Goal: Task Accomplishment & Management: Use online tool/utility

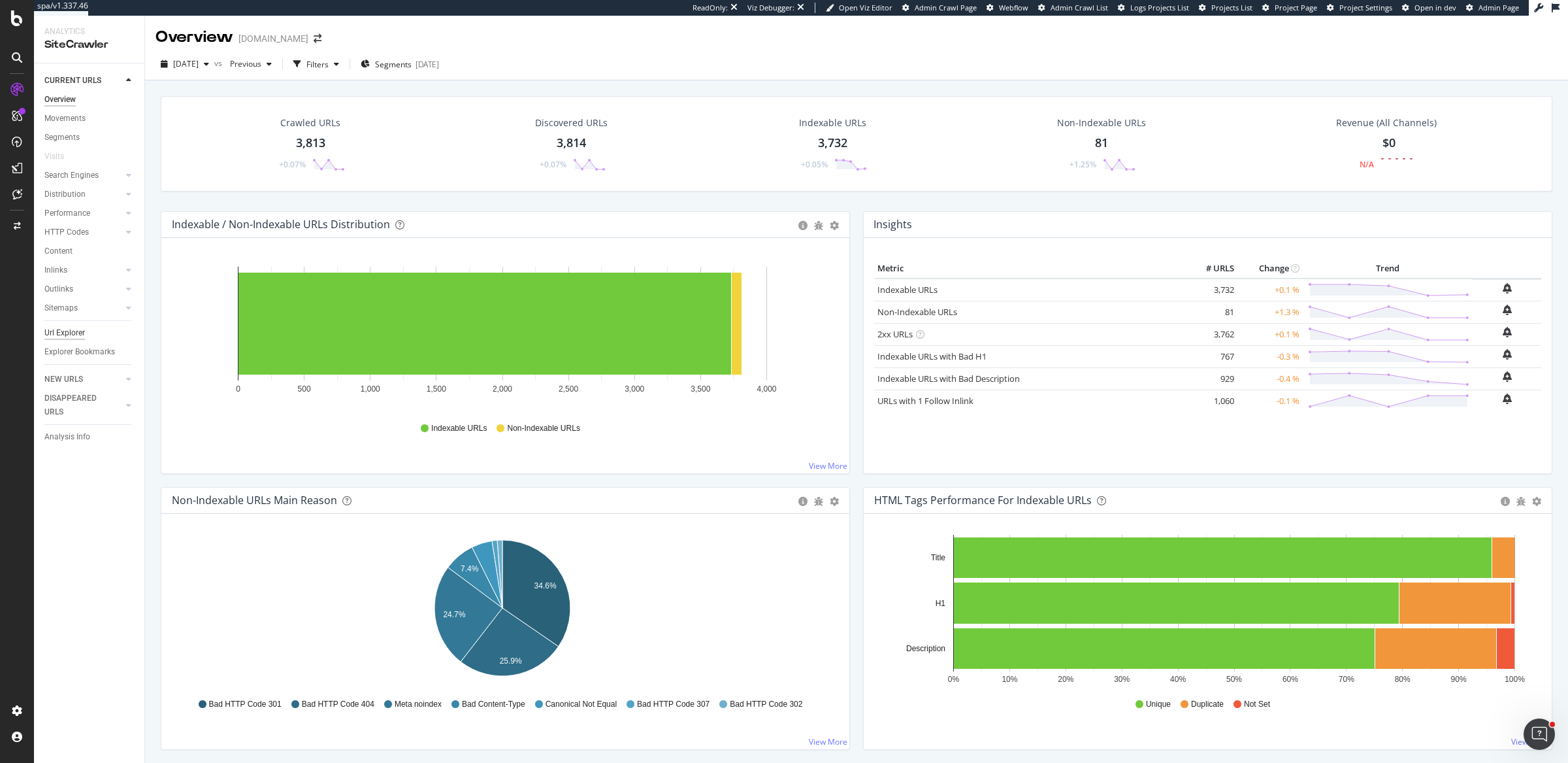
click at [67, 330] on div "Url Explorer" at bounding box center [65, 332] width 41 height 14
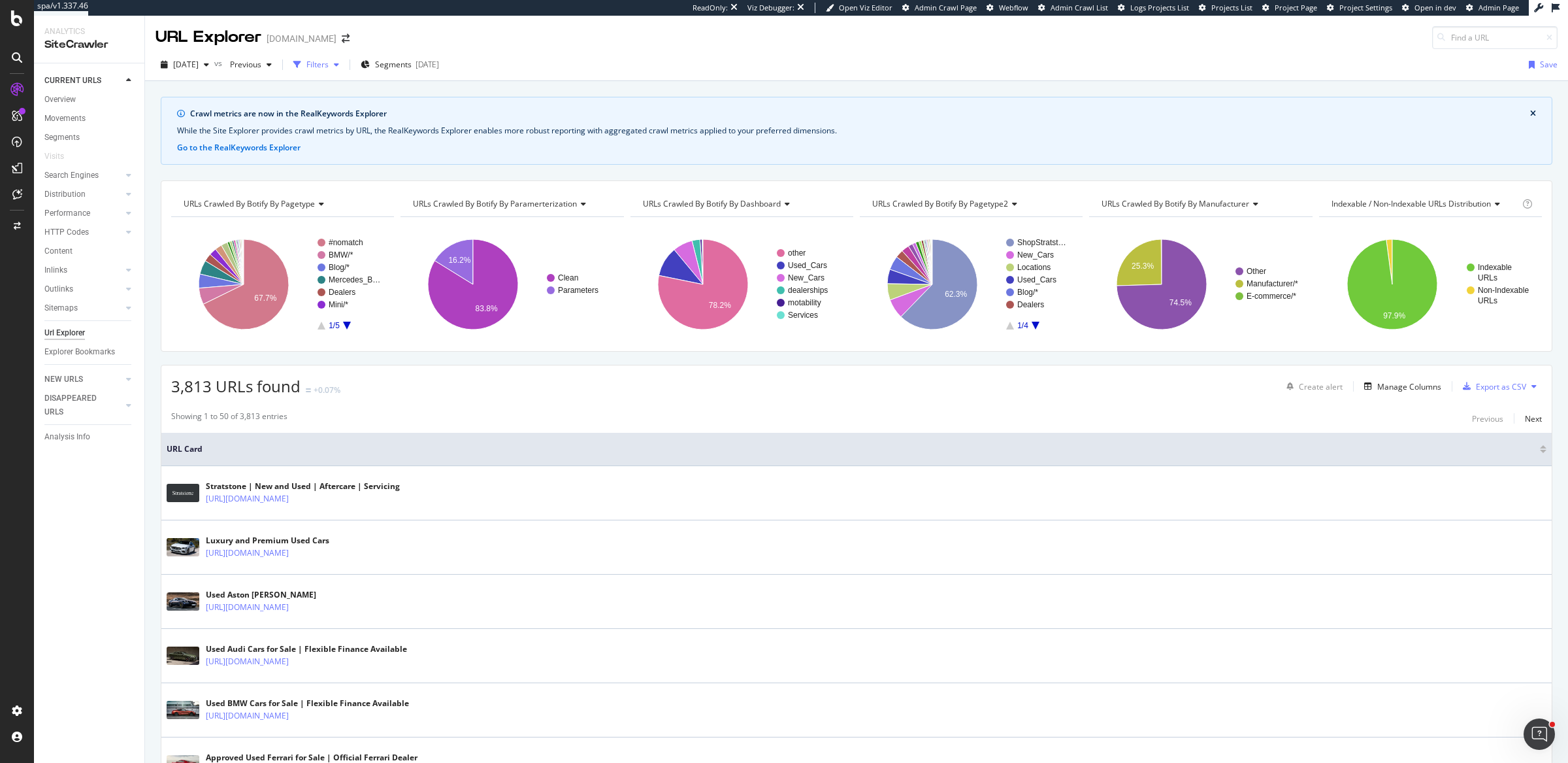
click at [329, 67] on div "Filters" at bounding box center [317, 64] width 22 height 11
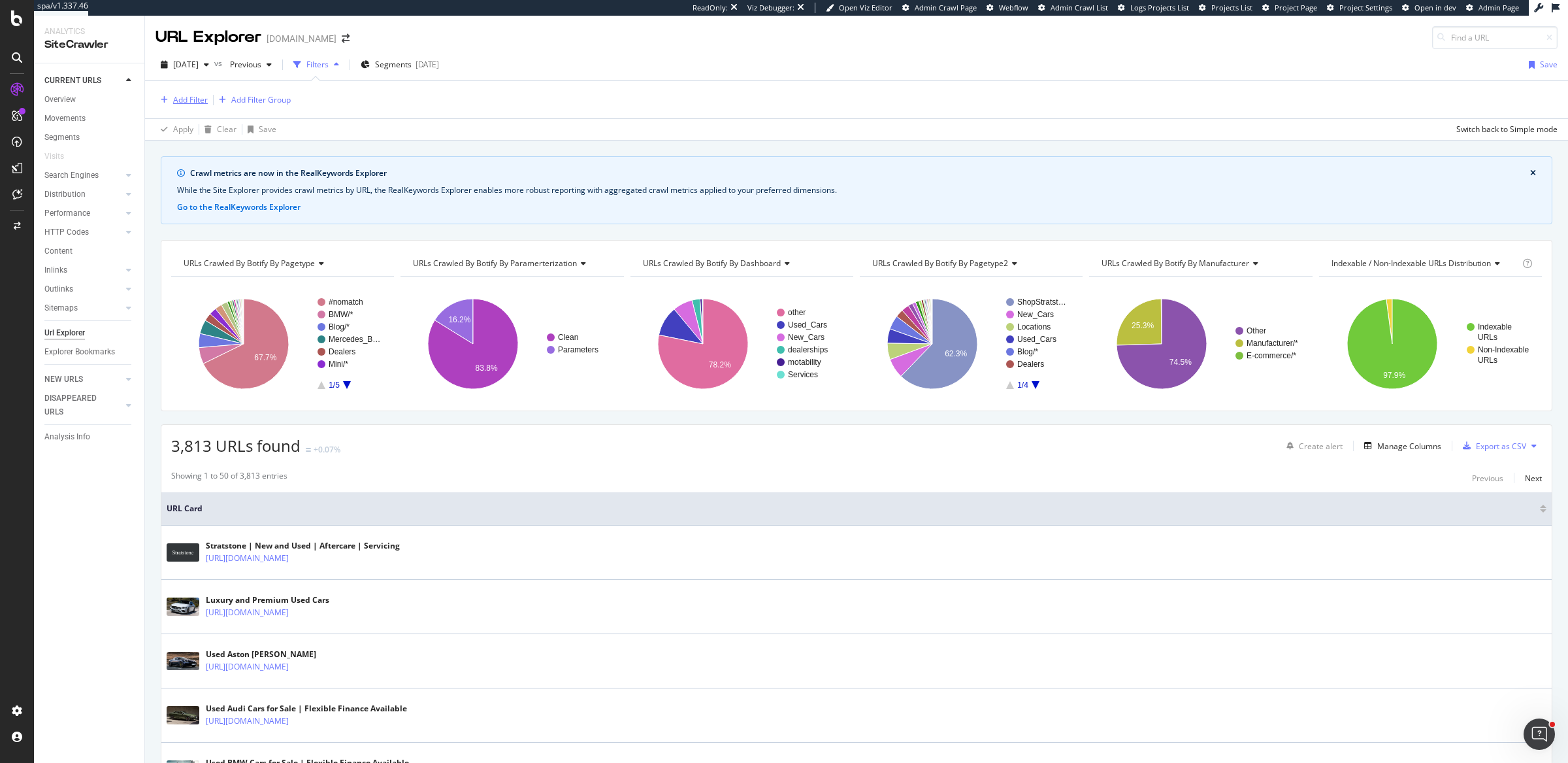
click at [192, 96] on div "Add Filter" at bounding box center [191, 99] width 35 height 11
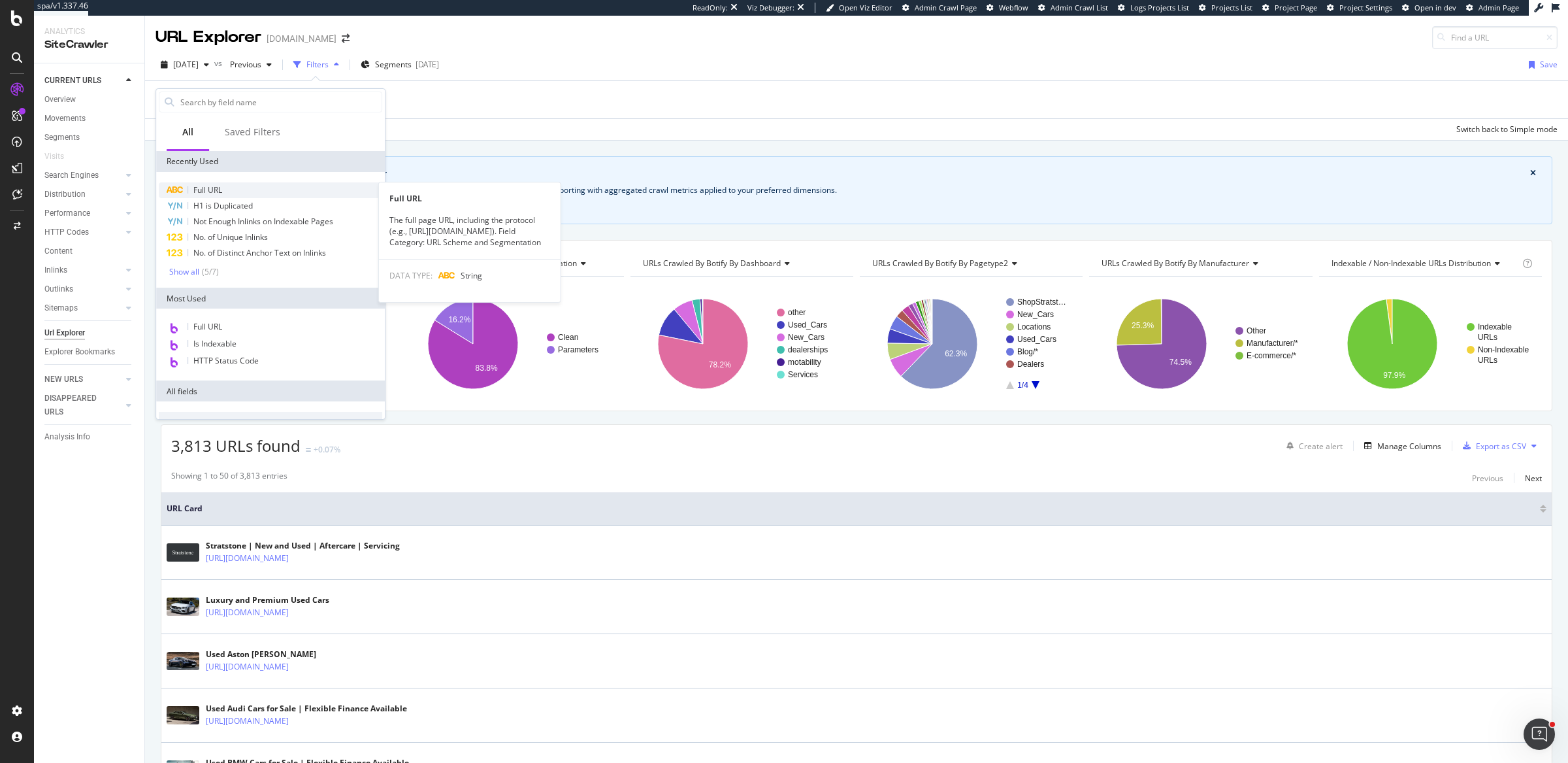
click at [239, 184] on div "Full URL" at bounding box center [271, 190] width 223 height 16
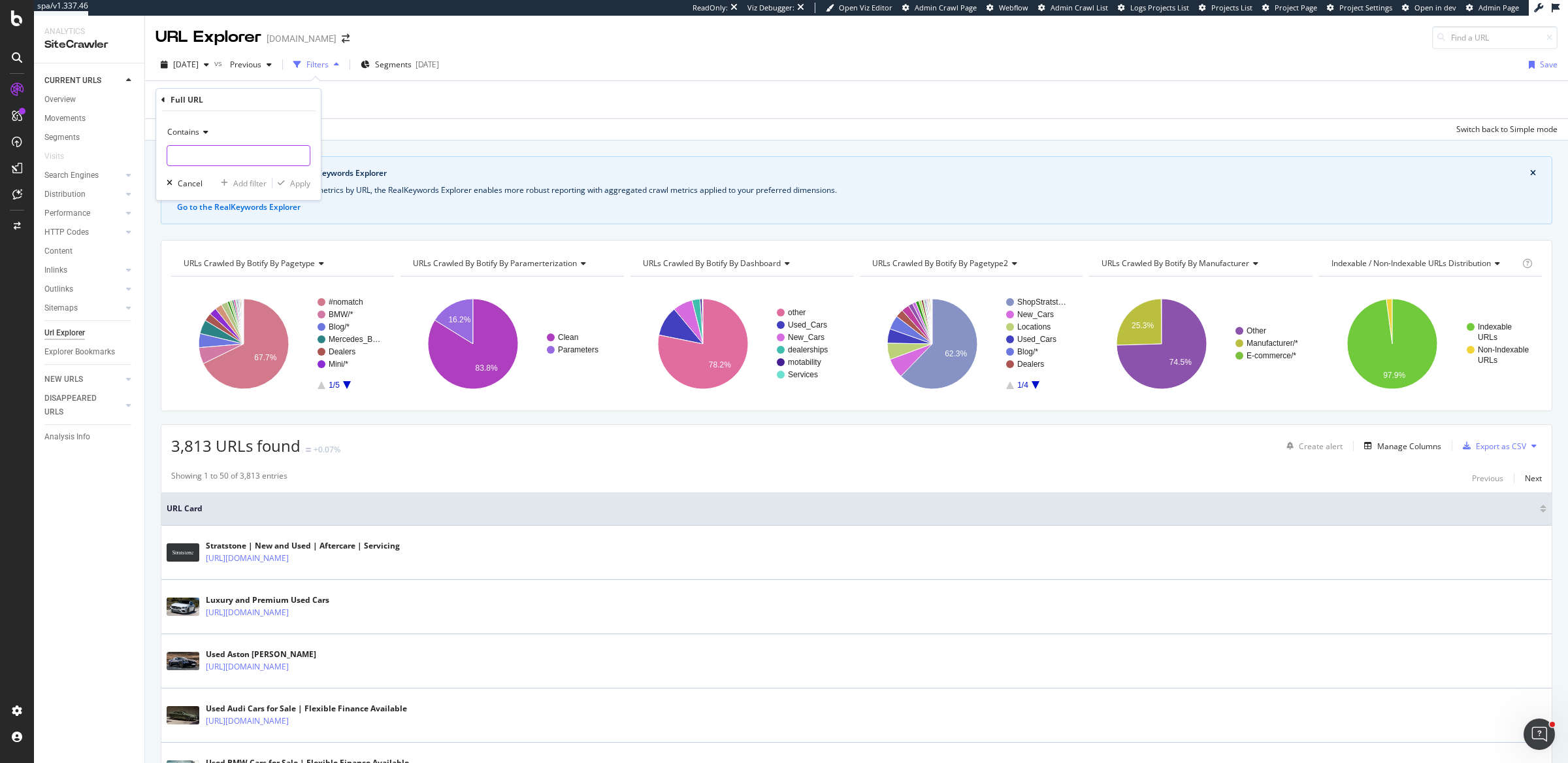
click at [234, 157] on input "text" at bounding box center [238, 155] width 142 height 21
type input "nissan"
click at [304, 184] on div "Apply" at bounding box center [300, 183] width 20 height 11
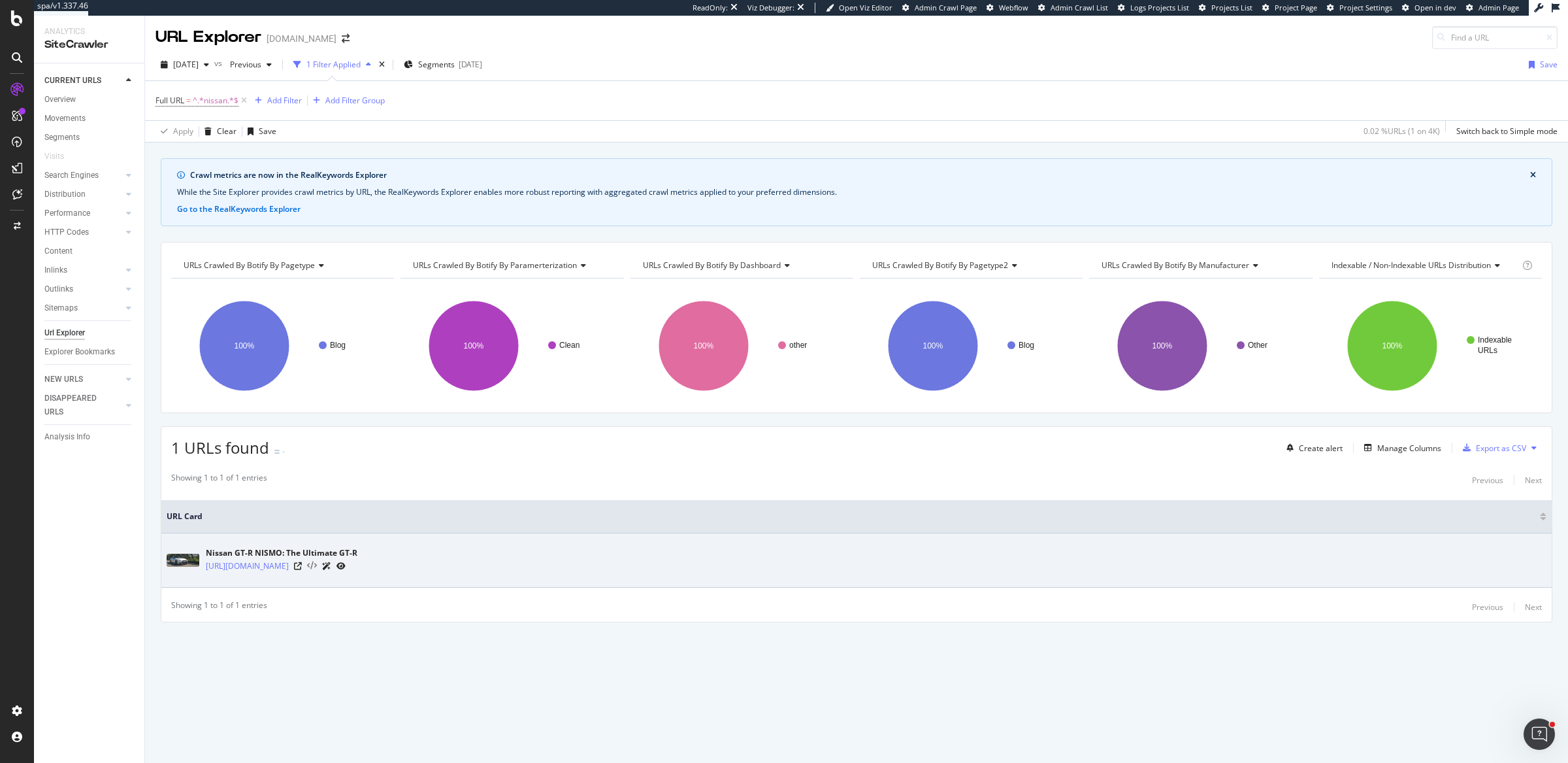
click at [317, 563] on icon at bounding box center [312, 566] width 10 height 9
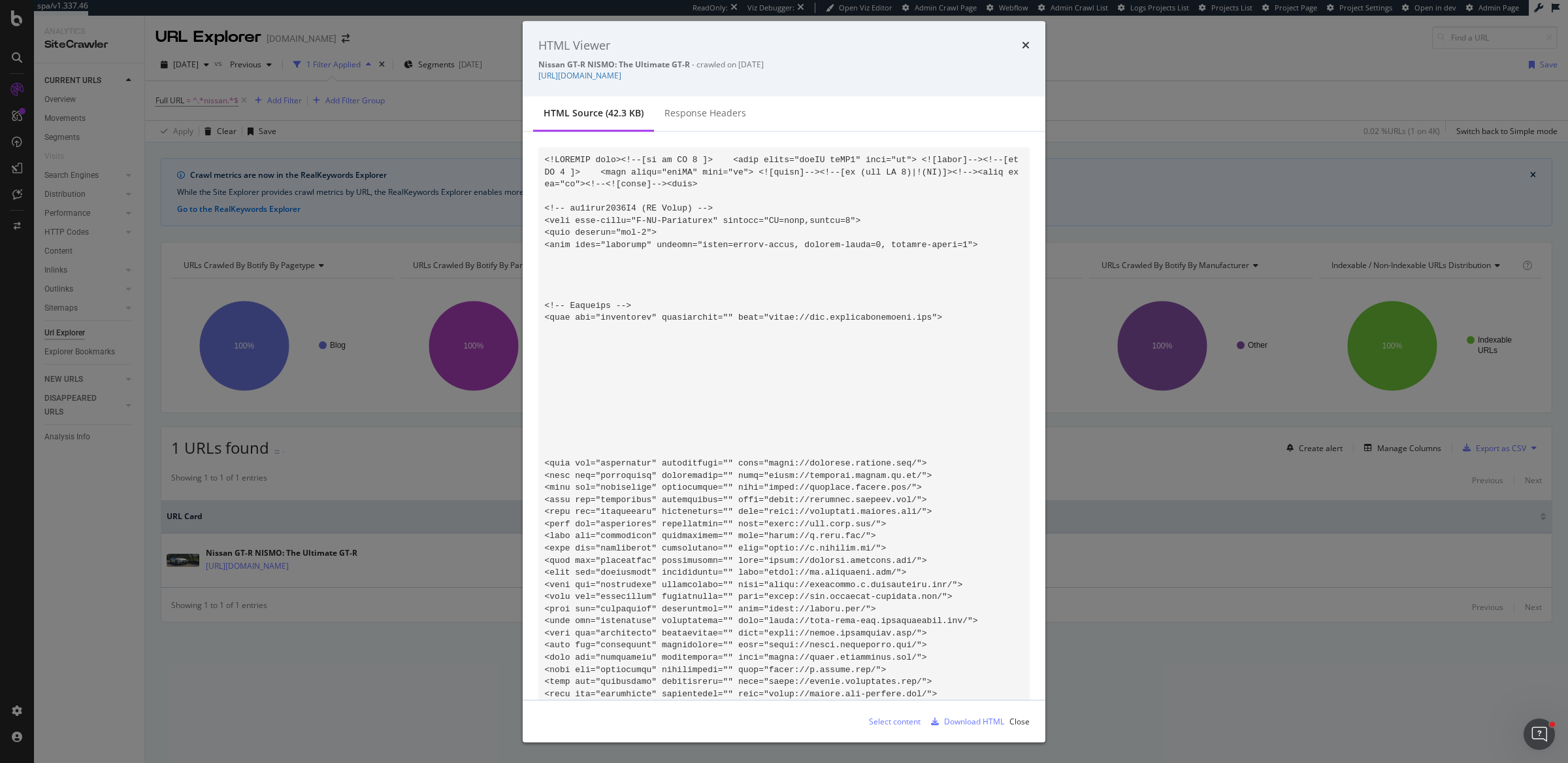
click at [892, 717] on div "Select content" at bounding box center [894, 720] width 52 height 11
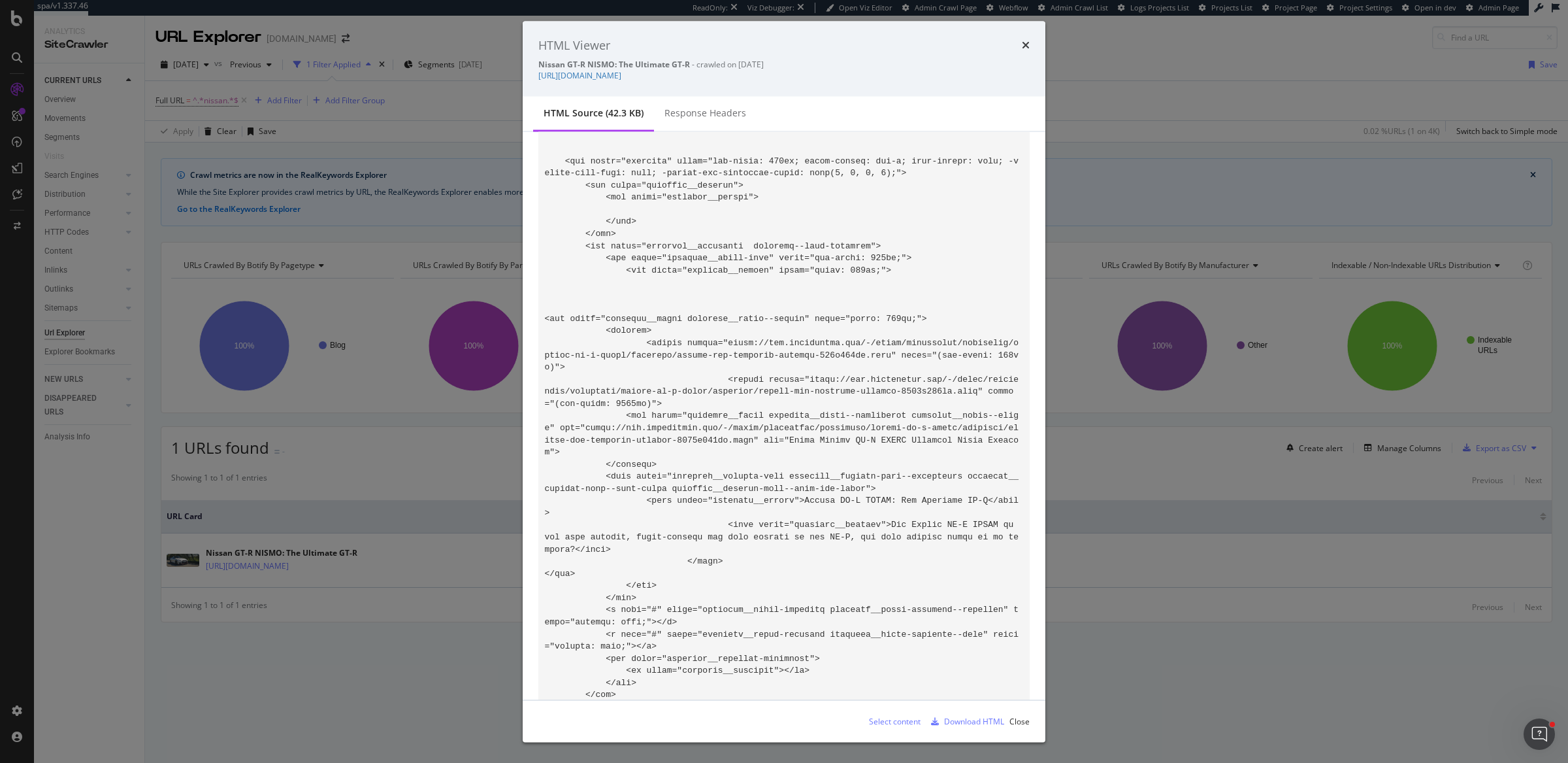
scroll to position [5579, 0]
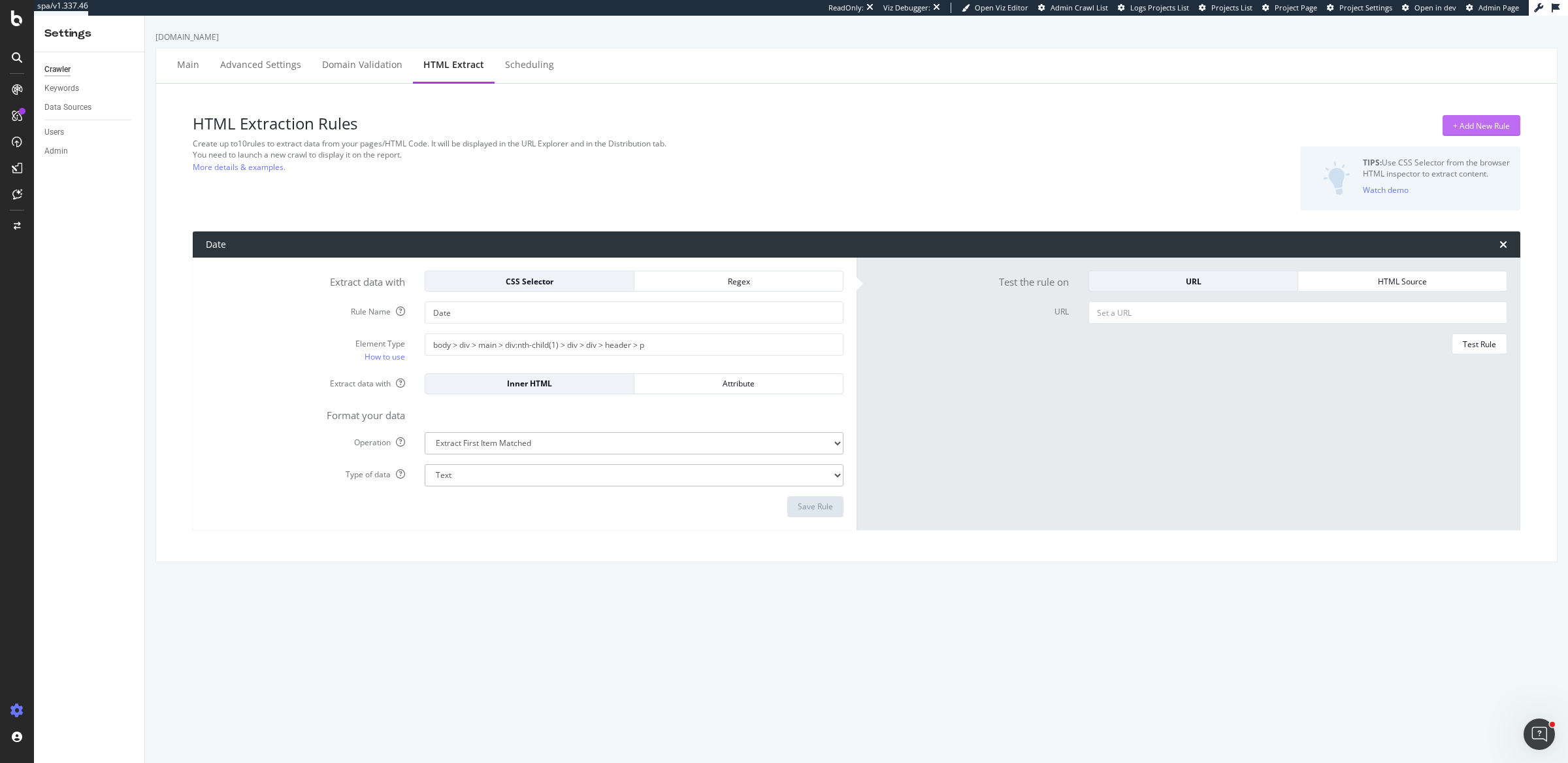
click at [1460, 130] on div "+ Add New Rule" at bounding box center [1481, 126] width 57 height 11
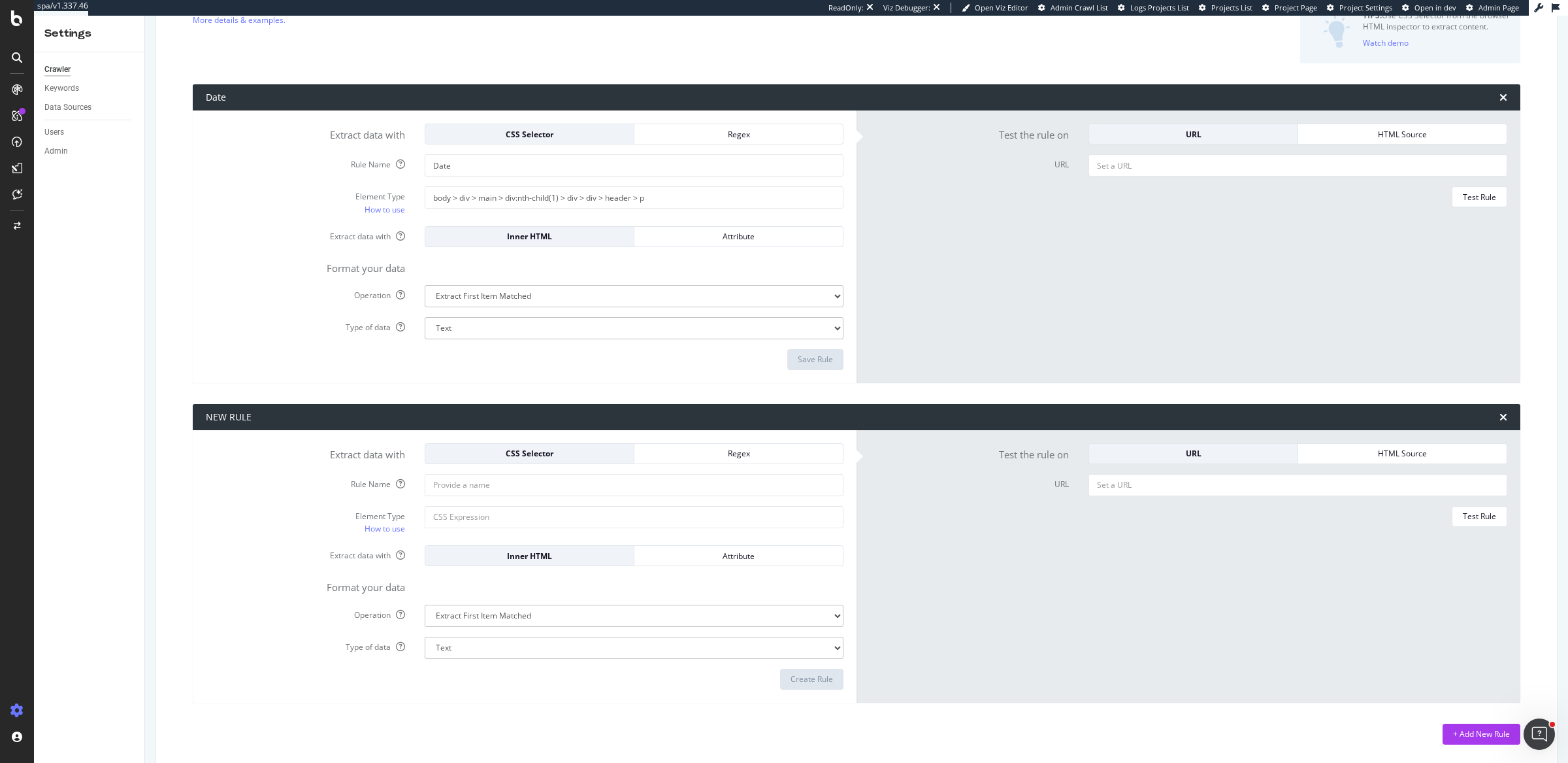
scroll to position [148, 0]
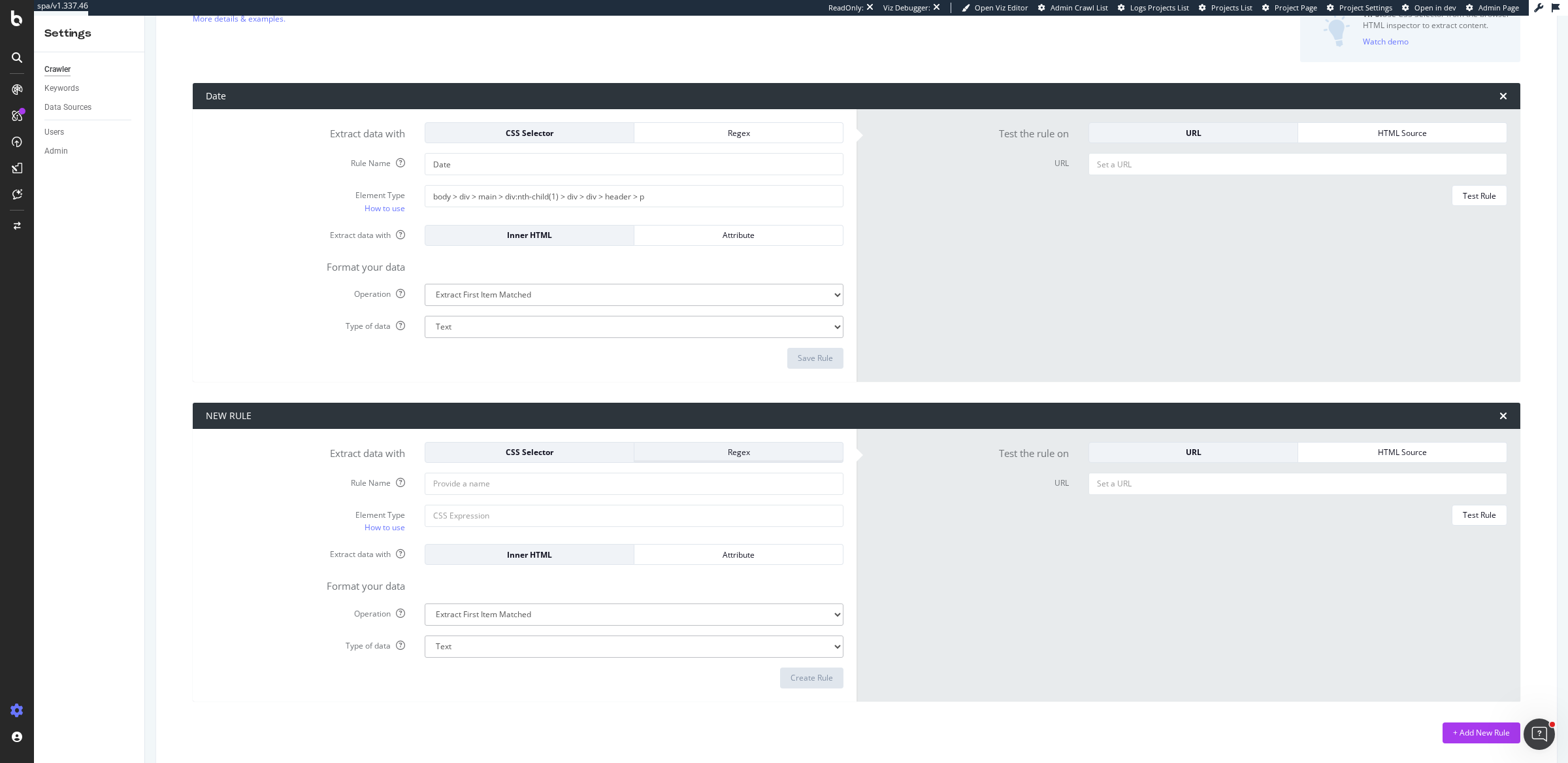
click at [691, 454] on div "Regex" at bounding box center [739, 452] width 187 height 11
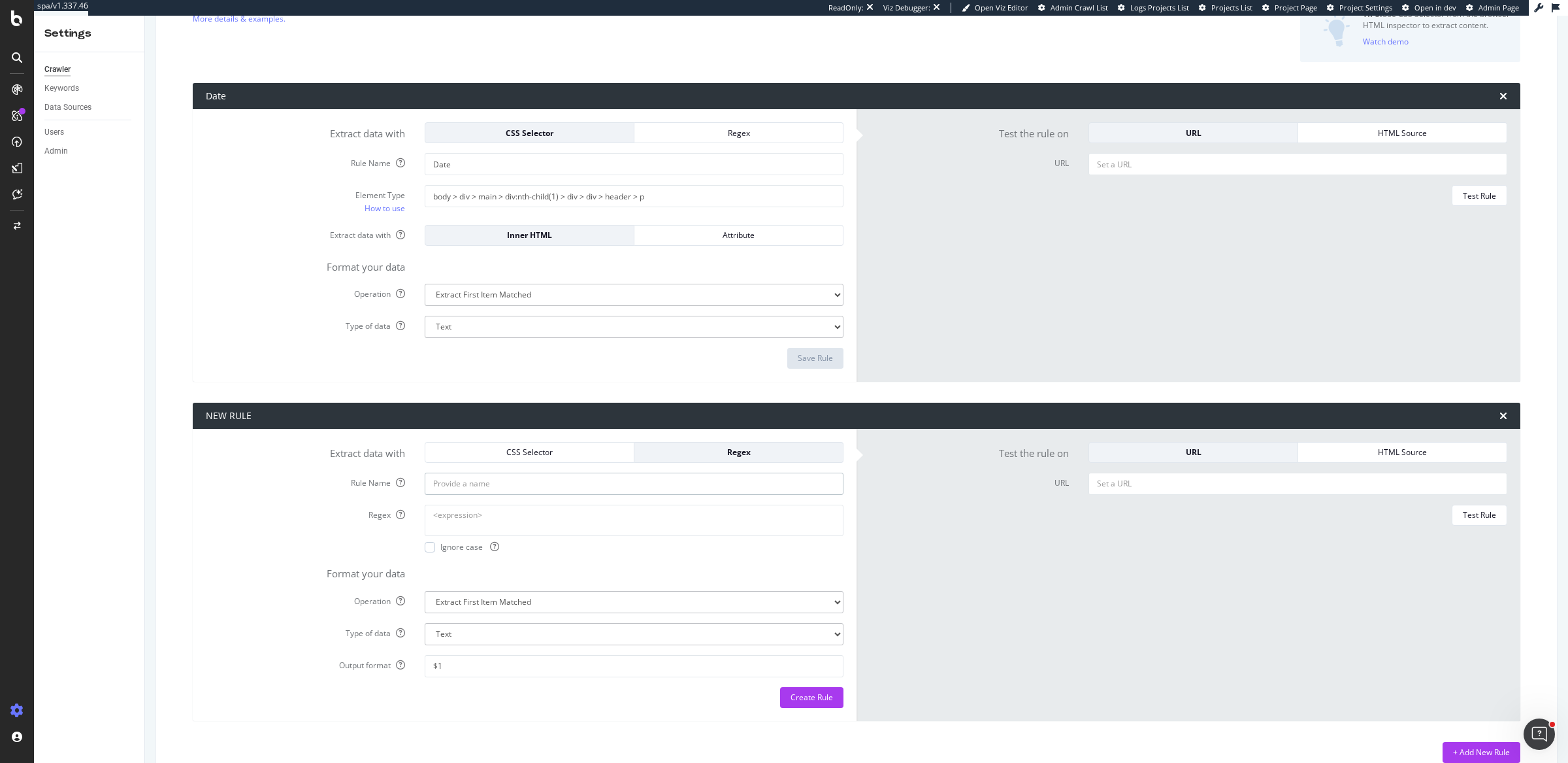
click at [586, 488] on input "Rule Name" at bounding box center [633, 483] width 419 height 23
type input "Nissan Mentions"
click at [596, 521] on textarea "Regex" at bounding box center [633, 520] width 419 height 31
paste textarea "\b[nN]issan\b"
type textarea "\b[nN]issan\b"
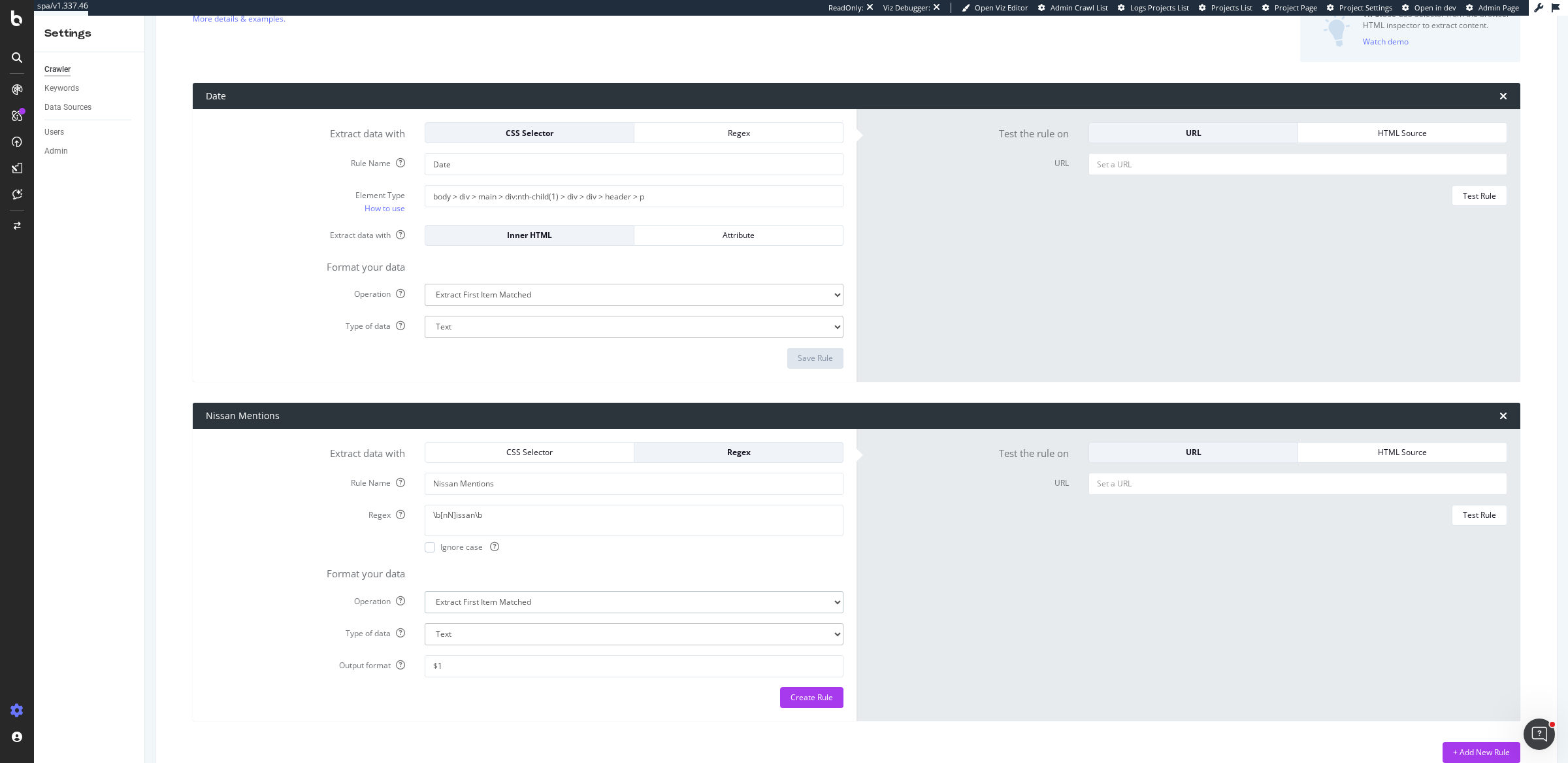
click at [487, 600] on select "Extract First Item Matched Extract First 3 Items Matched Count Number of Occure…" at bounding box center [633, 602] width 419 height 23
select select "exist"
click at [424, 591] on select "Extract First Item Matched Extract First 3 Items Matched Count Number of Occure…" at bounding box center [633, 602] width 419 height 23
select select "b"
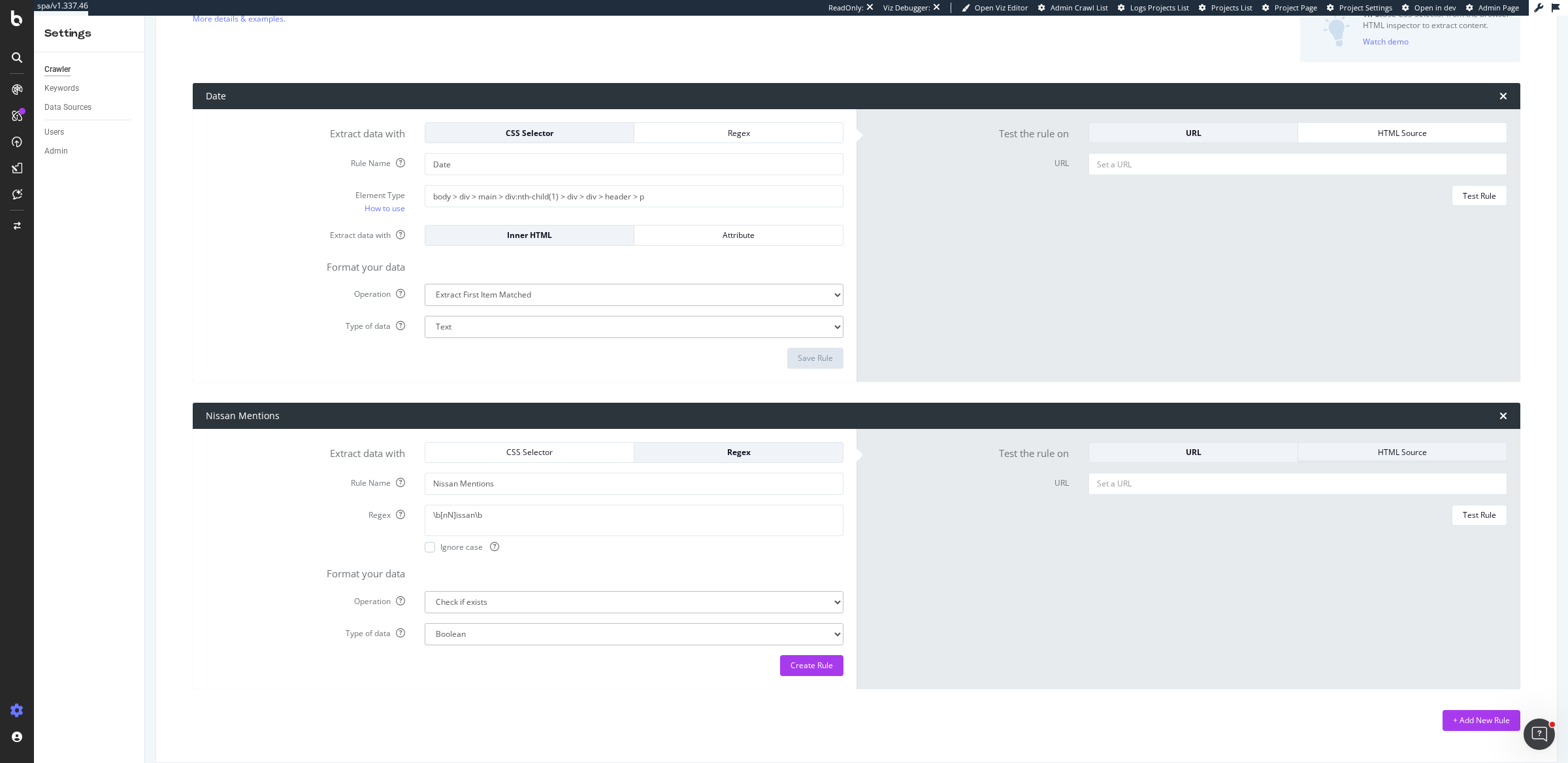
click at [1409, 453] on div "HTML Source" at bounding box center [1402, 452] width 187 height 11
click at [1247, 491] on textarea "HTML code" at bounding box center [1297, 488] width 419 height 31
click at [1271, 502] on div at bounding box center [1297, 559] width 438 height 173
click at [1270, 496] on textarea "HTML code" at bounding box center [1297, 488] width 419 height 31
paste textarea "<!DOCTYPE html><!--[if lt IE 8 ]> <html class="oldIE ltIE8" lang="en"> <![endif…"
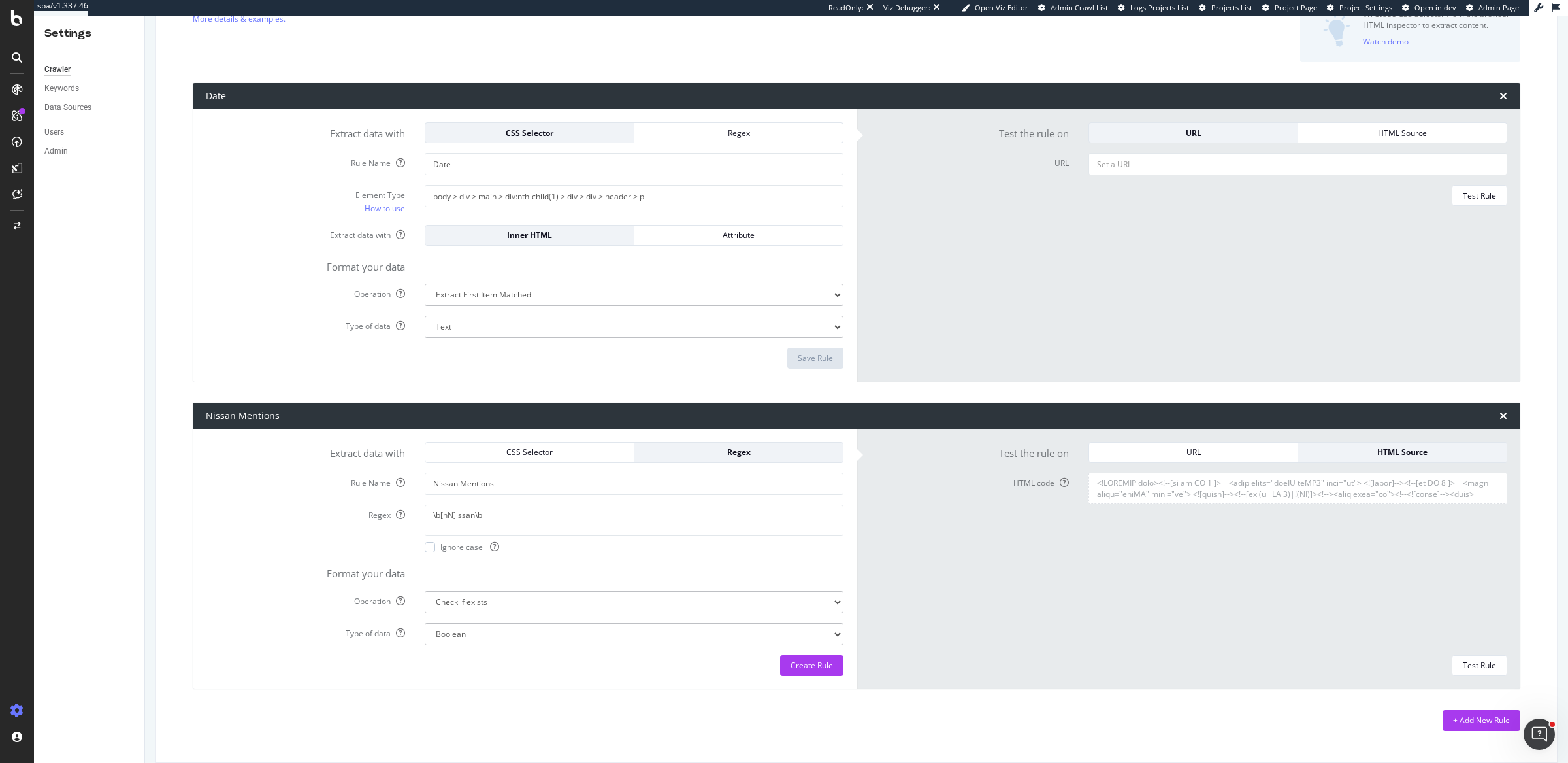
scroll to position [9383, 0]
type textarea "<!DOCTYPE html><!--[if lt IE 8 ]> <html class="oldIE ltIE8" lang="en"> <![endif…"
click at [1475, 660] on div "Test Rule" at bounding box center [1479, 664] width 33 height 11
click at [555, 600] on select "Extract First Item Matched Extract First 3 Items Matched Count Number of Occure…" at bounding box center [633, 602] width 419 height 23
select select "list"
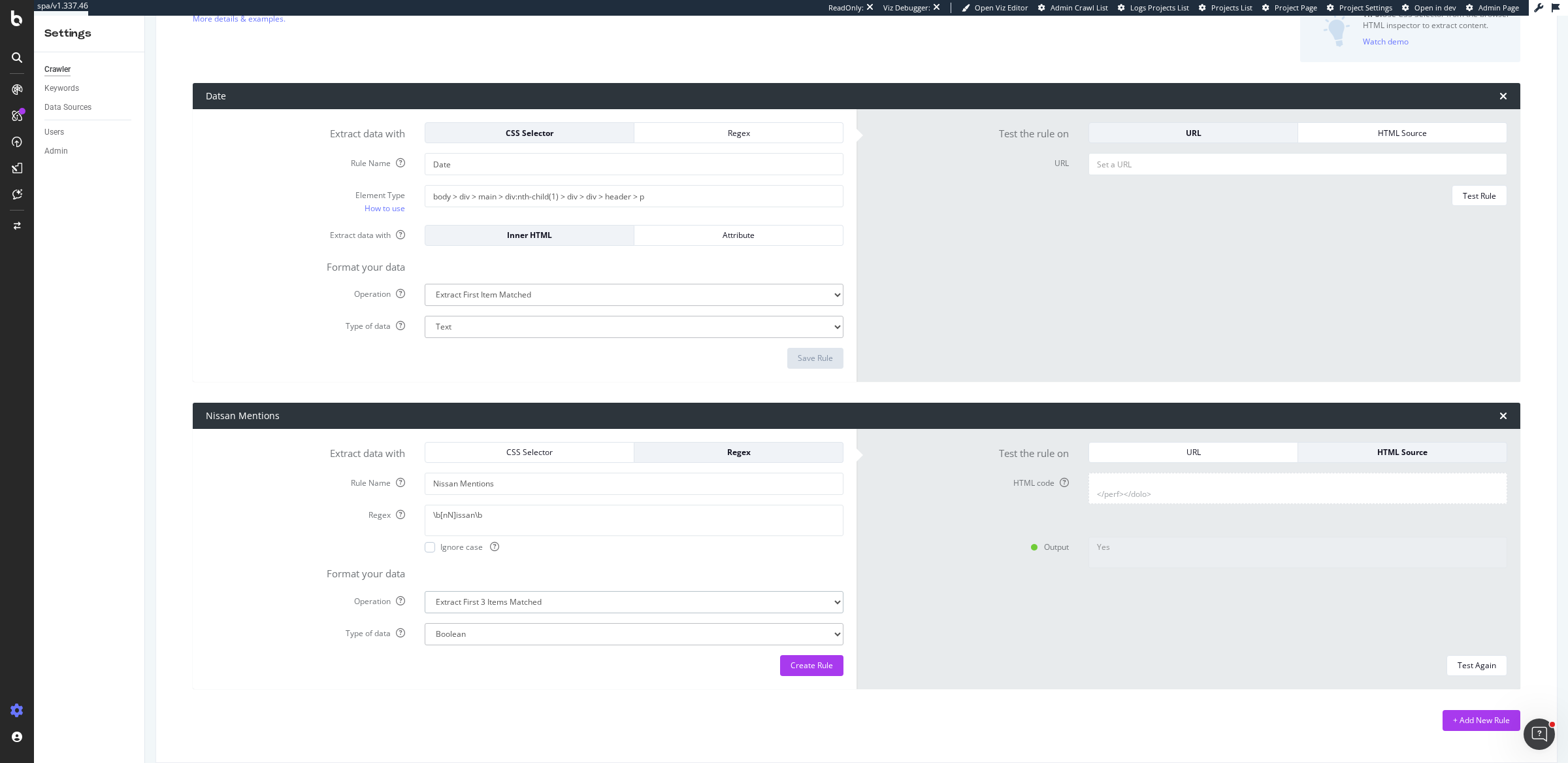
click at [424, 591] on select "Extract First Item Matched Extract First 3 Items Matched Count Number of Occure…" at bounding box center [633, 602] width 419 height 23
select select "s"
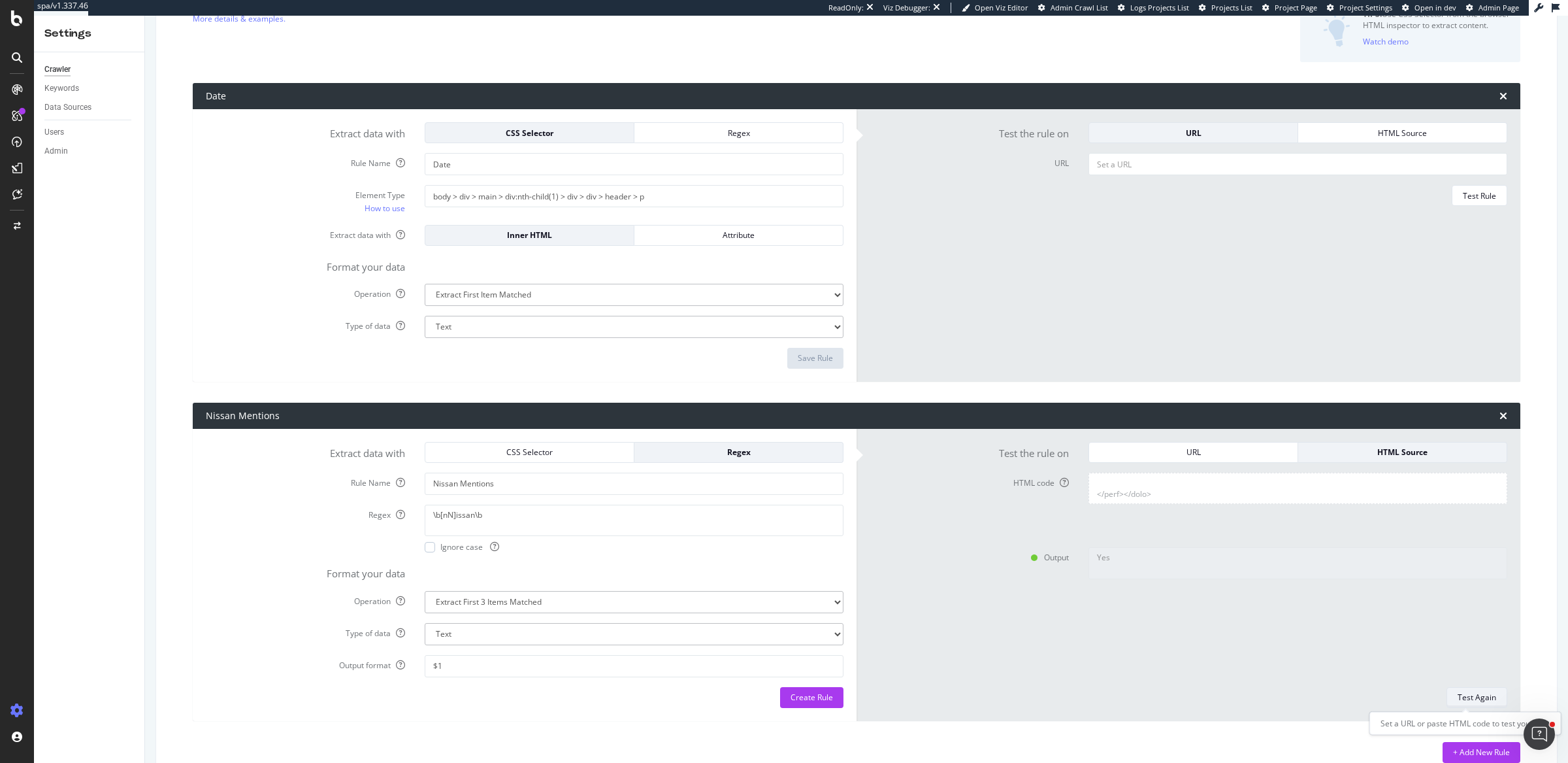
click at [1462, 697] on div "Test Again" at bounding box center [1476, 696] width 38 height 11
type textarea ",,"
click at [727, 605] on select "Extract First Item Matched Extract First 3 Items Matched Count Number of Occure…" at bounding box center [633, 602] width 419 height 23
select select "exist"
click at [424, 591] on select "Extract First Item Matched Extract First 3 Items Matched Count Number of Occure…" at bounding box center [633, 602] width 419 height 23
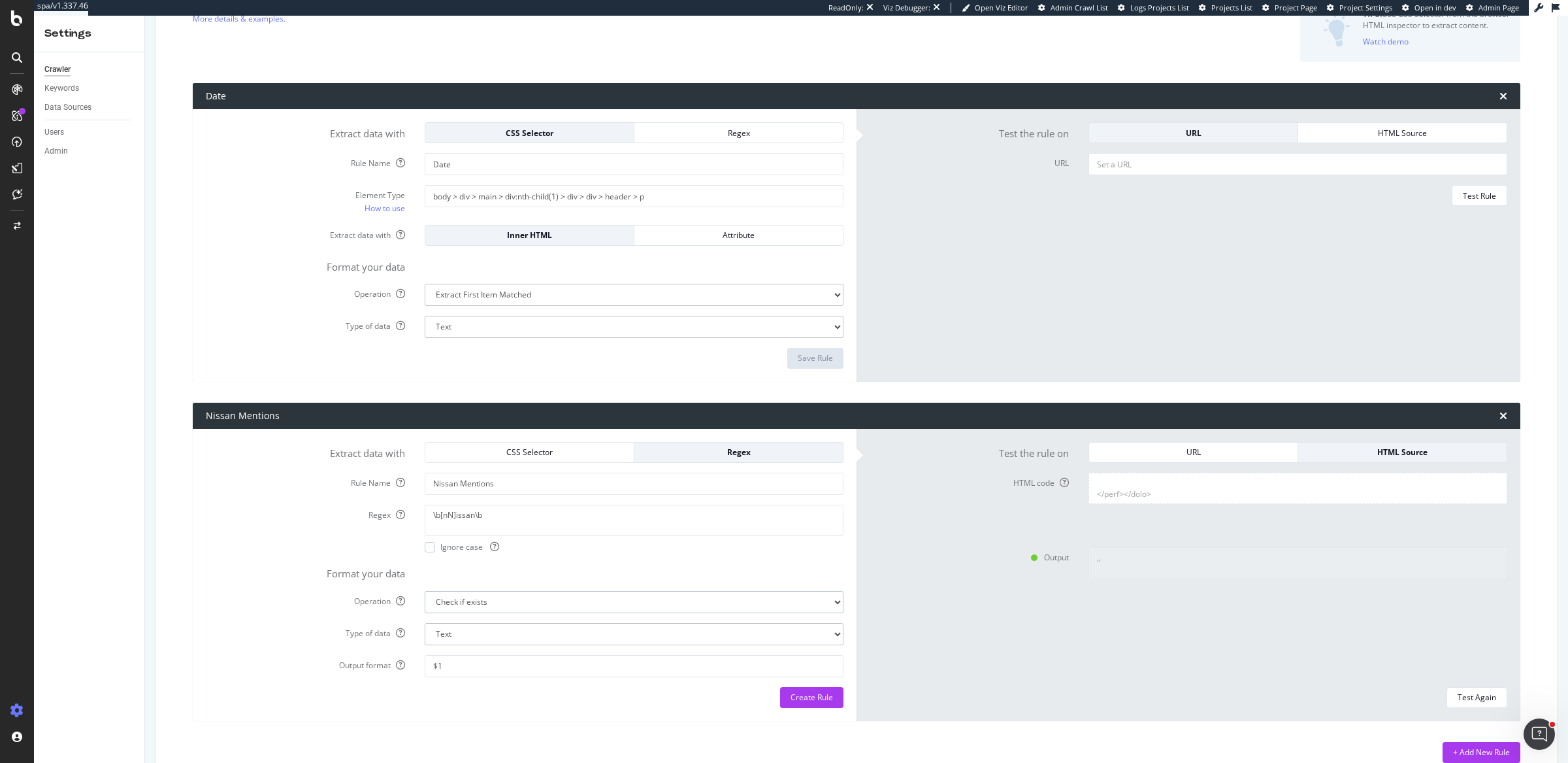
select select "b"
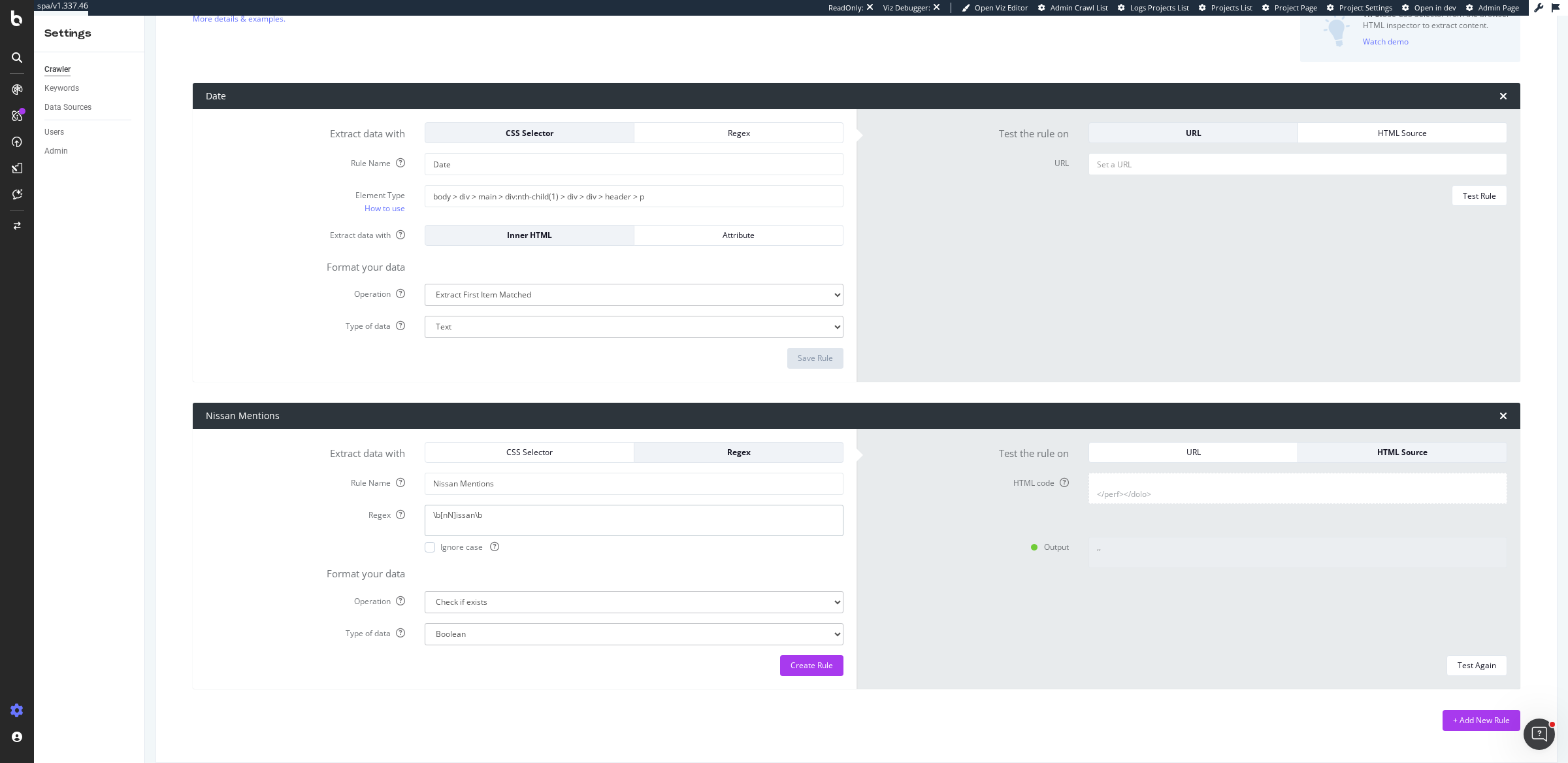
click at [455, 515] on textarea "\b[nN]issan\b" at bounding box center [633, 520] width 419 height 31
drag, startPoint x: 472, startPoint y: 515, endPoint x: 440, endPoint y: 515, distance: 32.0
click at [440, 515] on textarea "\b[nN]issan\b" at bounding box center [633, 520] width 419 height 31
type textarea "\b(nissan|Nissan)\b"
click at [496, 604] on select "Extract First Item Matched Extract First 3 Items Matched Count Number of Occure…" at bounding box center [633, 602] width 419 height 23
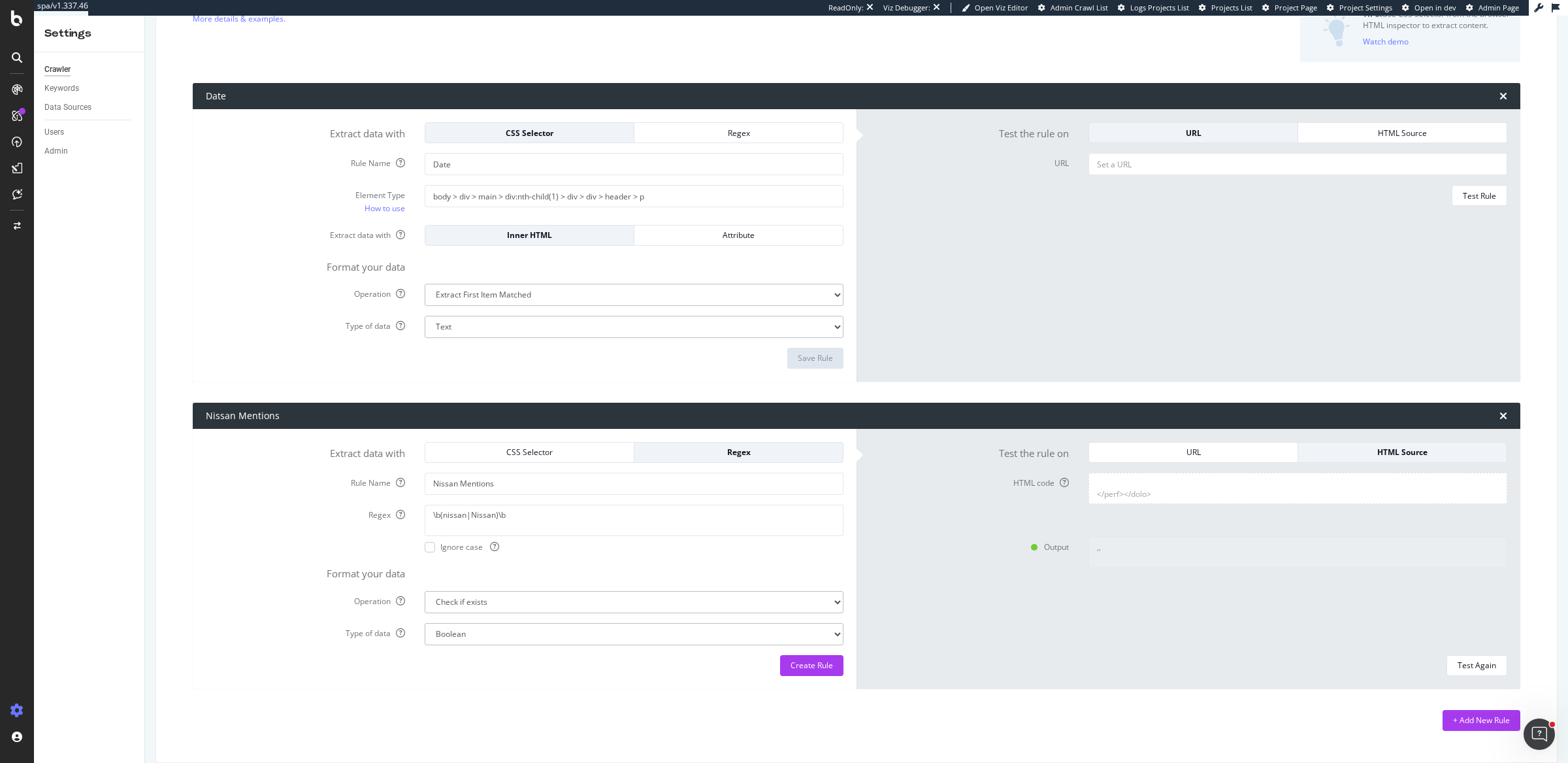
select select "list"
click at [424, 591] on select "Extract First Item Matched Extract First 3 Items Matched Count Number of Occure…" at bounding box center [633, 602] width 419 height 23
select select "s"
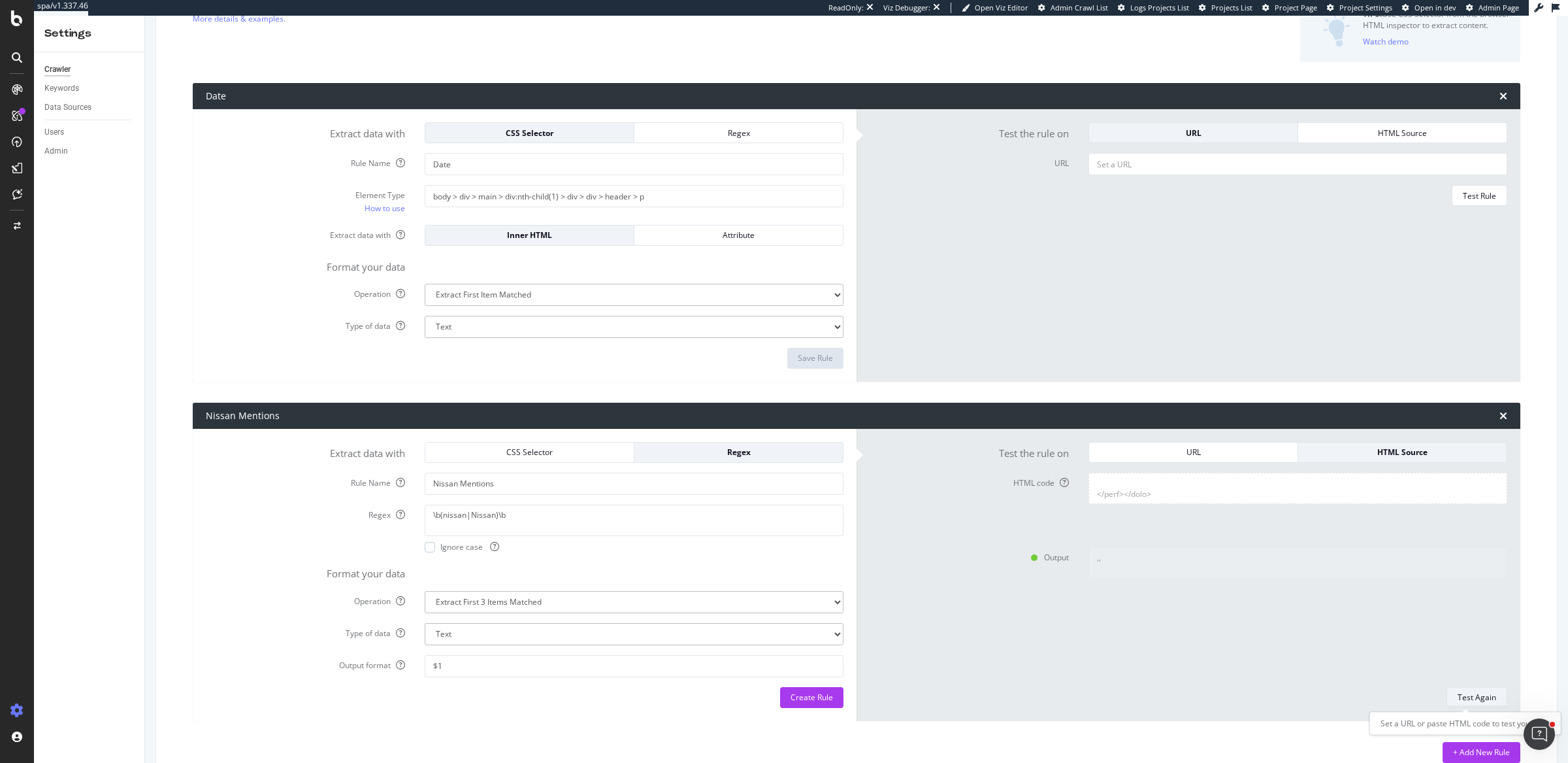
click at [1472, 697] on div "Test Again" at bounding box center [1476, 696] width 38 height 11
type textarea "Nissan,Nissan,Nissan"
click at [565, 600] on select "Extract First Item Matched Extract First 3 Items Matched Count Number of Occure…" at bounding box center [633, 602] width 419 height 23
select select "exist"
click at [424, 591] on select "Extract First Item Matched Extract First 3 Items Matched Count Number of Occure…" at bounding box center [633, 602] width 419 height 23
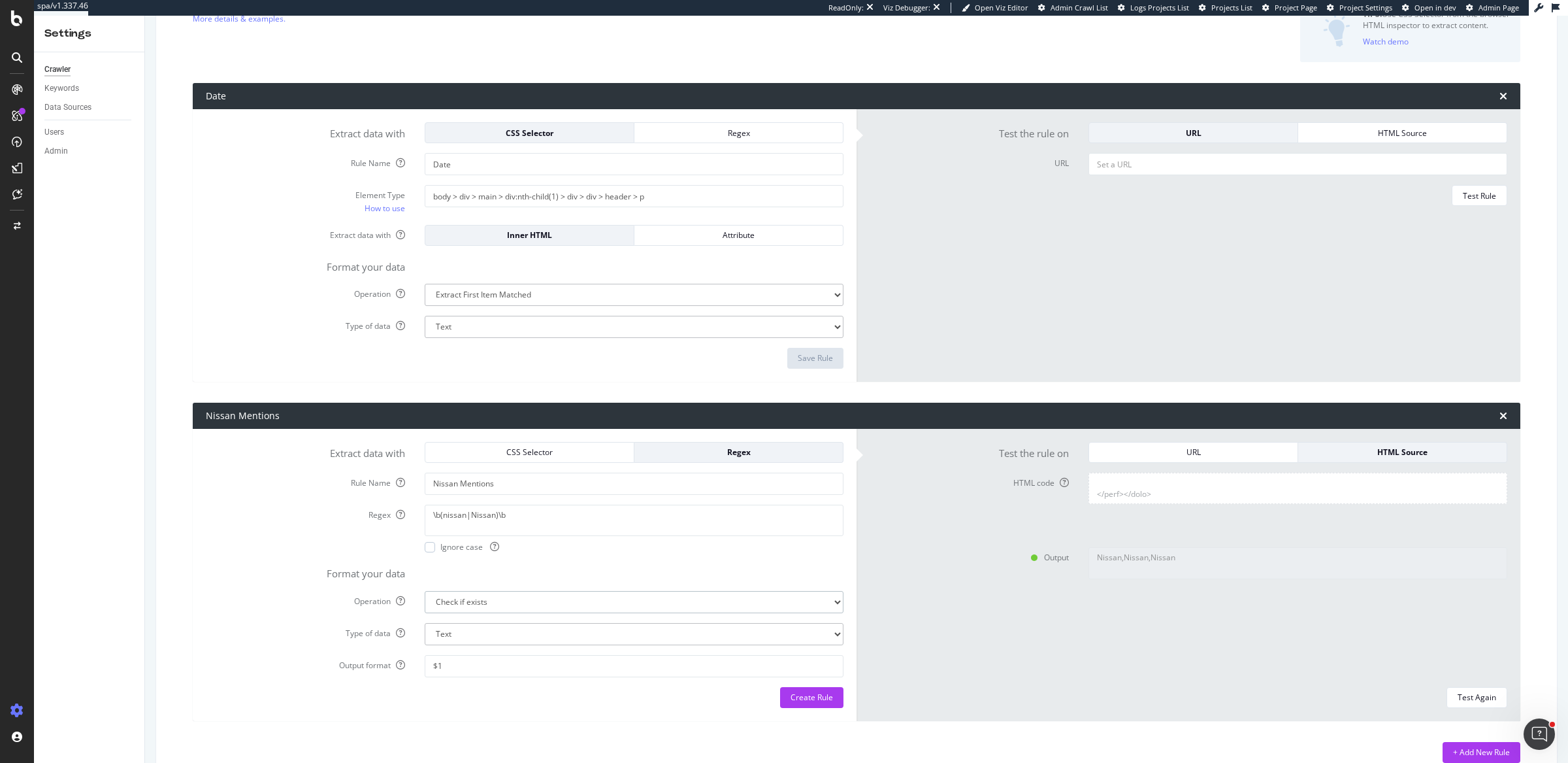
select select "b"
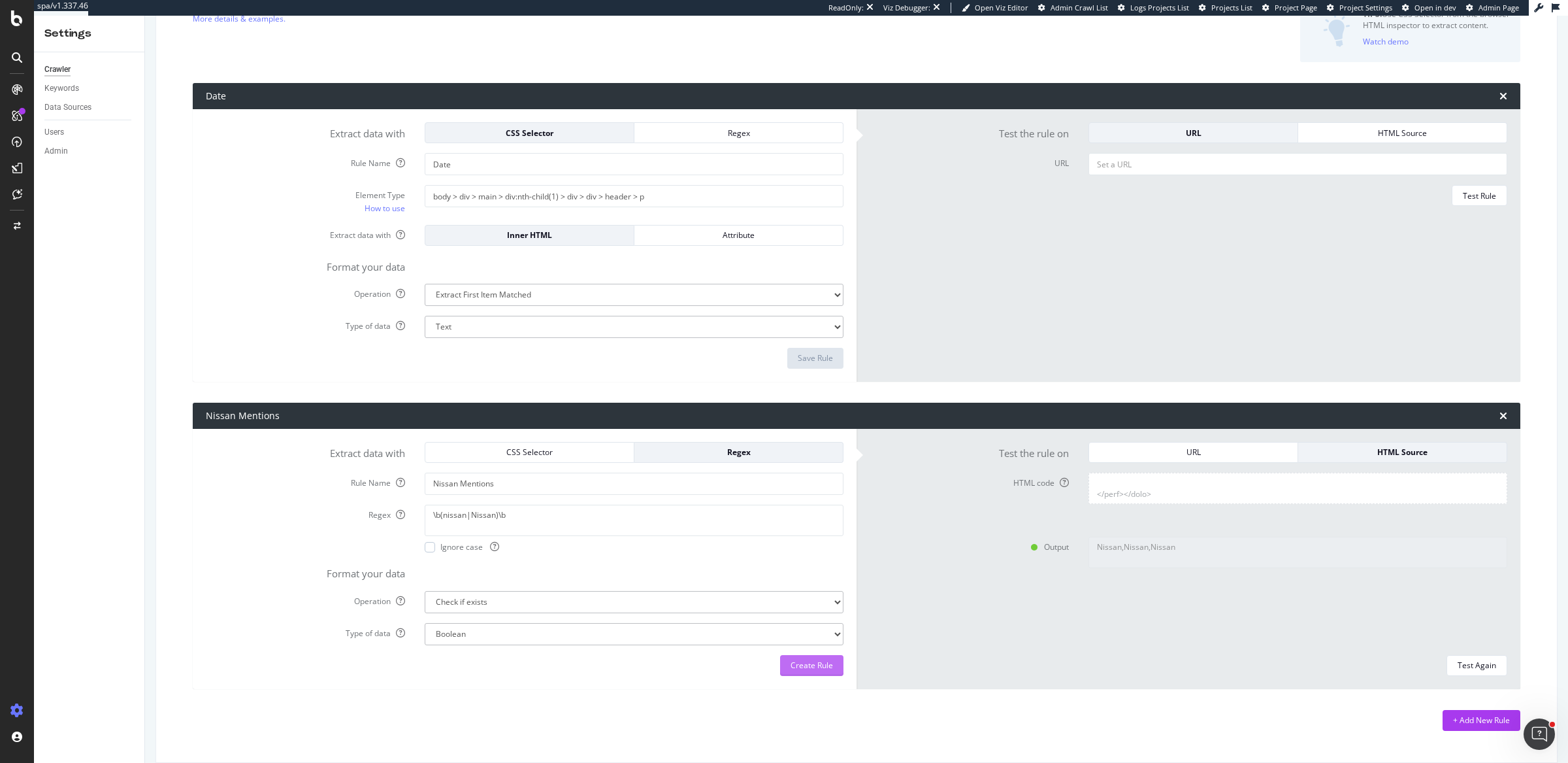
click at [799, 661] on div "Create Rule" at bounding box center [811, 664] width 43 height 11
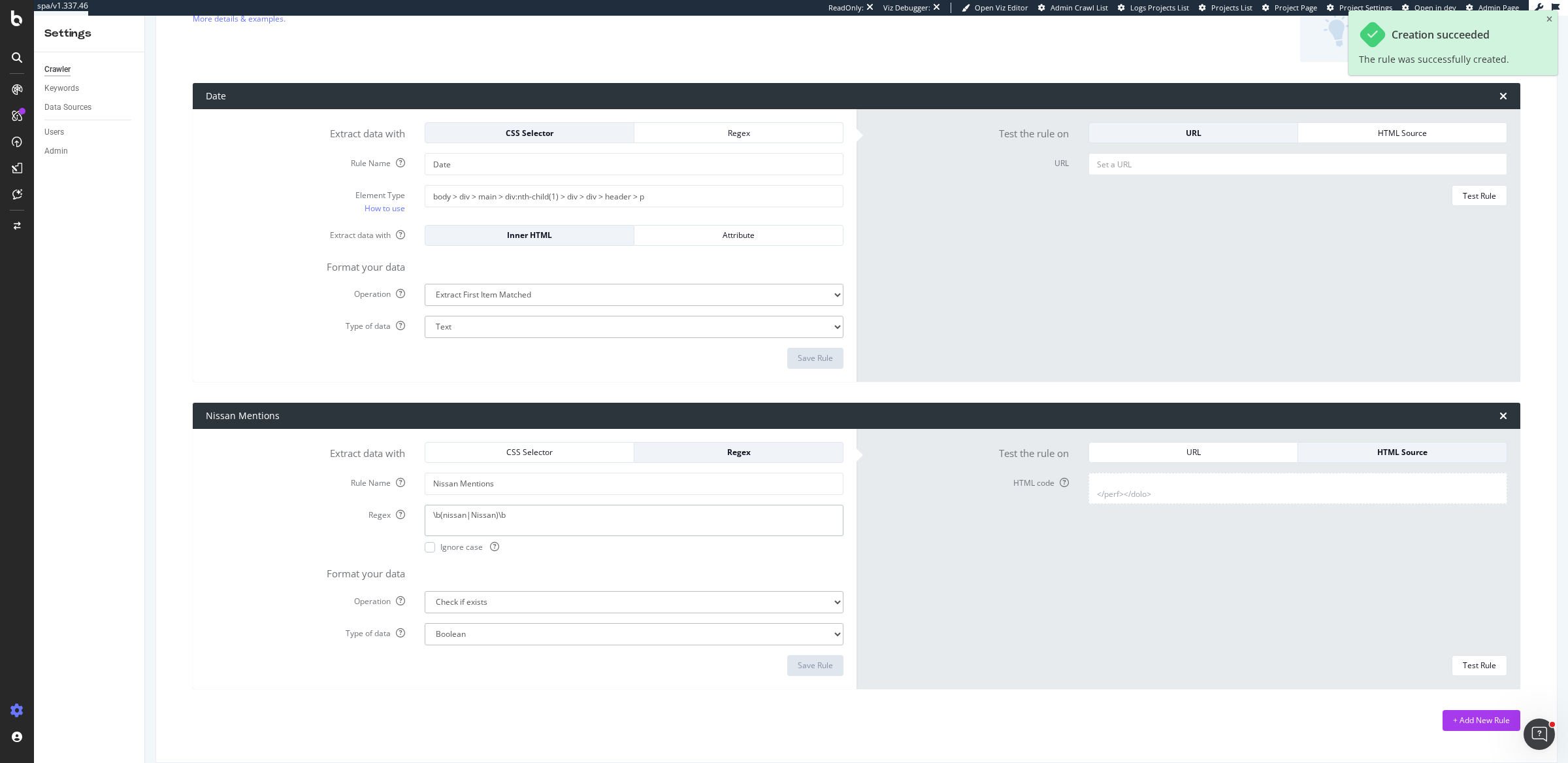
drag, startPoint x: 538, startPoint y: 516, endPoint x: 372, endPoint y: 514, distance: 166.0
click at [372, 514] on div "Regex \b(nissan|Nissan)\b Ignore case" at bounding box center [525, 529] width 657 height 48
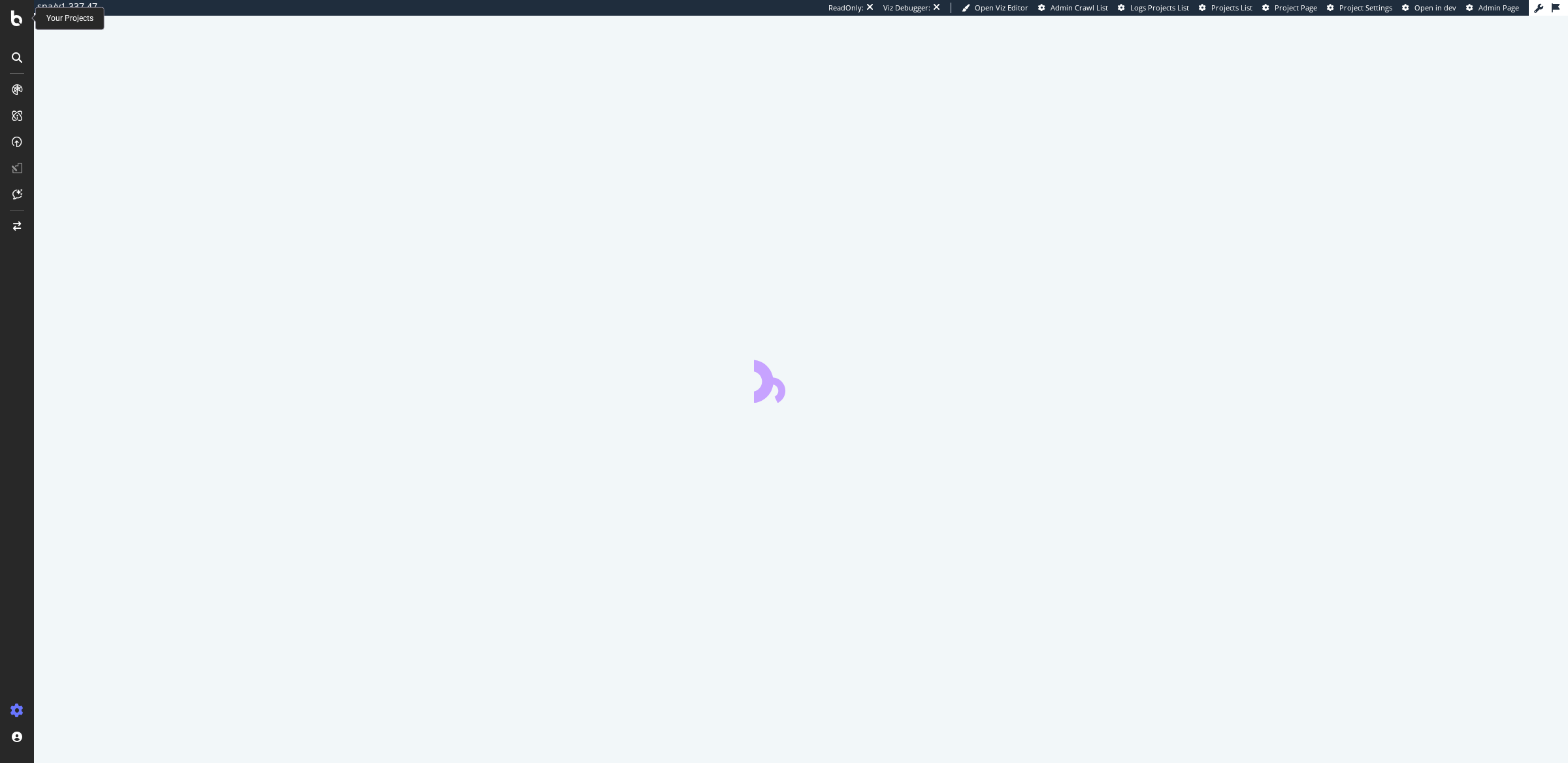
click at [13, 13] on icon at bounding box center [17, 18] width 12 height 16
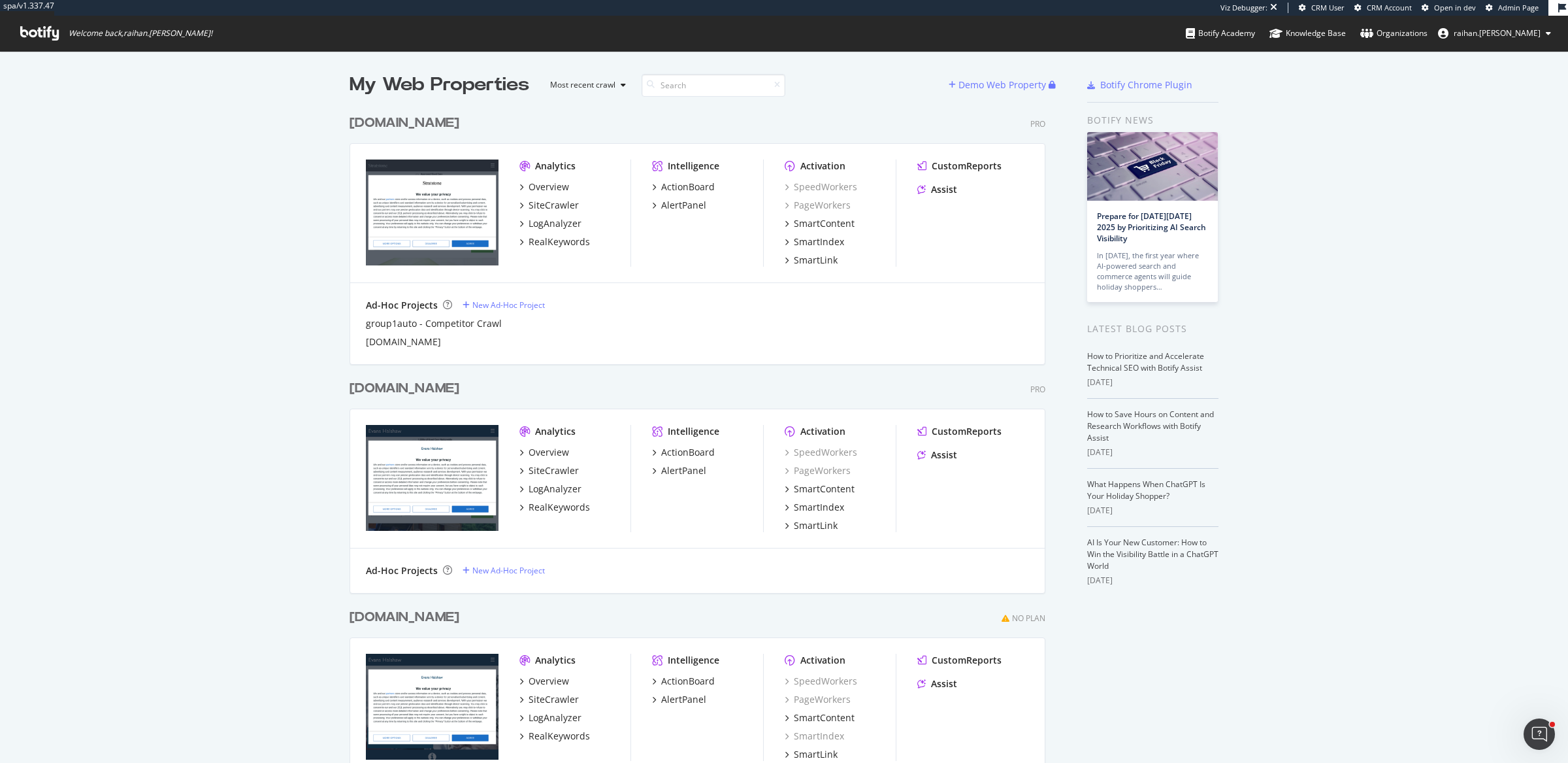
scroll to position [710, 693]
click at [432, 382] on div "[DOMAIN_NAME]" at bounding box center [404, 388] width 110 height 19
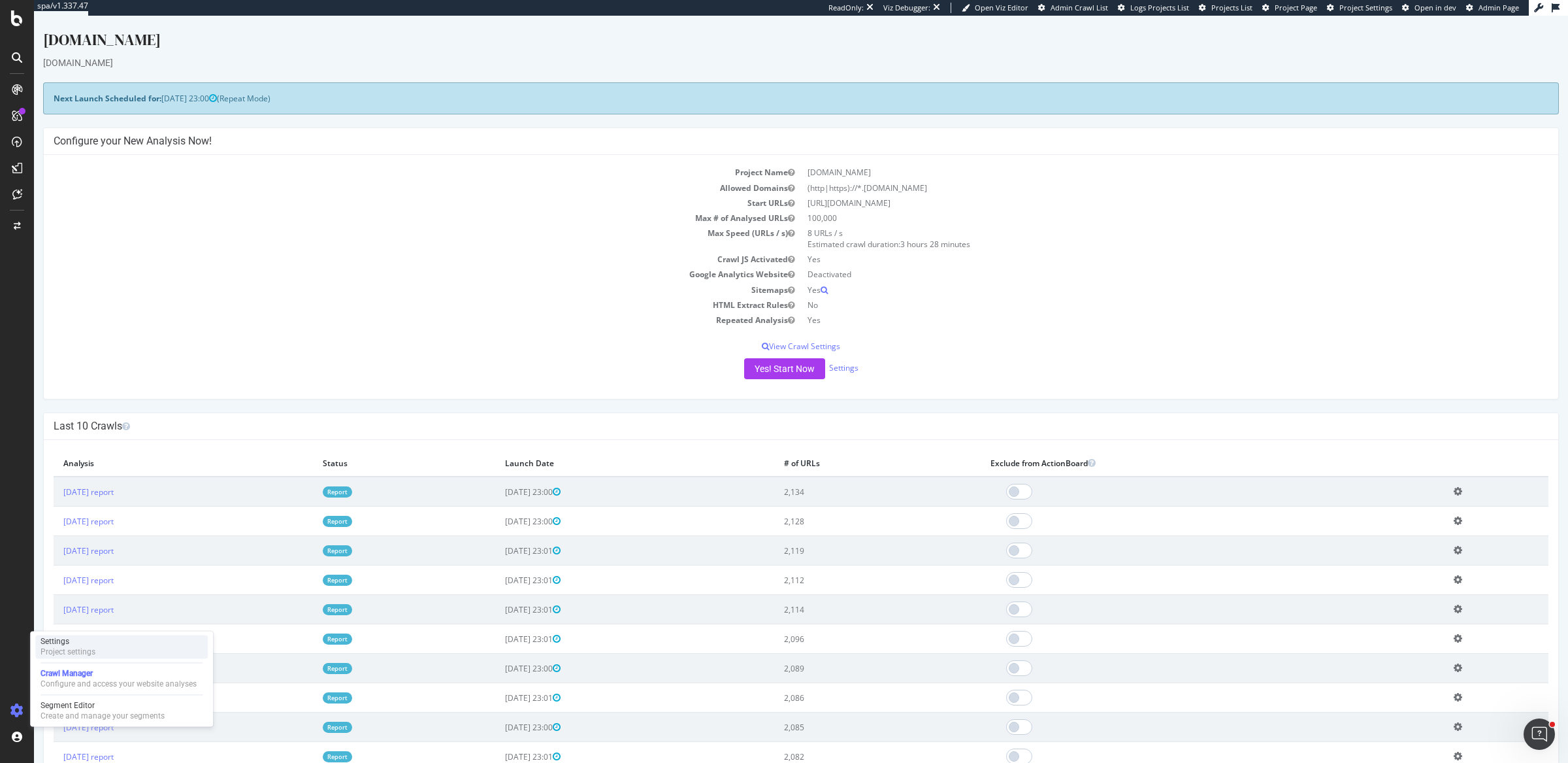
click at [115, 638] on div "Settings Project settings" at bounding box center [122, 646] width 173 height 23
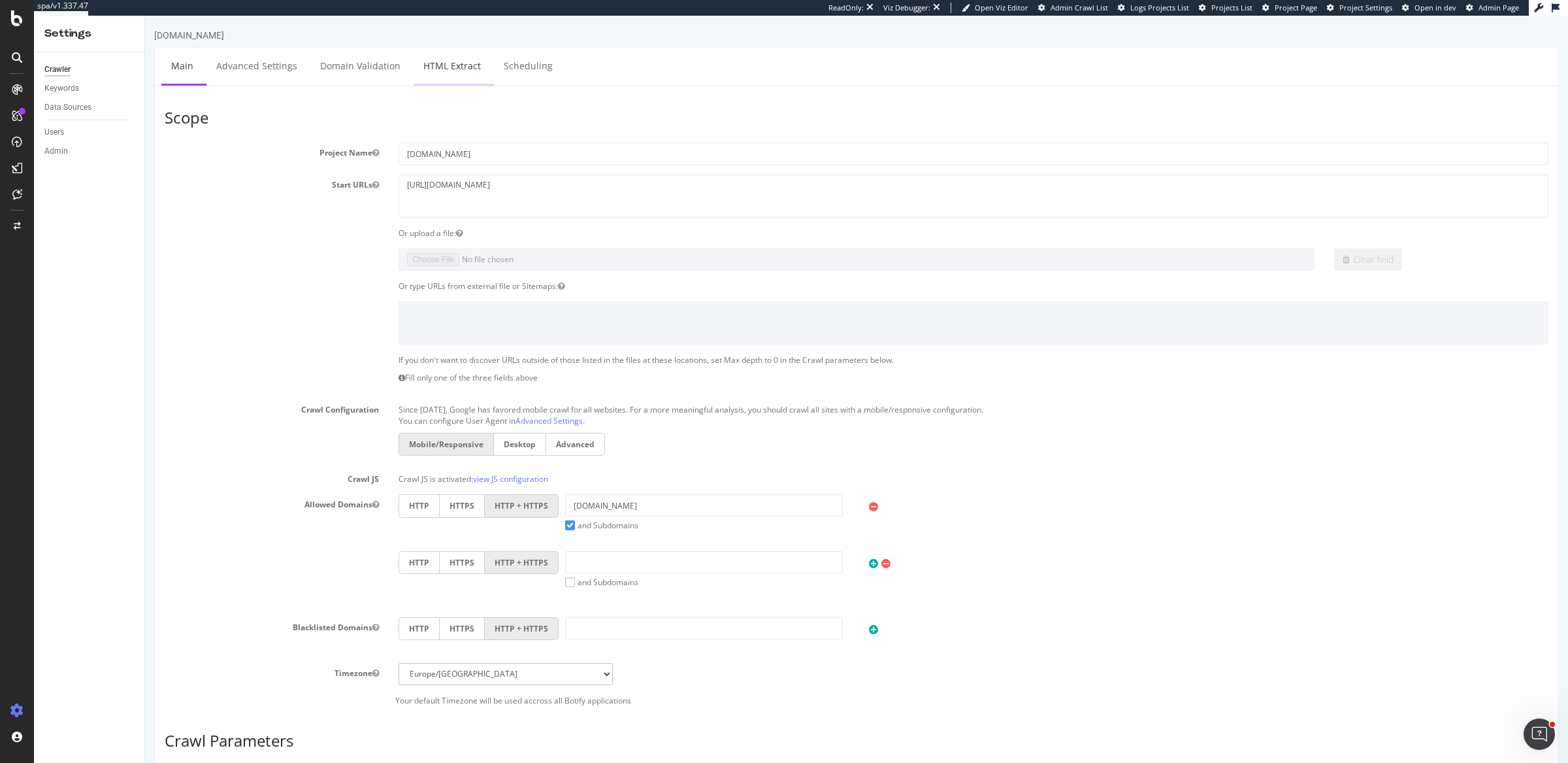
click at [446, 54] on link "HTML Extract" at bounding box center [452, 66] width 77 height 36
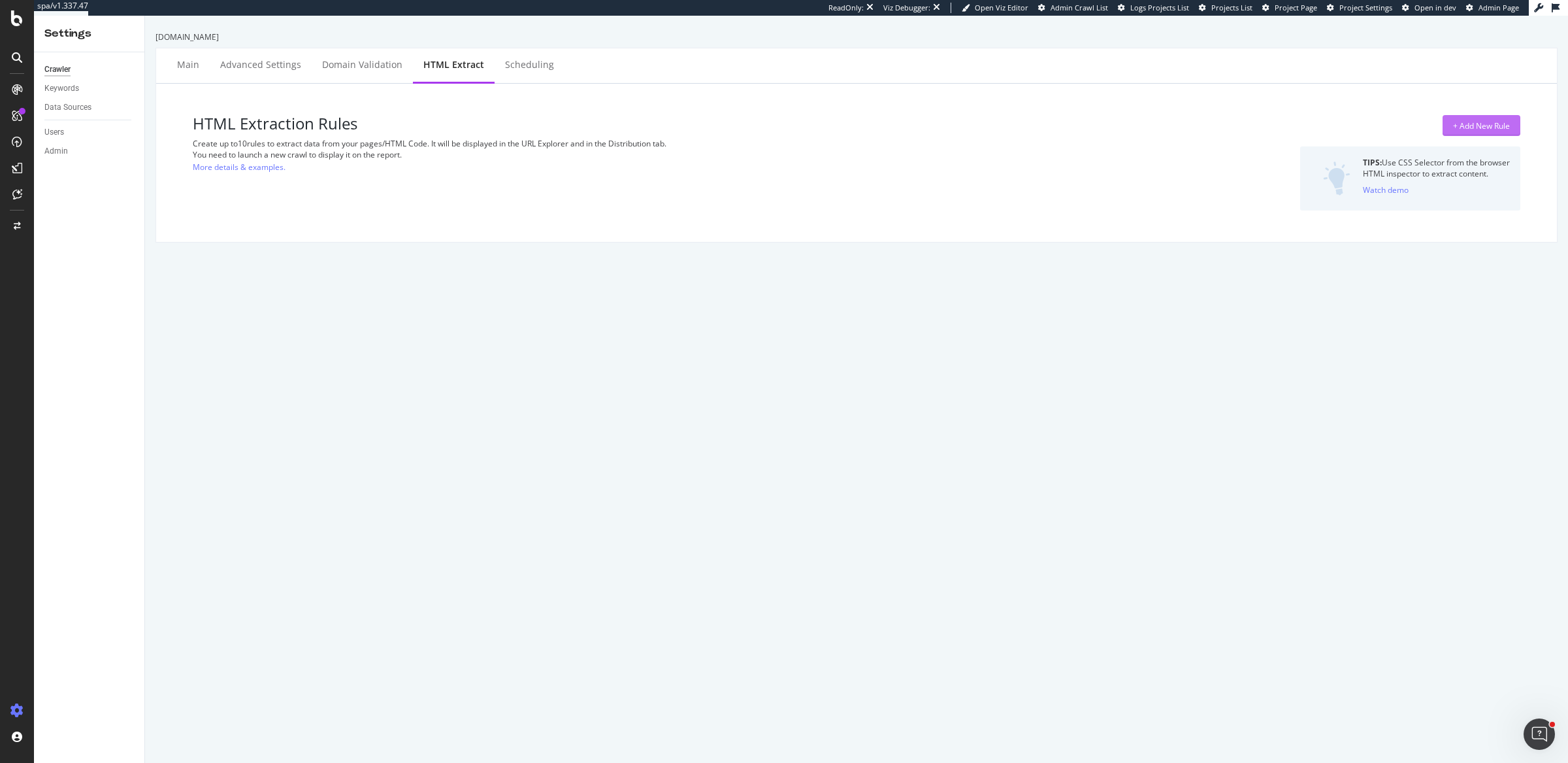
click at [1482, 124] on div "+ Add New Rule" at bounding box center [1481, 126] width 57 height 11
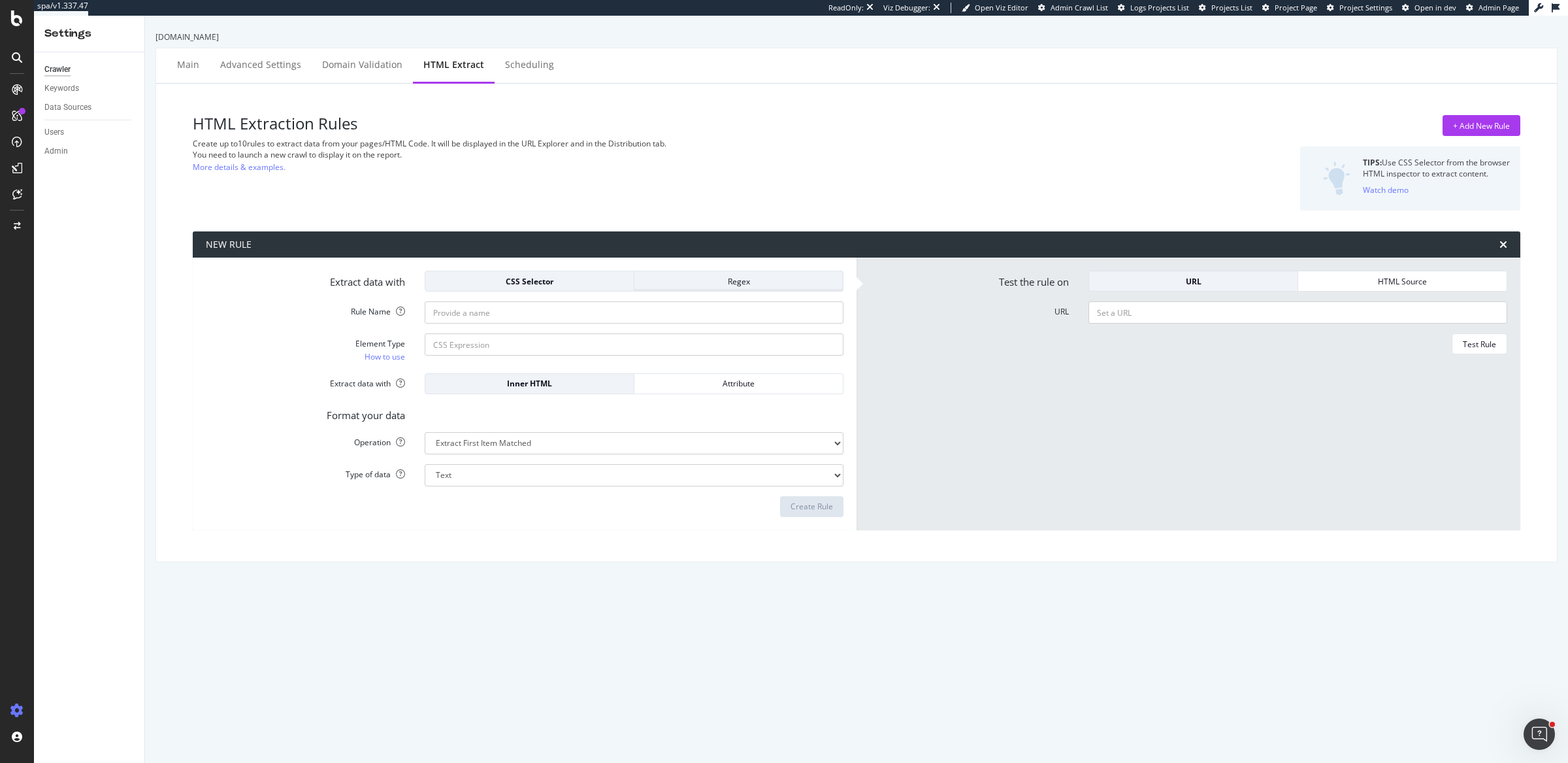
click at [701, 286] on div "Regex" at bounding box center [739, 280] width 187 height 18
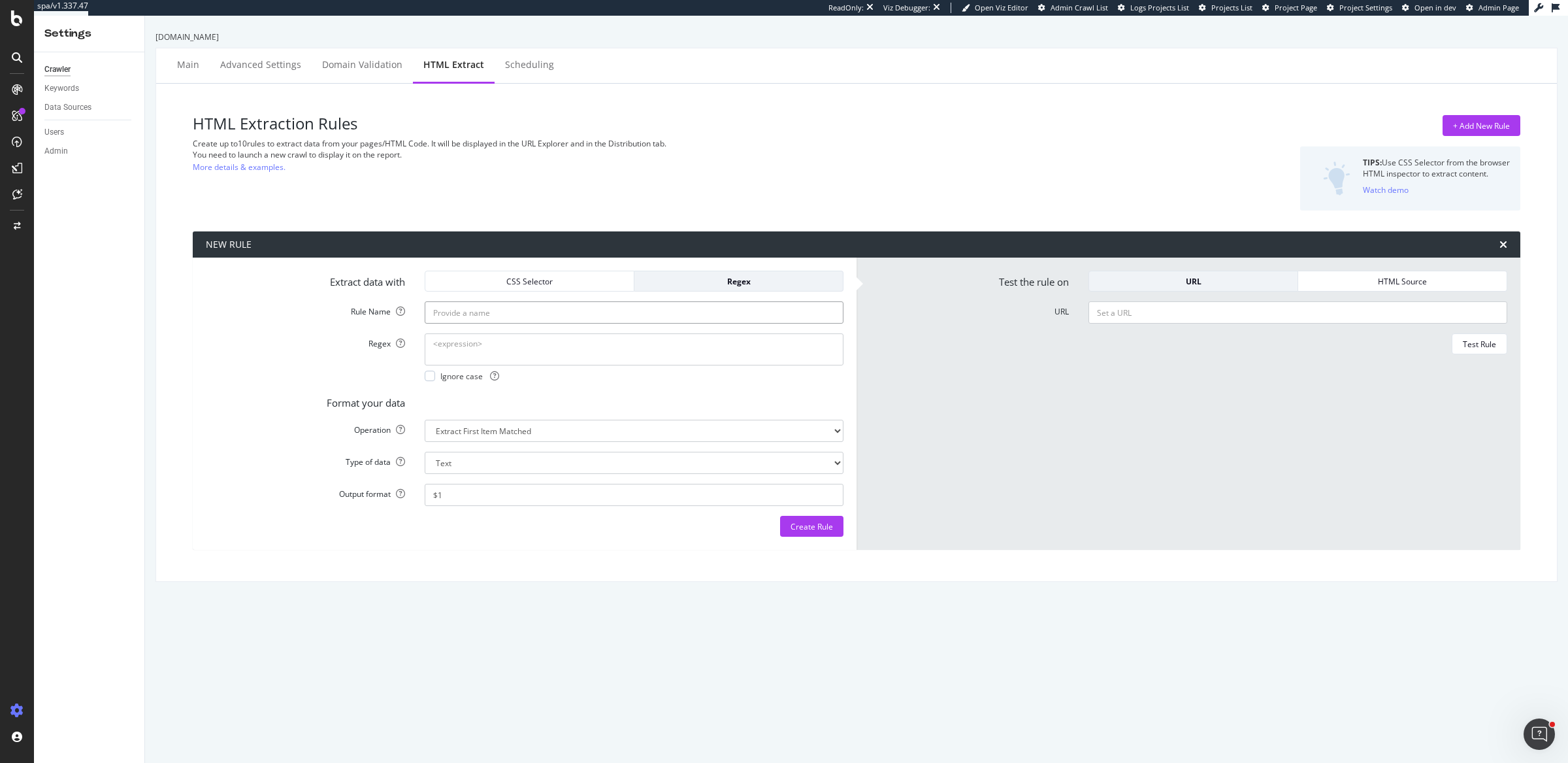
click at [664, 322] on input "Rule Name" at bounding box center [633, 312] width 419 height 23
type input "Nissan Mentions"
click at [628, 355] on textarea "Regex" at bounding box center [633, 348] width 419 height 31
paste textarea "\b(nissan|Nissan)\b"
type textarea "\b(nissan|Nissan)\b"
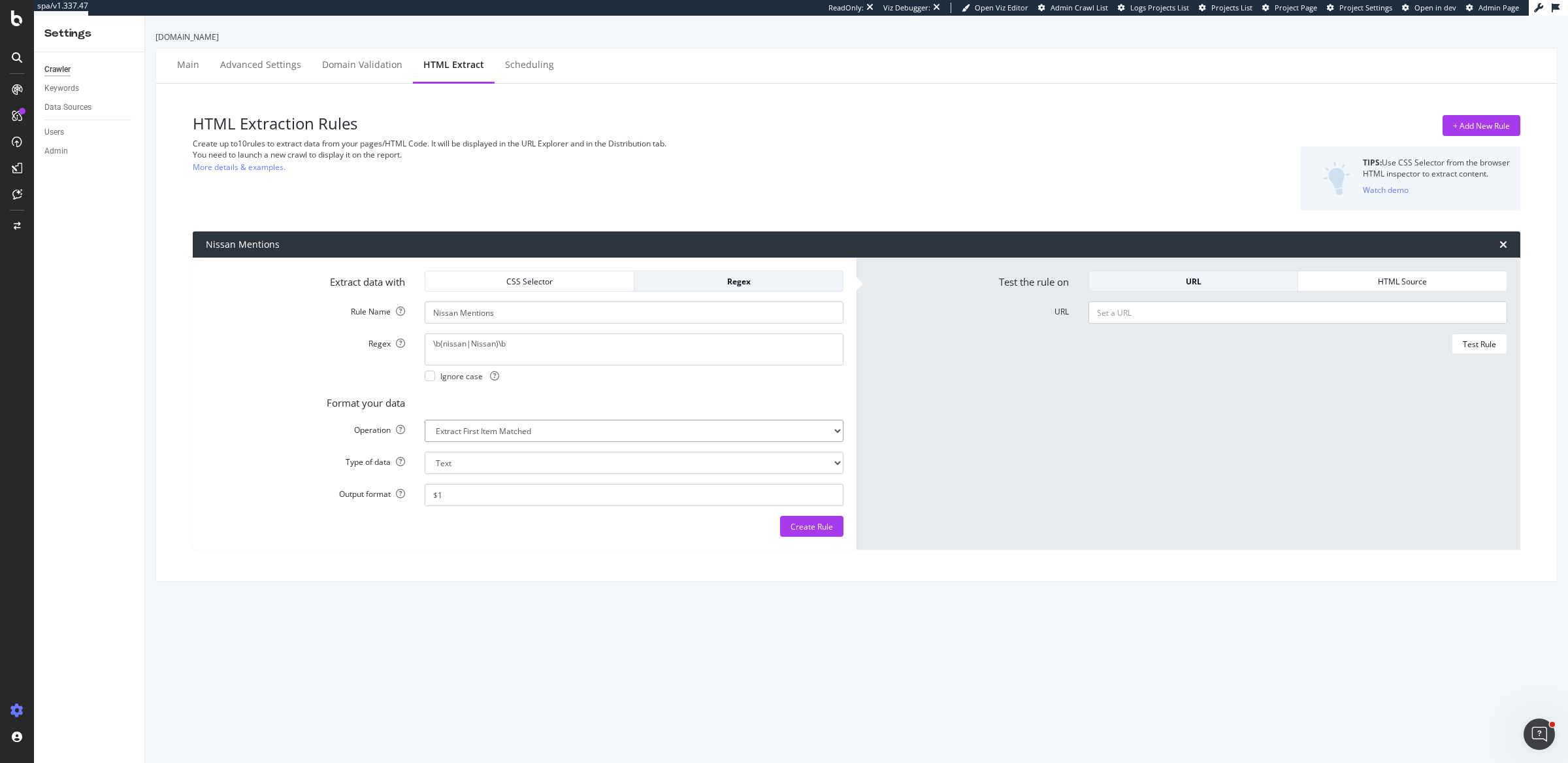
click at [644, 423] on select "Extract First Item Matched Extract First 3 Items Matched Count Number of Occure…" at bounding box center [633, 431] width 419 height 23
select select "exist"
click at [424, 420] on select "Extract First Item Matched Extract First 3 Items Matched Count Number of Occure…" at bounding box center [633, 431] width 419 height 23
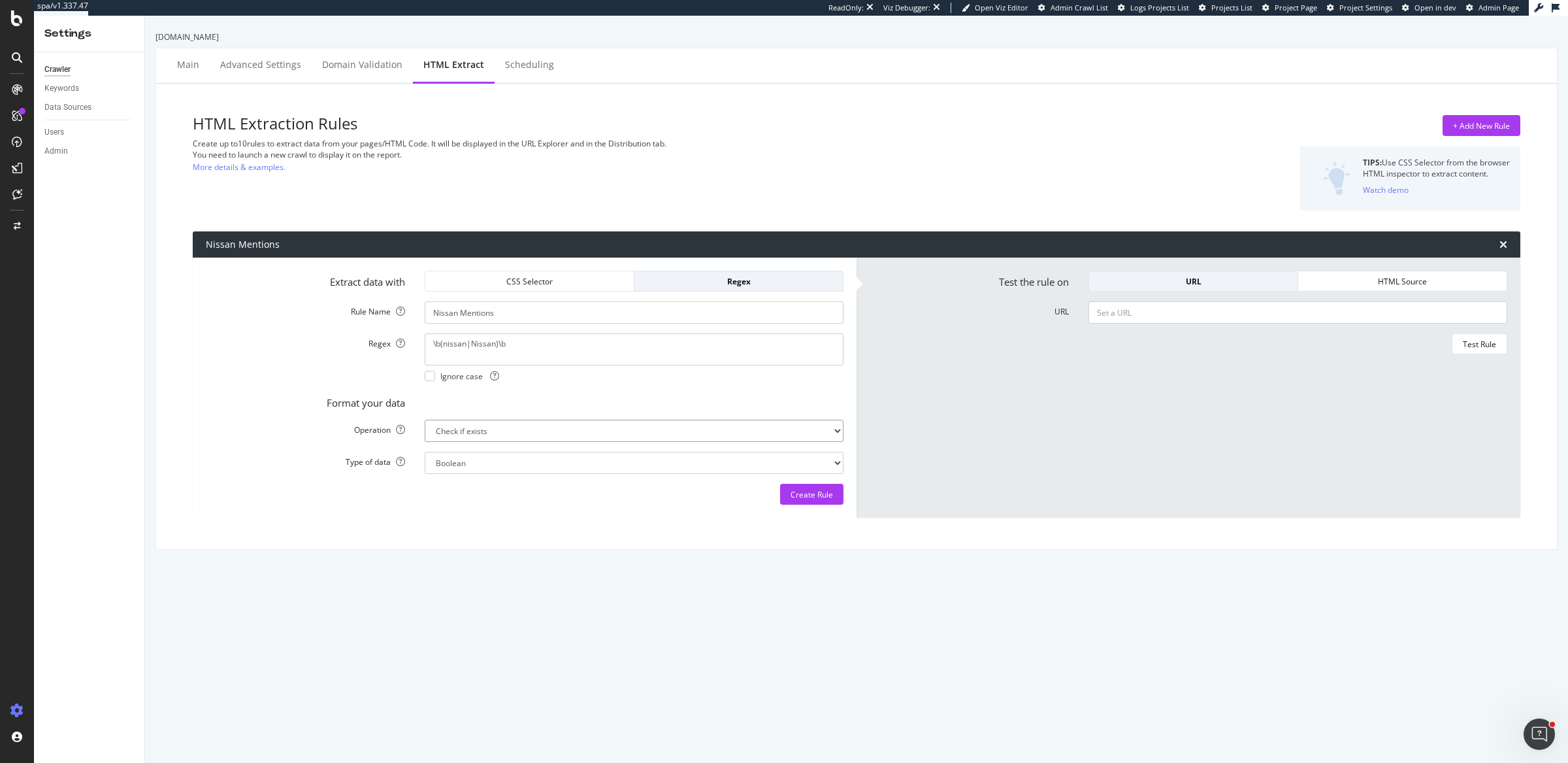
select select "b"
click at [790, 499] on div "Create Rule" at bounding box center [811, 494] width 43 height 20
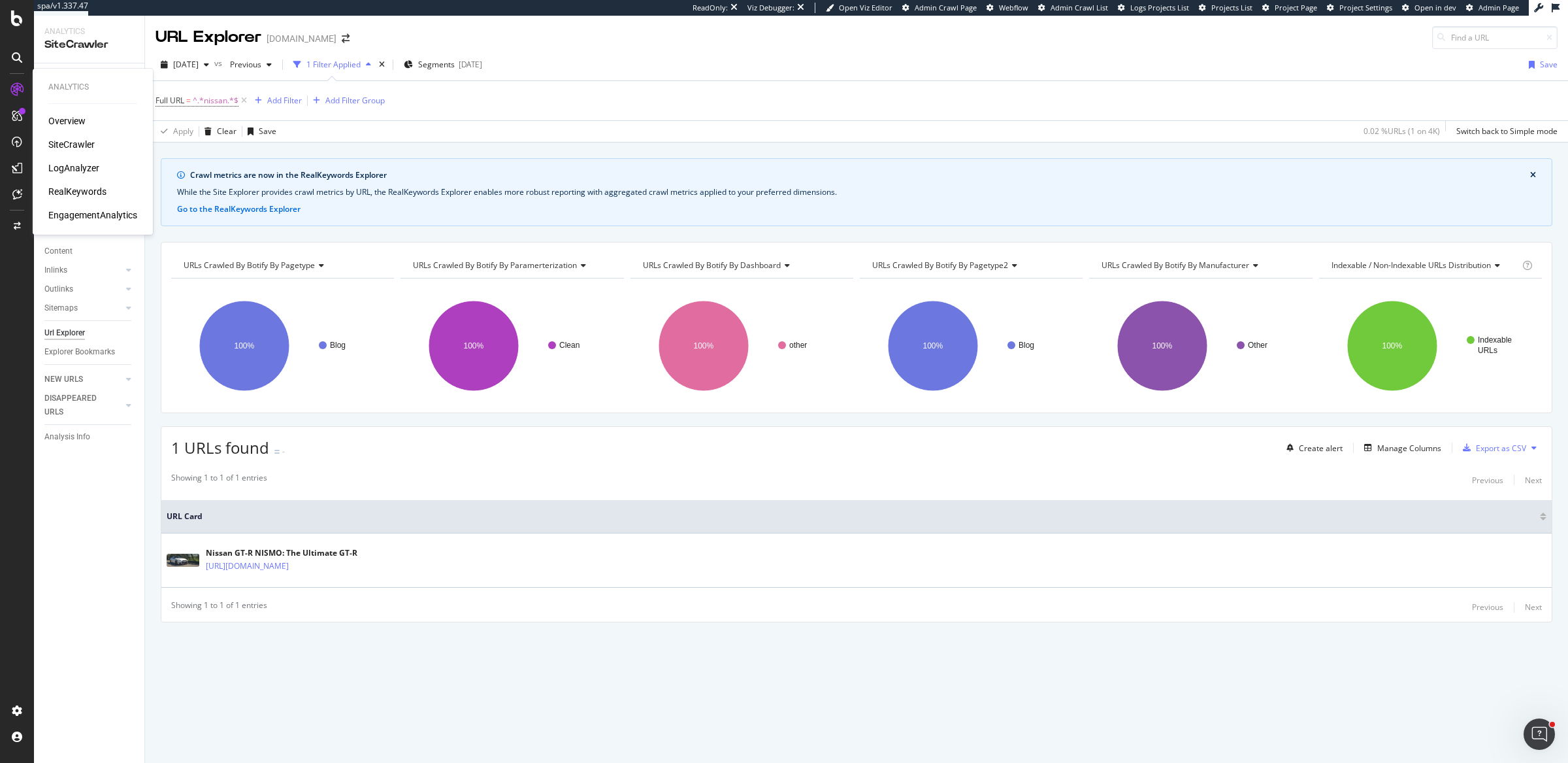
click at [72, 141] on div "SiteCrawler" at bounding box center [72, 144] width 46 height 13
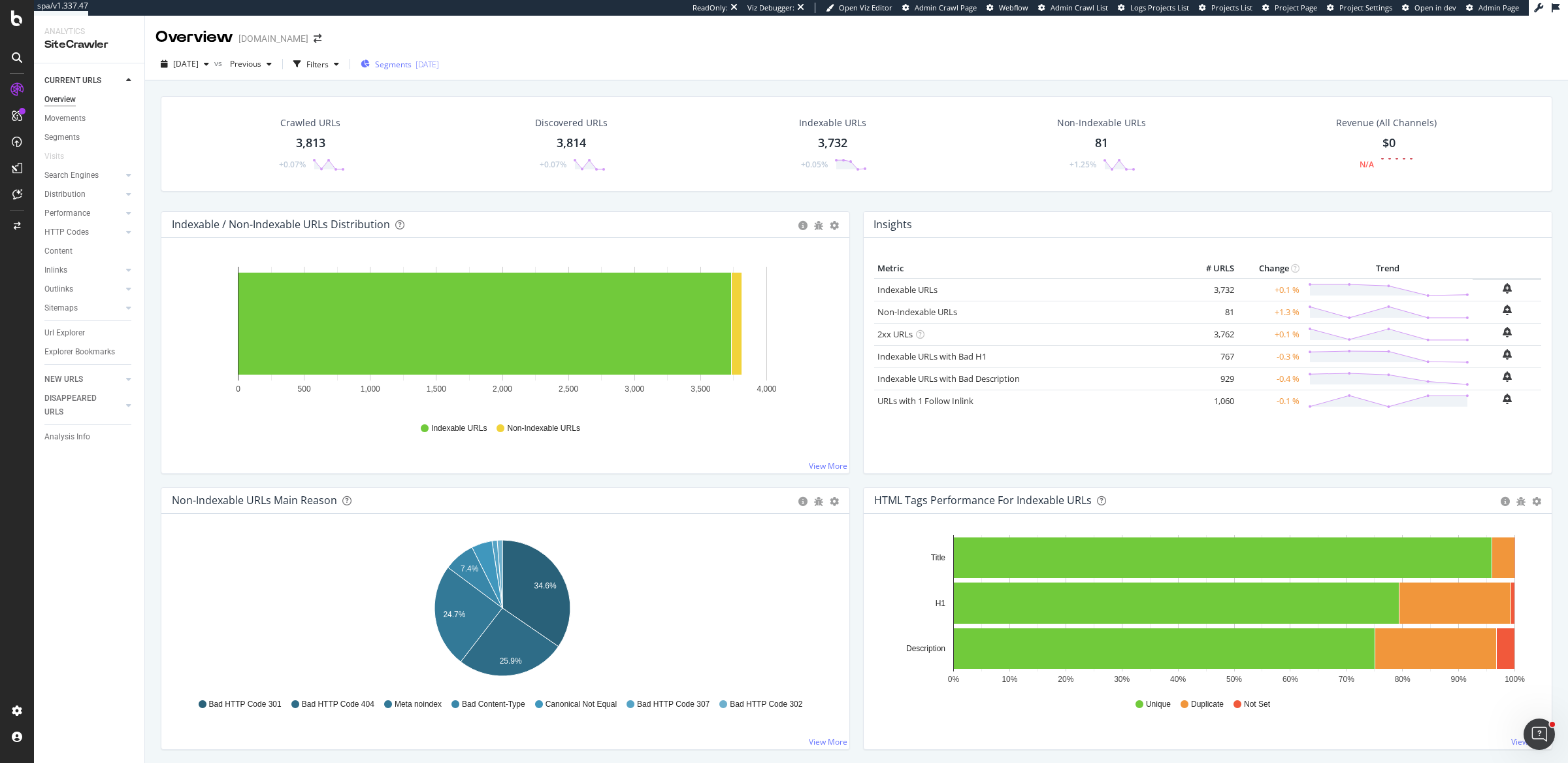
click at [411, 68] on span "Segments" at bounding box center [393, 64] width 36 height 11
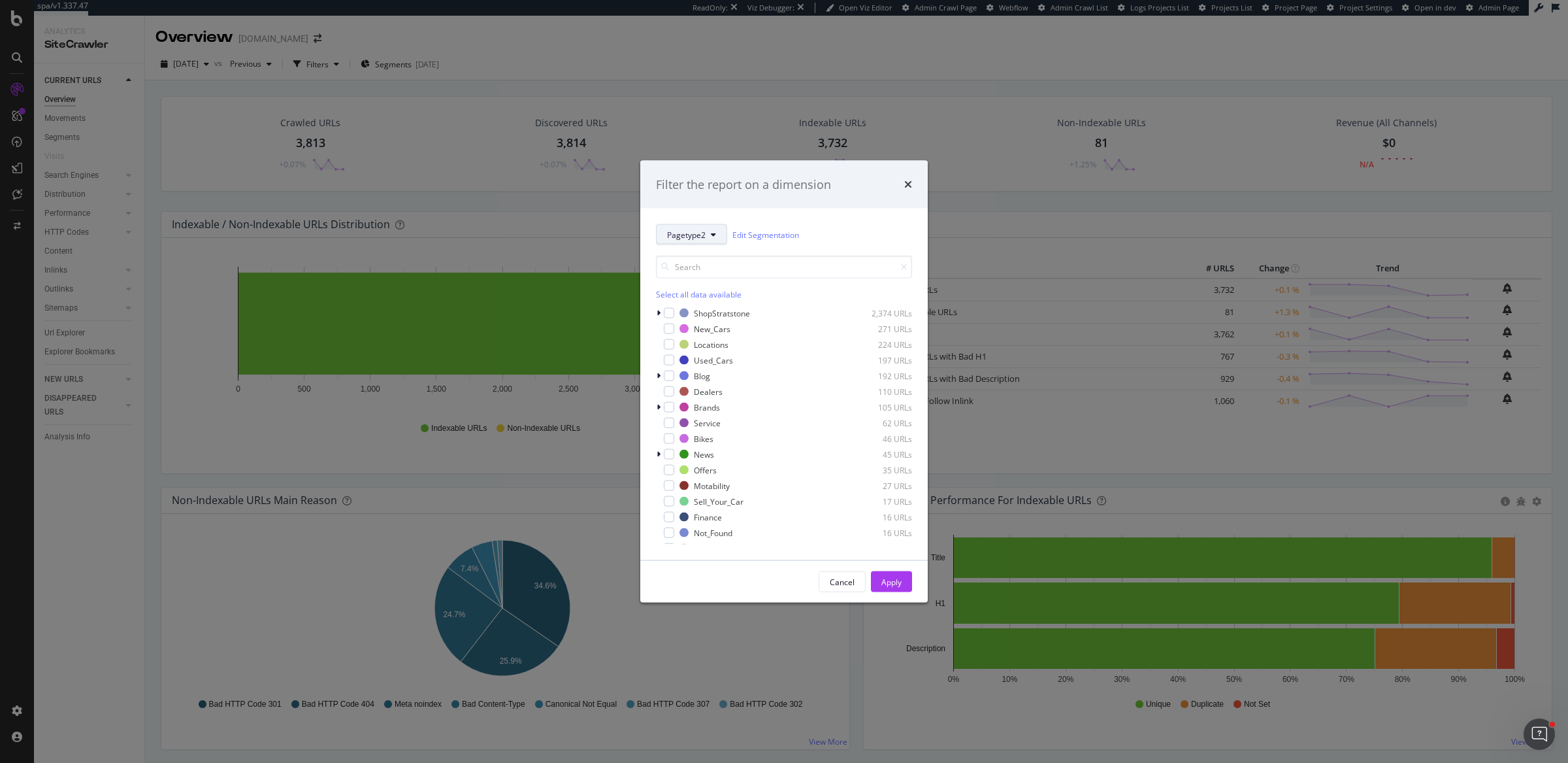
click at [693, 238] on span "Pagetype2" at bounding box center [686, 234] width 38 height 11
click at [726, 375] on span "Manufacturer" at bounding box center [709, 378] width 84 height 12
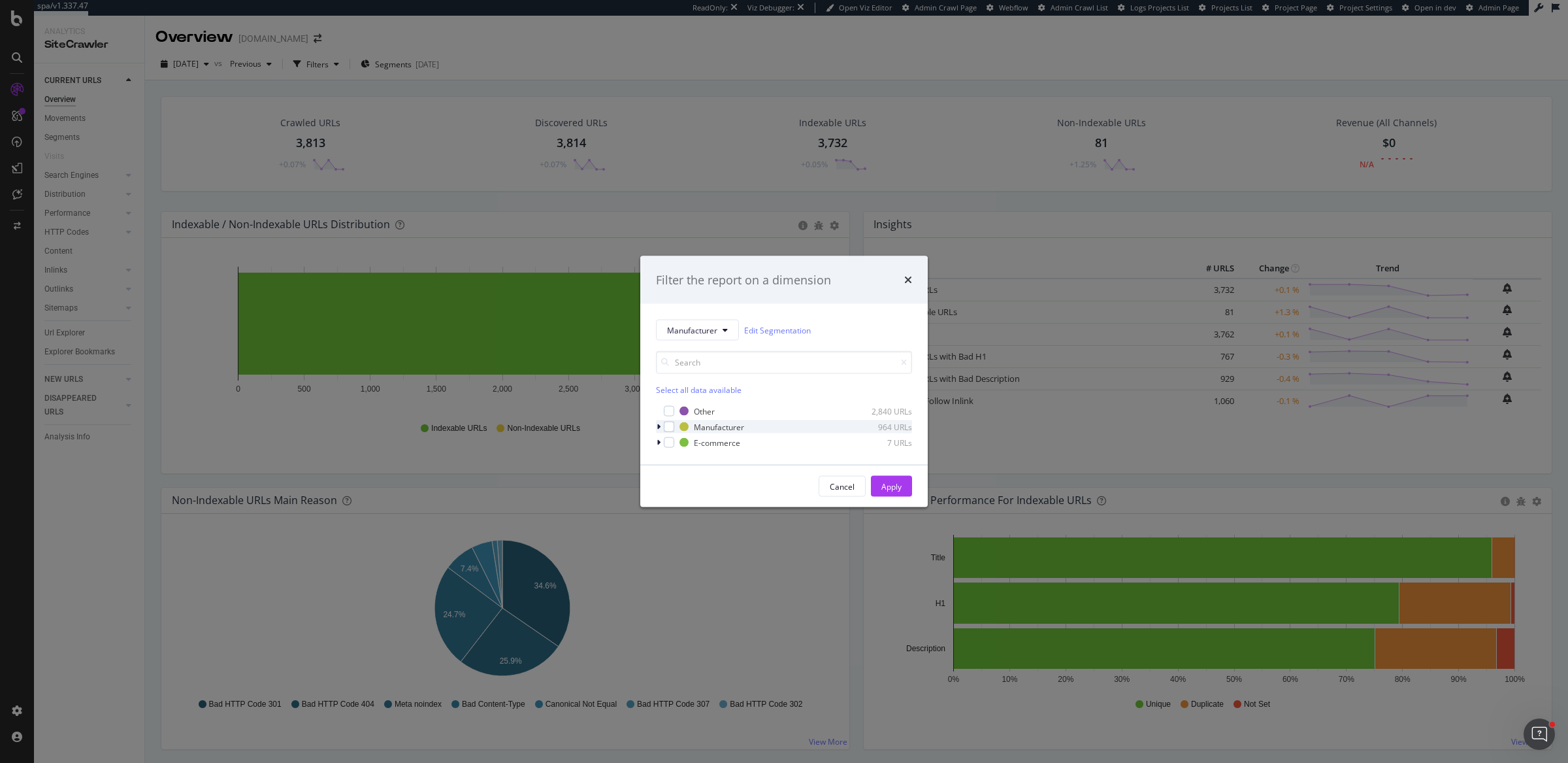
click at [660, 423] on icon "modal" at bounding box center [658, 426] width 4 height 8
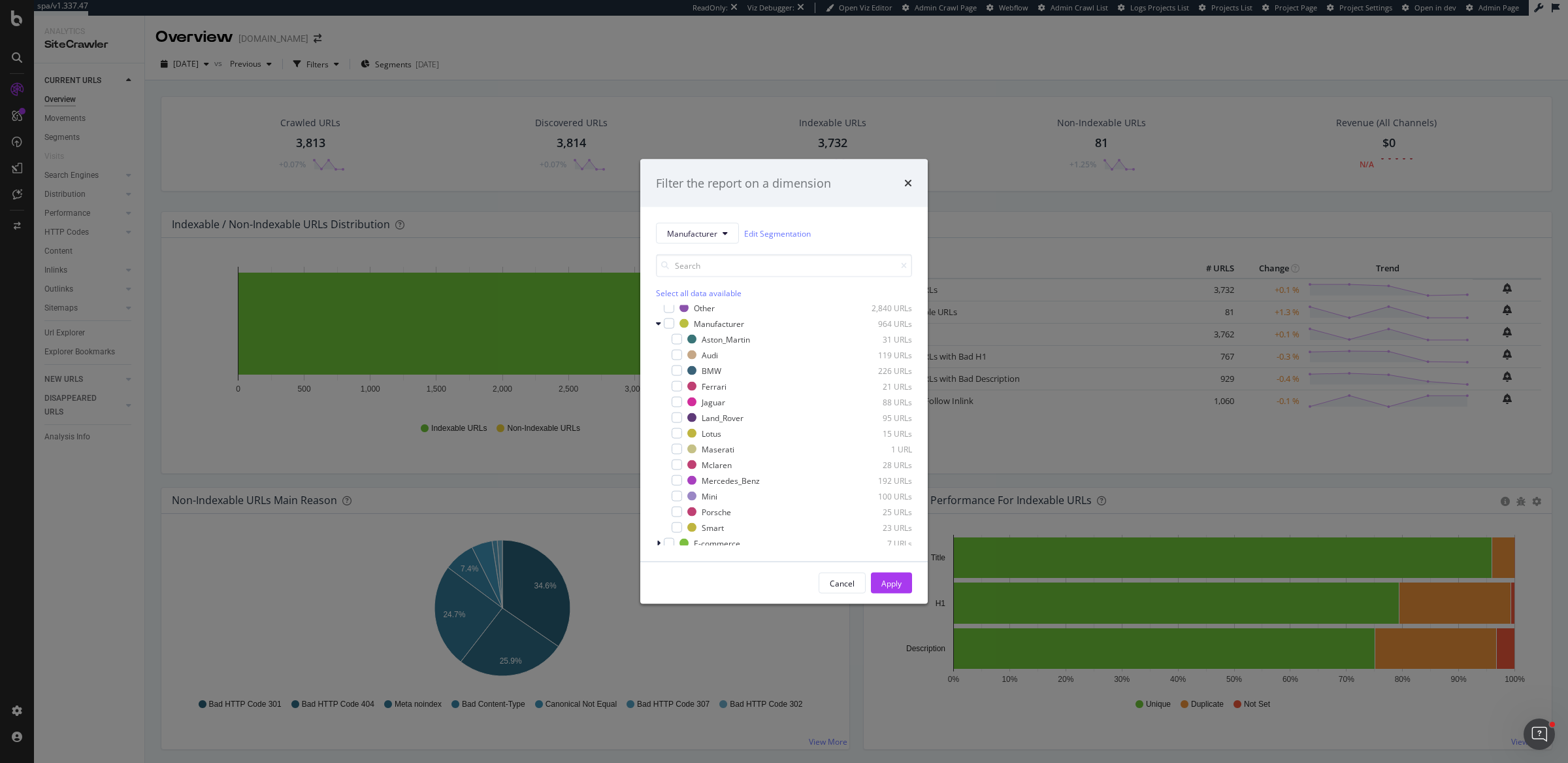
scroll to position [10, 0]
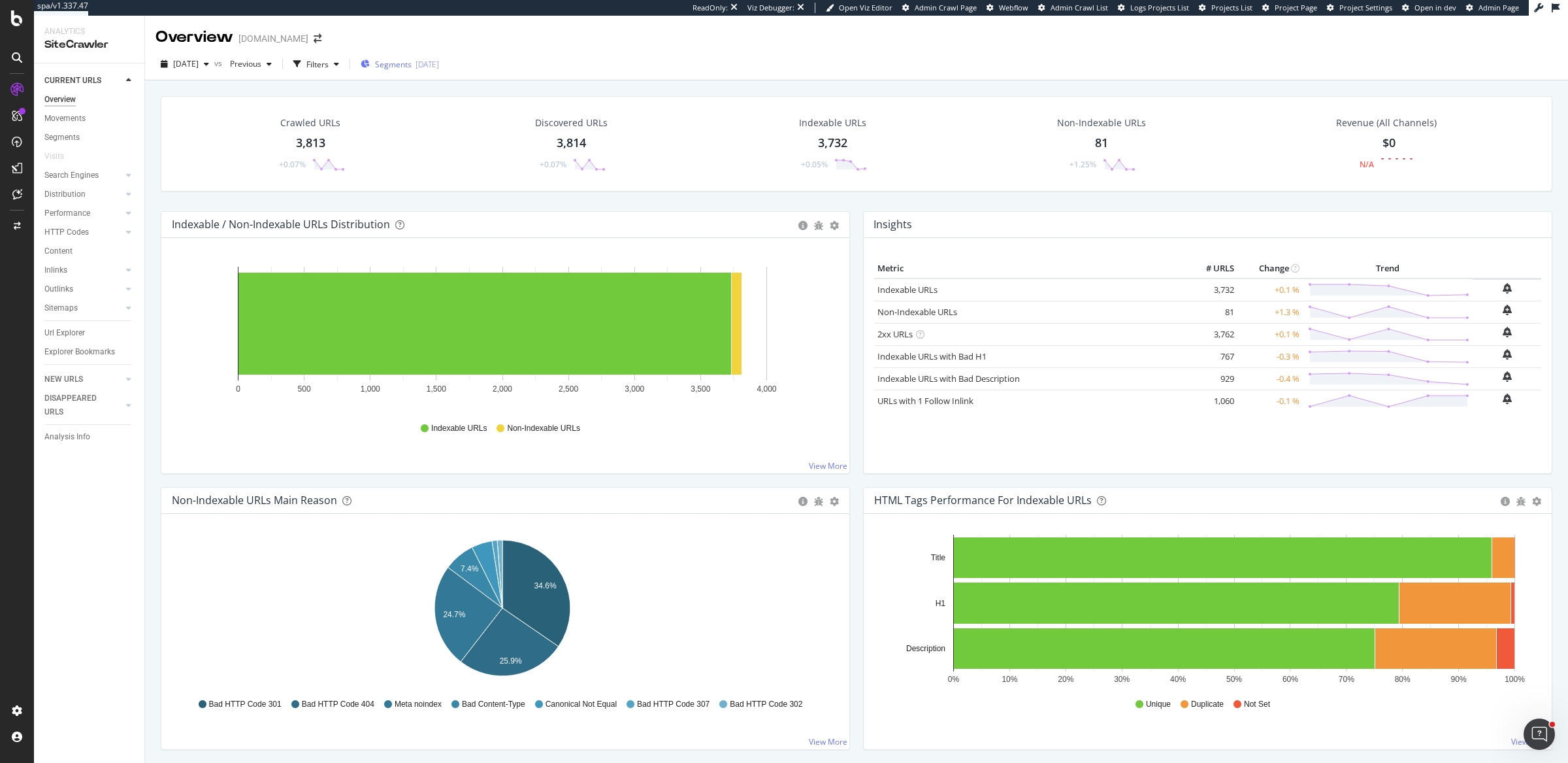
click at [403, 62] on span "Segments" at bounding box center [393, 64] width 36 height 11
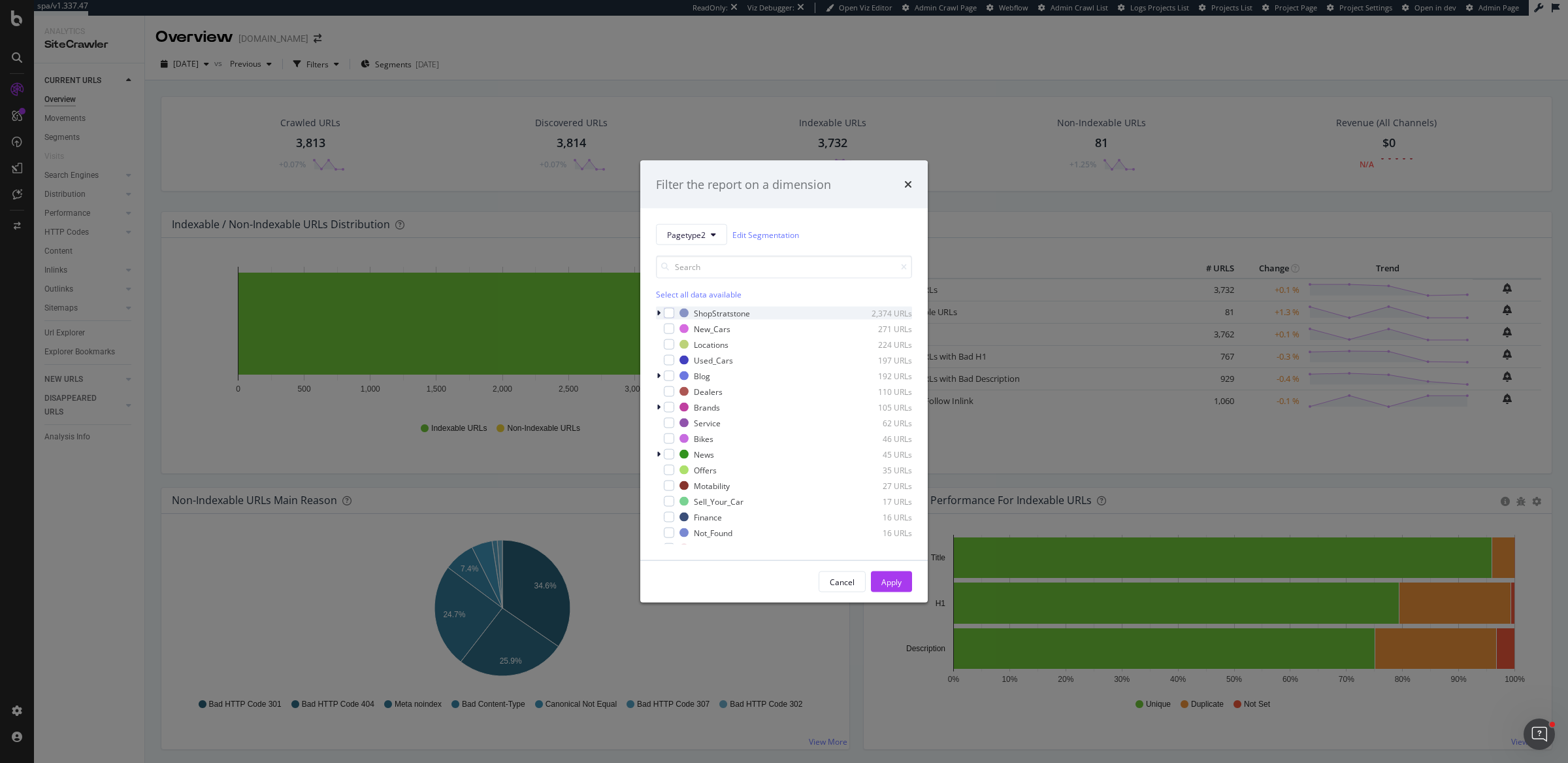
click at [660, 311] on icon "modal" at bounding box center [658, 313] width 4 height 8
click at [660, 311] on icon "modal" at bounding box center [658, 313] width 5 height 8
click at [668, 312] on div "modal" at bounding box center [669, 313] width 10 height 10
click at [894, 575] on div "Apply" at bounding box center [891, 582] width 20 height 20
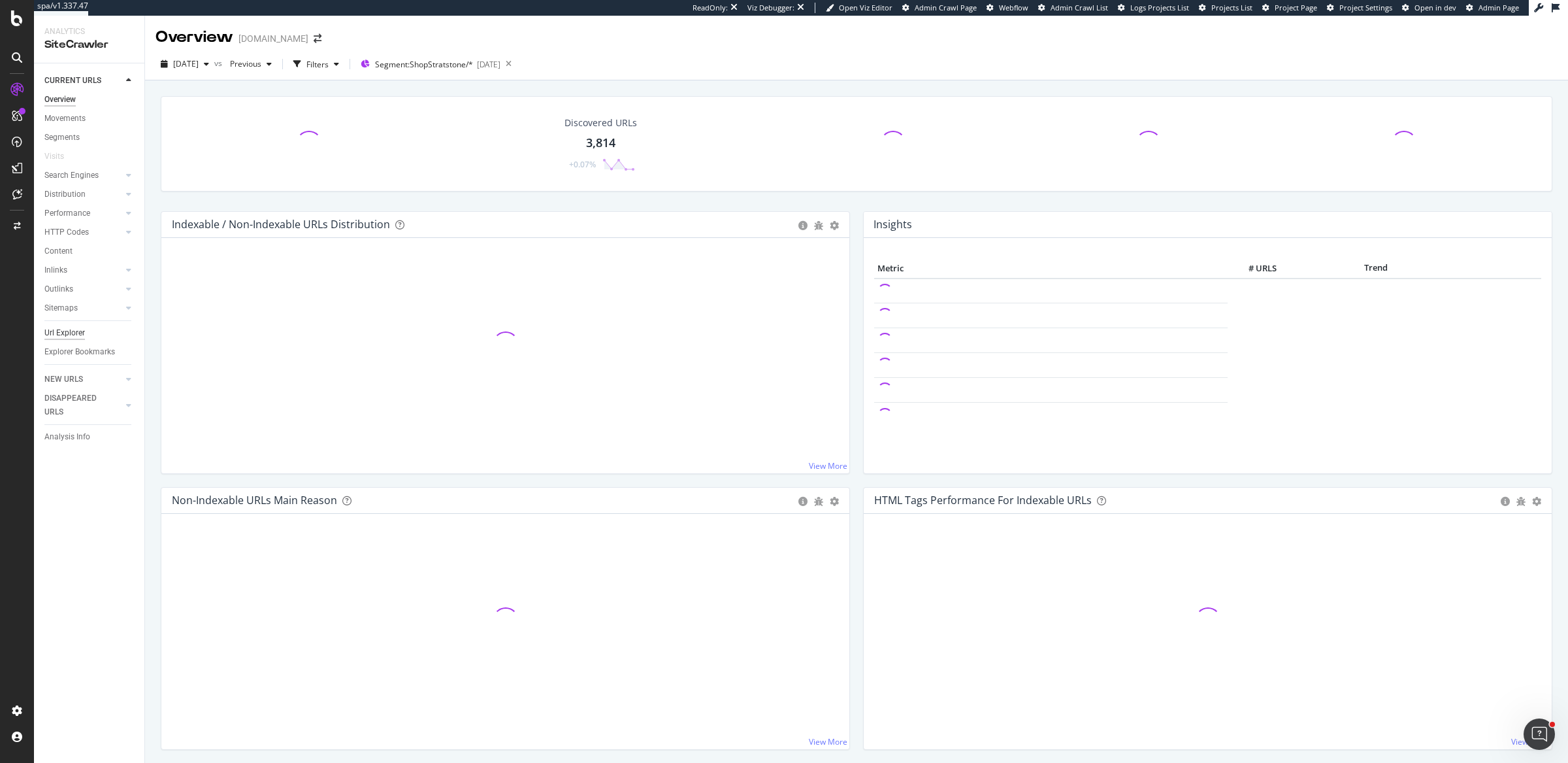
click at [59, 338] on div "Url Explorer" at bounding box center [65, 332] width 41 height 14
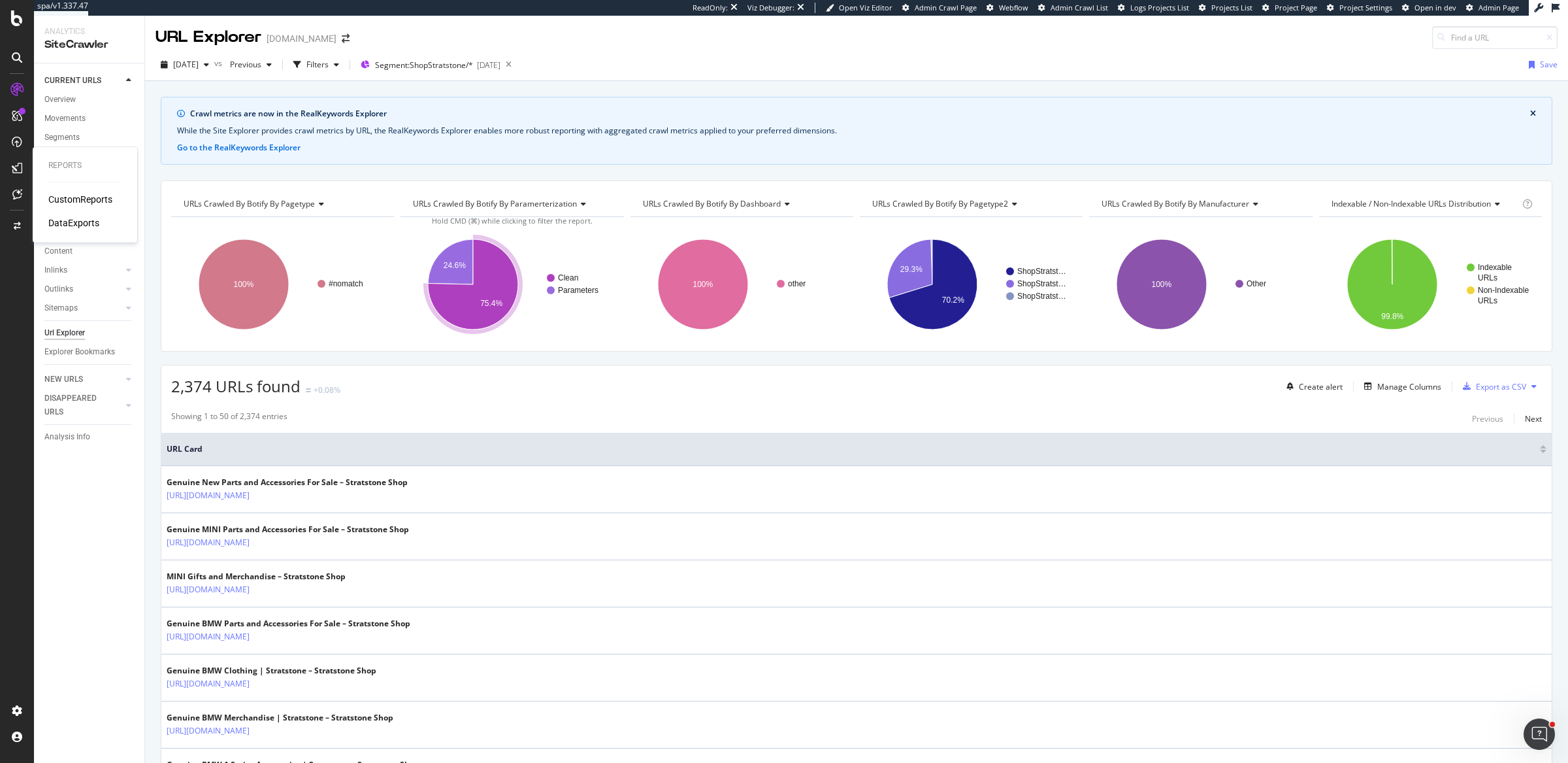
click at [73, 196] on div "CustomReports" at bounding box center [81, 200] width 64 height 13
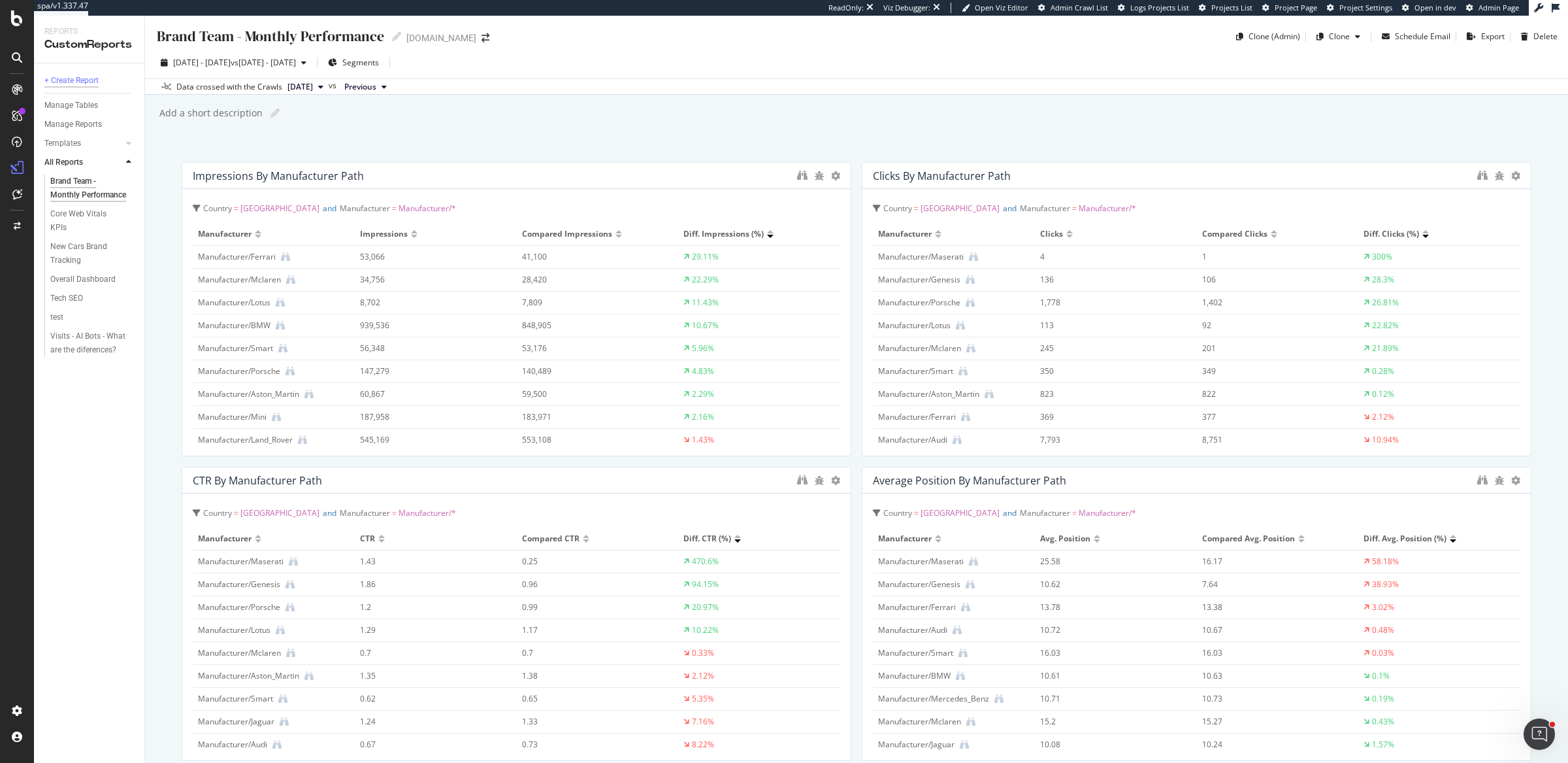
click at [75, 75] on div "+ Create Report" at bounding box center [71, 81] width 54 height 14
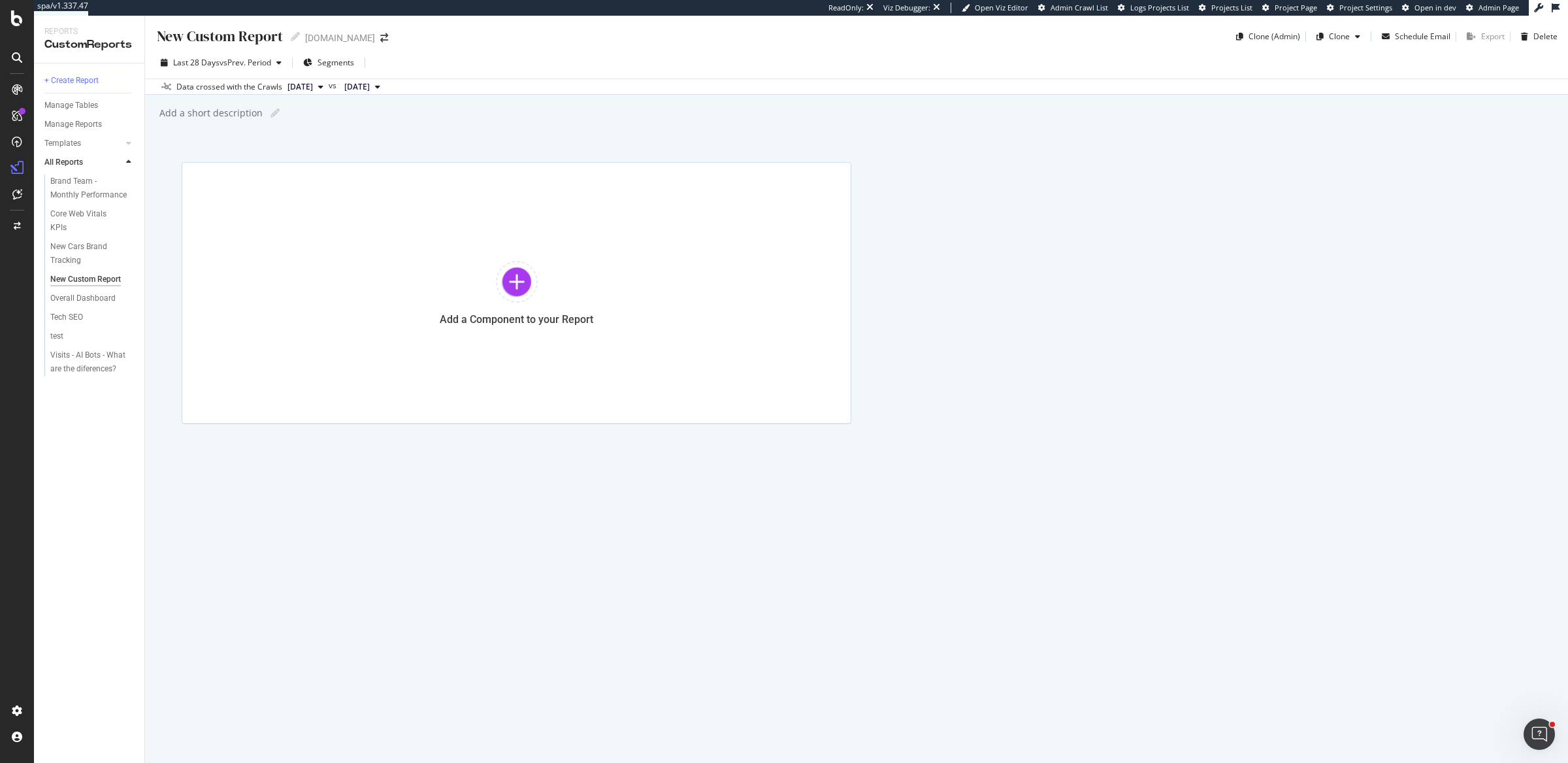
click at [205, 42] on div "New Custom Report" at bounding box center [219, 36] width 128 height 20
type input "H"
type input "ShopStratstone vs Main Site"
click at [303, 222] on div "Add a Component to your Report" at bounding box center [516, 293] width 670 height 261
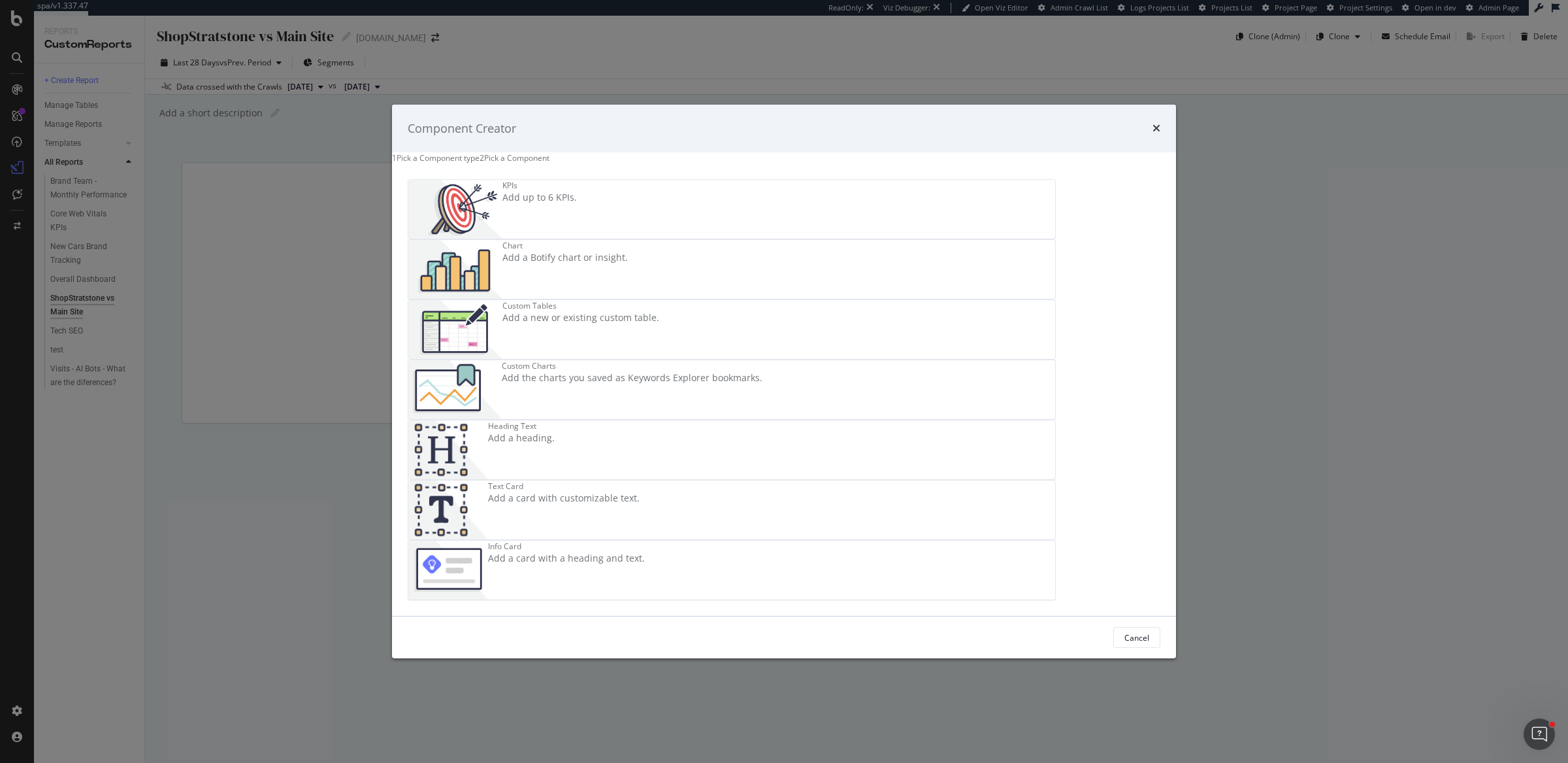
click at [628, 265] on div "Add a Botify chart or insight." at bounding box center [565, 258] width 126 height 13
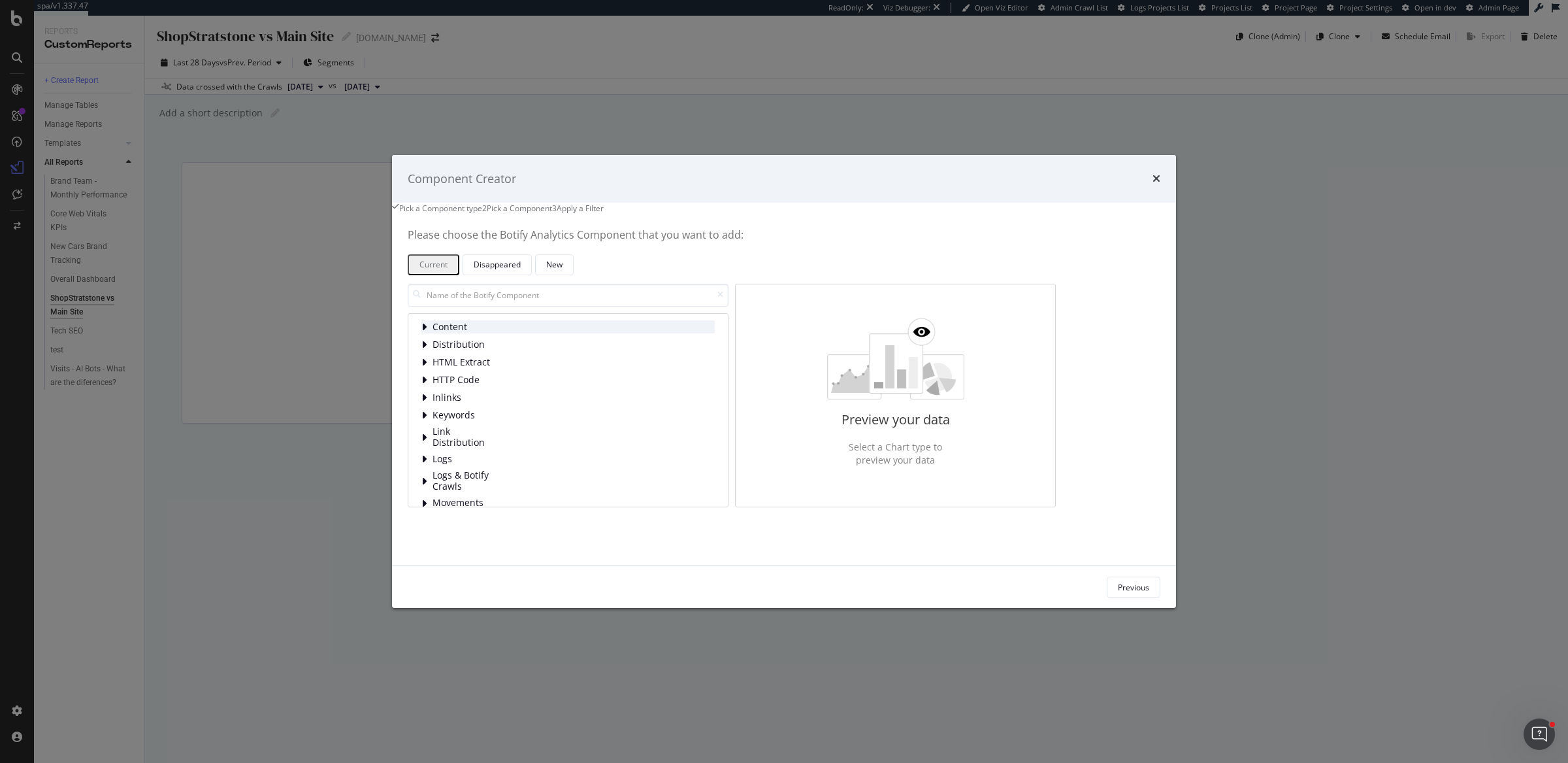
click at [429, 333] on div "modal" at bounding box center [425, 327] width 8 height 13
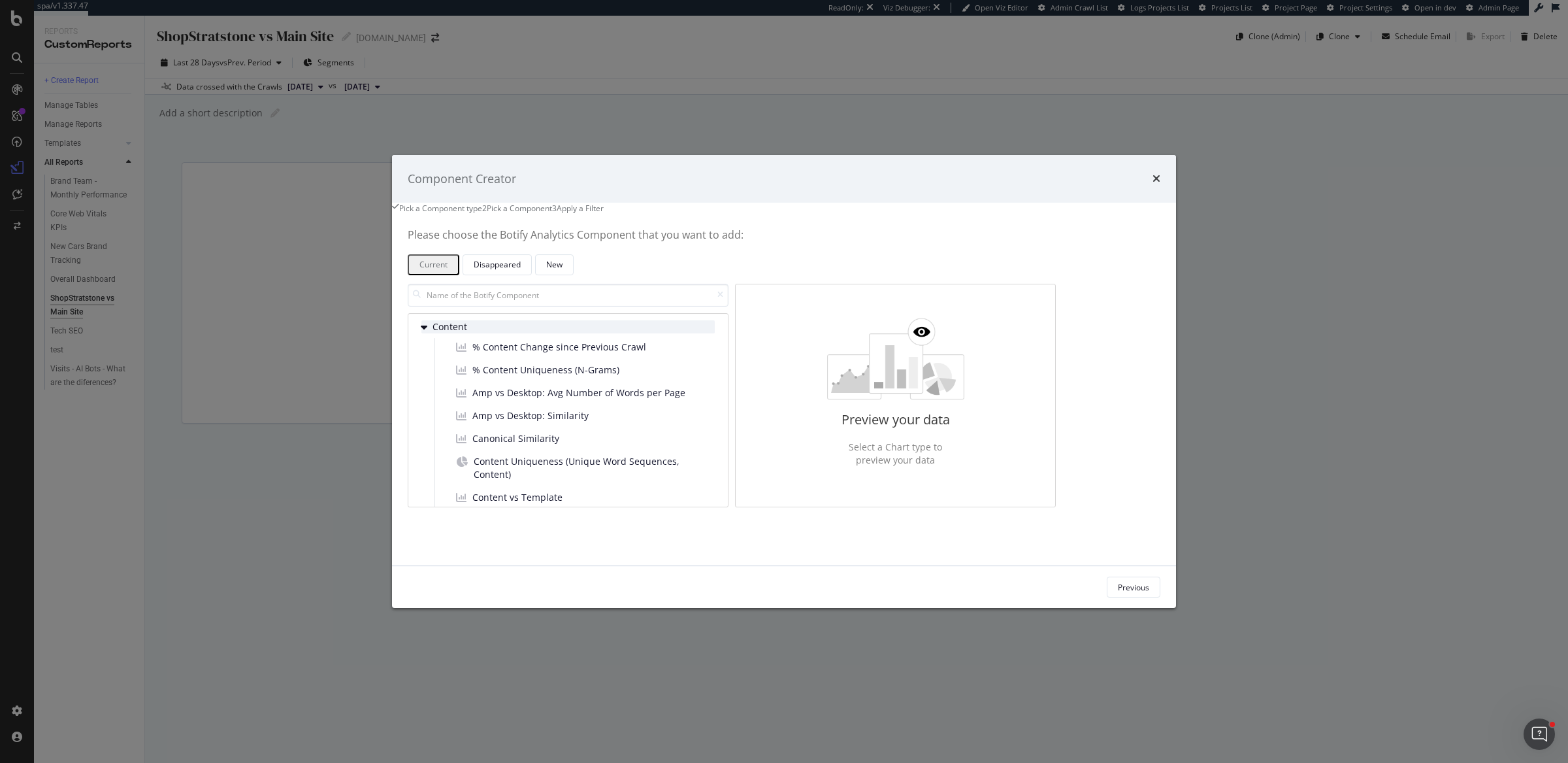
click at [427, 332] on icon "modal" at bounding box center [424, 327] width 7 height 10
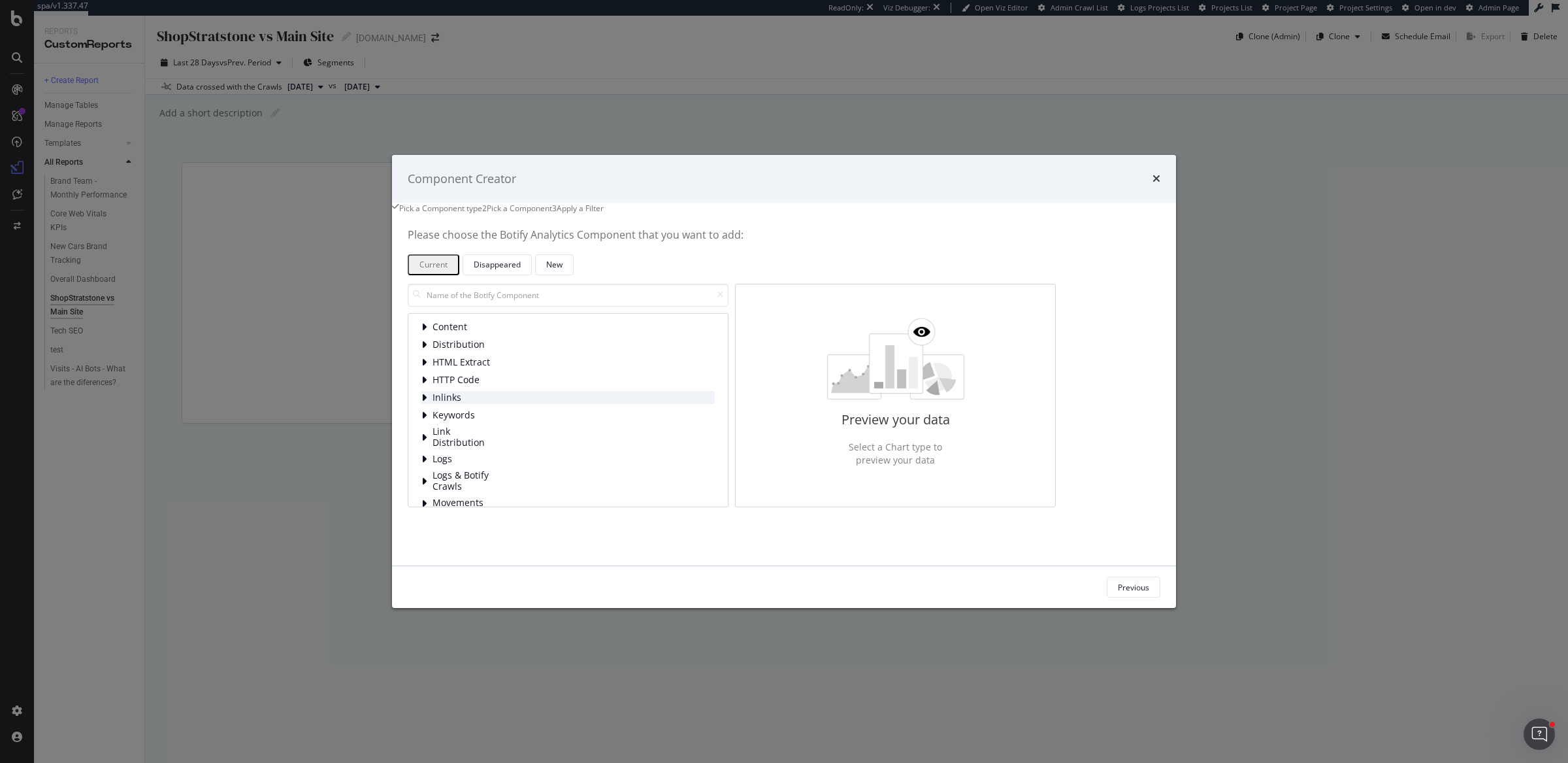
scroll to position [65, 0]
click at [559, 306] on input "modal" at bounding box center [568, 295] width 321 height 23
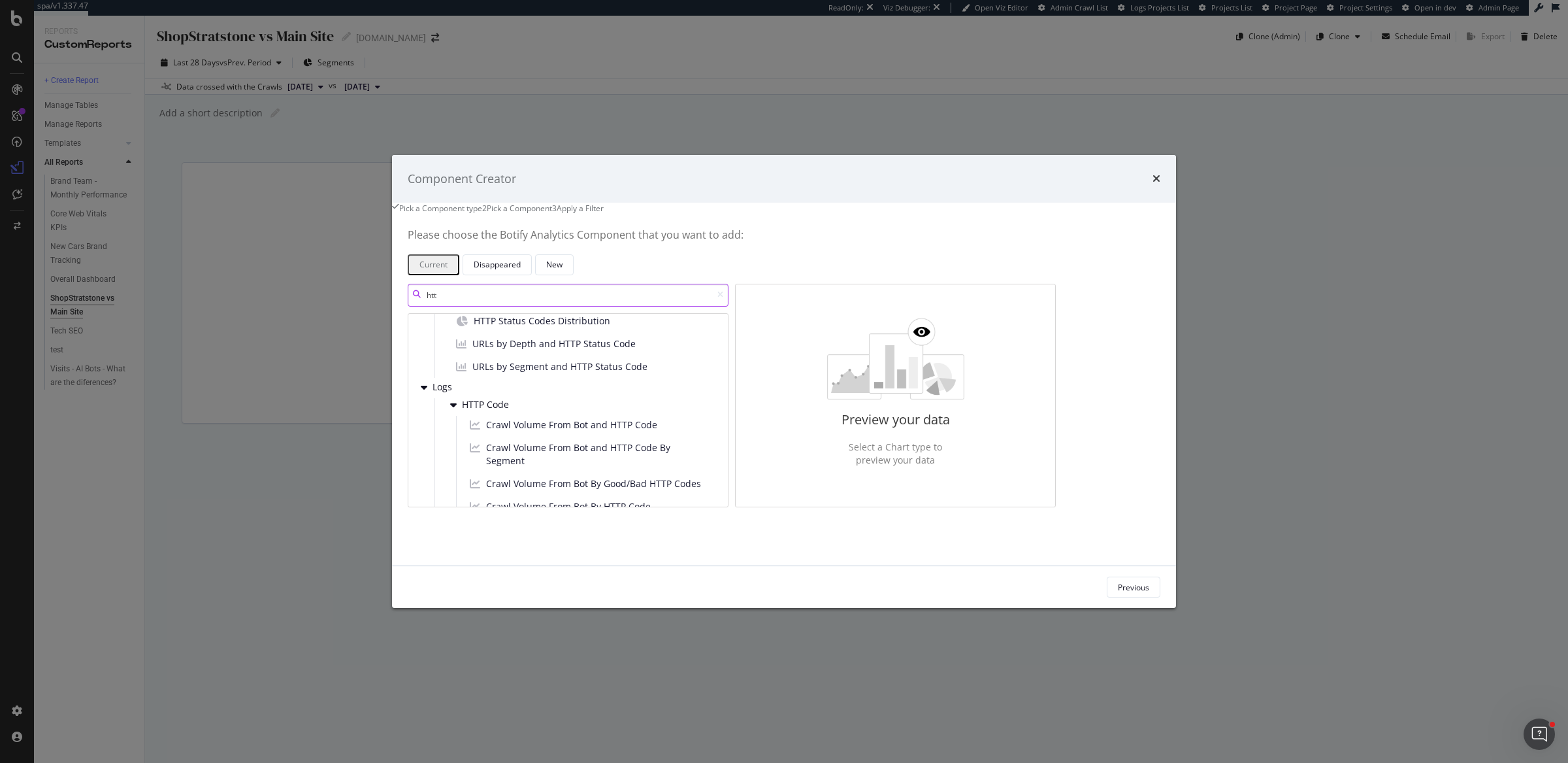
scroll to position [0, 0]
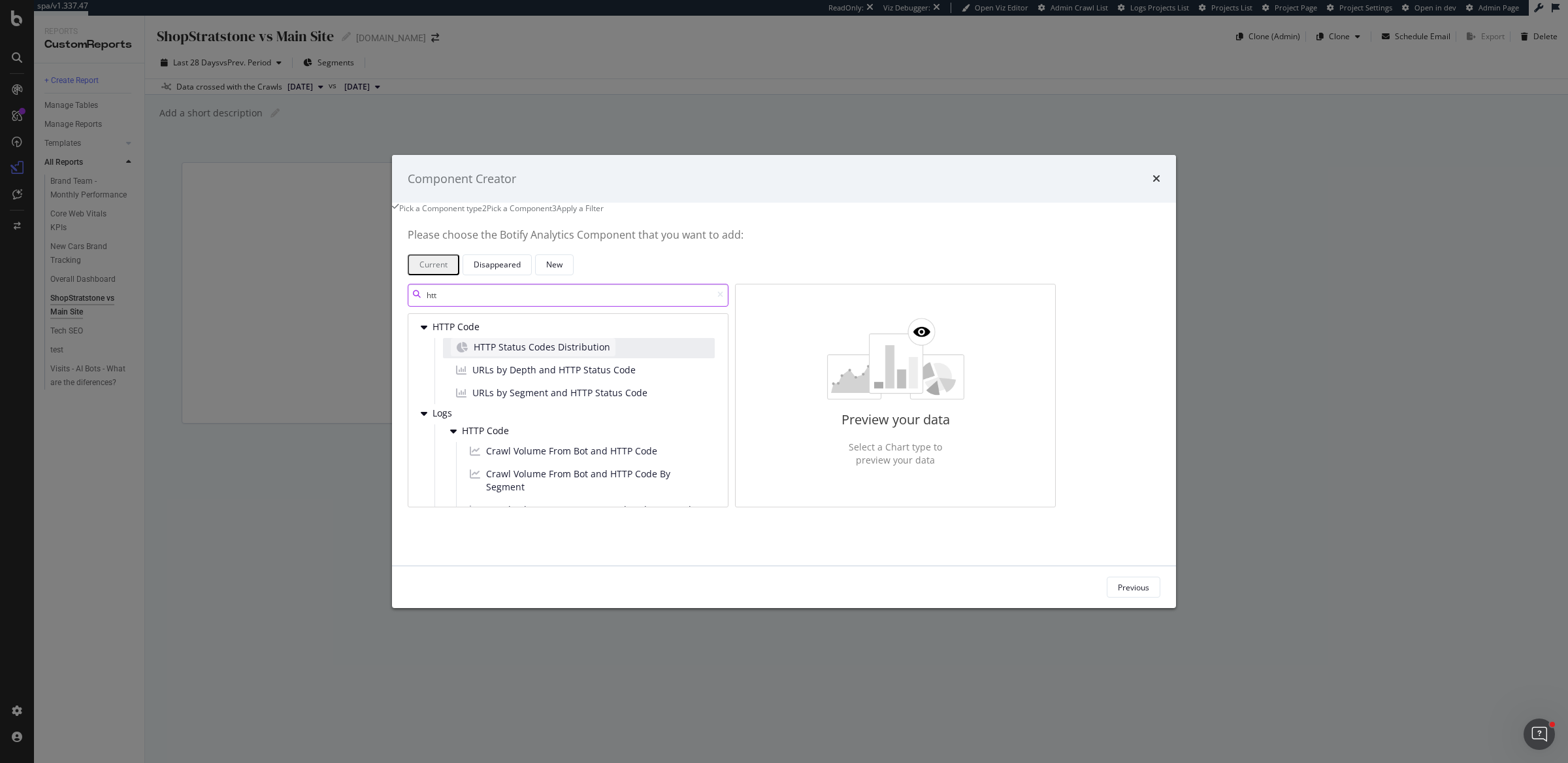
type input "htt"
click at [592, 354] on span "HTTP Status Codes Distribution" at bounding box center [542, 347] width 136 height 13
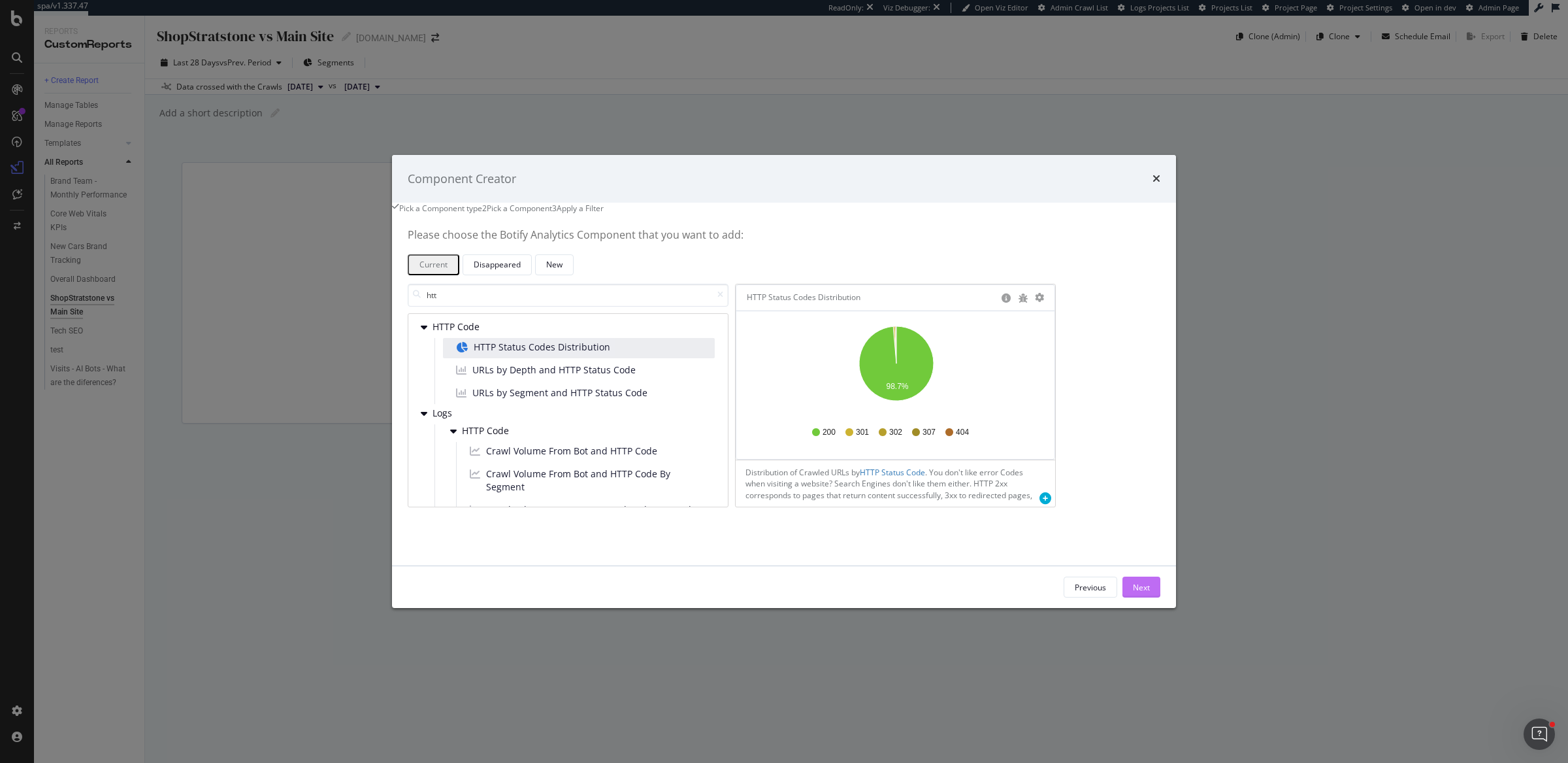
click at [1133, 589] on div "Next" at bounding box center [1141, 587] width 17 height 20
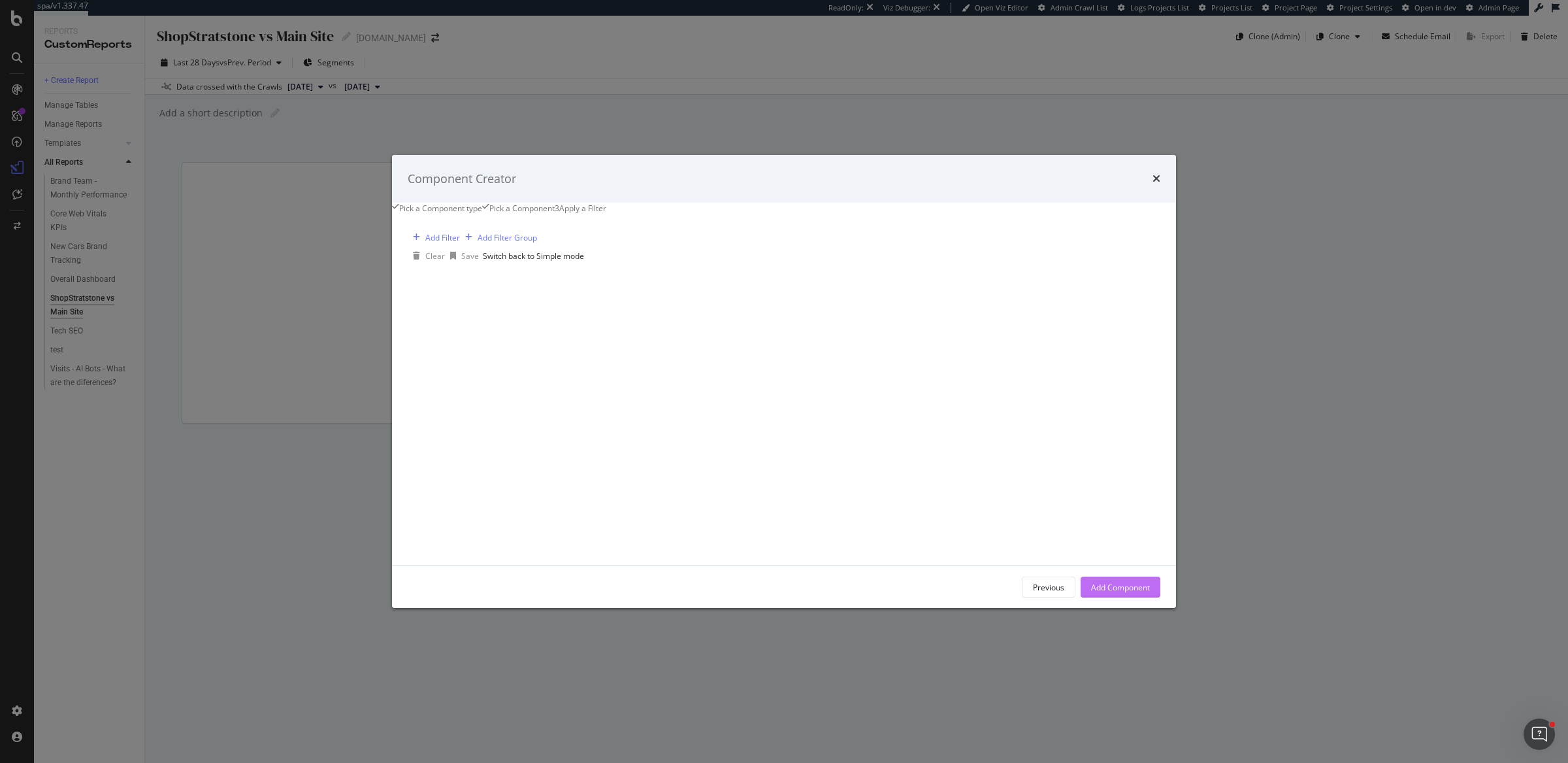
click at [1091, 592] on div "Add Component" at bounding box center [1120, 587] width 59 height 20
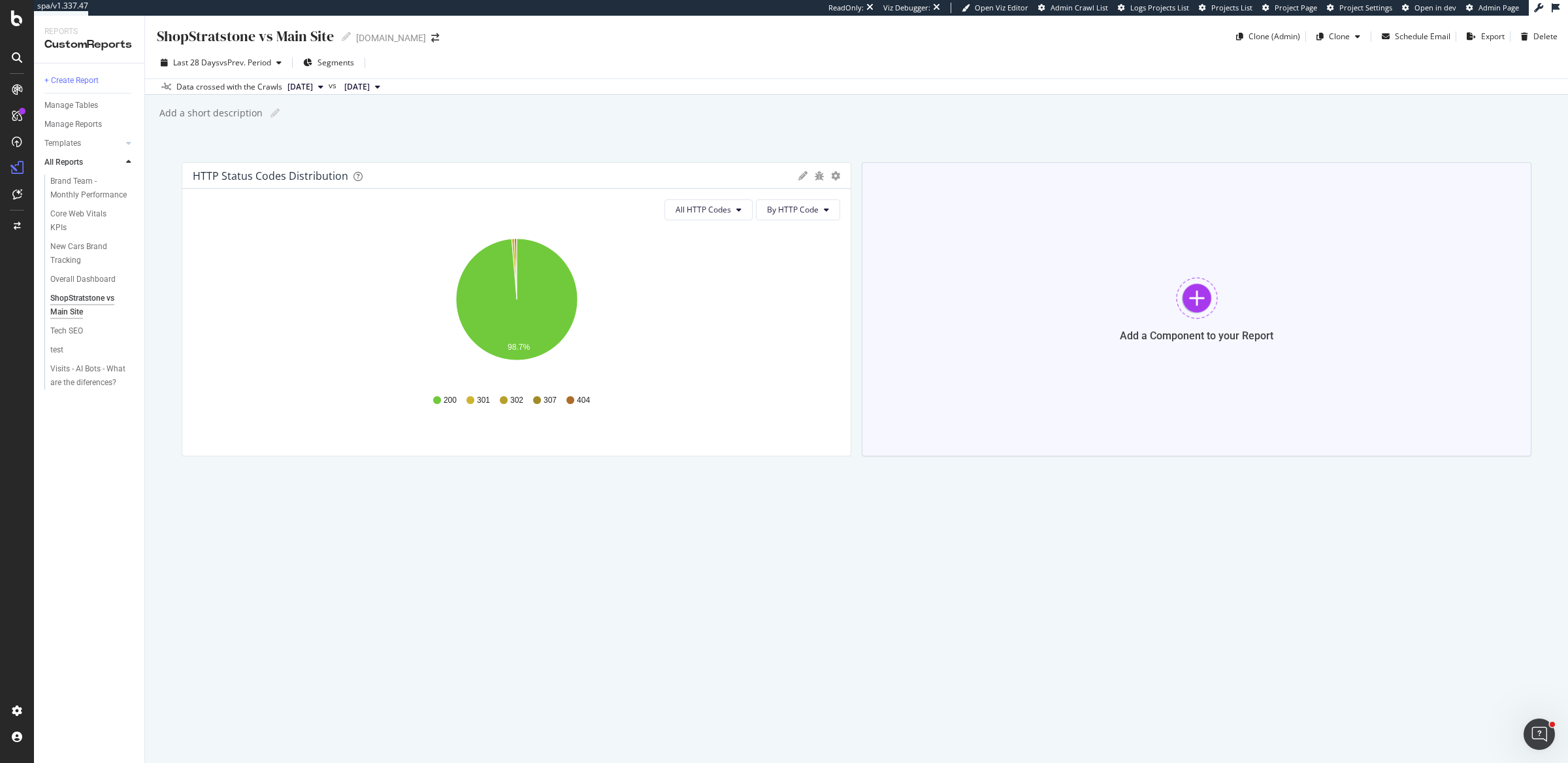
click at [1223, 251] on div "Add a Component to your Report" at bounding box center [1196, 309] width 670 height 294
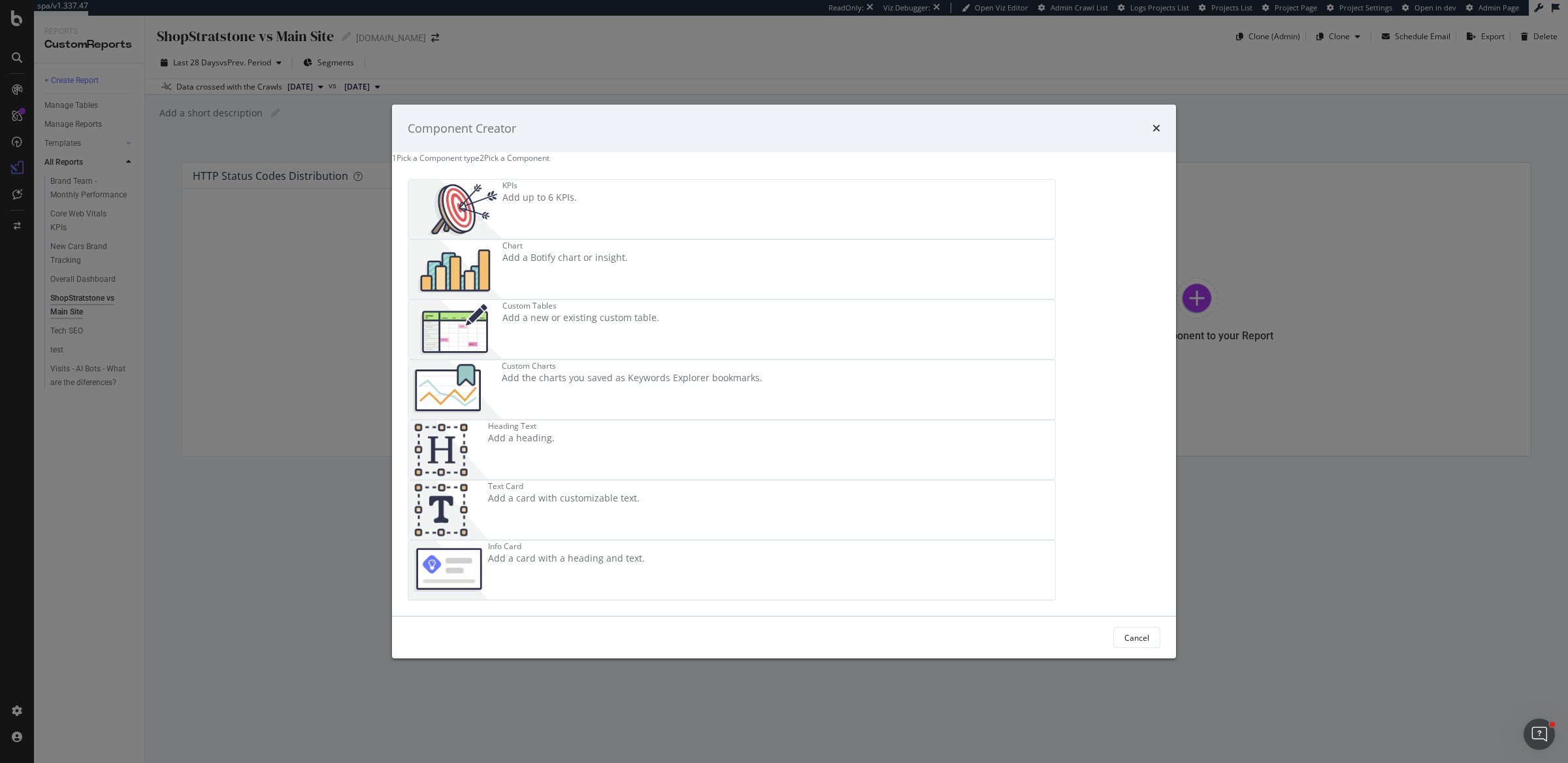
click at [628, 251] on div "Chart" at bounding box center [565, 245] width 126 height 11
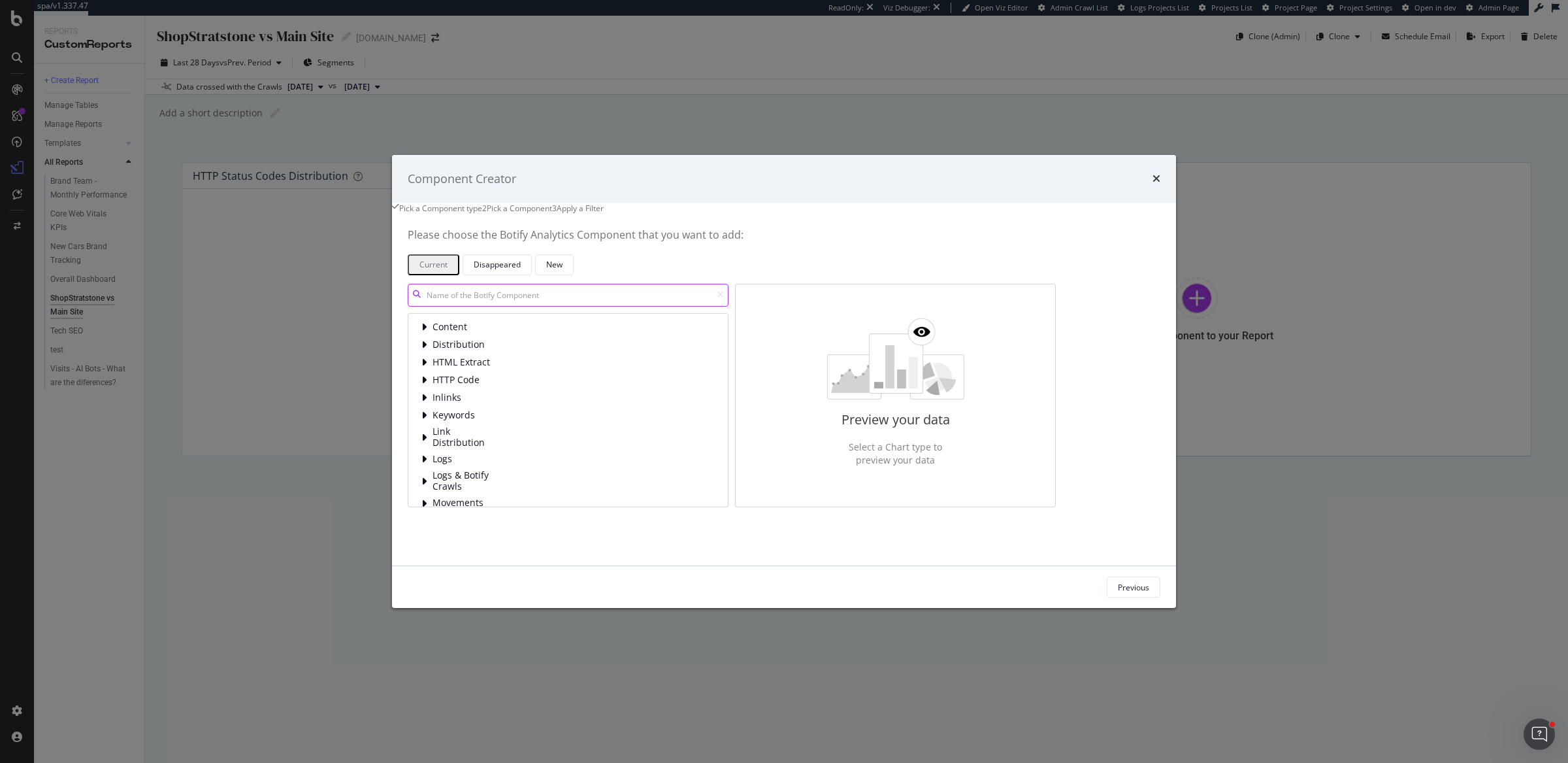
click at [588, 306] on input "modal" at bounding box center [568, 295] width 321 height 23
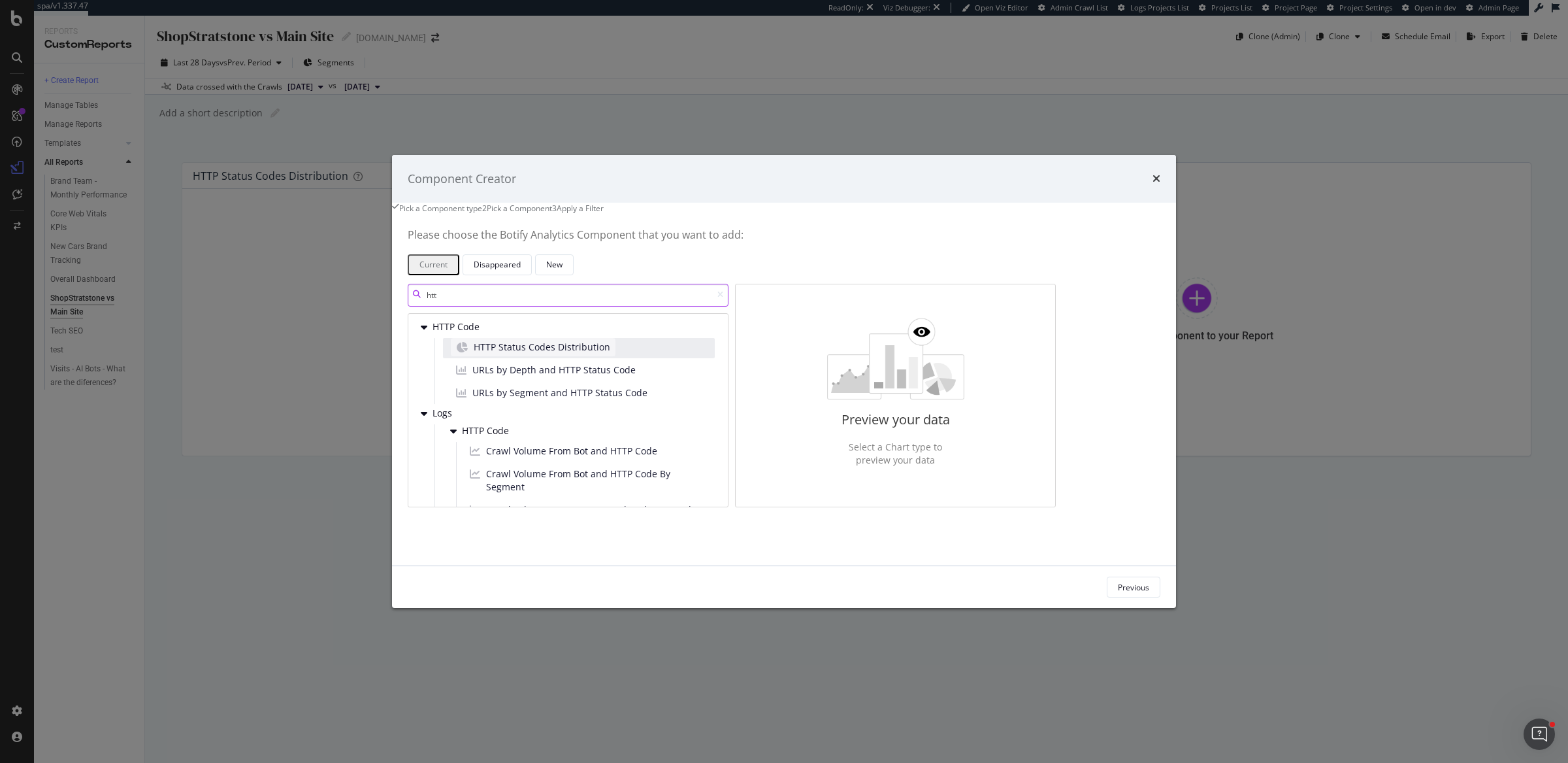
type input "htt"
click at [566, 353] on span "HTTP Status Codes Distribution" at bounding box center [542, 347] width 136 height 13
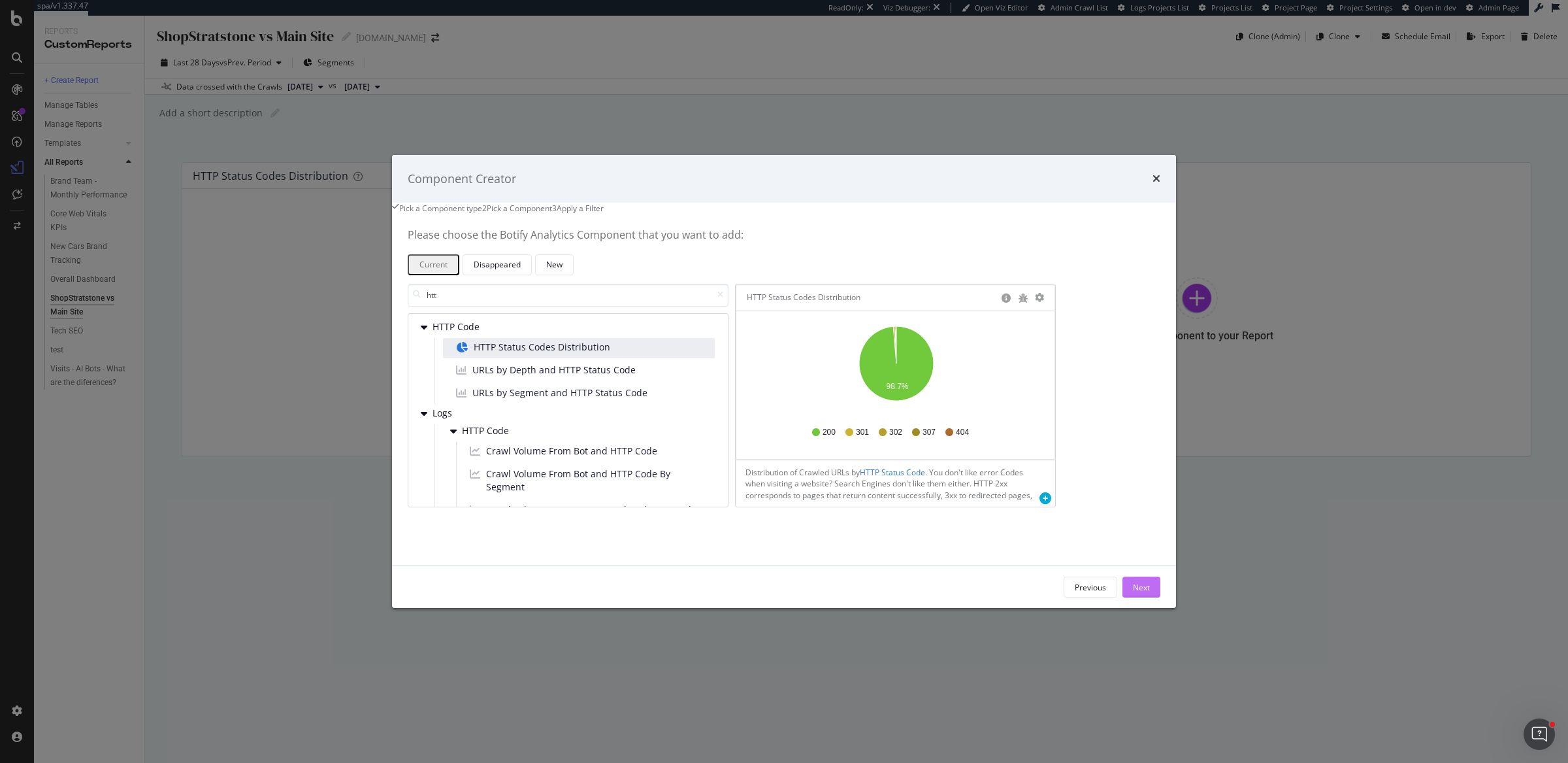
click at [1133, 592] on div "Next" at bounding box center [1141, 587] width 17 height 11
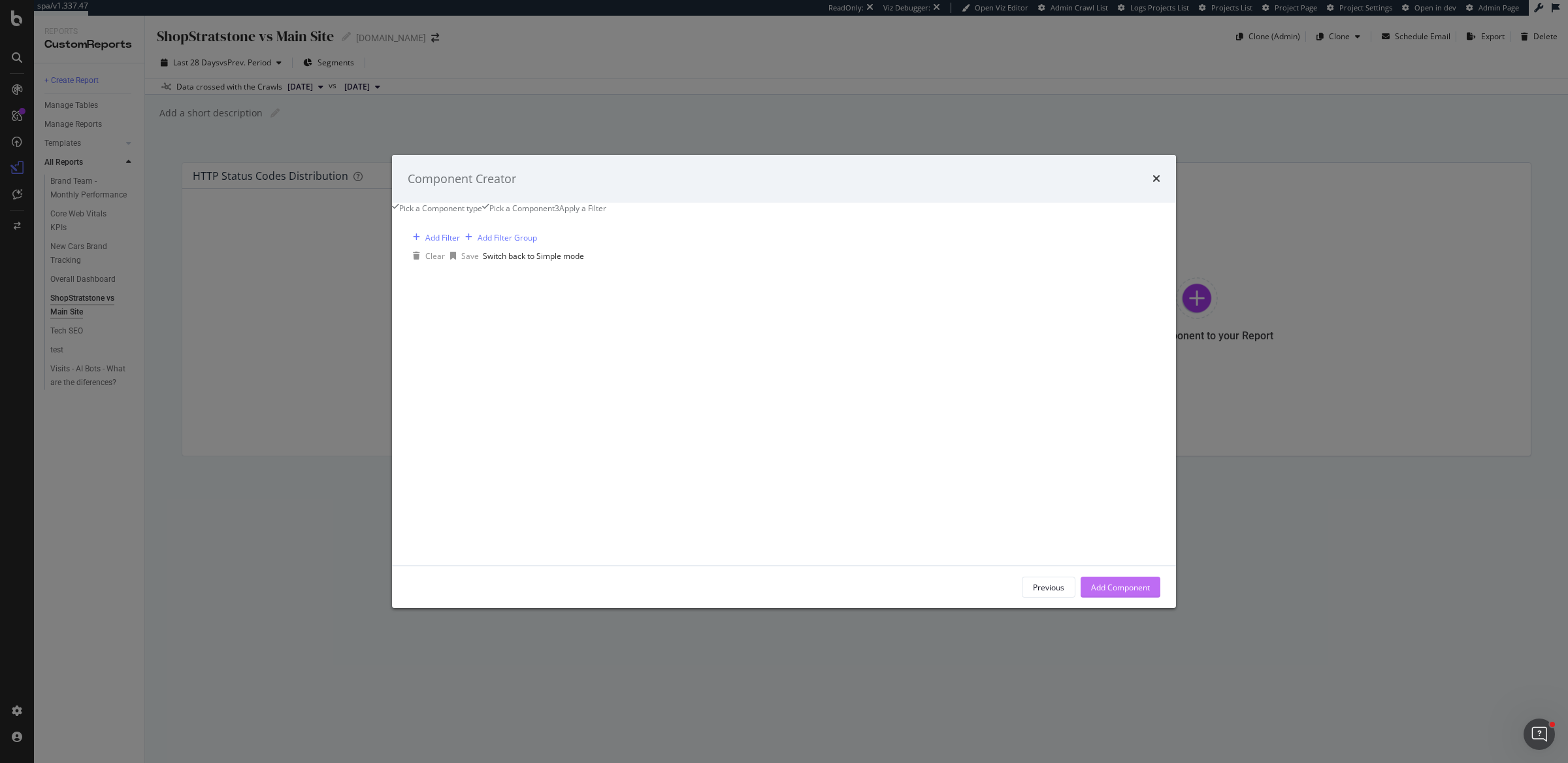
click at [1093, 592] on div "Add Component" at bounding box center [1120, 587] width 59 height 11
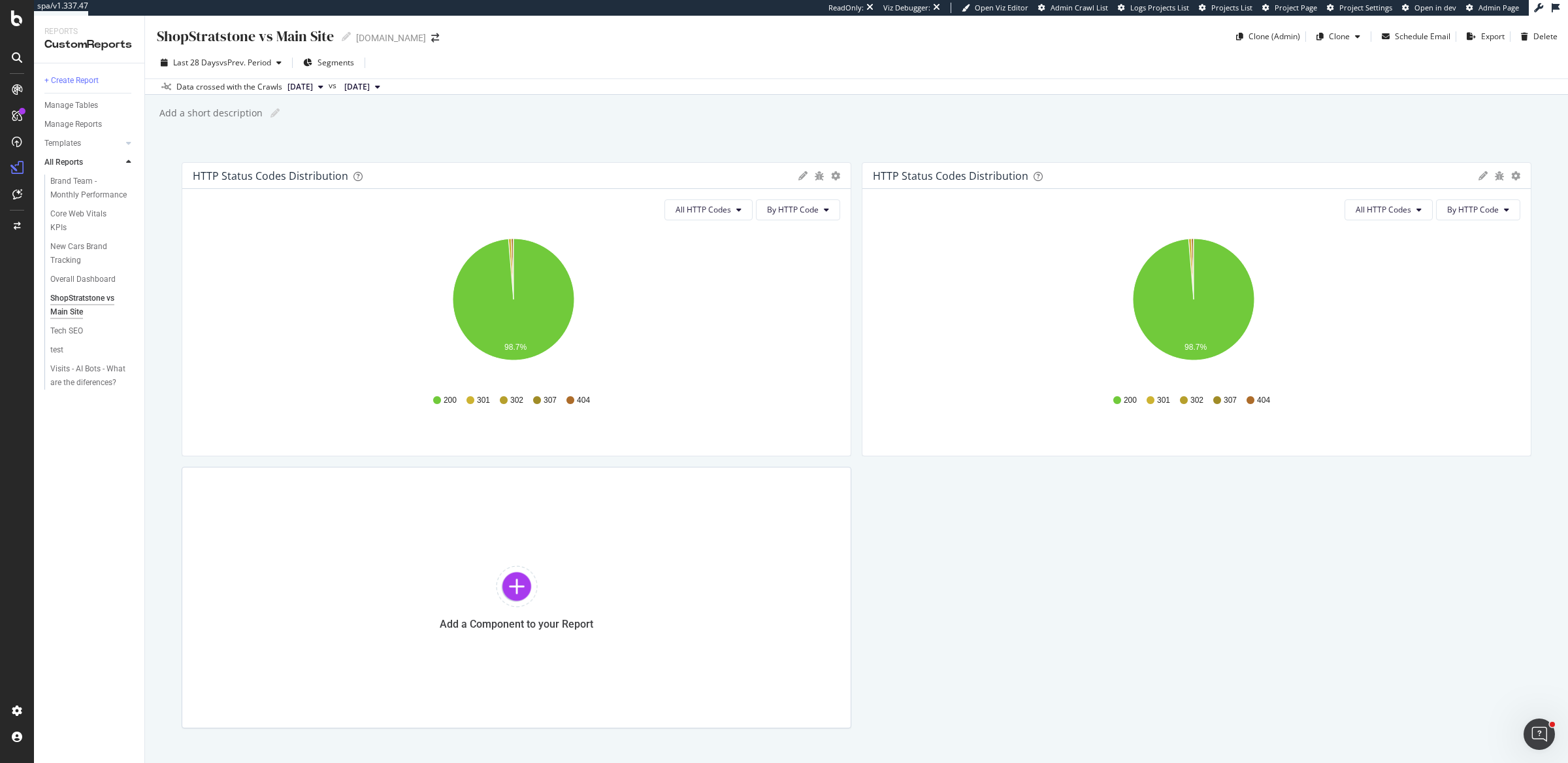
click at [799, 171] on icon at bounding box center [803, 176] width 9 height 9
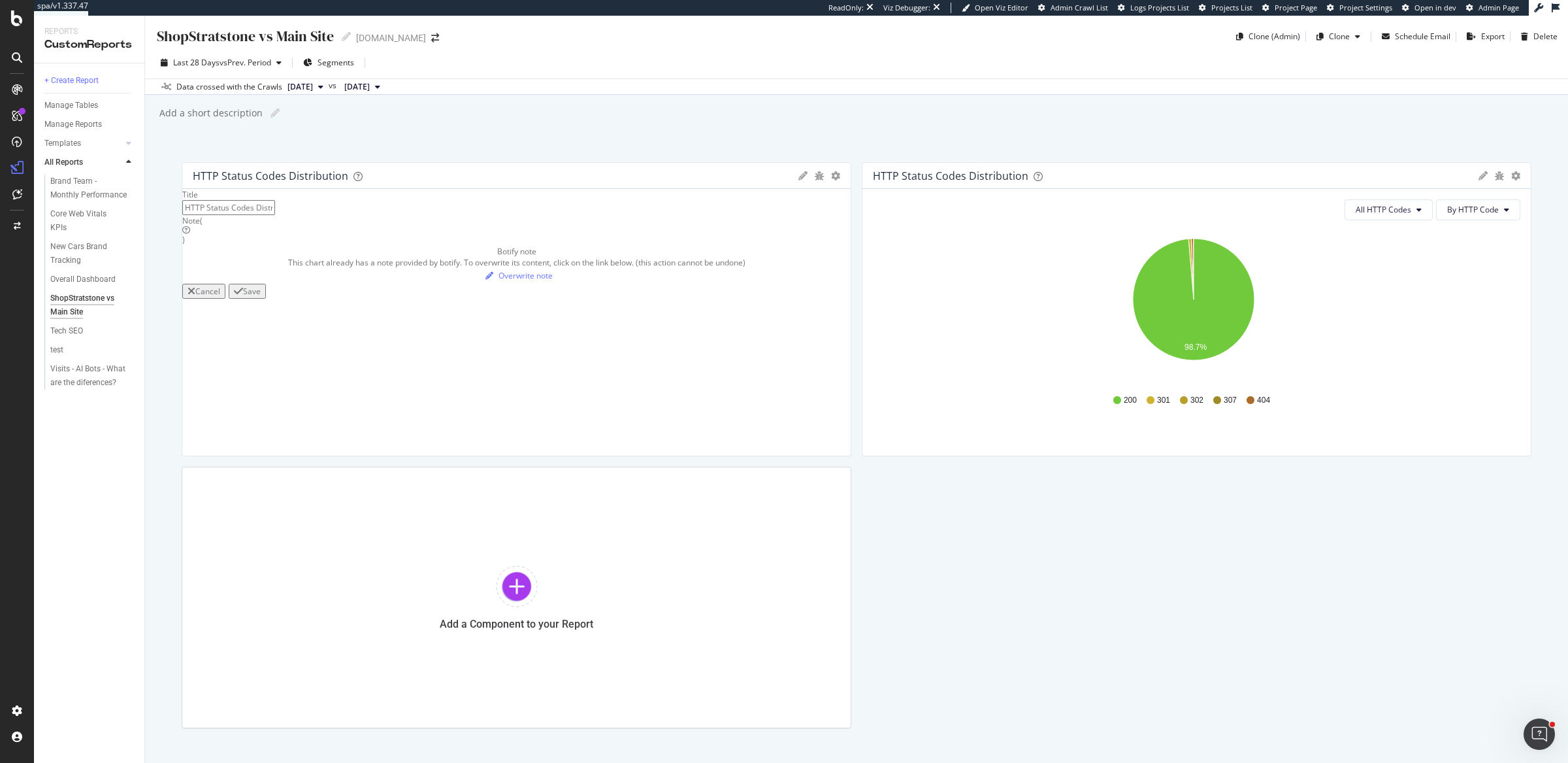
click at [799, 171] on icon at bounding box center [803, 176] width 9 height 9
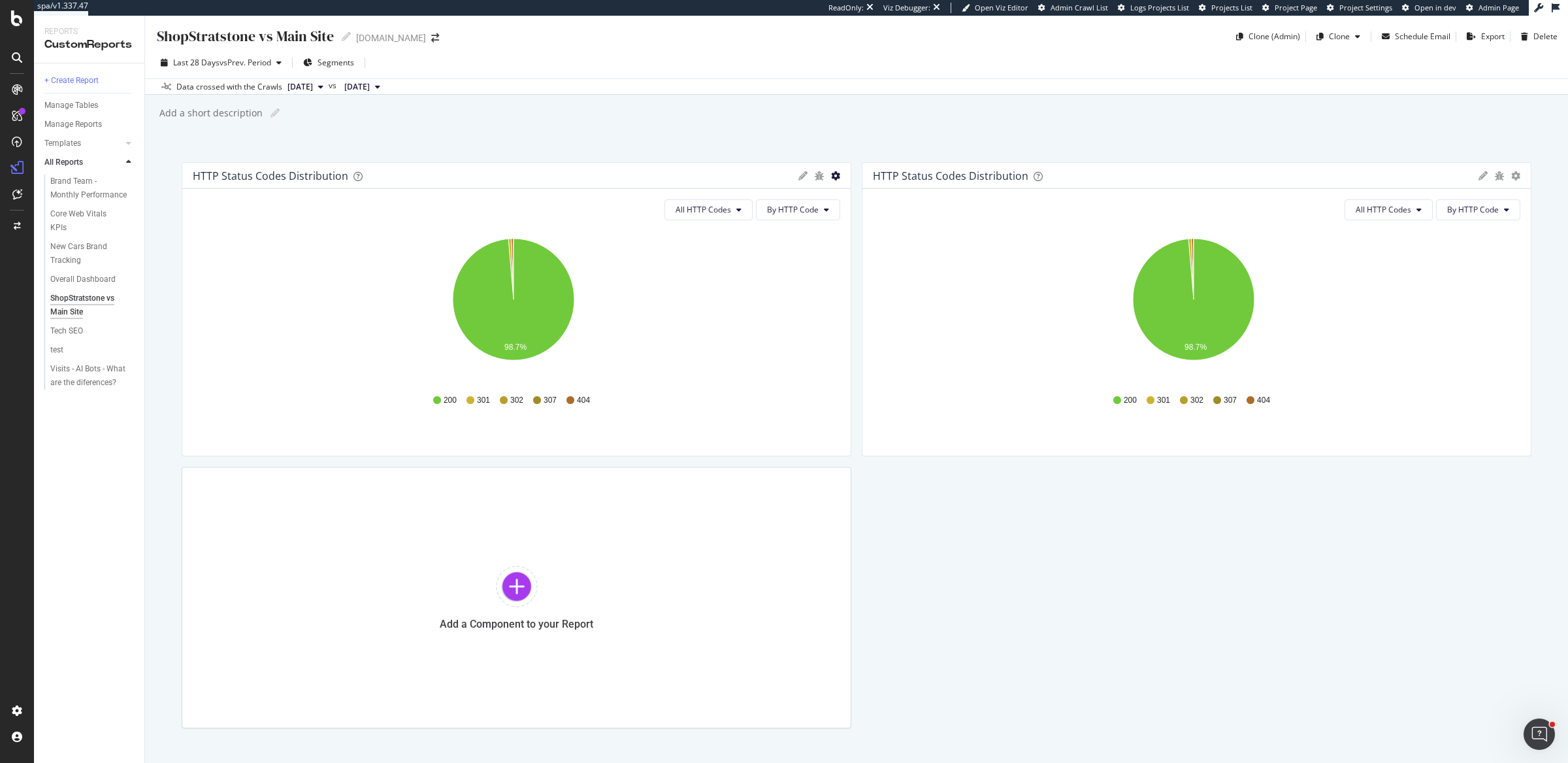
click at [831, 174] on icon "gear" at bounding box center [835, 176] width 9 height 9
click at [771, 244] on span "Apply Filter" at bounding box center [784, 250] width 134 height 17
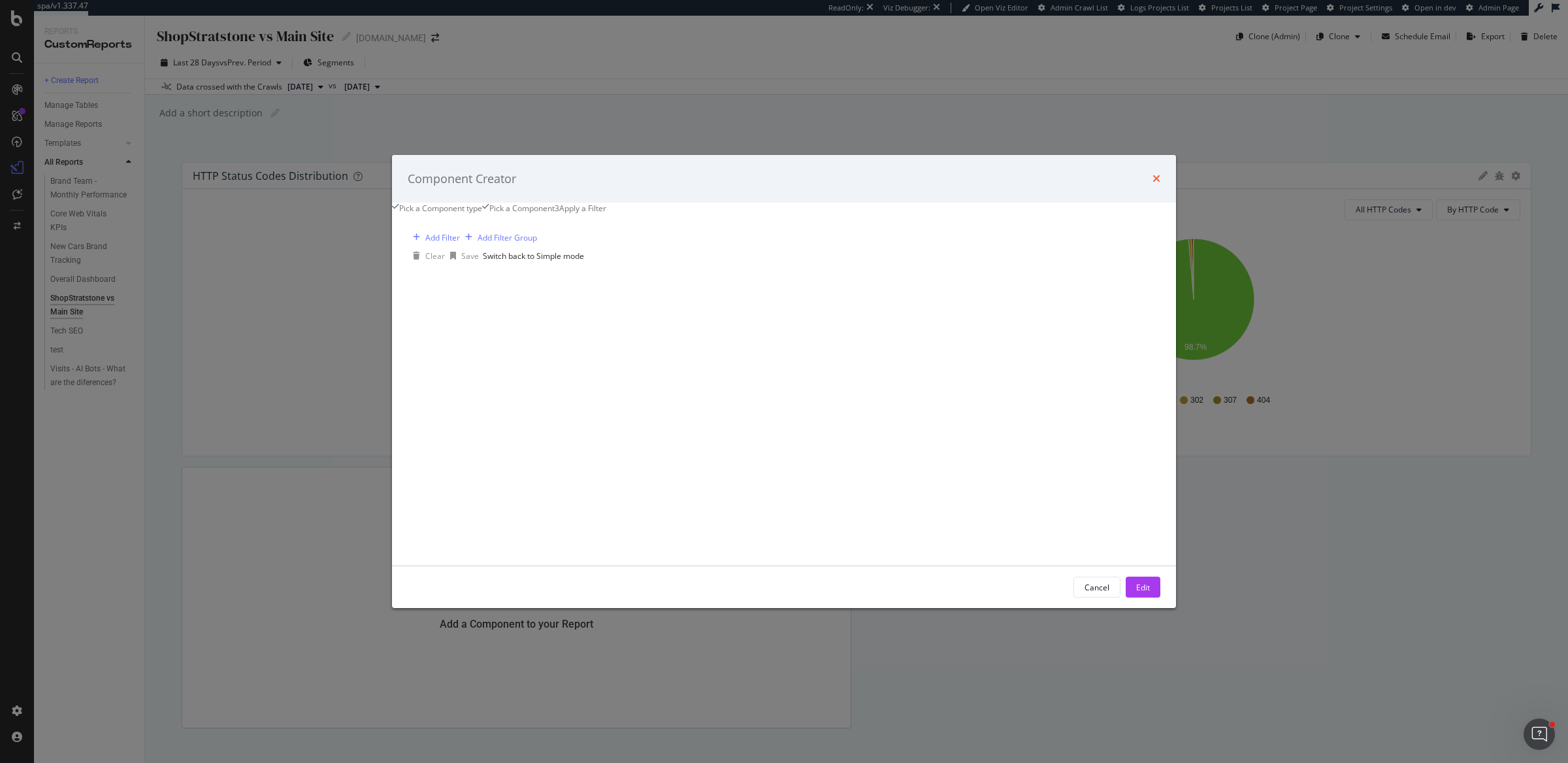
click at [1152, 174] on icon "times" at bounding box center [1156, 179] width 8 height 10
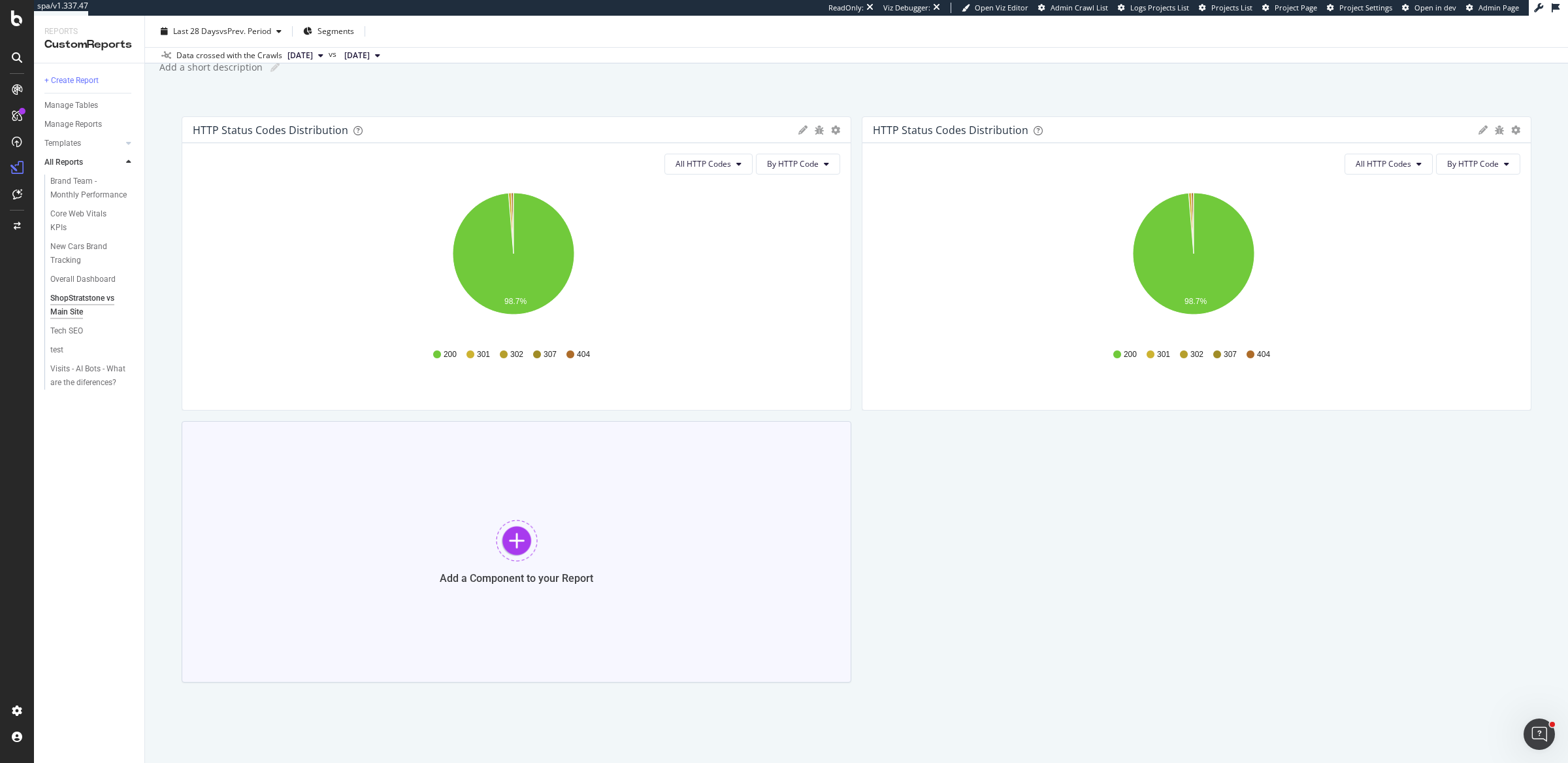
scroll to position [46, 0]
click at [504, 484] on div "Add a Component to your Report" at bounding box center [516, 551] width 670 height 261
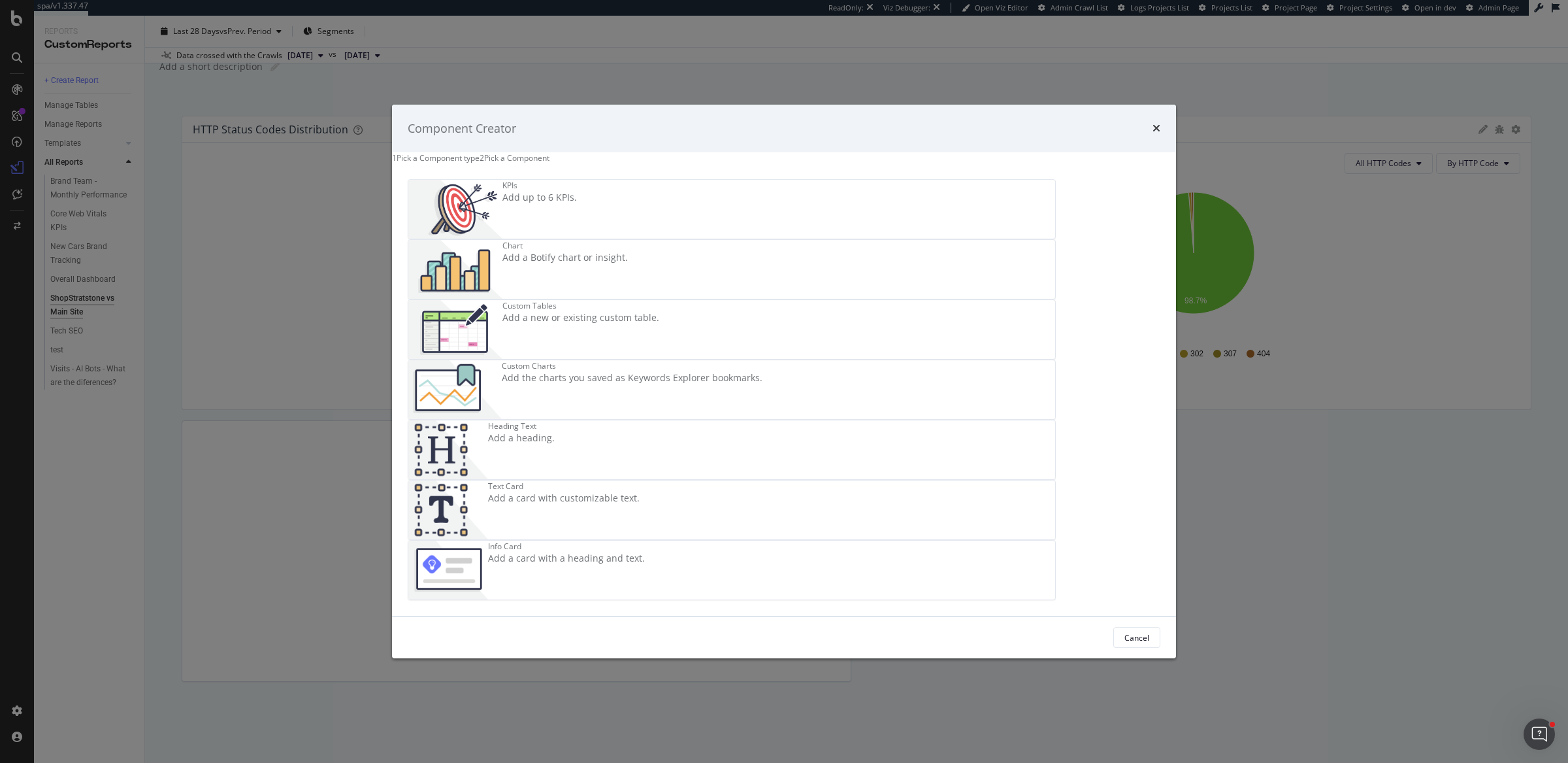
click at [502, 266] on img "modal" at bounding box center [456, 269] width 94 height 59
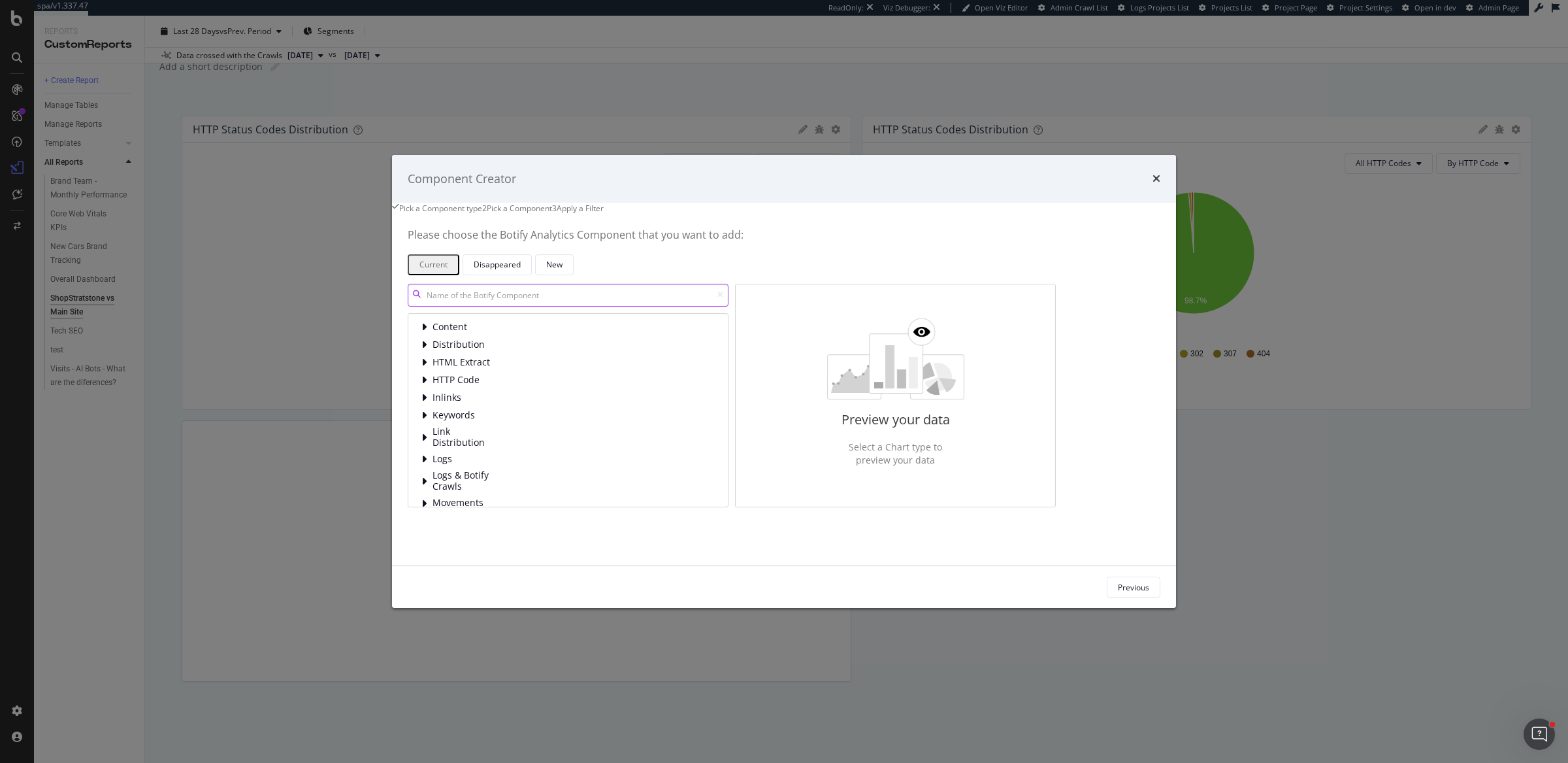
click at [699, 306] on input "modal" at bounding box center [568, 295] width 321 height 23
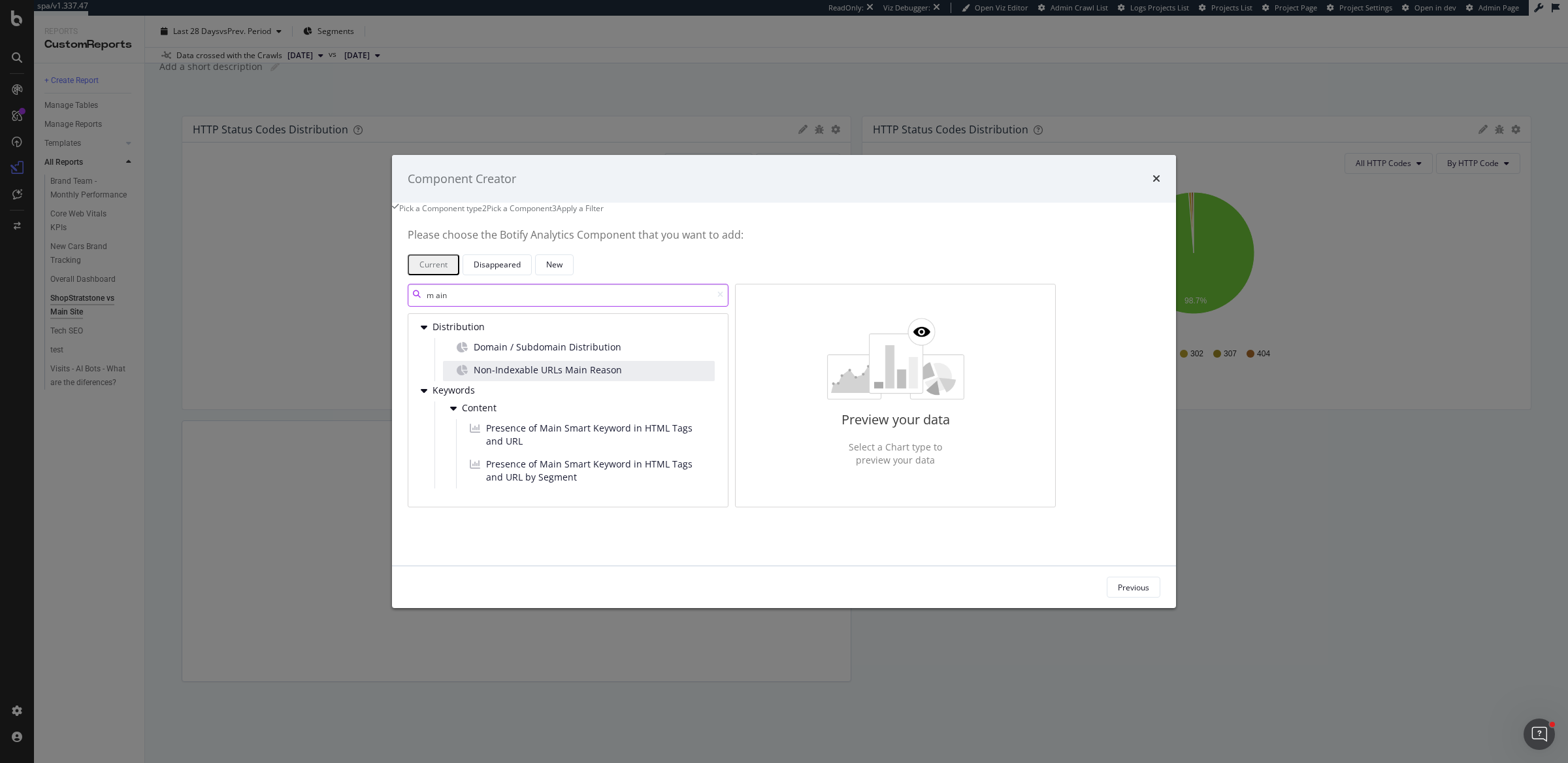
type input "m ain"
click at [700, 381] on div "Non-Indexable URLs Main Reason" at bounding box center [578, 371] width 271 height 20
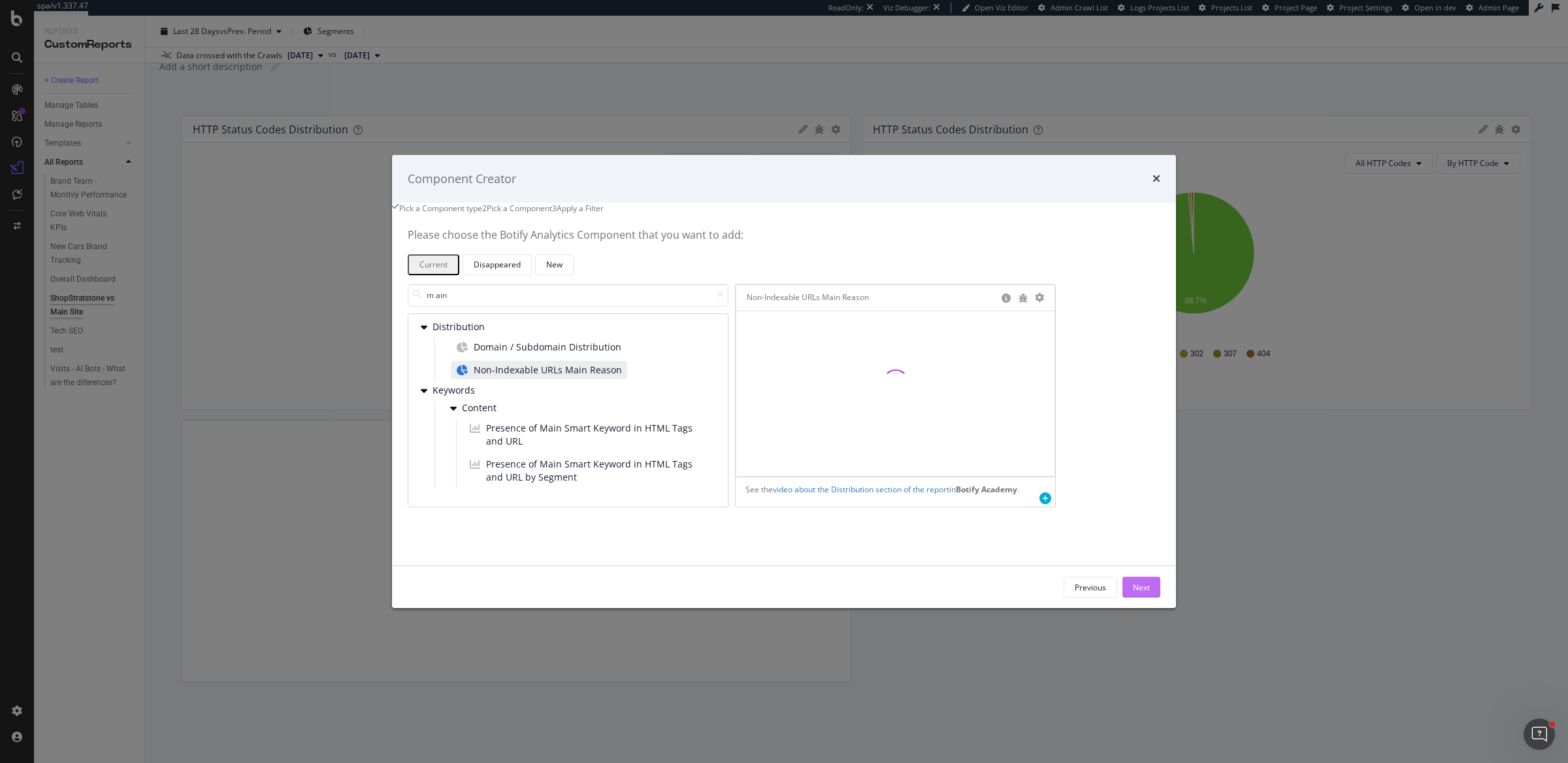
click at [1133, 592] on div "Next" at bounding box center [1141, 587] width 17 height 11
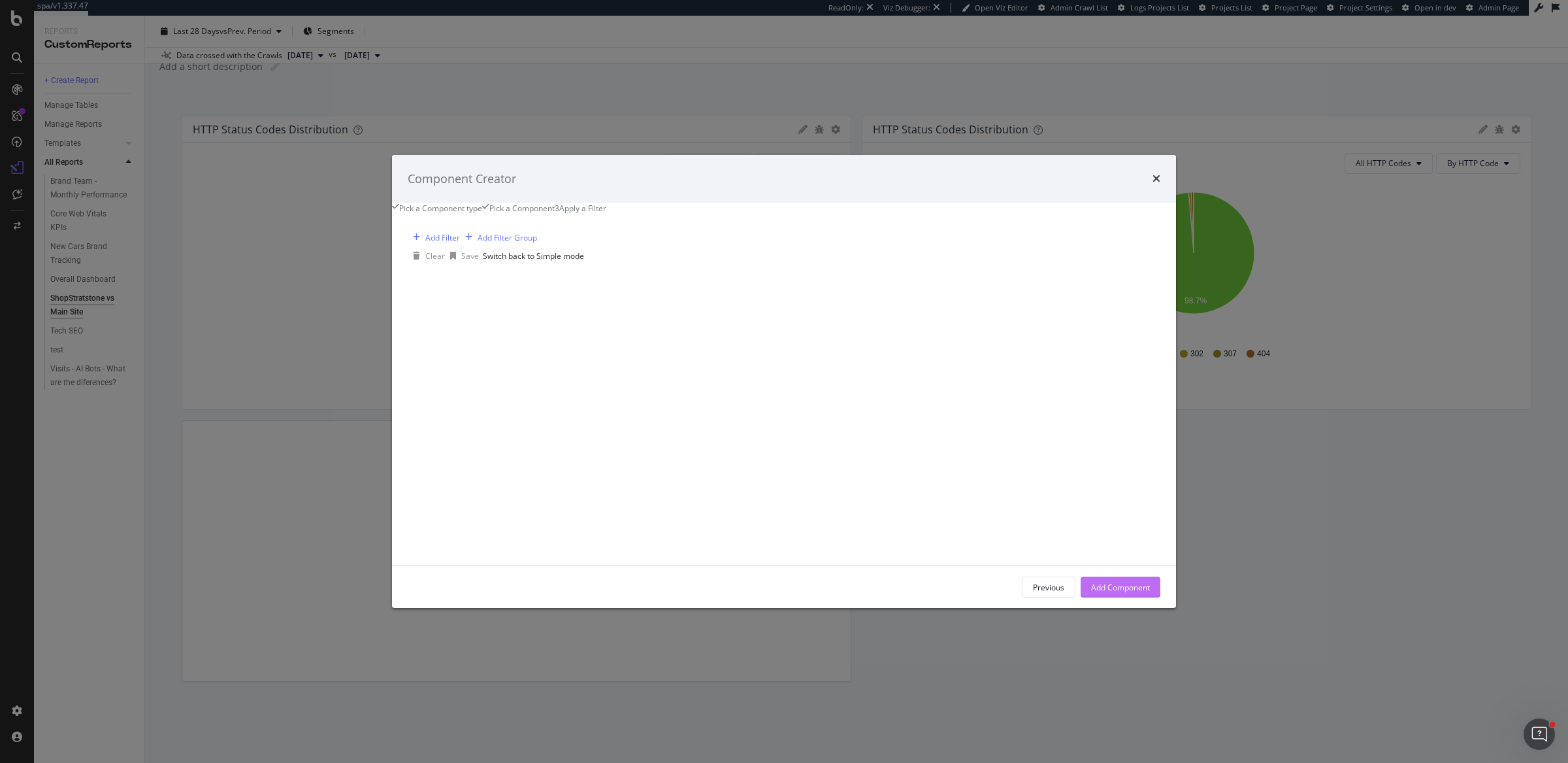
click at [1091, 592] on div "Add Component" at bounding box center [1120, 587] width 59 height 11
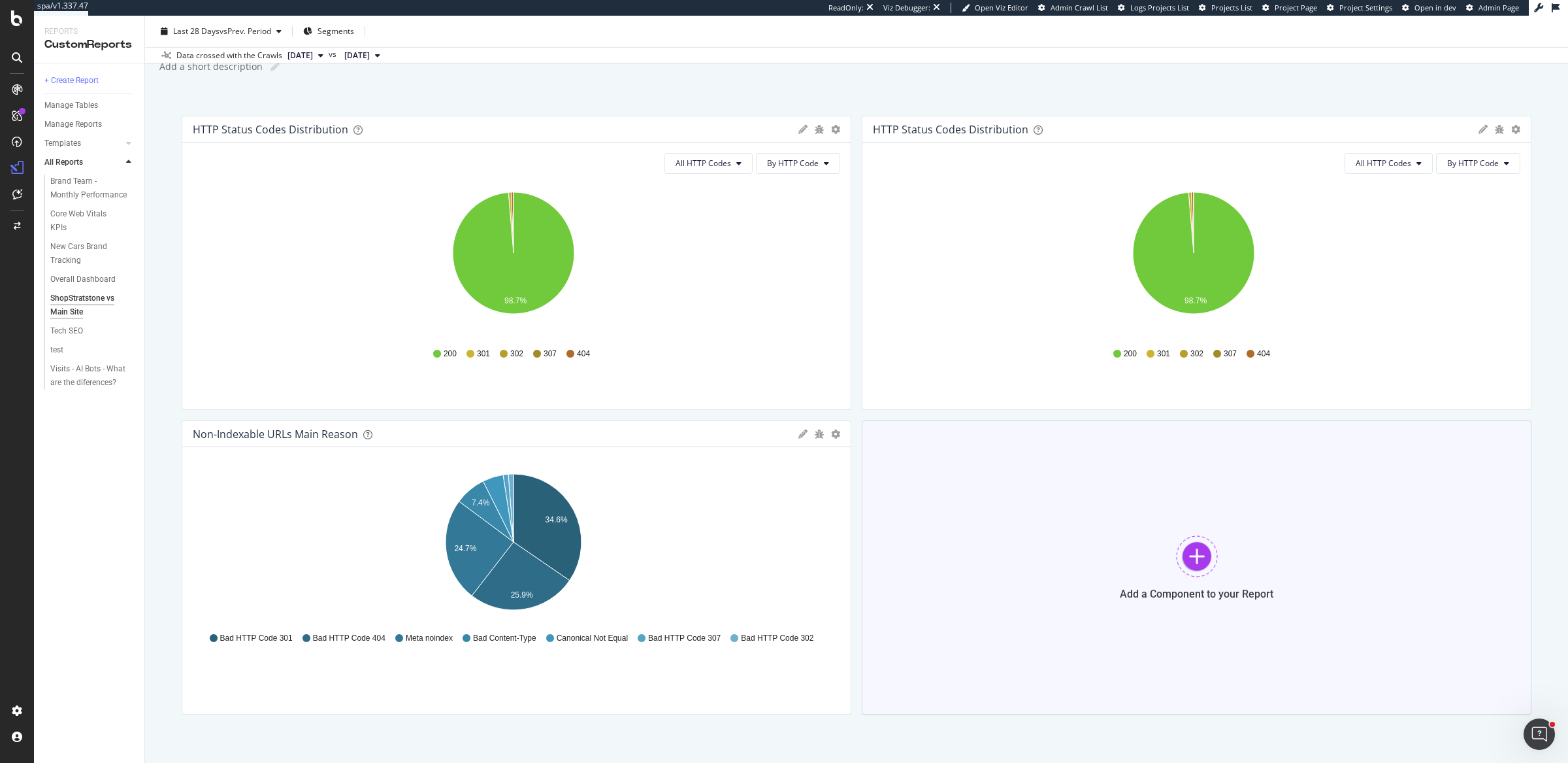
click at [1215, 468] on div "Add a Component to your Report" at bounding box center [1196, 567] width 670 height 294
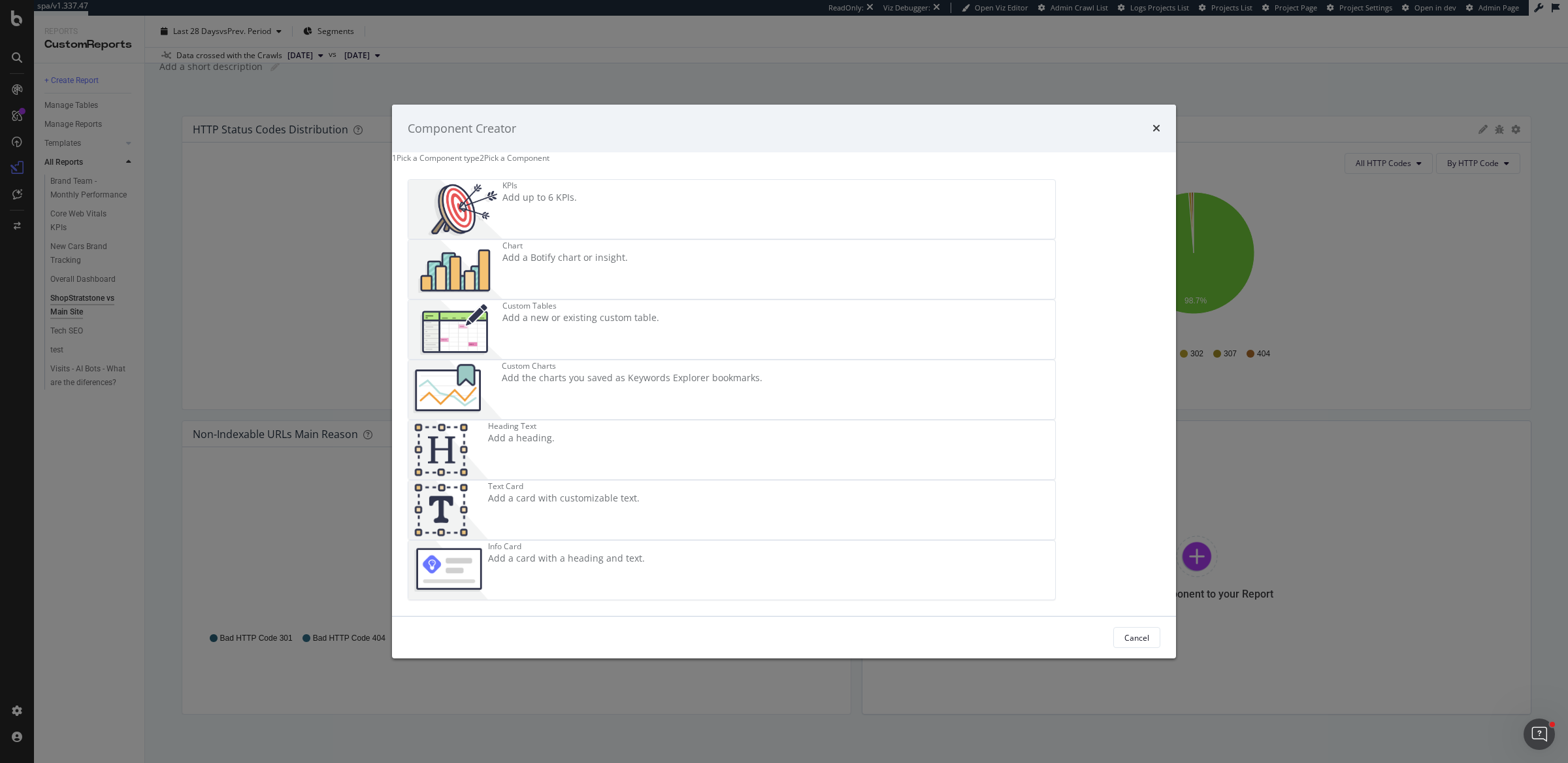
click at [502, 291] on img "modal" at bounding box center [456, 269] width 94 height 59
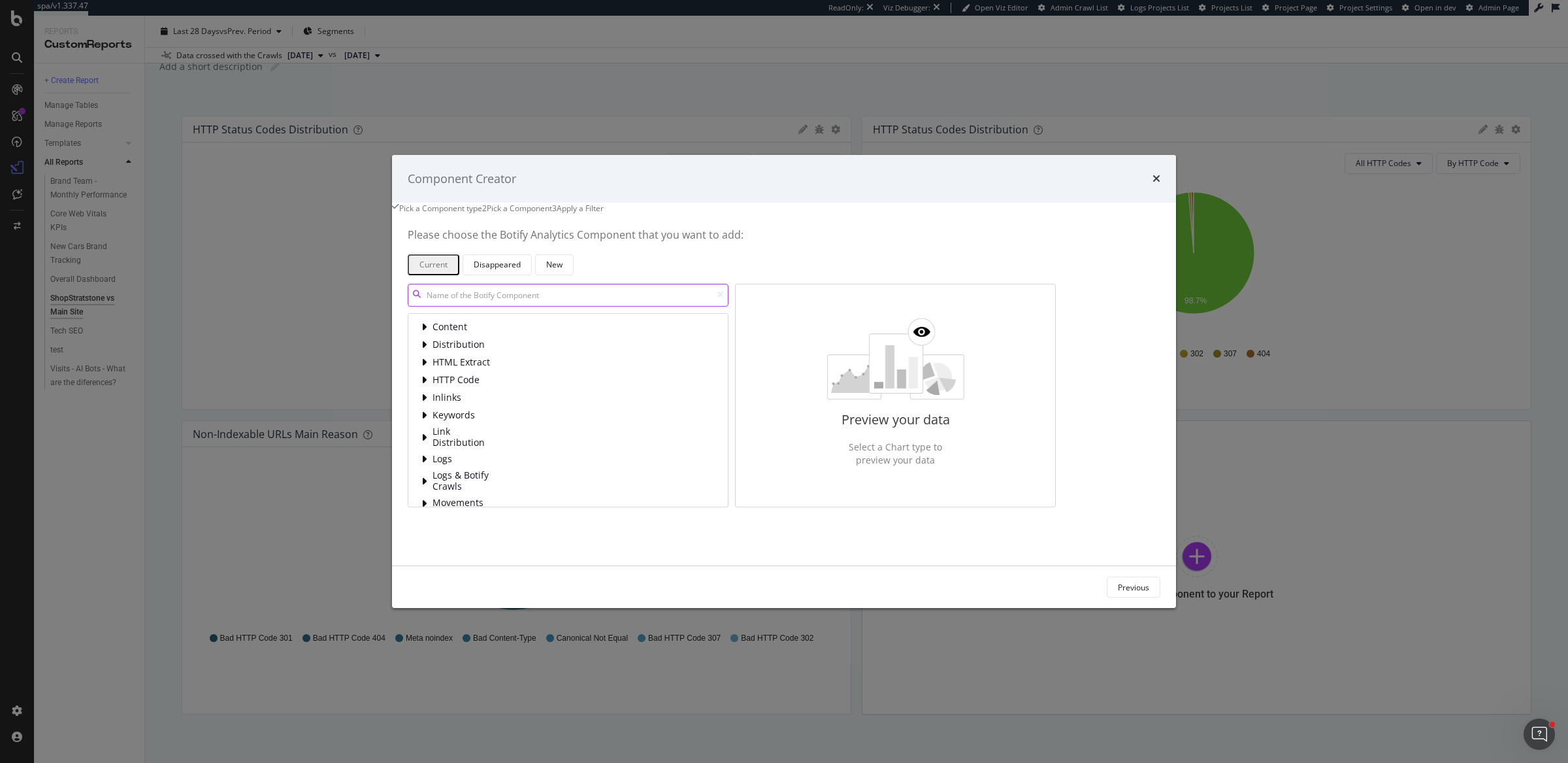
click at [573, 306] on input "modal" at bounding box center [568, 295] width 321 height 23
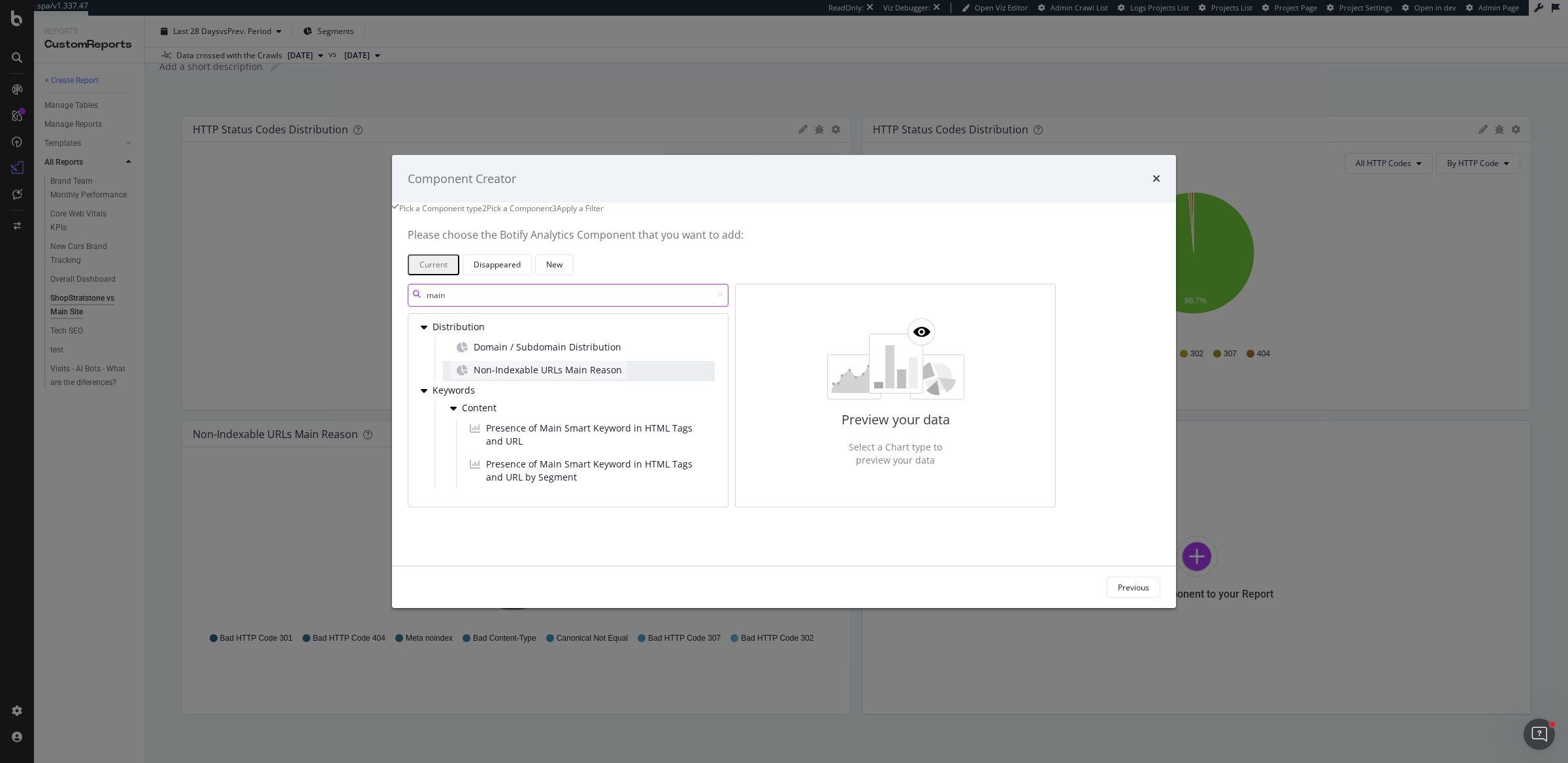
type input "main"
click at [604, 377] on span "Non-Indexable URLs Main Reason" at bounding box center [548, 370] width 148 height 13
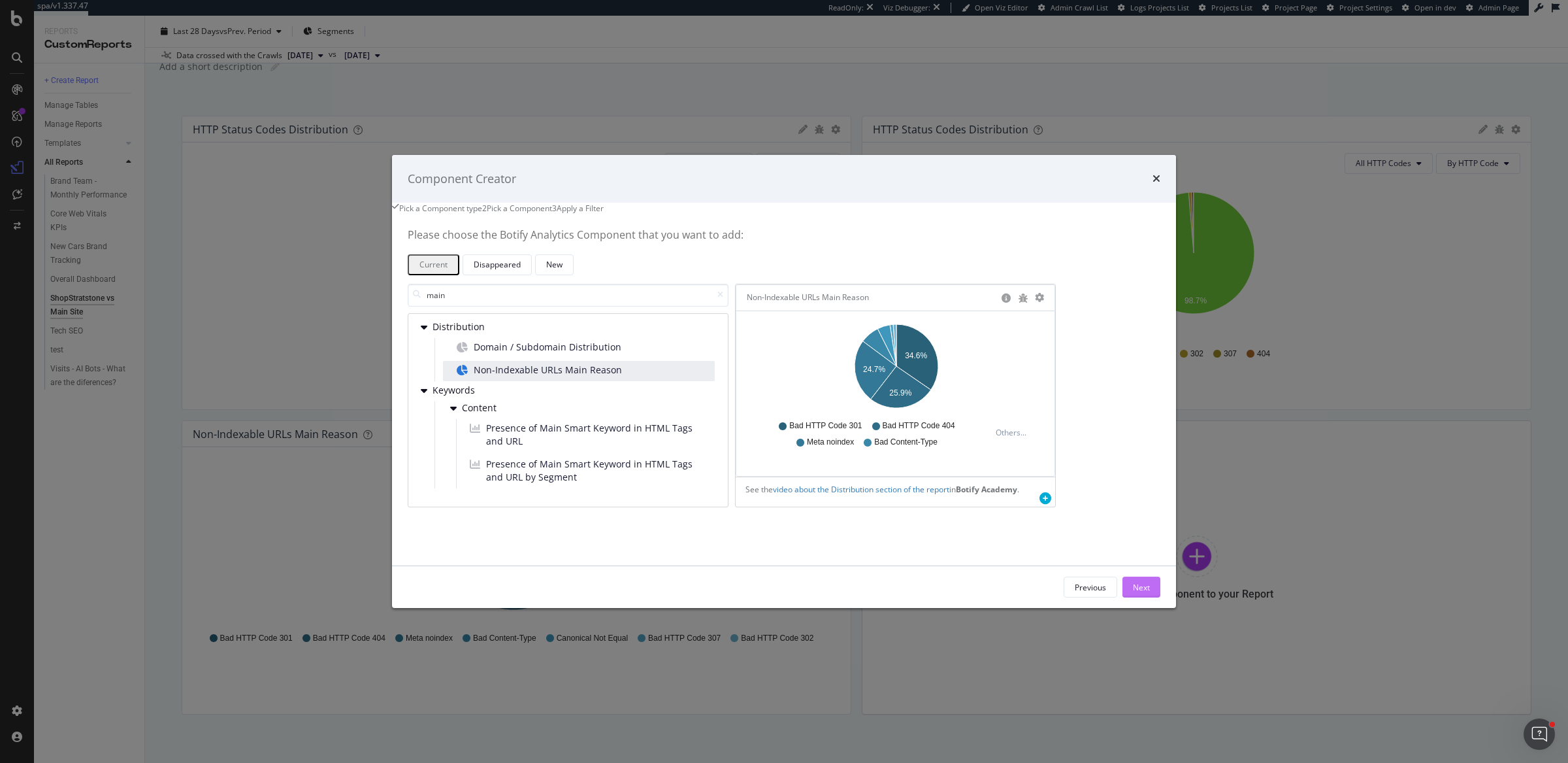
click at [1133, 592] on div "Next" at bounding box center [1141, 587] width 17 height 11
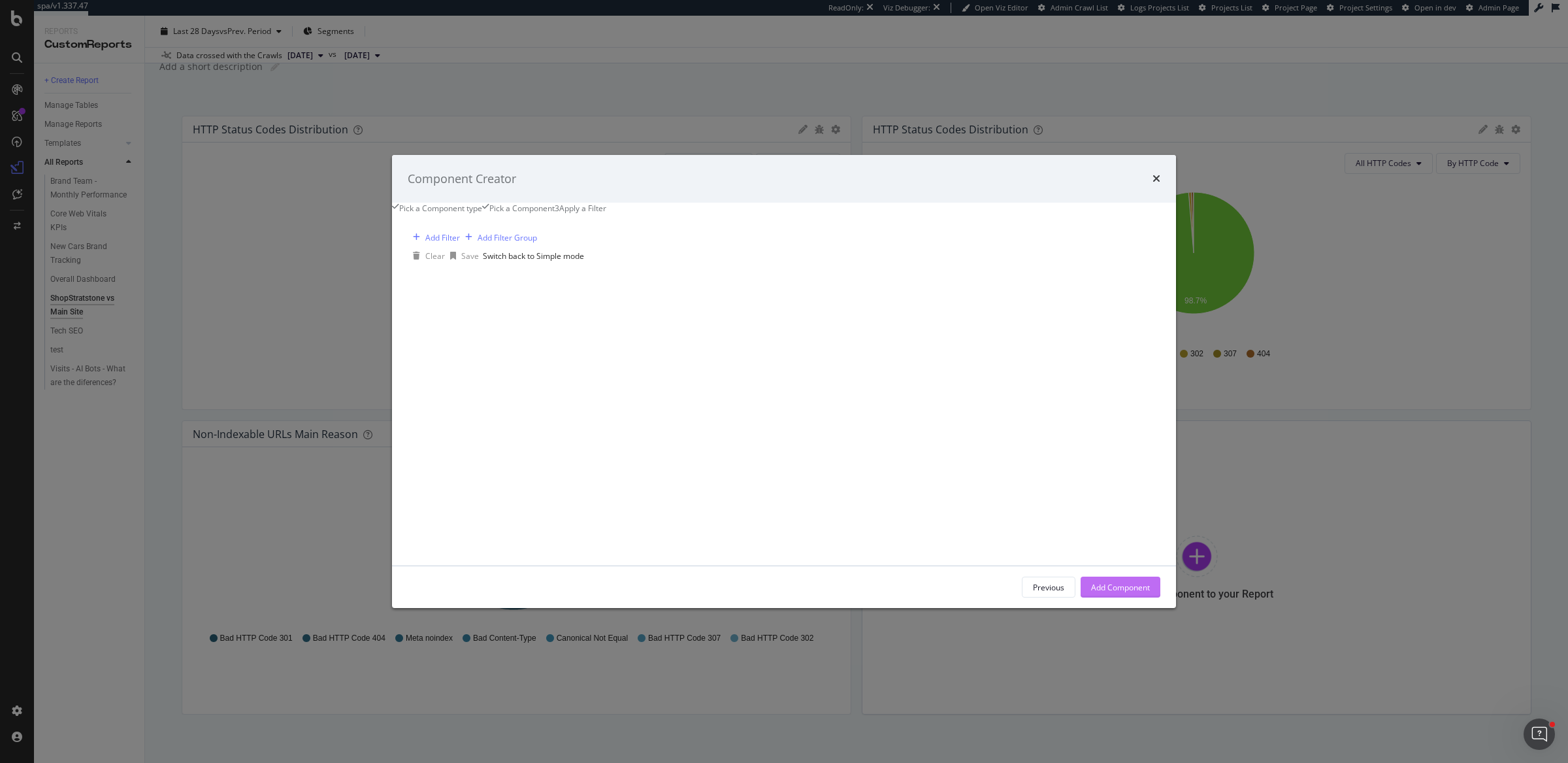
click at [1091, 592] on div "Add Component" at bounding box center [1120, 587] width 59 height 11
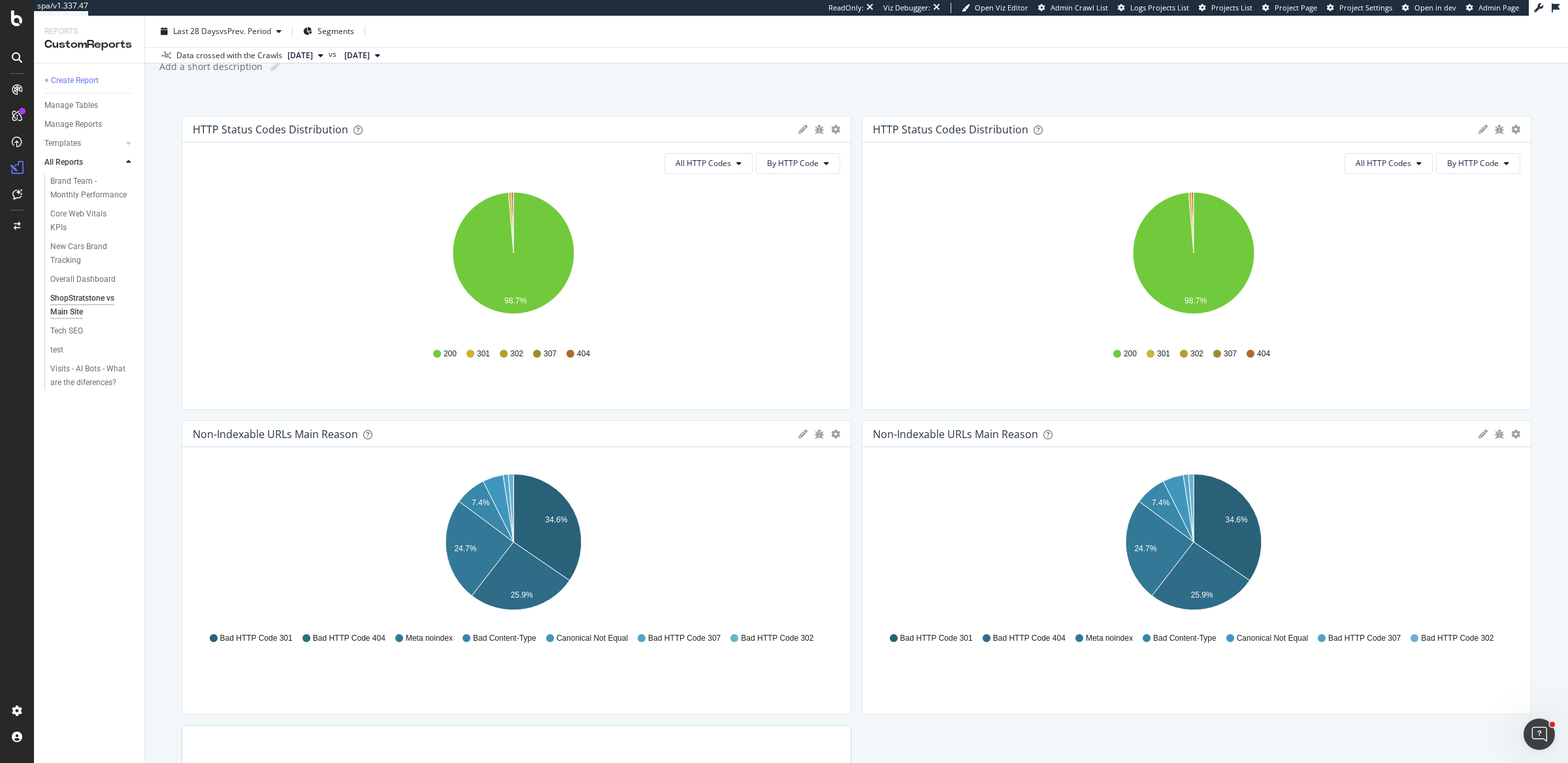
scroll to position [351, 0]
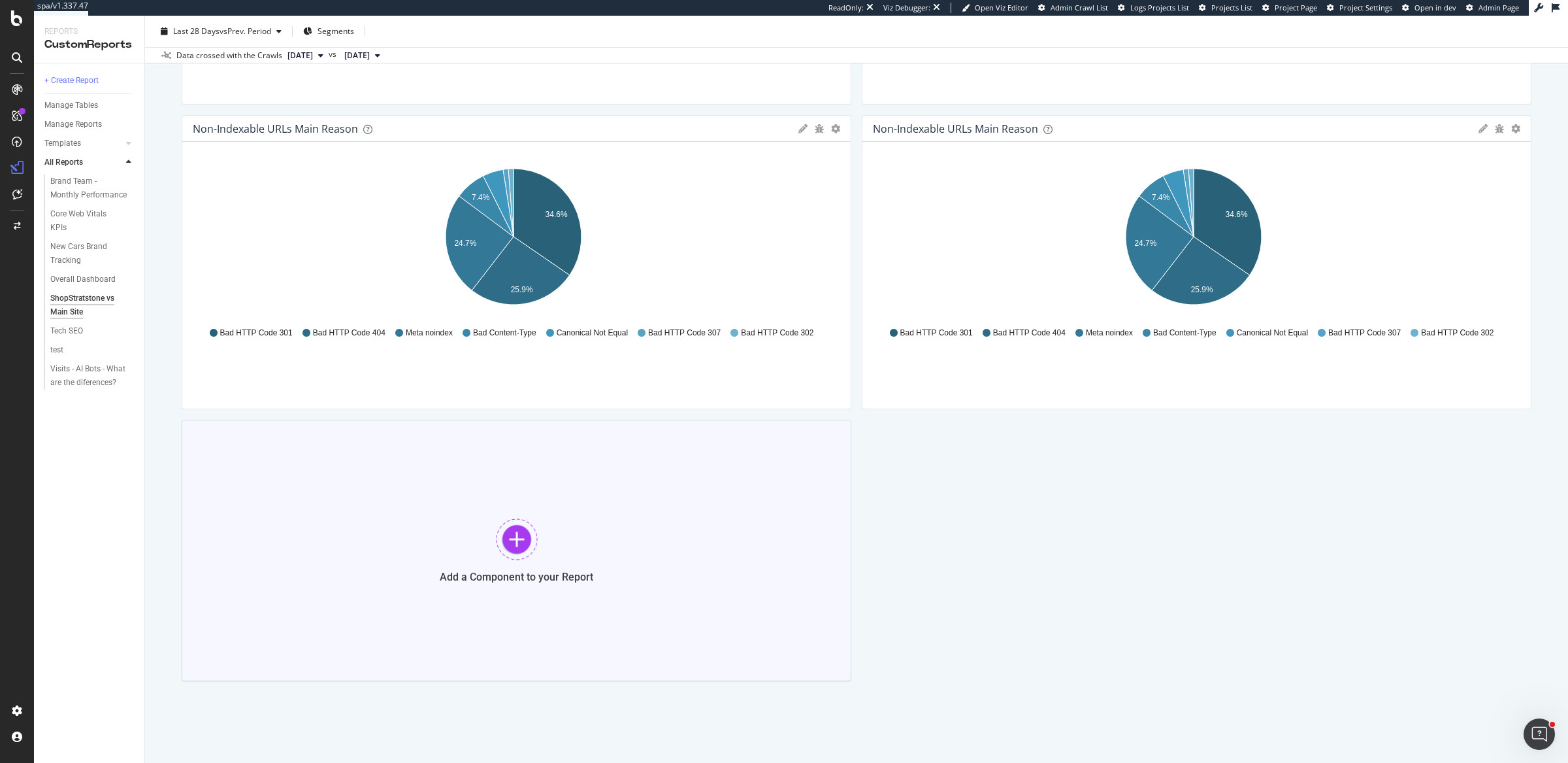
click at [691, 517] on div "Add a Component to your Report" at bounding box center [516, 550] width 670 height 261
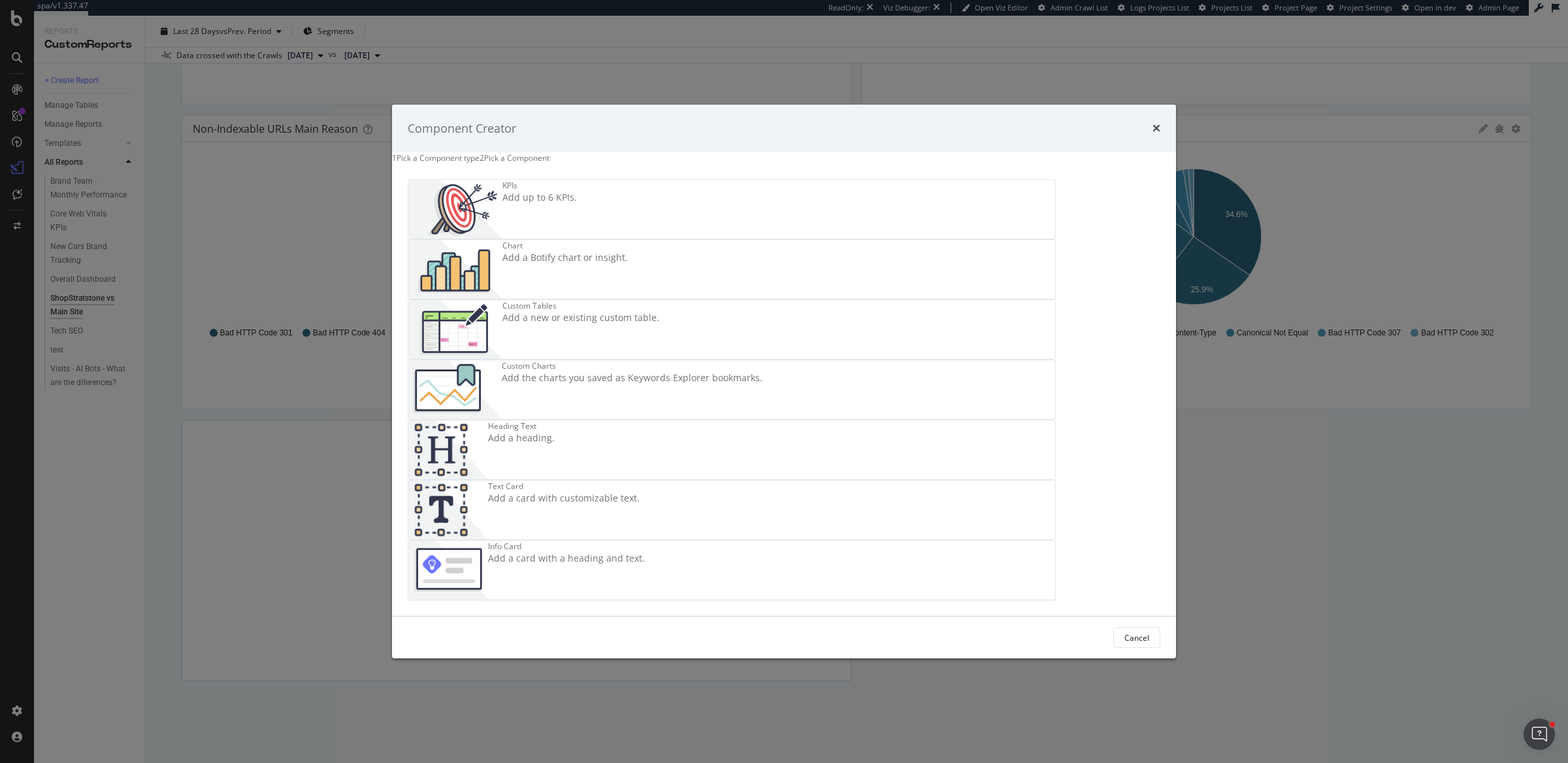
click at [628, 274] on div "Chart Add a Botify chart or insight." at bounding box center [565, 269] width 126 height 59
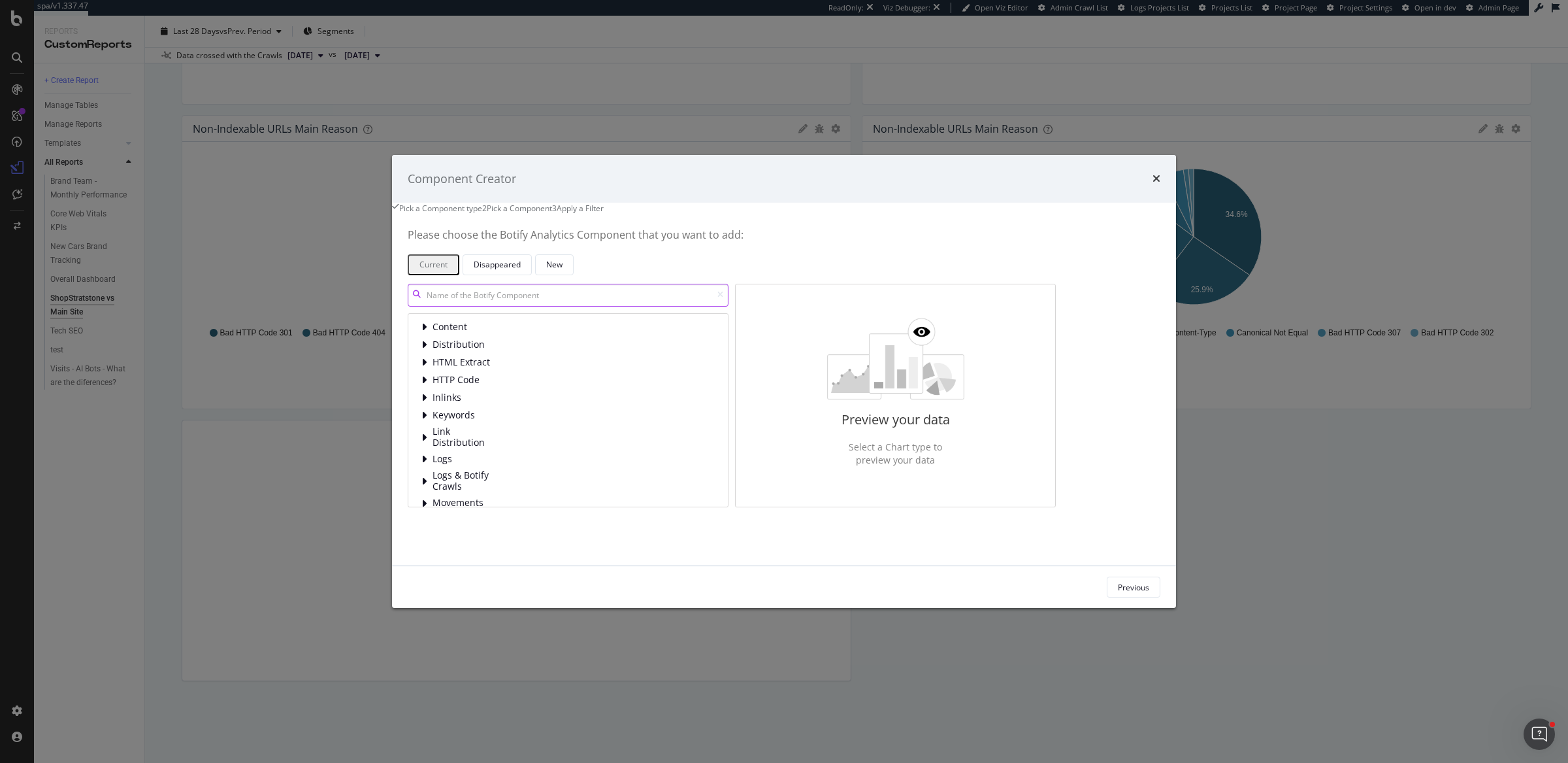
click at [682, 306] on input "modal" at bounding box center [568, 295] width 321 height 23
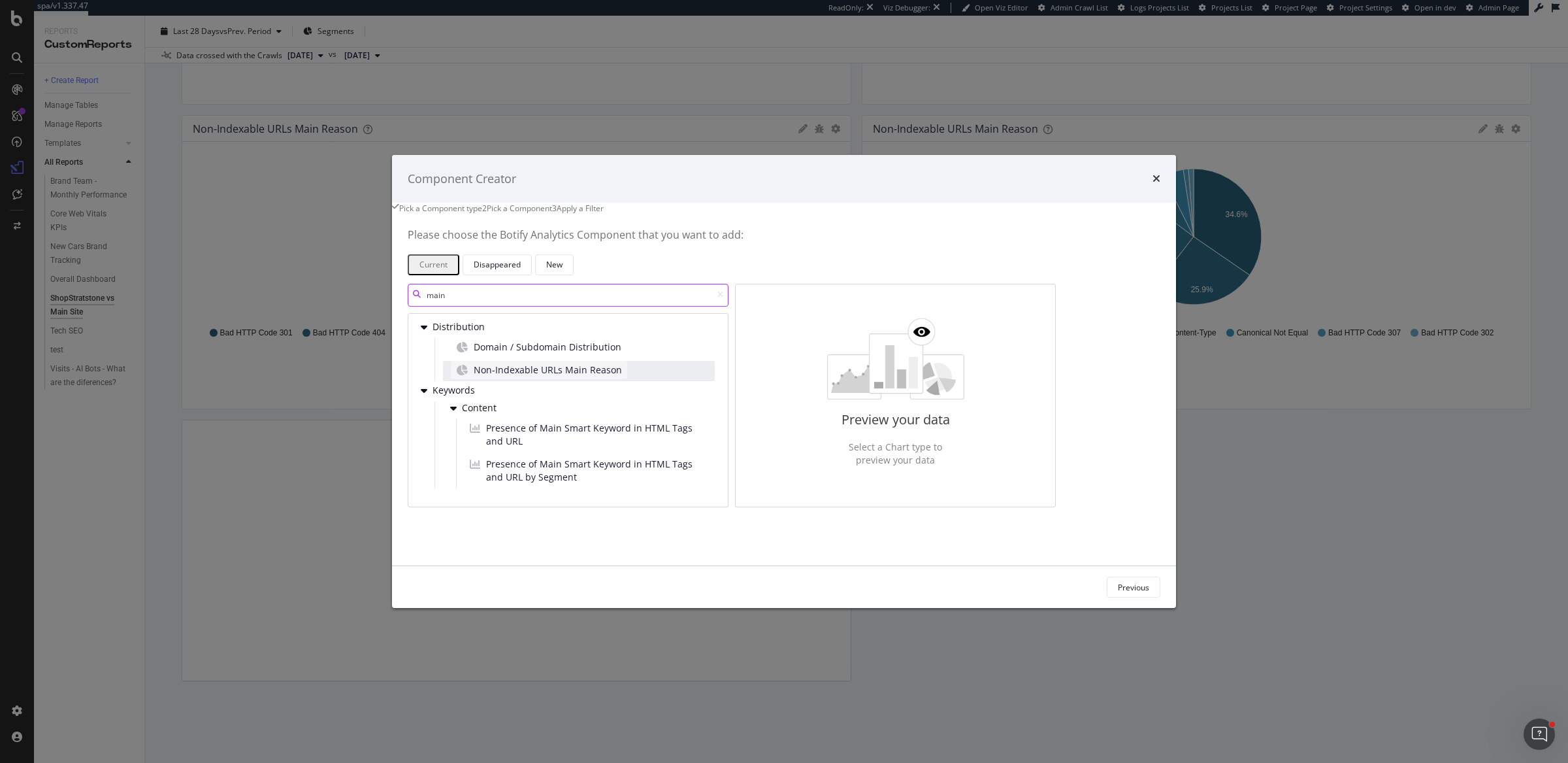
type input "main"
click at [614, 377] on span "Non-Indexable URLs Main Reason" at bounding box center [548, 370] width 148 height 13
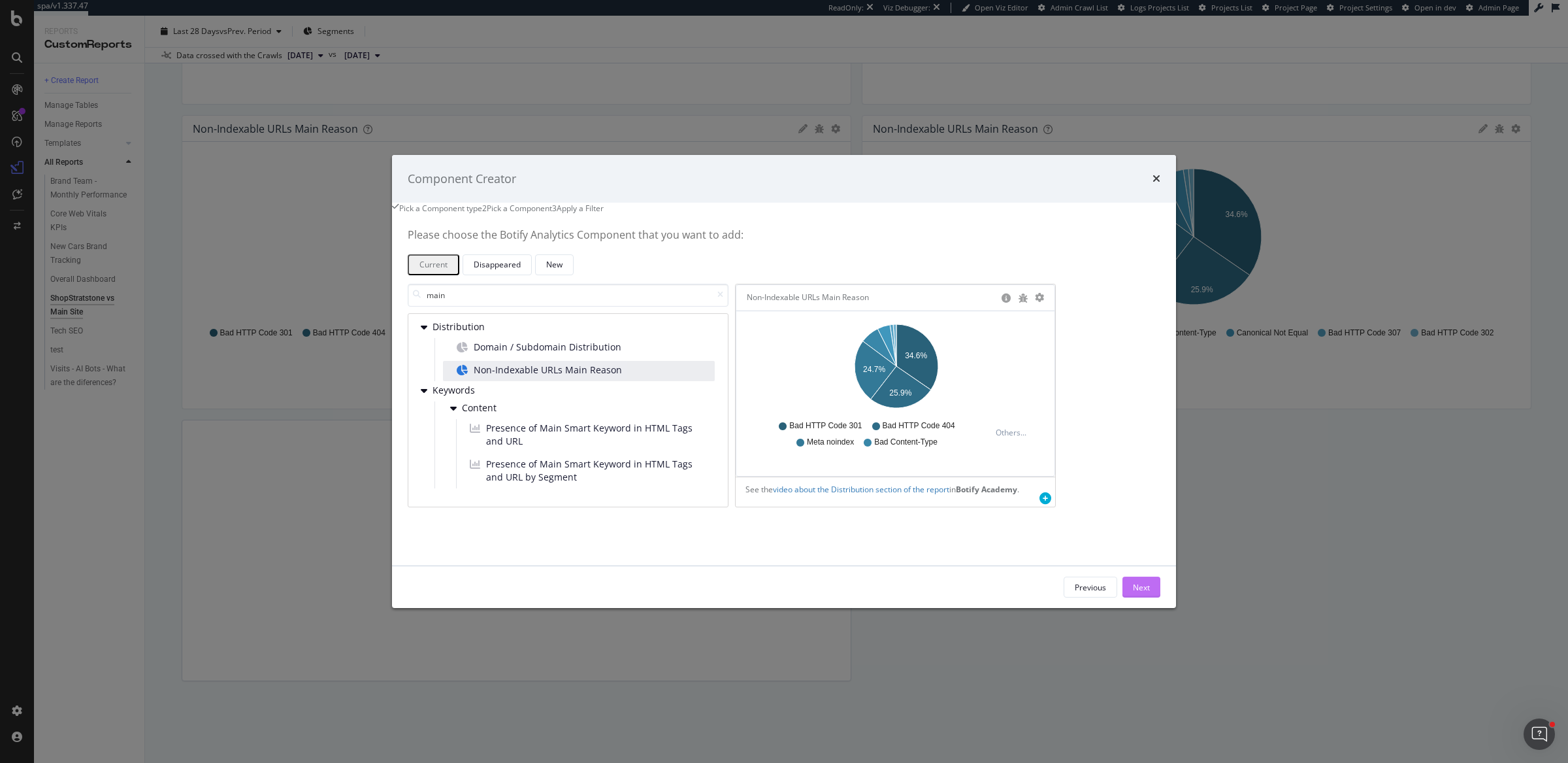
click at [1122, 597] on button "Next" at bounding box center [1141, 587] width 38 height 21
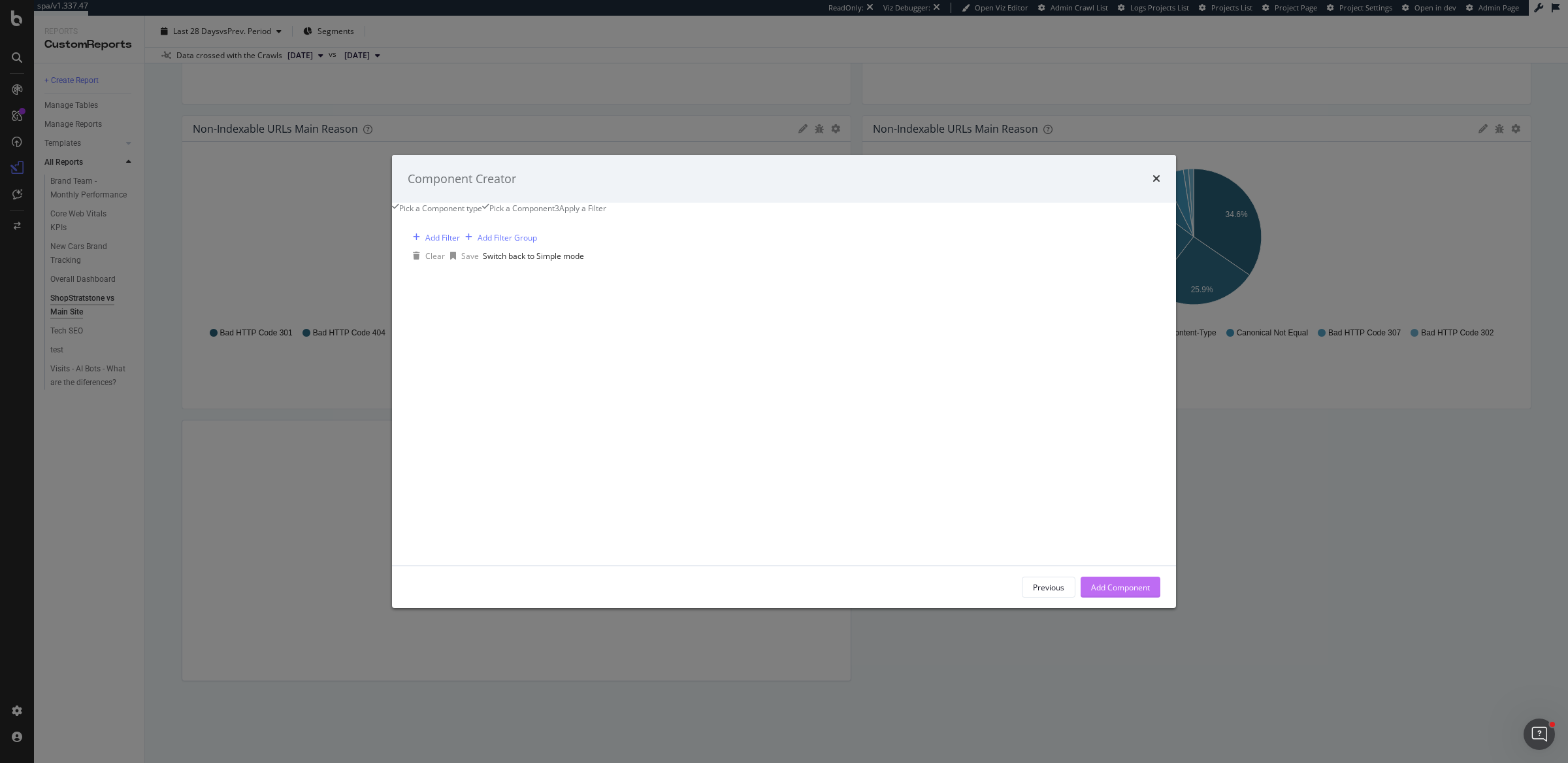
click at [1091, 592] on div "Add Component" at bounding box center [1120, 587] width 59 height 11
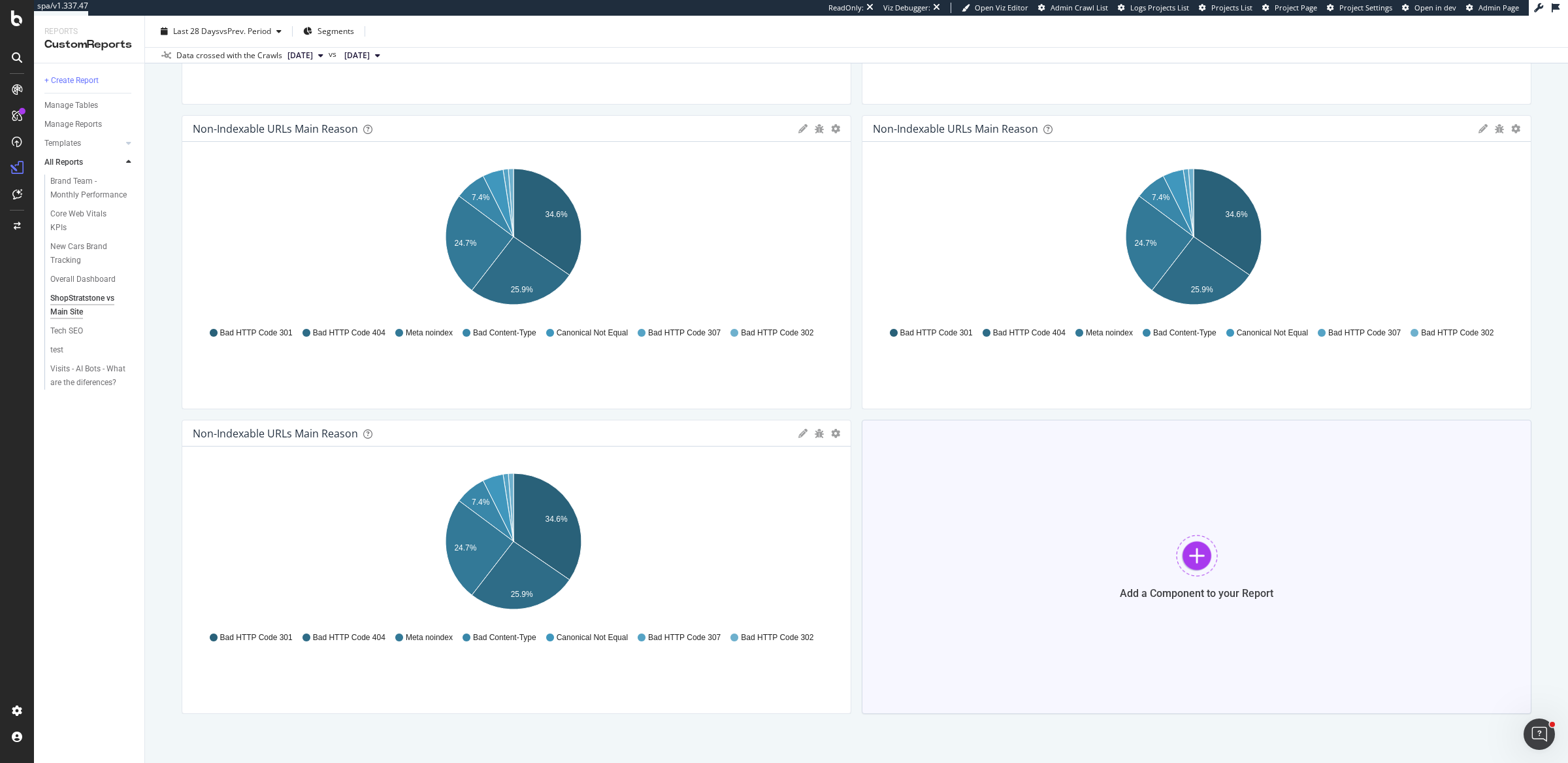
click at [1170, 486] on div "Add a Component to your Report" at bounding box center [1196, 566] width 670 height 294
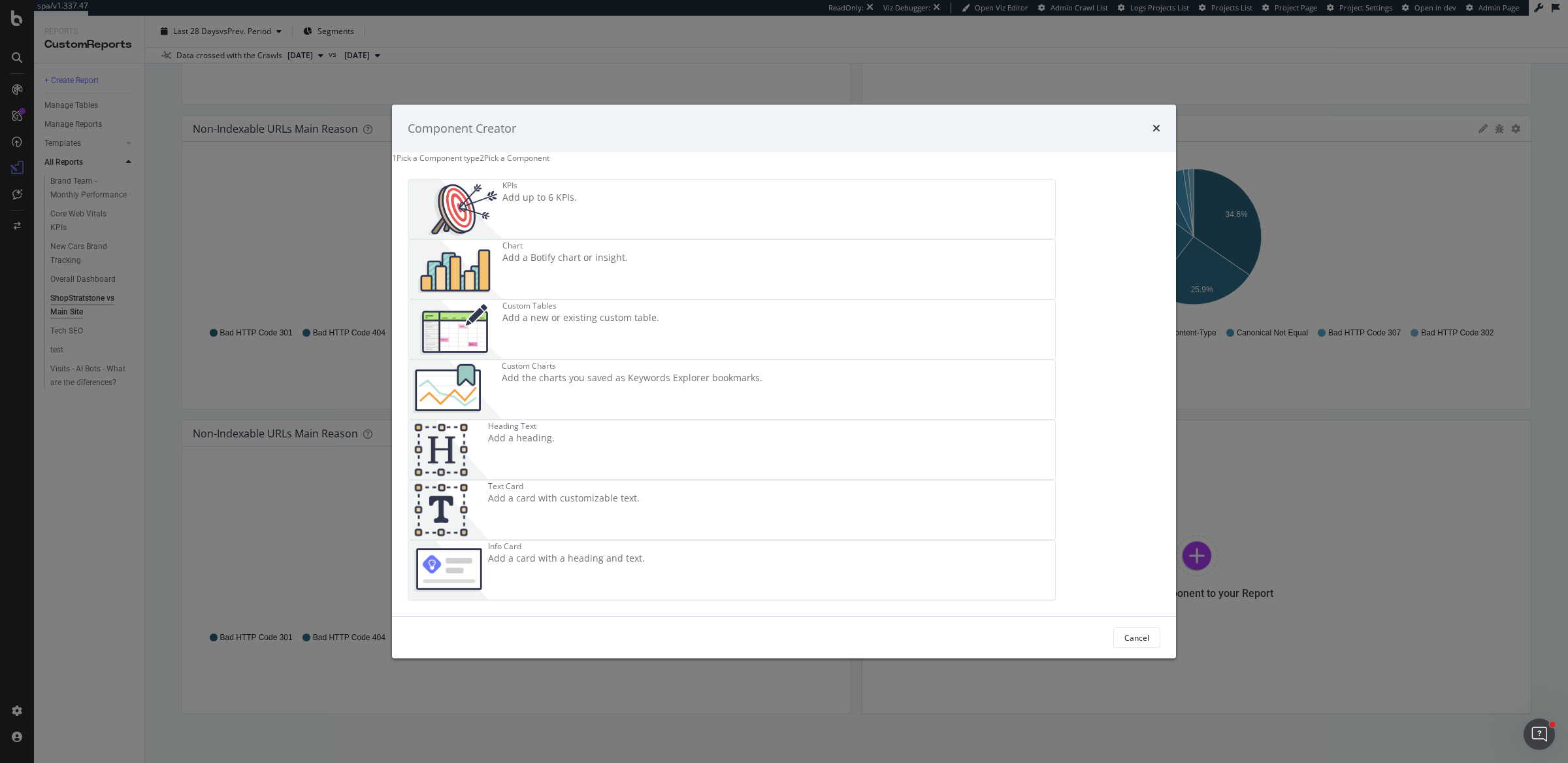
click at [628, 251] on div "Chart" at bounding box center [565, 245] width 126 height 11
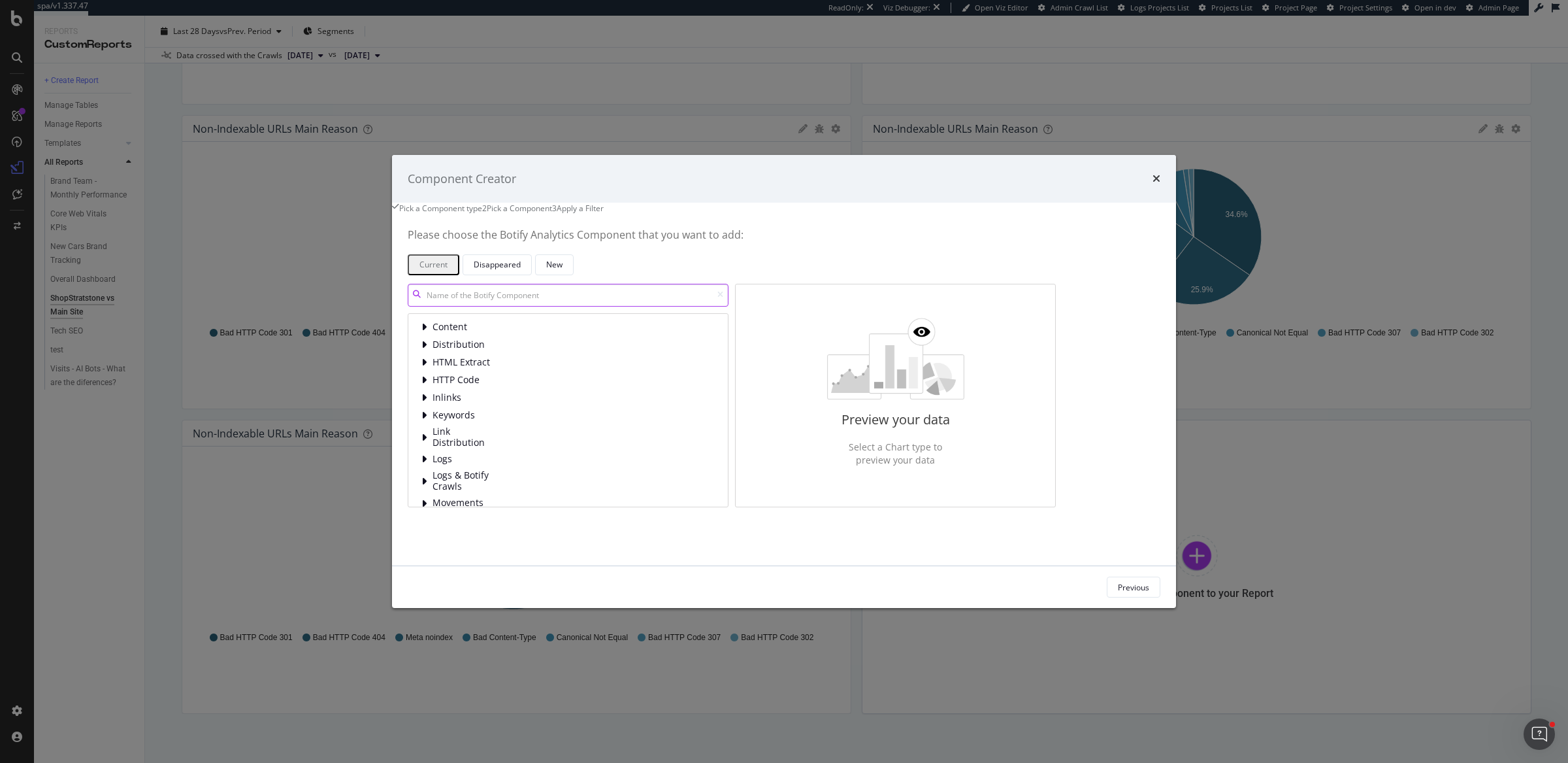
click at [652, 302] on input "modal" at bounding box center [568, 295] width 321 height 23
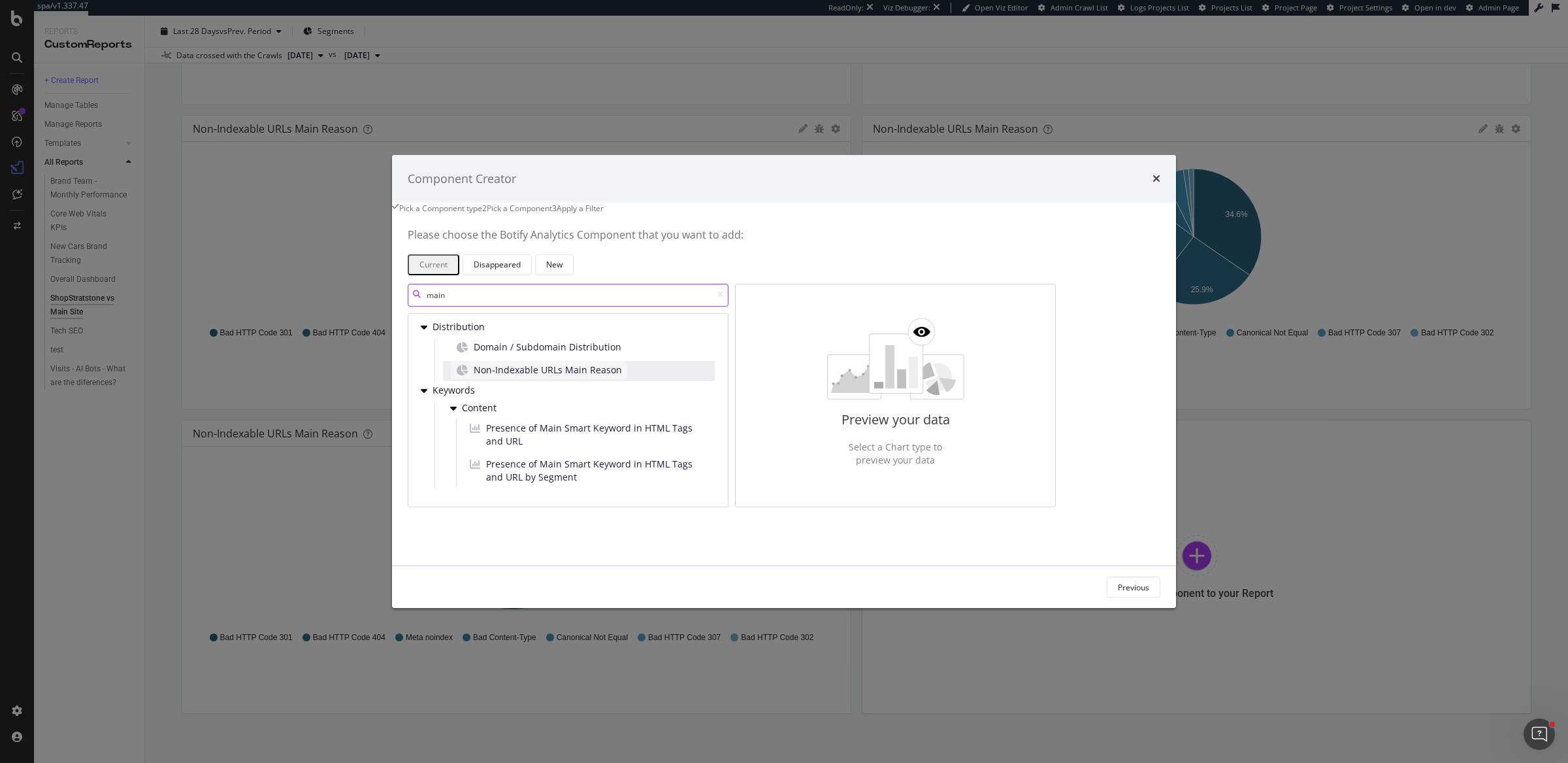
type input "main"
click at [622, 377] on span "Non-Indexable URLs Main Reason" at bounding box center [548, 370] width 148 height 13
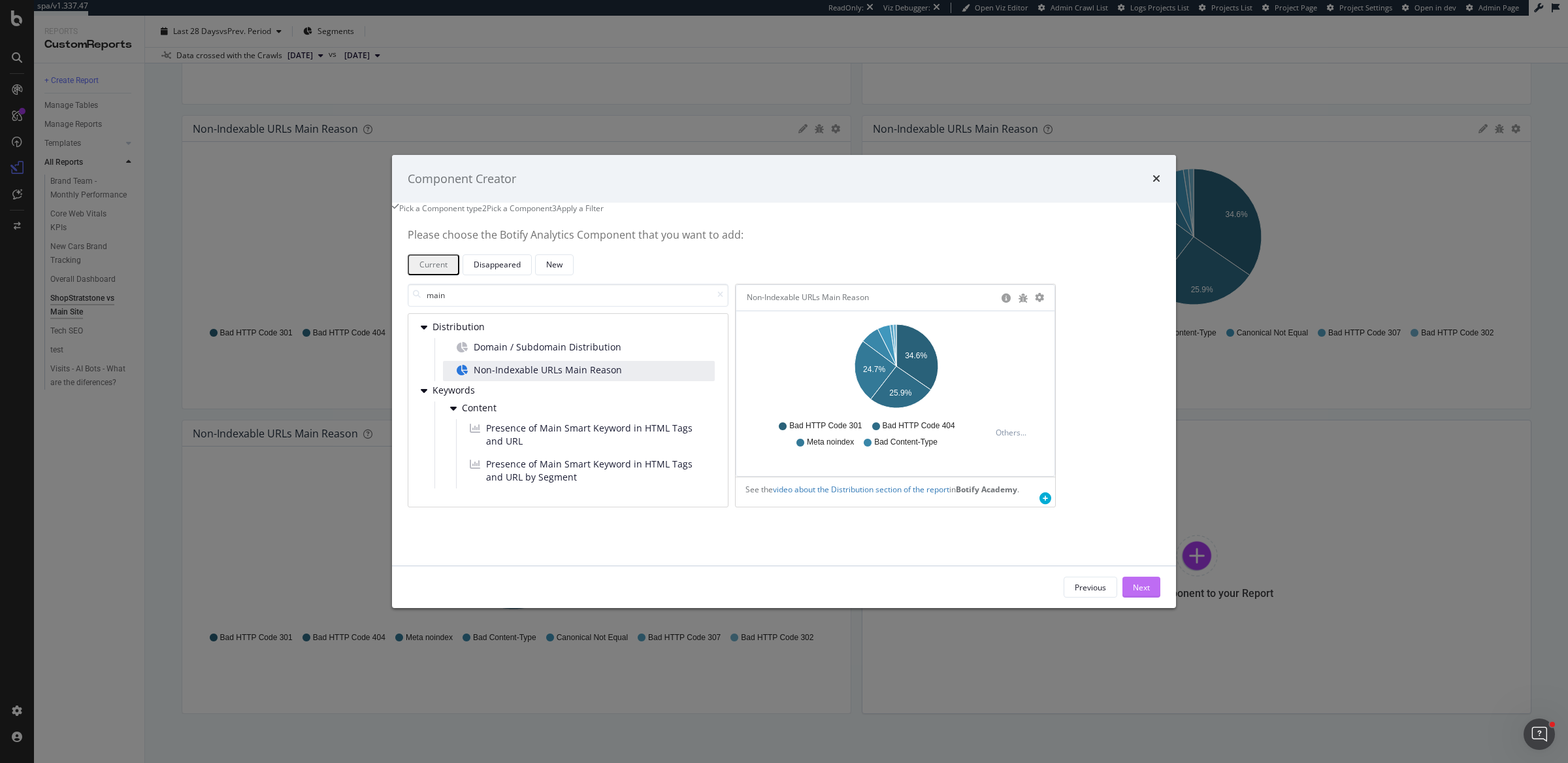
click at [1122, 596] on button "Next" at bounding box center [1141, 587] width 38 height 21
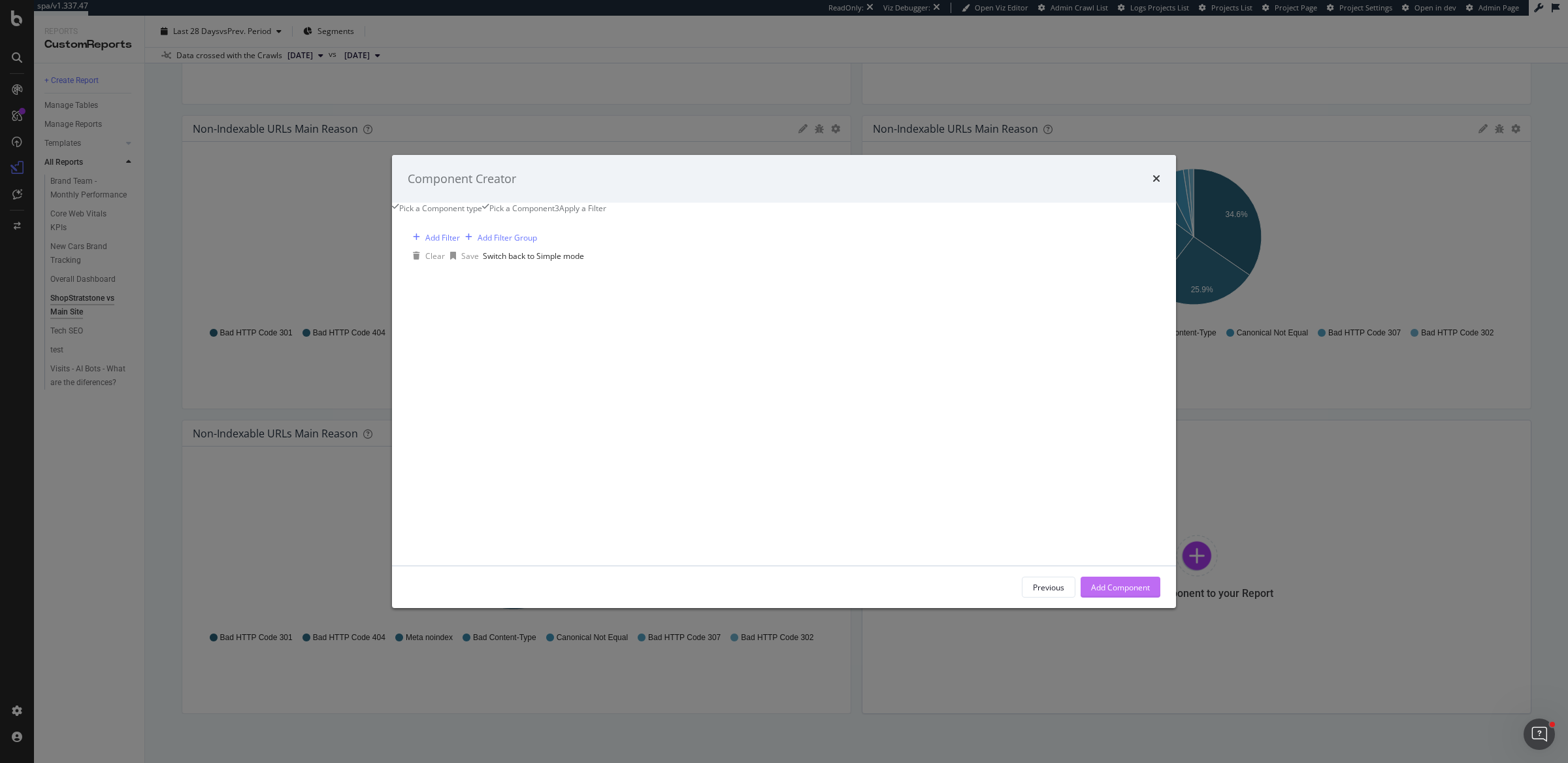
click at [1101, 597] on button "Add Component" at bounding box center [1120, 587] width 80 height 21
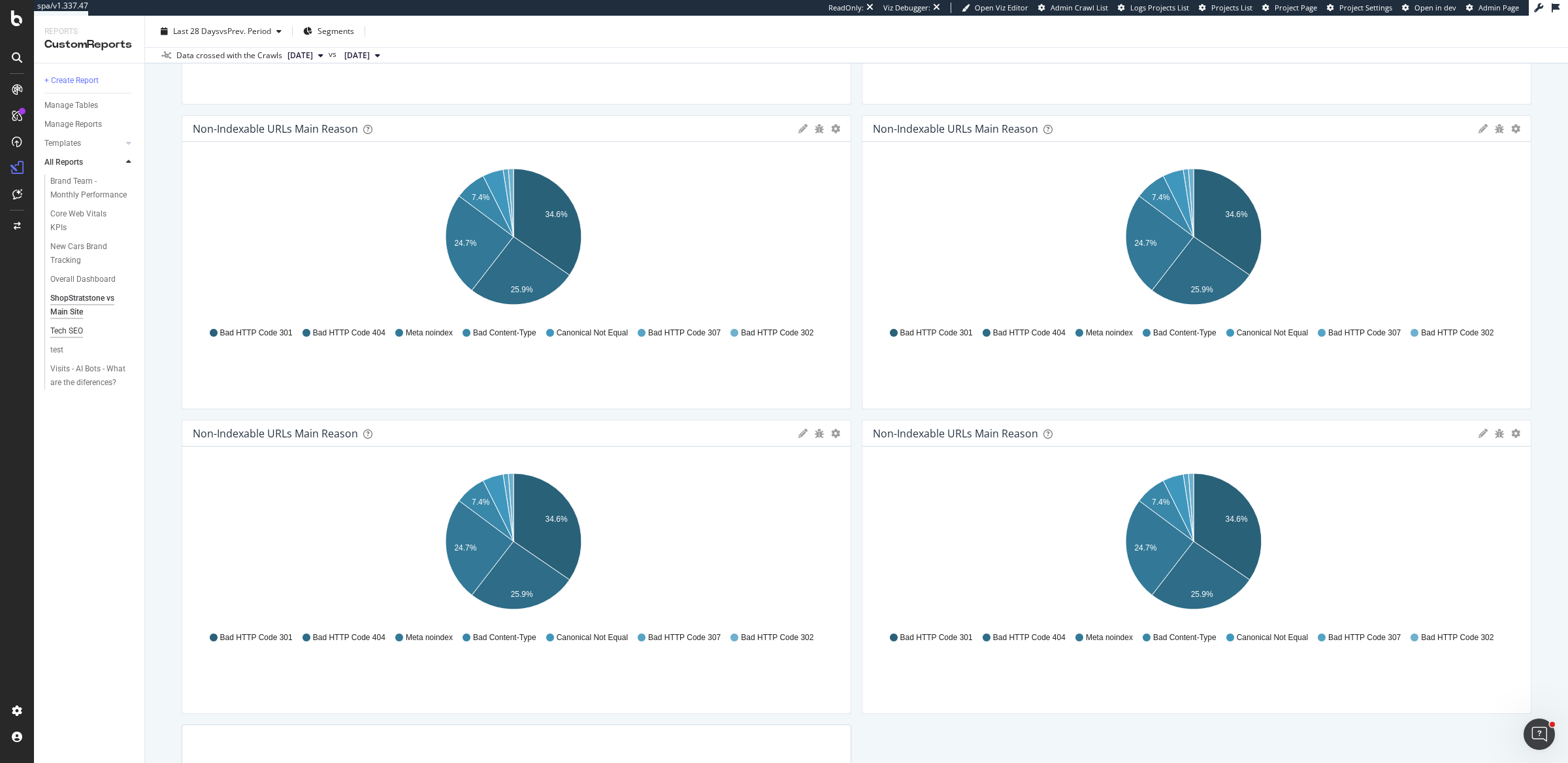
click at [76, 332] on div "Tech SEO" at bounding box center [66, 331] width 33 height 14
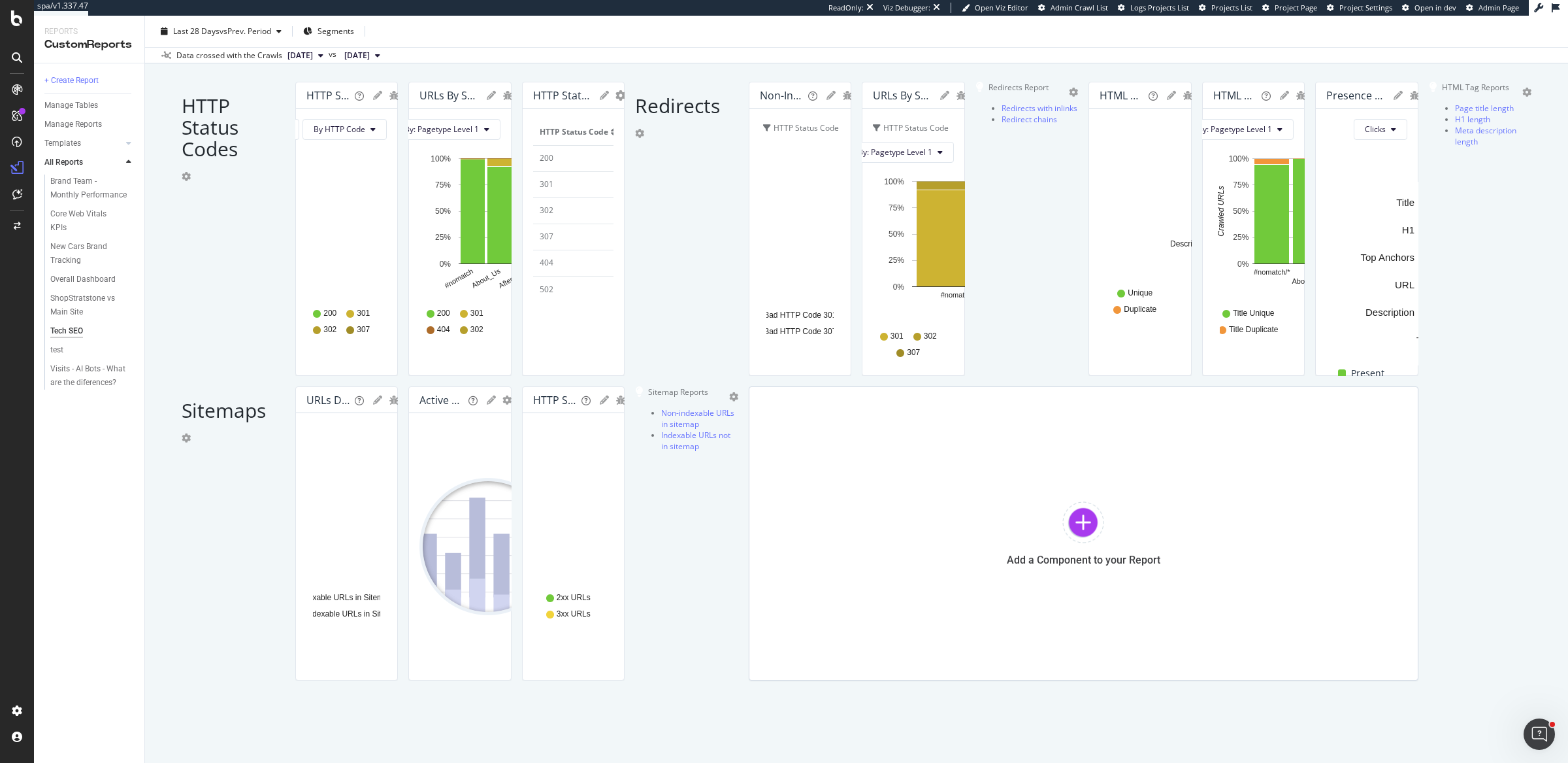
scroll to position [1658, 0]
click at [81, 295] on div "ShopStratstone vs Main Site" at bounding box center [88, 305] width 75 height 28
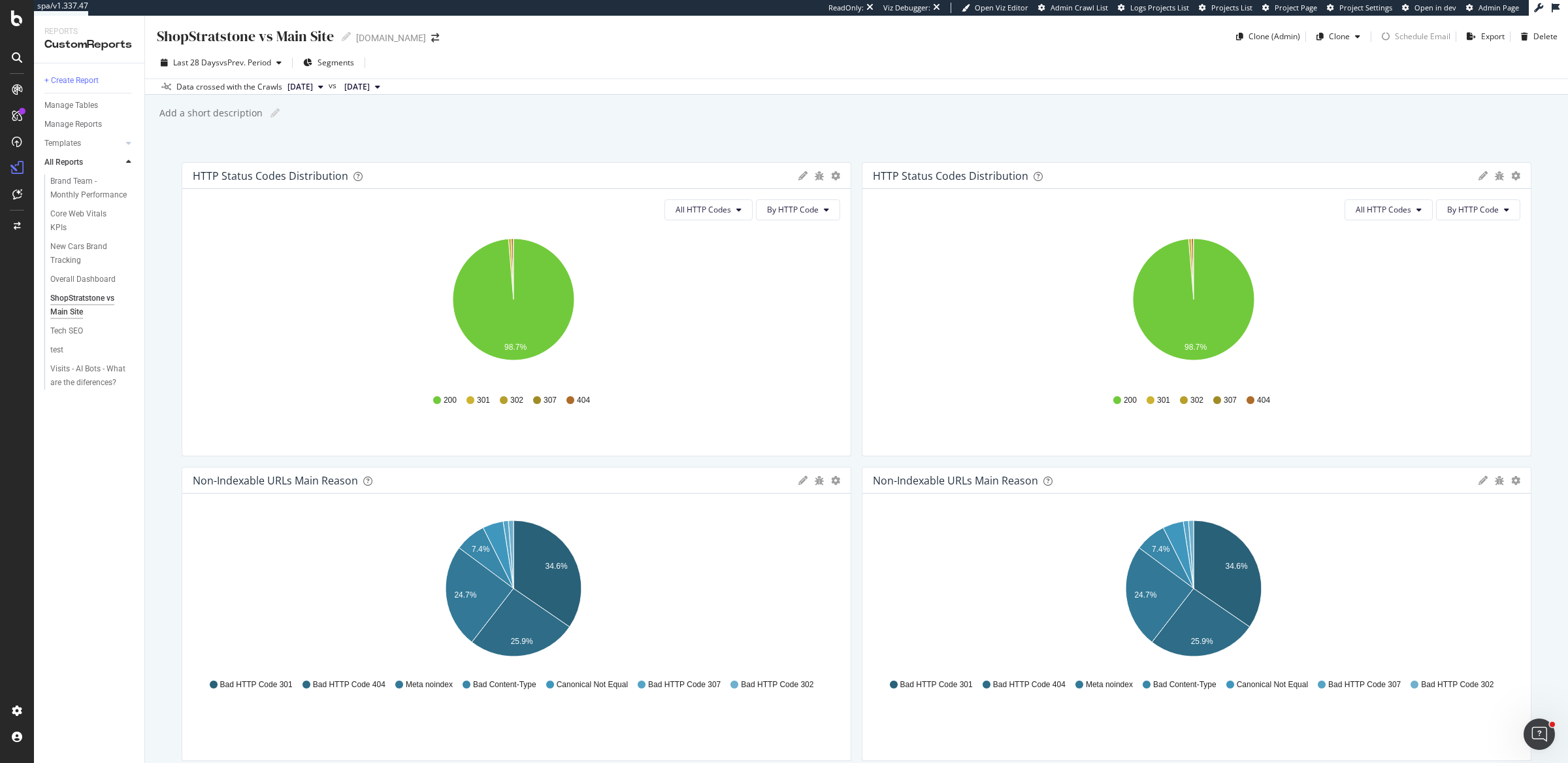
scroll to position [656, 0]
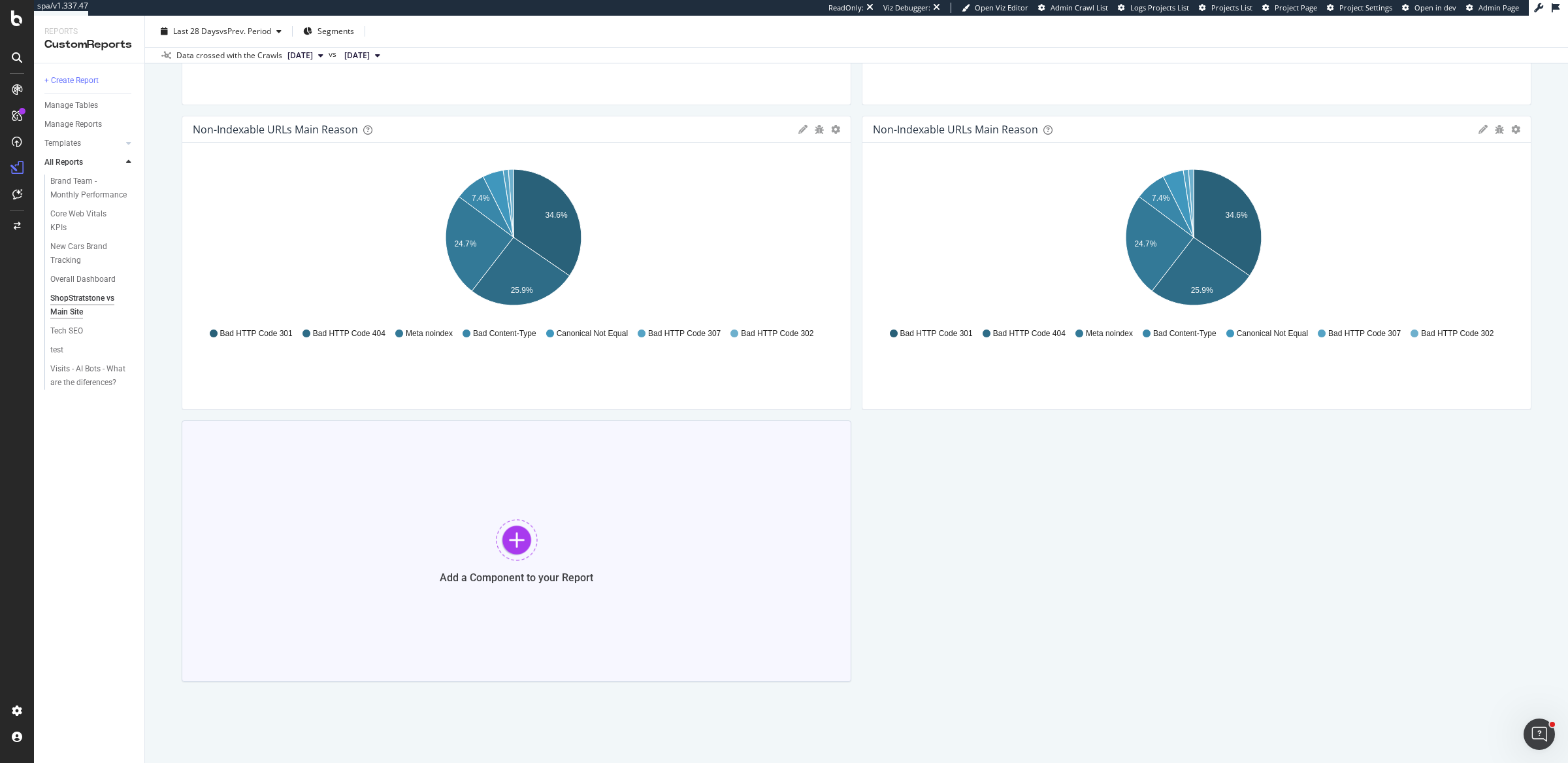
click at [709, 494] on div "Add a Component to your Report" at bounding box center [516, 551] width 670 height 261
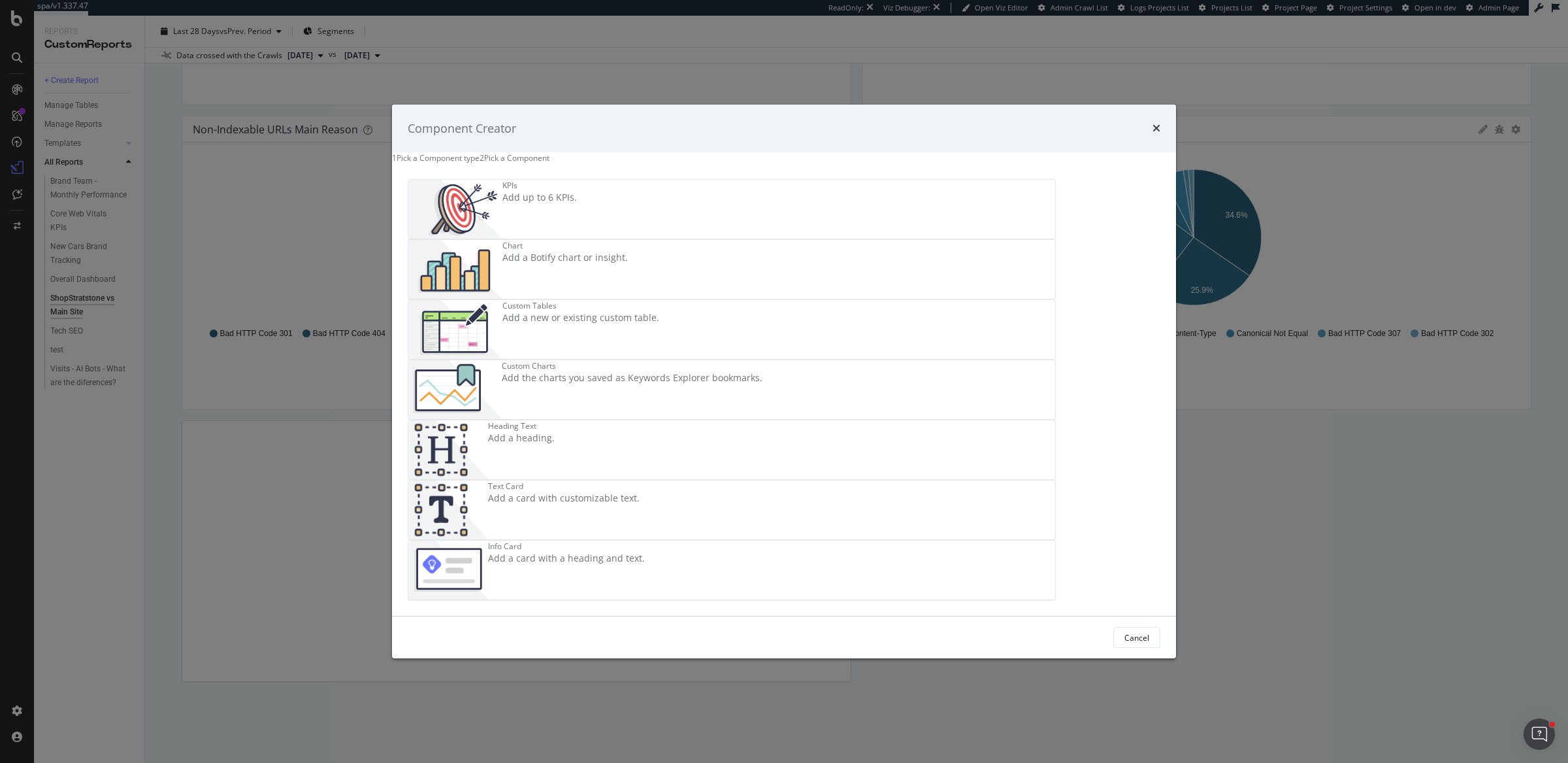
click at [628, 298] on div "Chart Add a Botify chart or insight." at bounding box center [565, 269] width 126 height 59
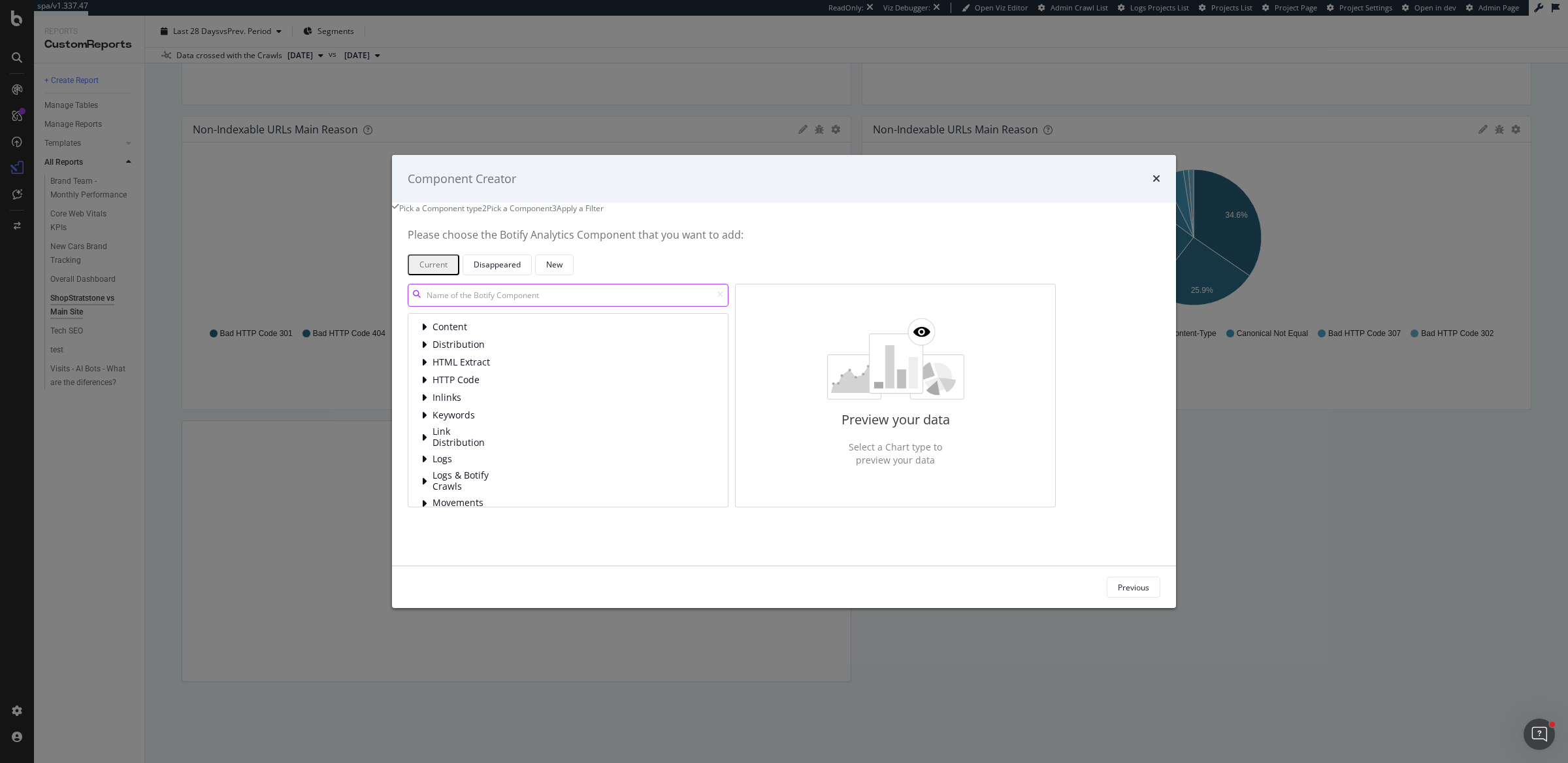
click at [578, 301] on input "modal" at bounding box center [568, 295] width 321 height 23
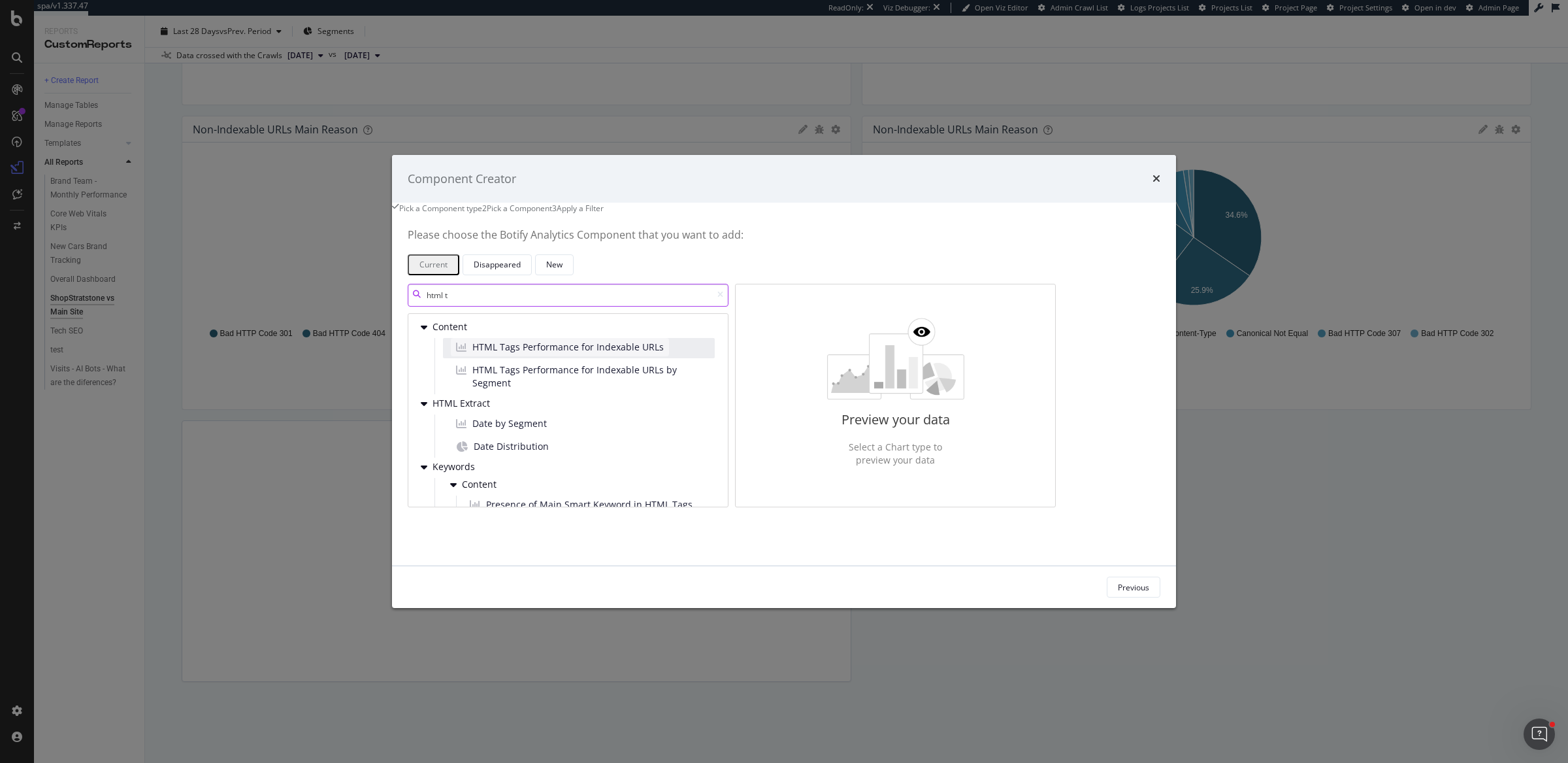
type input "html t"
click at [664, 354] on span "HTML Tags Performance for Indexable URLs" at bounding box center [568, 347] width 192 height 13
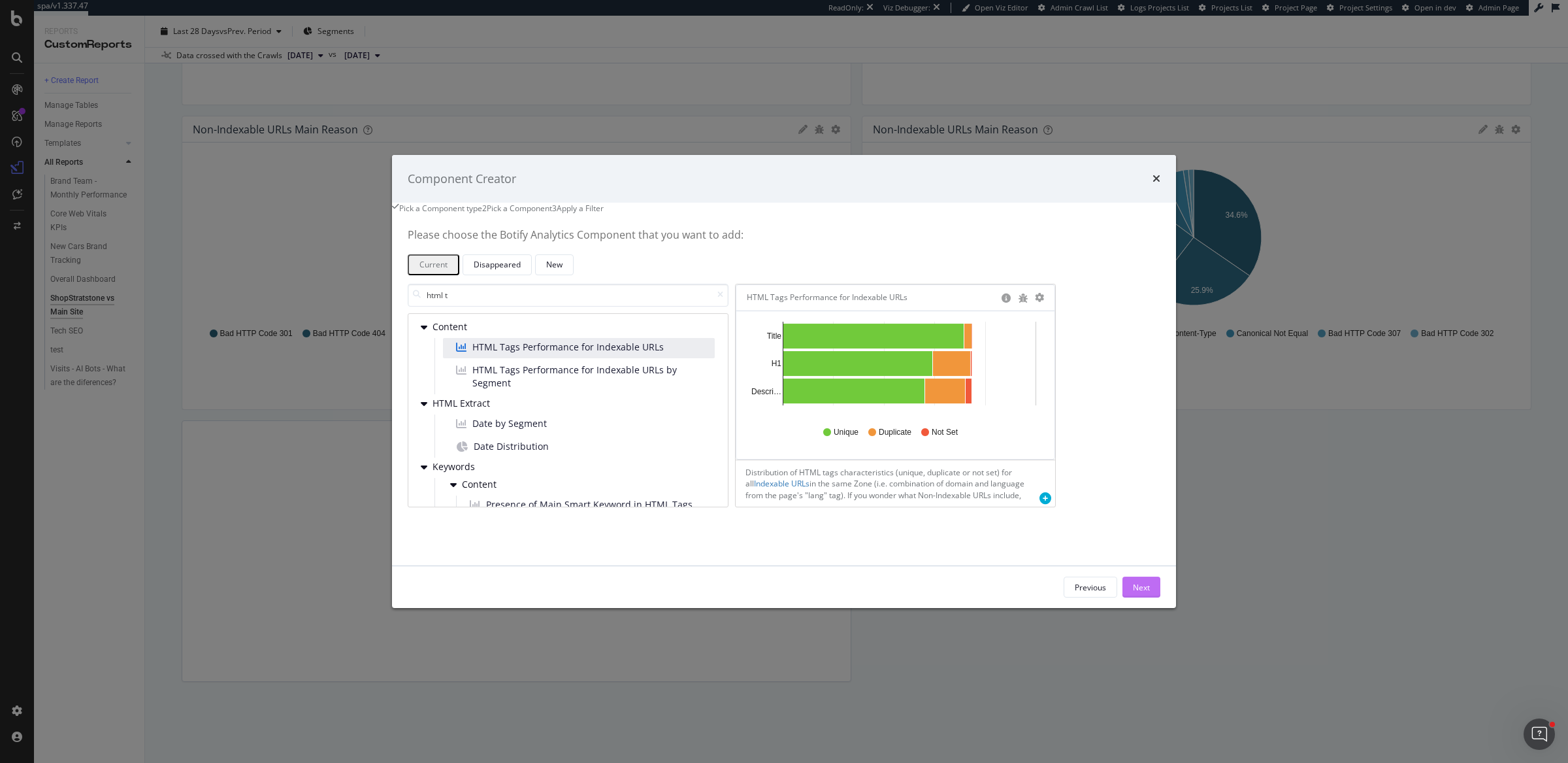
click at [1133, 592] on div "Next" at bounding box center [1141, 587] width 17 height 20
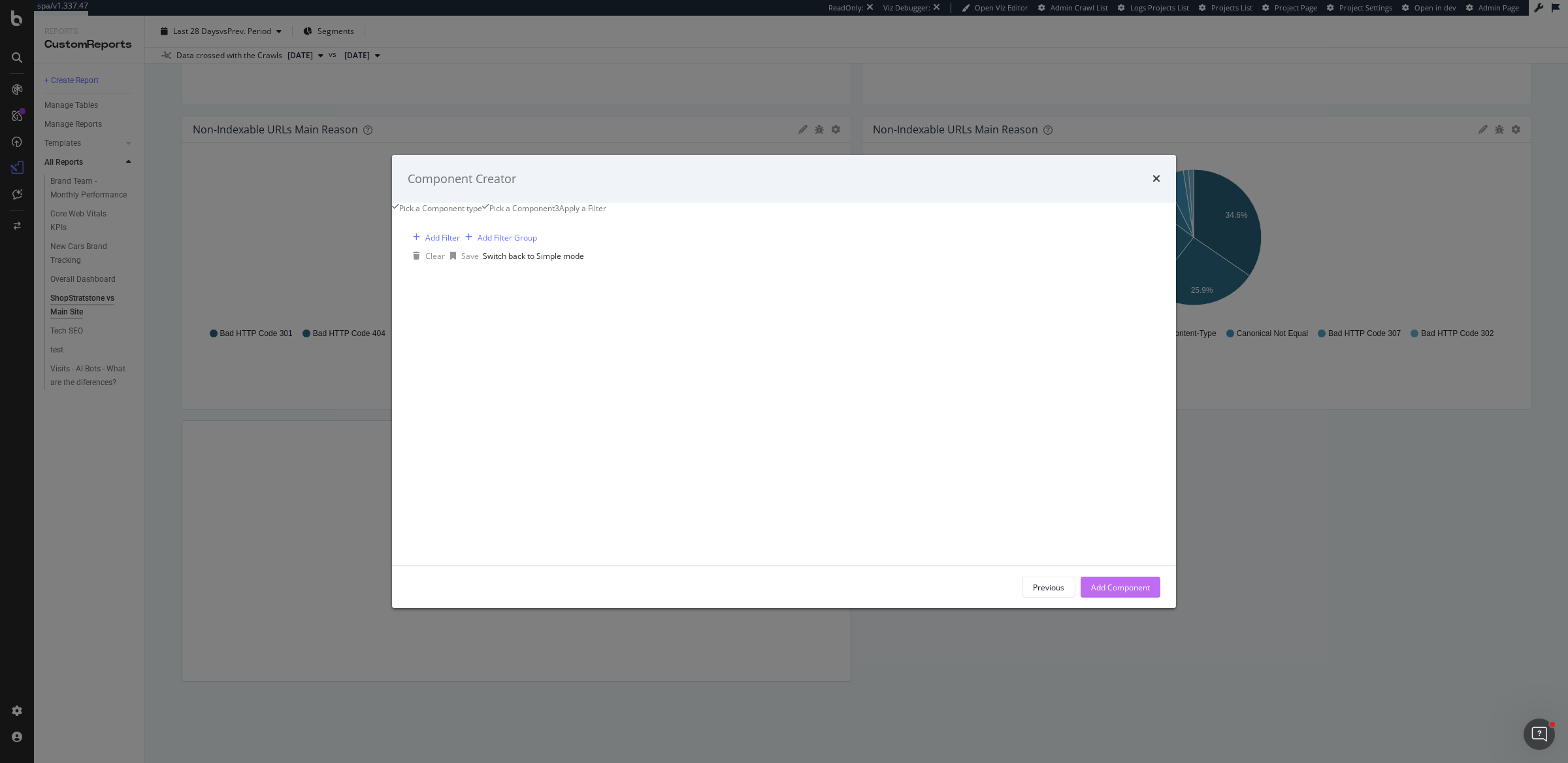
click at [1096, 592] on div "Add Component" at bounding box center [1120, 587] width 59 height 20
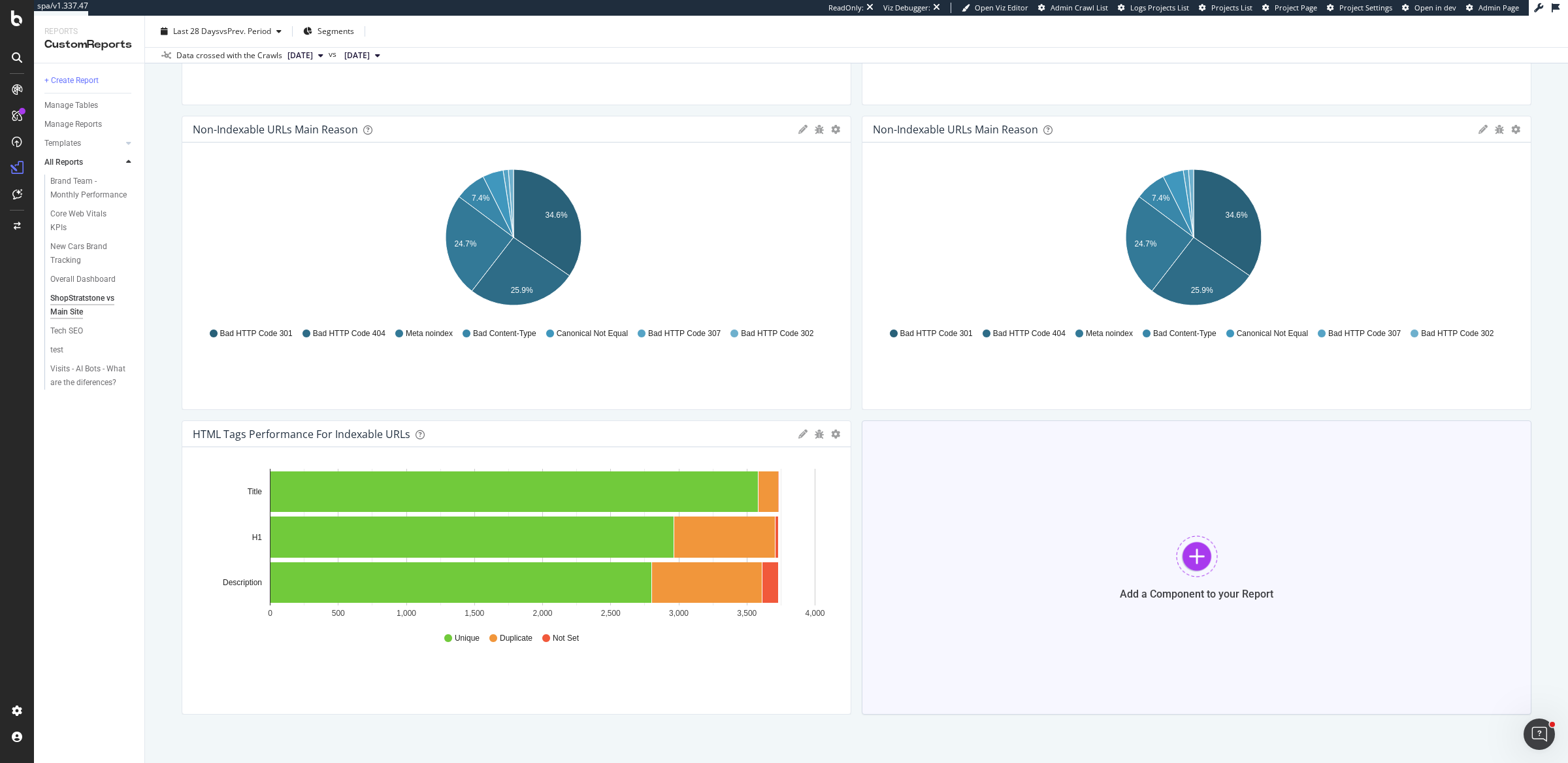
click at [1189, 557] on div at bounding box center [1196, 556] width 42 height 42
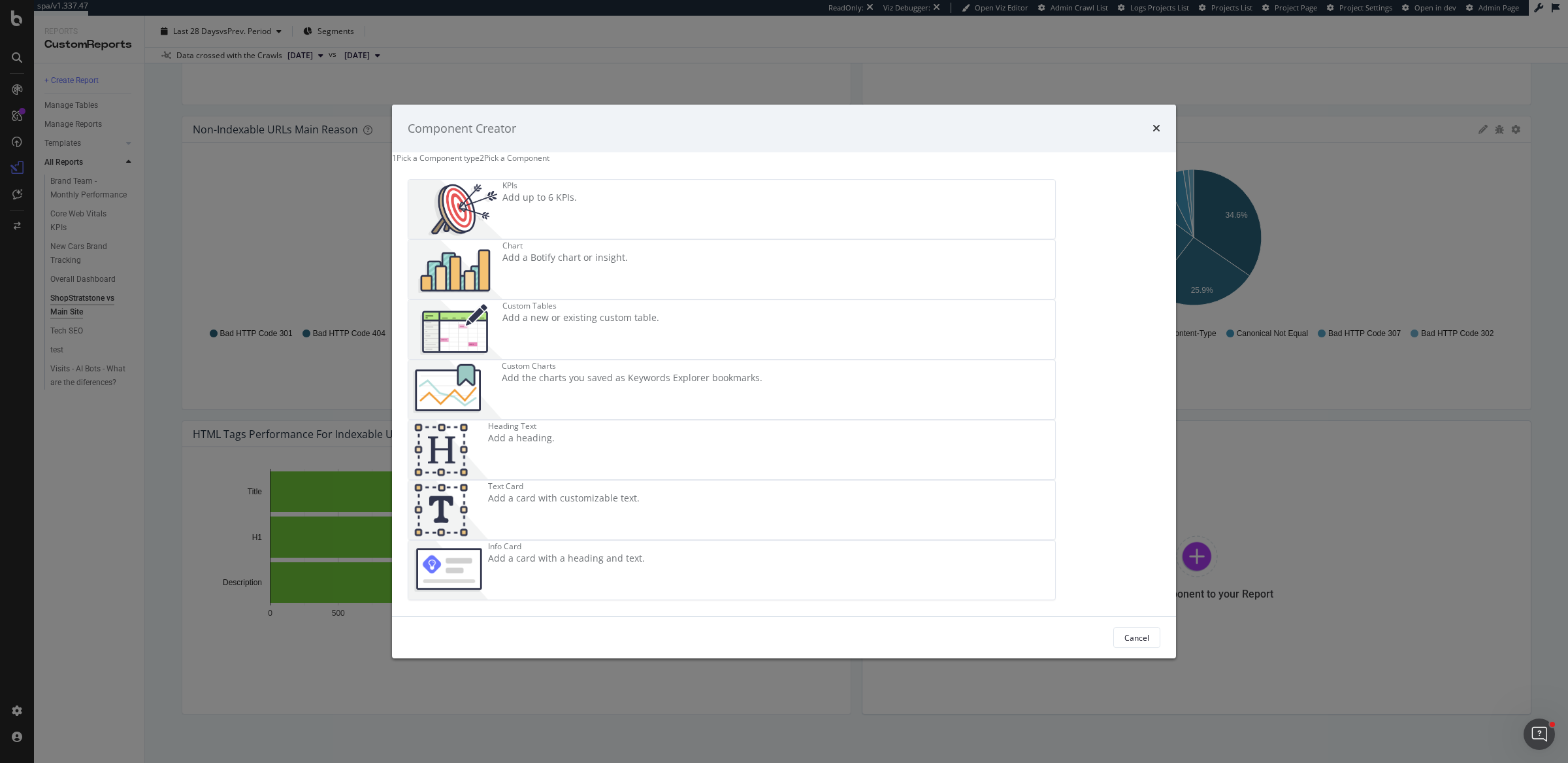
click at [628, 265] on div "Add a Botify chart or insight." at bounding box center [565, 258] width 126 height 13
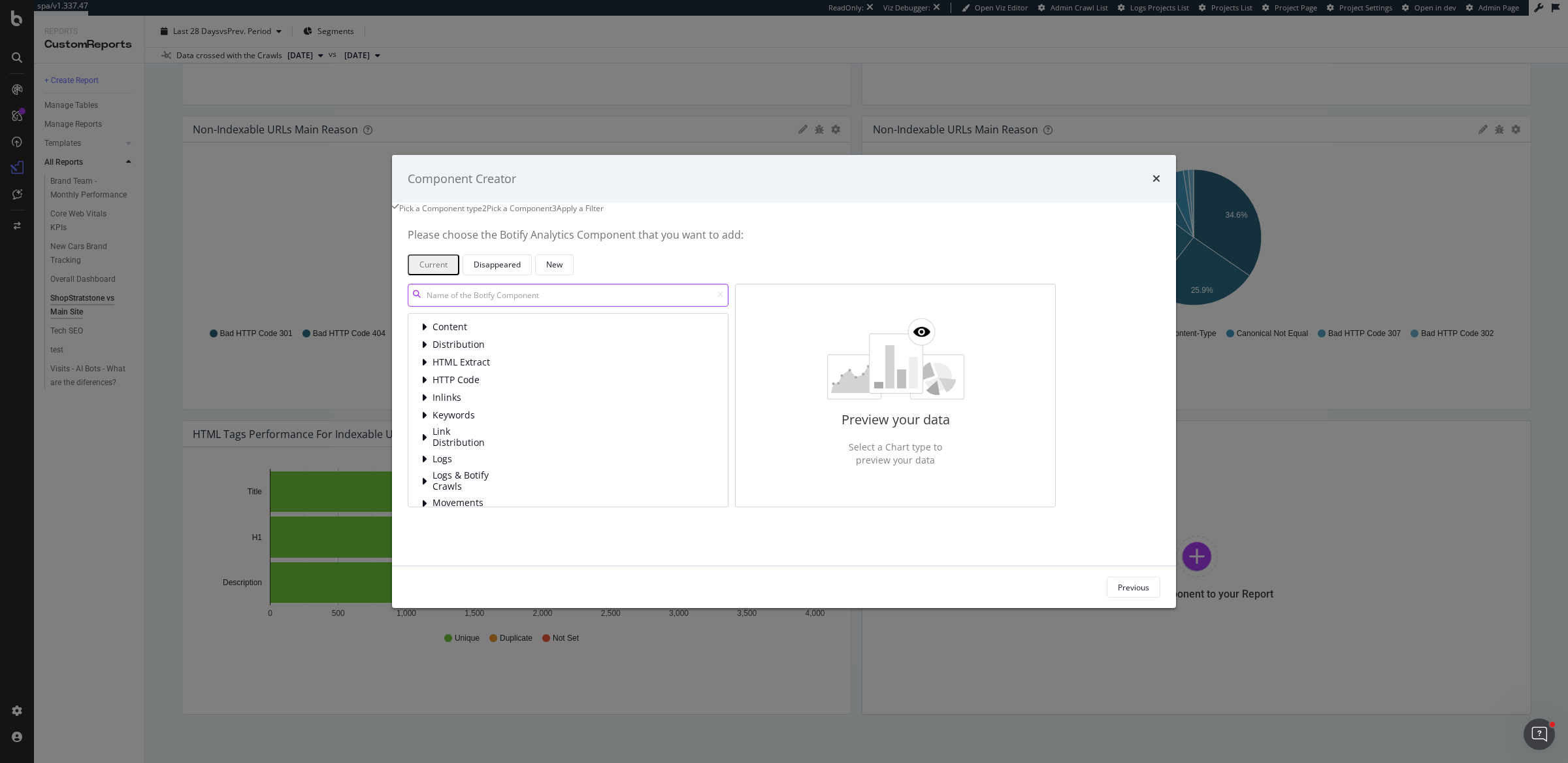
click at [685, 303] on input "modal" at bounding box center [568, 295] width 321 height 23
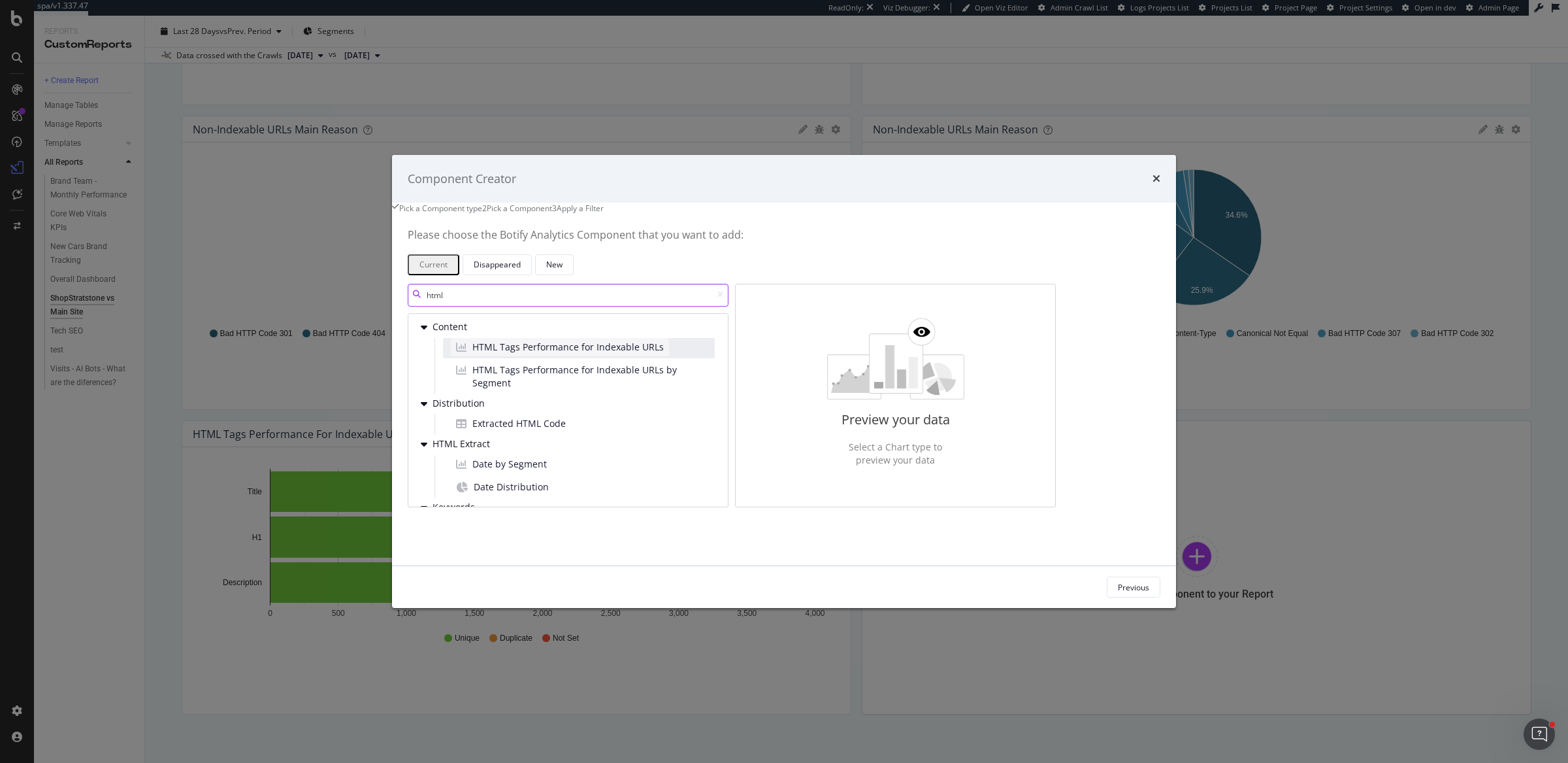
type input "html"
click at [664, 354] on span "HTML Tags Performance for Indexable URLs" at bounding box center [568, 347] width 192 height 13
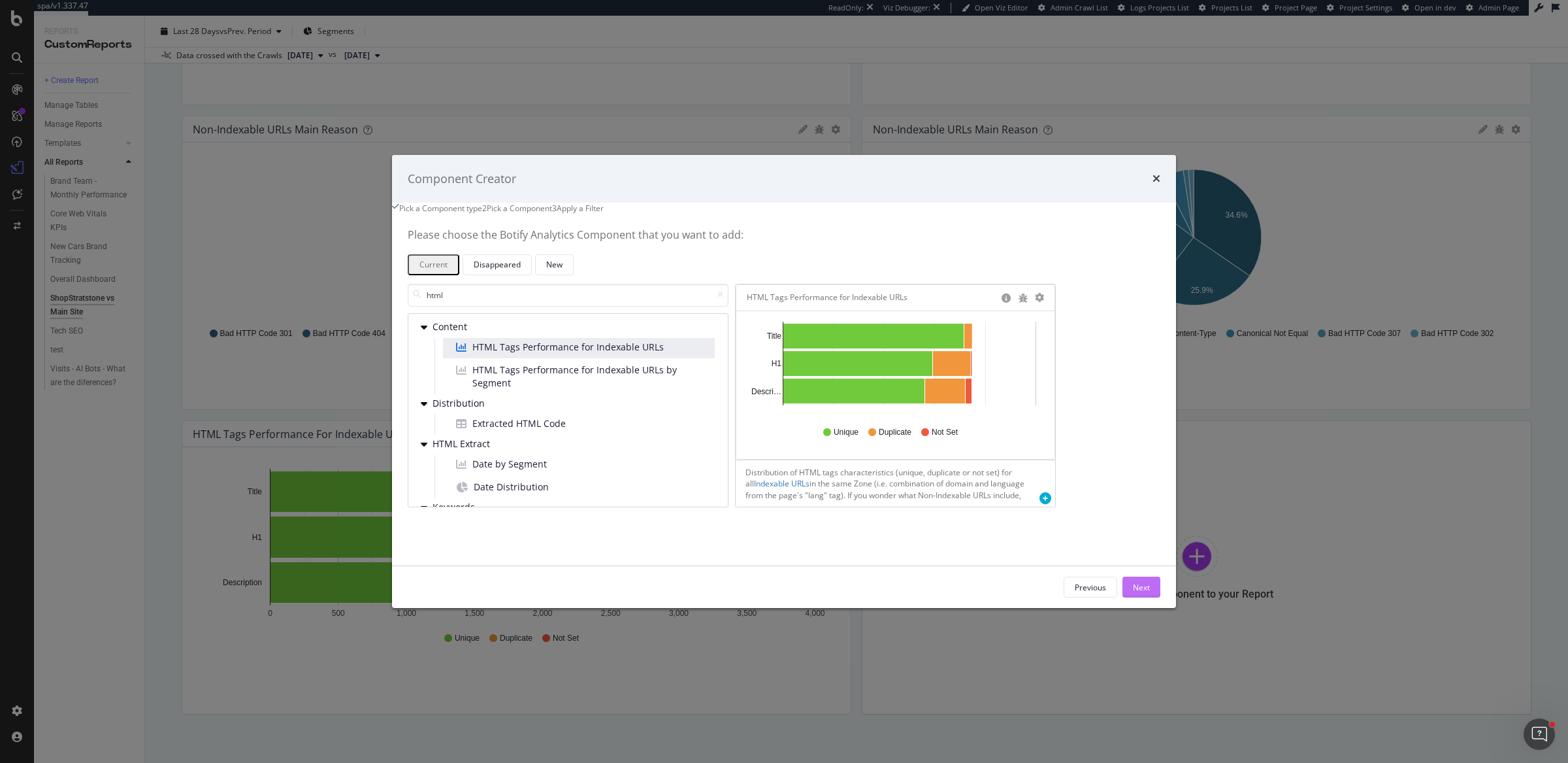
click at [1122, 597] on button "Next" at bounding box center [1141, 587] width 38 height 21
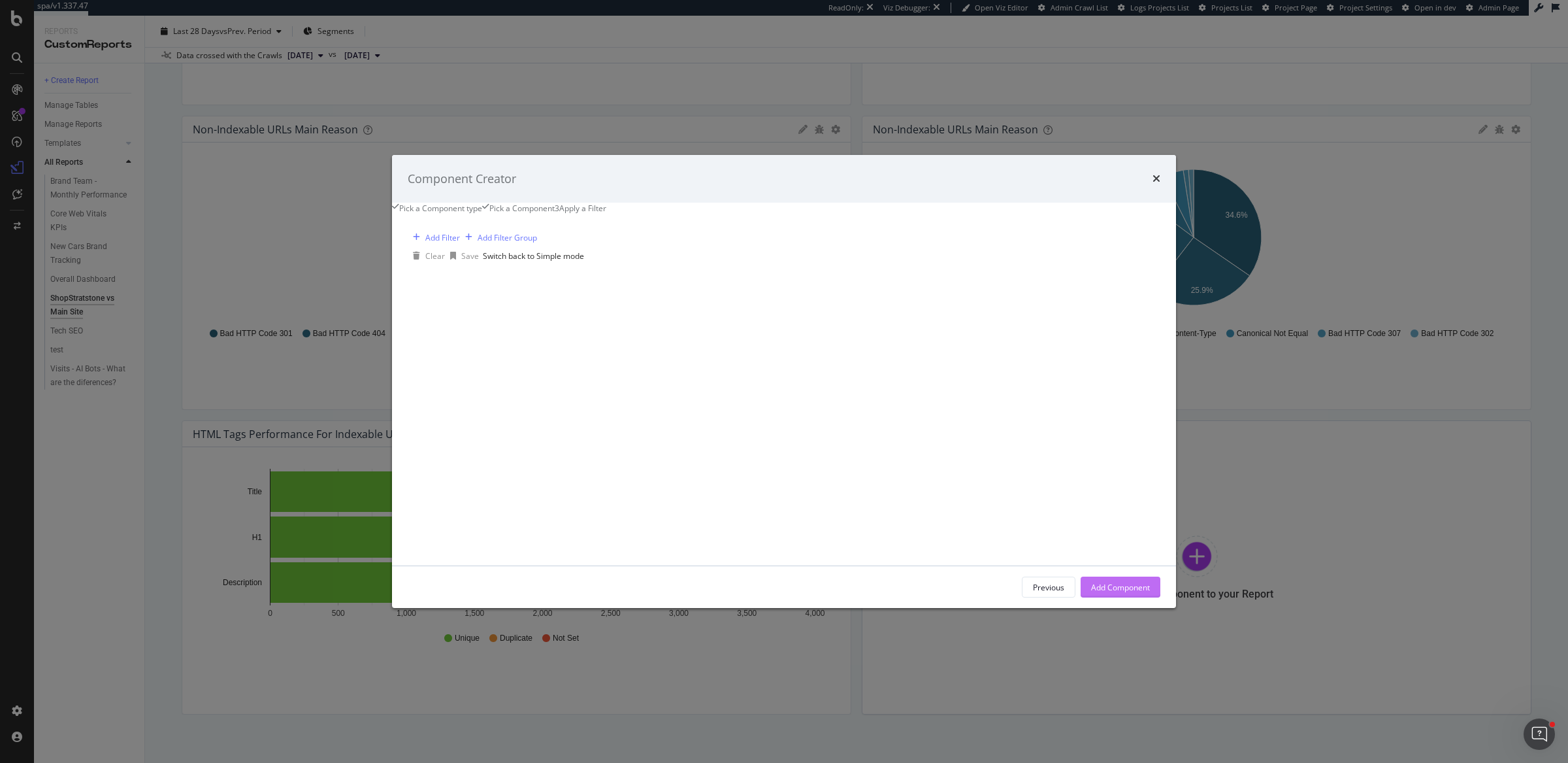
click at [1097, 597] on button "Add Component" at bounding box center [1120, 587] width 80 height 21
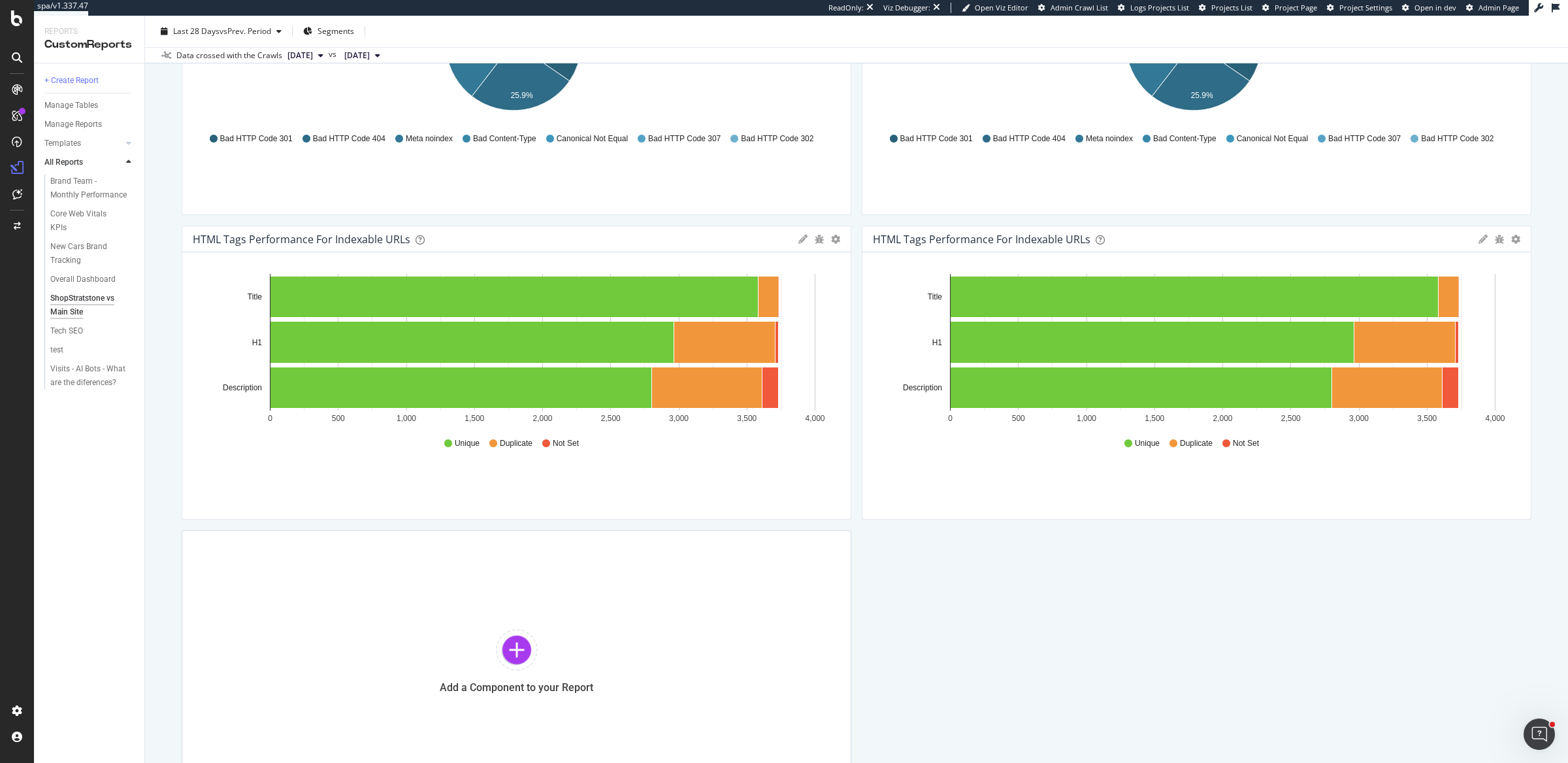
scroll to position [960, 0]
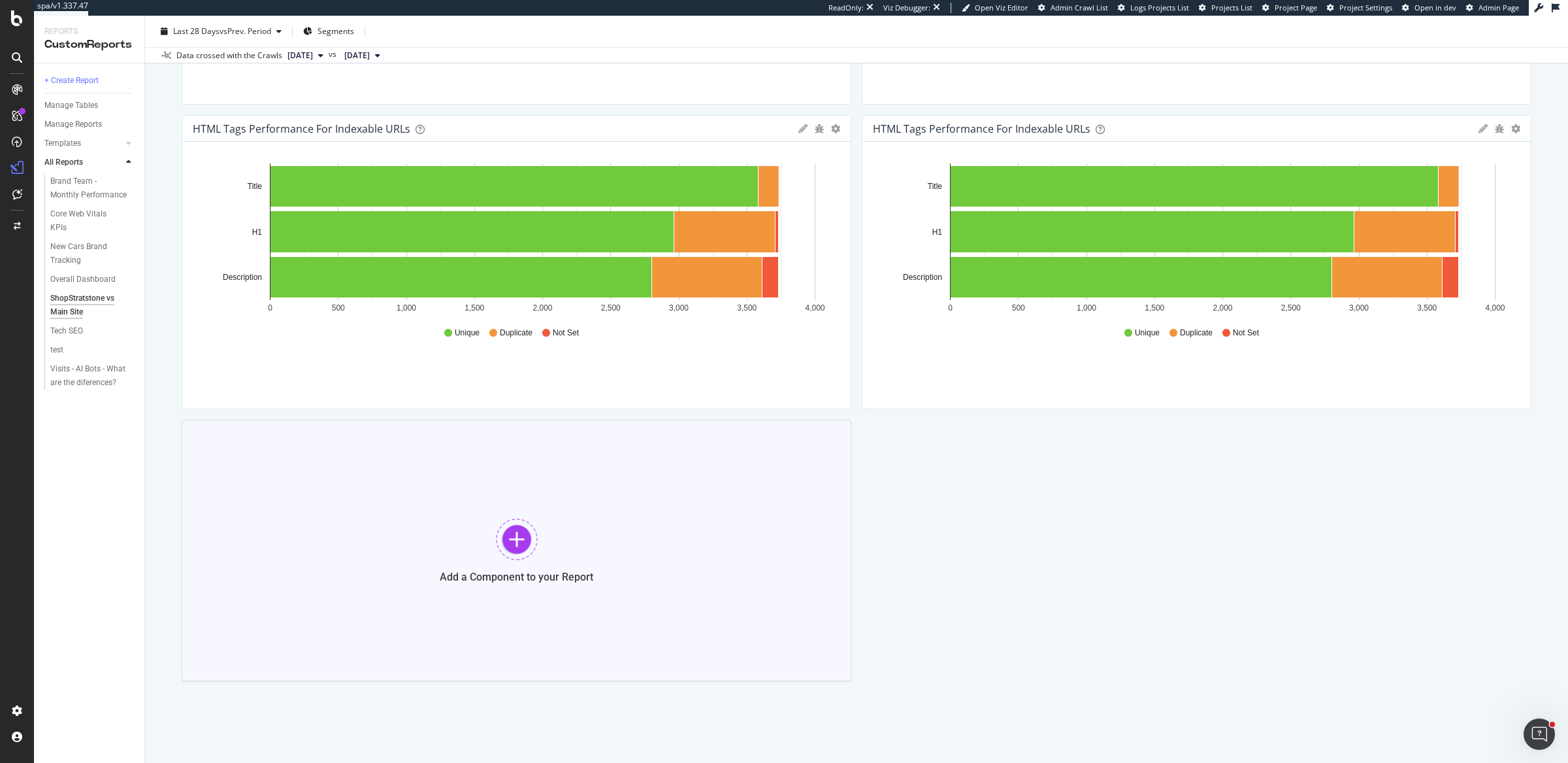
click at [510, 486] on div "Add a Component to your Report" at bounding box center [516, 550] width 670 height 261
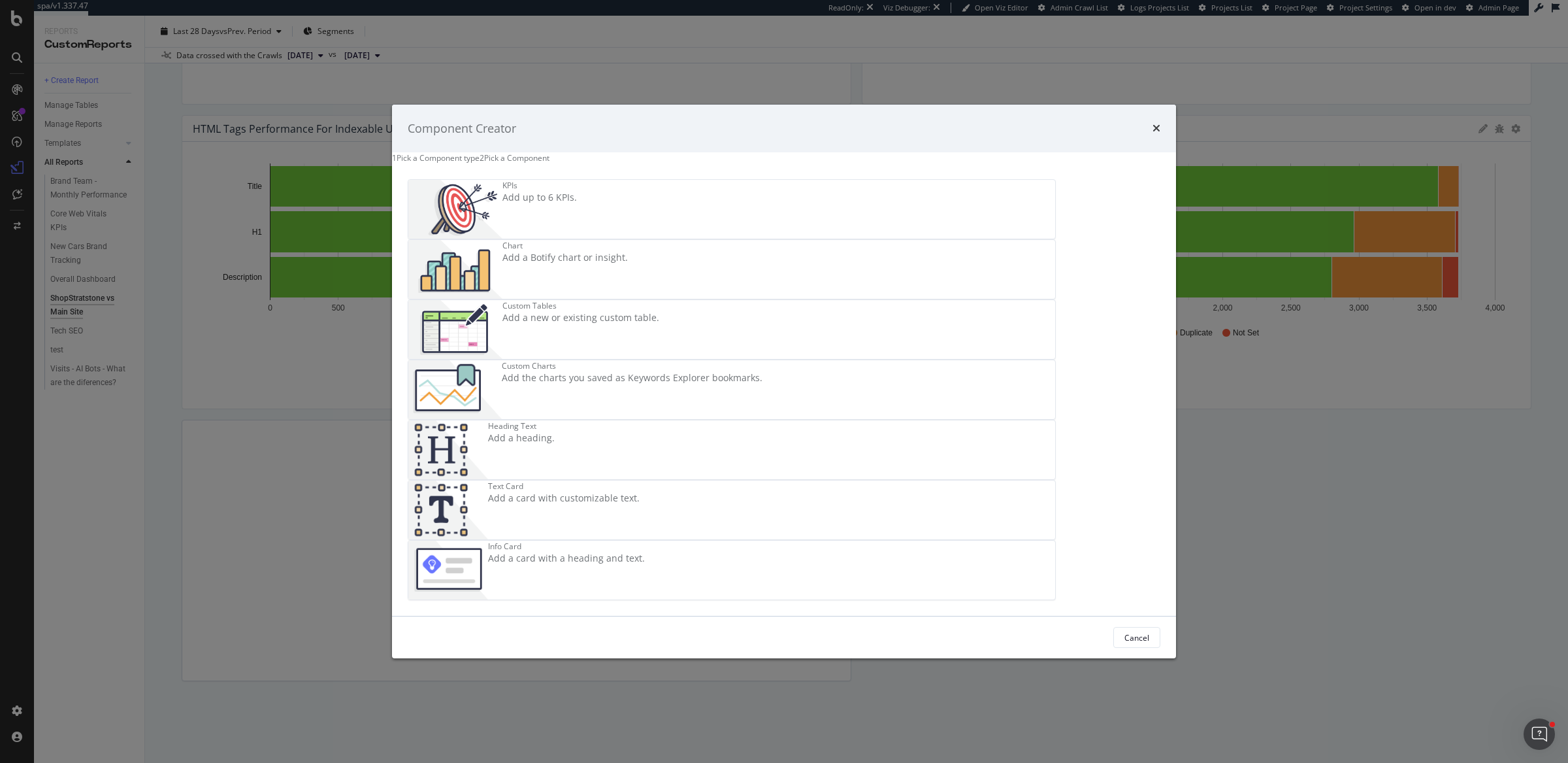
click at [628, 265] on div "Add a Botify chart or insight." at bounding box center [565, 258] width 126 height 13
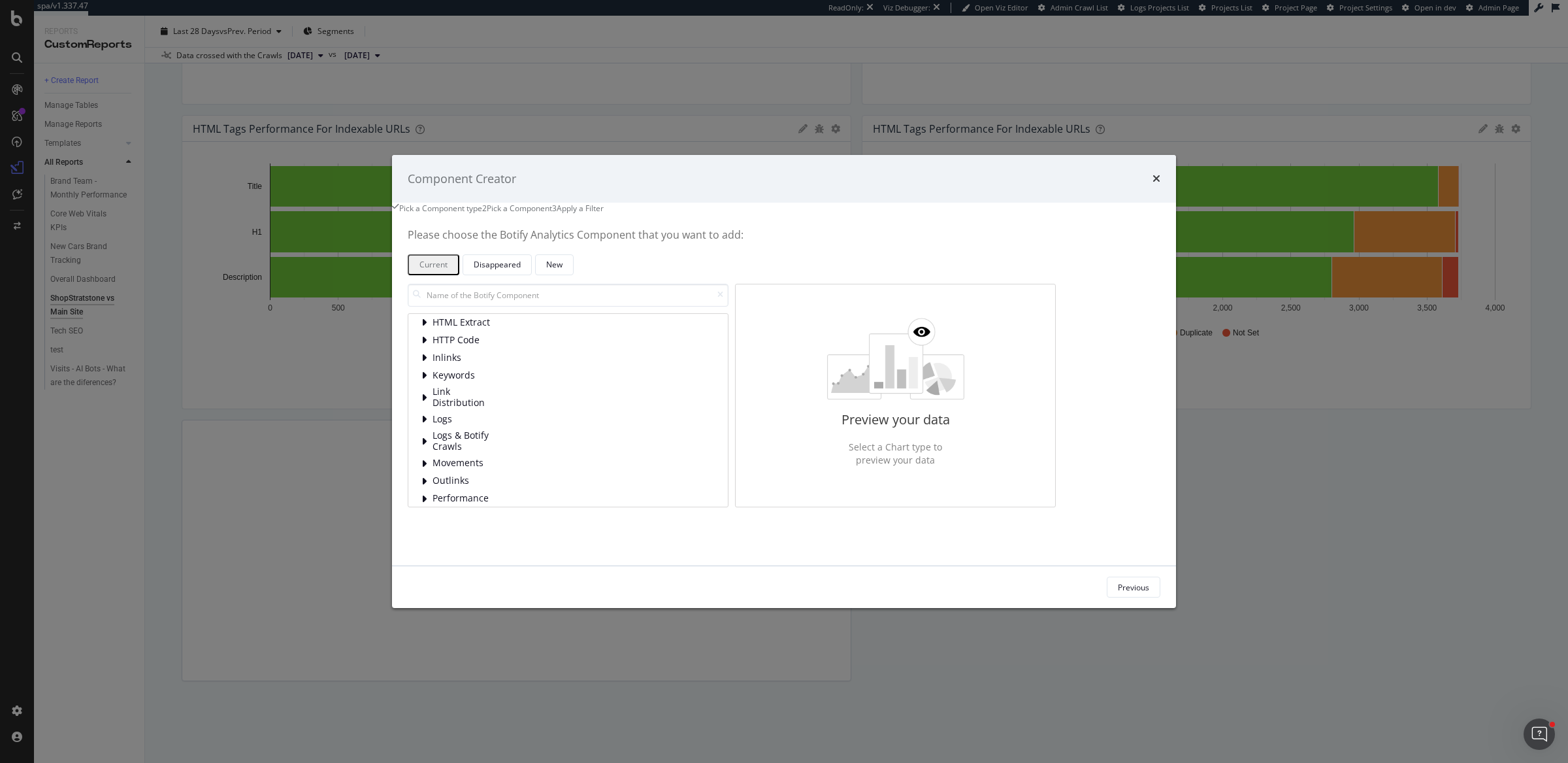
scroll to position [65, 0]
click at [429, 480] on div "modal" at bounding box center [425, 473] width 8 height 13
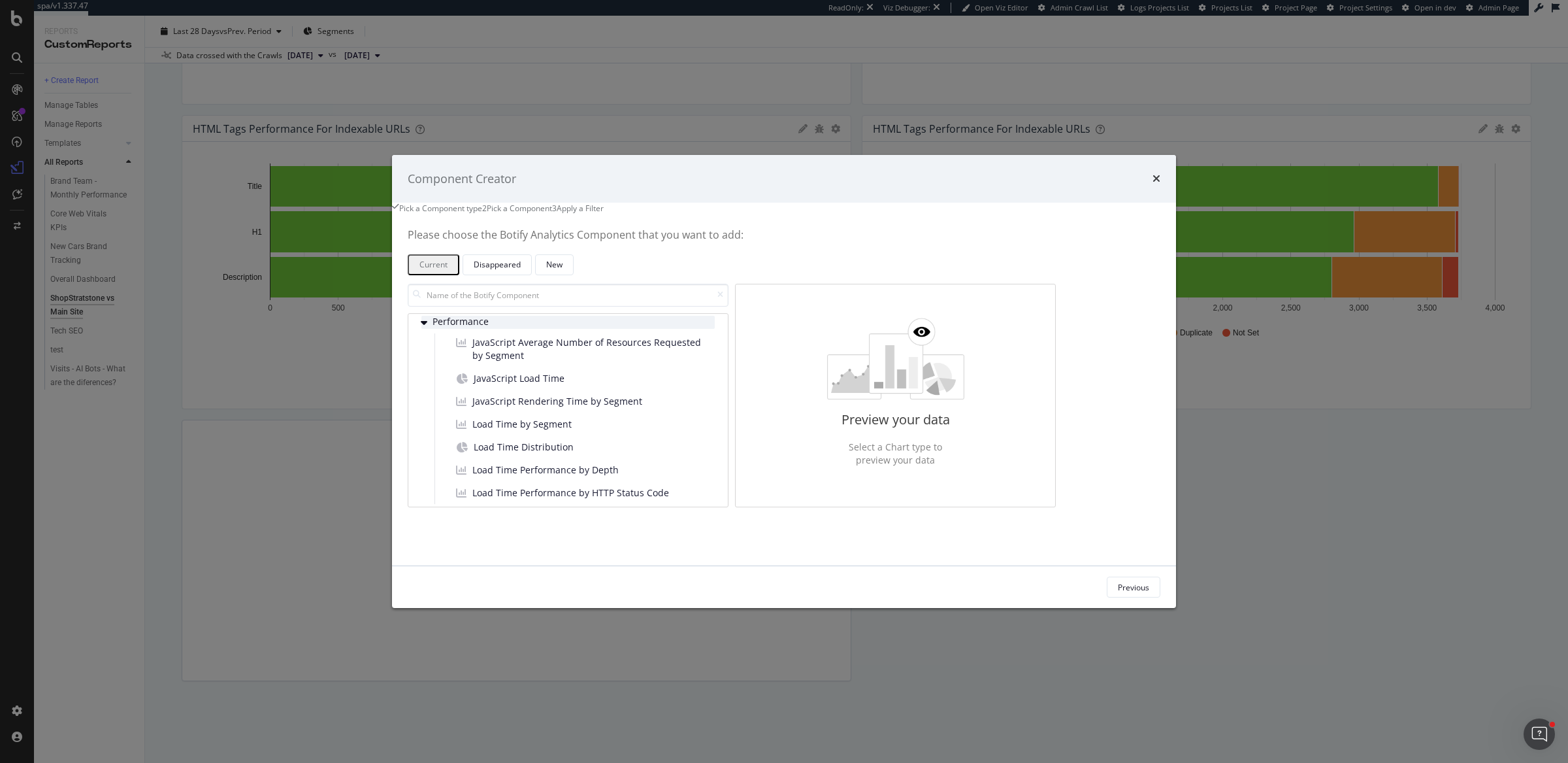
scroll to position [239, 0]
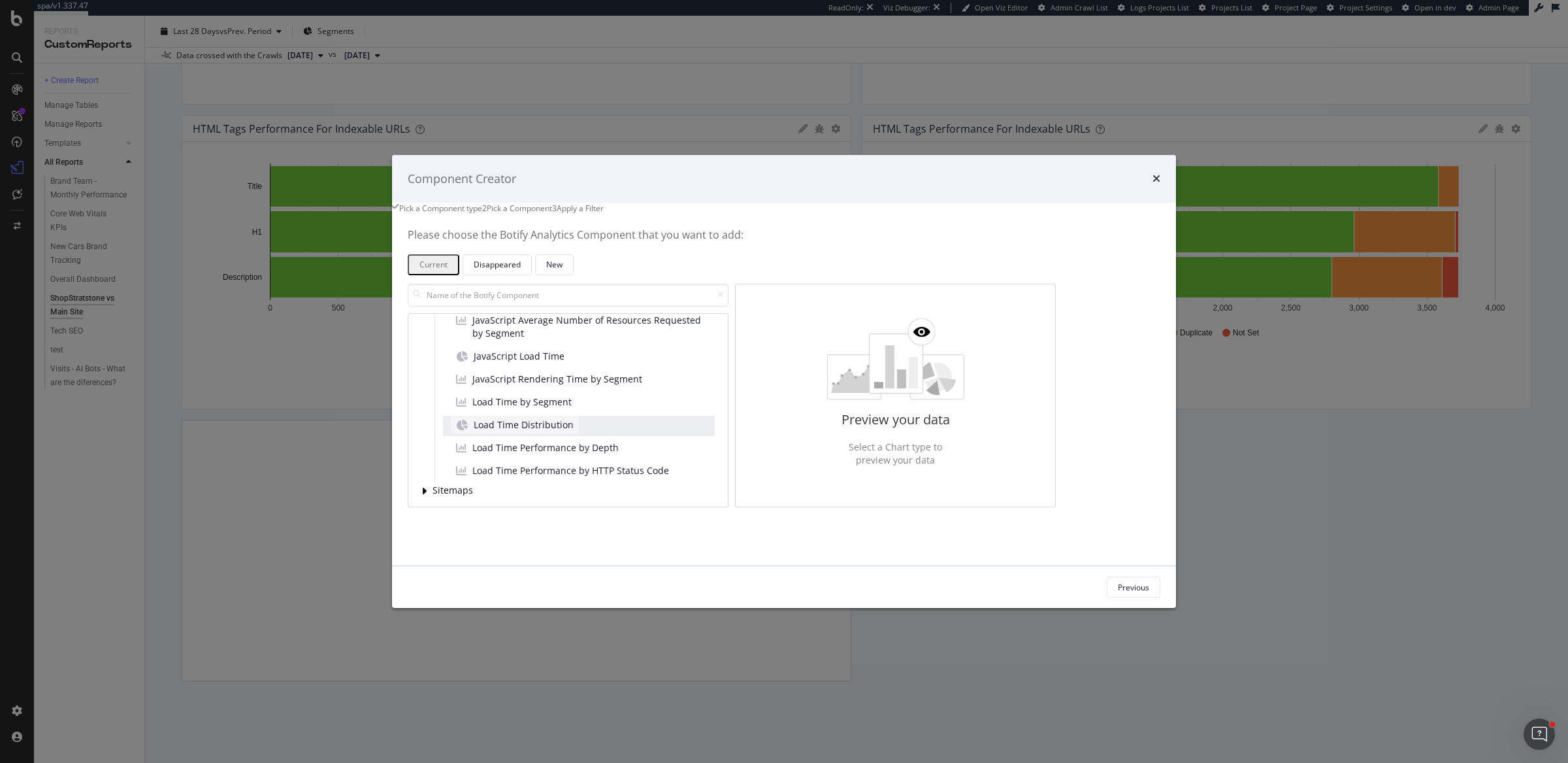
click at [573, 431] on span "Load Time Distribution" at bounding box center [524, 425] width 100 height 13
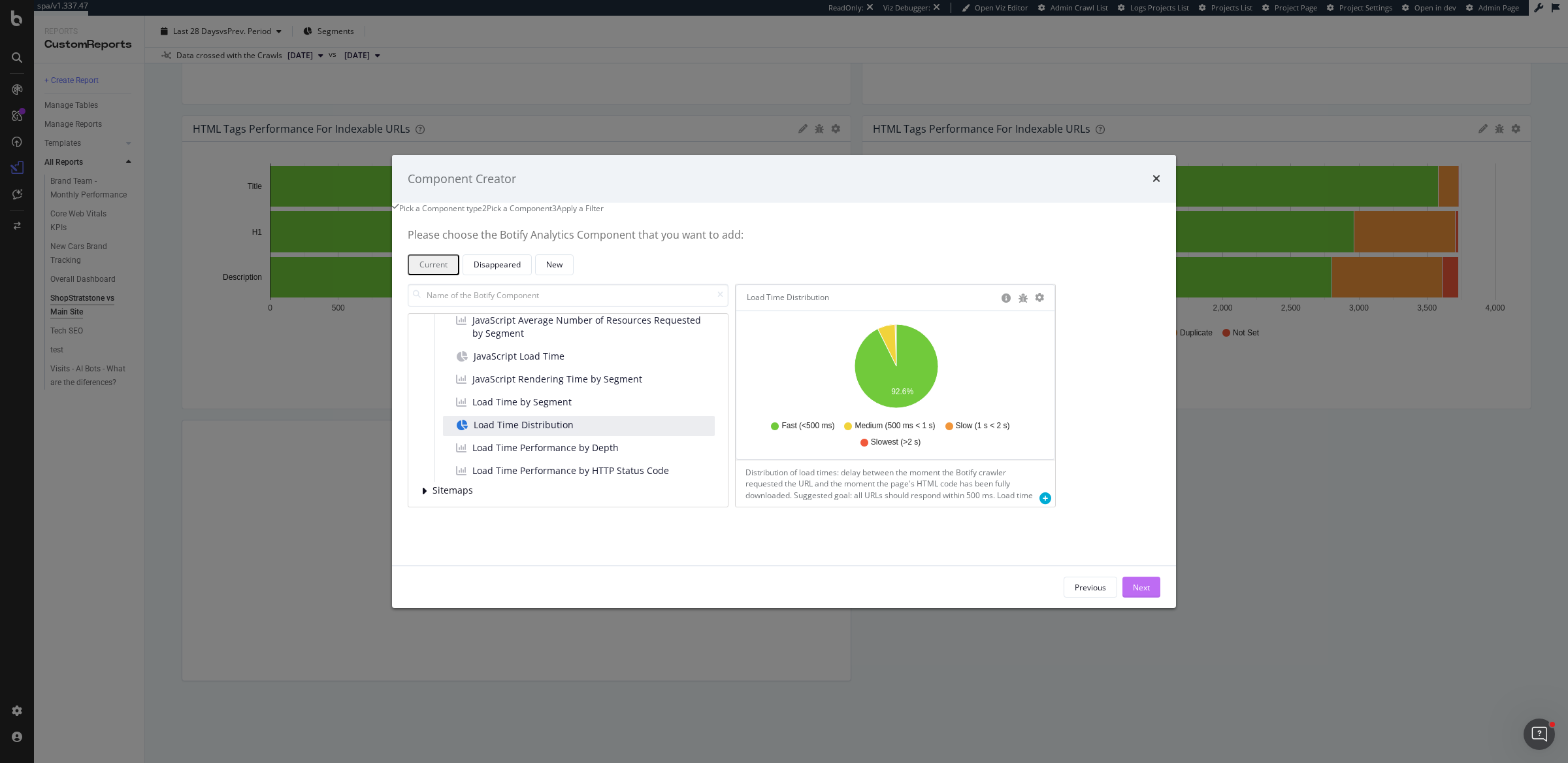
click at [1133, 592] on div "Next" at bounding box center [1141, 587] width 17 height 11
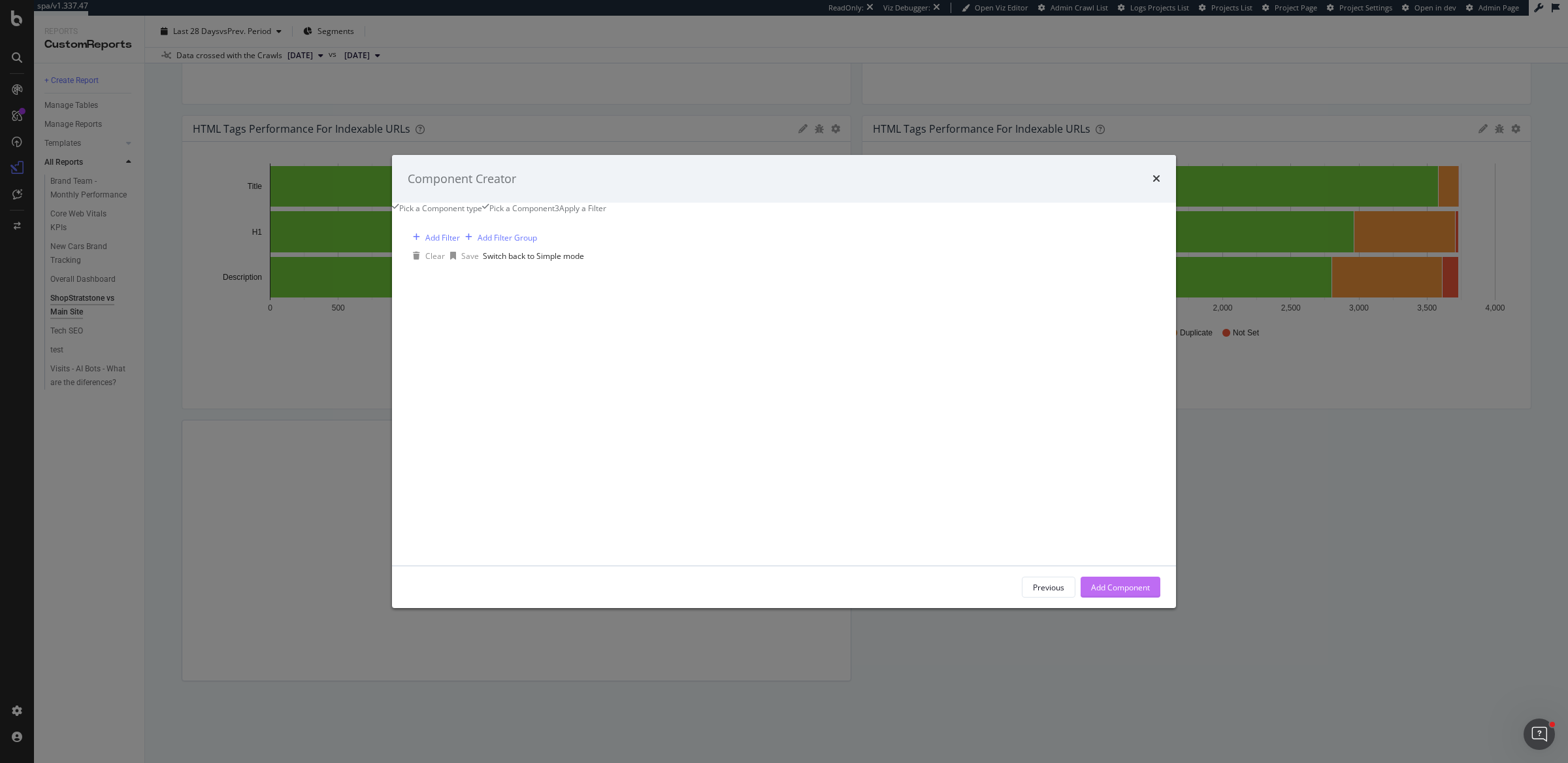
click at [1092, 592] on div "Add Component" at bounding box center [1120, 587] width 59 height 11
click at [851, 597] on div "Add a Component to your Report" at bounding box center [516, 550] width 670 height 261
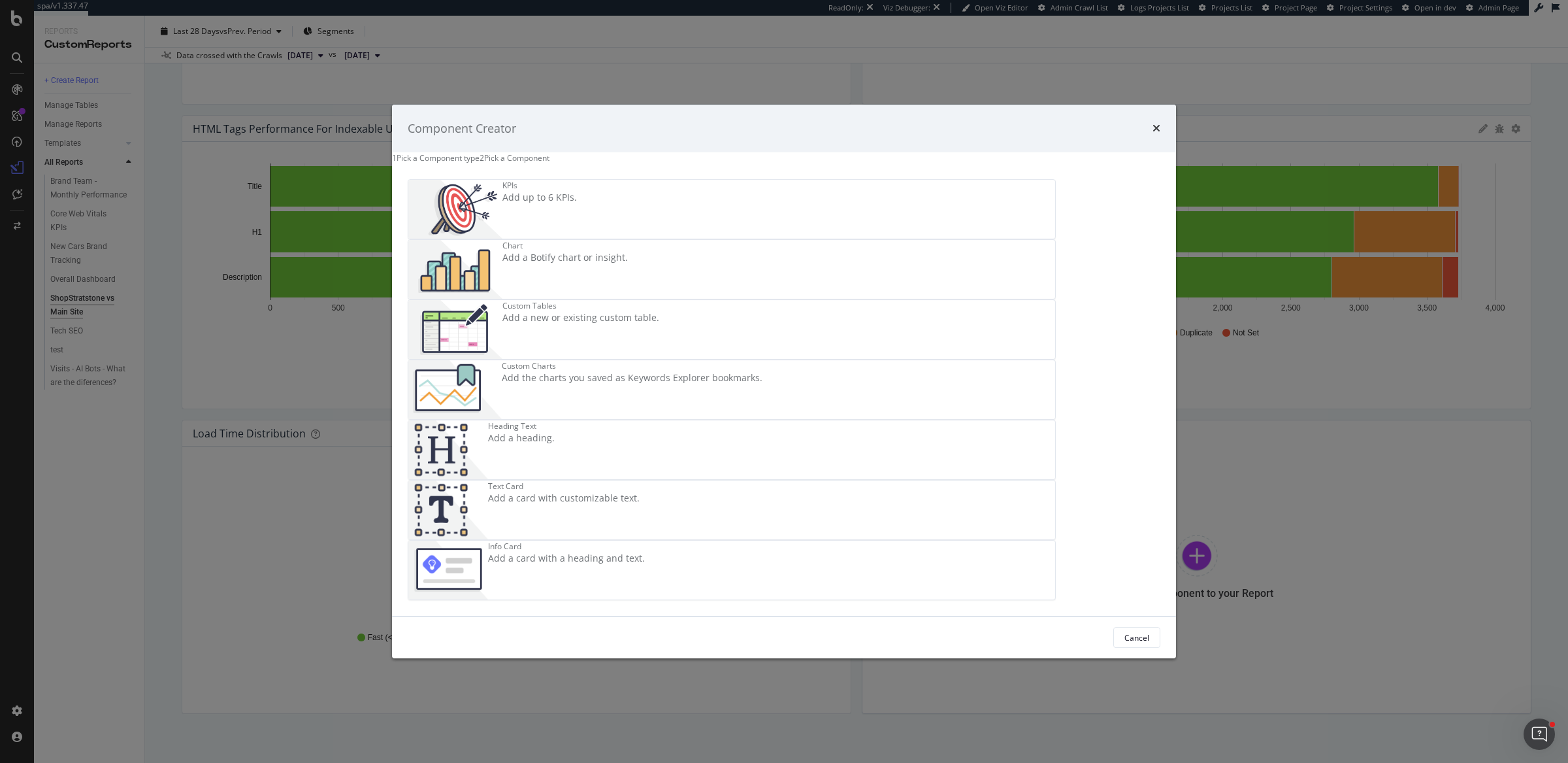
click at [502, 267] on img "modal" at bounding box center [456, 269] width 94 height 59
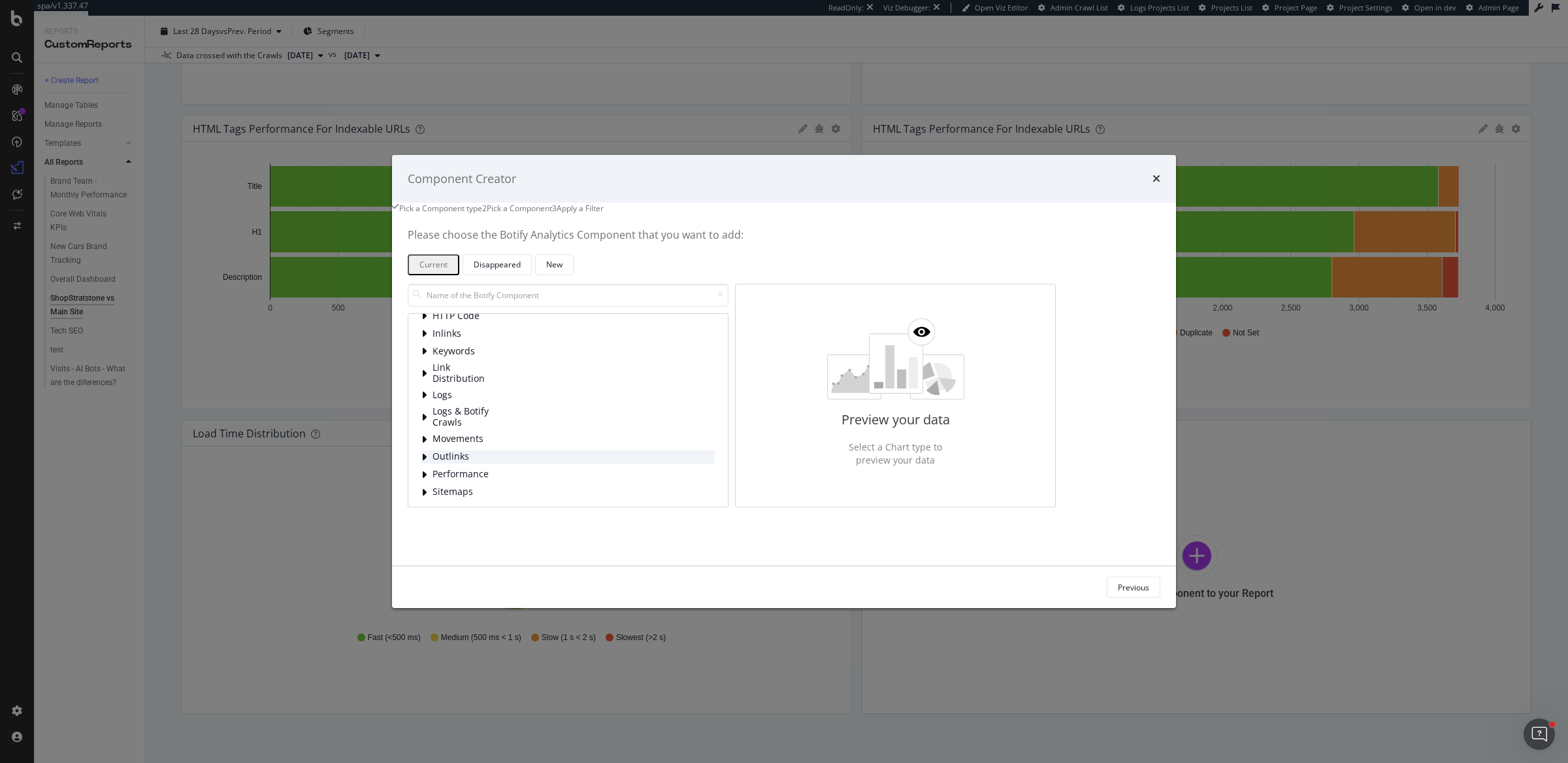
scroll to position [65, 0]
click at [490, 478] on span "Performance" at bounding box center [461, 473] width 58 height 11
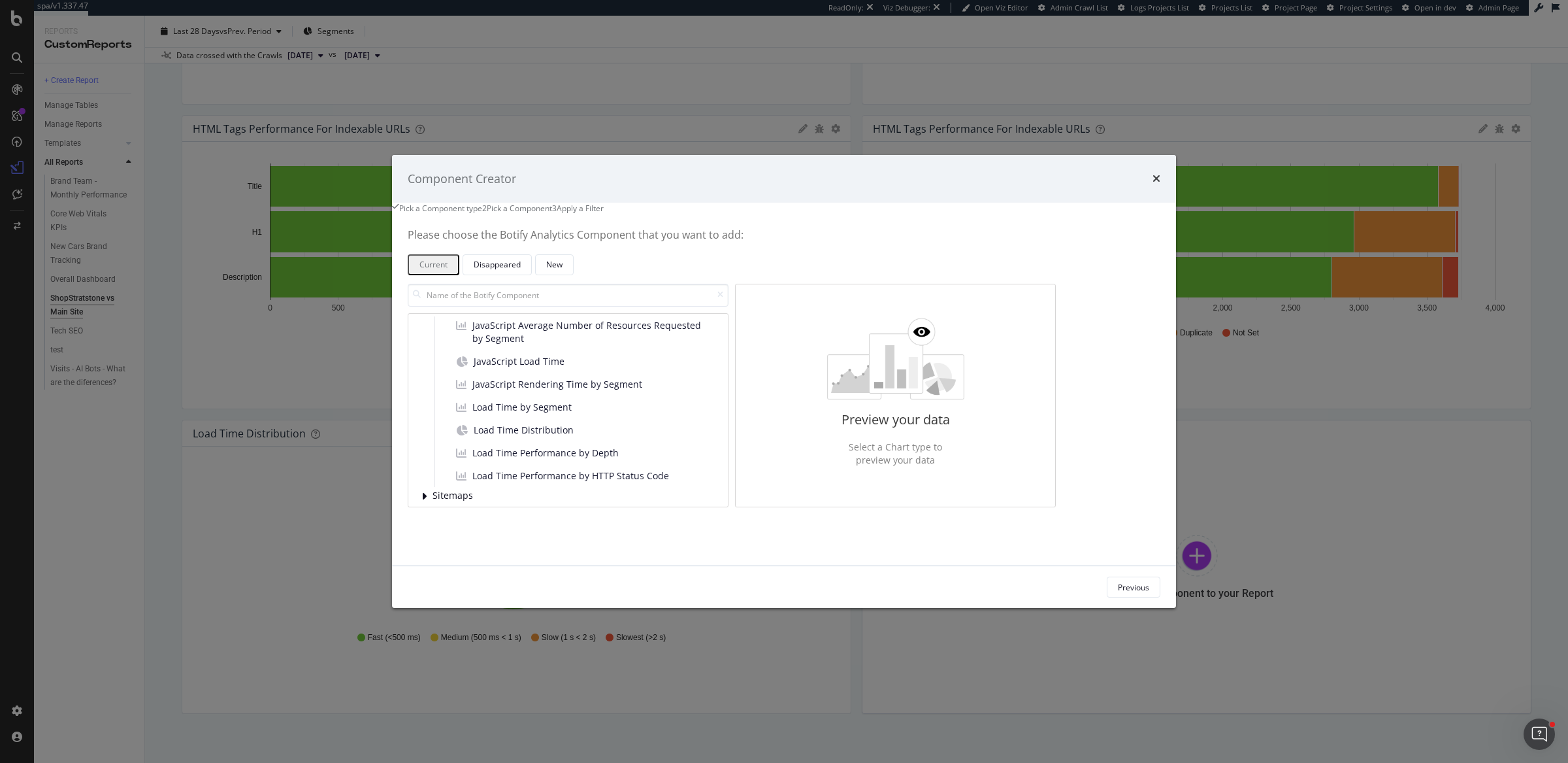
scroll to position [239, 0]
click at [569, 431] on span "Load Time Distribution" at bounding box center [524, 425] width 100 height 13
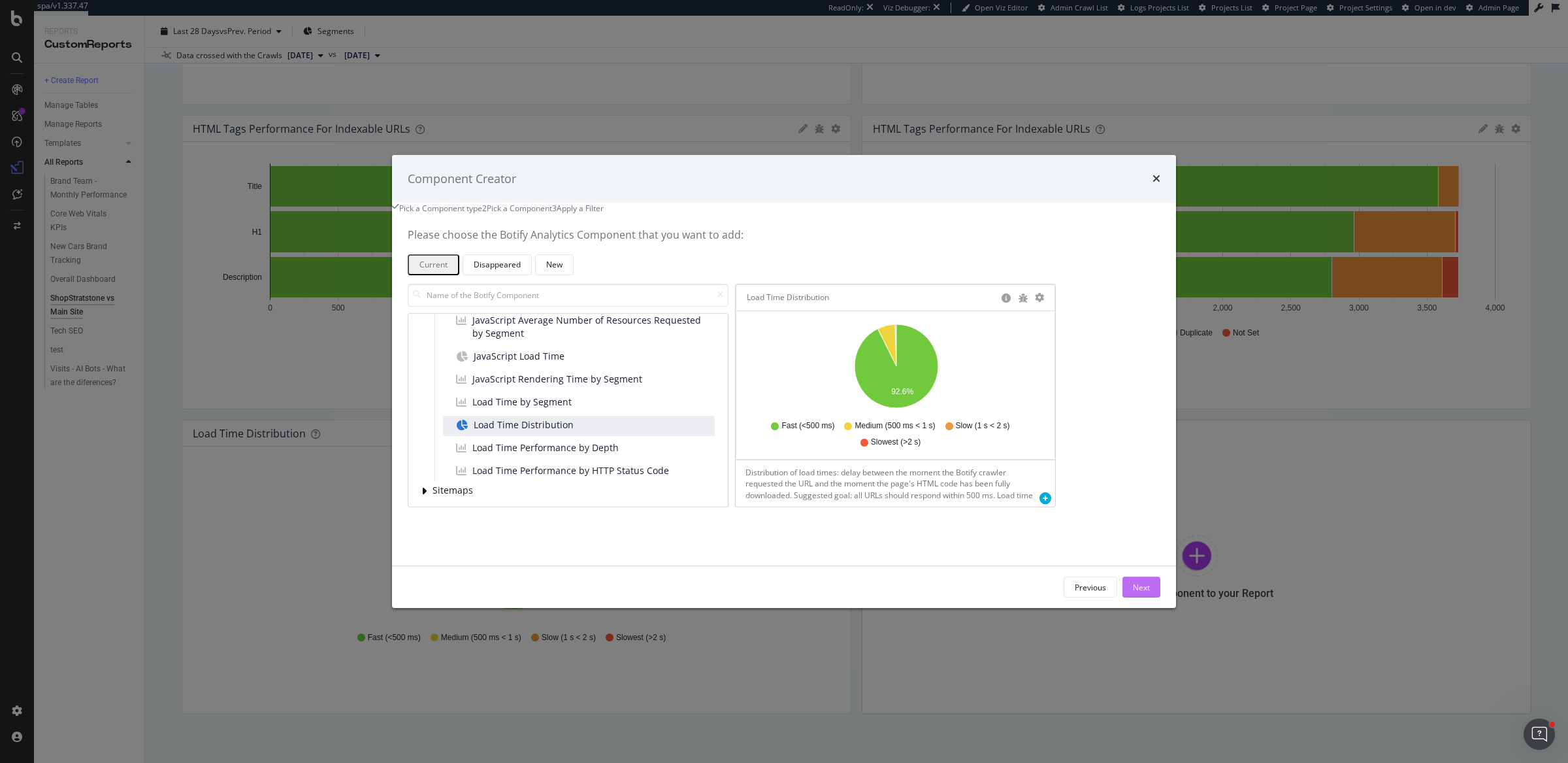
click at [1133, 592] on div "Next" at bounding box center [1141, 587] width 17 height 11
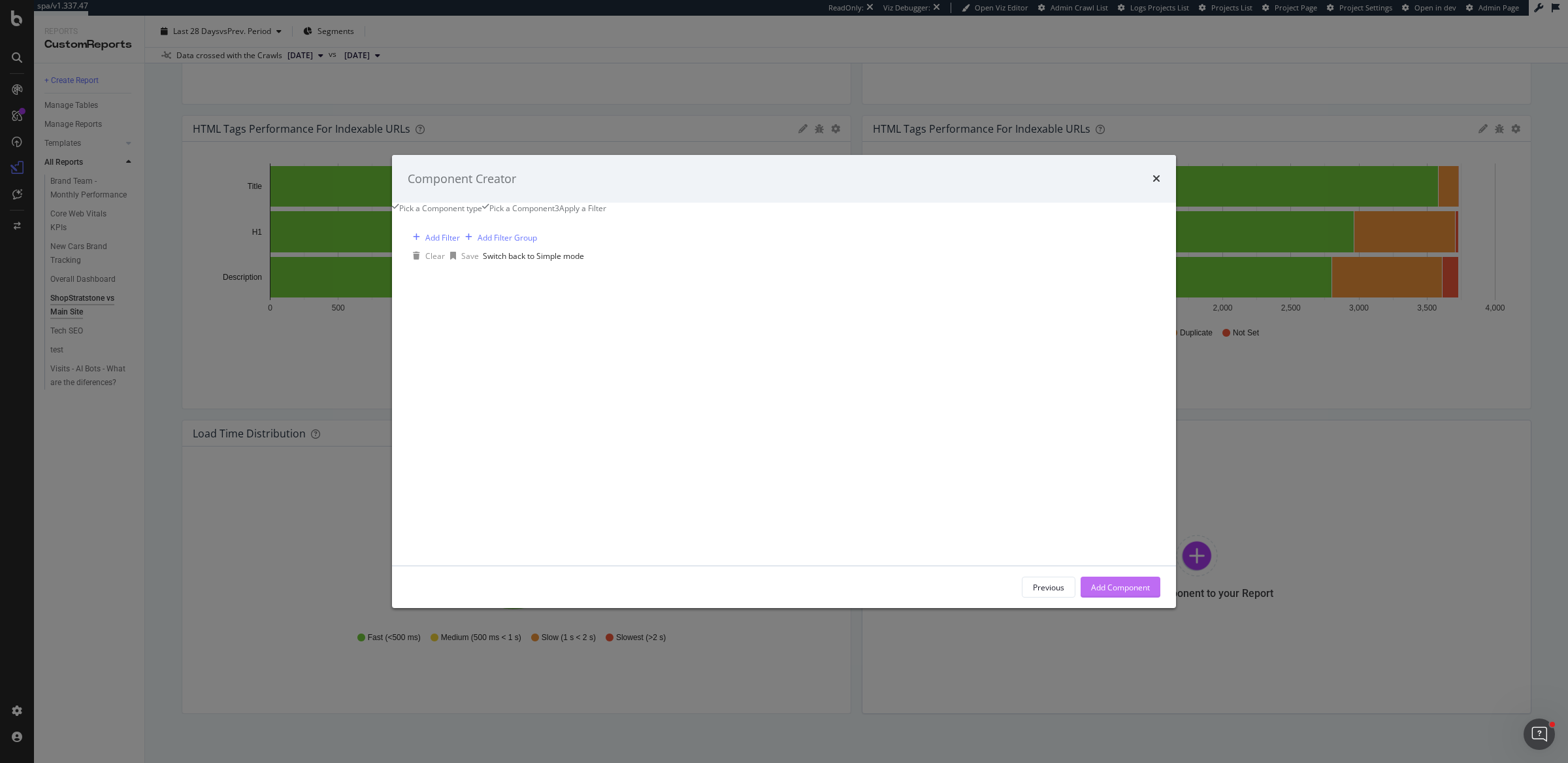
click at [1096, 592] on div "Add Component" at bounding box center [1120, 587] width 59 height 11
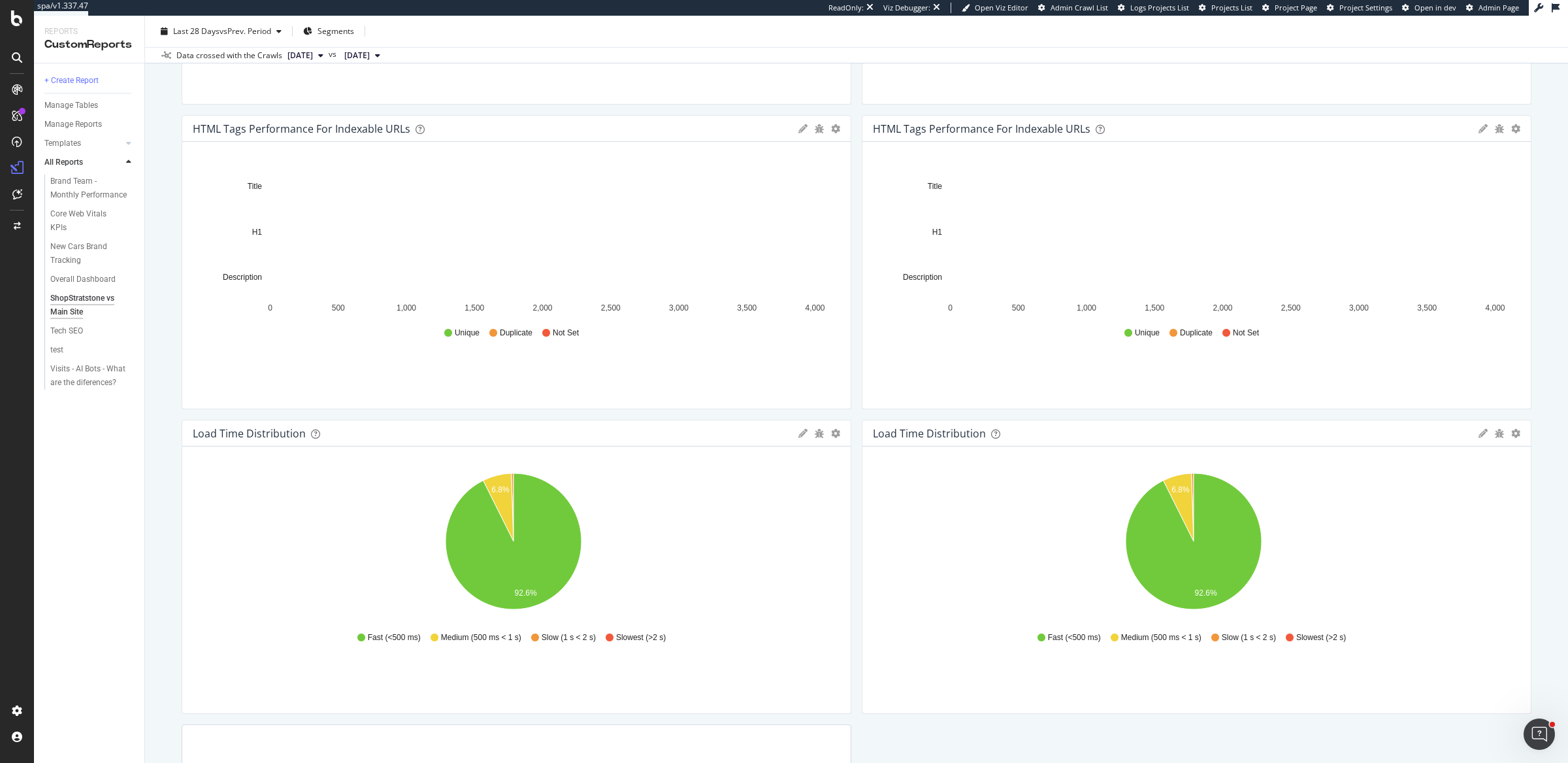
scroll to position [0, 0]
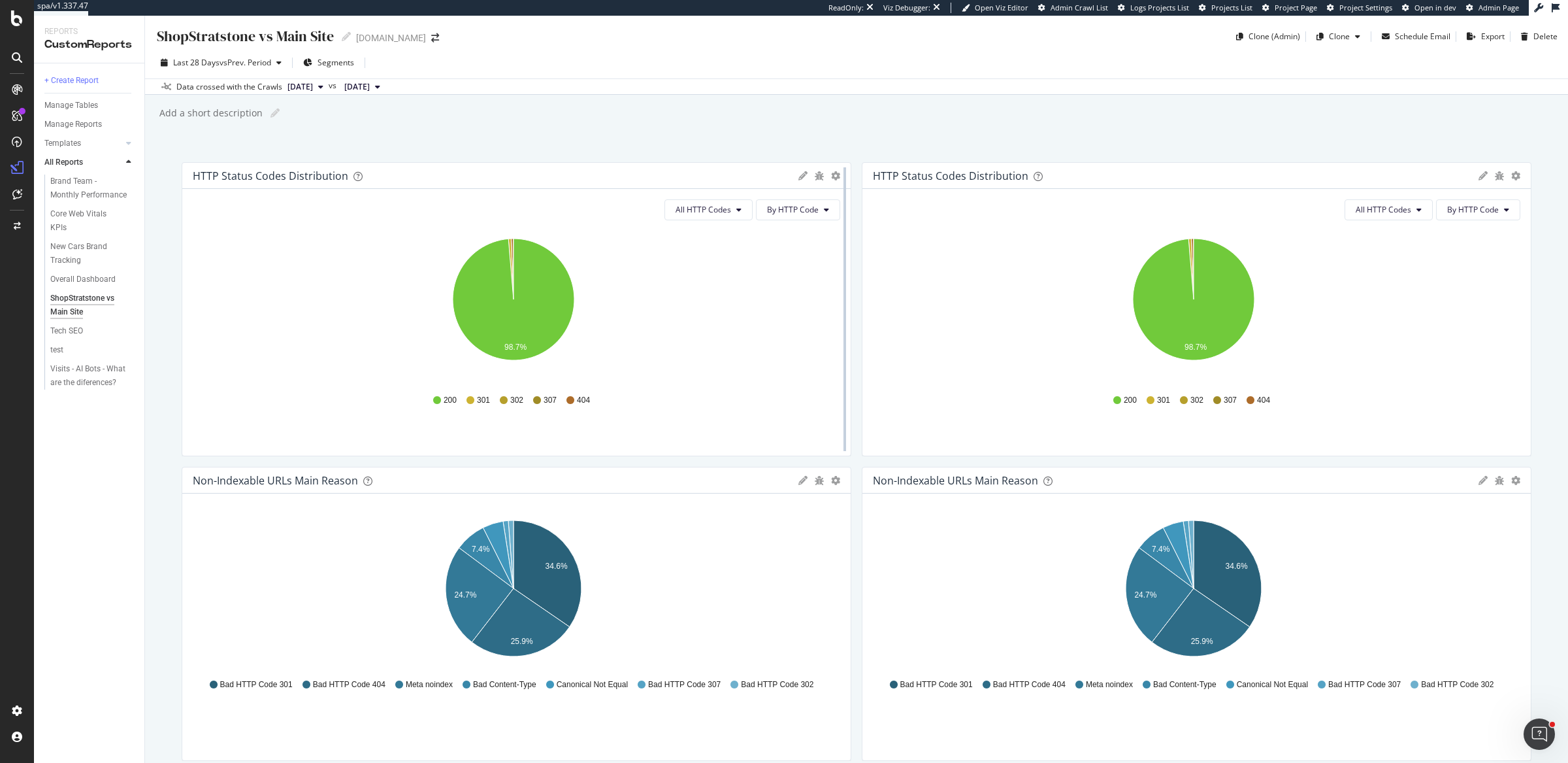
click at [838, 176] on div at bounding box center [845, 309] width 13 height 294
click at [831, 174] on icon "gear" at bounding box center [835, 176] width 9 height 9
click at [780, 251] on span "Apply Filter" at bounding box center [784, 250] width 134 height 17
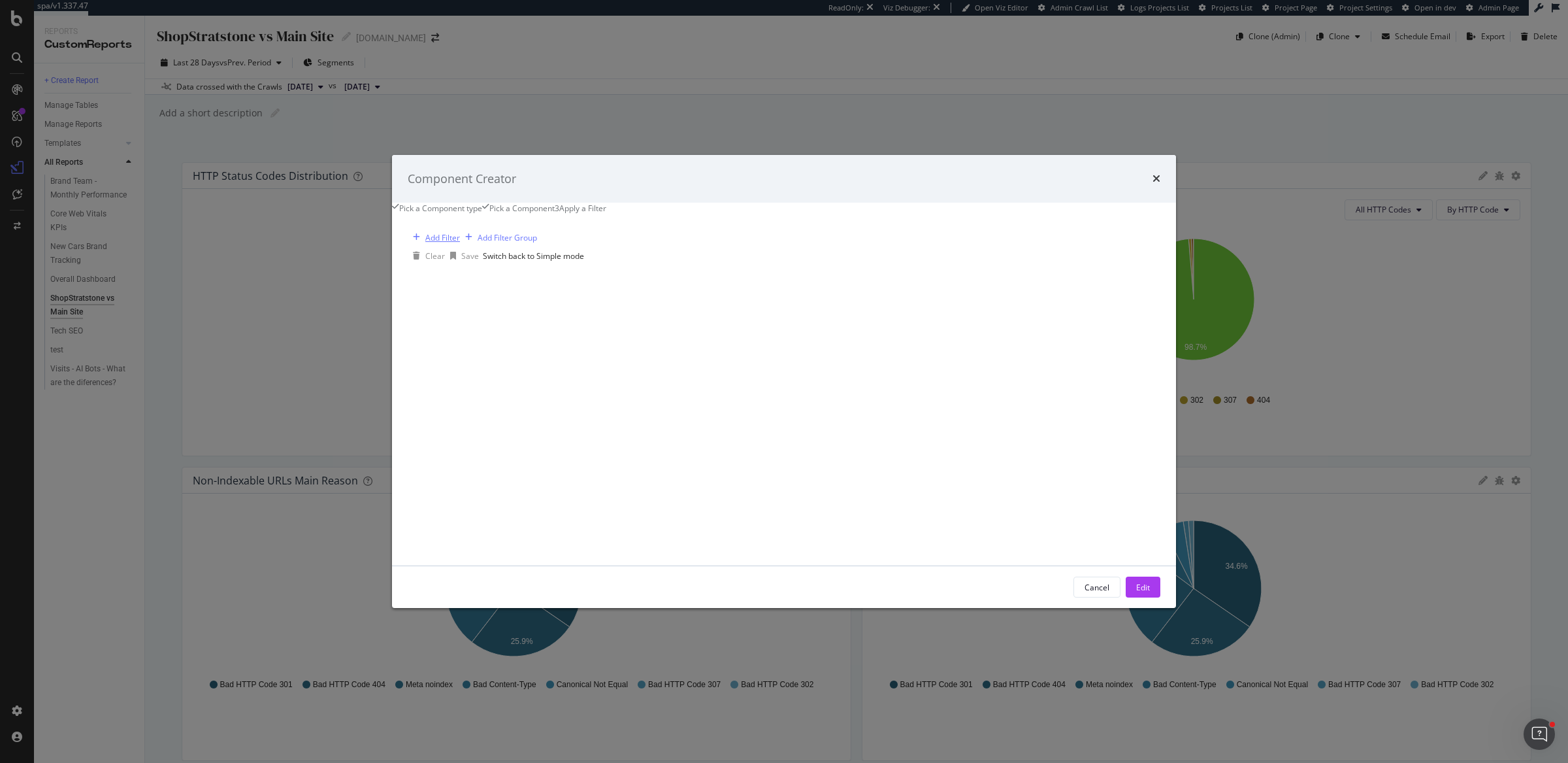
click at [460, 243] on div "Add Filter" at bounding box center [443, 237] width 35 height 11
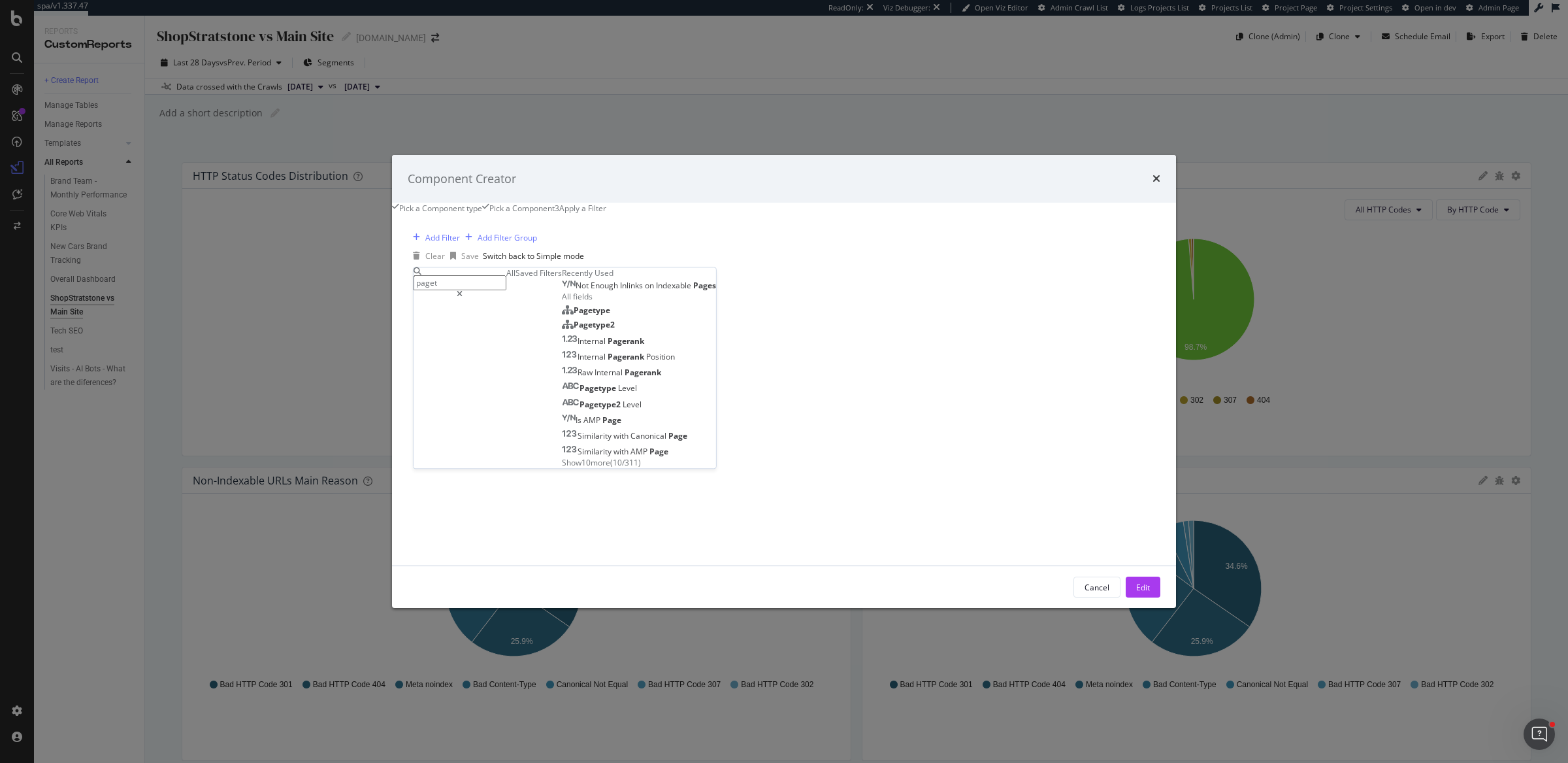
type input "pagety"
click at [562, 306] on div "Pagetype2" at bounding box center [588, 301] width 53 height 11
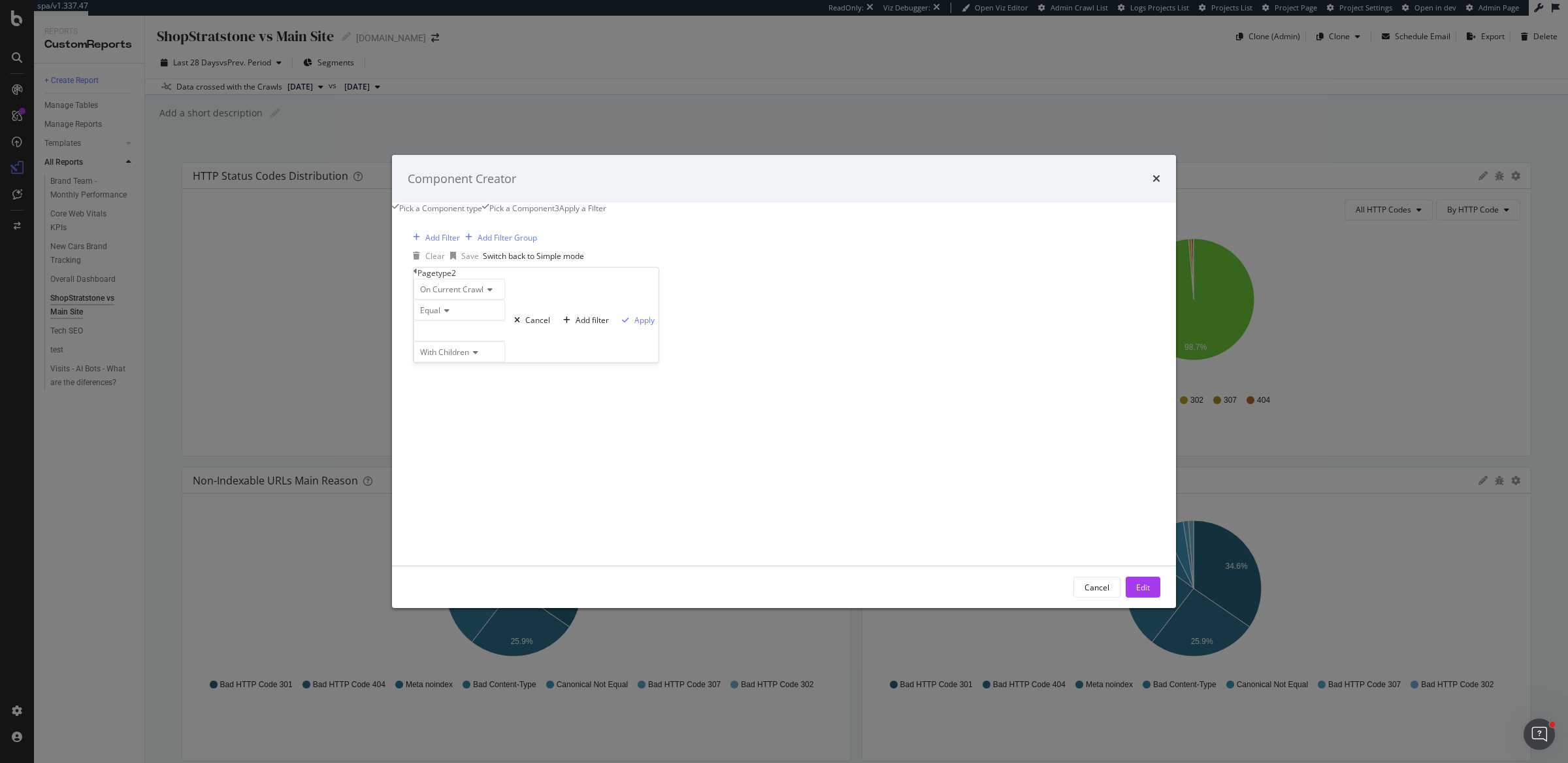
click at [505, 334] on div "modal" at bounding box center [459, 330] width 91 height 21
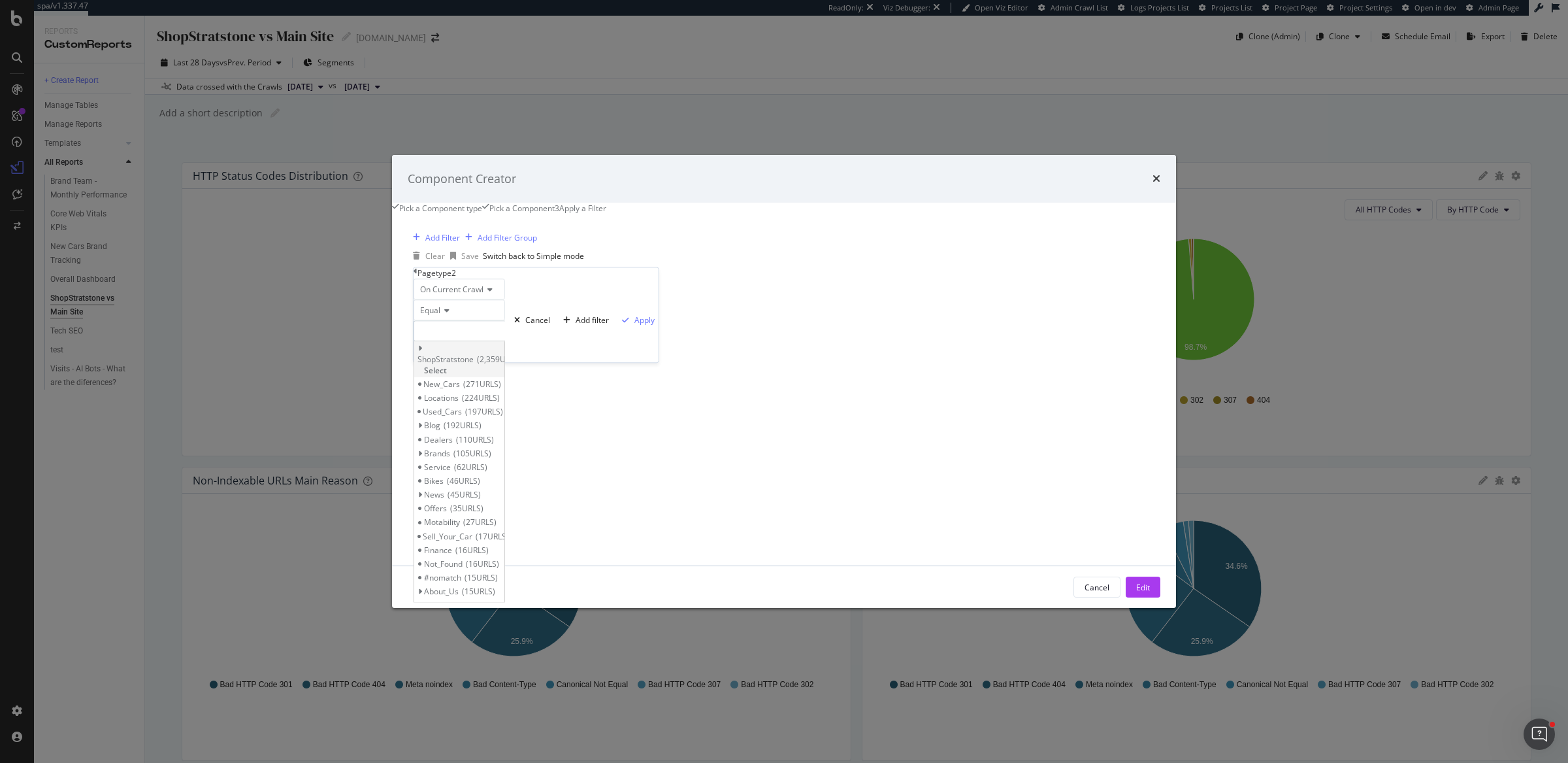
click at [447, 366] on span "Select" at bounding box center [435, 370] width 23 height 11
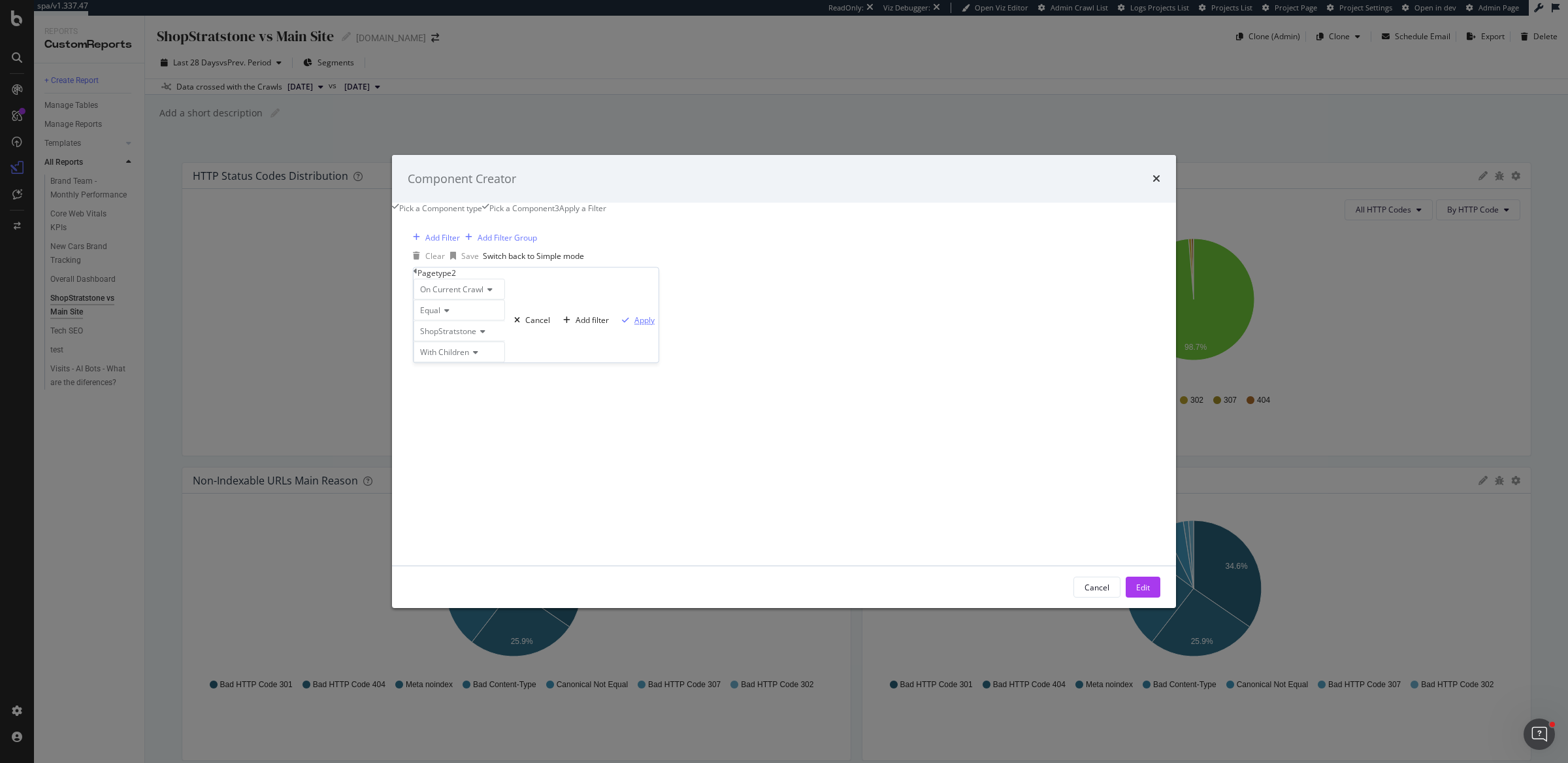
click at [634, 325] on div "Apply" at bounding box center [644, 319] width 20 height 11
click at [1125, 597] on button "Edit" at bounding box center [1143, 587] width 35 height 21
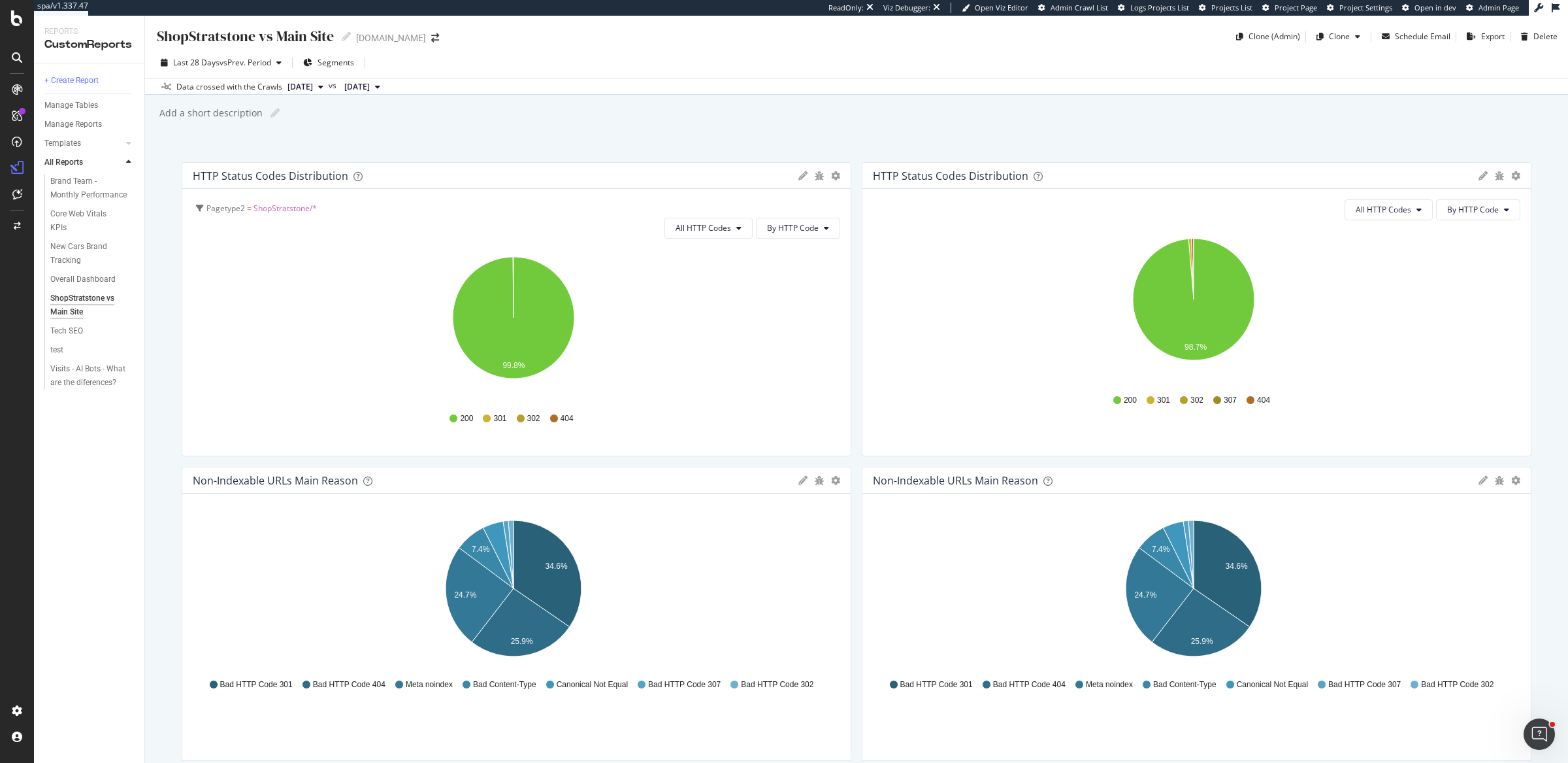
click at [1367, 269] on icon "98.7%" at bounding box center [1194, 306] width 641 height 152
click at [1511, 174] on icon "gear" at bounding box center [1515, 176] width 9 height 9
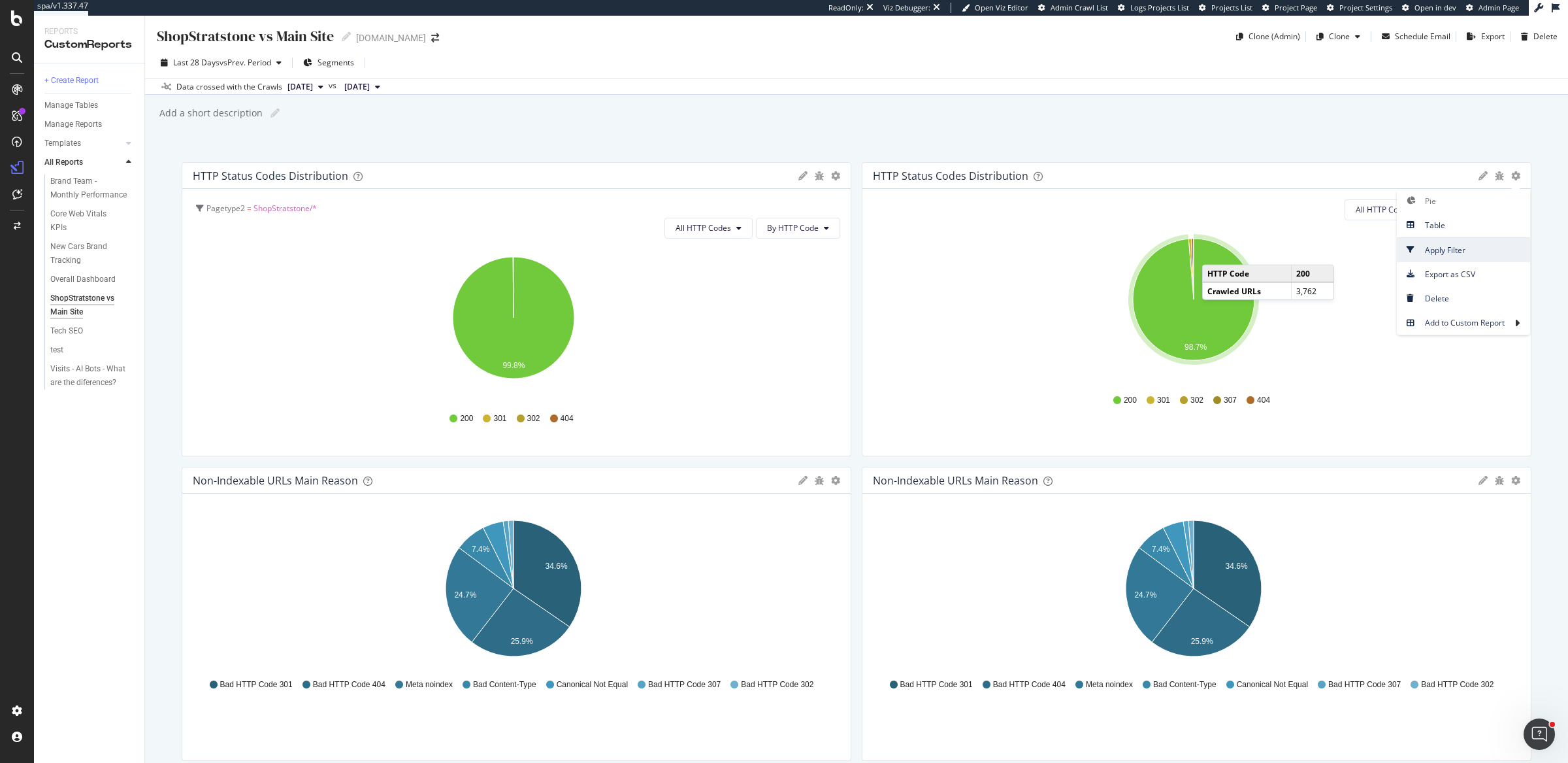
click at [1442, 251] on span "Apply Filter" at bounding box center [1464, 250] width 134 height 17
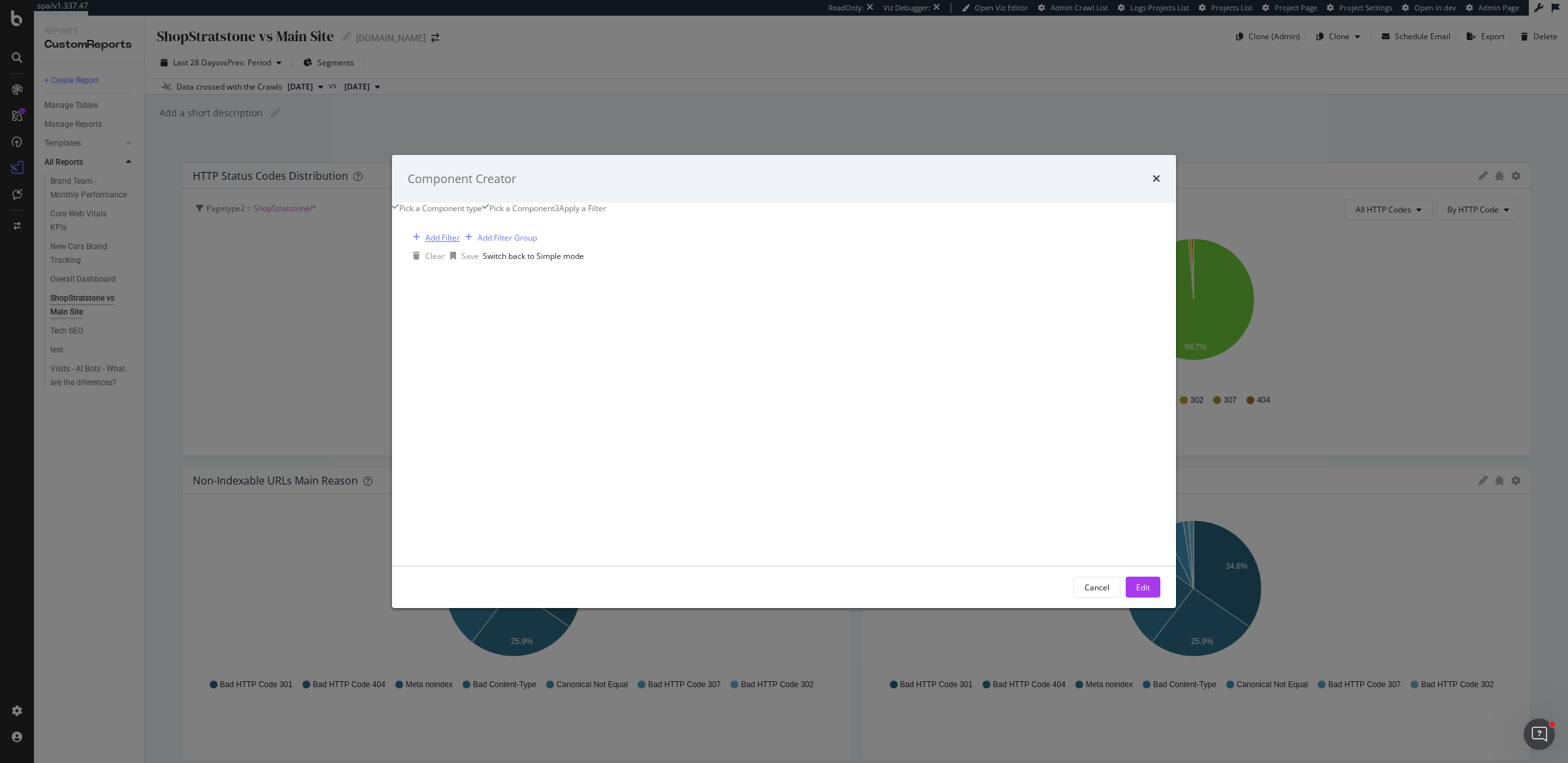
click at [460, 243] on div "Add Filter" at bounding box center [443, 237] width 35 height 11
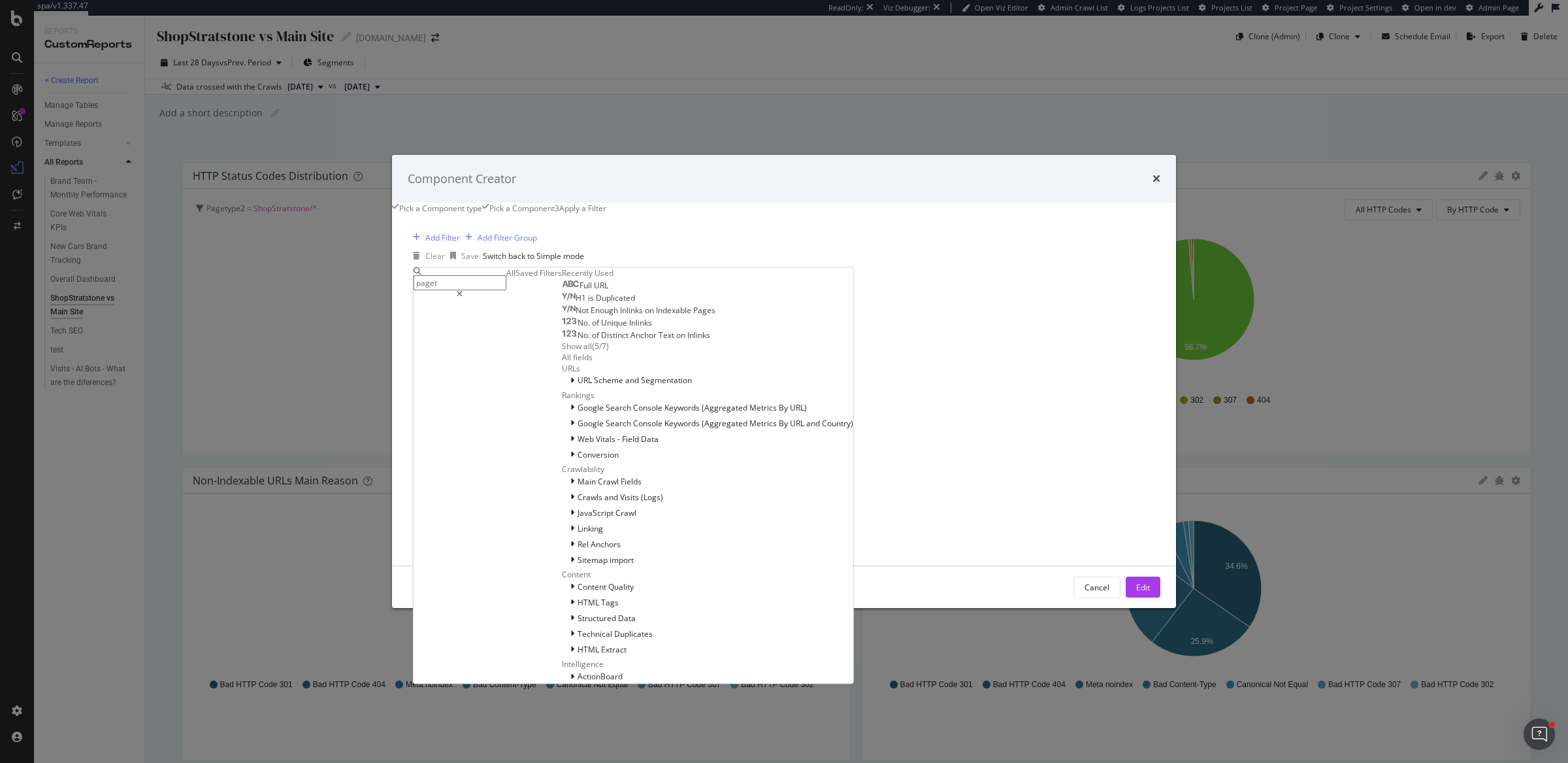
type input "pagety"
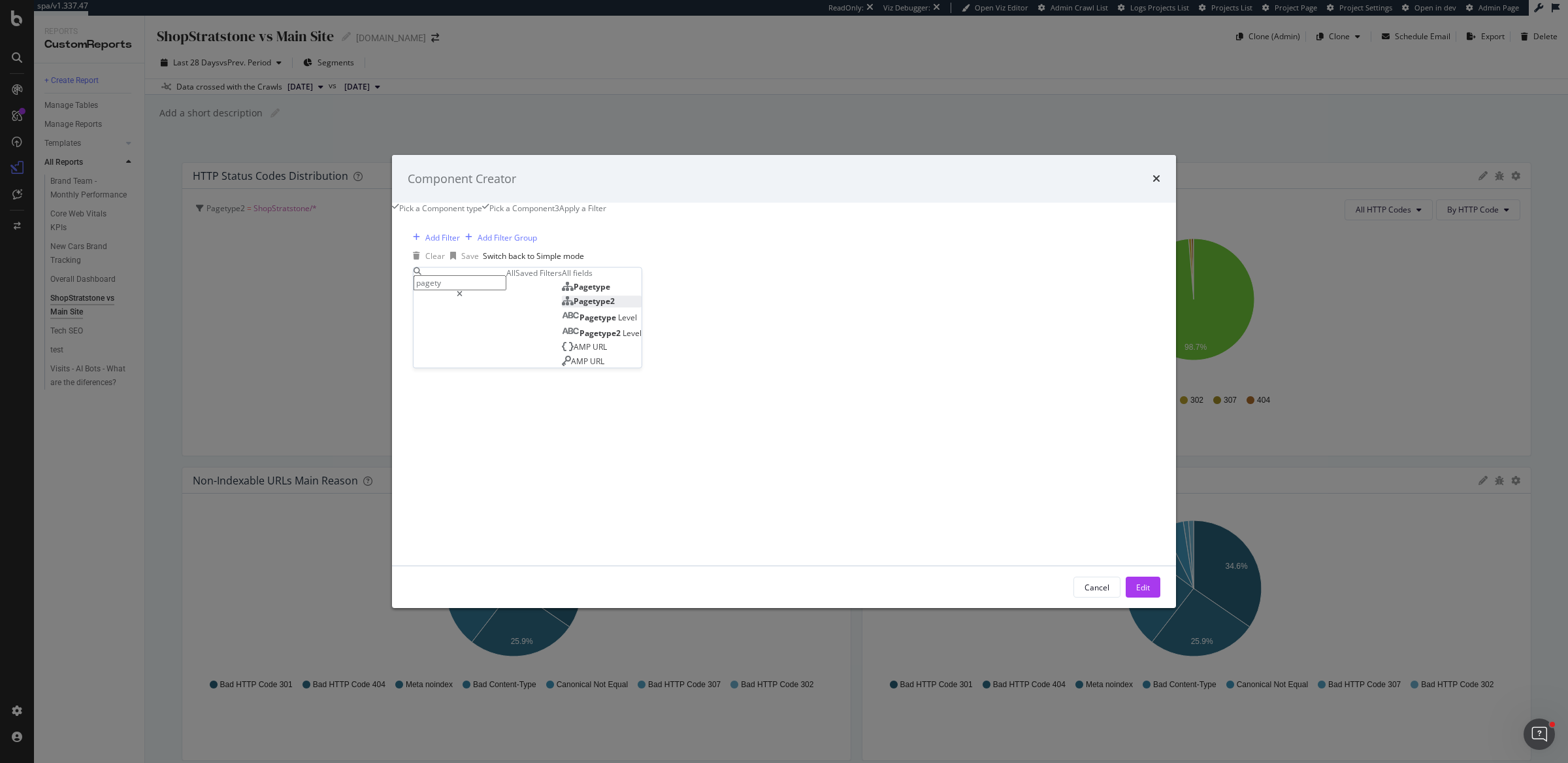
click at [583, 306] on div "Pagetype2" at bounding box center [588, 301] width 53 height 11
click at [449, 314] on icon "modal" at bounding box center [445, 310] width 9 height 8
click at [453, 346] on span "Not Equal" at bounding box center [435, 340] width 36 height 11
click at [503, 335] on div "modal" at bounding box center [459, 330] width 91 height 21
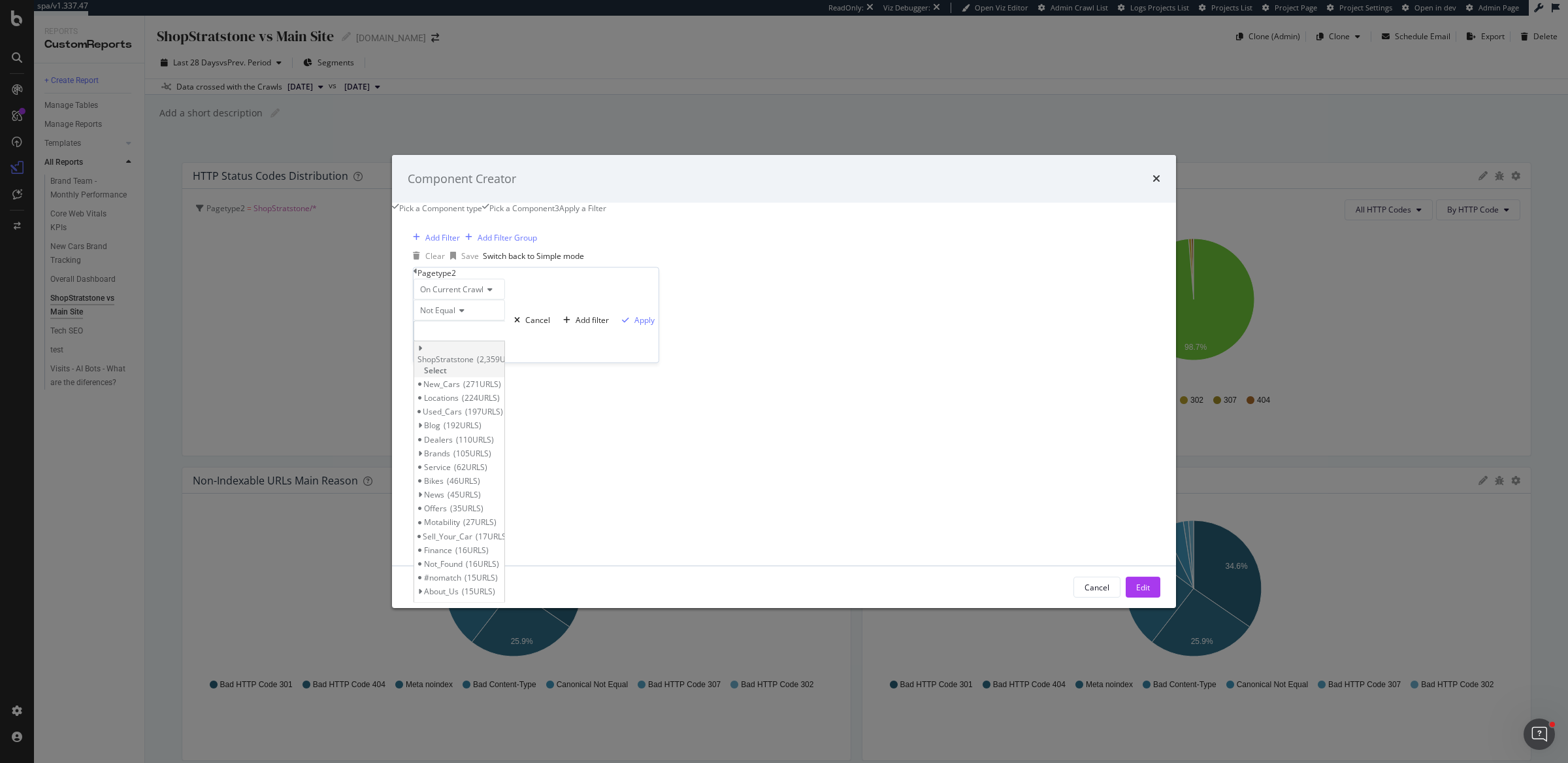
click at [447, 367] on span "Select" at bounding box center [435, 370] width 23 height 11
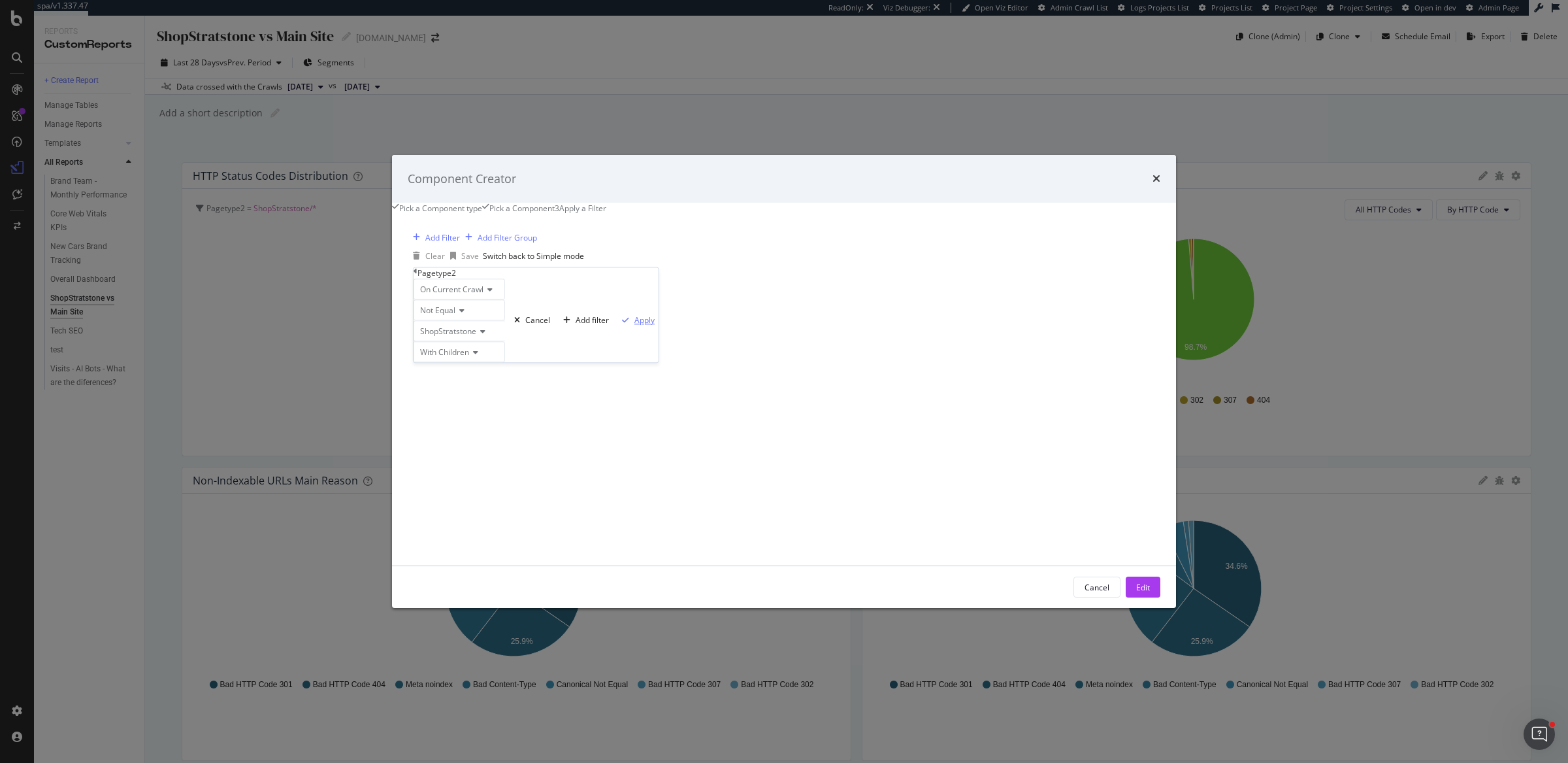
click at [634, 325] on div "Apply" at bounding box center [644, 319] width 20 height 11
click at [1136, 592] on div "Edit" at bounding box center [1142, 587] width 14 height 11
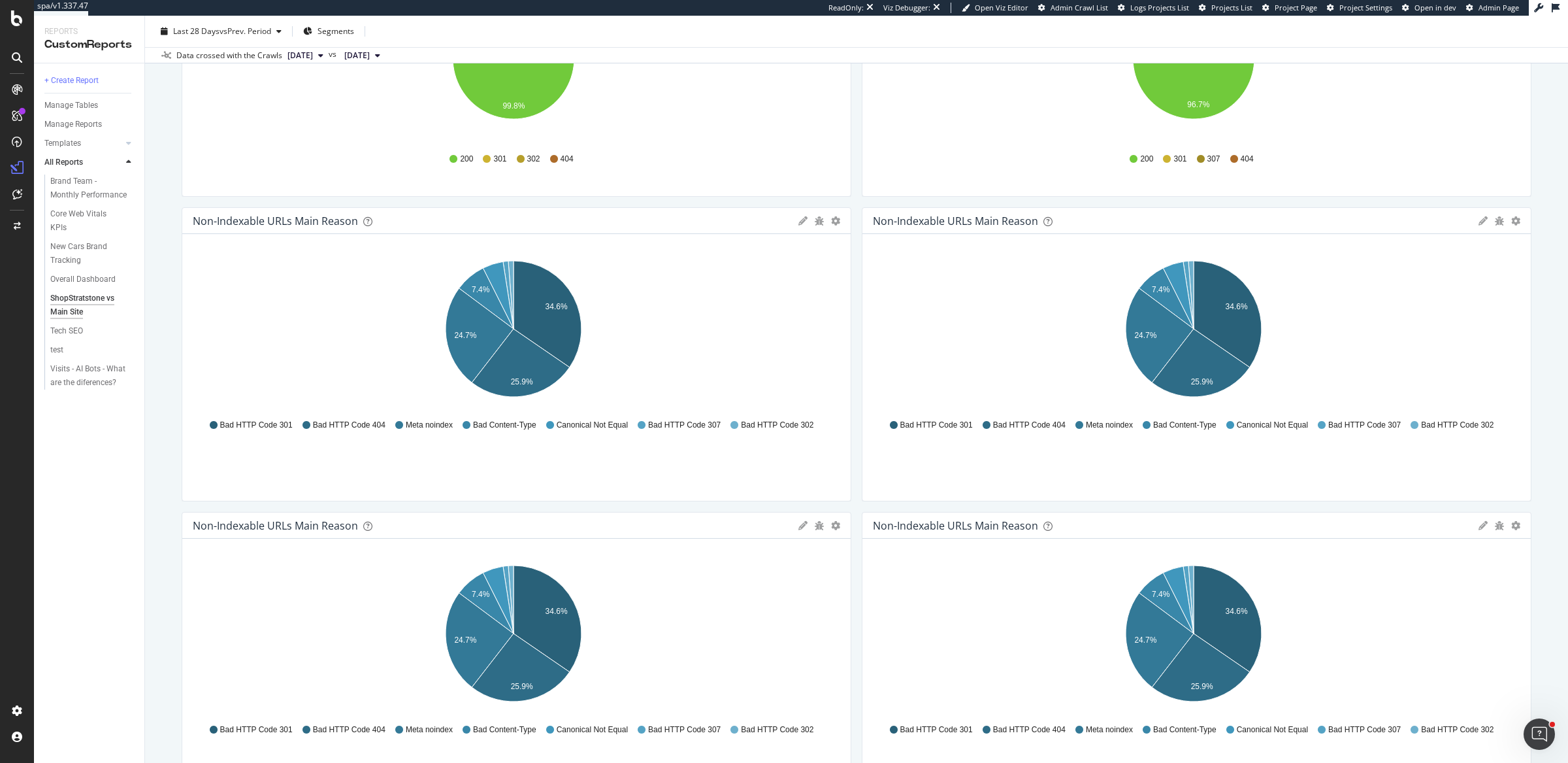
scroll to position [279, 0]
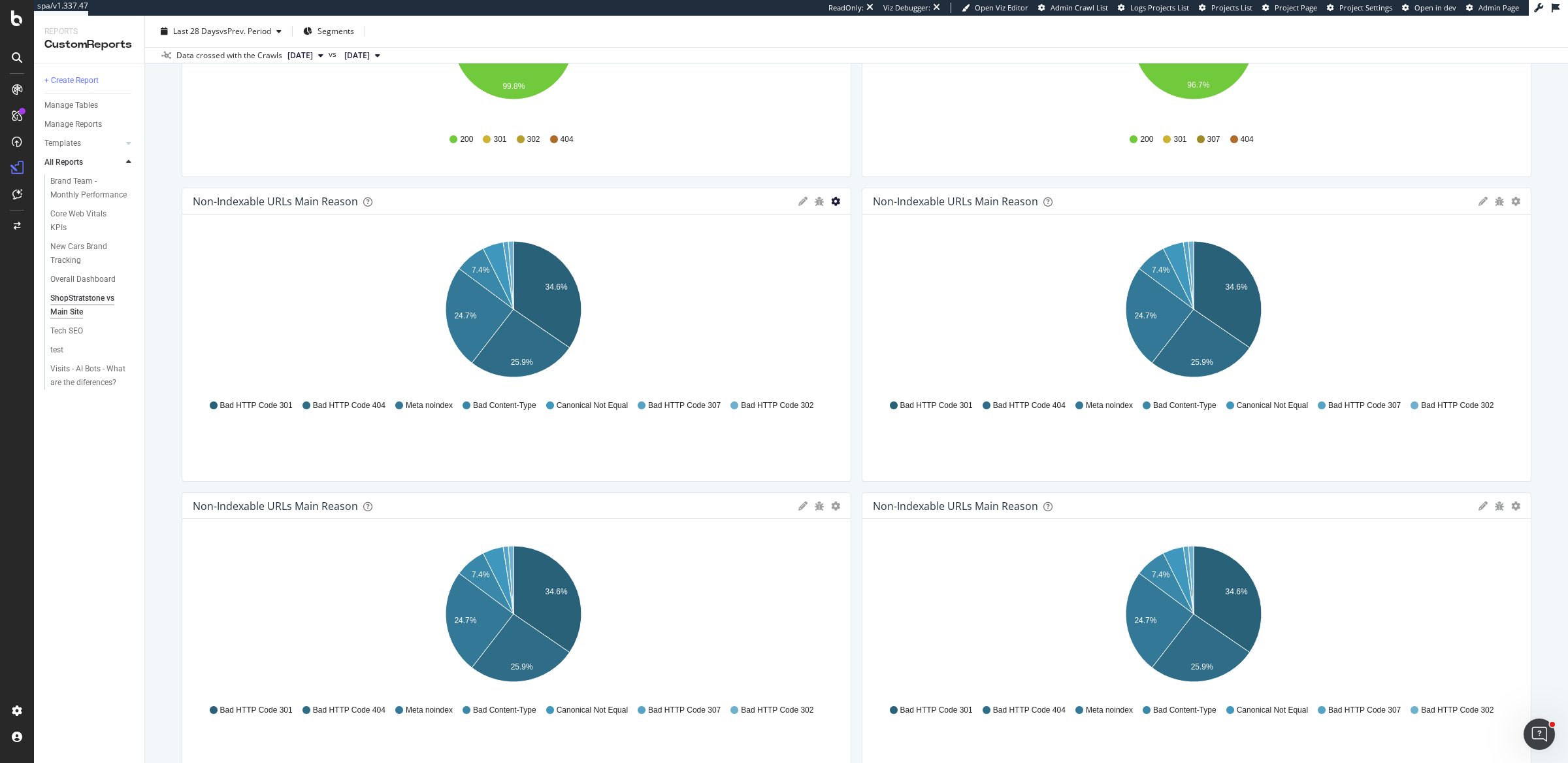
click at [831, 197] on icon "gear" at bounding box center [835, 201] width 9 height 9
click at [801, 274] on span "Apply Filter" at bounding box center [784, 275] width 134 height 17
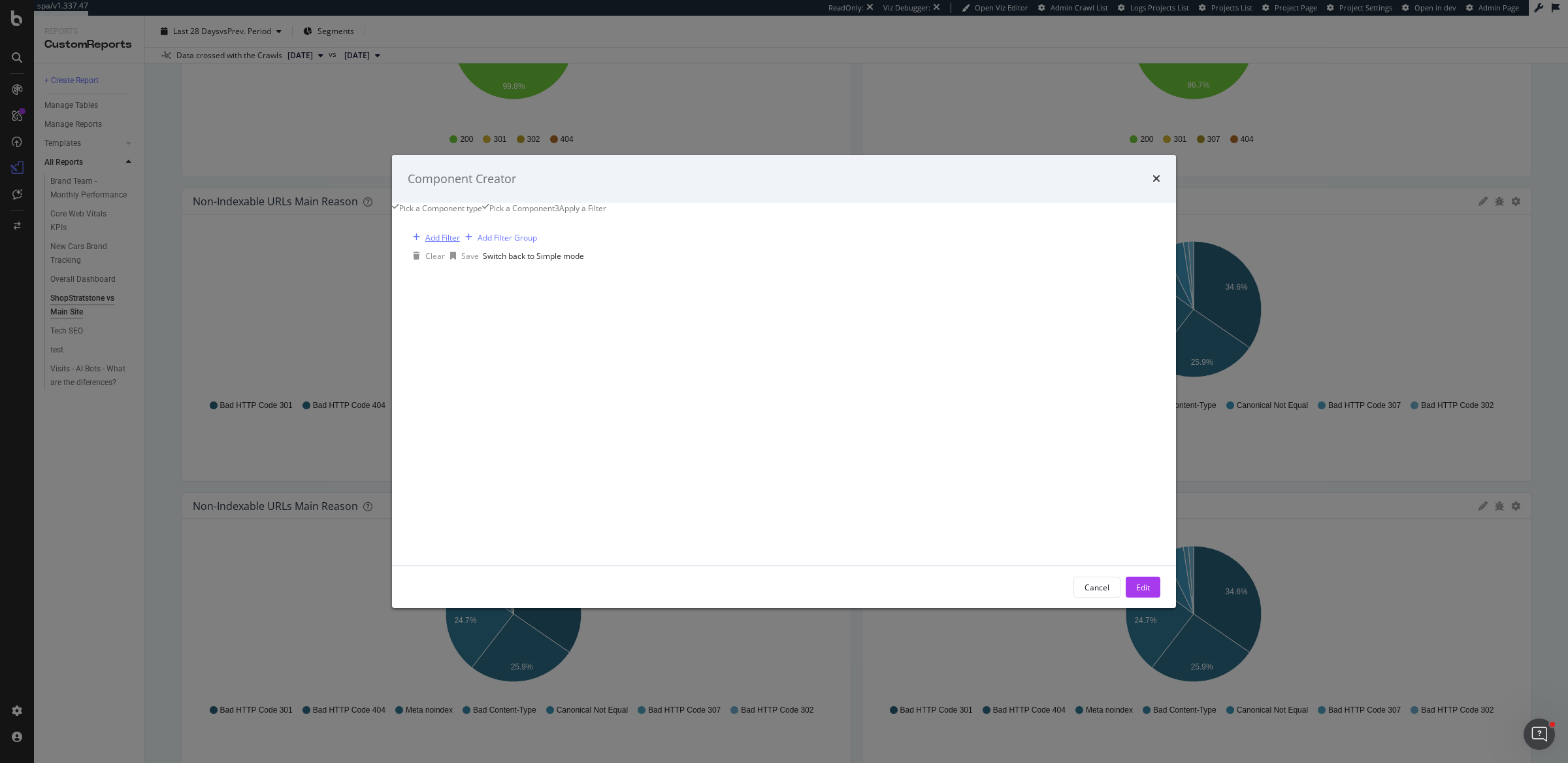
click at [460, 243] on div "Add Filter" at bounding box center [443, 237] width 35 height 11
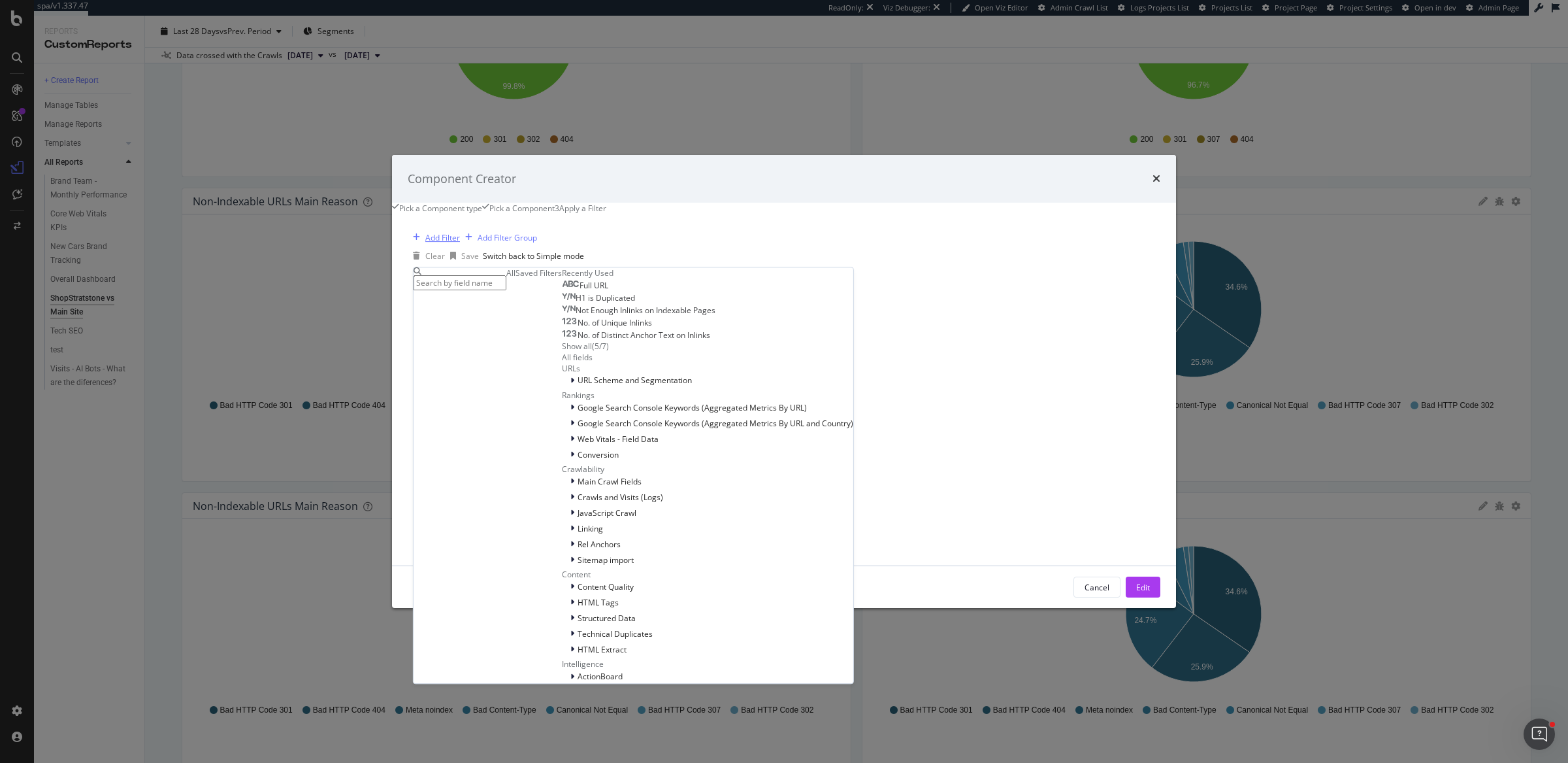
click at [491, 275] on input "modal" at bounding box center [460, 282] width 93 height 15
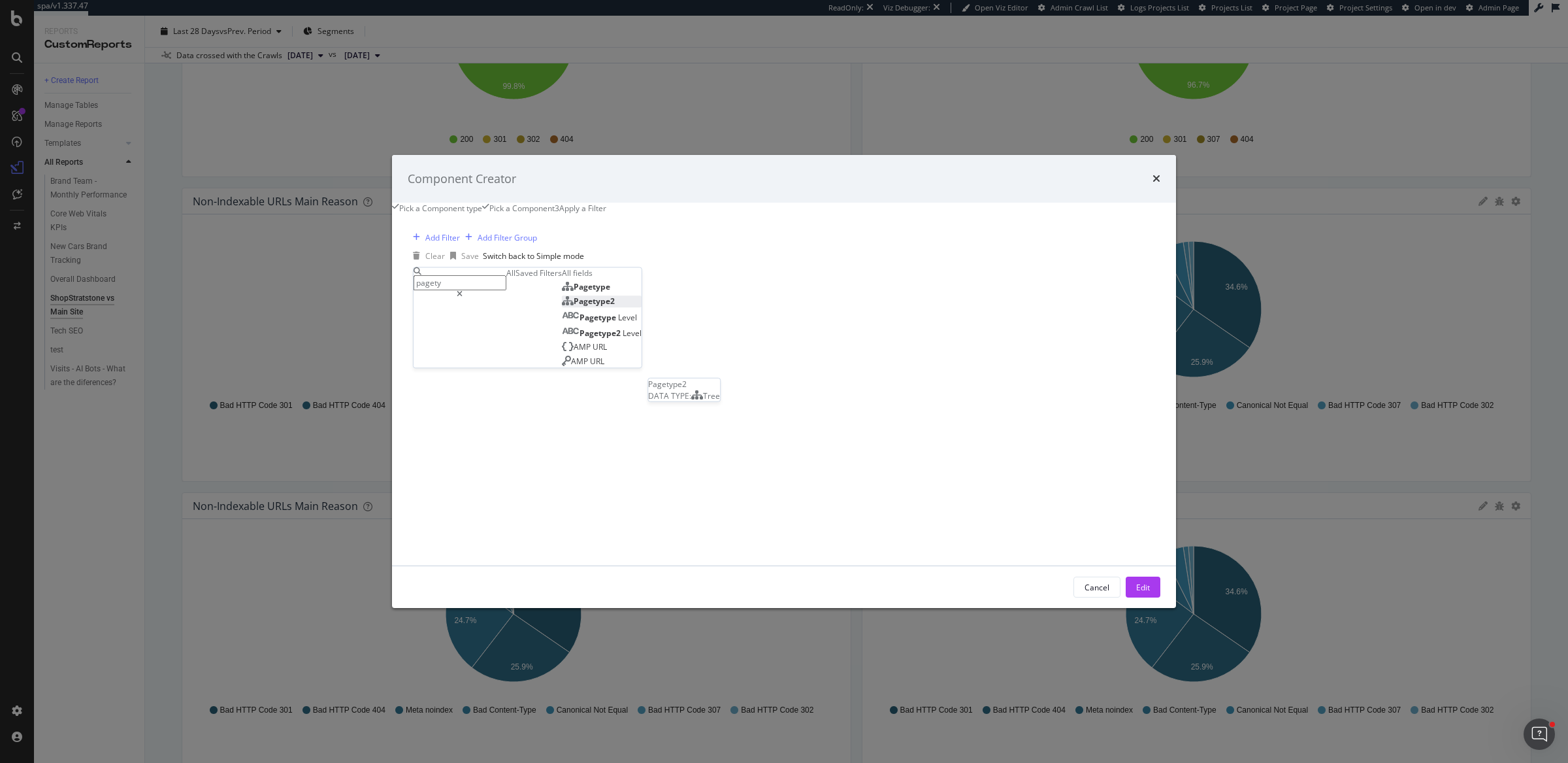
type input "pagety"
click at [562, 306] on div "Pagetype2" at bounding box center [588, 301] width 53 height 11
click at [500, 337] on div "modal" at bounding box center [459, 330] width 91 height 21
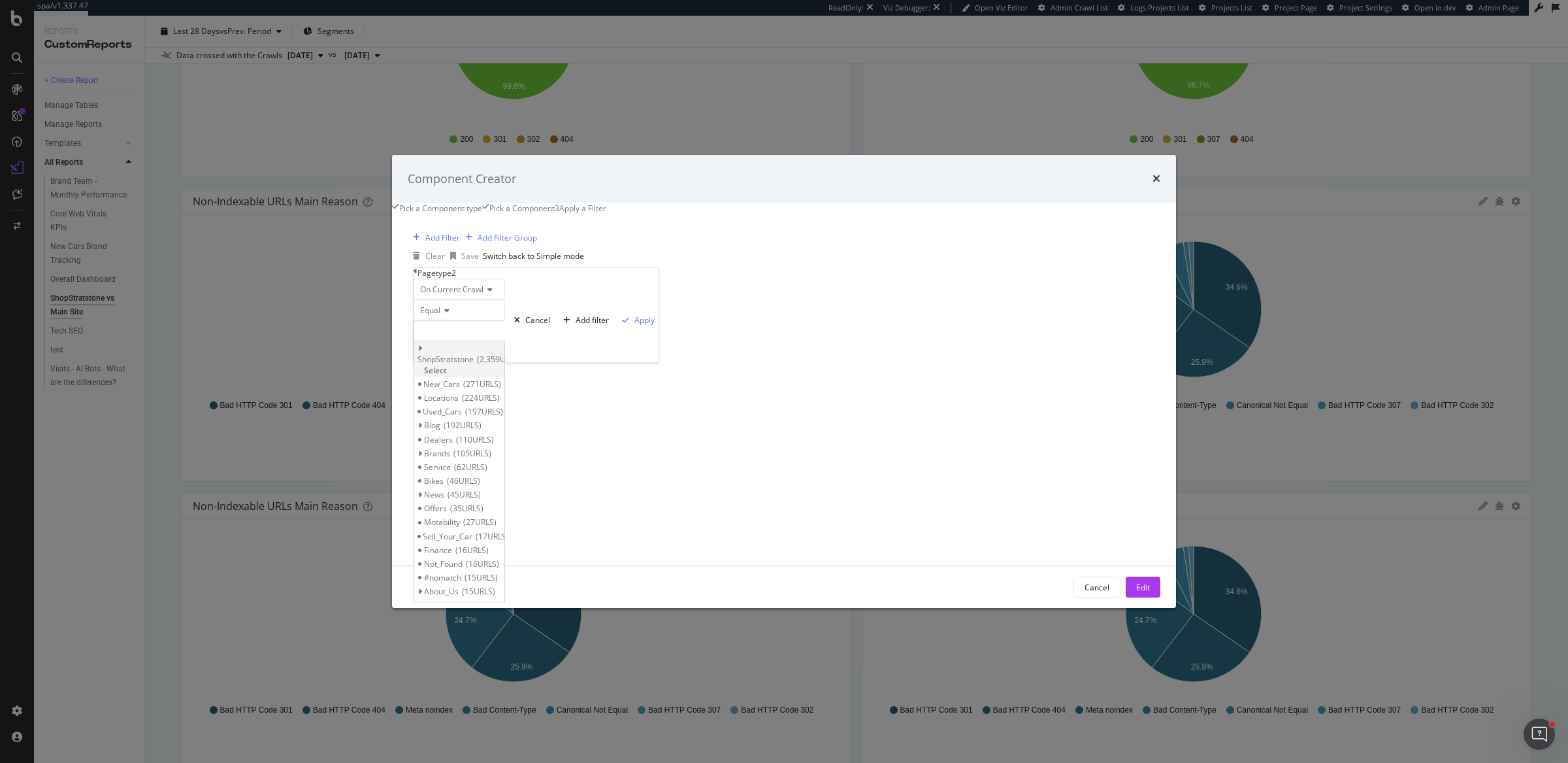
click at [447, 370] on span "Select" at bounding box center [435, 370] width 23 height 11
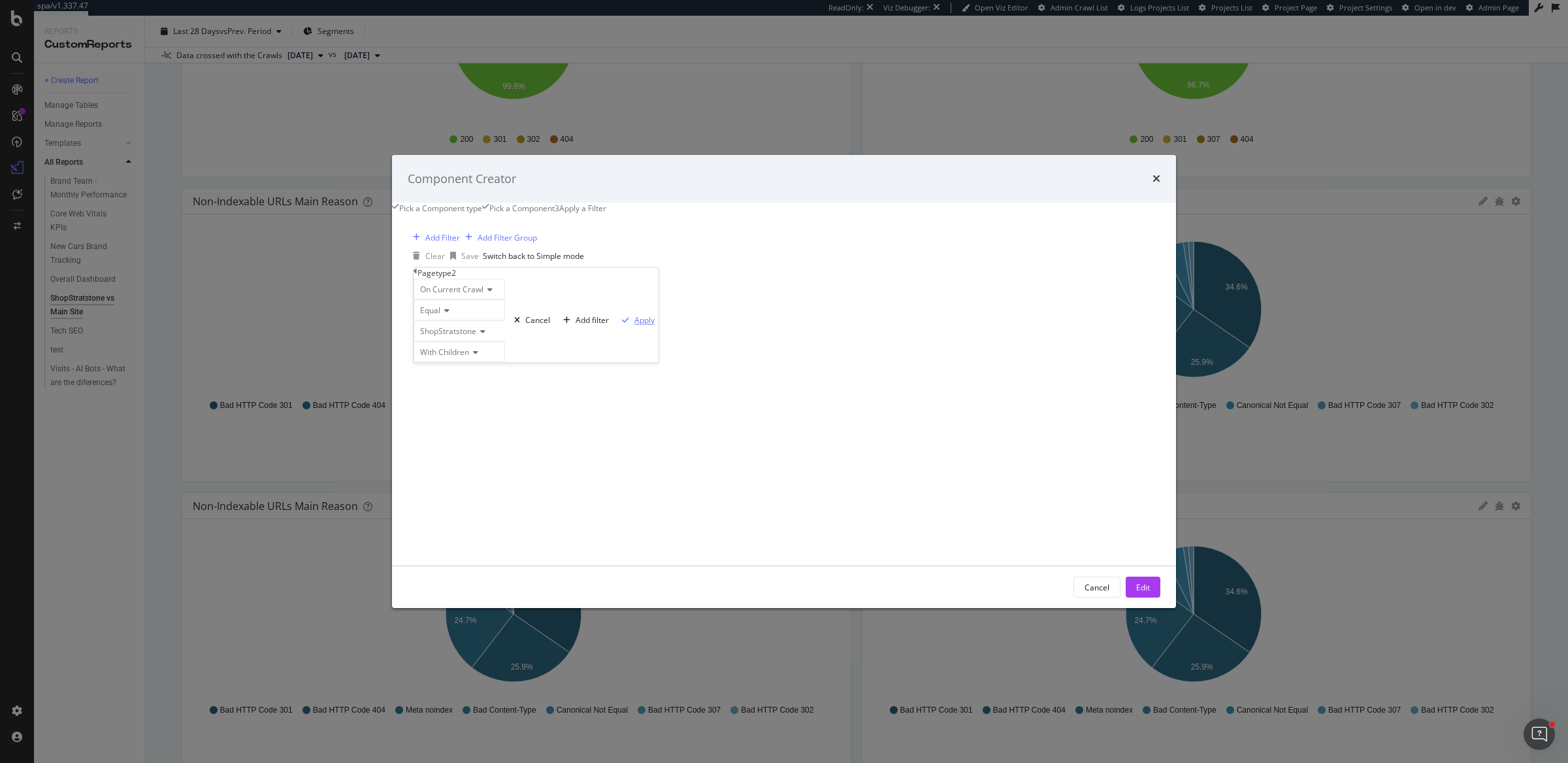
click at [634, 325] on div "Apply" at bounding box center [644, 319] width 20 height 11
click at [1136, 592] on div "Edit" at bounding box center [1142, 587] width 14 height 11
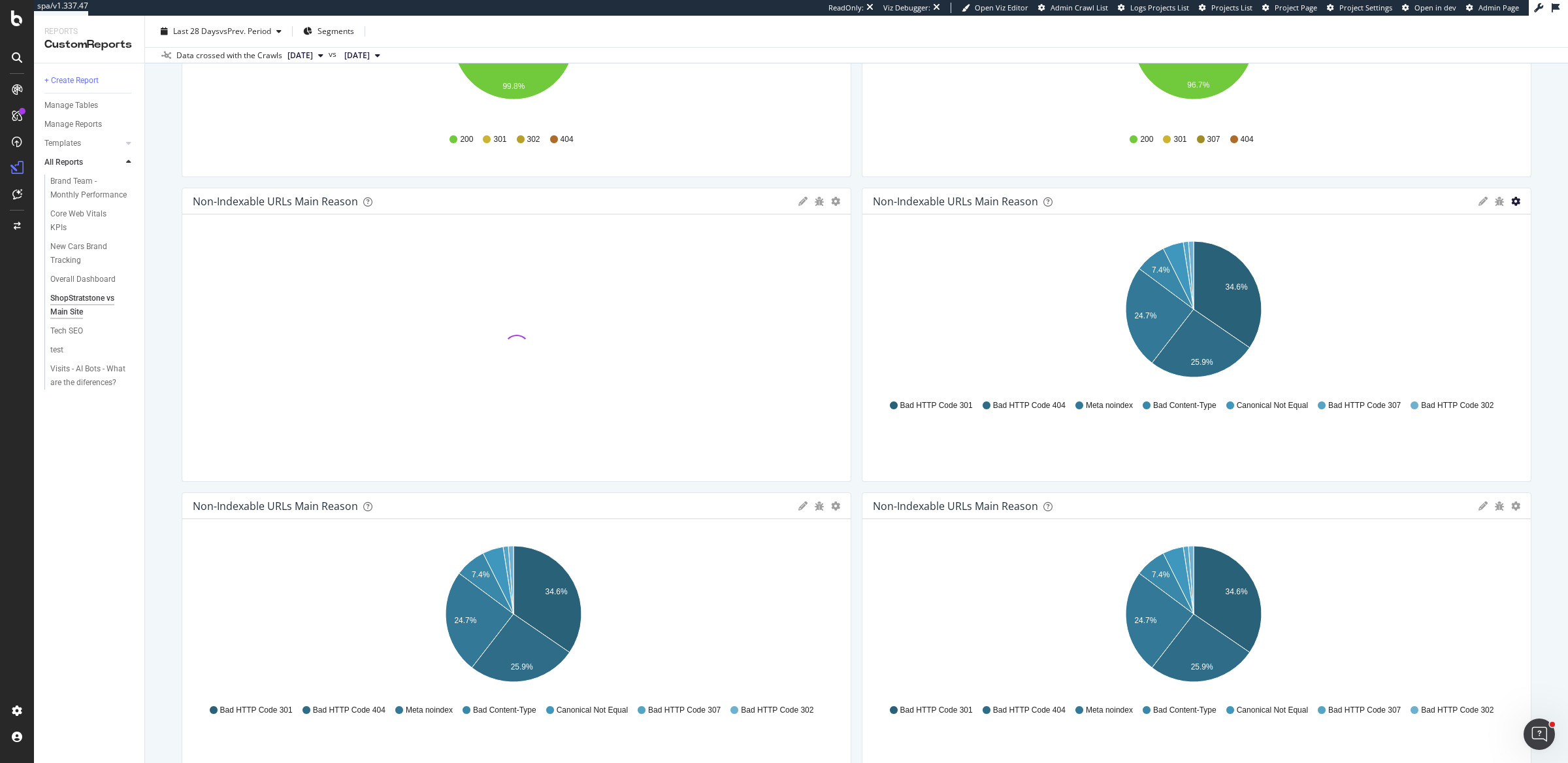
click at [1511, 197] on icon "gear" at bounding box center [1515, 201] width 9 height 9
click at [1431, 278] on span "Apply Filter" at bounding box center [1464, 275] width 134 height 17
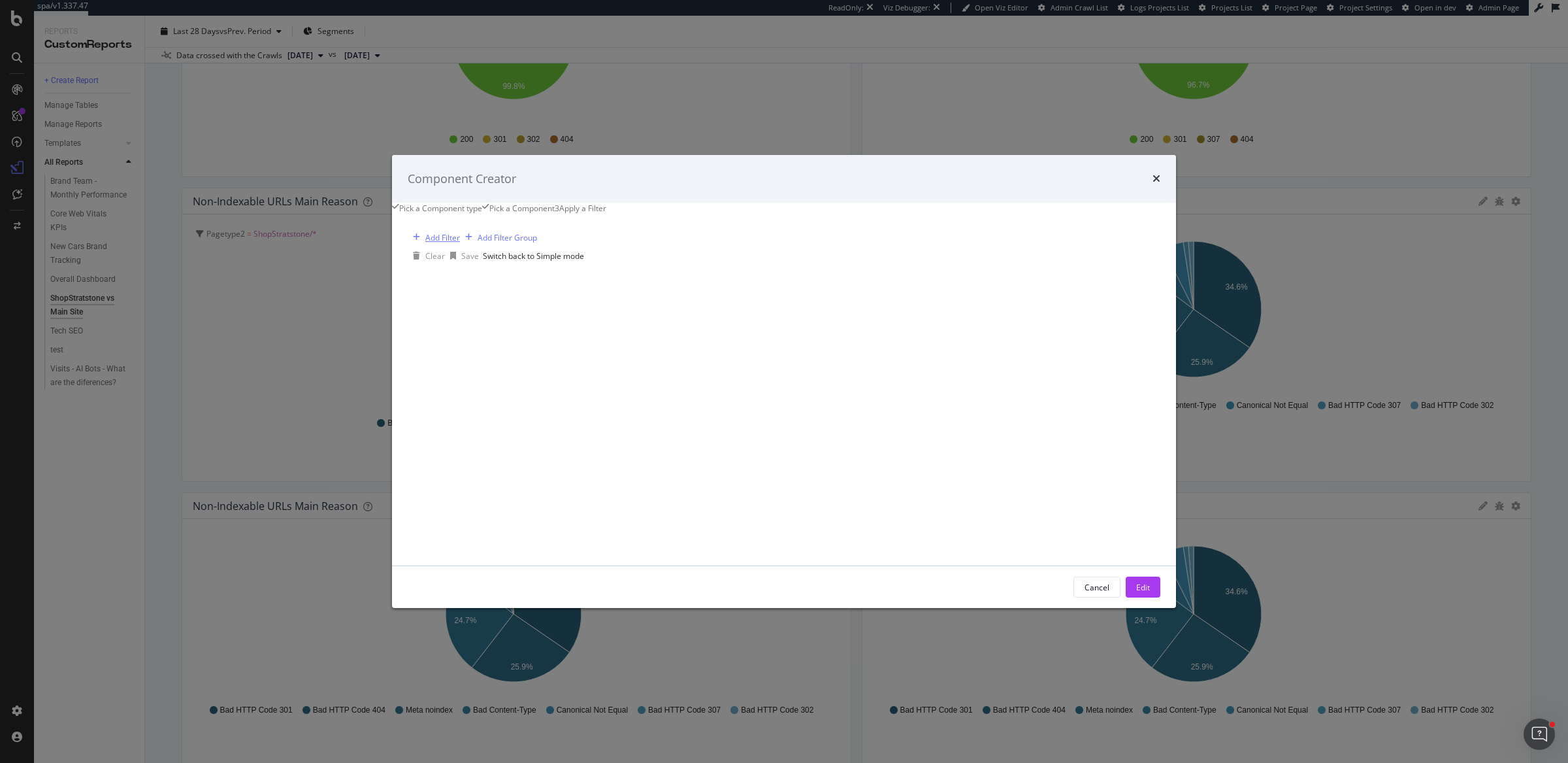
click at [460, 243] on div "Add Filter" at bounding box center [443, 237] width 35 height 11
type input "pagety"
click at [573, 306] on span "Pagetype2" at bounding box center [594, 301] width 41 height 11
click at [449, 314] on icon "modal" at bounding box center [445, 310] width 9 height 8
click at [453, 346] on span "Not Equal" at bounding box center [435, 340] width 36 height 11
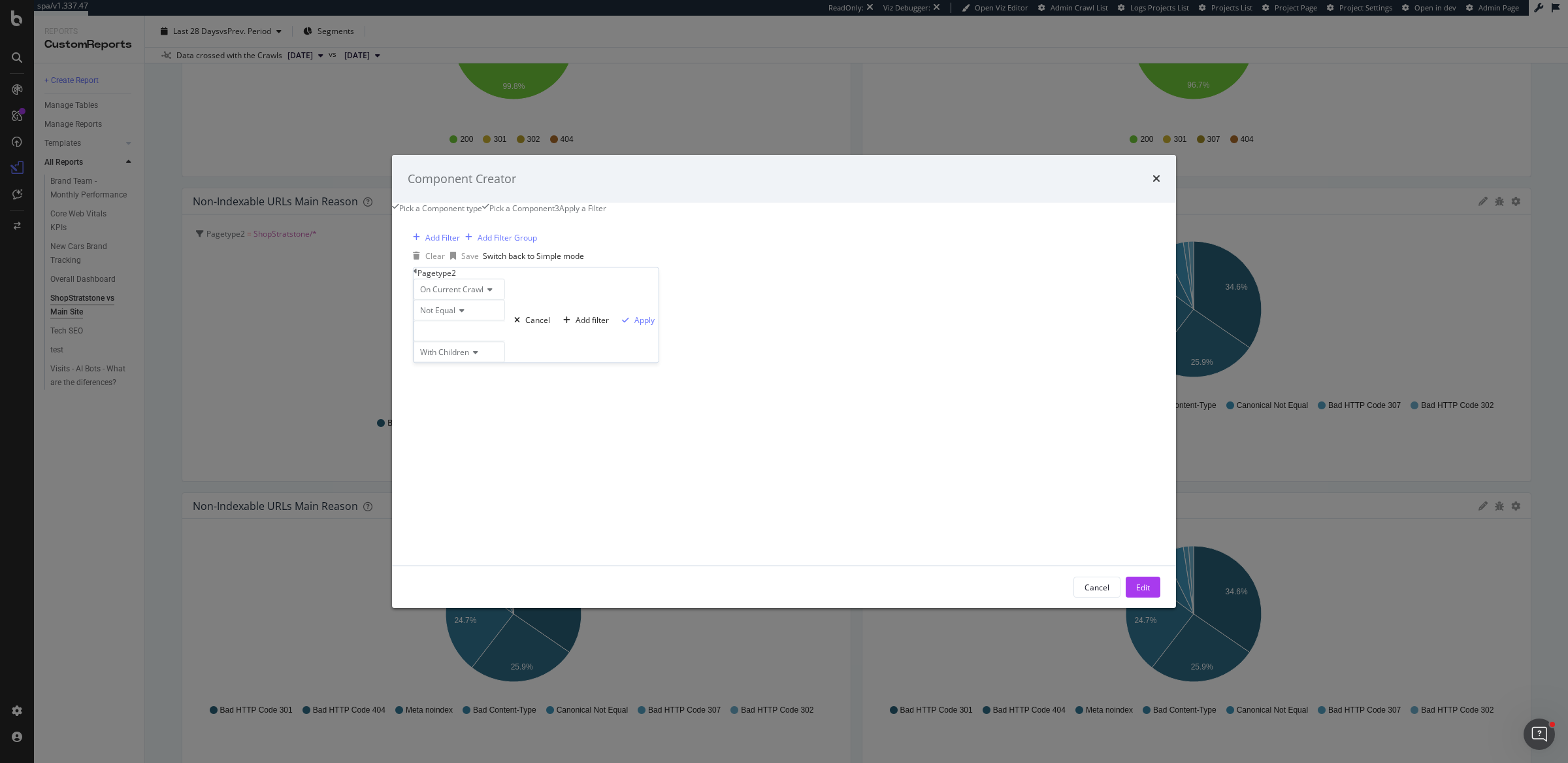
click at [505, 332] on div "modal" at bounding box center [459, 330] width 91 height 21
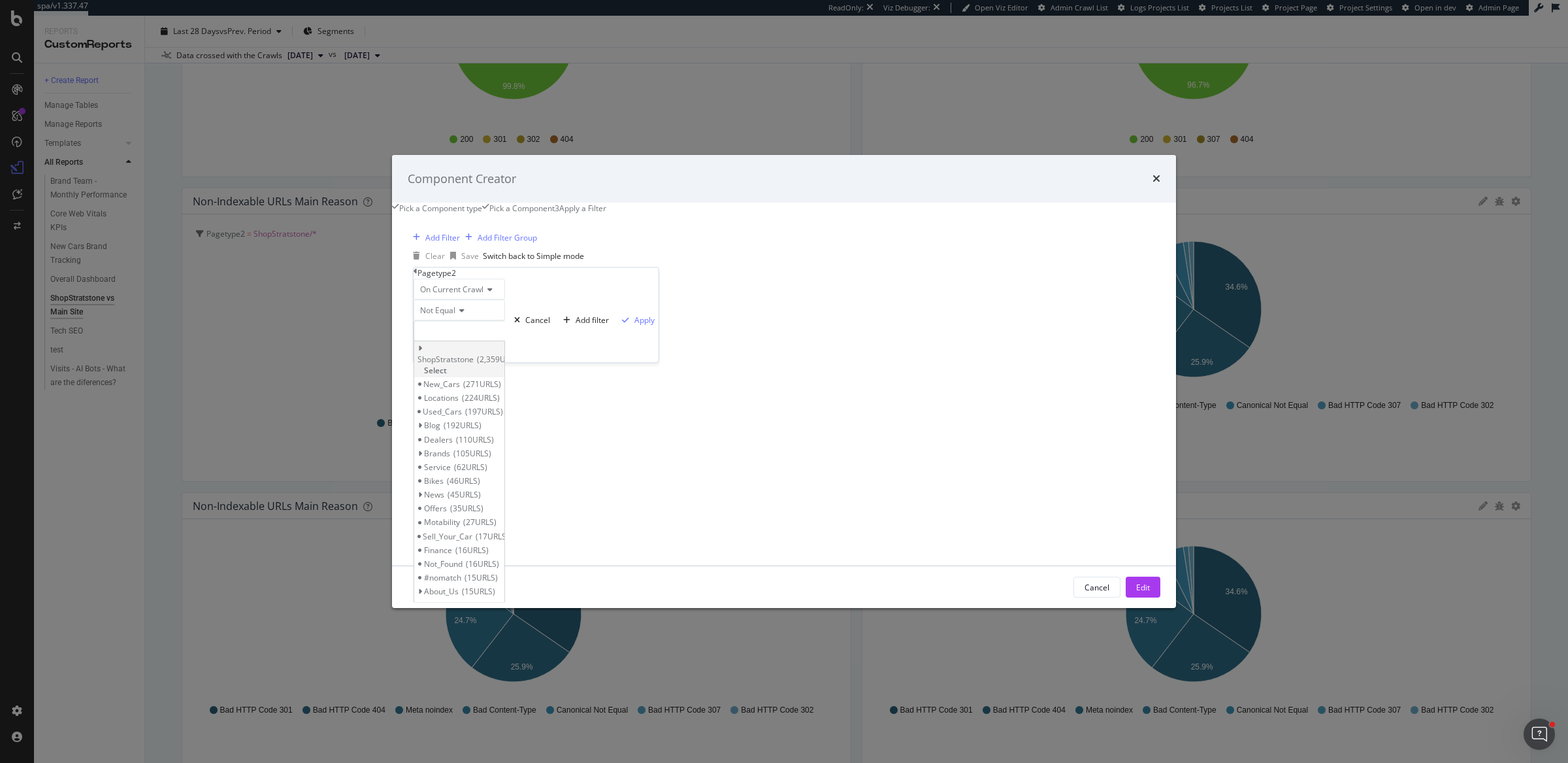
click at [447, 367] on span "Select" at bounding box center [435, 370] width 23 height 11
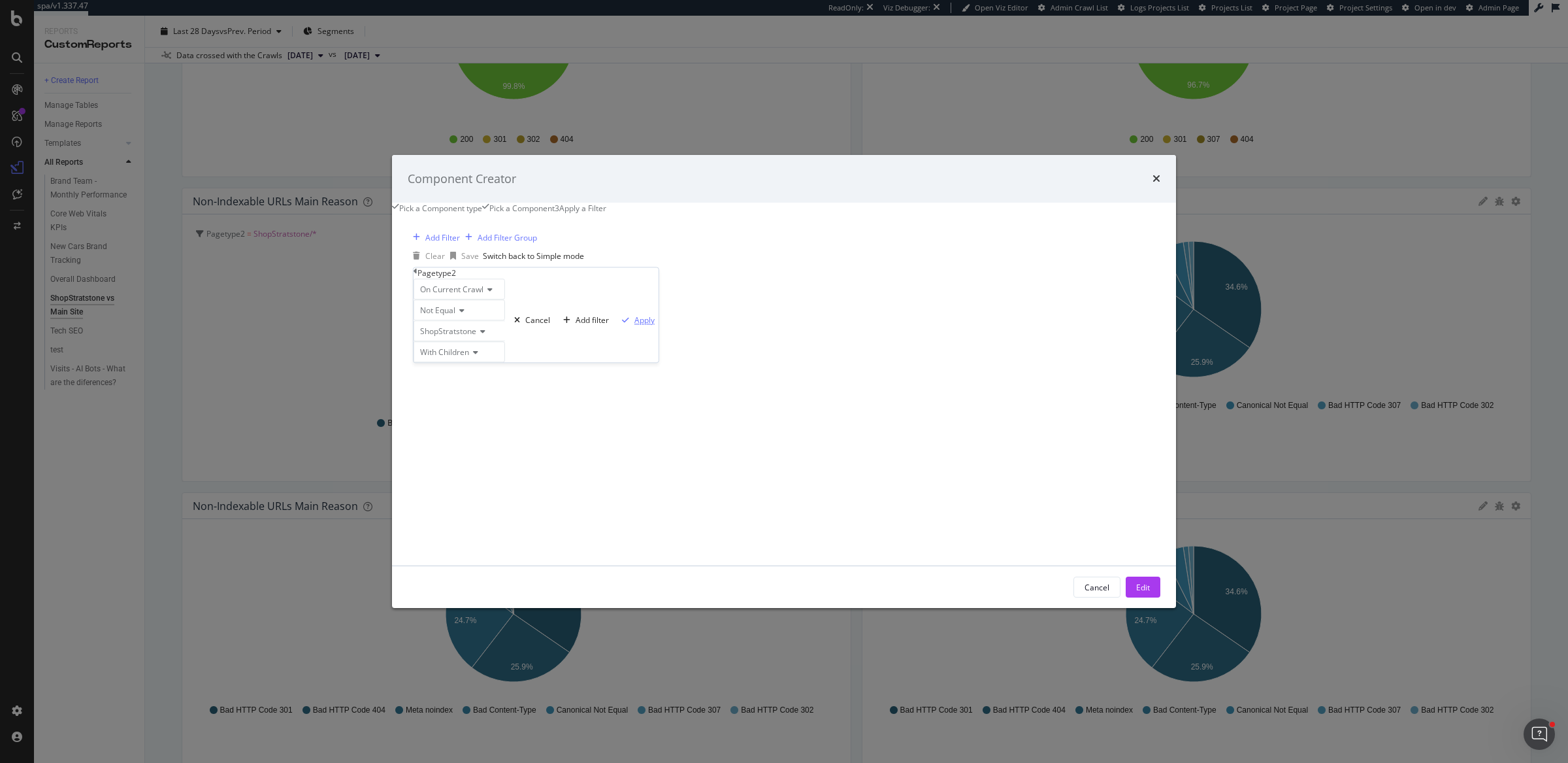
click at [634, 325] on div "Apply" at bounding box center [644, 319] width 20 height 11
click at [1125, 595] on button "Edit" at bounding box center [1143, 587] width 35 height 21
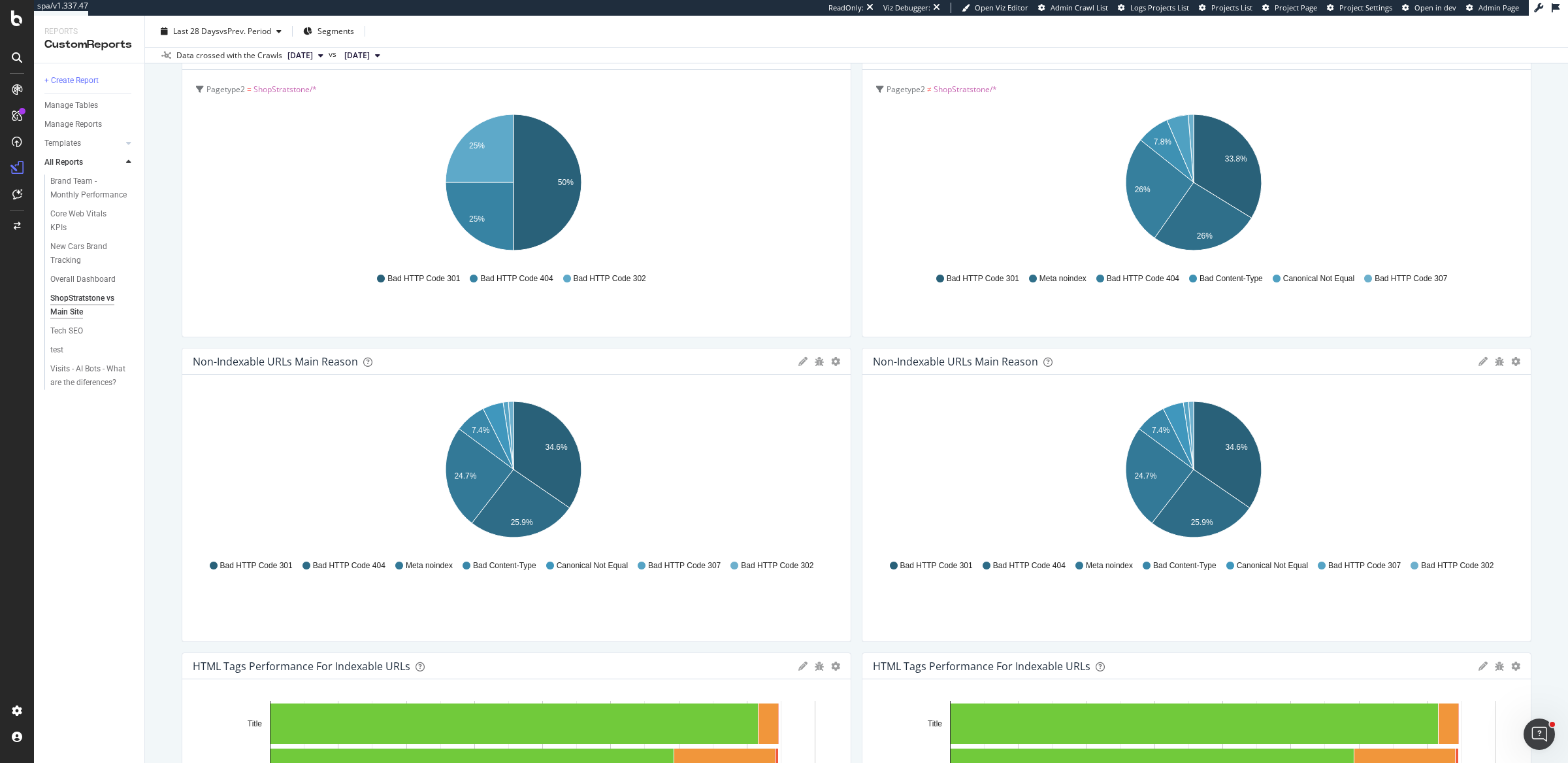
scroll to position [596, 0]
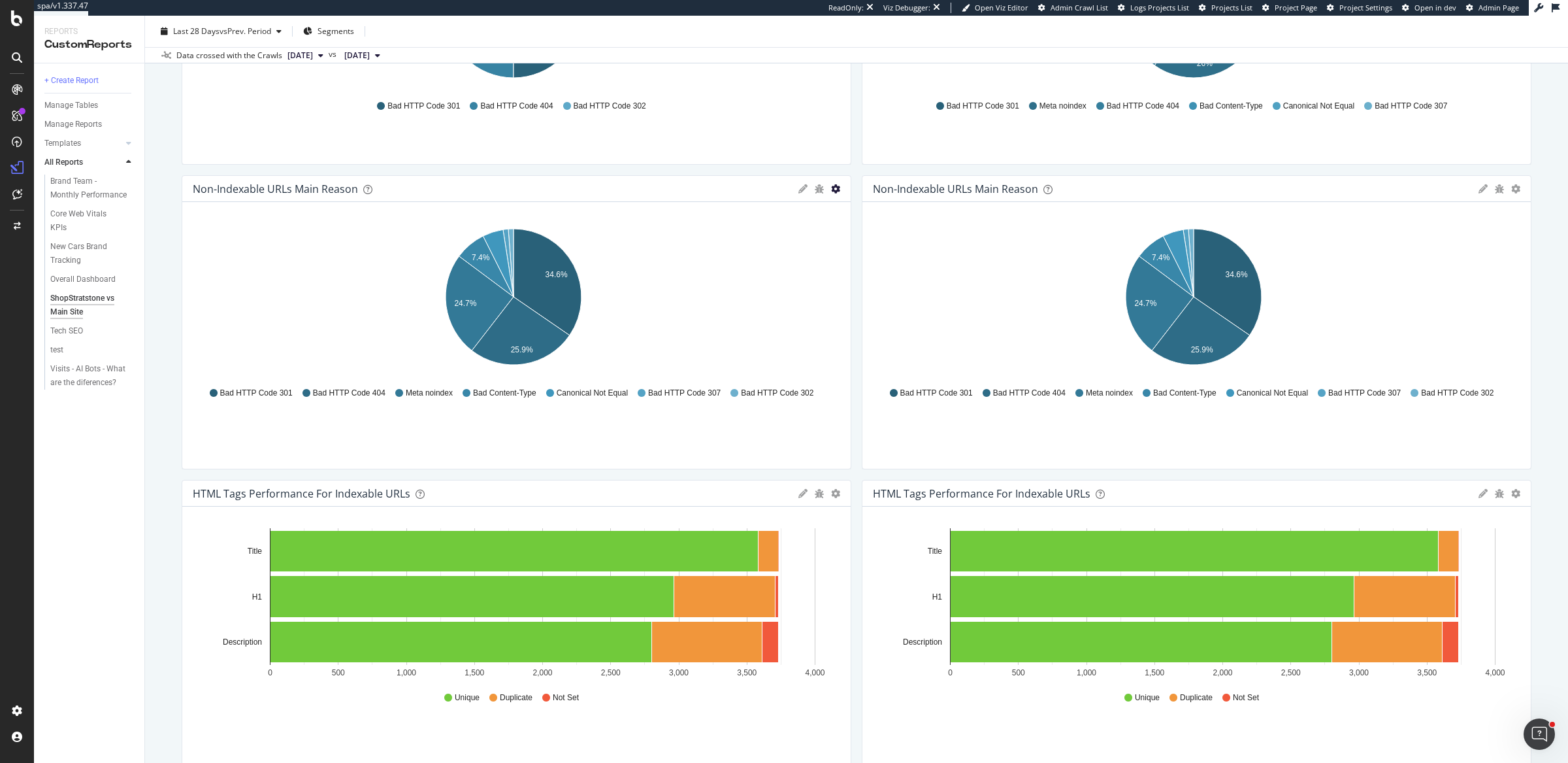
click at [831, 186] on icon "gear" at bounding box center [835, 189] width 9 height 9
click at [789, 266] on span "Apply Filter" at bounding box center [784, 263] width 134 height 17
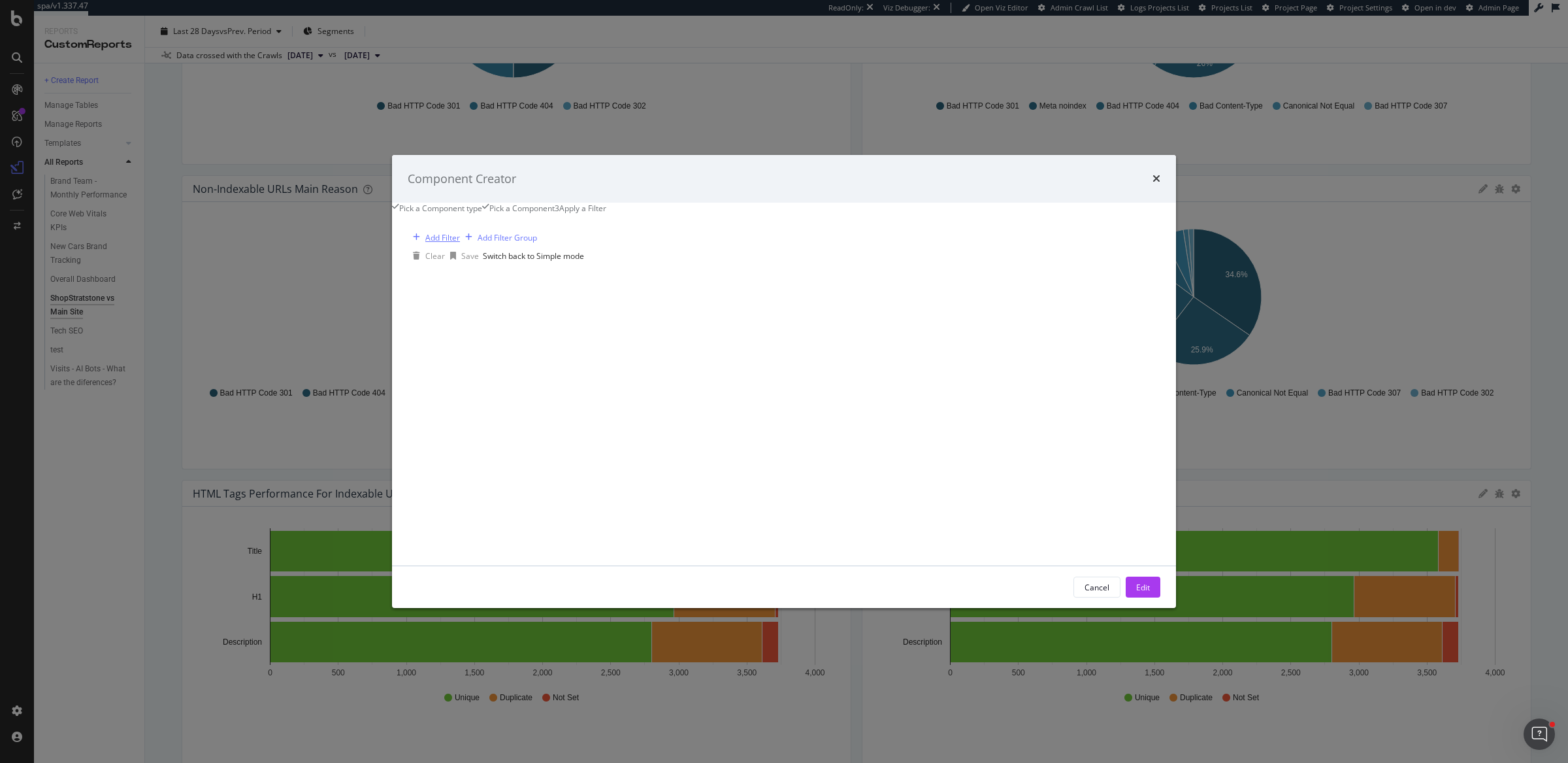
click at [460, 243] on div "Add Filter" at bounding box center [443, 237] width 35 height 11
type input "pagety"
click at [562, 306] on div "Pagetype2" at bounding box center [588, 301] width 53 height 11
click at [449, 314] on icon "modal" at bounding box center [445, 310] width 9 height 8
click at [619, 267] on div "Pagetype2" at bounding box center [536, 272] width 245 height 11
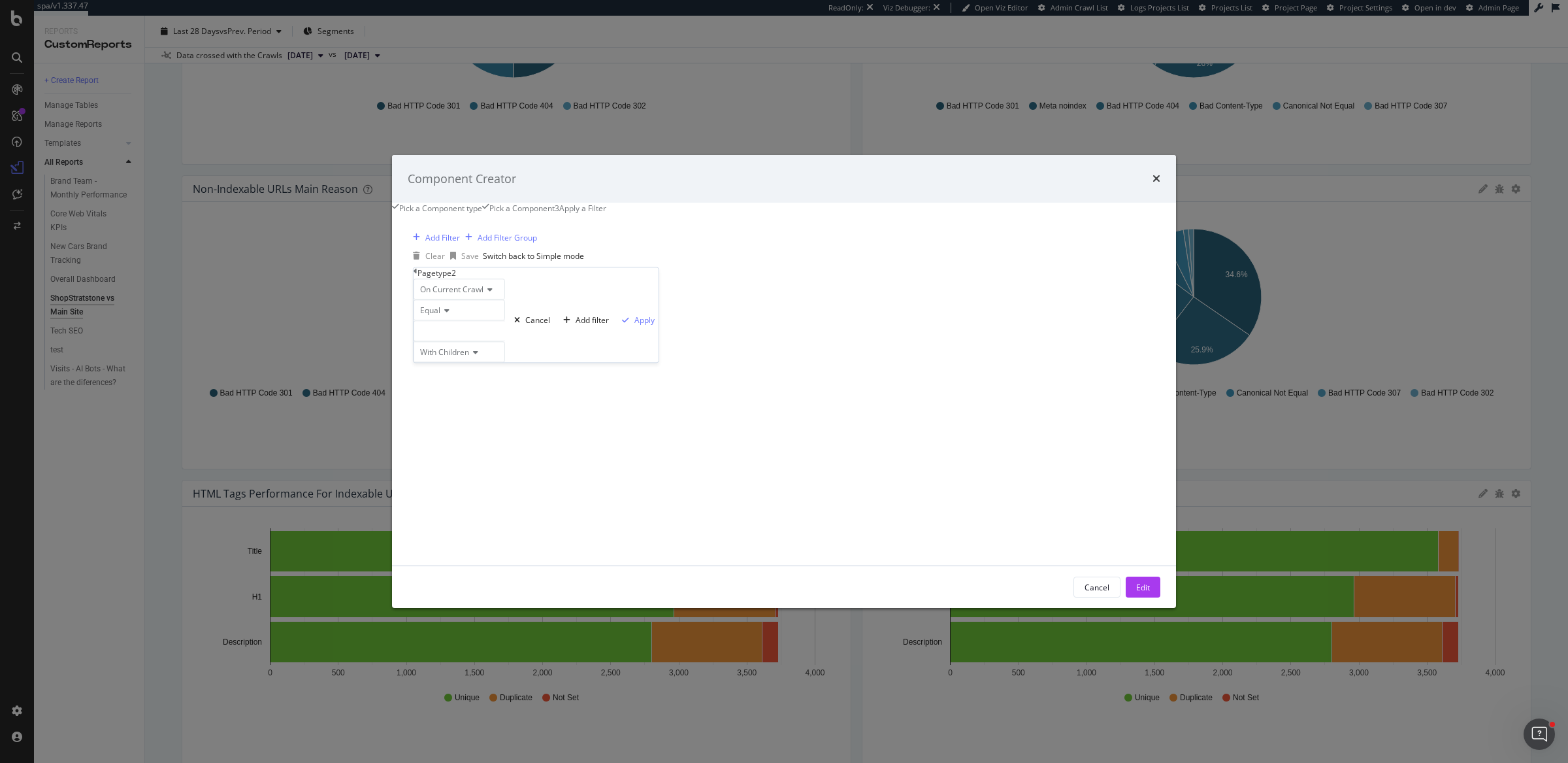
click at [505, 341] on div "modal" at bounding box center [459, 330] width 91 height 21
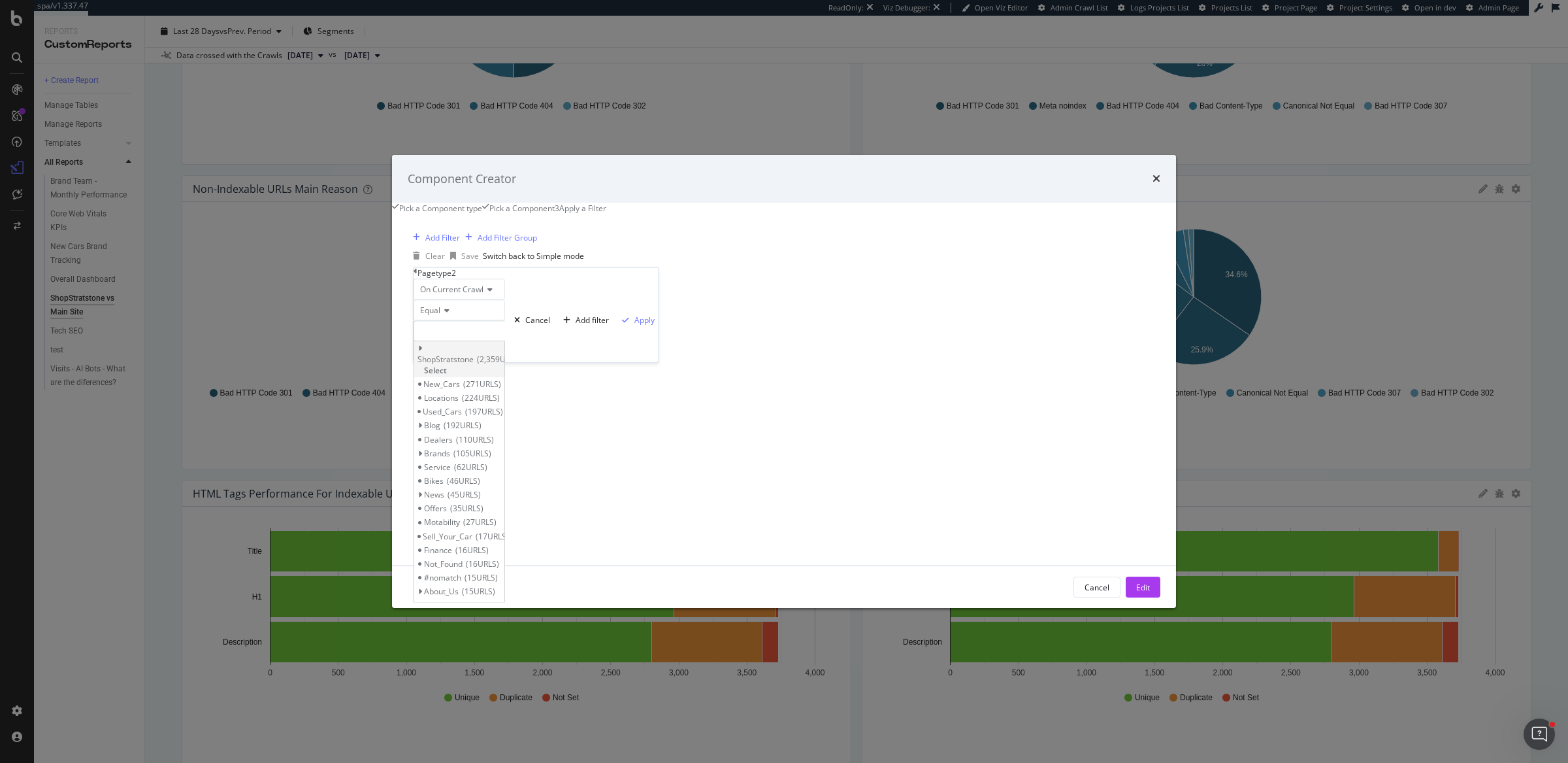
click at [447, 364] on span "Select" at bounding box center [435, 370] width 23 height 11
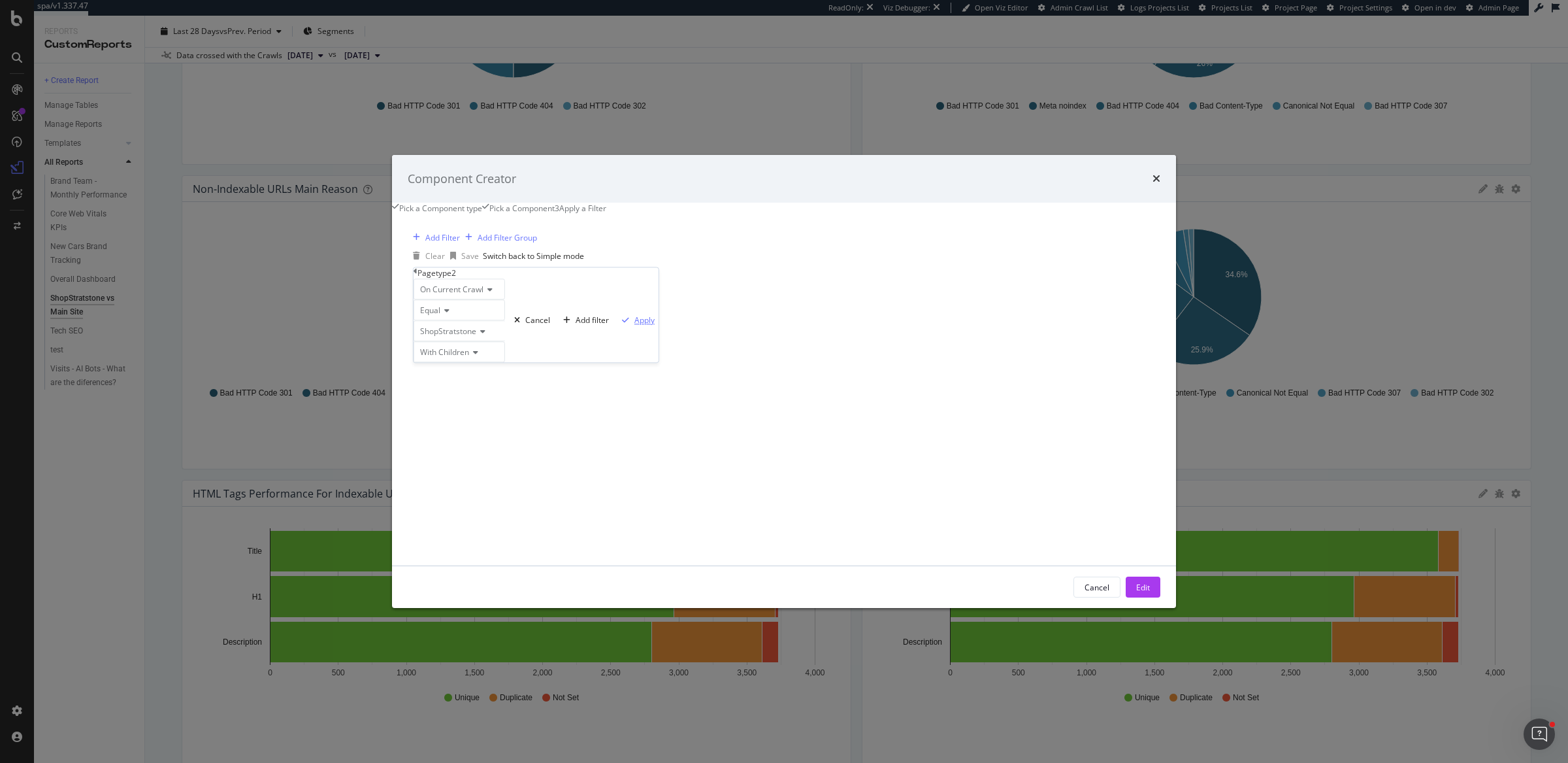
click at [634, 325] on div "Apply" at bounding box center [644, 319] width 20 height 11
click at [460, 261] on div "Add Filter" at bounding box center [443, 256] width 35 height 11
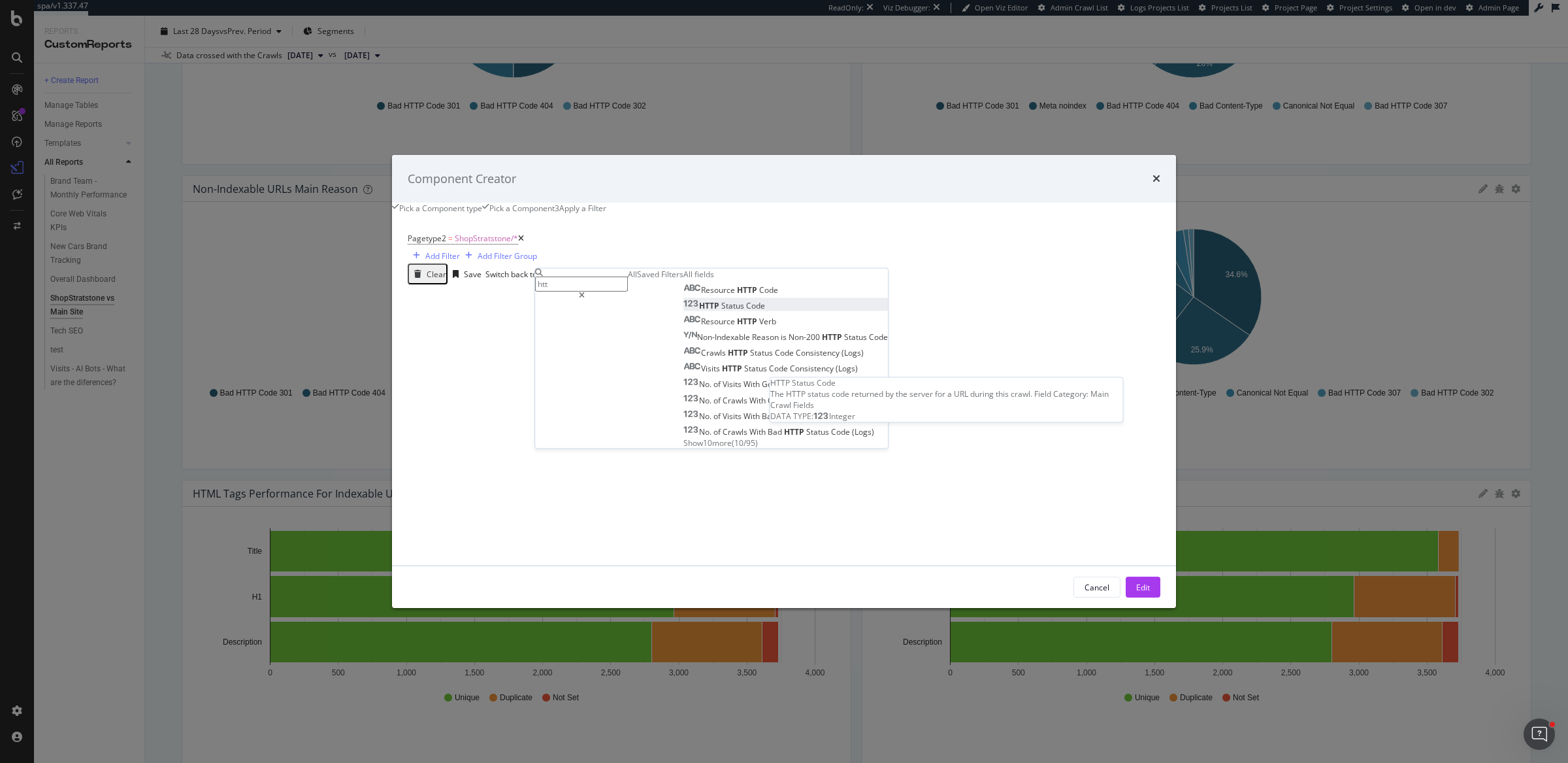
type input "htt"
click at [700, 311] on div "HTTP Status Code" at bounding box center [724, 304] width 82 height 11
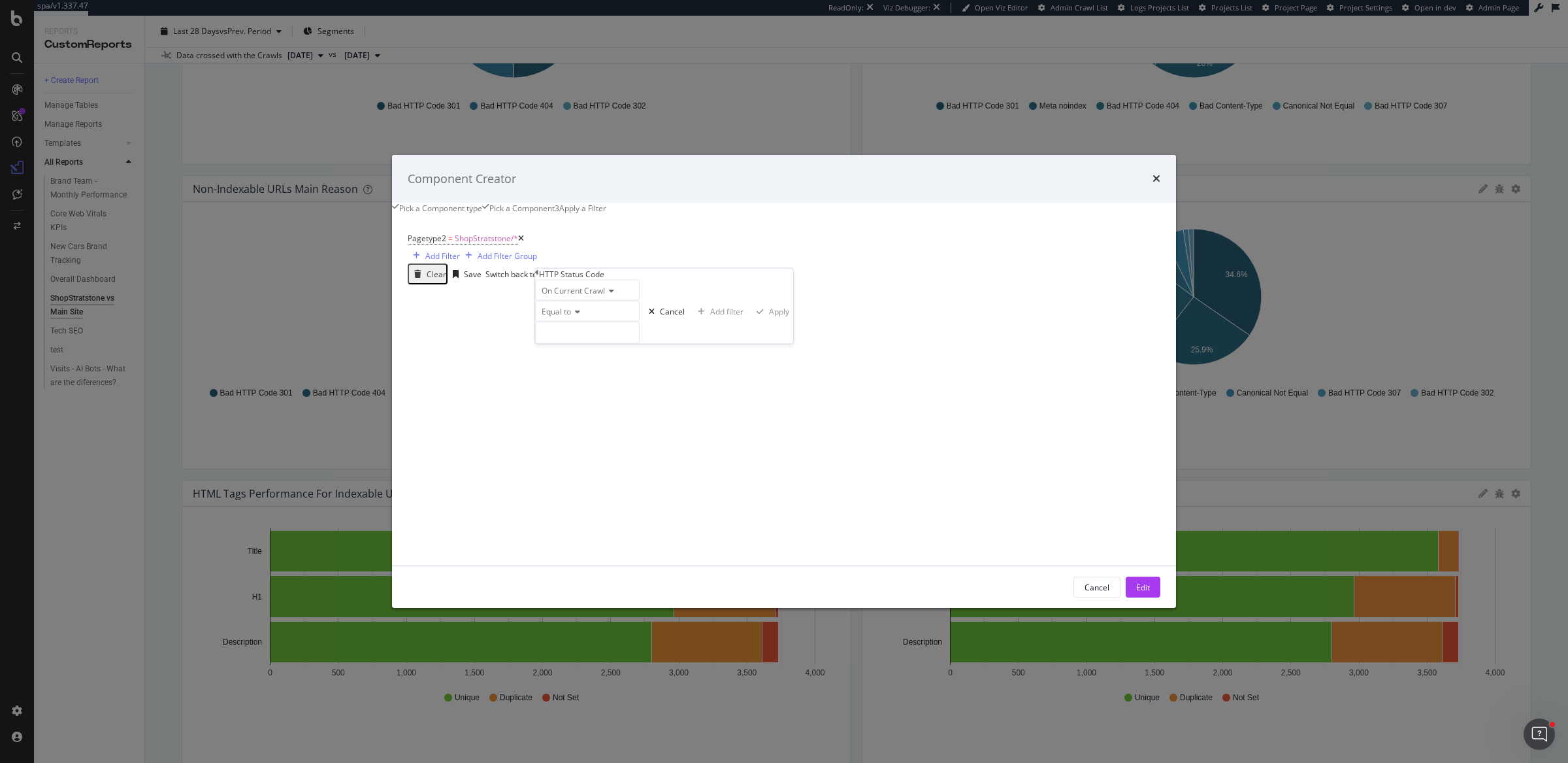
click at [571, 317] on span "Equal to" at bounding box center [556, 310] width 30 height 11
click at [571, 416] on span "Between" at bounding box center [555, 410] width 32 height 11
click at [628, 343] on input "0" at bounding box center [587, 332] width 104 height 23
type input "300"
click at [636, 377] on input "1" at bounding box center [587, 365] width 104 height 23
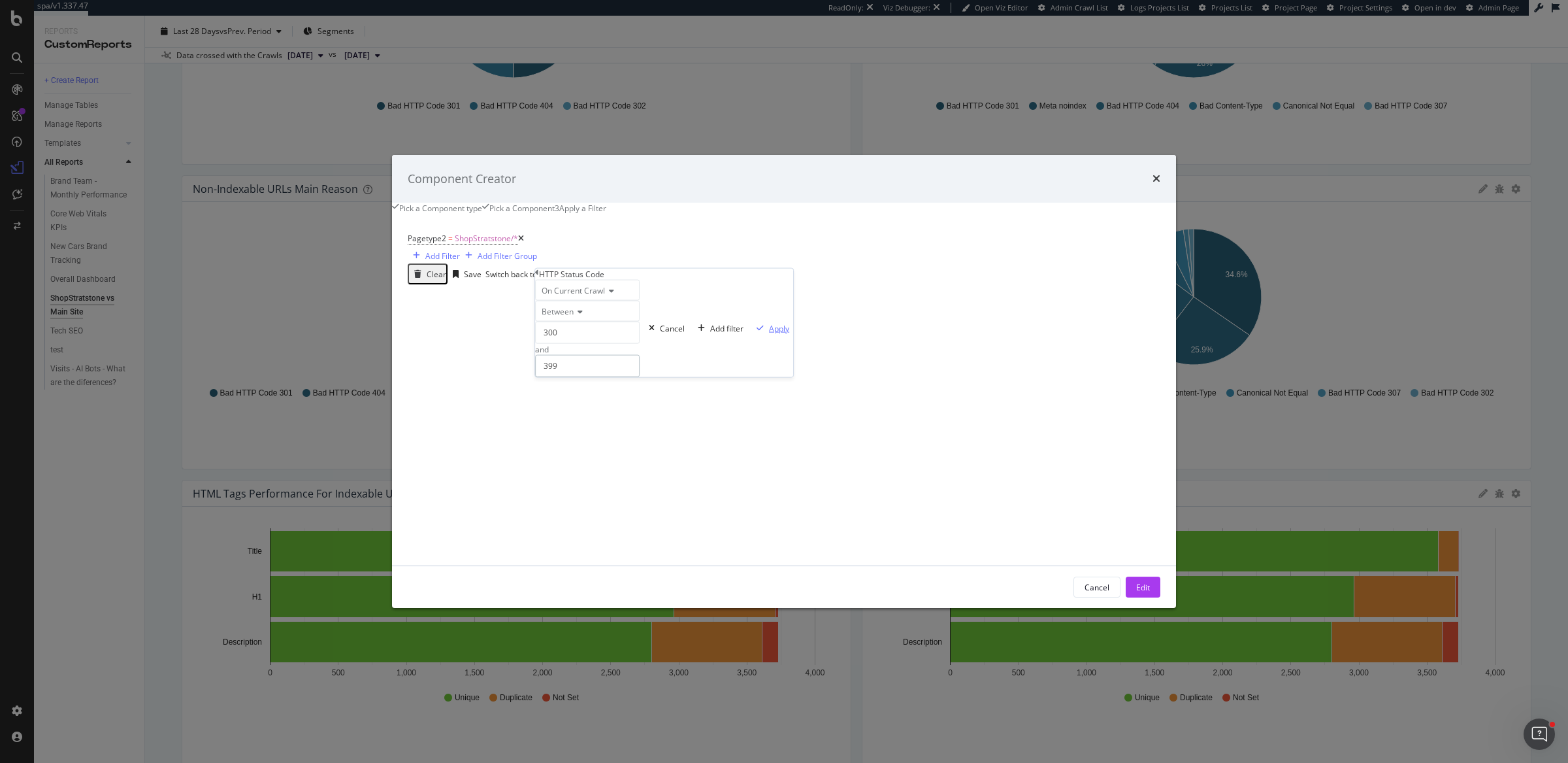
type input "399"
click at [769, 333] on div "Apply" at bounding box center [779, 327] width 20 height 11
click at [1136, 597] on div "Edit" at bounding box center [1142, 587] width 14 height 20
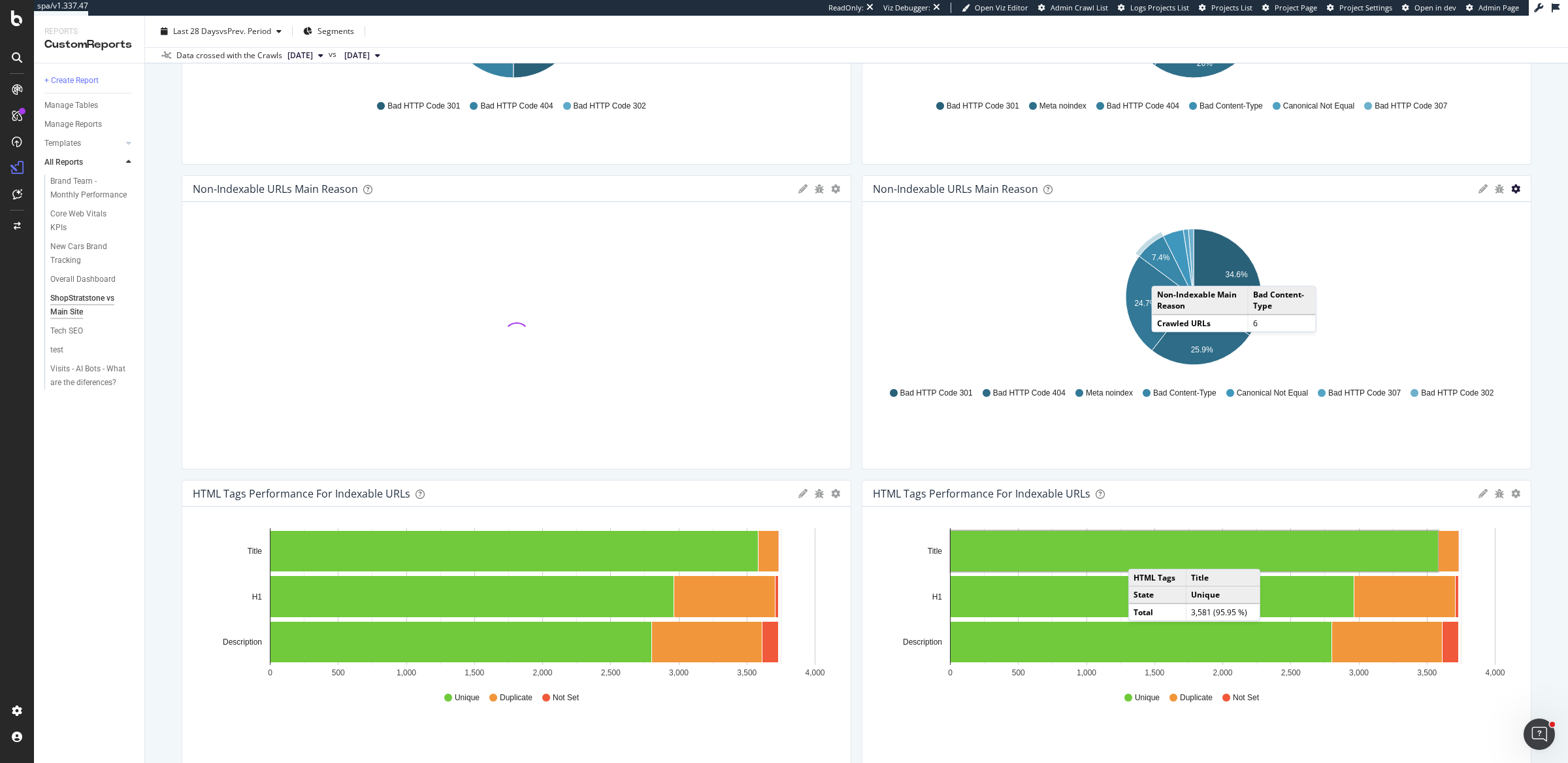
click at [1511, 189] on icon "gear" at bounding box center [1515, 189] width 9 height 9
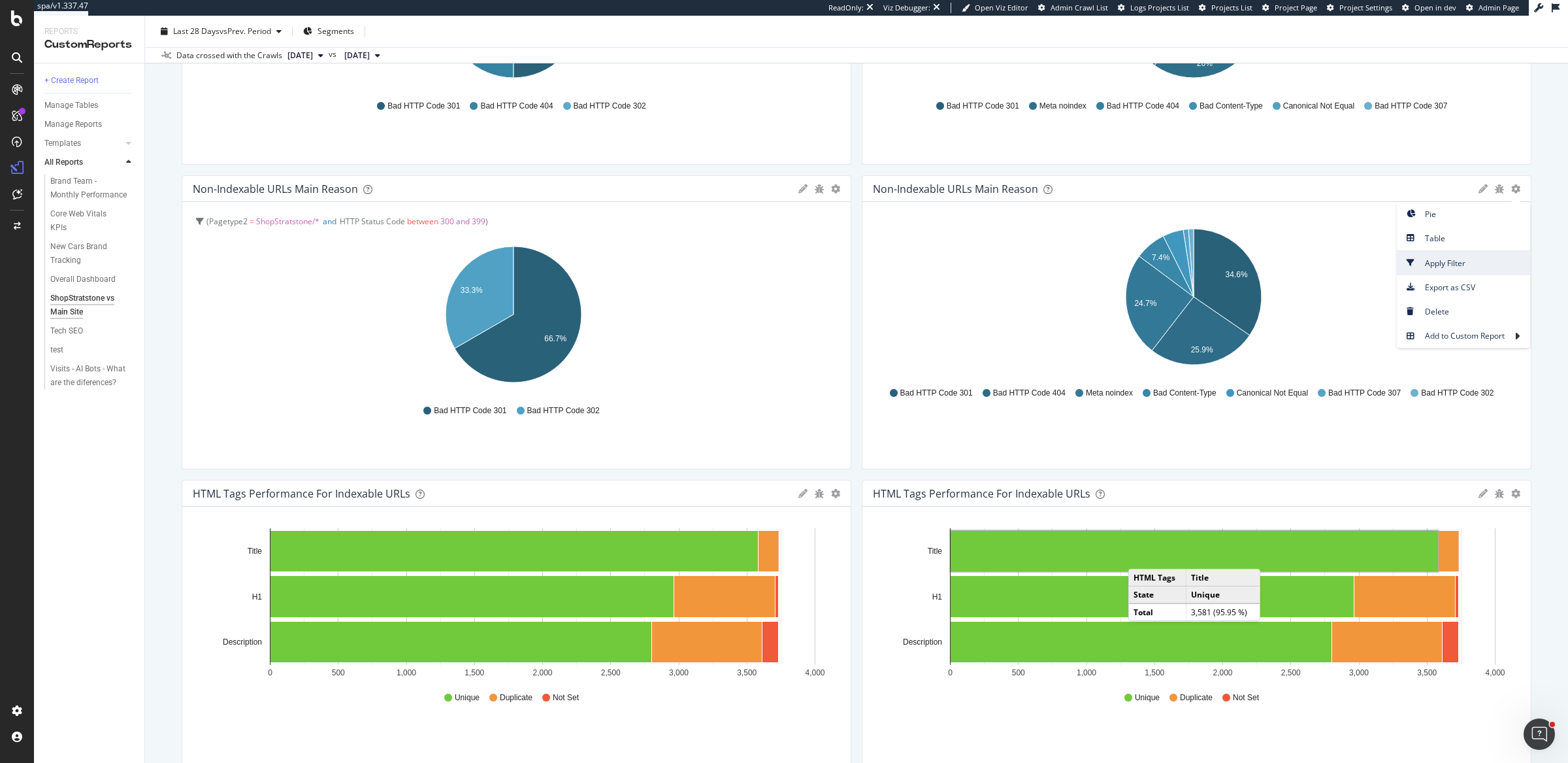
click at [1437, 261] on span "Apply Filter" at bounding box center [1464, 263] width 134 height 17
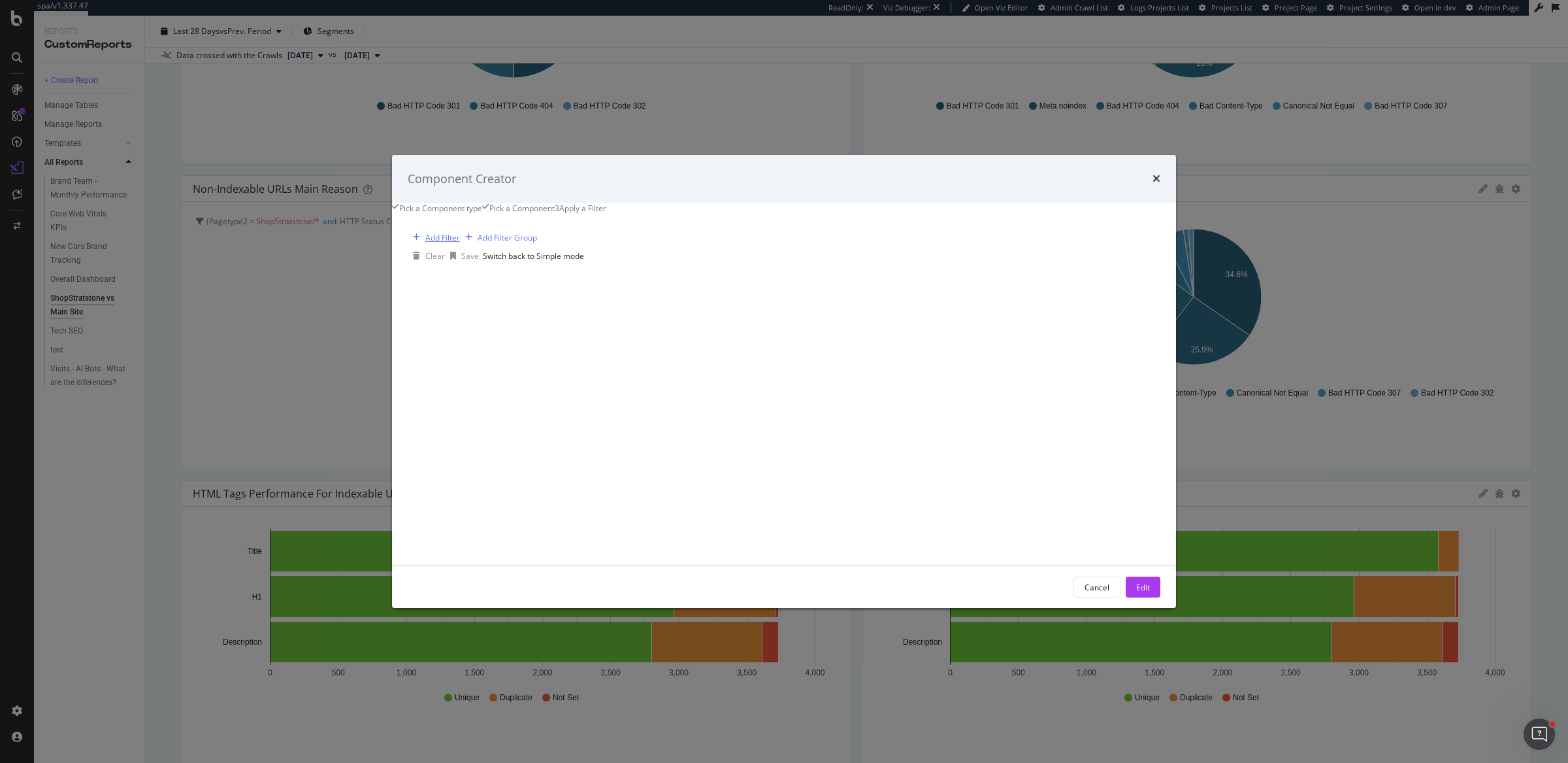
click at [460, 243] on div "Add Filter" at bounding box center [443, 237] width 35 height 11
type input "pagety"
click at [597, 306] on div "Pagetype2" at bounding box center [588, 301] width 53 height 11
click at [440, 316] on span "Equal" at bounding box center [430, 310] width 20 height 11
click at [453, 346] on span "Not Equal" at bounding box center [435, 340] width 36 height 11
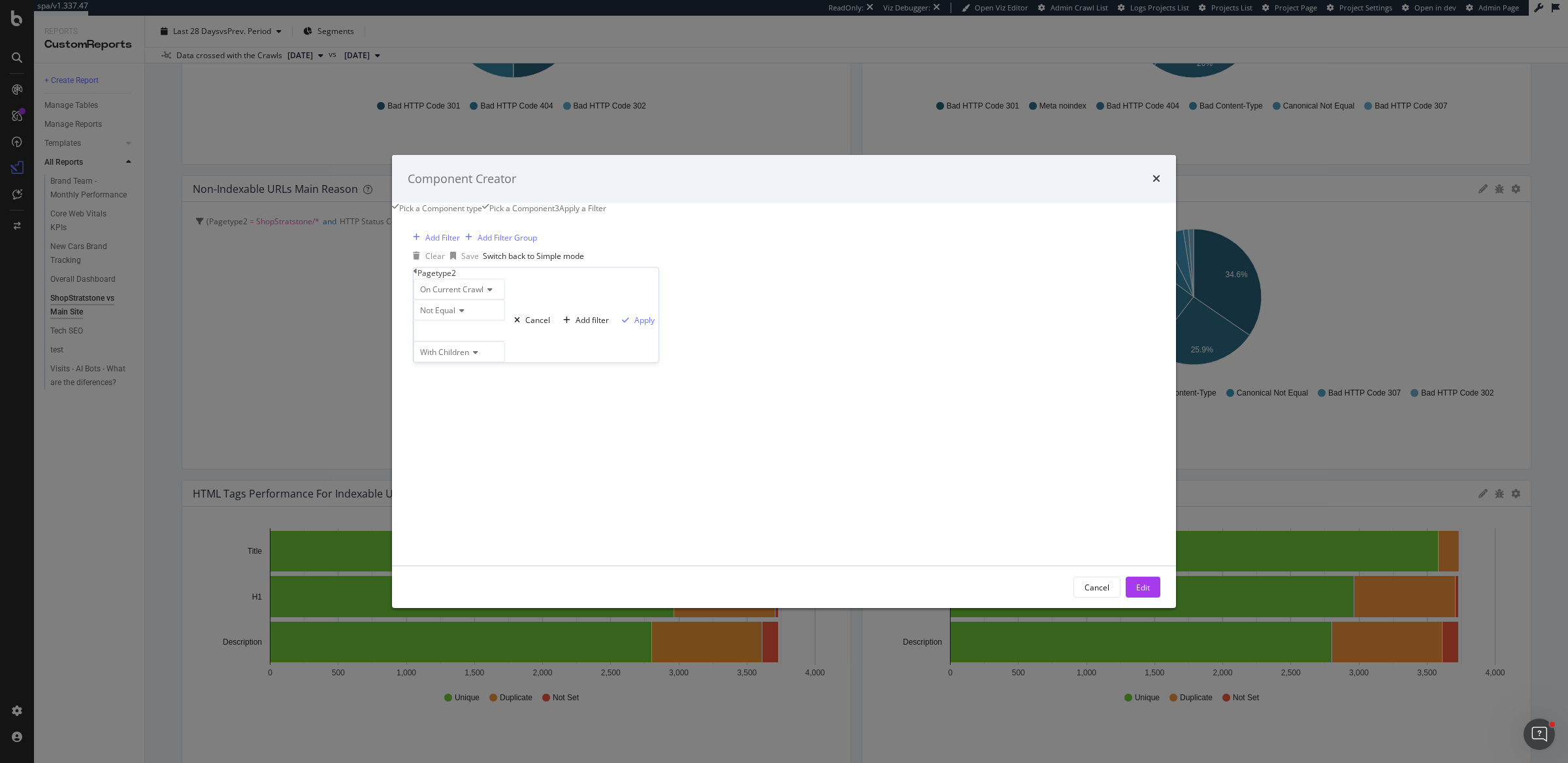
click at [505, 338] on div "modal" at bounding box center [459, 330] width 91 height 21
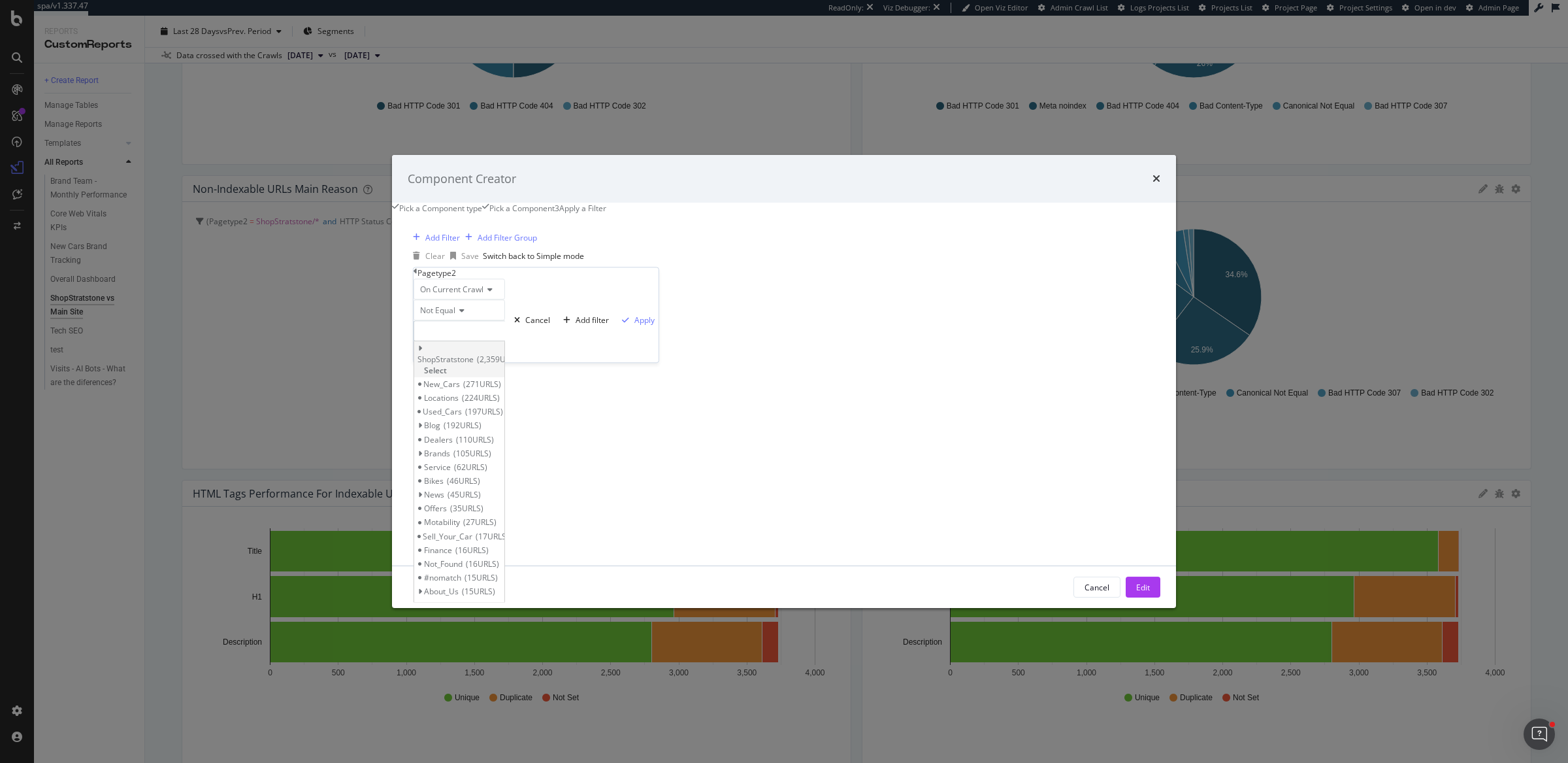
click at [447, 367] on span "Select" at bounding box center [435, 370] width 23 height 11
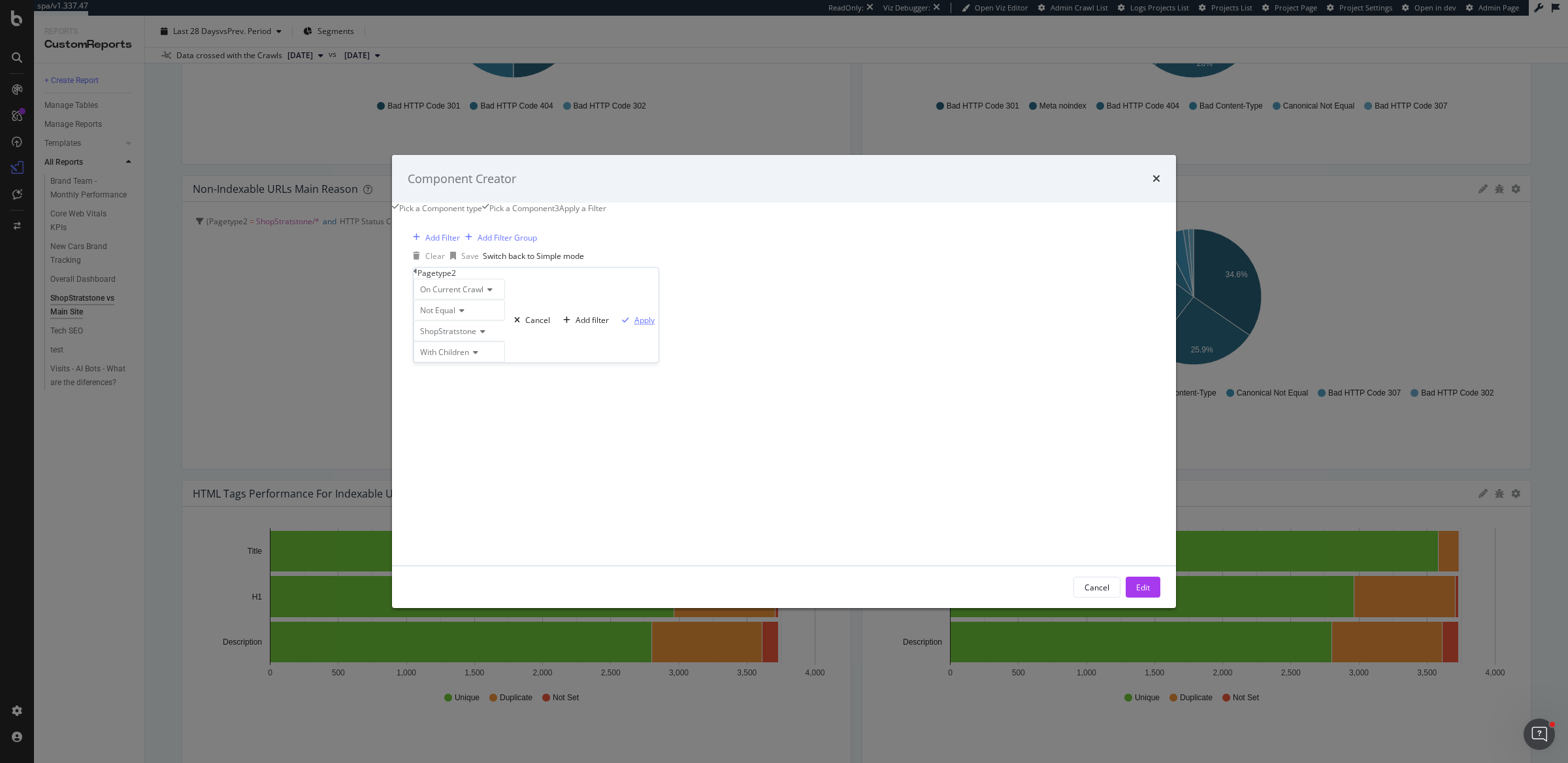
click at [634, 325] on div "Apply" at bounding box center [644, 319] width 20 height 11
click at [460, 261] on div "Add Filter" at bounding box center [443, 256] width 35 height 11
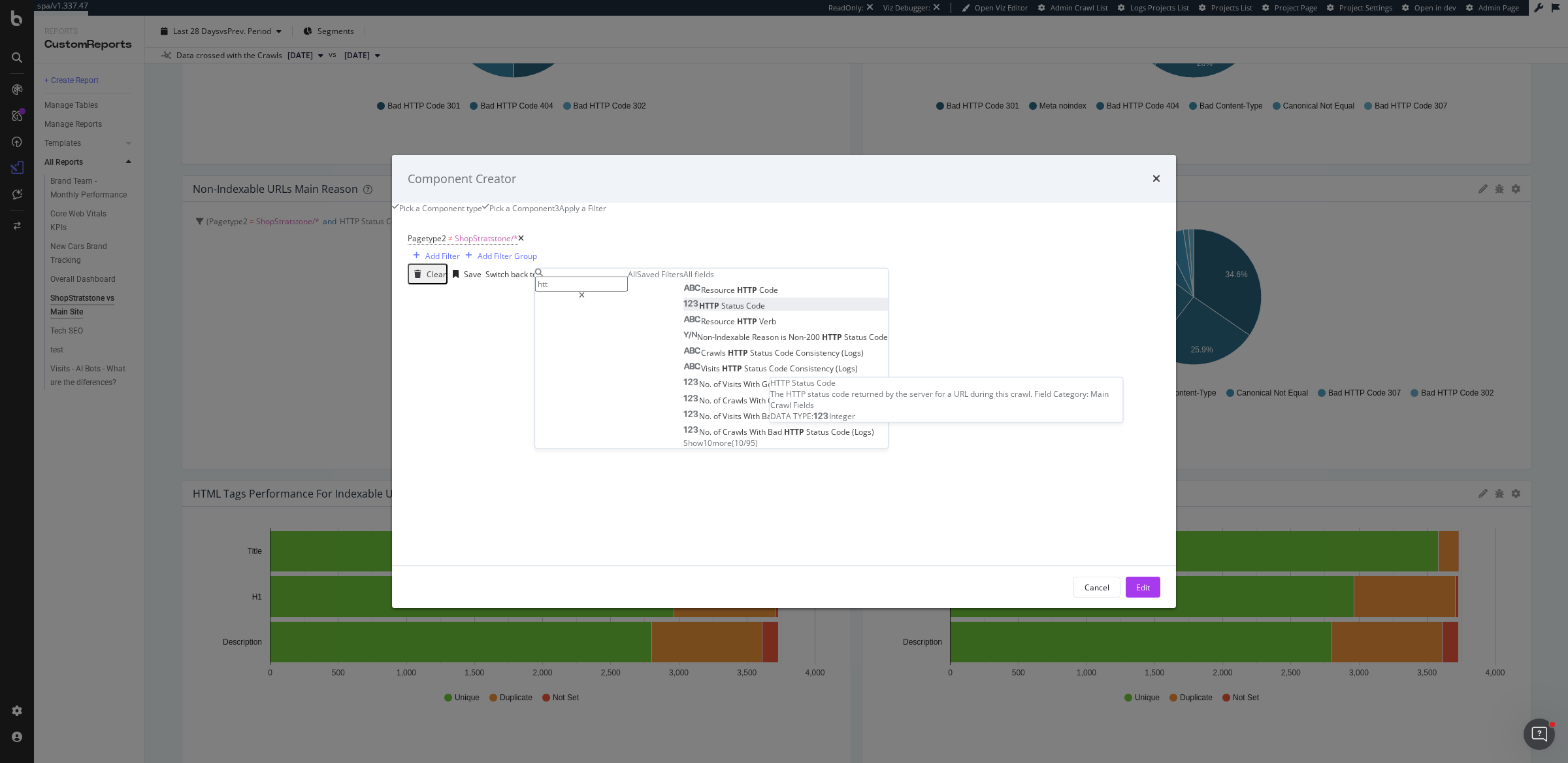
type input "htt"
click at [710, 311] on div "HTTP Status Code" at bounding box center [724, 304] width 82 height 11
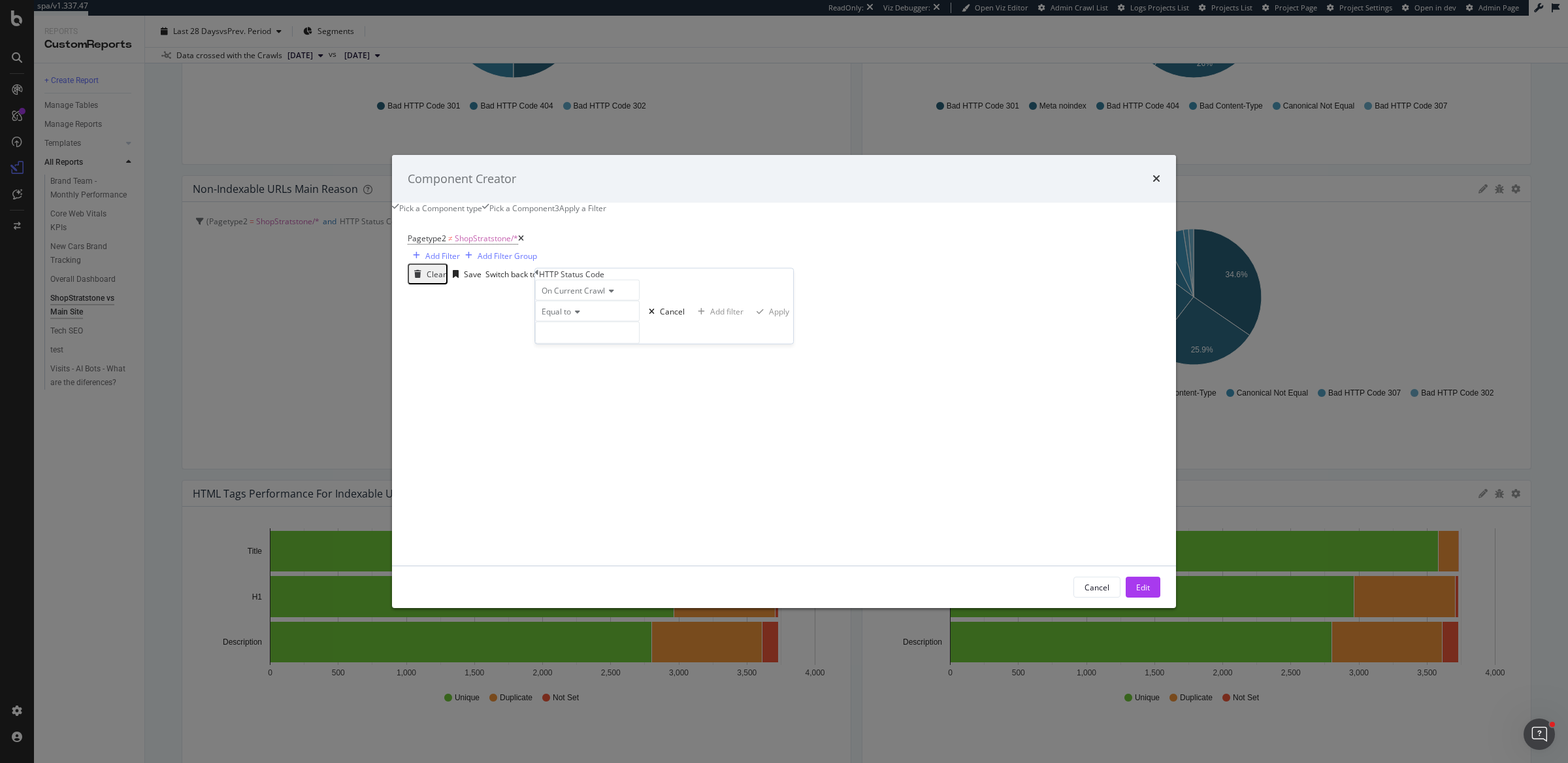
click at [580, 315] on icon "modal" at bounding box center [575, 311] width 9 height 8
drag, startPoint x: 628, startPoint y: 448, endPoint x: 627, endPoint y: 433, distance: 15.0
click at [571, 416] on span "Between" at bounding box center [555, 410] width 32 height 11
click at [625, 343] on input "0" at bounding box center [587, 332] width 104 height 23
type input "300"
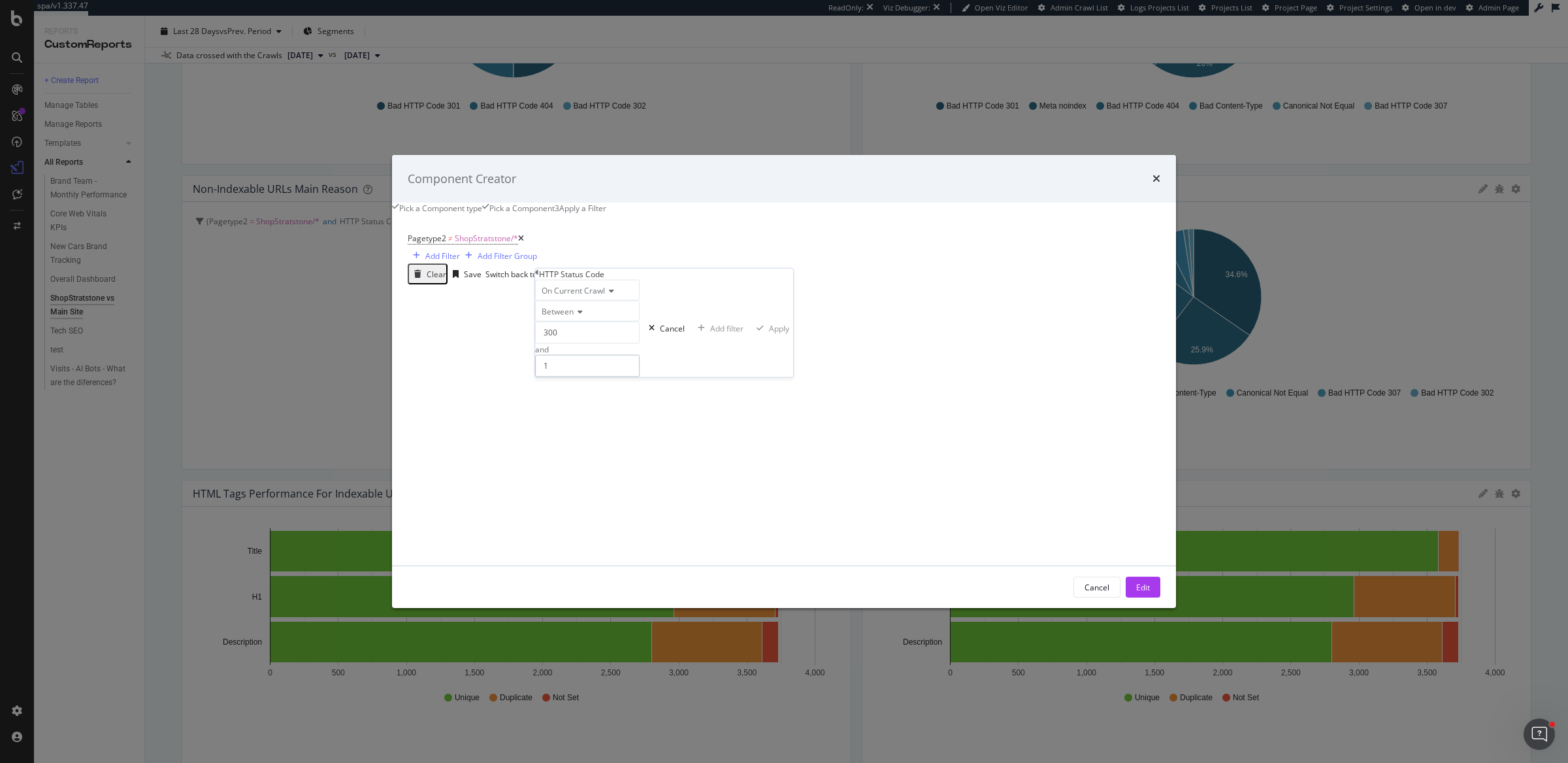
click at [638, 377] on input "1" at bounding box center [587, 365] width 104 height 23
type input "399"
click at [769, 333] on div "Apply" at bounding box center [779, 327] width 20 height 11
click at [1125, 595] on button "Edit" at bounding box center [1143, 587] width 35 height 21
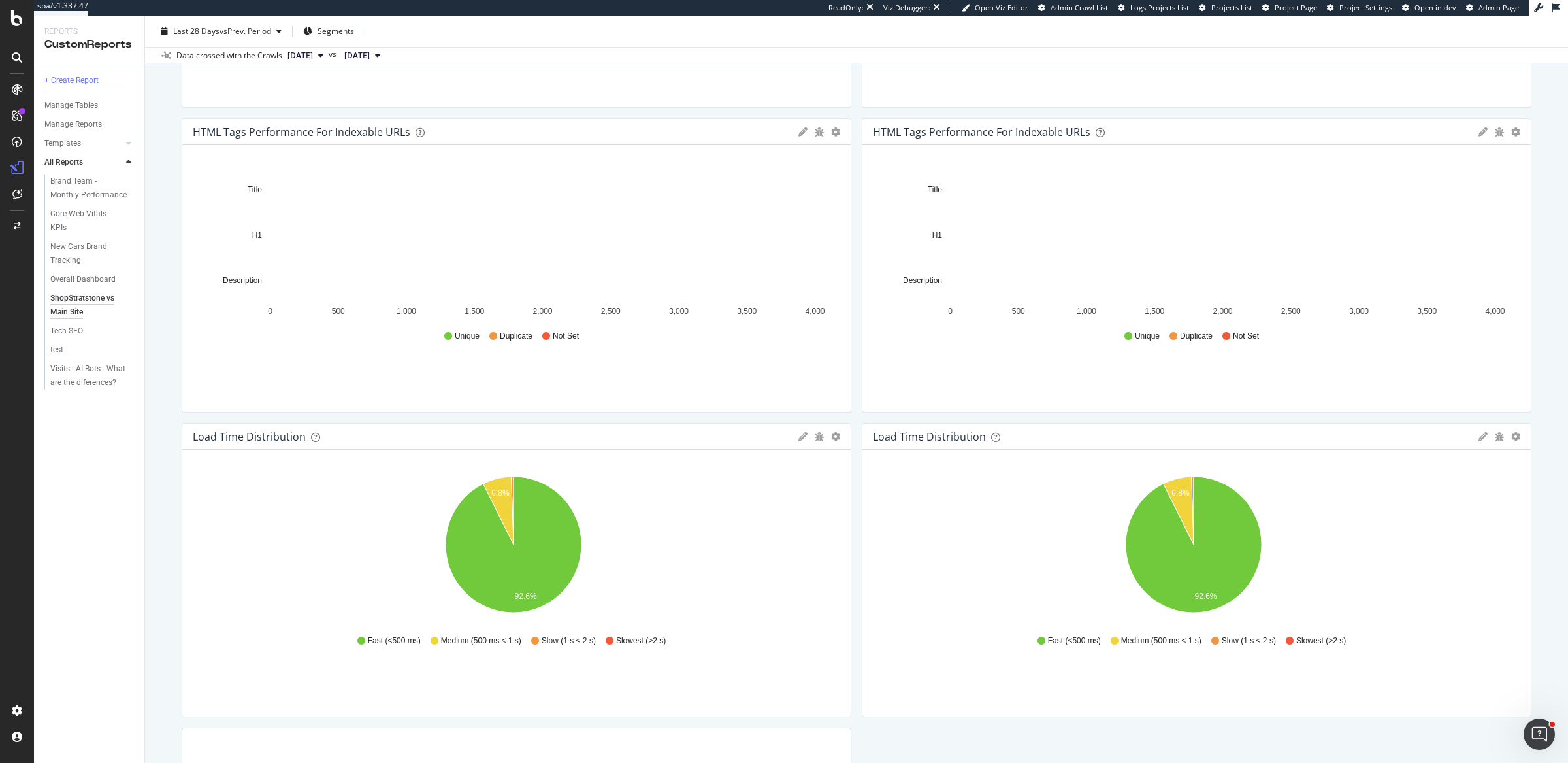
scroll to position [807, 0]
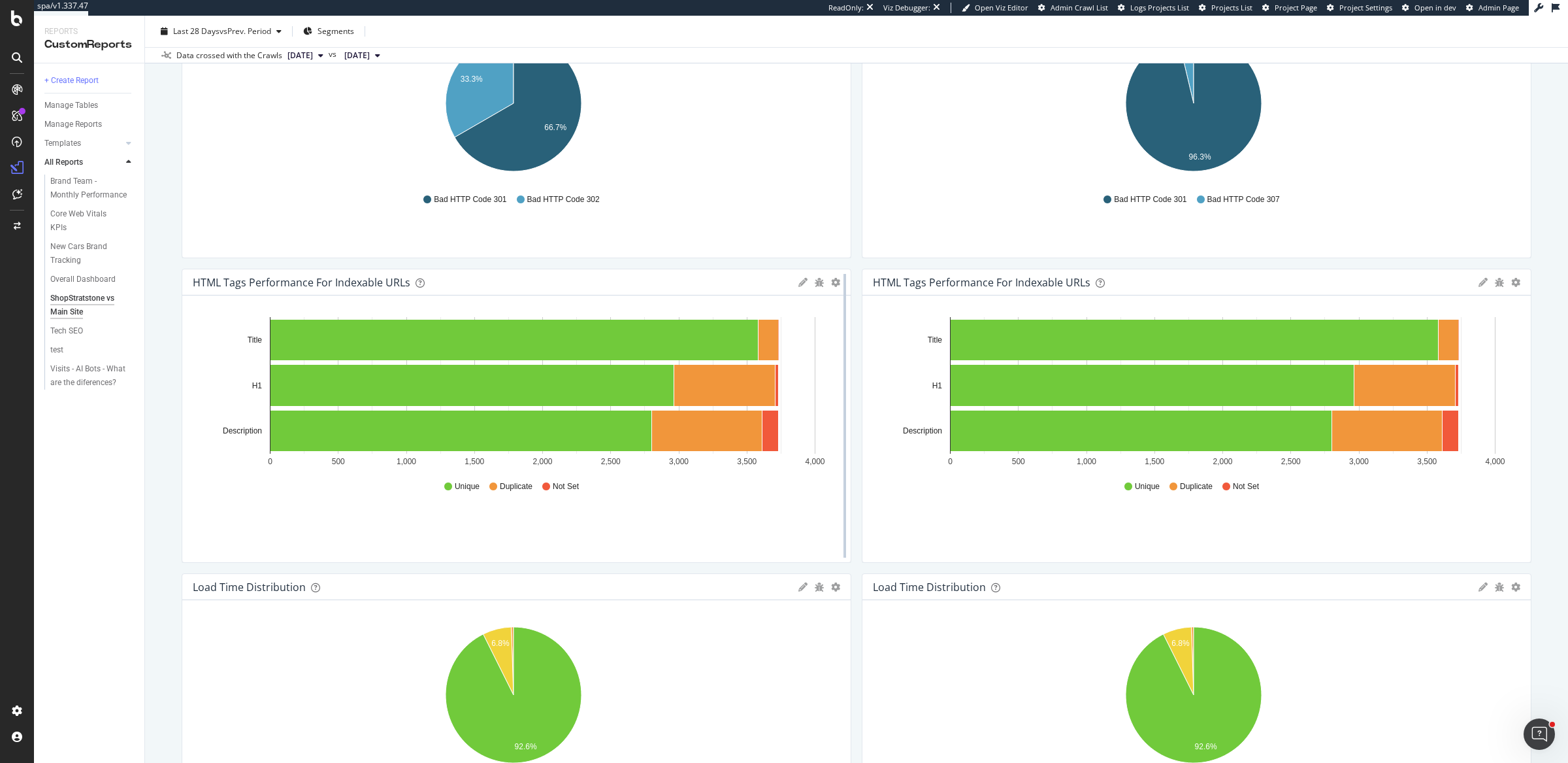
click at [838, 280] on div at bounding box center [845, 415] width 13 height 294
click at [831, 281] on icon "gear" at bounding box center [835, 282] width 9 height 9
click at [770, 380] on span "Apply Filter" at bounding box center [784, 380] width 134 height 17
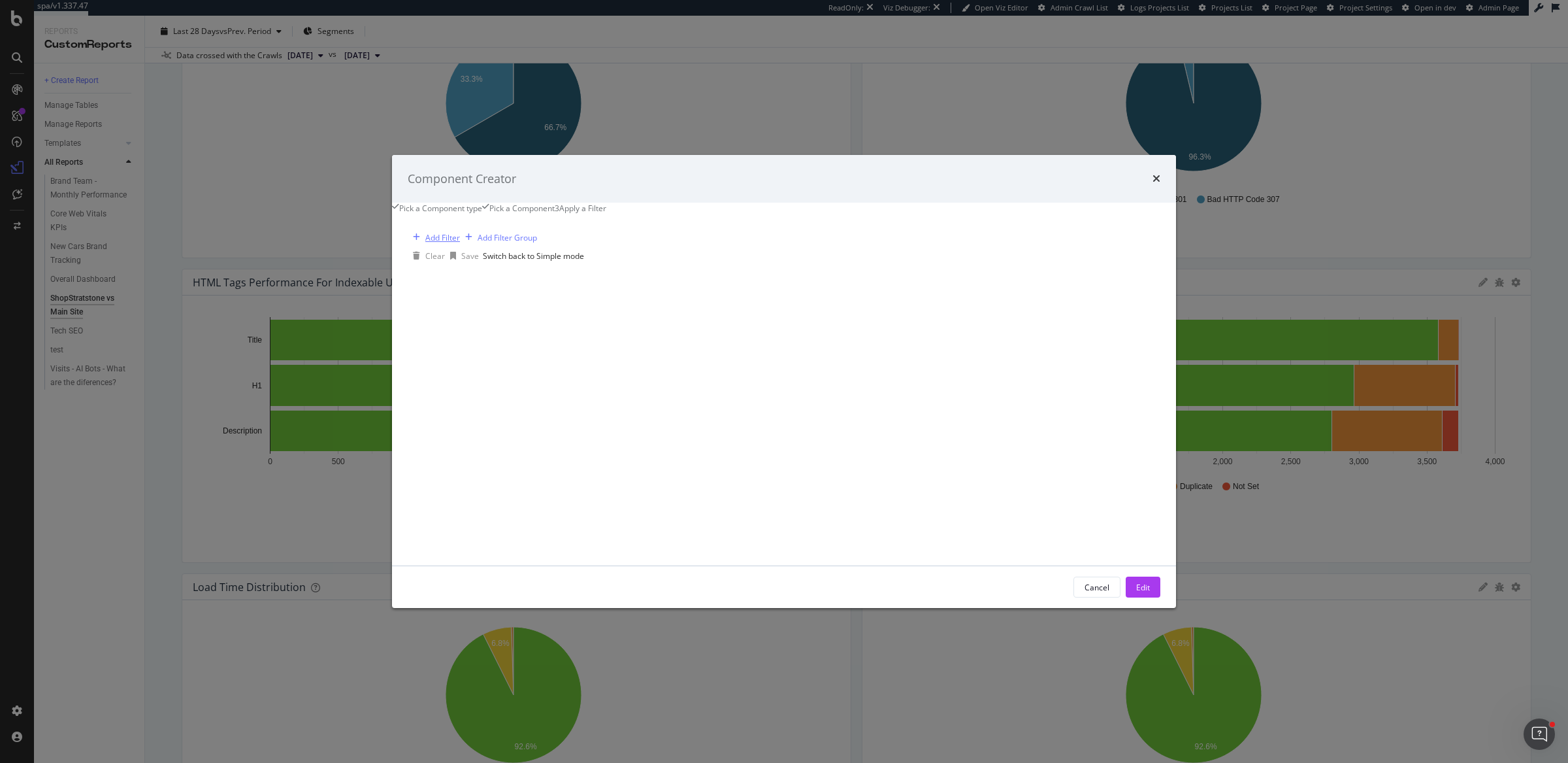
click at [460, 243] on div "Add Filter" at bounding box center [443, 237] width 35 height 11
type input "pagety"
click at [562, 306] on div "Pagetype2" at bounding box center [588, 301] width 53 height 11
click at [504, 335] on div "modal" at bounding box center [459, 330] width 91 height 21
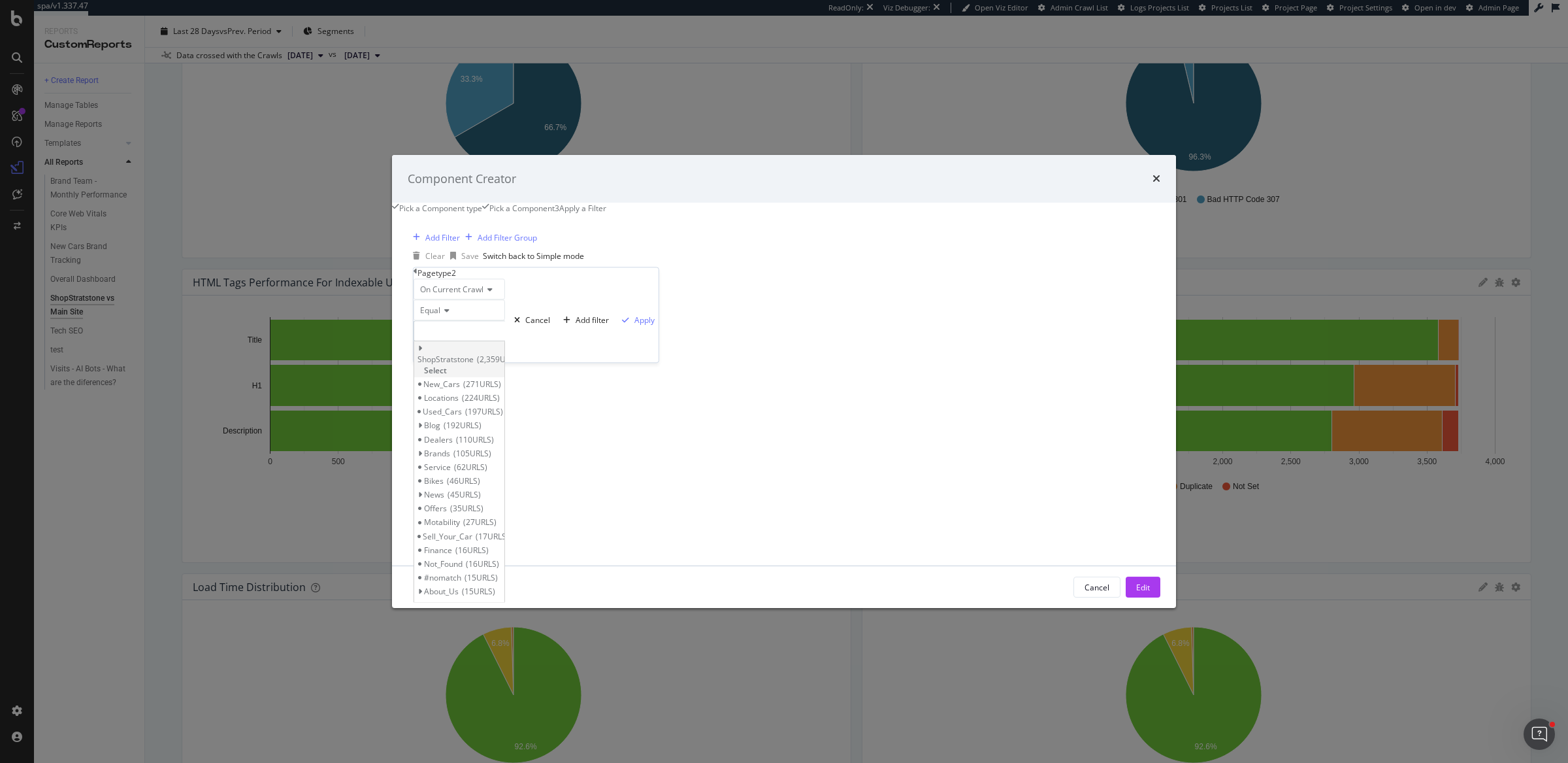
click at [447, 366] on span "Select" at bounding box center [435, 370] width 23 height 11
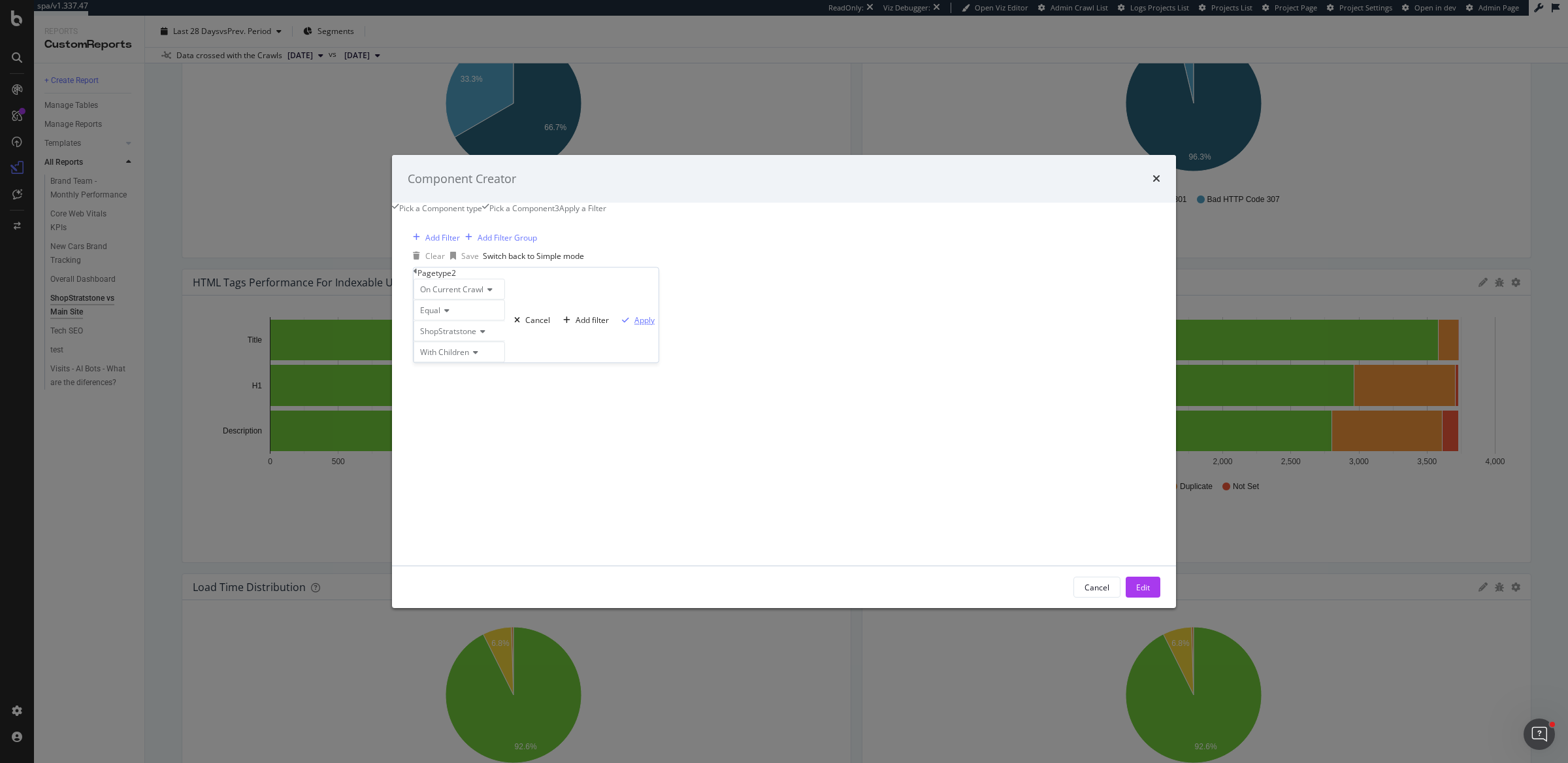
click at [634, 325] on div "Apply" at bounding box center [644, 319] width 20 height 11
click at [1136, 597] on div "Edit" at bounding box center [1142, 587] width 14 height 20
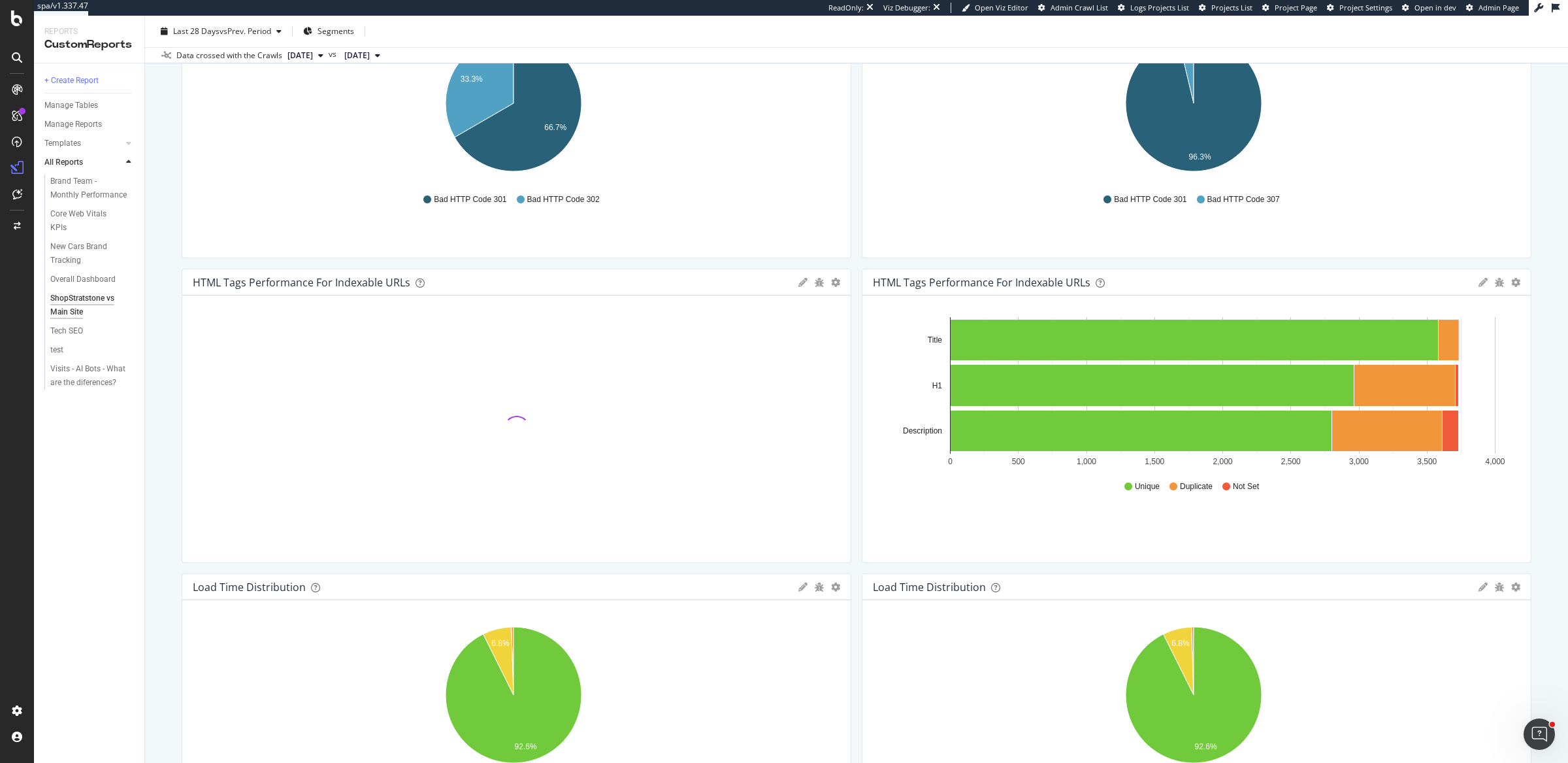
click at [1511, 283] on icon "gear" at bounding box center [1515, 282] width 9 height 9
click at [1434, 391] on link "Apply Filter" at bounding box center [1464, 380] width 134 height 24
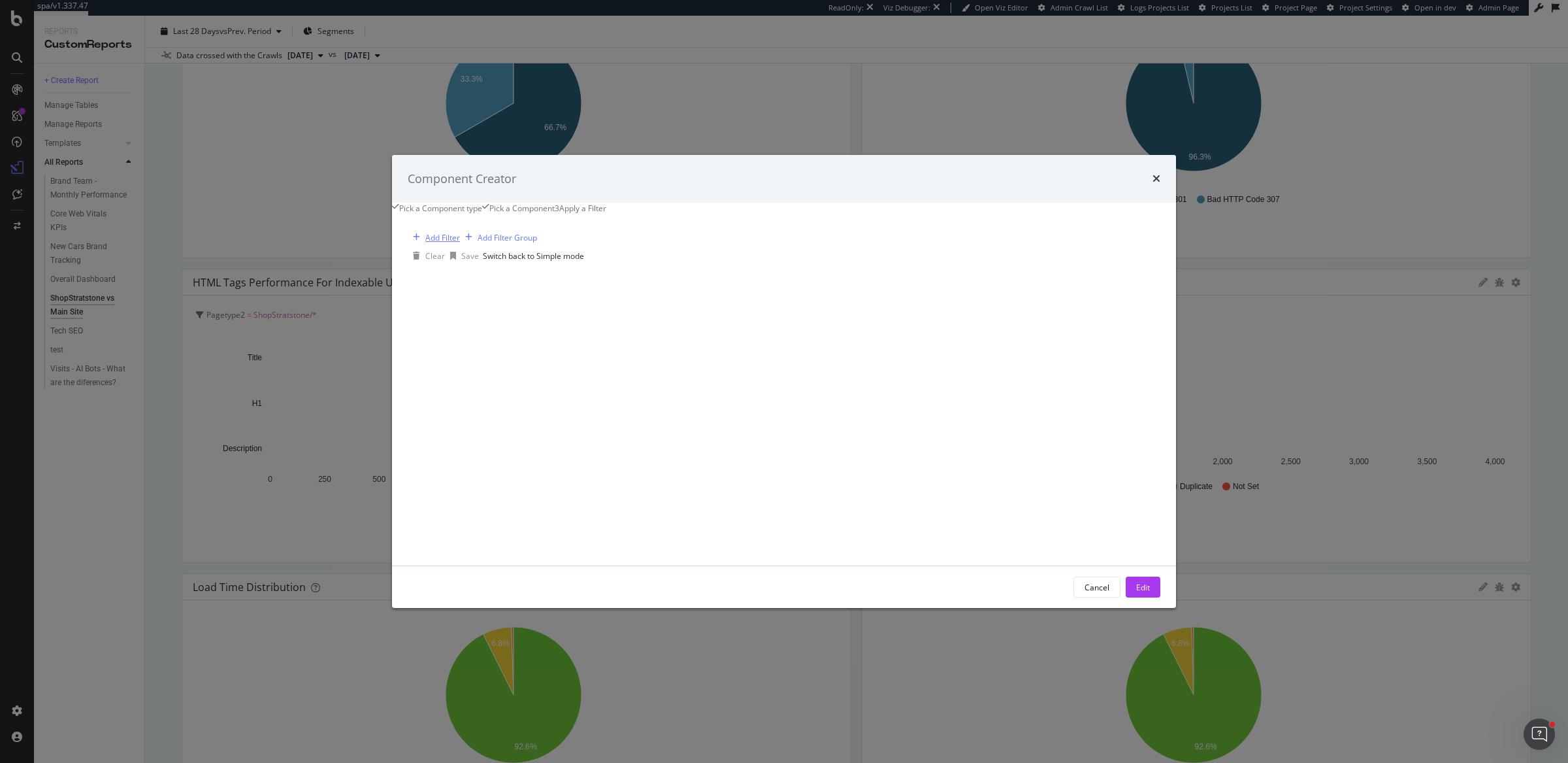
click at [460, 243] on div "Add Filter" at bounding box center [443, 237] width 35 height 11
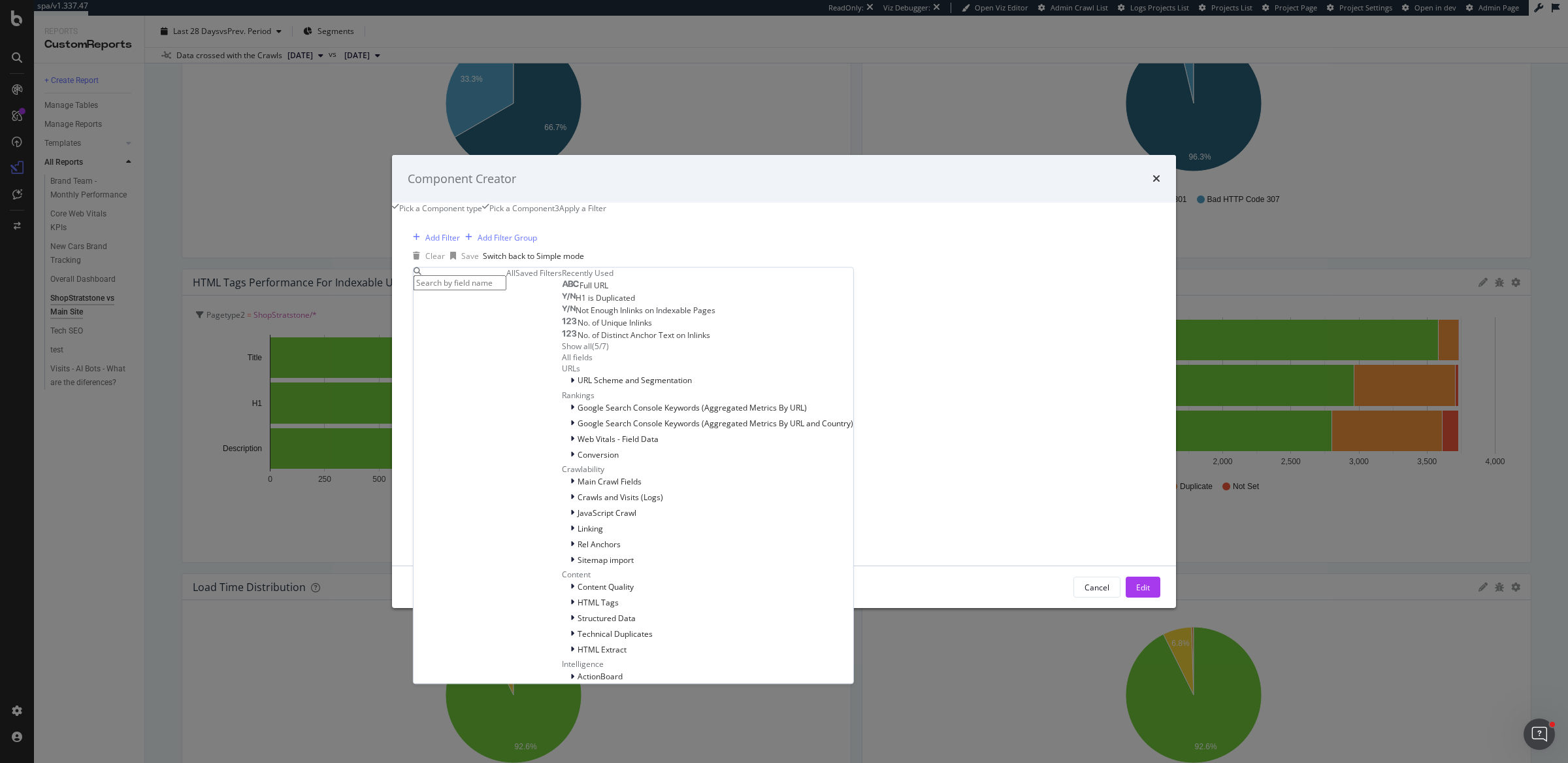
click at [506, 275] on input "modal" at bounding box center [460, 282] width 93 height 15
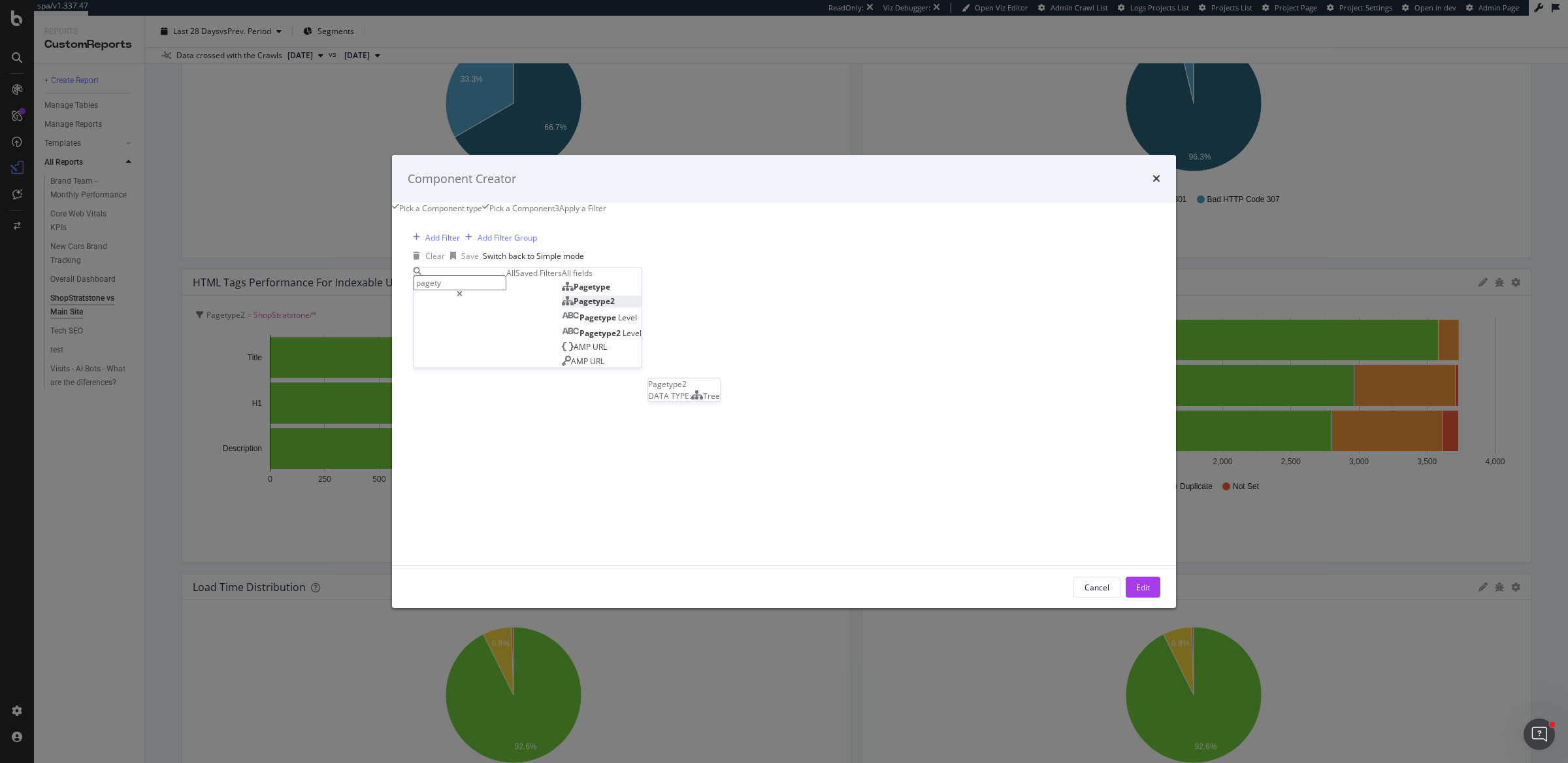
type input "pagety"
click at [565, 306] on div "Pagetype2" at bounding box center [588, 301] width 53 height 11
click at [498, 341] on div "modal" at bounding box center [459, 330] width 91 height 21
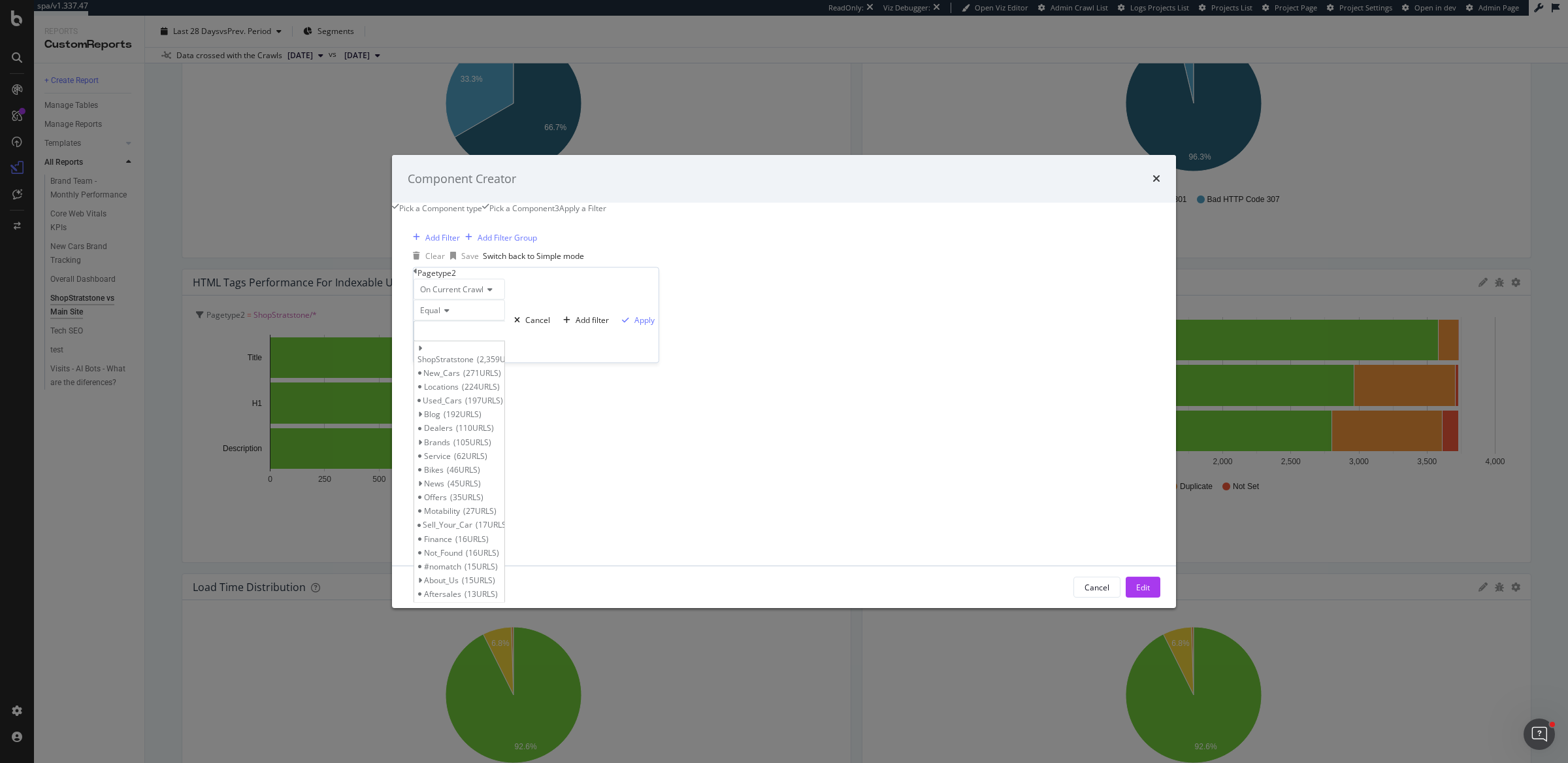
click at [449, 314] on icon "modal" at bounding box center [445, 310] width 9 height 8
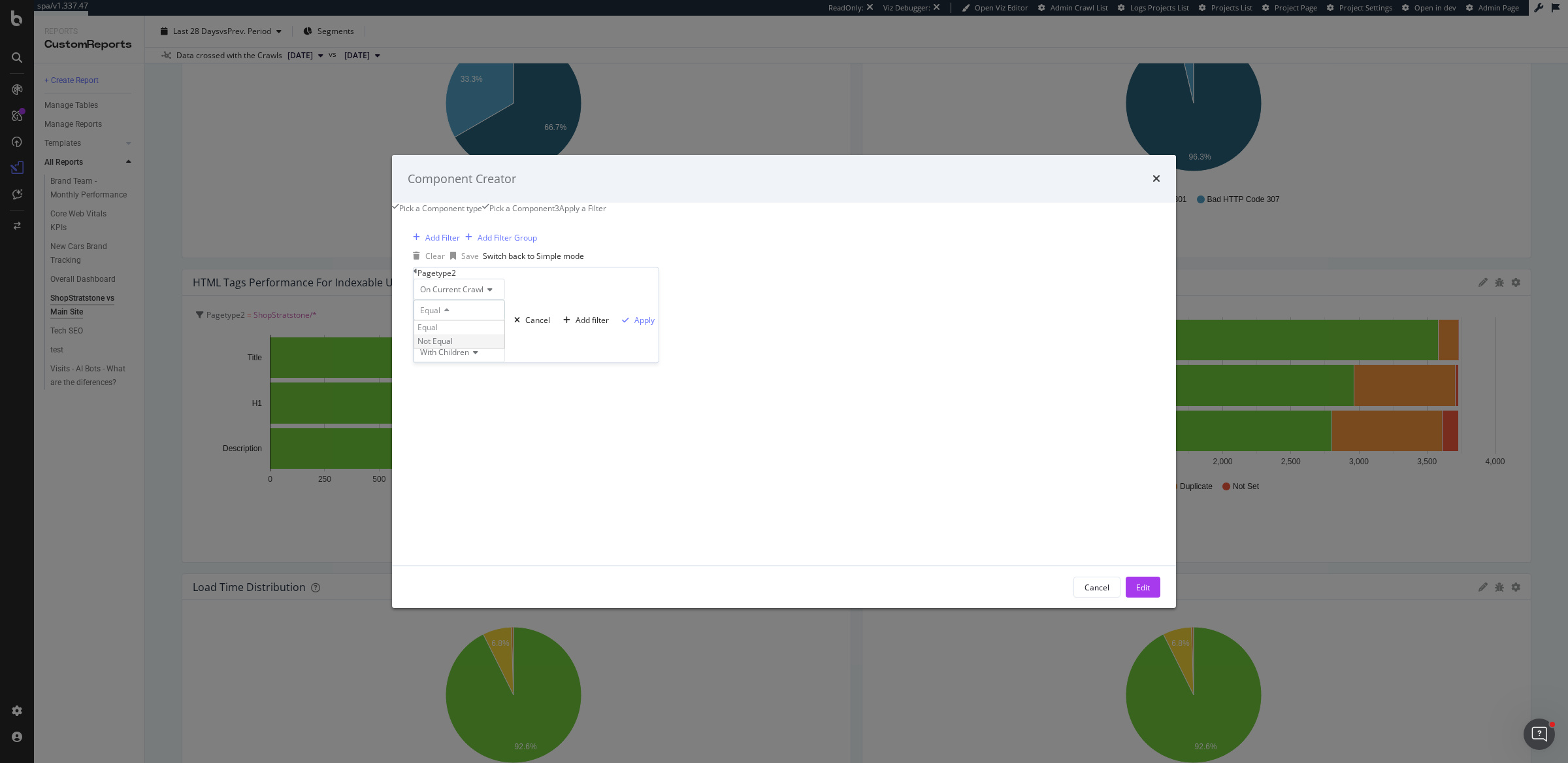
click at [453, 346] on span "Not Equal" at bounding box center [435, 340] width 36 height 11
click at [505, 335] on div "modal" at bounding box center [459, 330] width 91 height 21
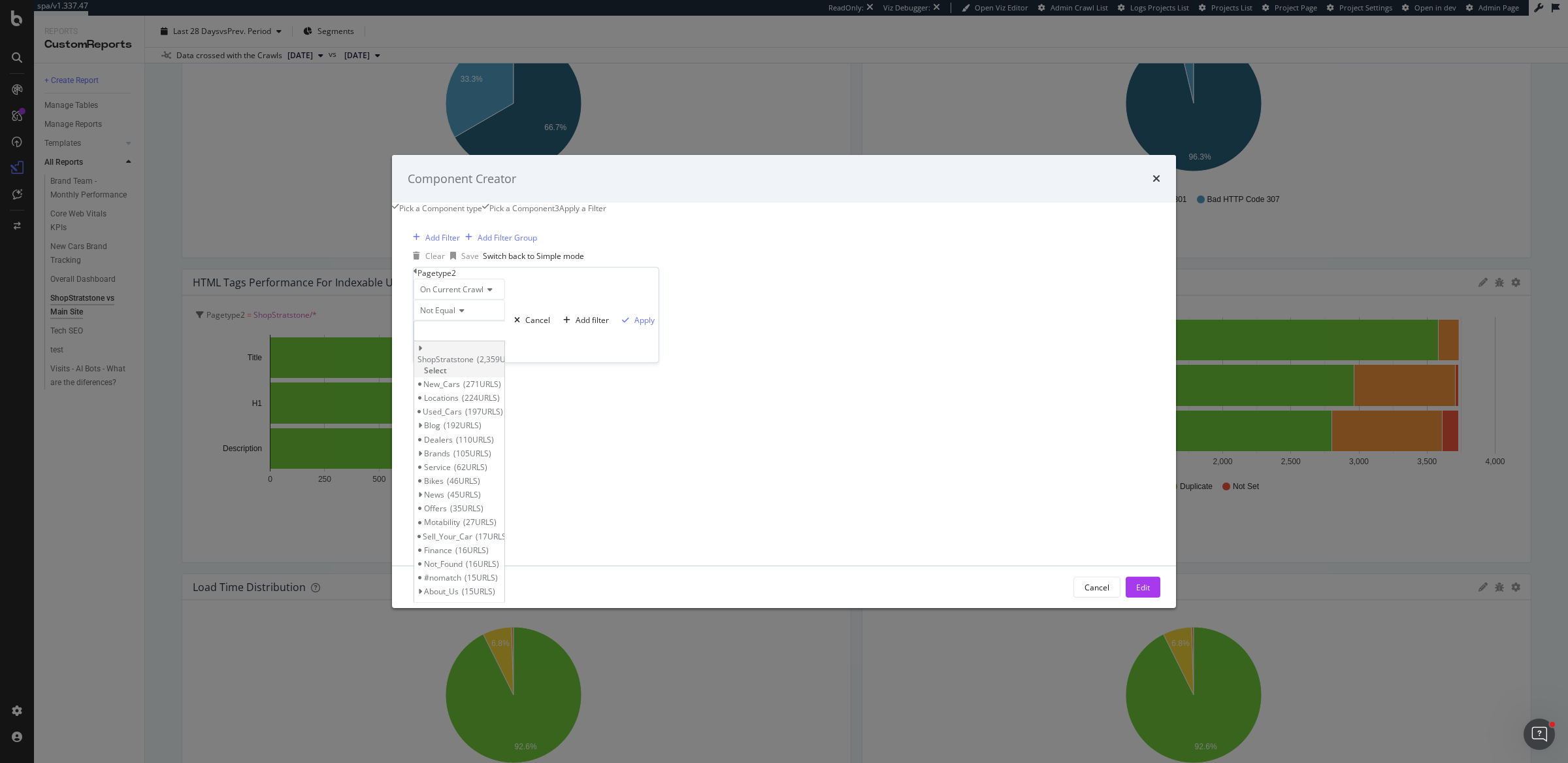
click at [447, 366] on span "Select" at bounding box center [435, 370] width 23 height 11
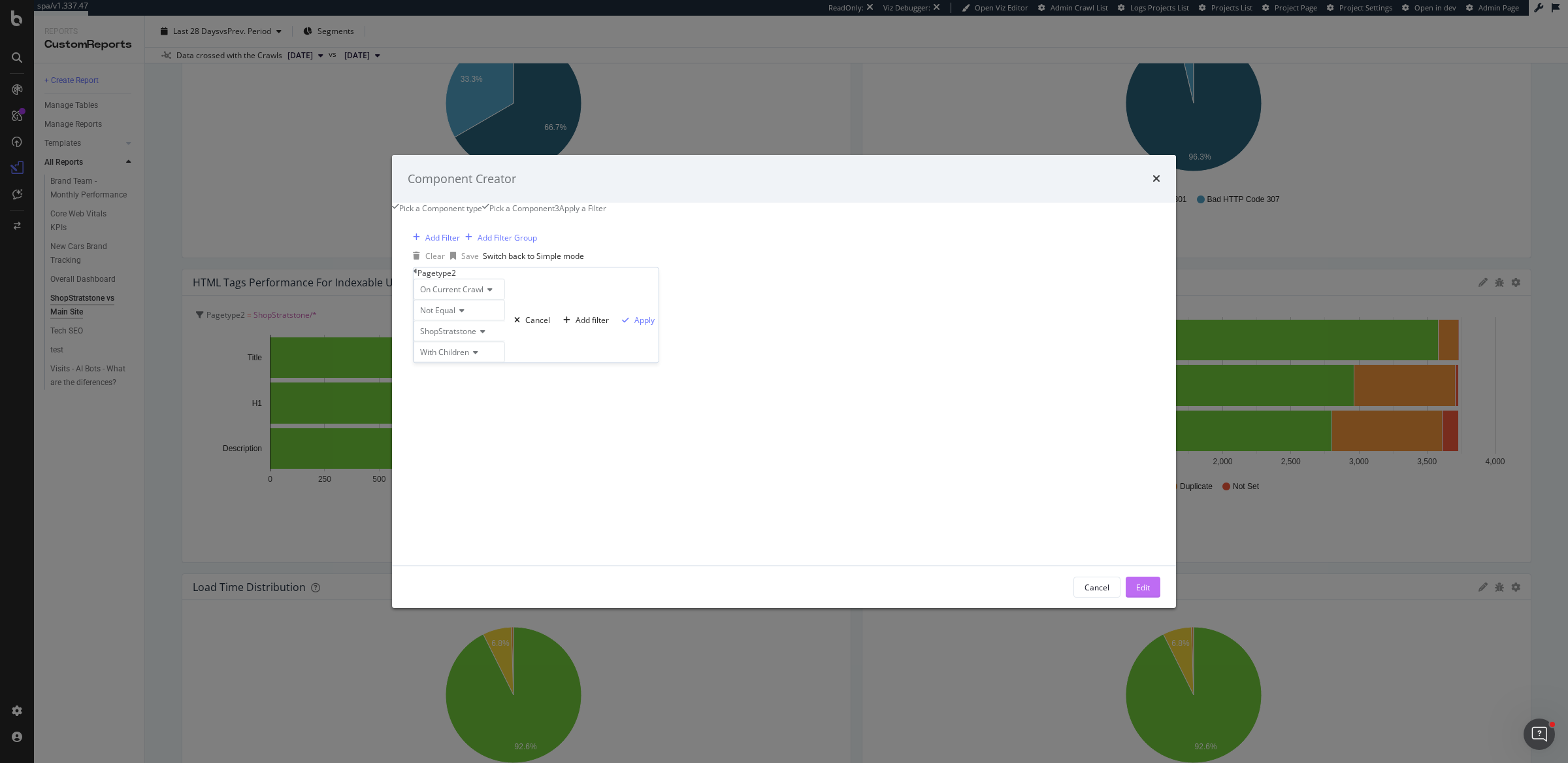
click at [1125, 597] on button "Edit" at bounding box center [1143, 587] width 35 height 21
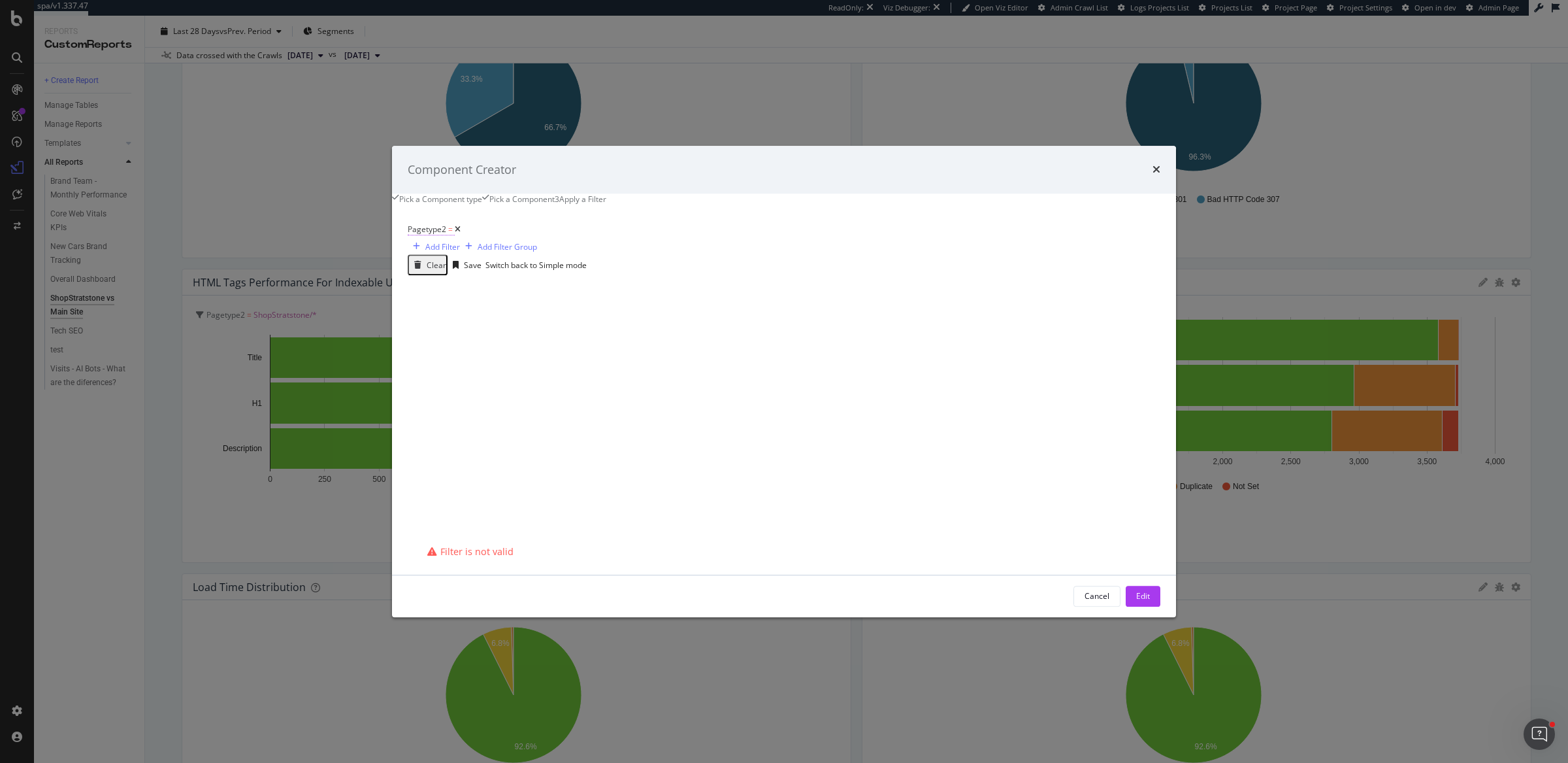
click at [446, 235] on span "Pagetype2" at bounding box center [427, 229] width 38 height 11
click at [449, 304] on icon "modal" at bounding box center [445, 300] width 9 height 8
click at [453, 336] on span "Not Equal" at bounding box center [435, 330] width 36 height 11
click at [505, 310] on div "Not Equal" at bounding box center [459, 299] width 91 height 21
click at [608, 266] on div "Pagetype2" at bounding box center [536, 262] width 245 height 11
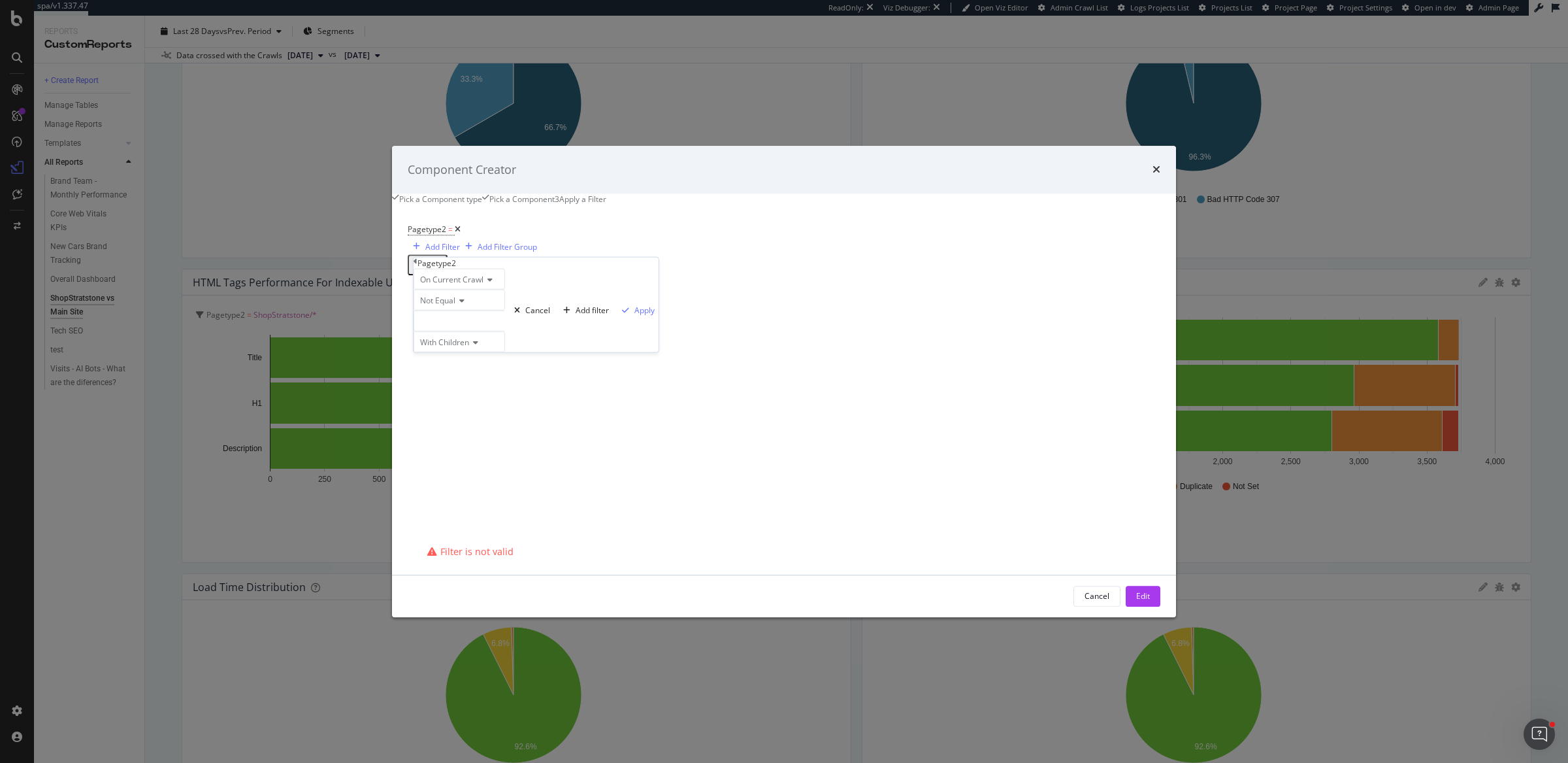
click at [505, 331] on div "modal" at bounding box center [459, 320] width 91 height 21
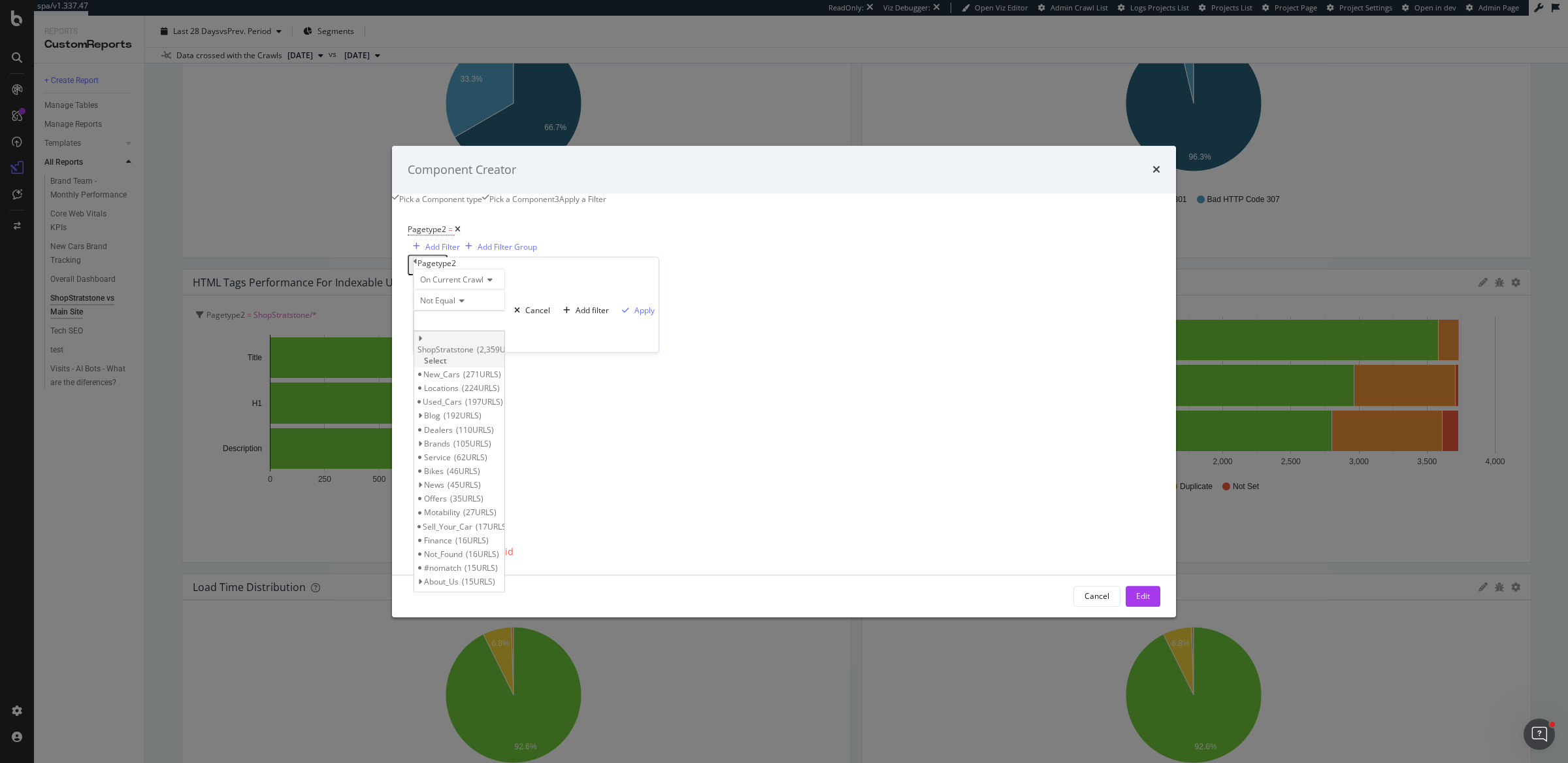
click at [447, 357] on span "Select" at bounding box center [435, 360] width 23 height 11
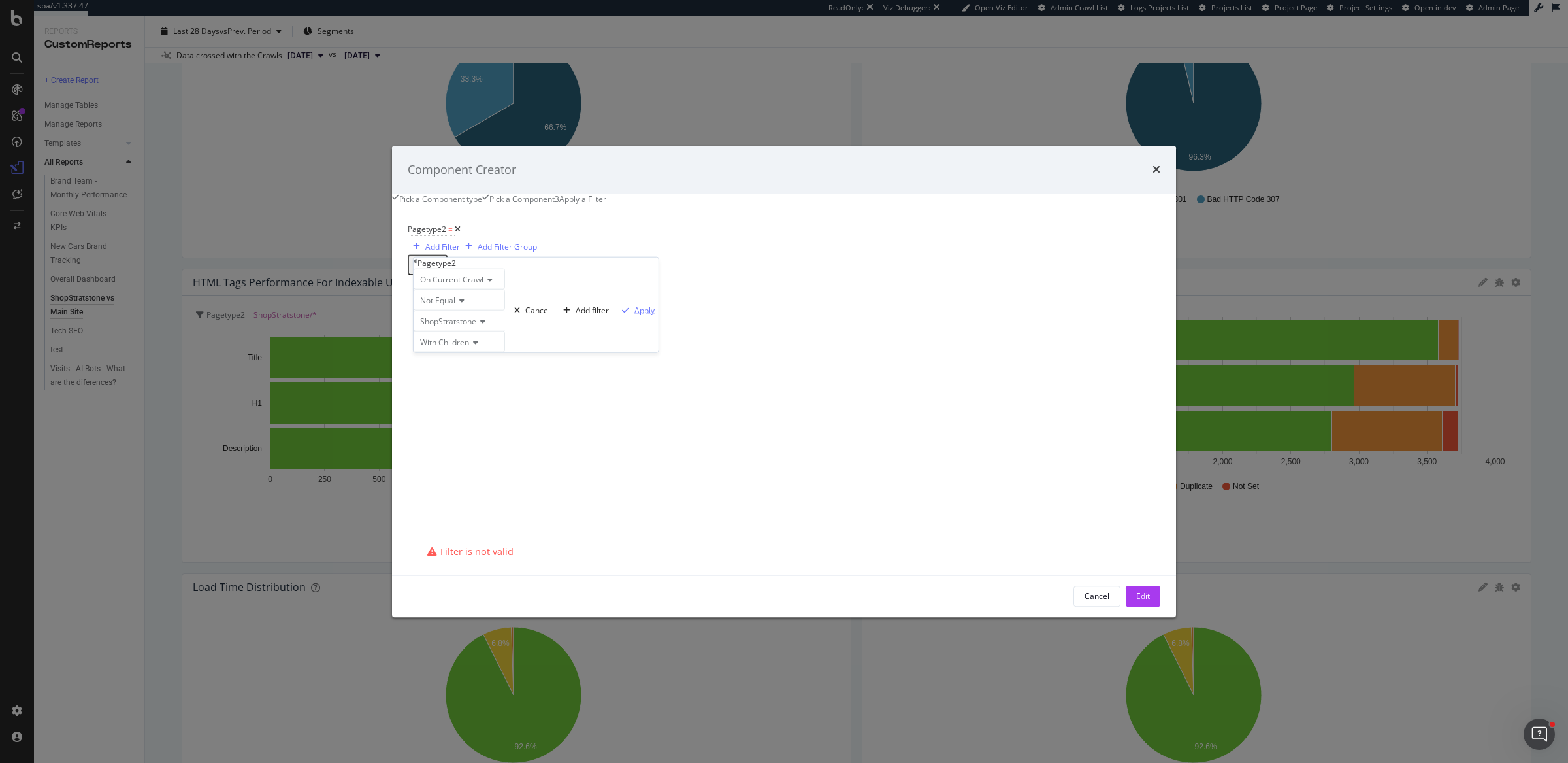
click at [634, 316] on div "Apply" at bounding box center [644, 310] width 20 height 11
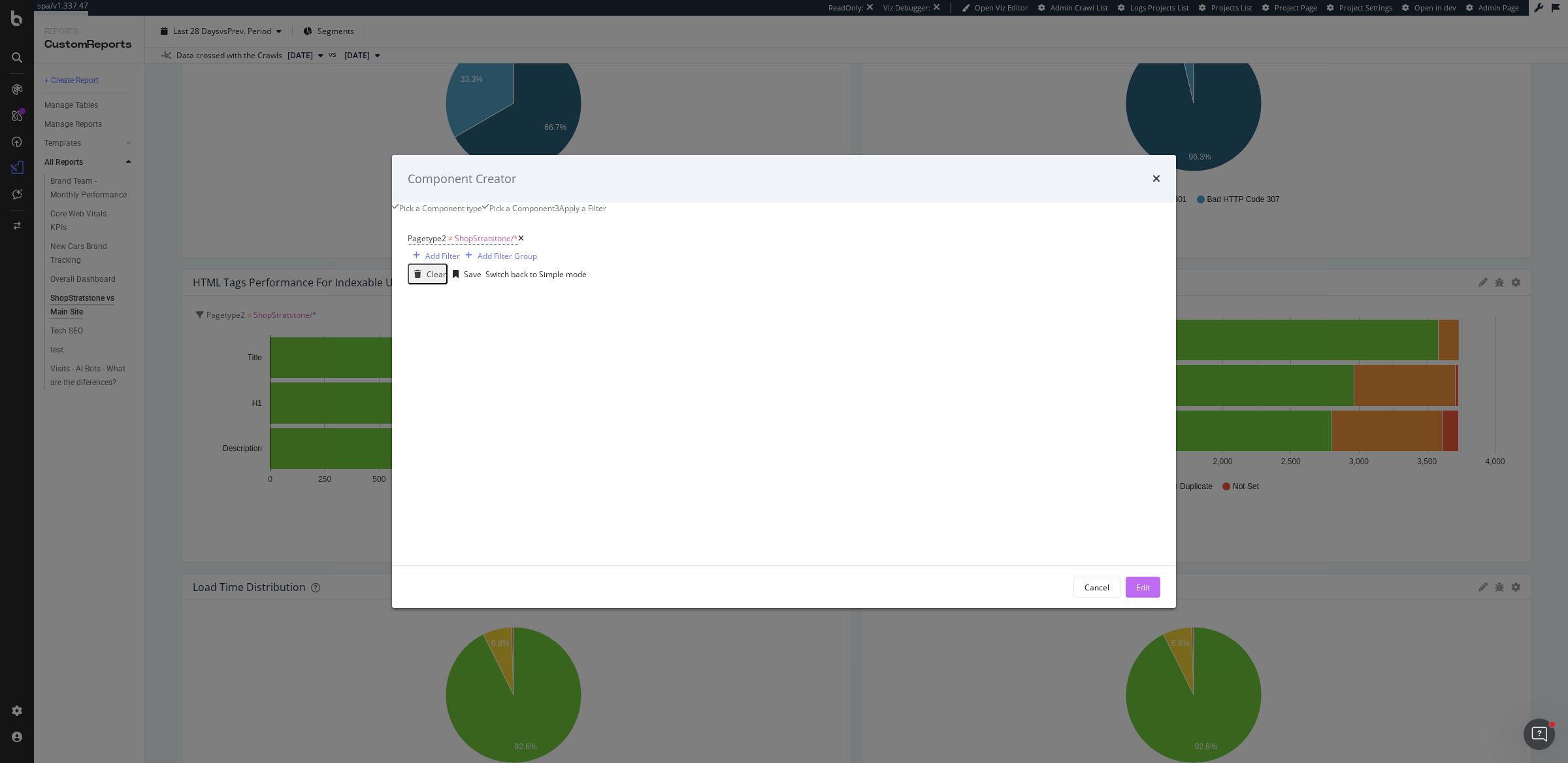
click at [1136, 592] on div "Edit" at bounding box center [1142, 587] width 14 height 11
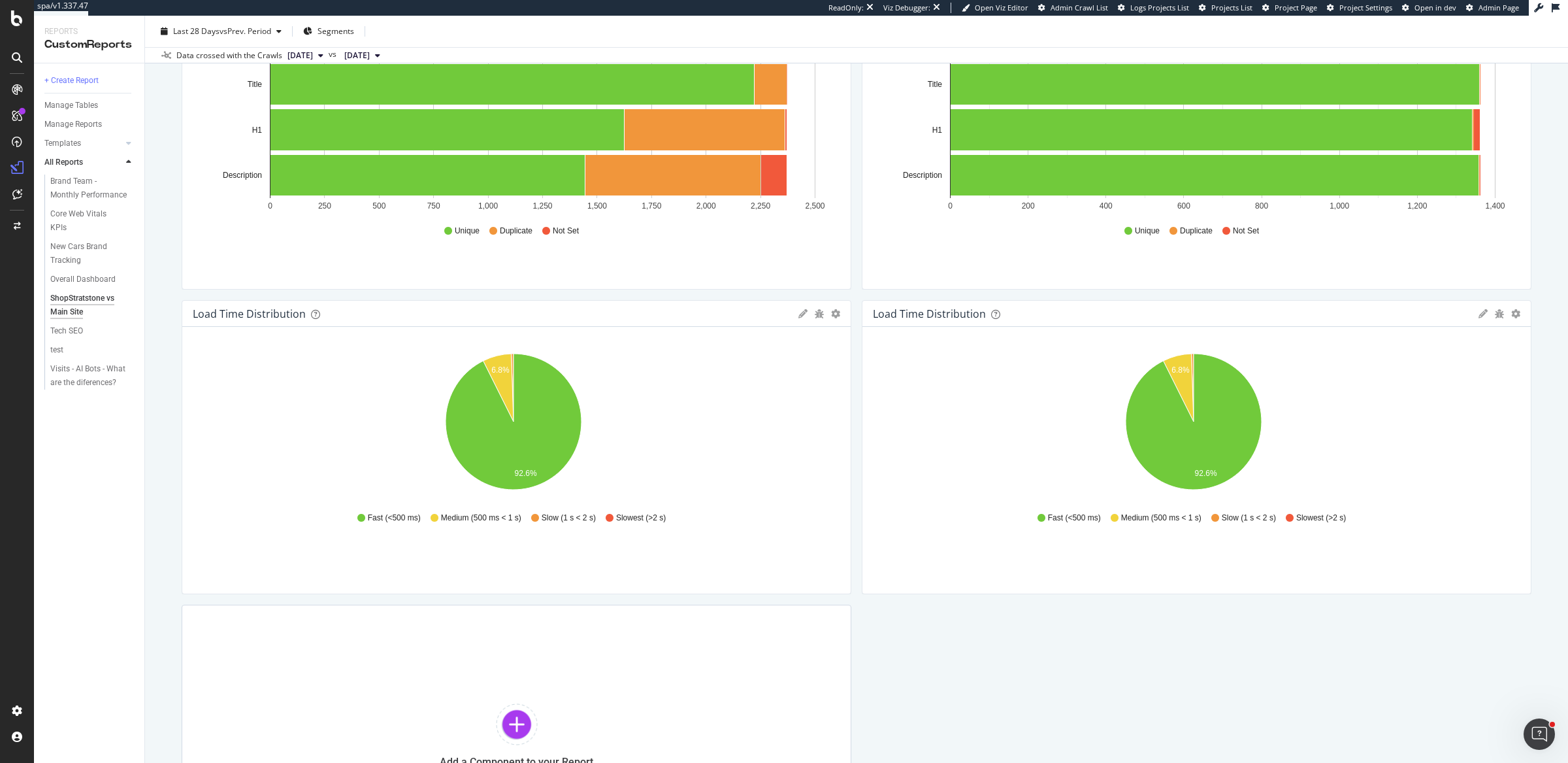
scroll to position [1080, 0]
click at [831, 315] on icon "gear" at bounding box center [835, 314] width 9 height 9
click at [760, 390] on span "Apply Filter" at bounding box center [784, 388] width 134 height 17
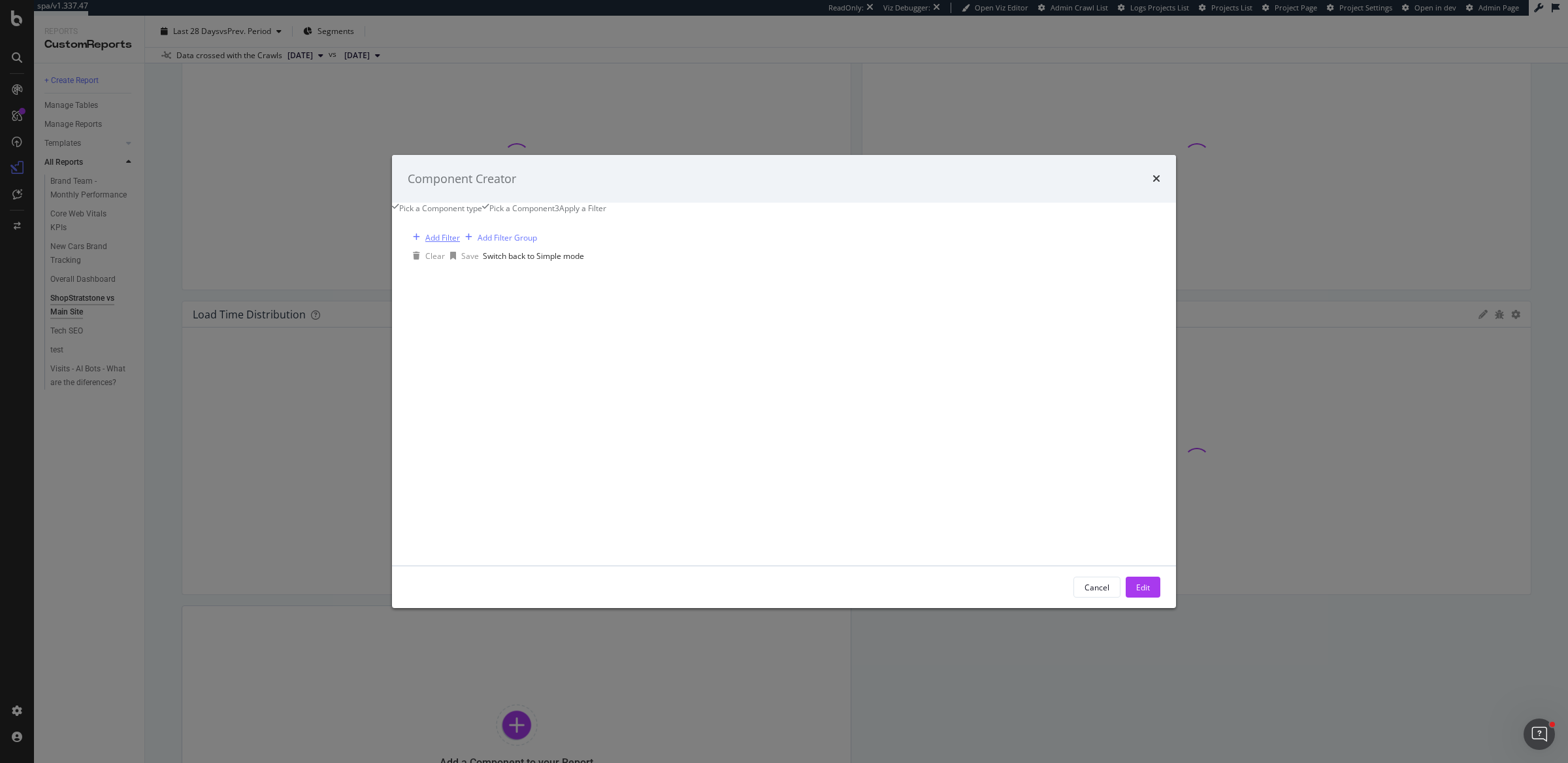
click at [460, 243] on div "Add Filter" at bounding box center [443, 237] width 35 height 11
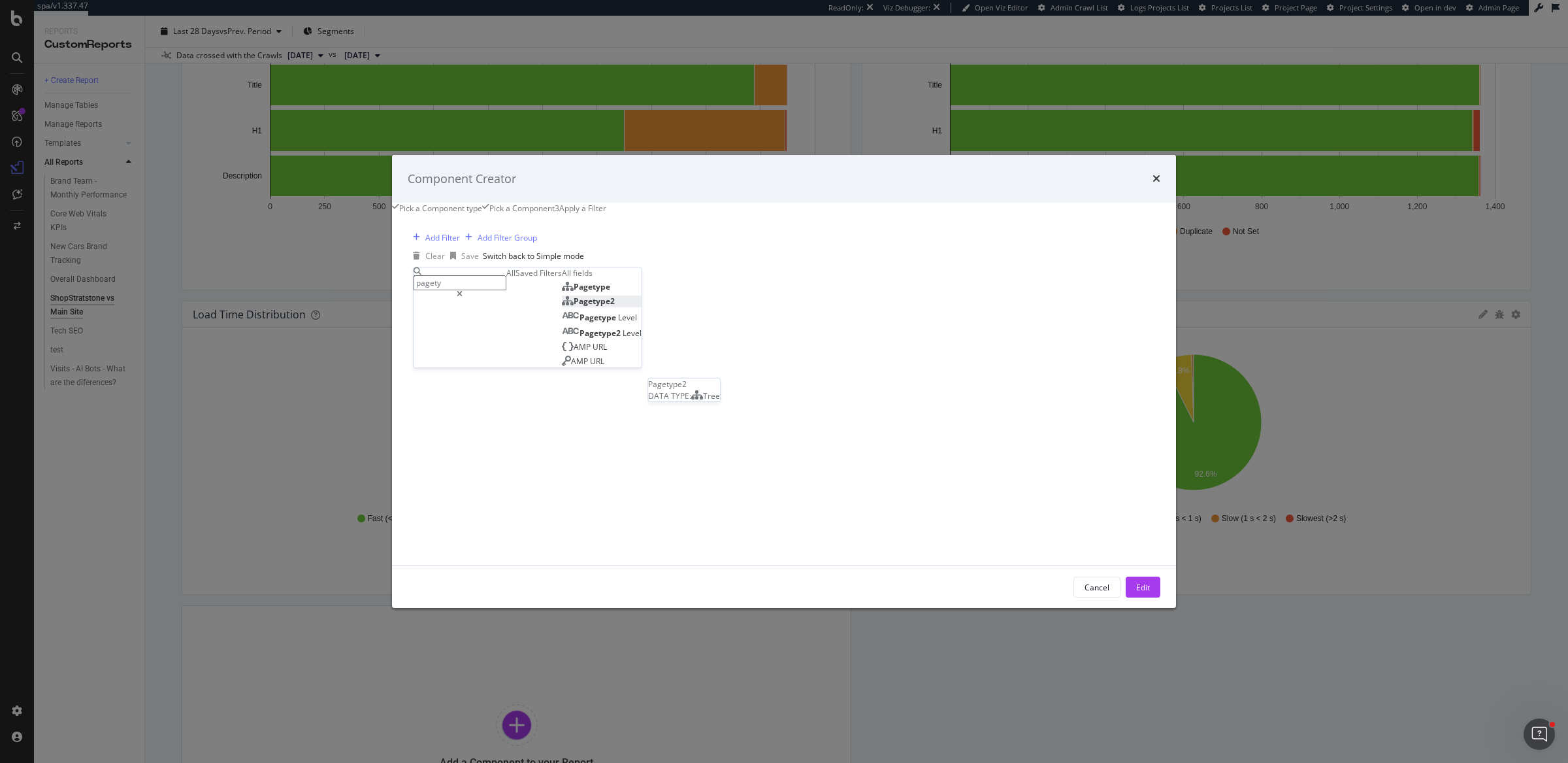
type input "pagety"
click at [562, 306] on div "Pagetype2" at bounding box center [588, 301] width 53 height 11
click at [491, 339] on div "modal" at bounding box center [459, 330] width 91 height 21
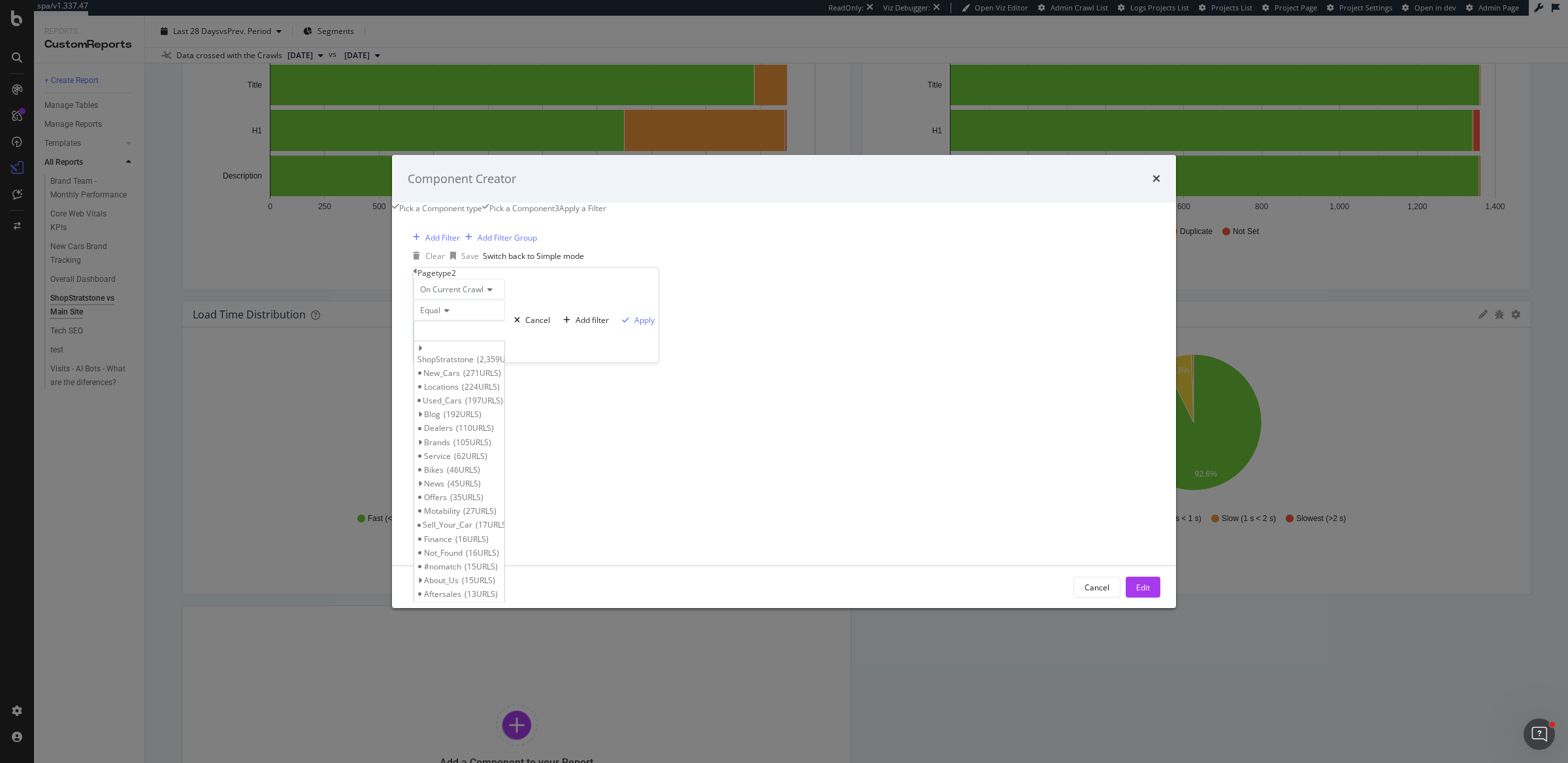
click at [0, 0] on span "Select" at bounding box center [0, 0] width 0 height 0
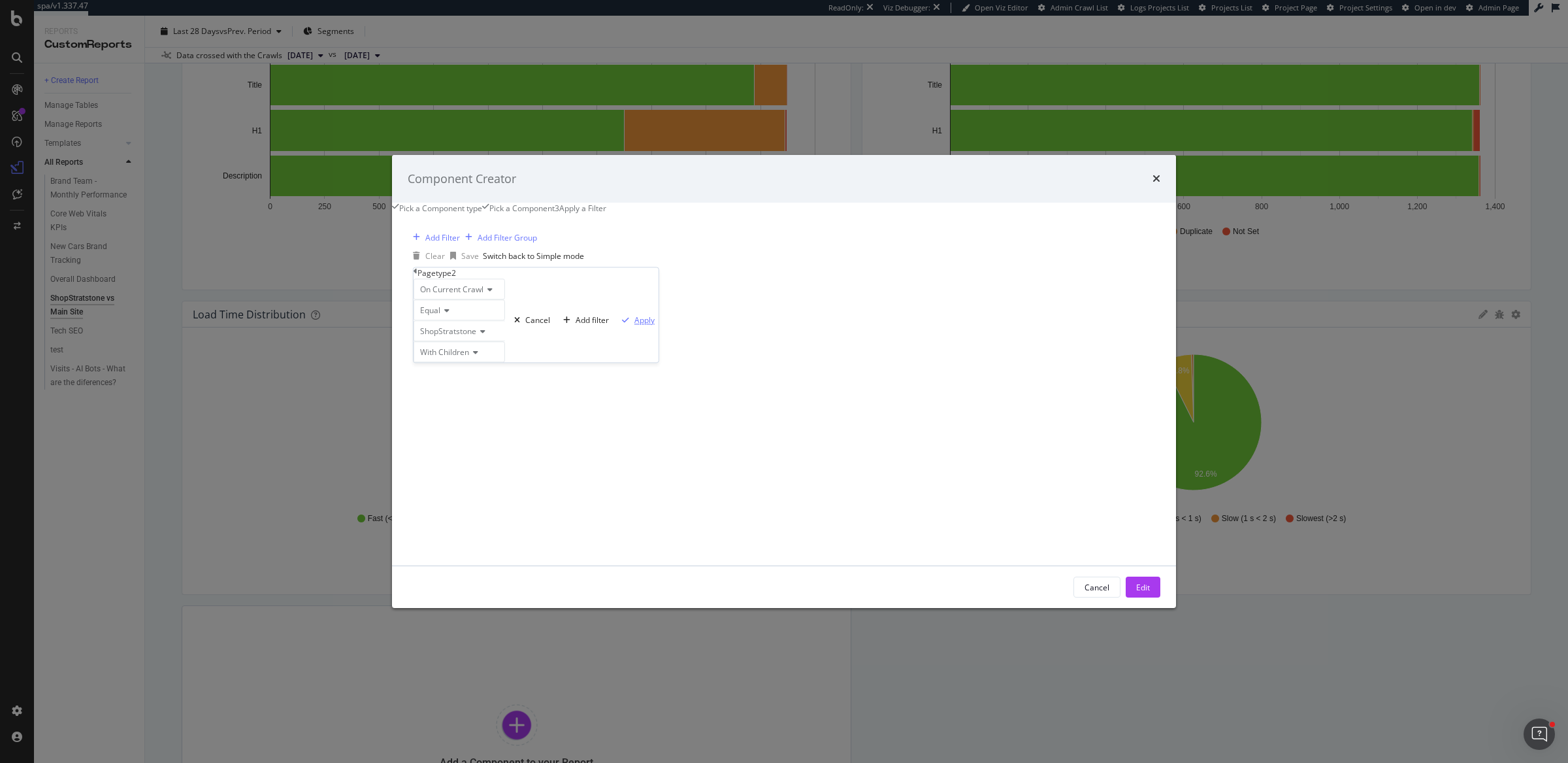
click at [634, 325] on div "Apply" at bounding box center [644, 319] width 20 height 11
click at [1136, 592] on div "Edit" at bounding box center [1142, 587] width 14 height 11
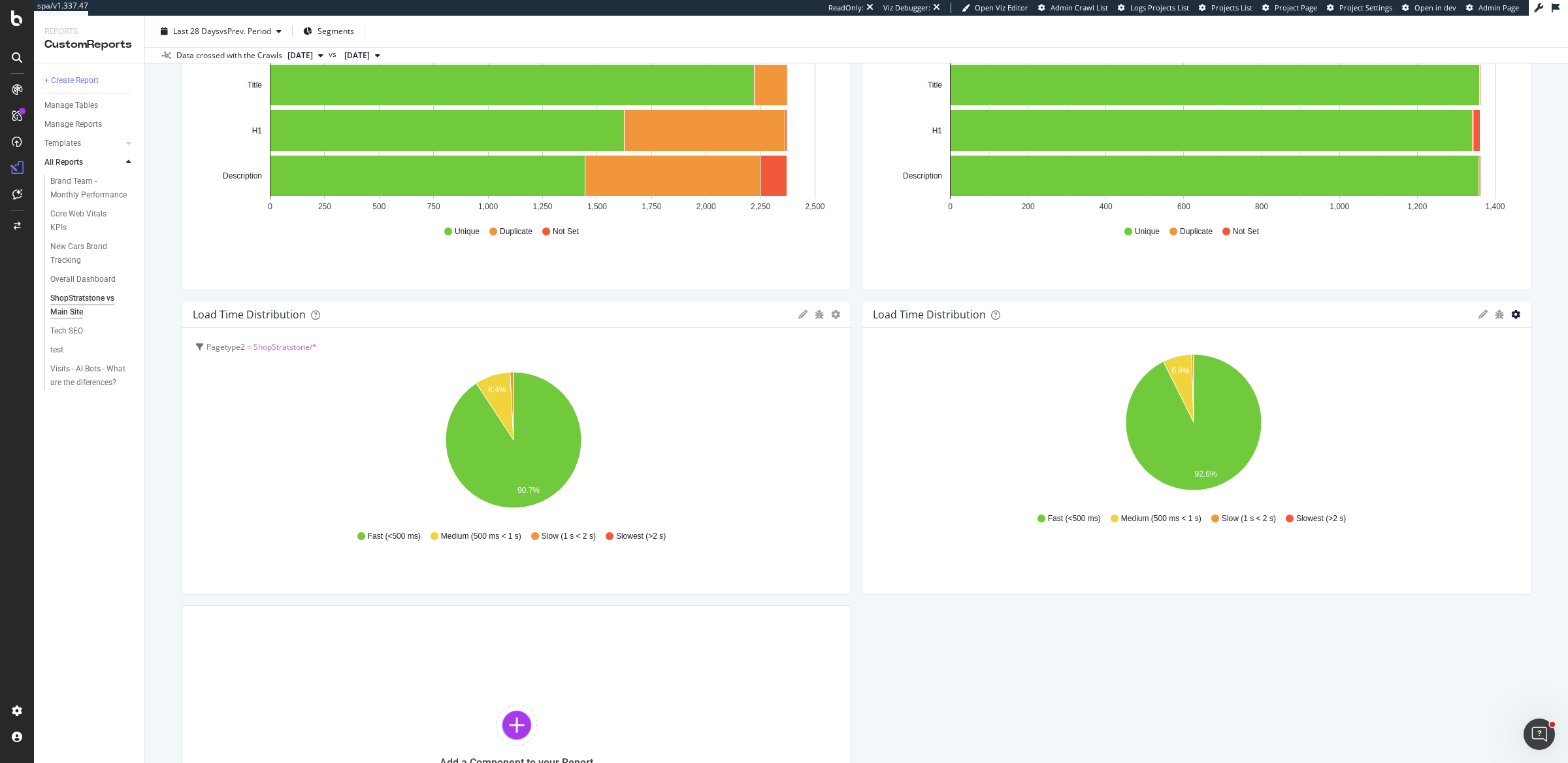
click at [1511, 314] on icon "gear" at bounding box center [1515, 314] width 9 height 9
click at [1427, 391] on span "Apply Filter" at bounding box center [1464, 388] width 134 height 17
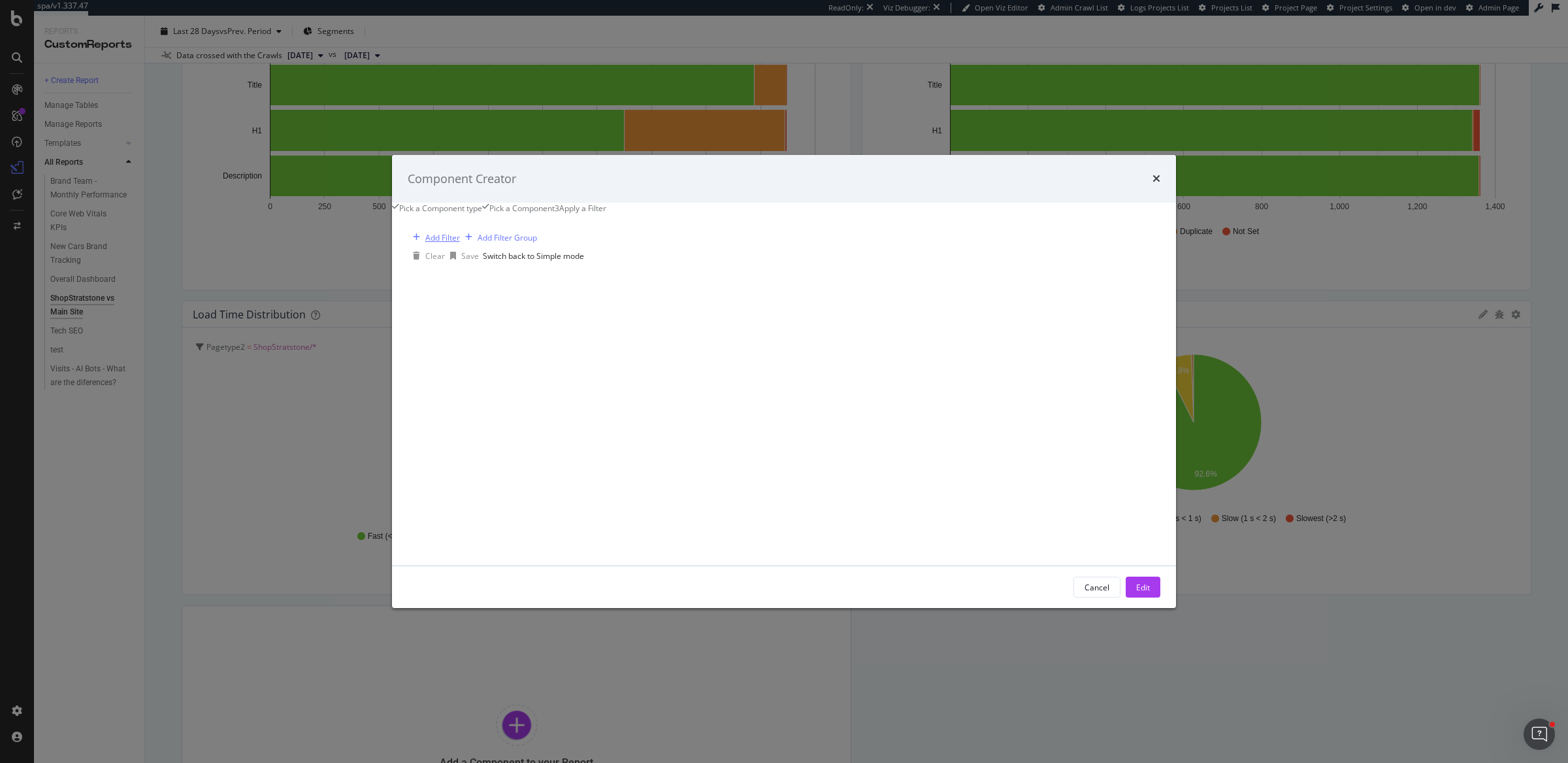
click at [460, 243] on div "Add Filter" at bounding box center [443, 237] width 35 height 11
type input "pagety"
click at [562, 306] on div "Pagetype2" at bounding box center [588, 301] width 53 height 11
click at [449, 314] on icon "modal" at bounding box center [445, 310] width 9 height 8
click at [453, 346] on span "Not Equal" at bounding box center [435, 340] width 36 height 11
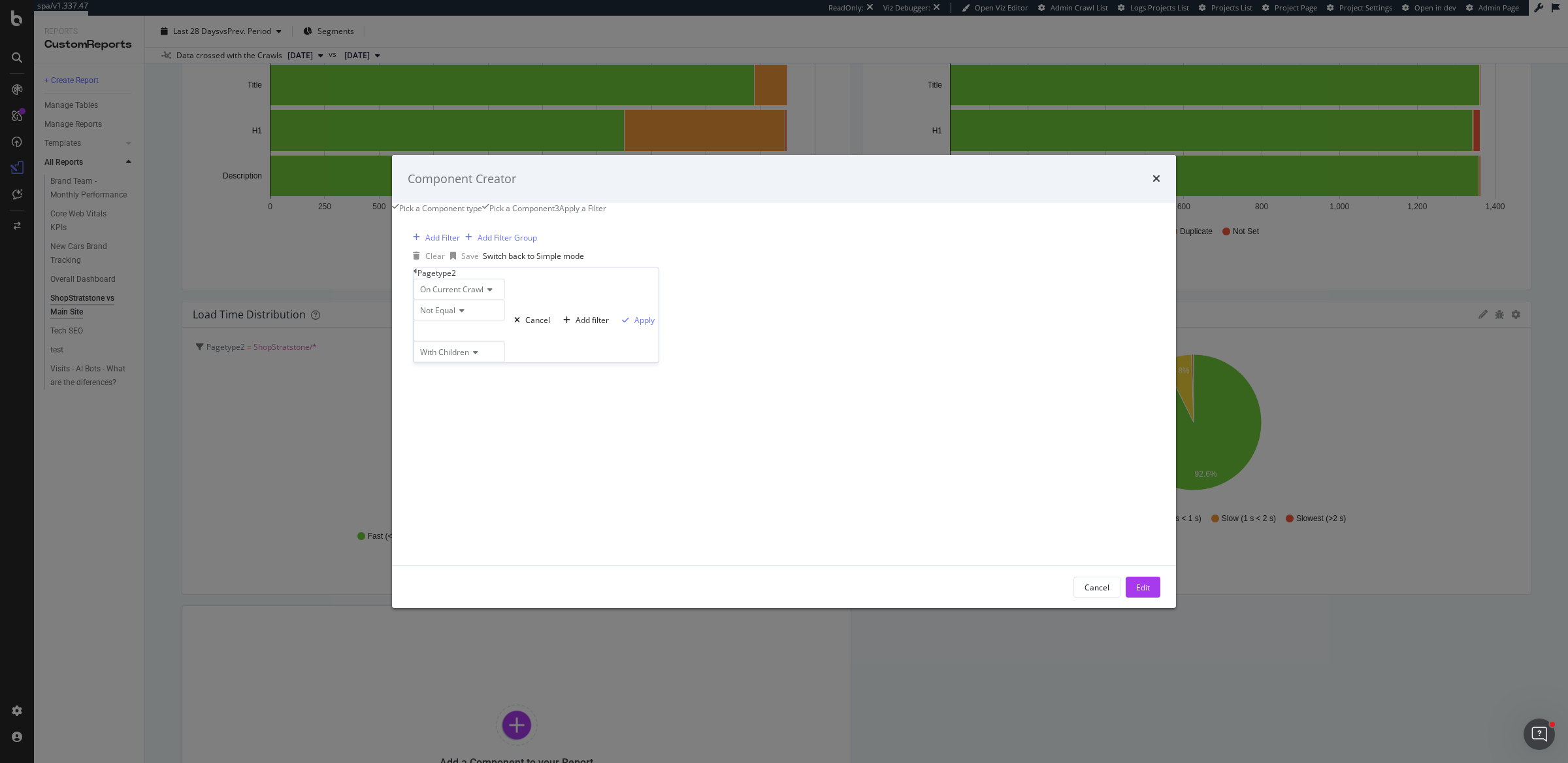
click at [505, 332] on div "modal" at bounding box center [459, 330] width 91 height 21
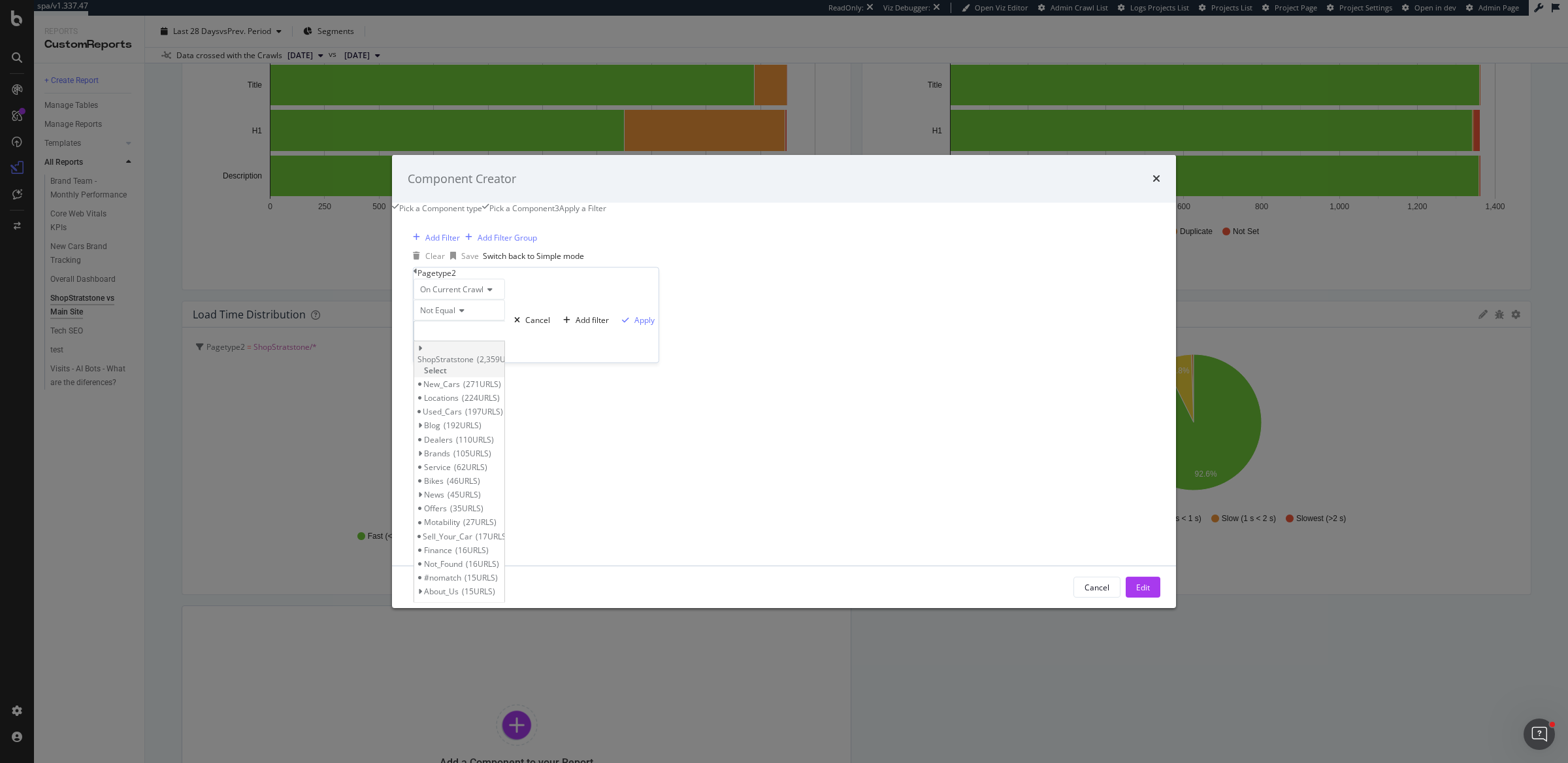
click at [447, 366] on span "Select" at bounding box center [435, 370] width 23 height 11
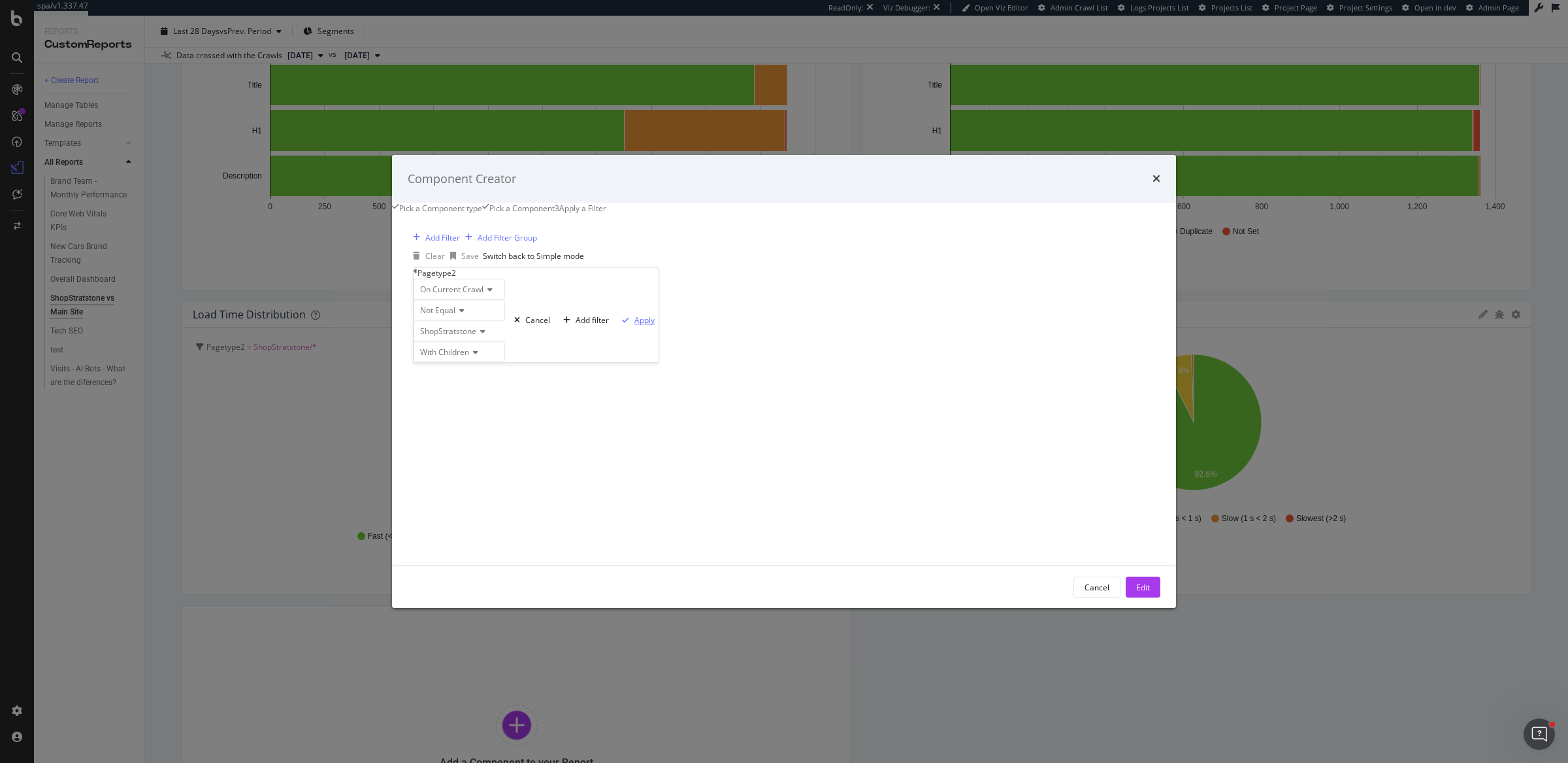
click at [622, 325] on icon "modal" at bounding box center [625, 320] width 7 height 8
click at [1125, 597] on button "Edit" at bounding box center [1143, 587] width 35 height 21
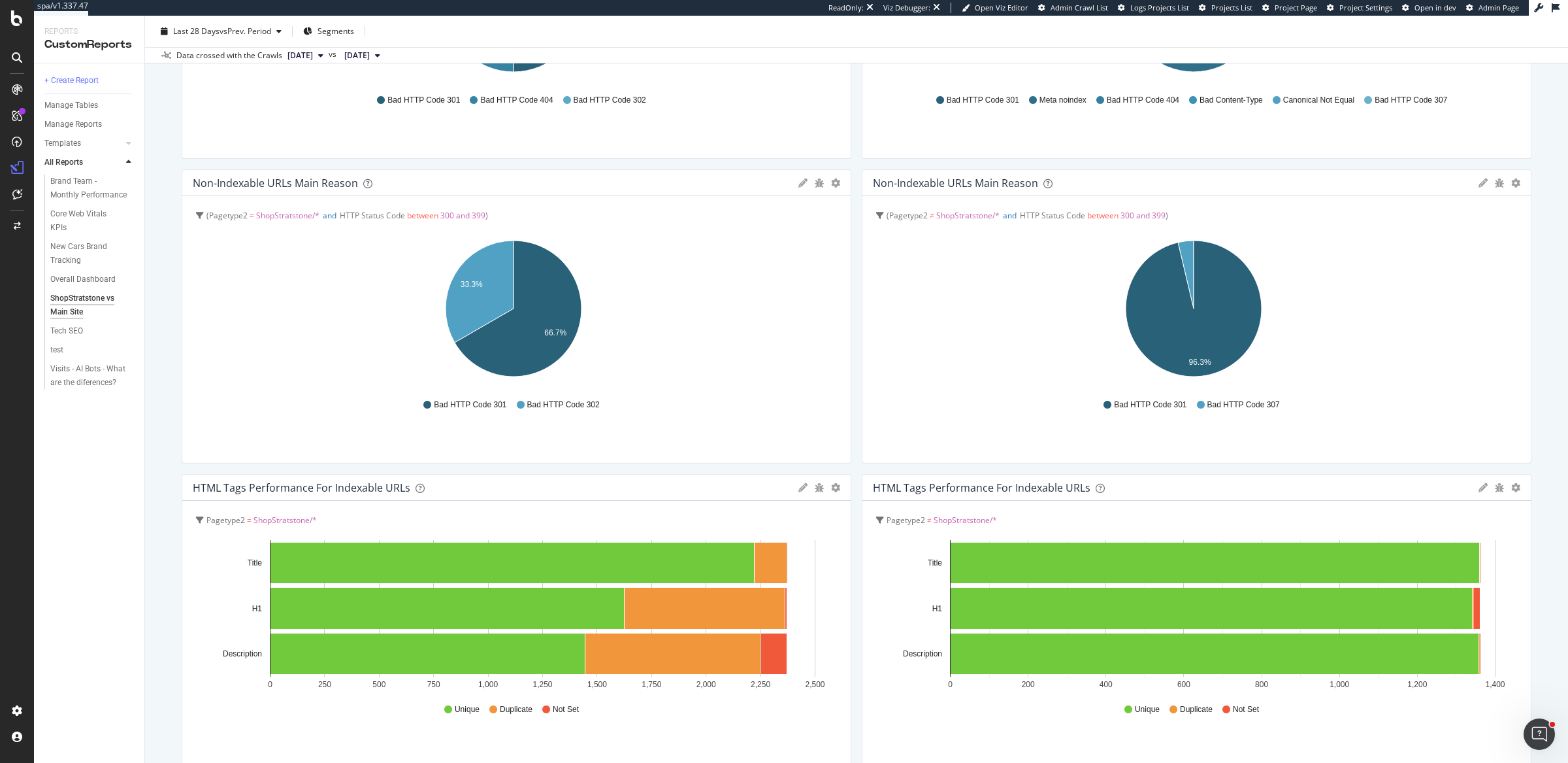
scroll to position [0, 0]
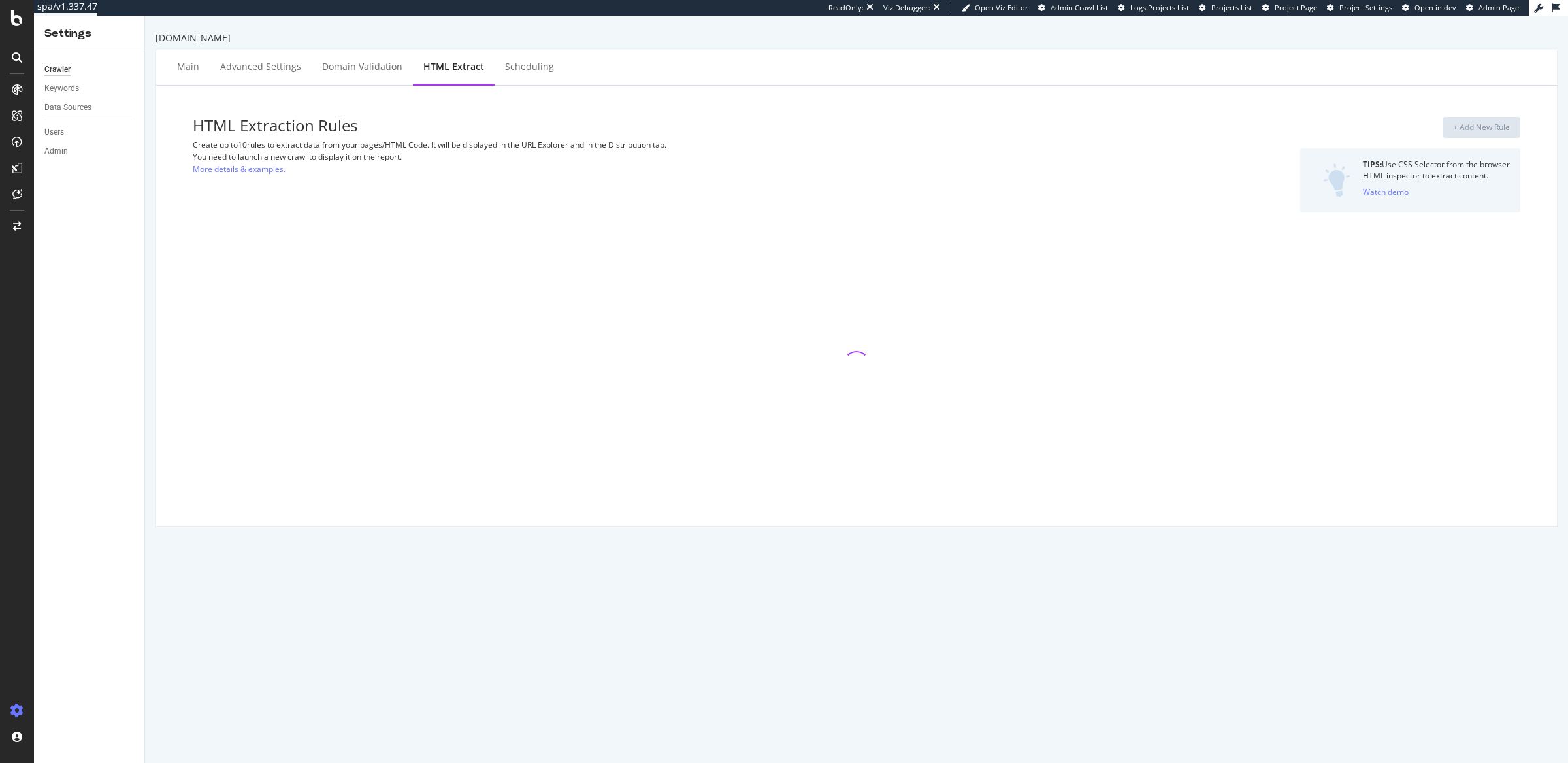
select select "exist"
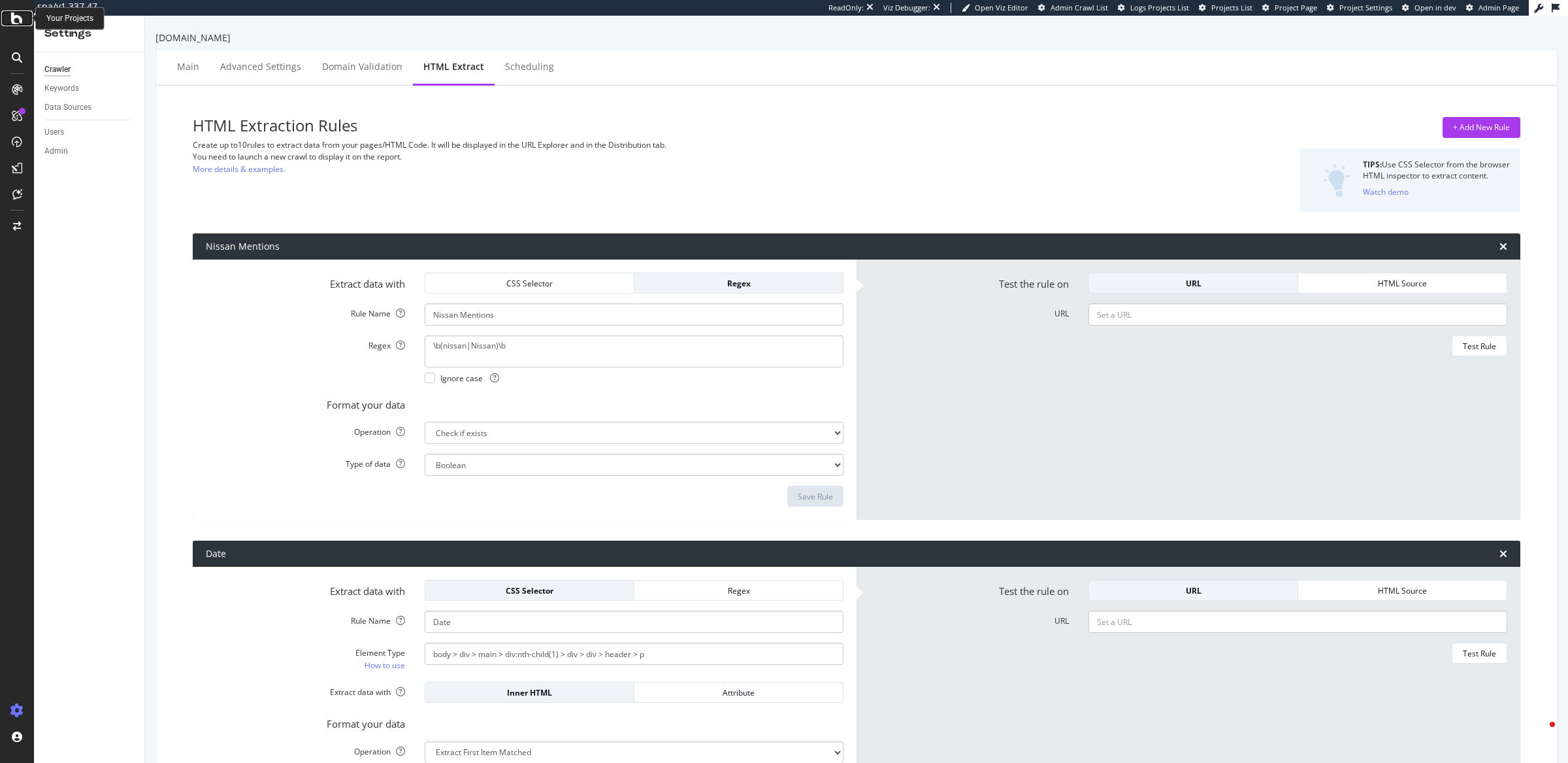
click at [10, 20] on div at bounding box center [17, 18] width 31 height 16
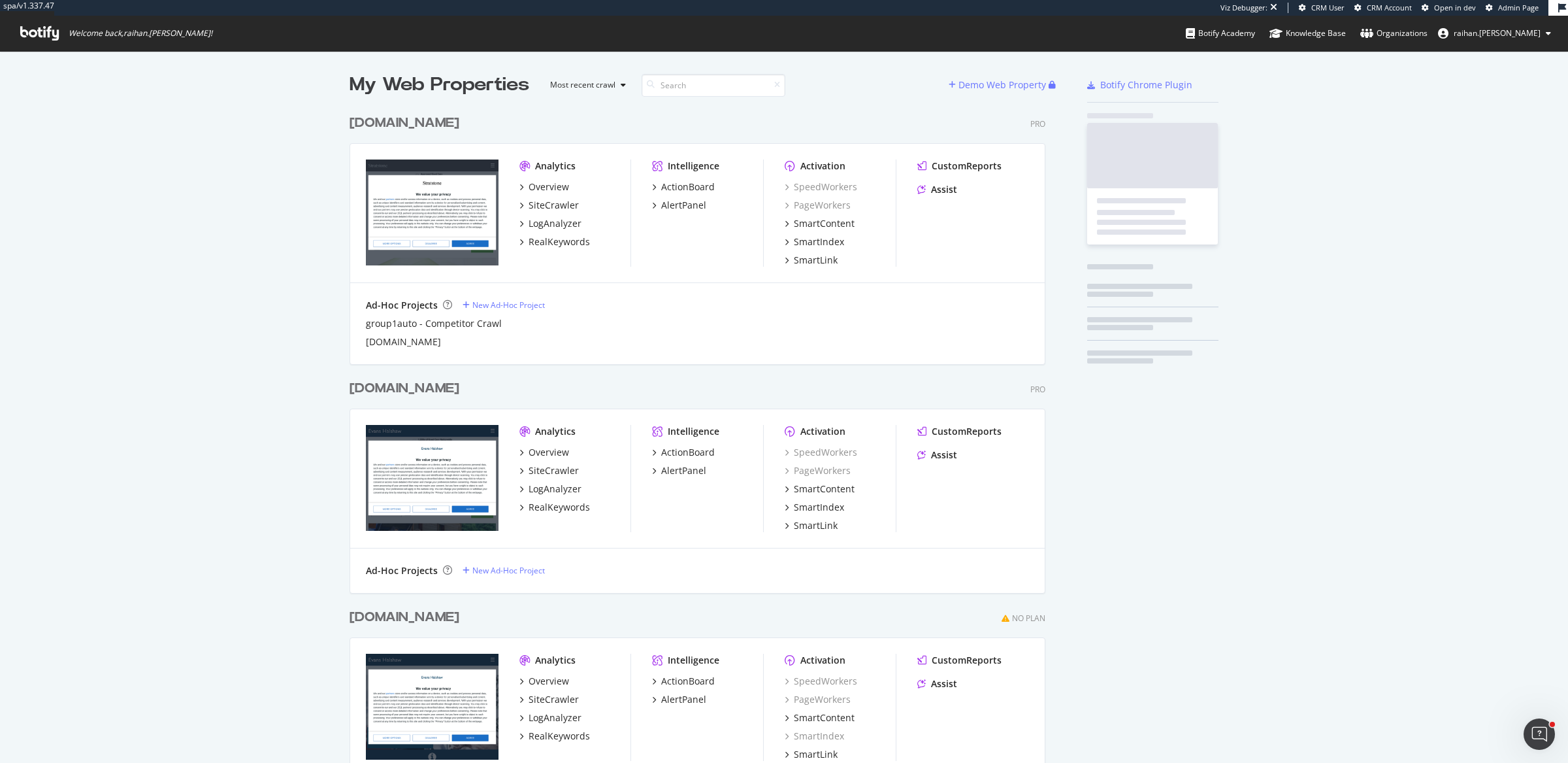
scroll to position [710, 693]
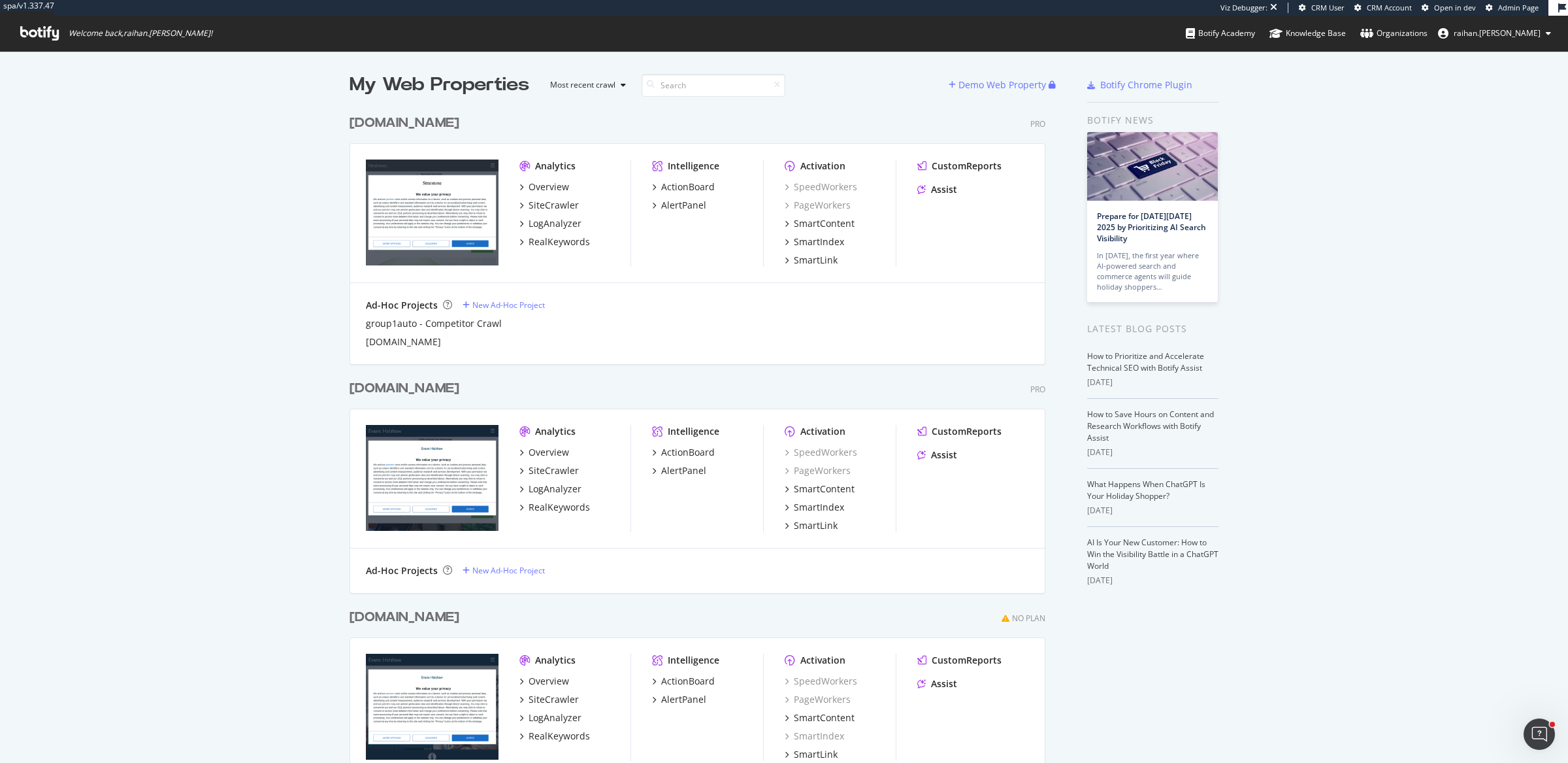
click at [435, 383] on div "evanshalshaw.com" at bounding box center [404, 388] width 110 height 19
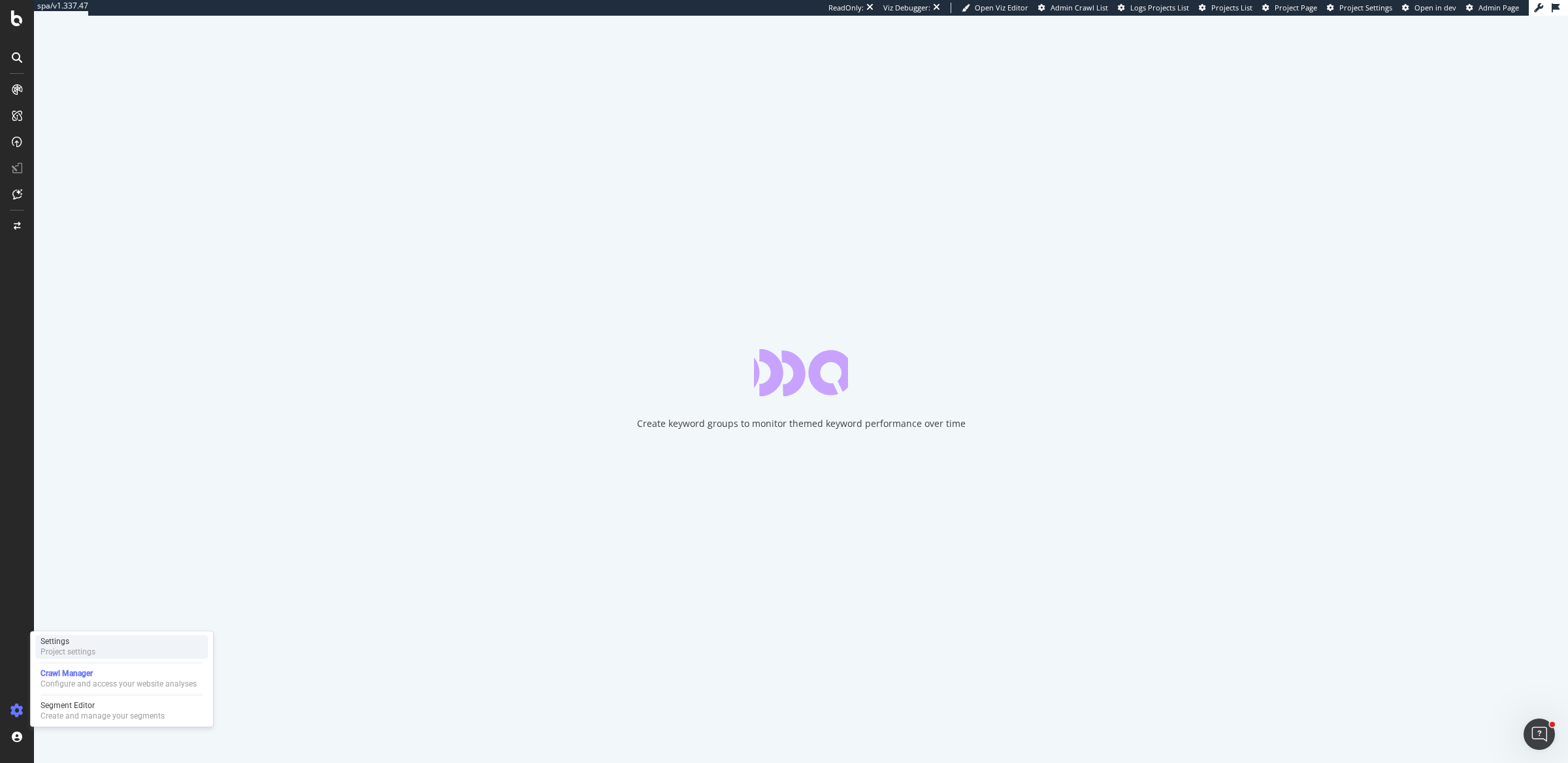
click at [83, 653] on div "Project settings" at bounding box center [68, 651] width 55 height 10
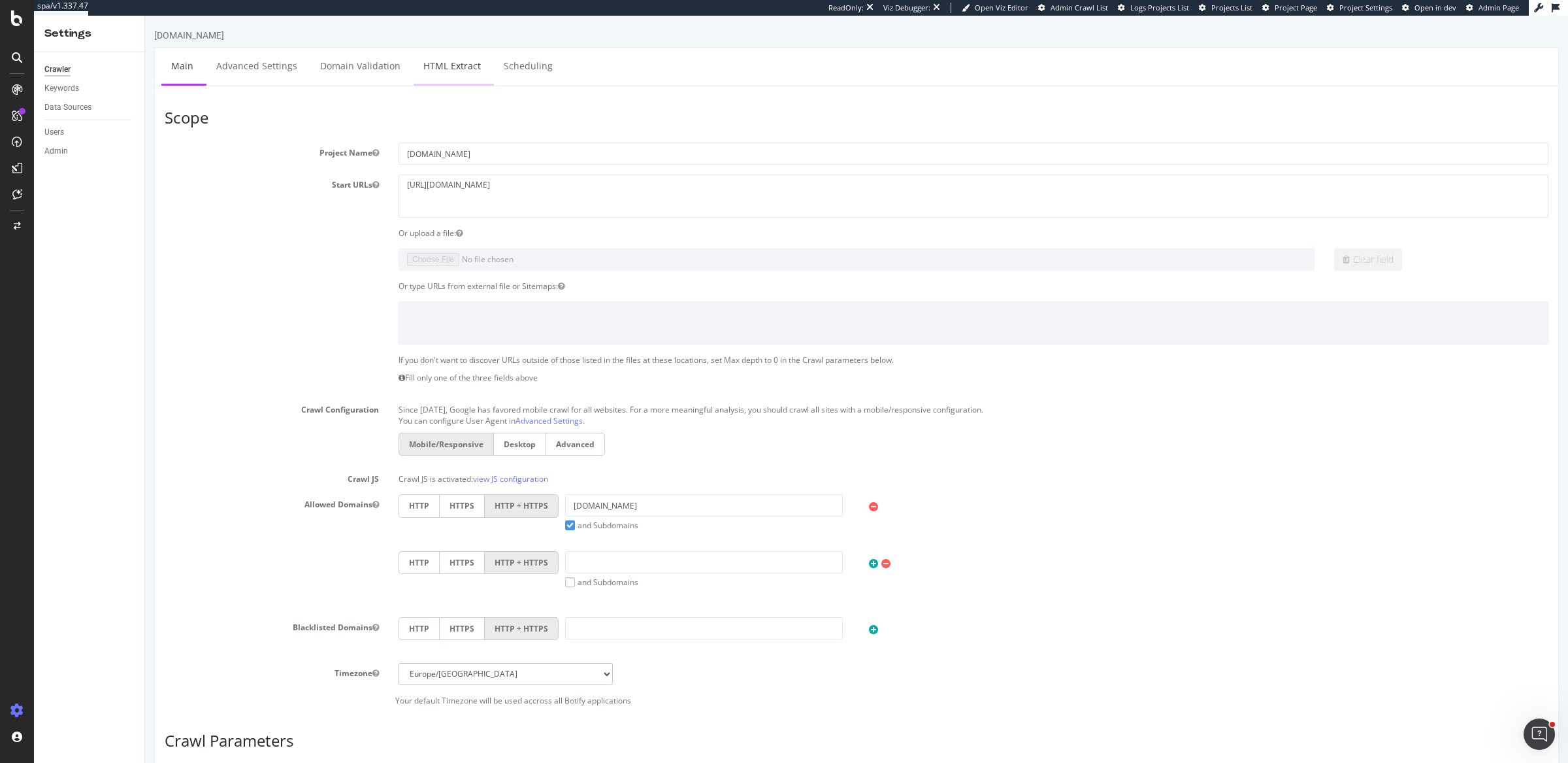
click at [456, 73] on link "HTML Extract" at bounding box center [452, 66] width 77 height 36
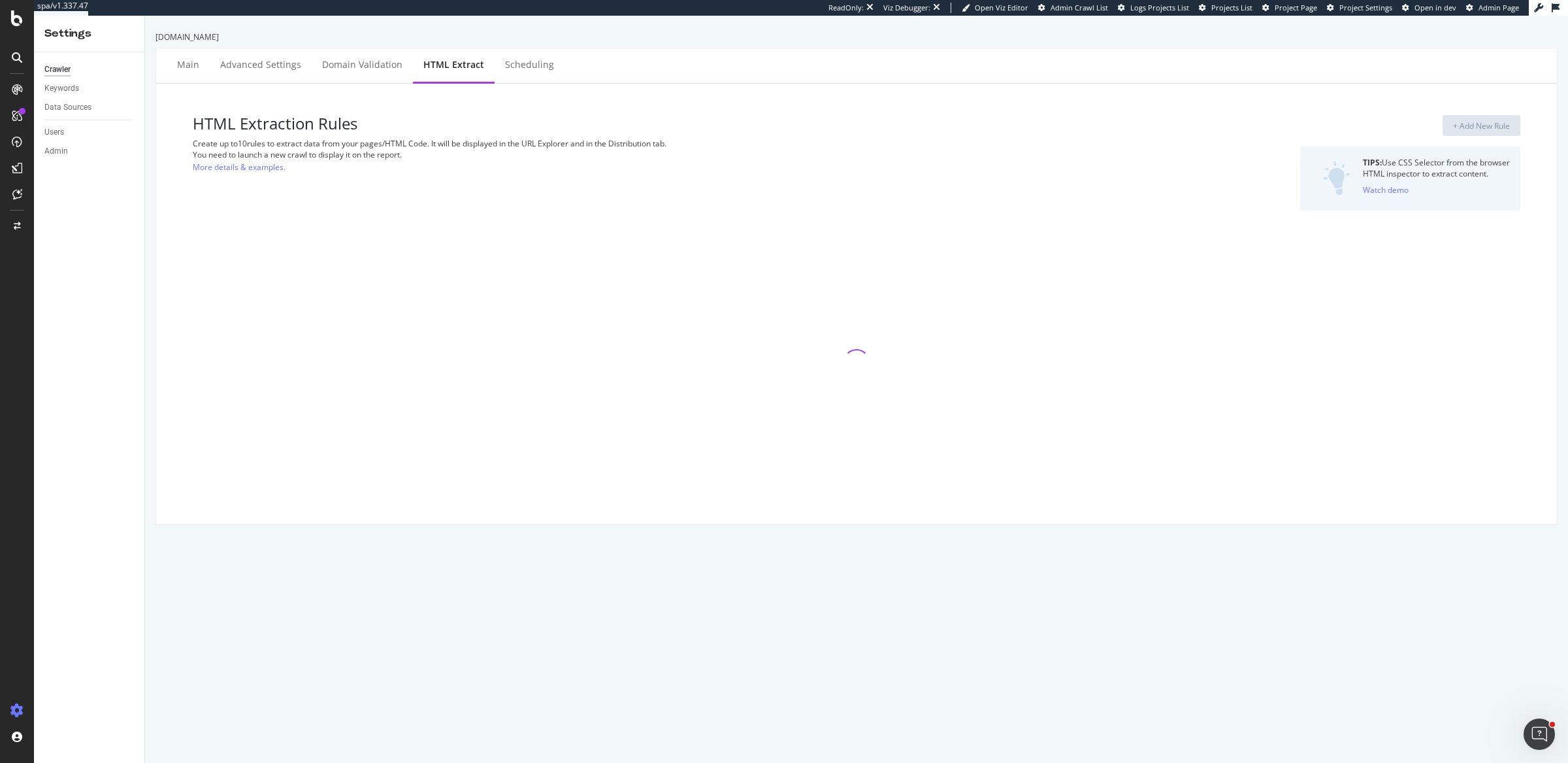
select select "exist"
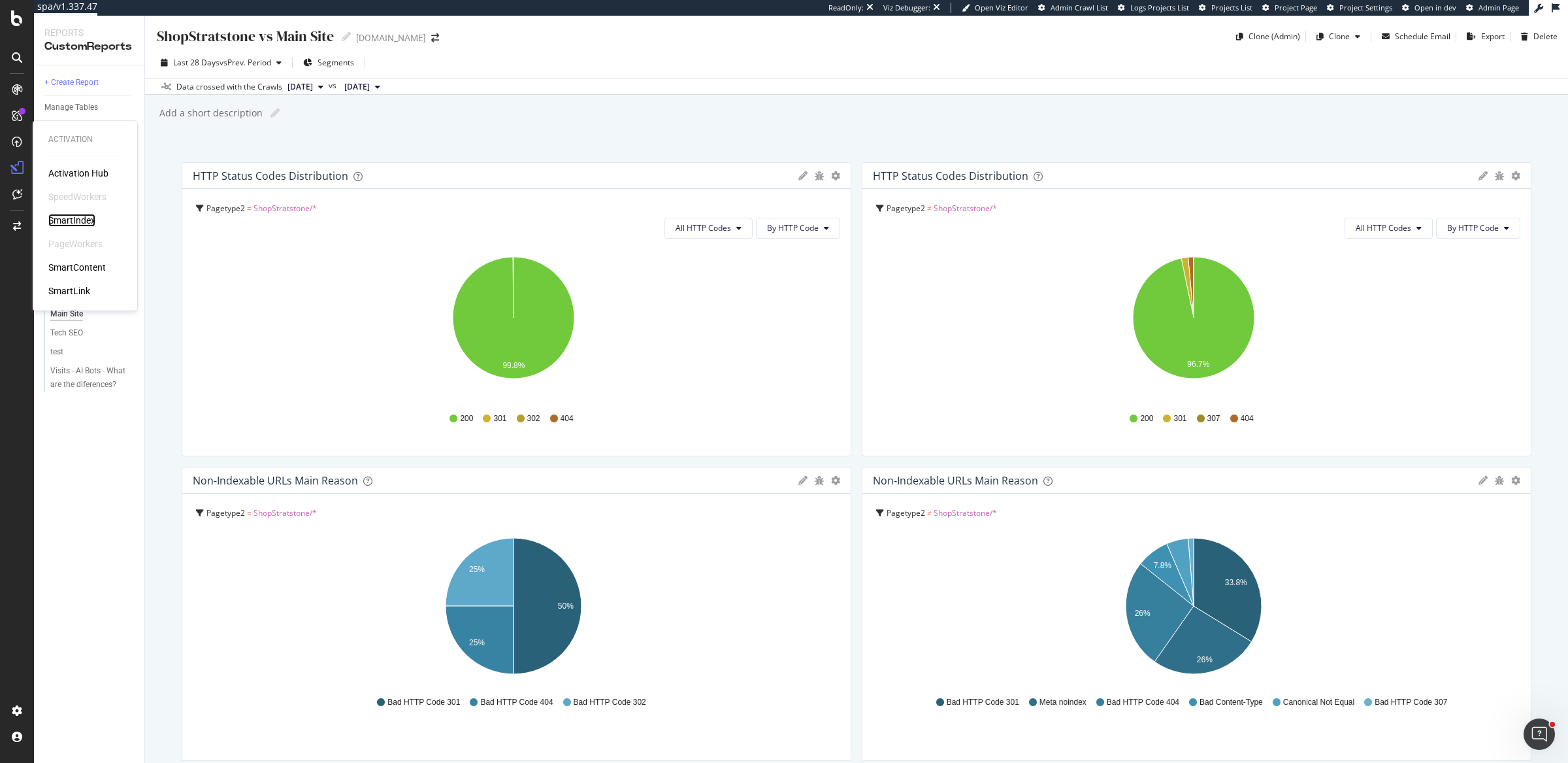
click at [81, 221] on div "SmartIndex" at bounding box center [72, 220] width 47 height 13
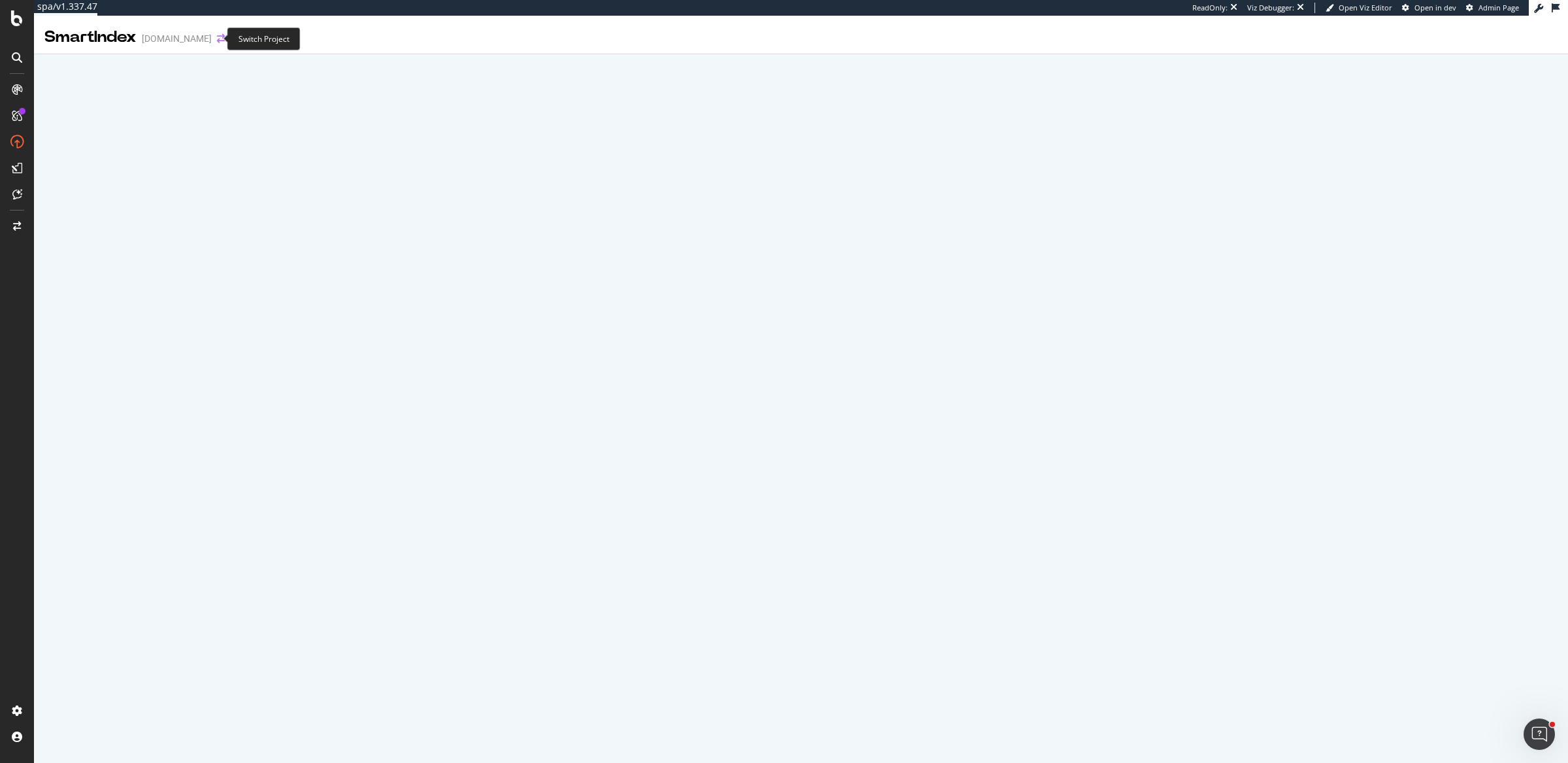
click at [217, 40] on icon "arrow-right-arrow-left" at bounding box center [221, 38] width 8 height 9
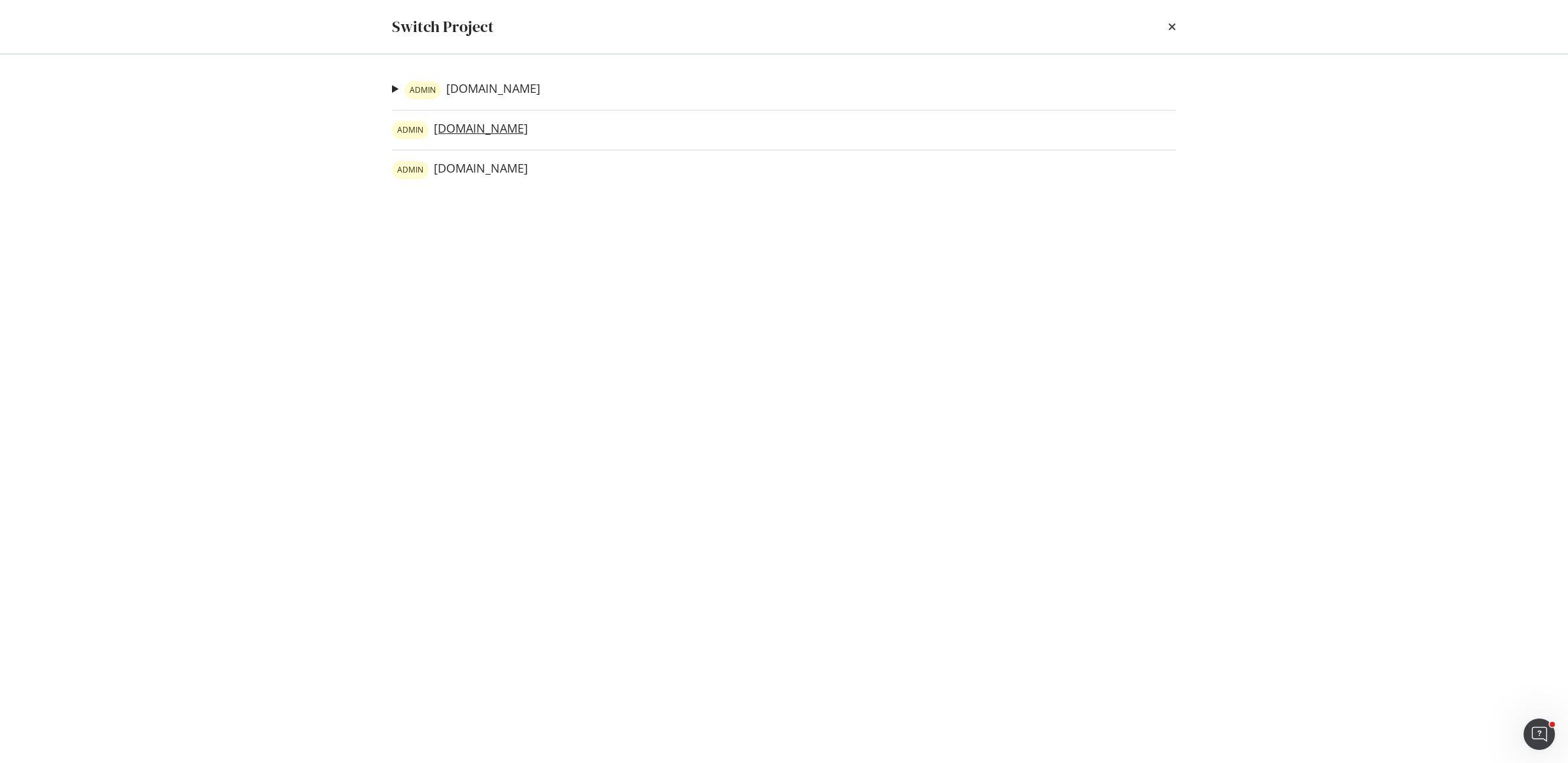
click at [498, 136] on link "[PERSON_NAME][DOMAIN_NAME]" at bounding box center [459, 130] width 136 height 18
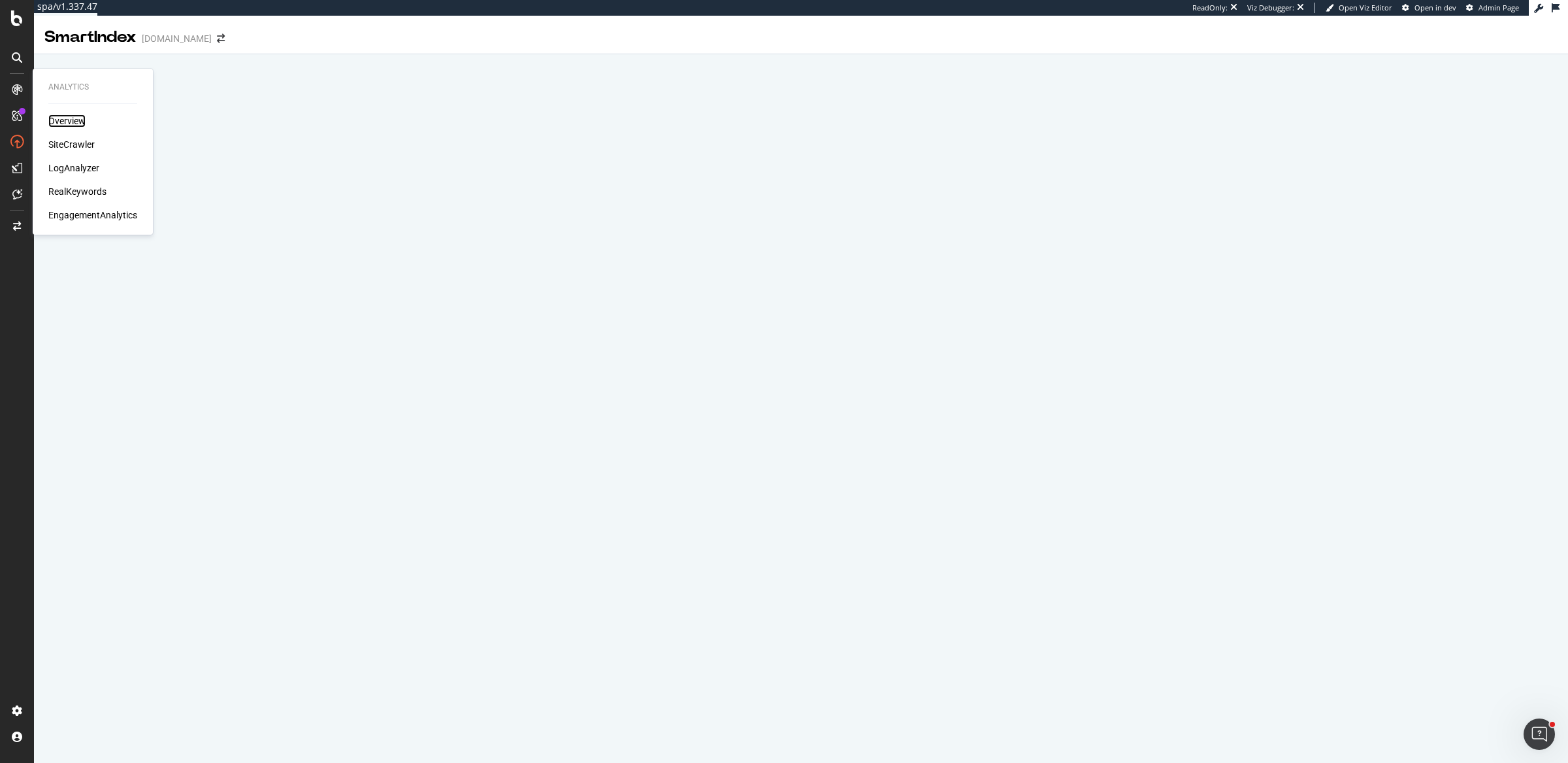
click at [69, 121] on div "Overview" at bounding box center [67, 121] width 37 height 13
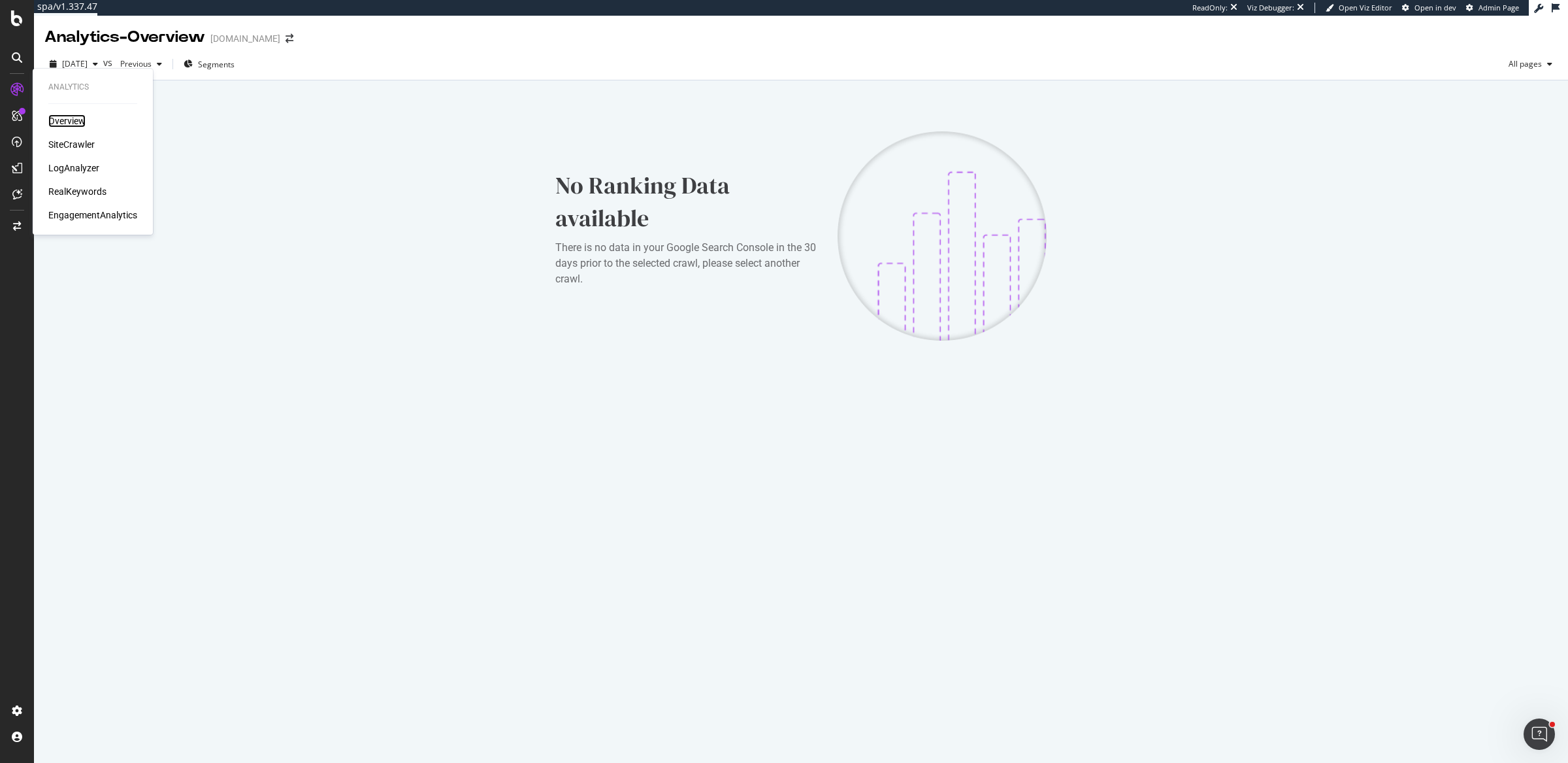
click at [57, 121] on div "Overview" at bounding box center [67, 121] width 37 height 13
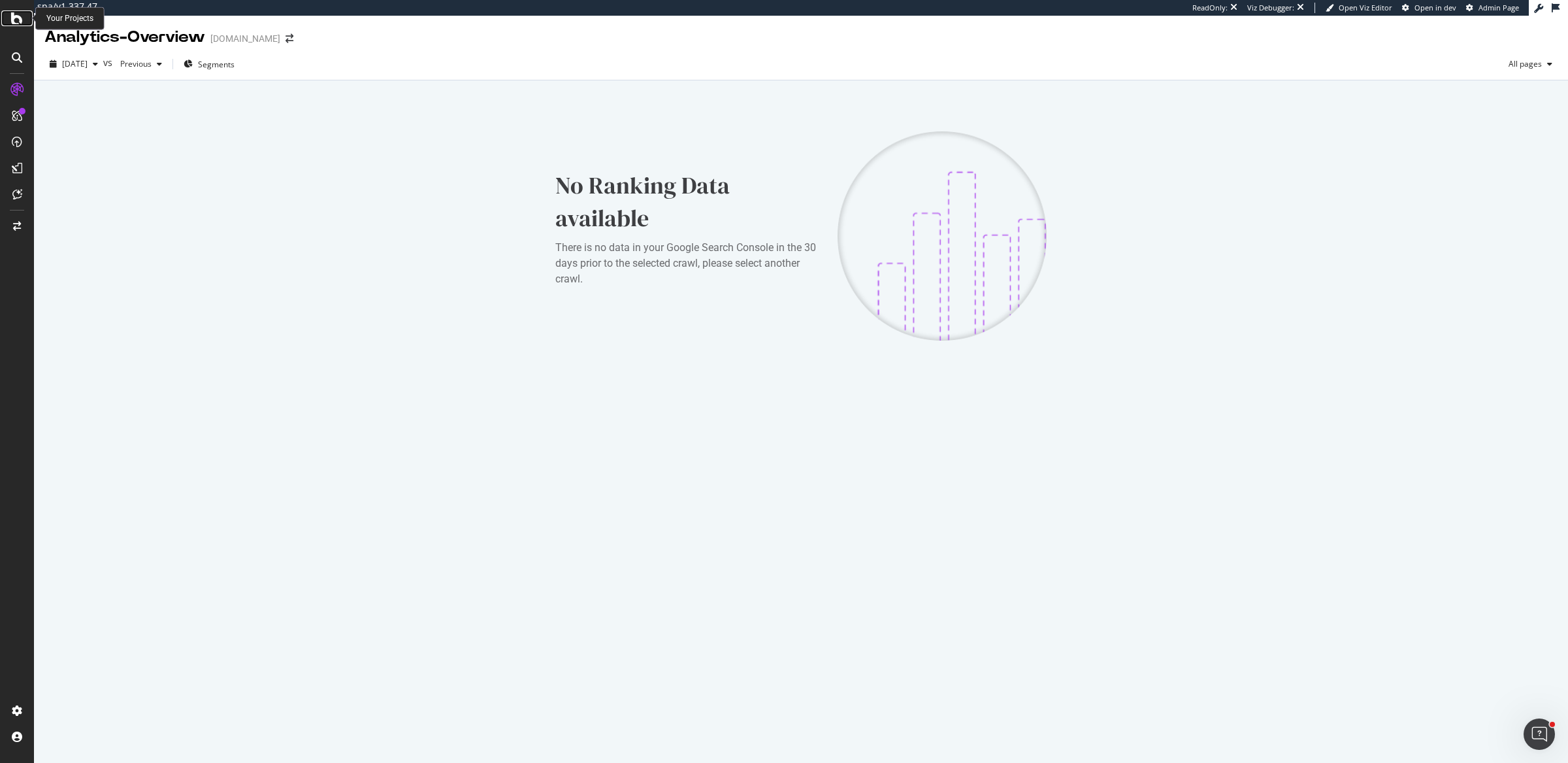
click at [20, 20] on icon at bounding box center [17, 18] width 12 height 16
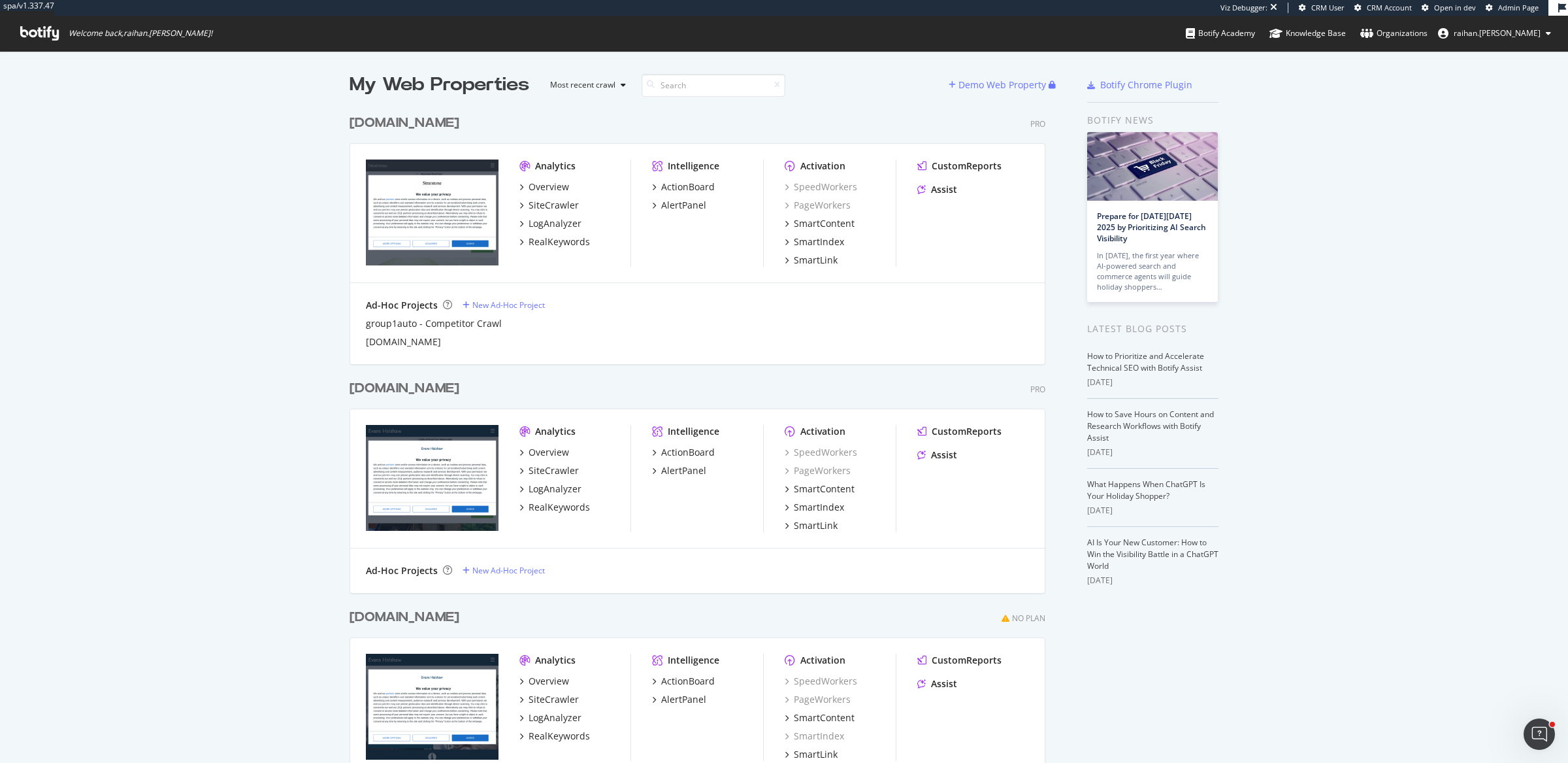
click at [562, 189] on div "Overview" at bounding box center [575, 187] width 111 height 13
click at [552, 187] on div "Overview" at bounding box center [549, 187] width 41 height 13
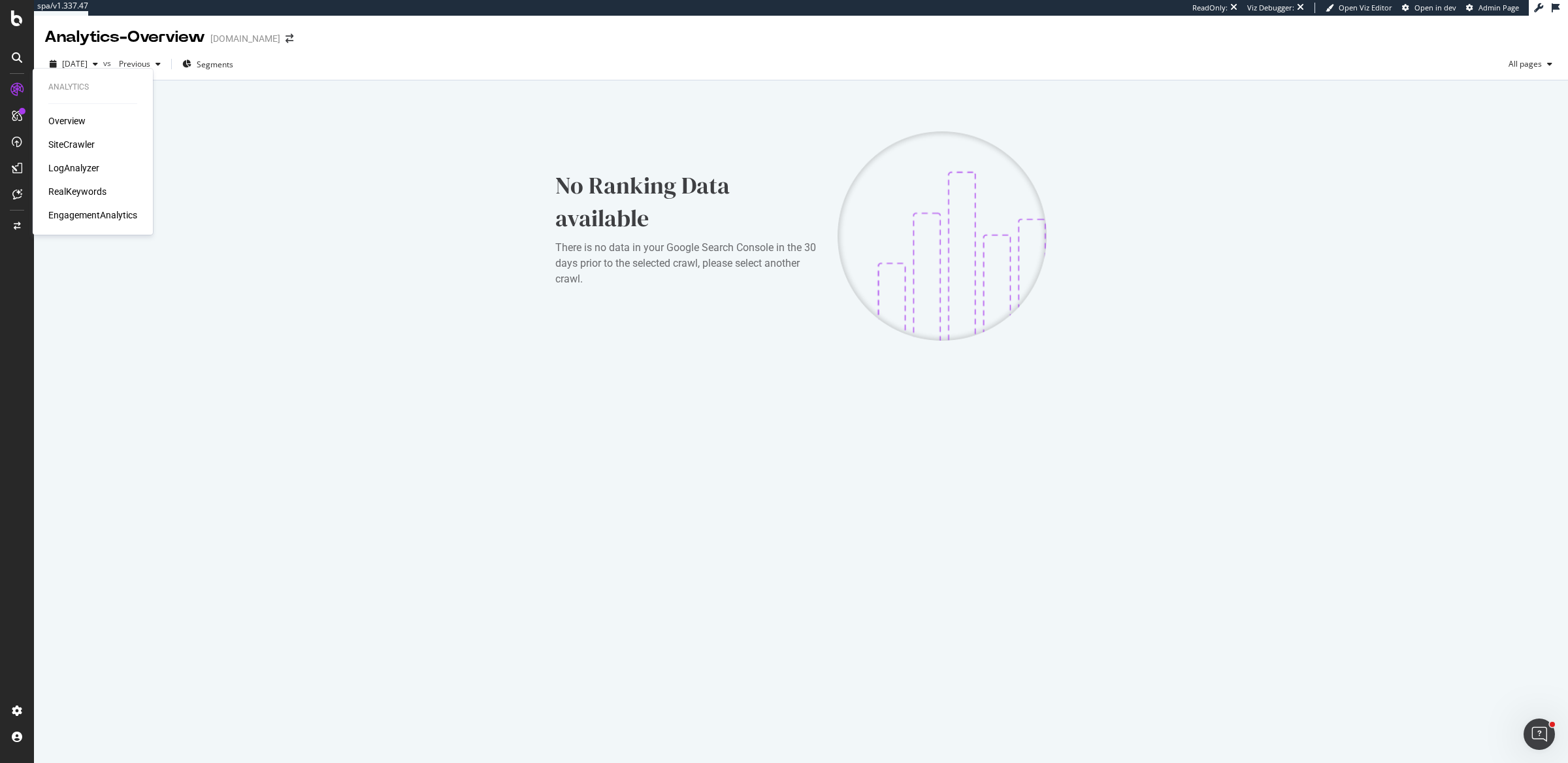
click at [99, 197] on div "RealKeywords" at bounding box center [78, 192] width 58 height 13
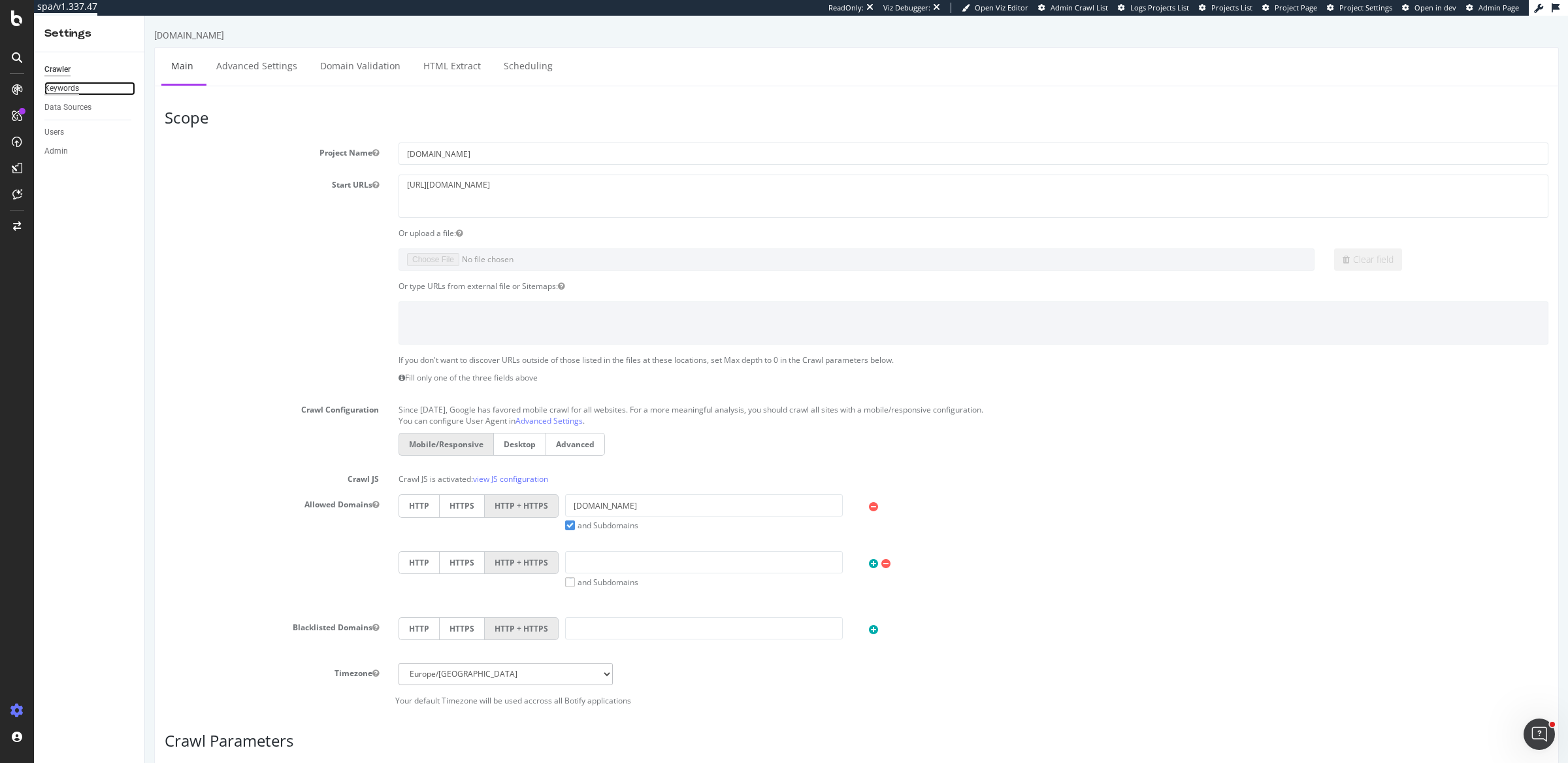
click at [48, 91] on div "Keywords" at bounding box center [62, 89] width 35 height 14
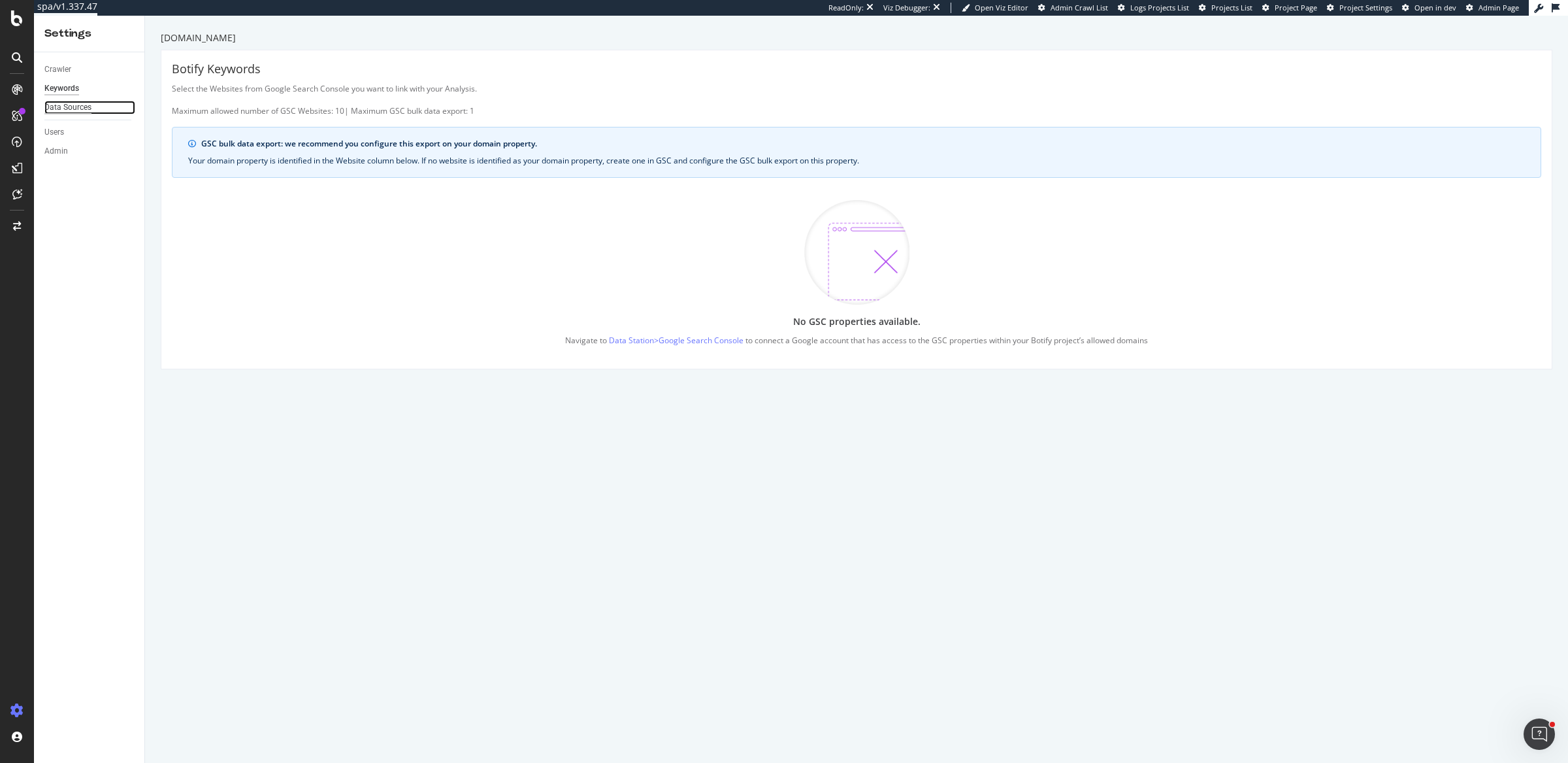
click at [54, 106] on div "Data Sources" at bounding box center [67, 107] width 47 height 14
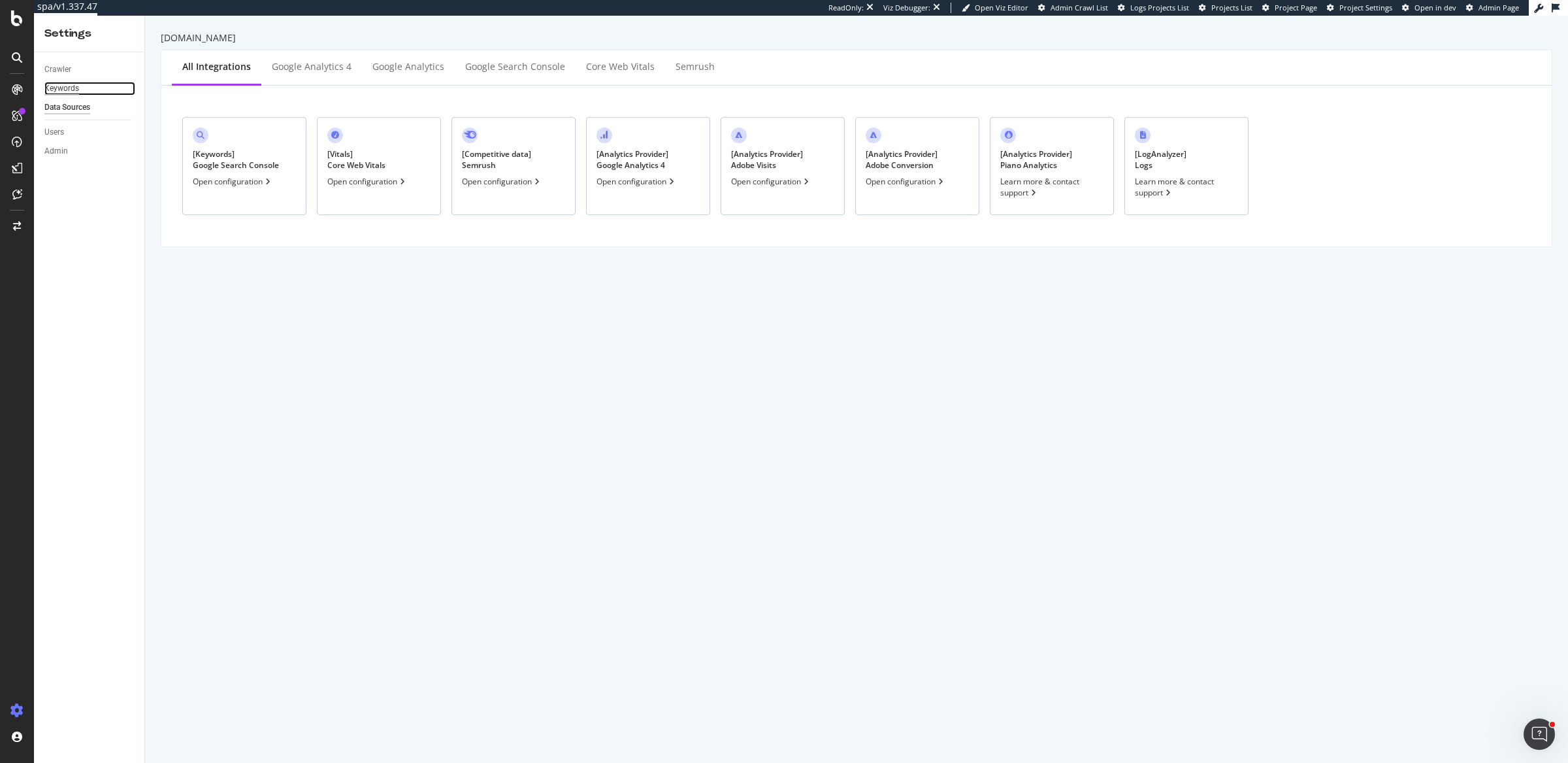
click at [57, 91] on div "Keywords" at bounding box center [62, 89] width 35 height 14
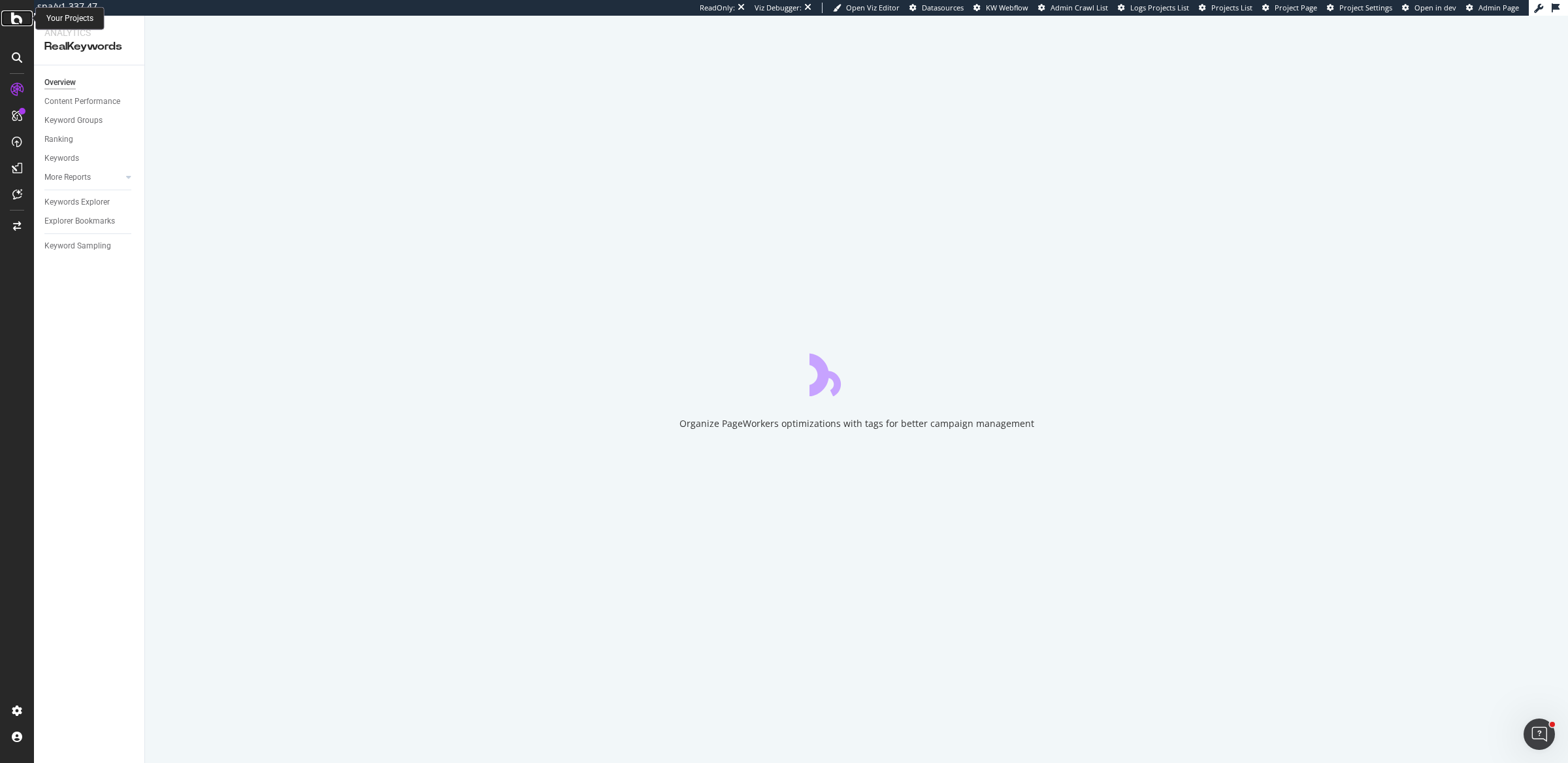
click at [13, 17] on icon at bounding box center [17, 18] width 12 height 16
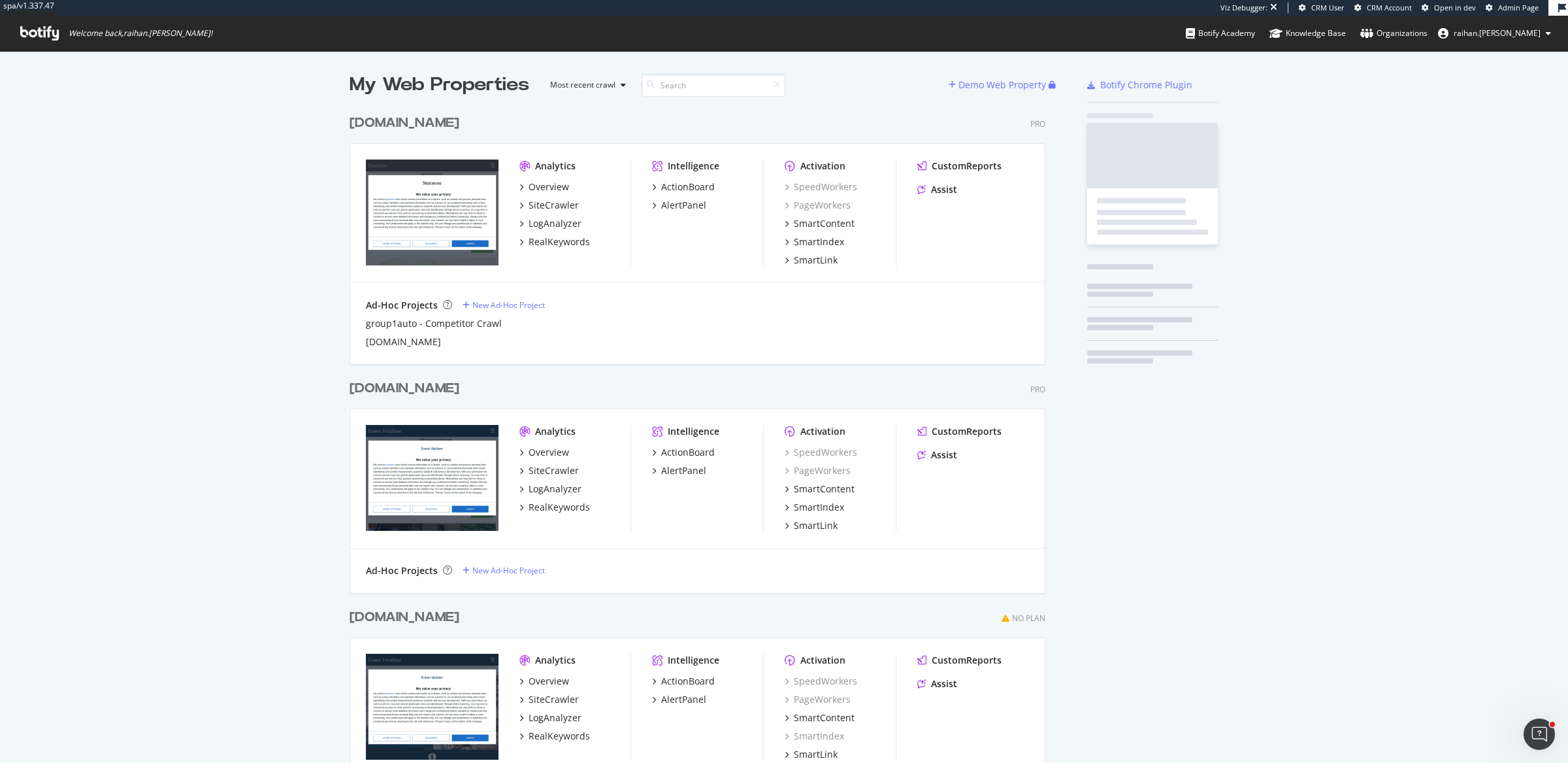
scroll to position [710, 693]
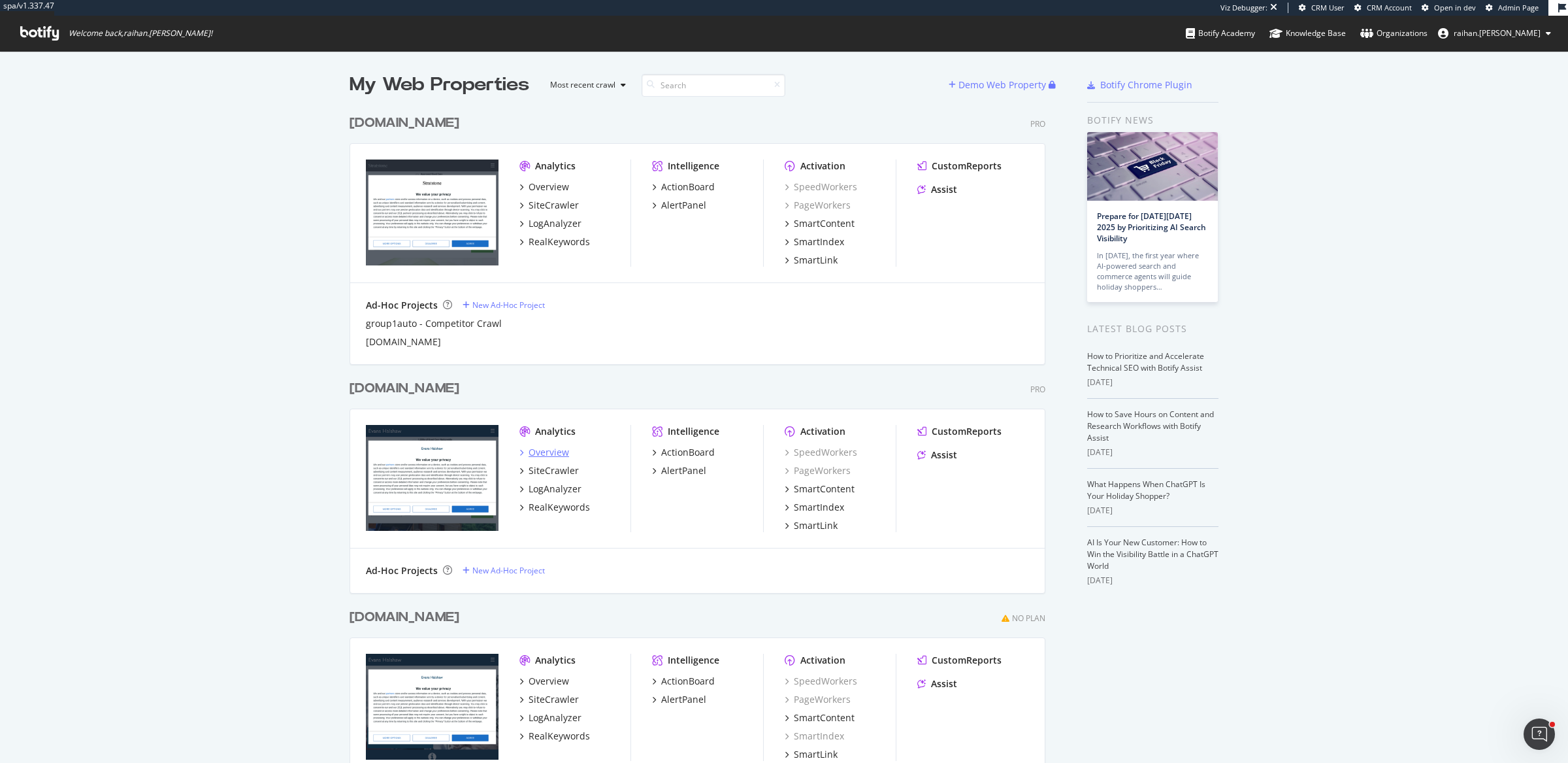
click at [538, 449] on div "Overview" at bounding box center [549, 452] width 41 height 13
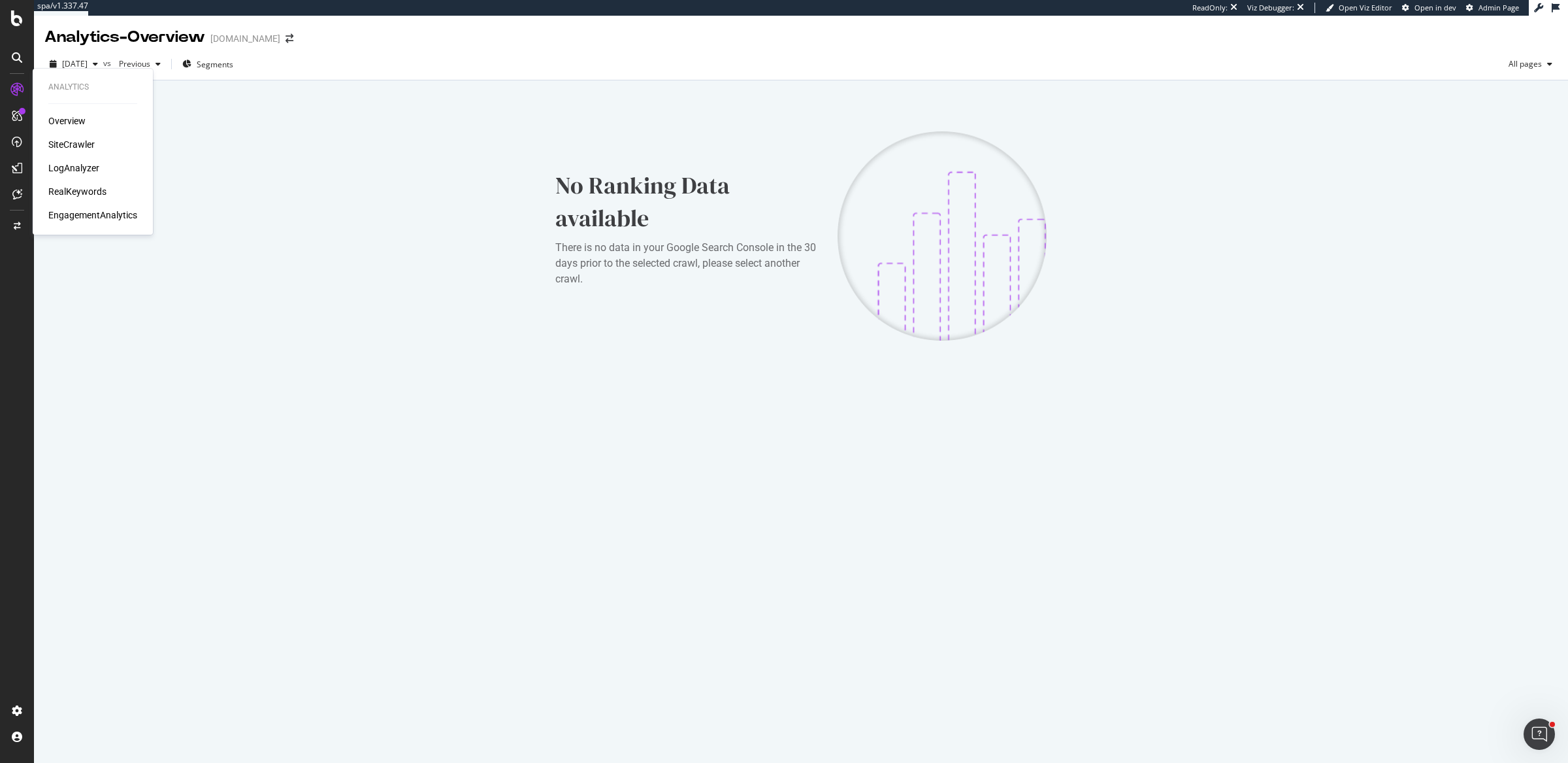
click at [102, 194] on div "RealKeywords" at bounding box center [78, 192] width 58 height 13
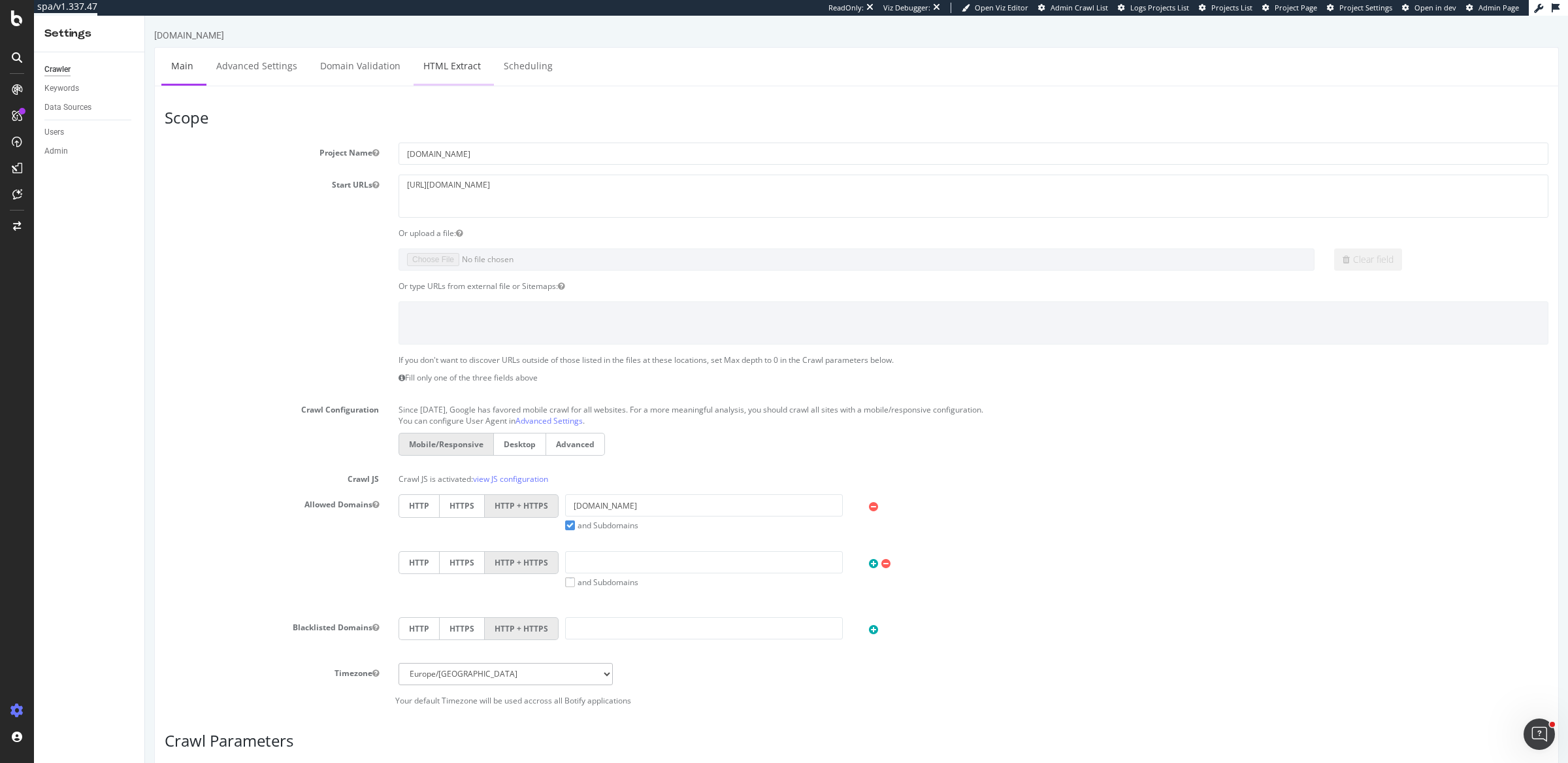
click at [456, 60] on link "HTML Extract" at bounding box center [452, 66] width 77 height 36
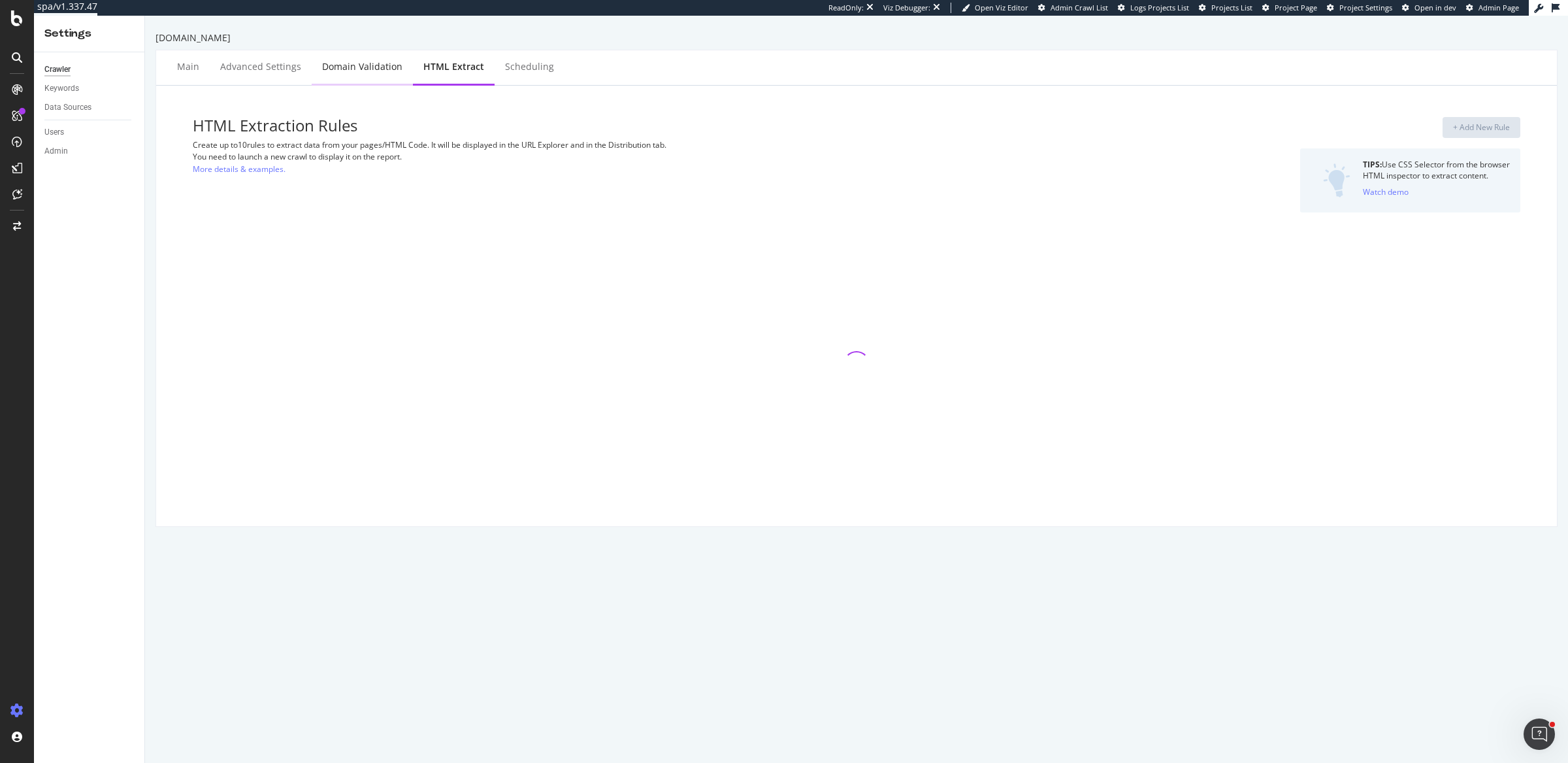
select select "exist"
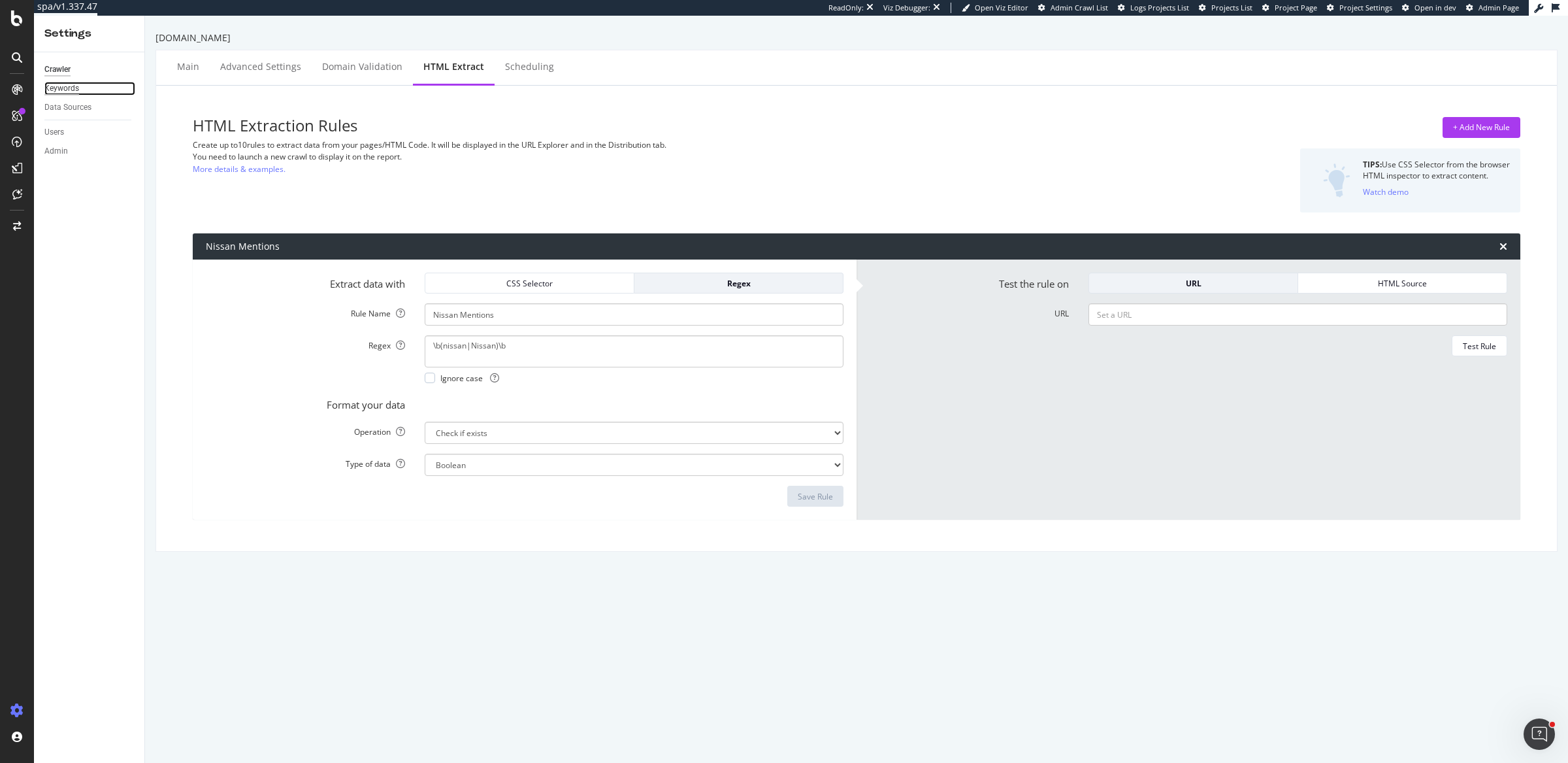
click at [50, 89] on div "Keywords" at bounding box center [62, 89] width 35 height 14
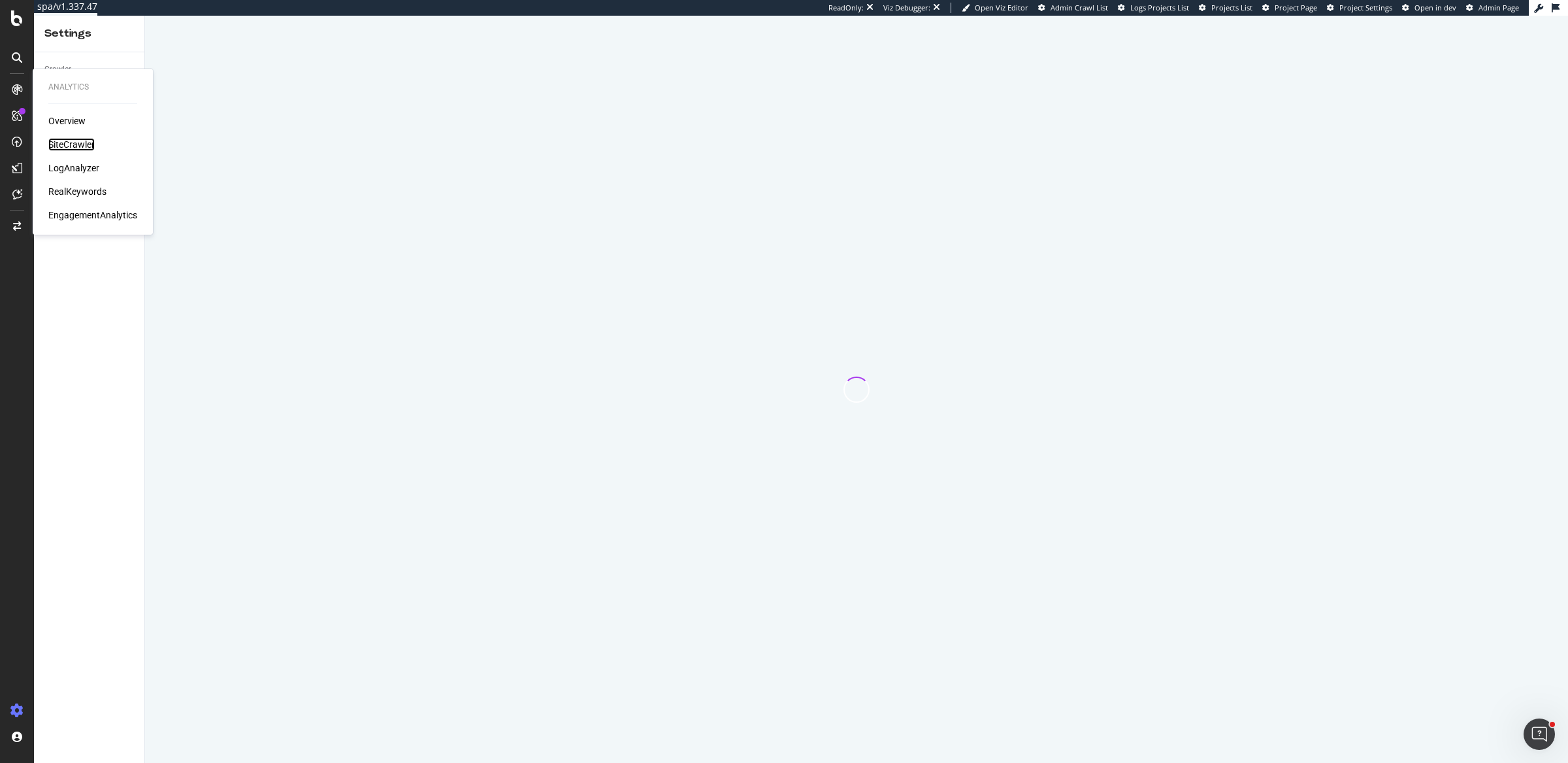
click at [69, 142] on div "SiteCrawler" at bounding box center [72, 144] width 46 height 13
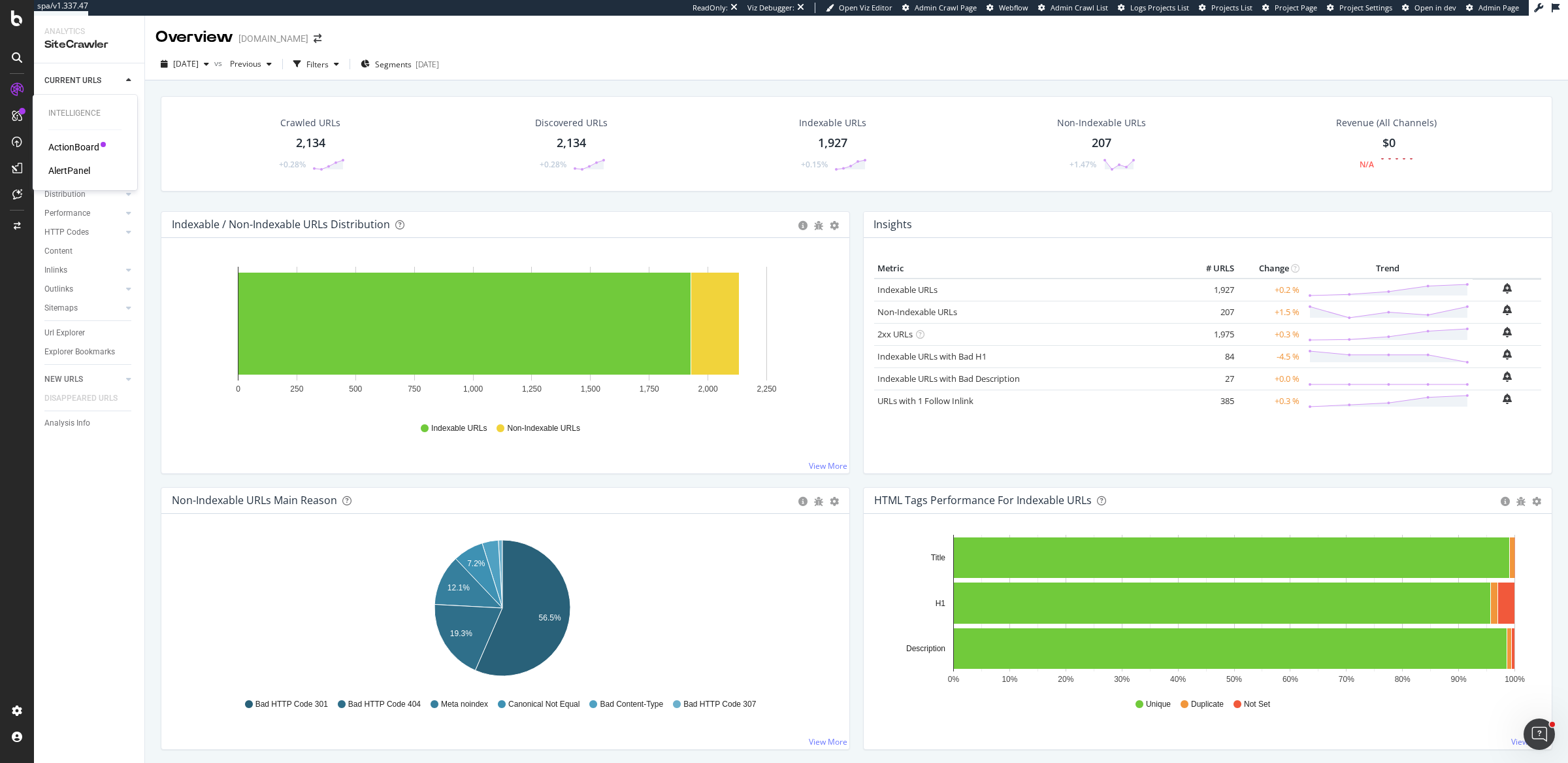
click at [92, 146] on div "ActionBoard" at bounding box center [74, 147] width 51 height 13
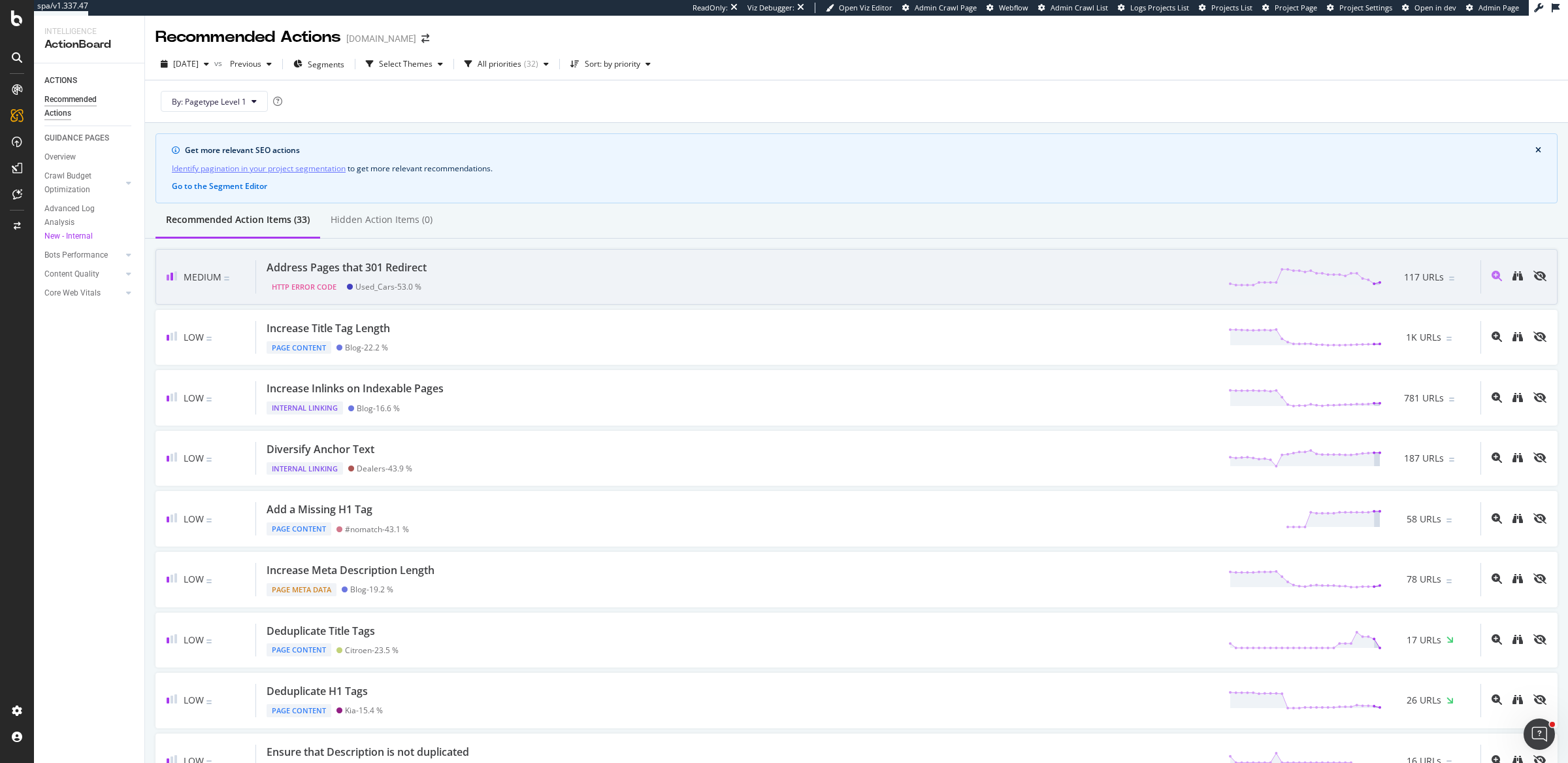
click at [588, 282] on div "Address Pages that 301 Redirect HTTP Error Code Used_Cars - 53.0 % 117 URLs" at bounding box center [868, 277] width 1224 height 33
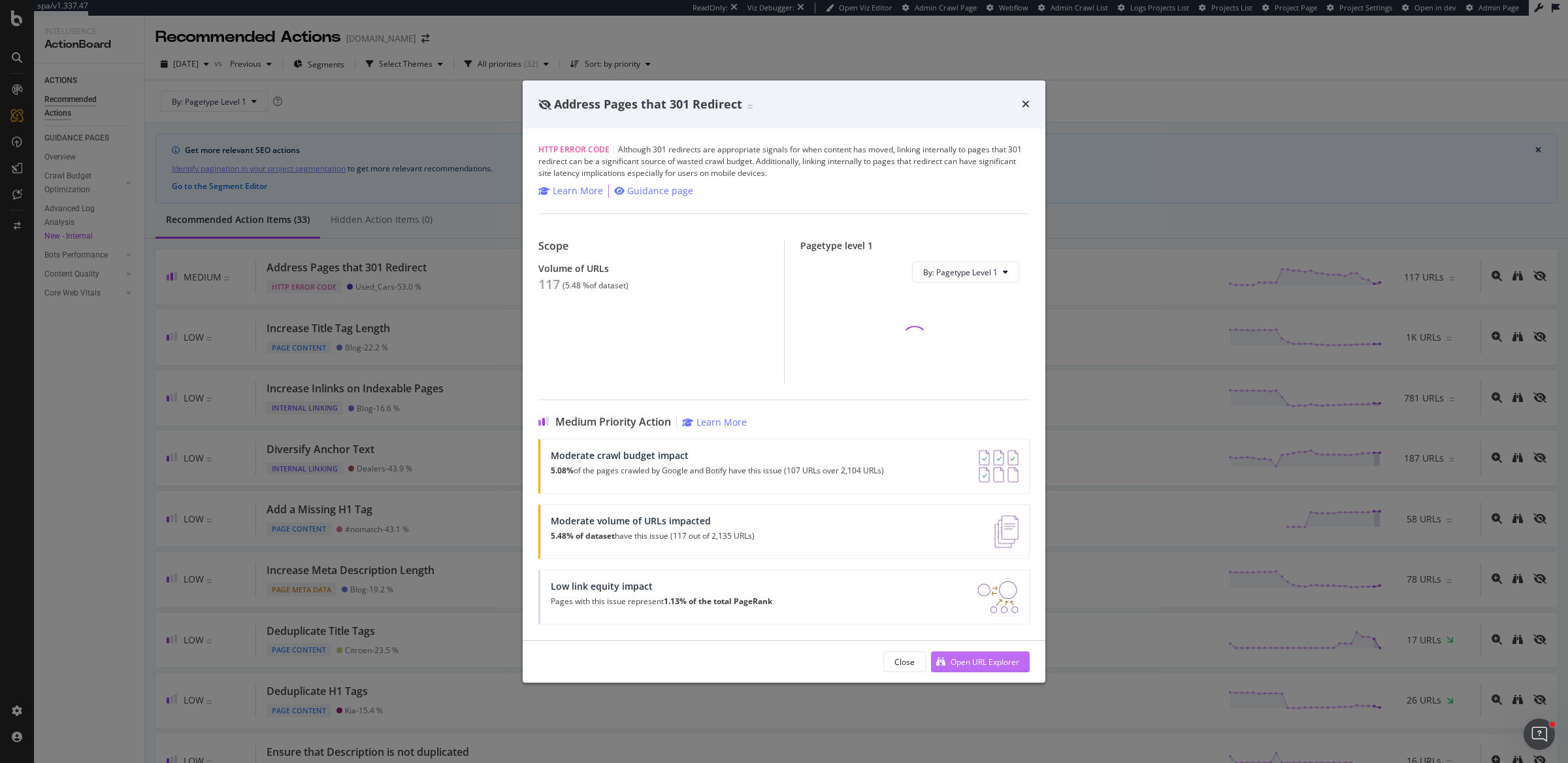
click at [1011, 664] on div "Open URL Explorer" at bounding box center [985, 661] width 69 height 11
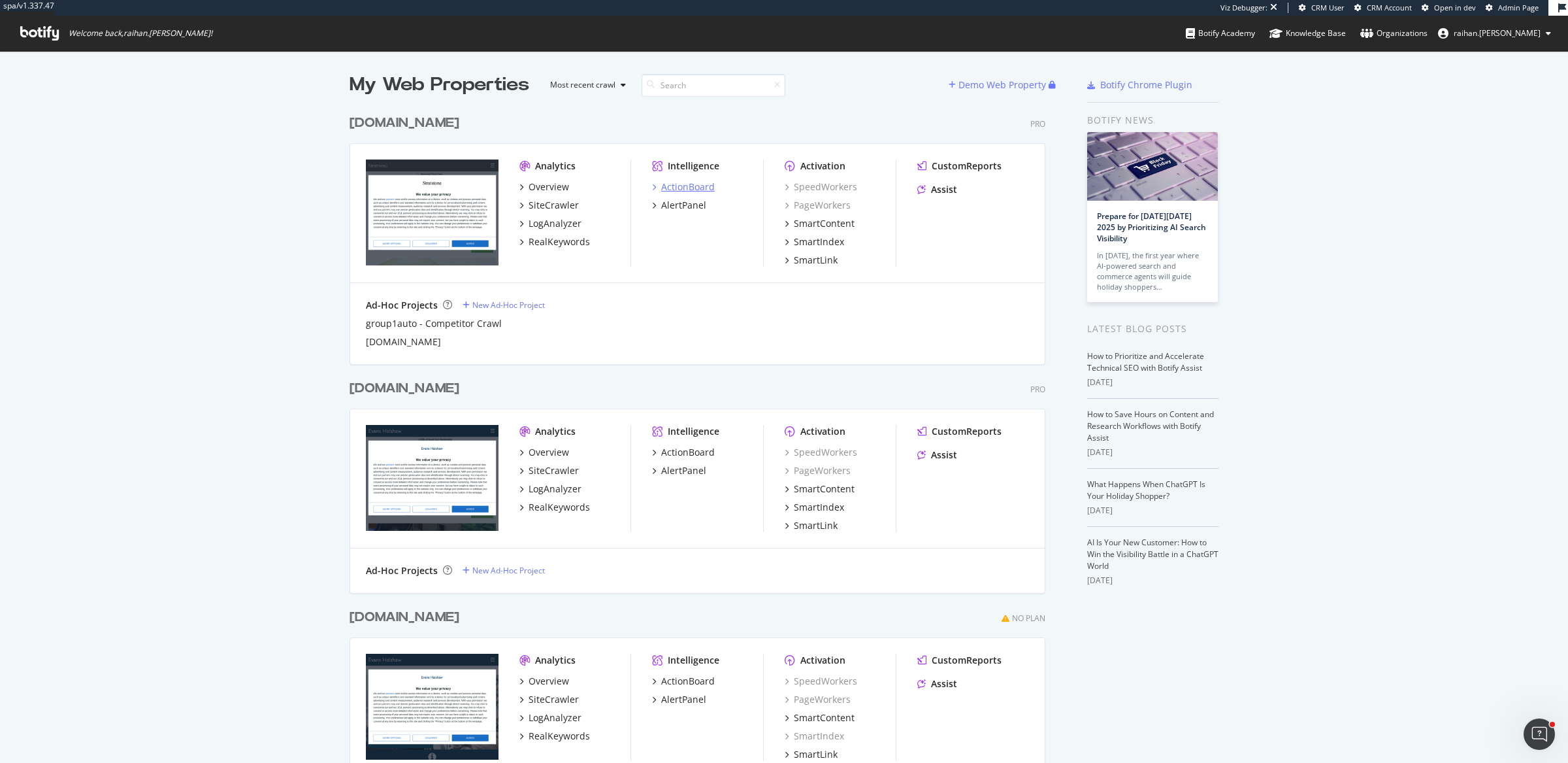
click at [705, 184] on div "ActionBoard" at bounding box center [688, 187] width 54 height 13
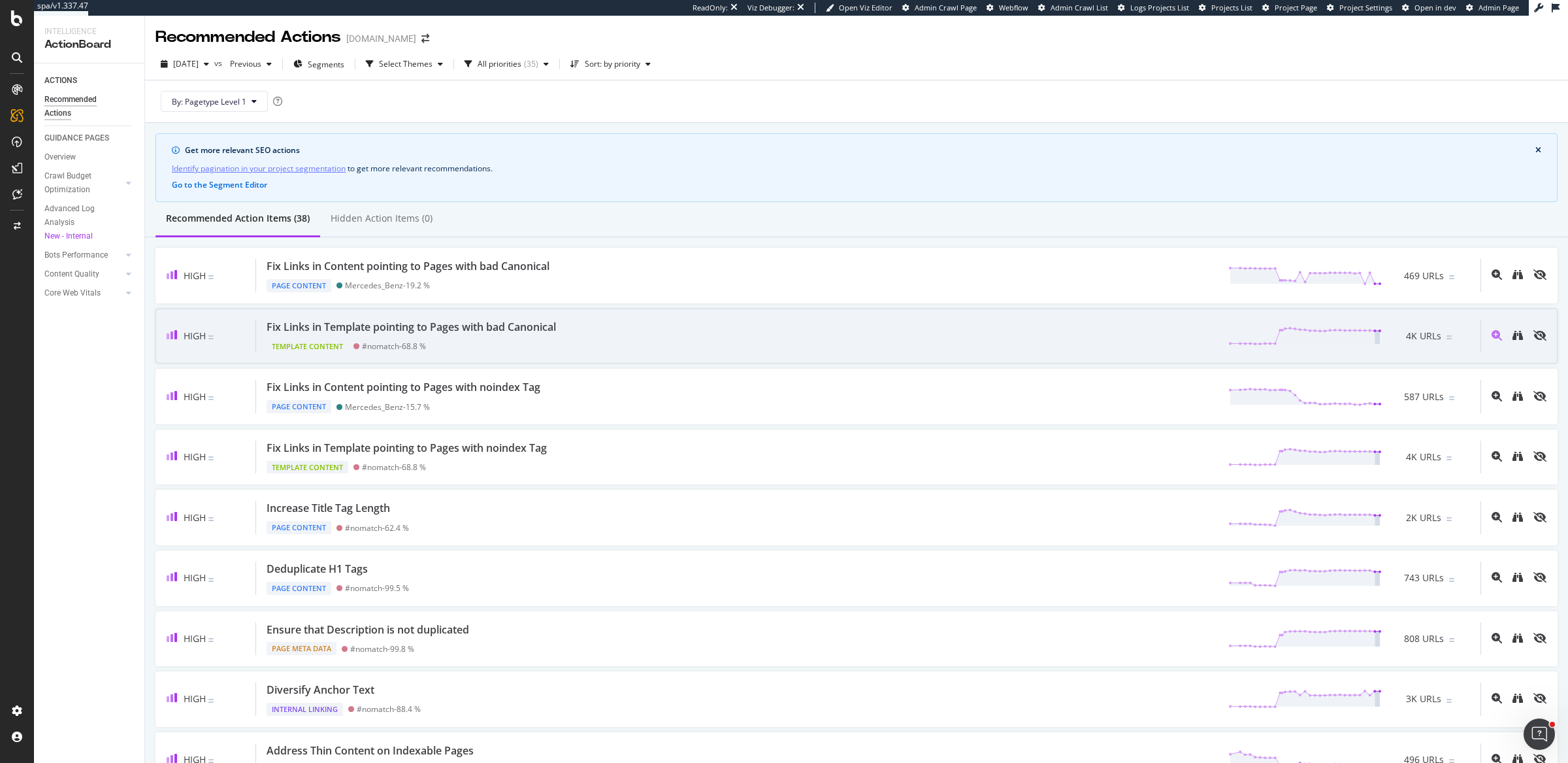
click at [629, 332] on div "Fix Links in Template pointing to Pages with bad Canonical Template Content #no…" at bounding box center [868, 336] width 1224 height 33
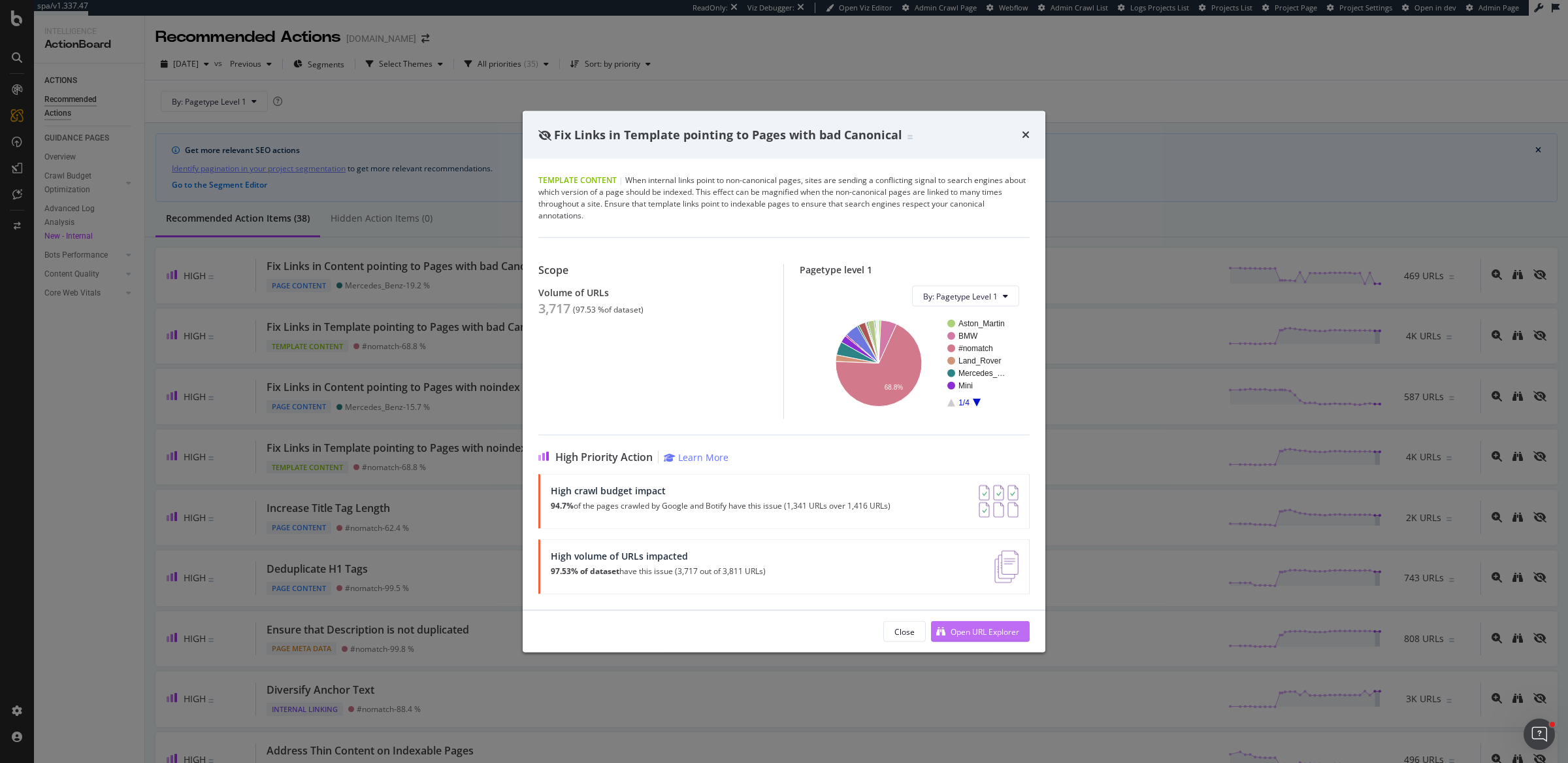
click at [965, 626] on div "Open URL Explorer" at bounding box center [985, 631] width 69 height 11
click at [266, 385] on div "Fix Links in Template pointing to Pages with bad Canonical Template Content | W…" at bounding box center [784, 381] width 1568 height 763
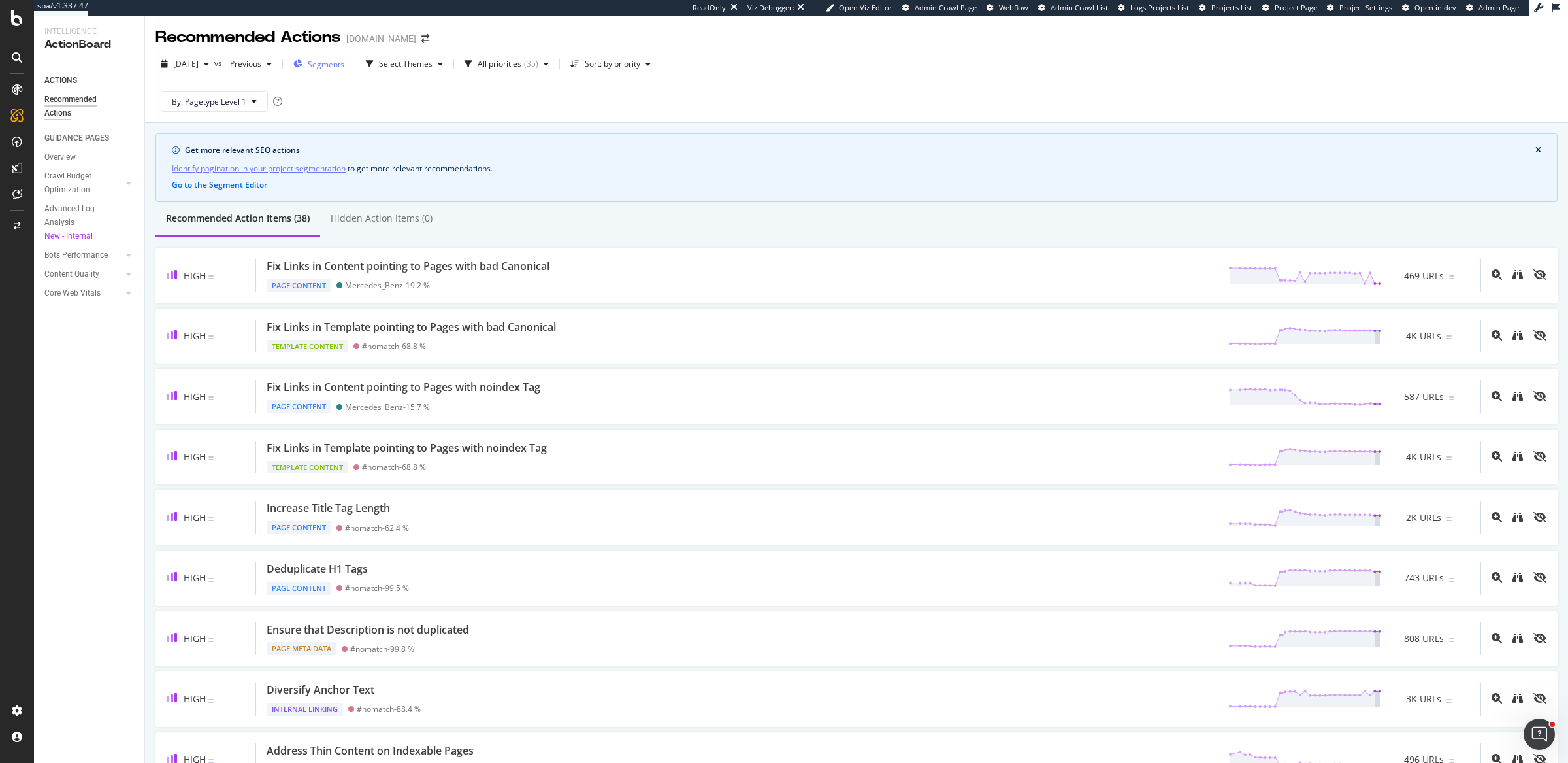
click at [344, 55] on div "Segments" at bounding box center [319, 64] width 51 height 20
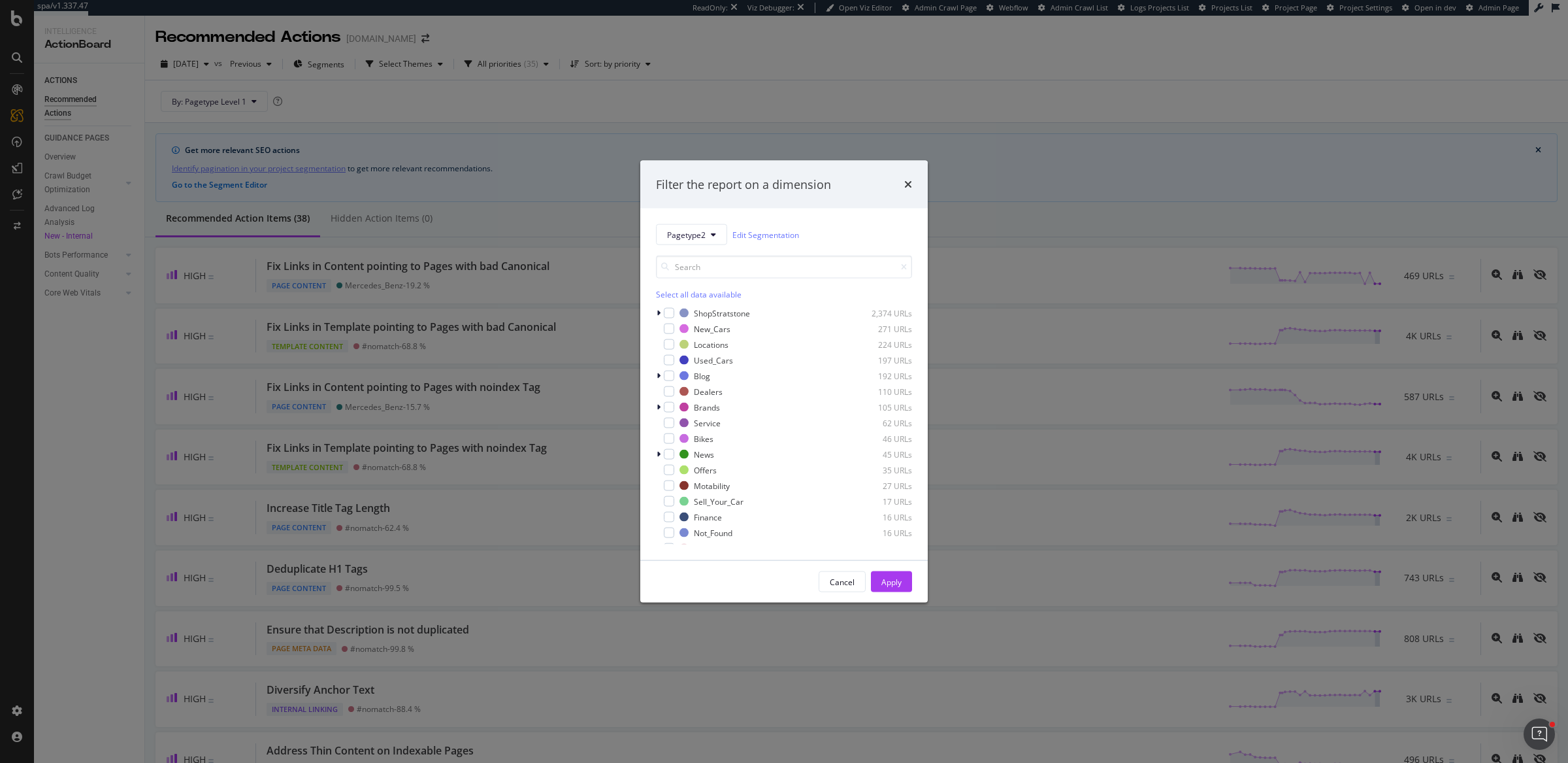
click at [673, 295] on div "Select all data available" at bounding box center [784, 294] width 256 height 11
click at [668, 312] on icon "modal" at bounding box center [669, 313] width 6 height 7
click at [889, 576] on div "Apply" at bounding box center [891, 581] width 20 height 11
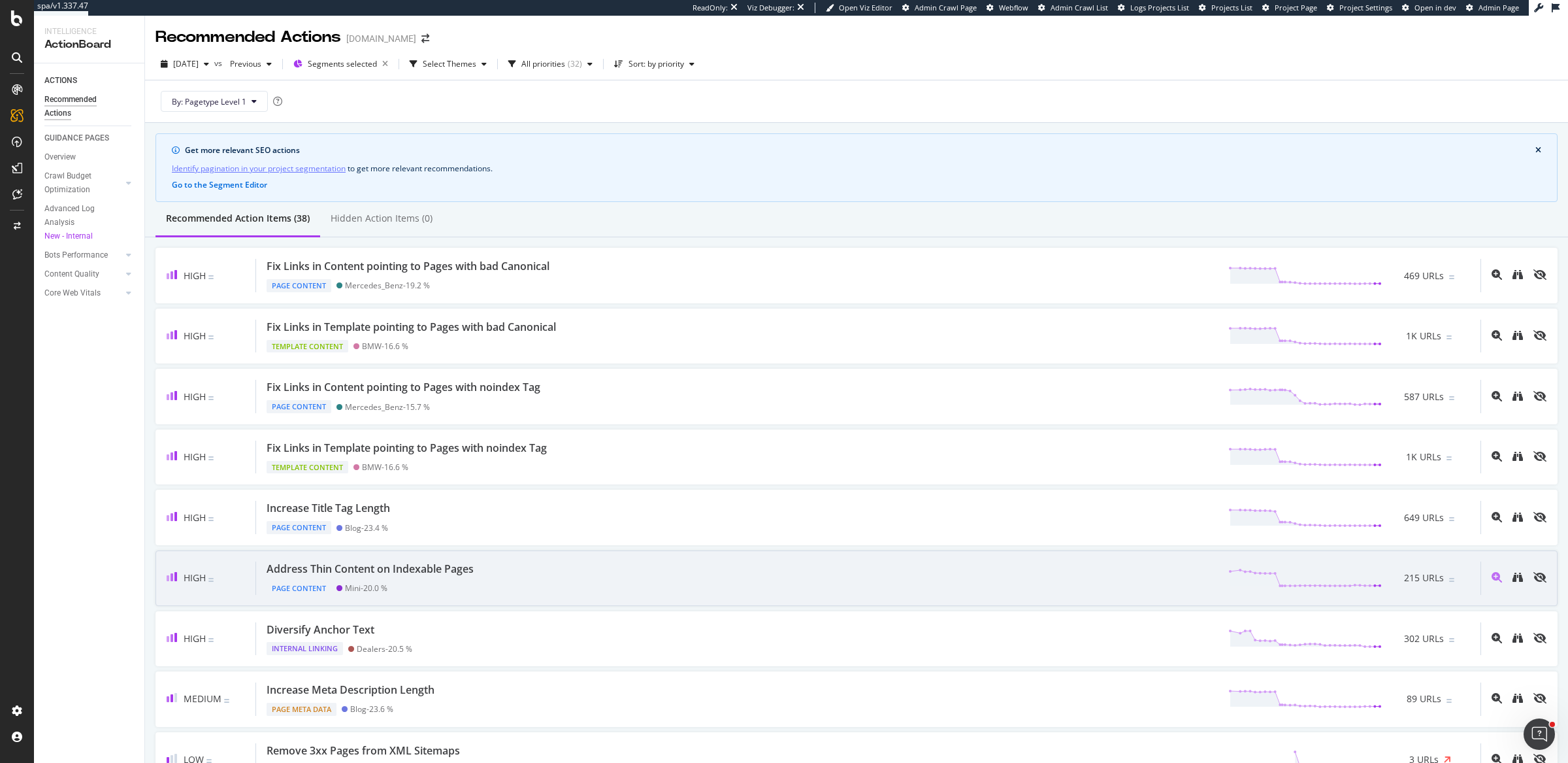
click at [456, 566] on div "Address Thin Content on Indexable Pages" at bounding box center [369, 568] width 207 height 15
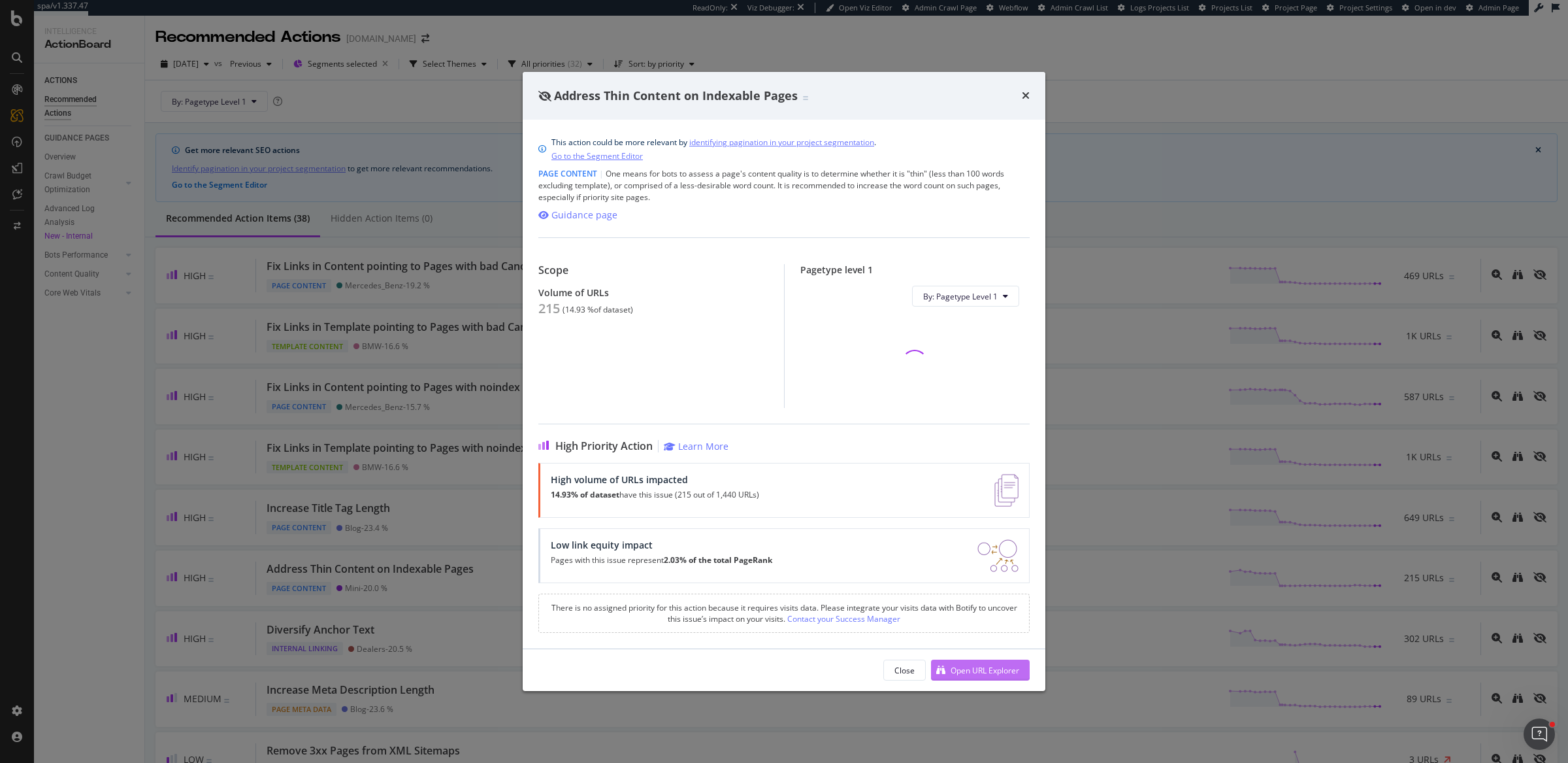
click at [1011, 665] on div "Open URL Explorer" at bounding box center [985, 670] width 69 height 11
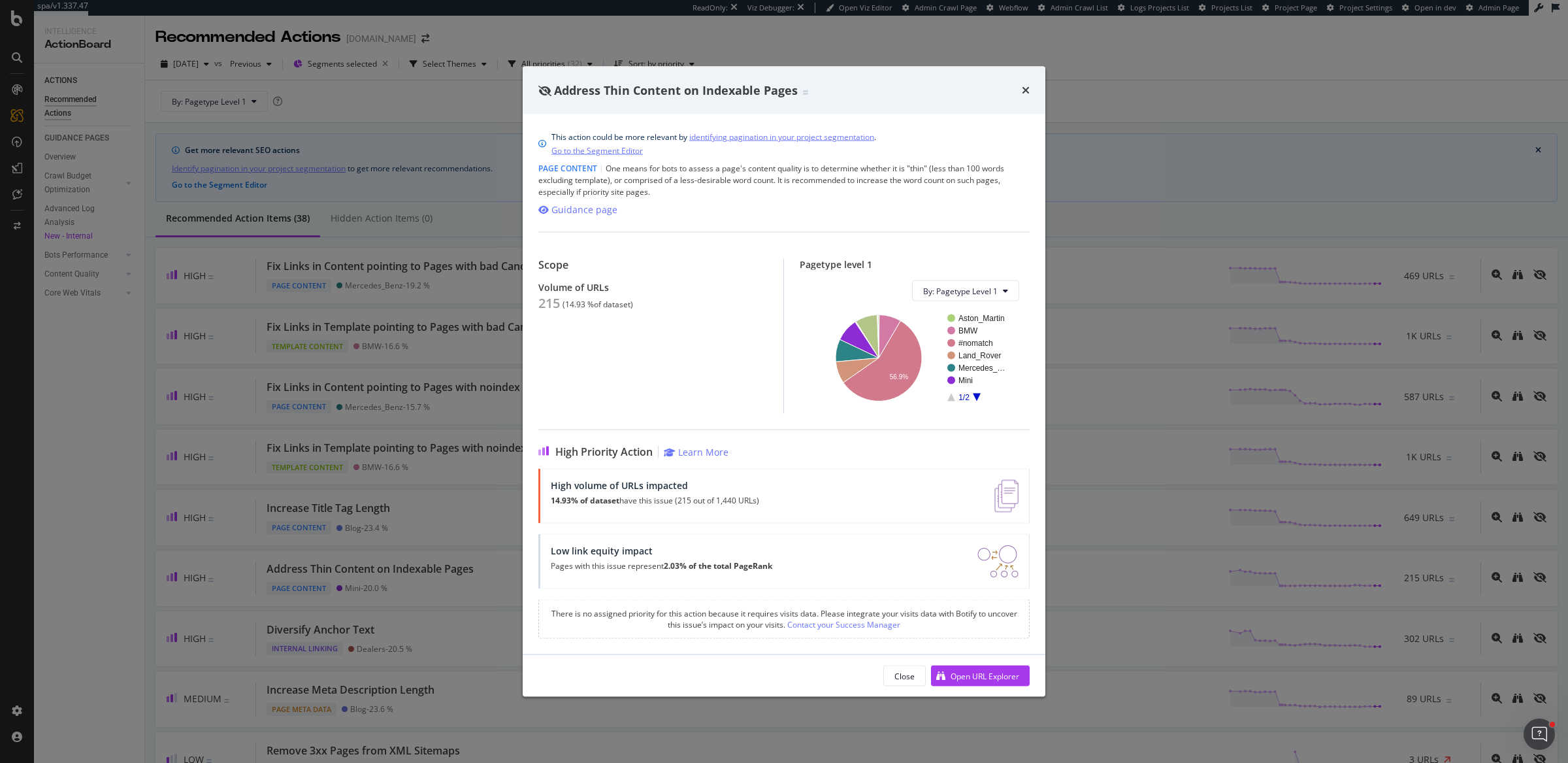
click at [290, 627] on div "Address Thin Content on Indexable Pages This action could be more relevant by i…" at bounding box center [784, 381] width 1568 height 763
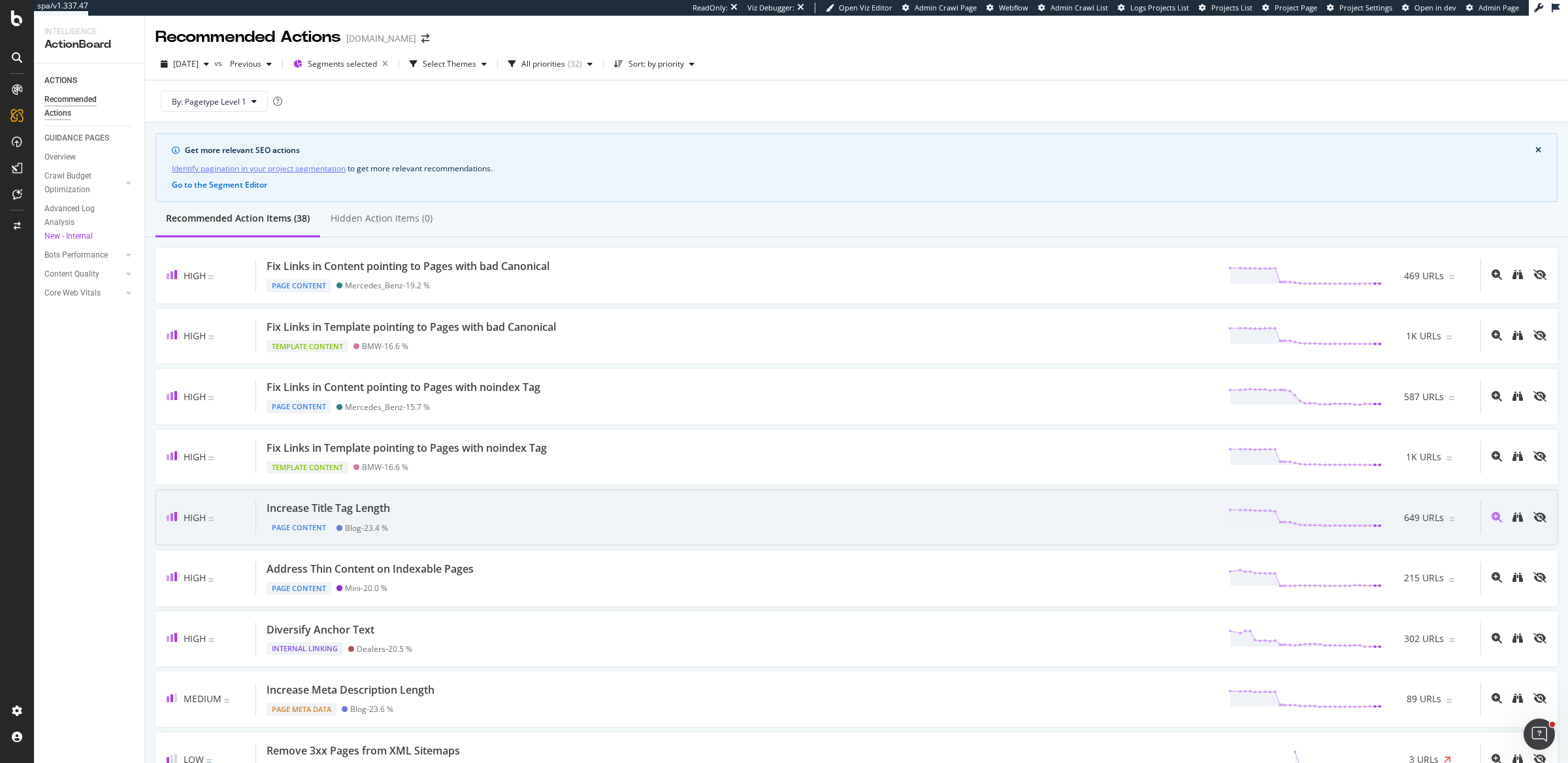
click at [884, 519] on div "Increase Title Tag Length Page Content Blog - 23.4 % 649 URLs" at bounding box center [868, 518] width 1224 height 33
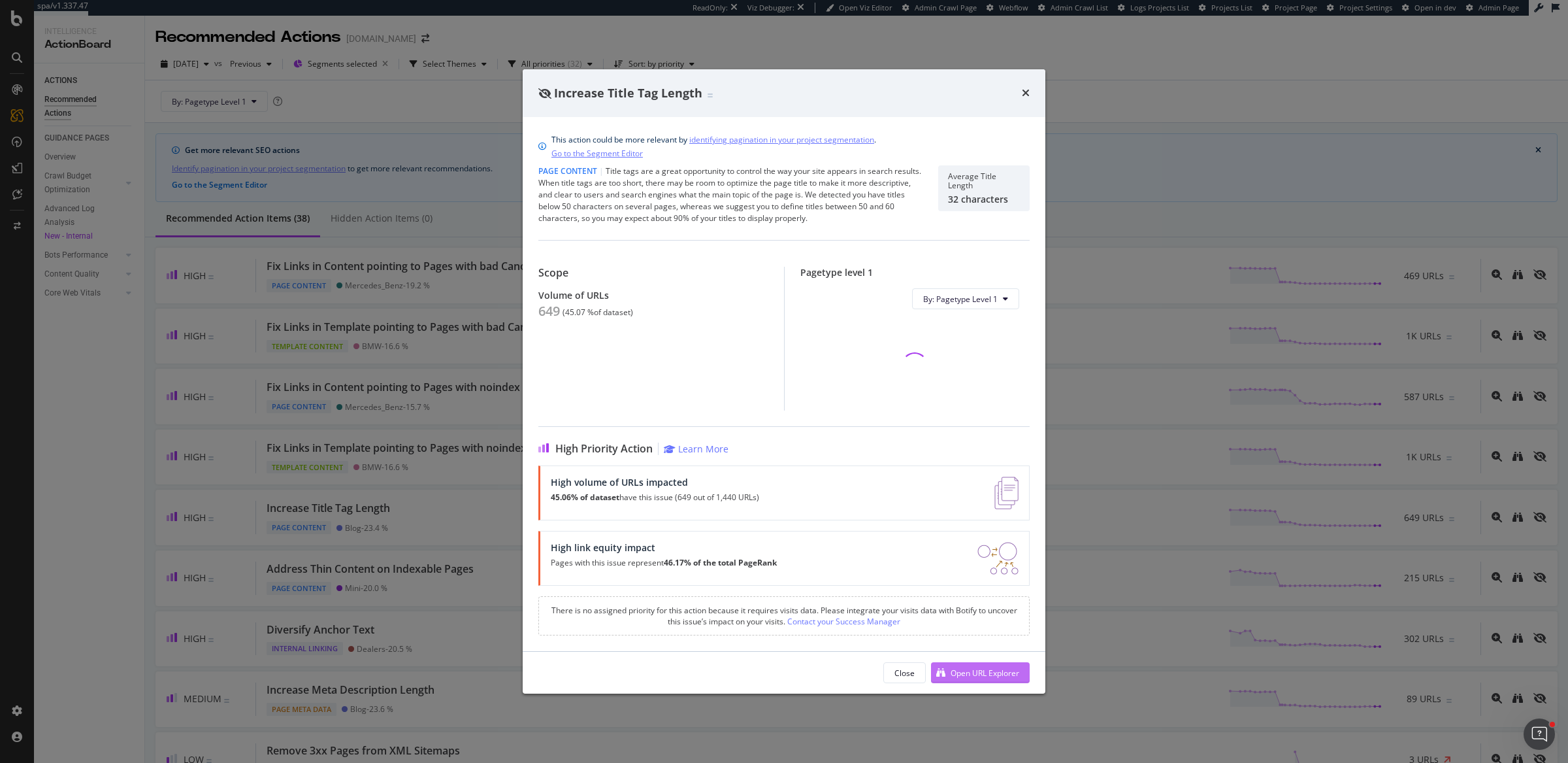
click at [995, 674] on div "Open URL Explorer" at bounding box center [985, 672] width 69 height 11
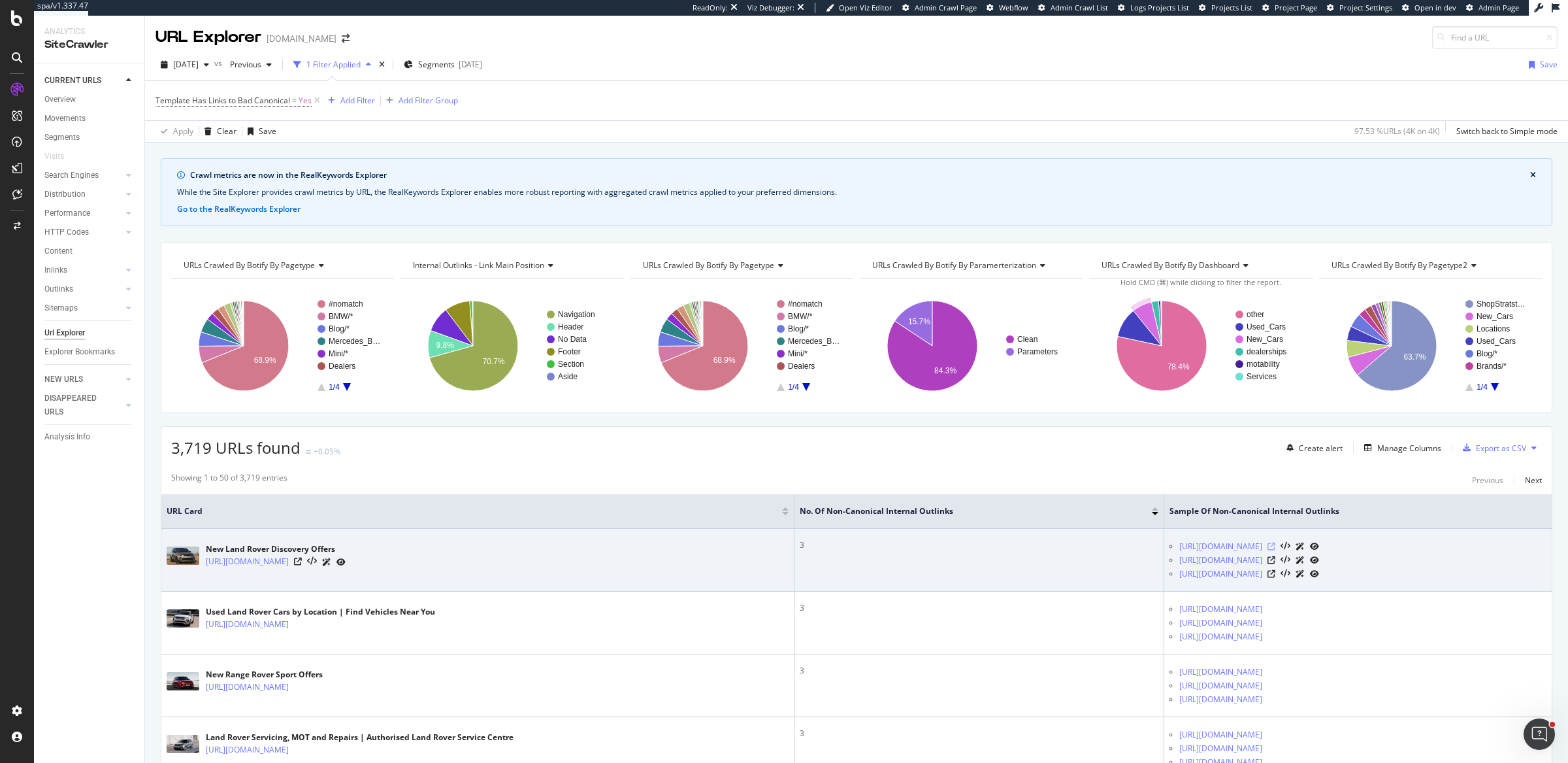
click at [1267, 542] on icon at bounding box center [1271, 546] width 8 height 8
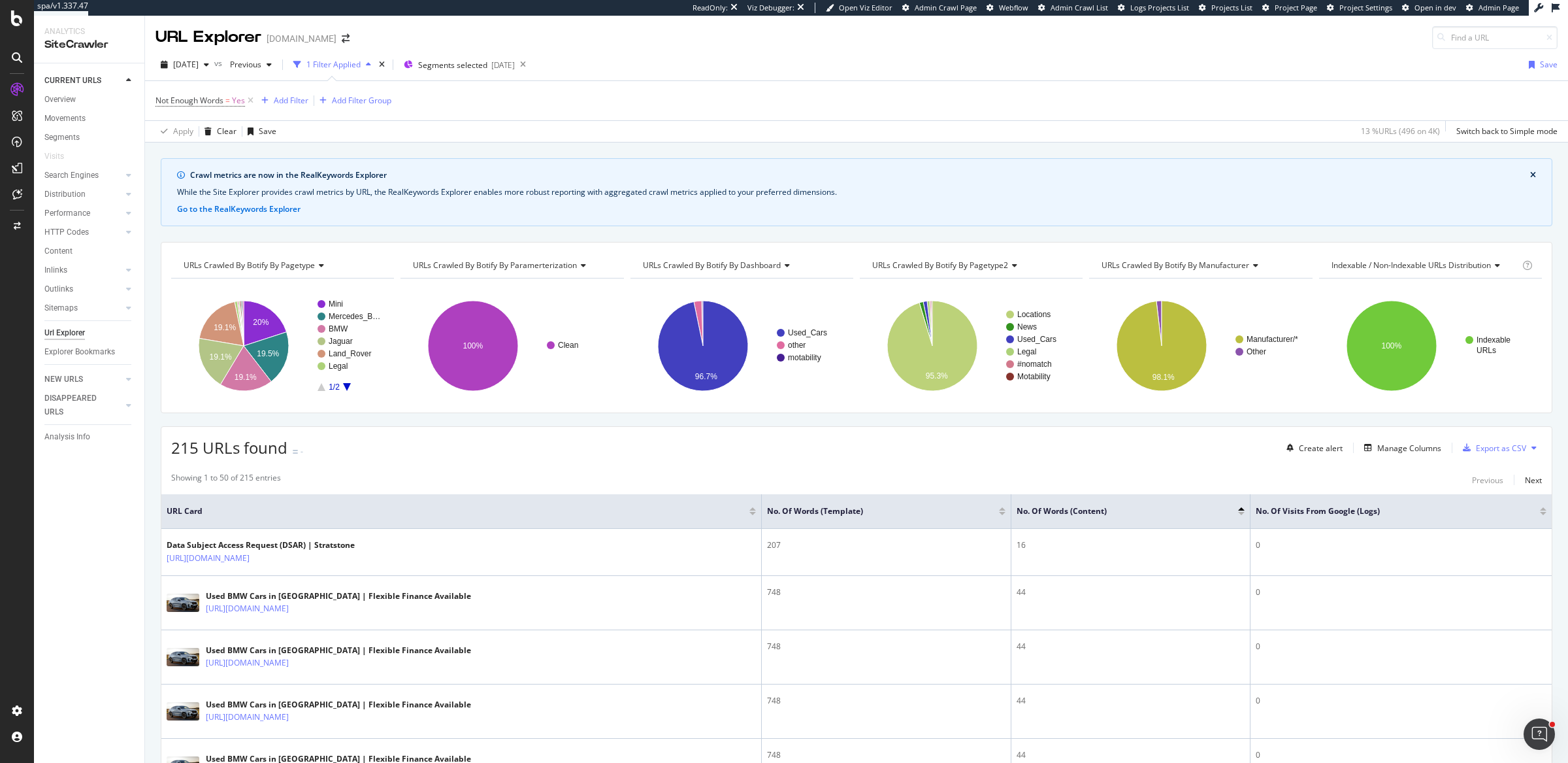
click at [1187, 46] on div "URL Explorer [DOMAIN_NAME]" at bounding box center [856, 33] width 1423 height 33
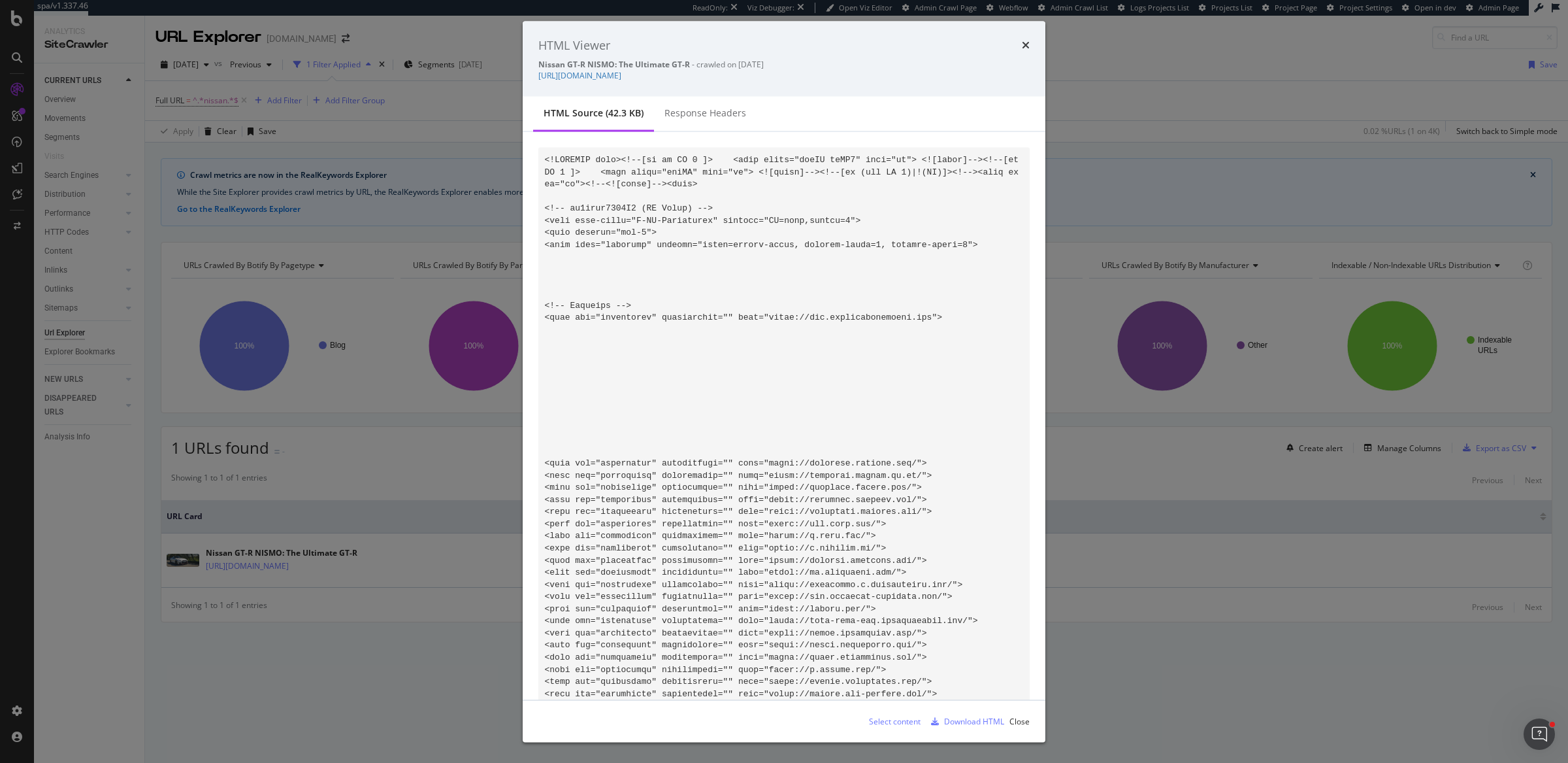
scroll to position [5579, 0]
